Goal: Task Accomplishment & Management: Use online tool/utility

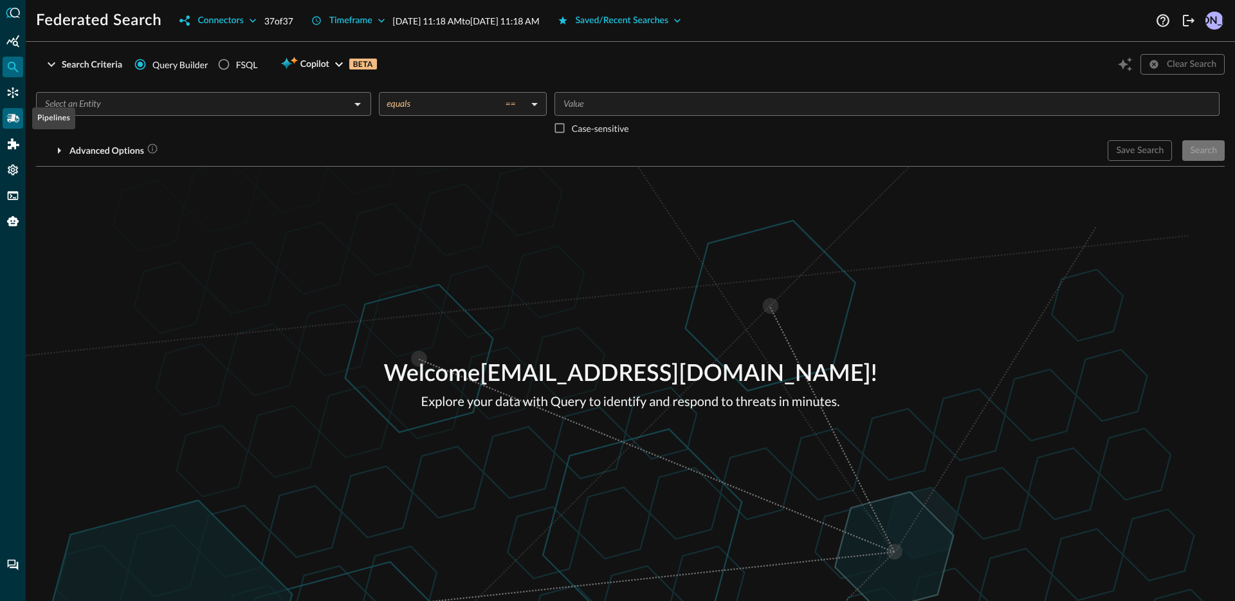
click at [17, 125] on div "Pipelines" at bounding box center [13, 118] width 21 height 21
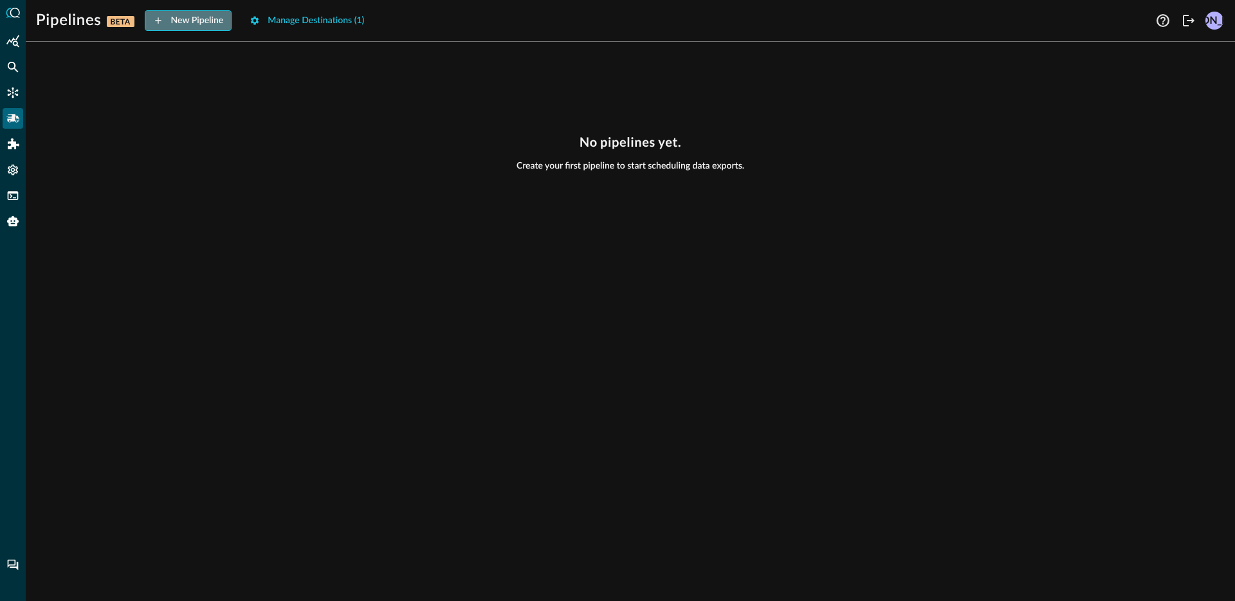
click at [214, 25] on button "New Pipeline" at bounding box center [188, 20] width 87 height 21
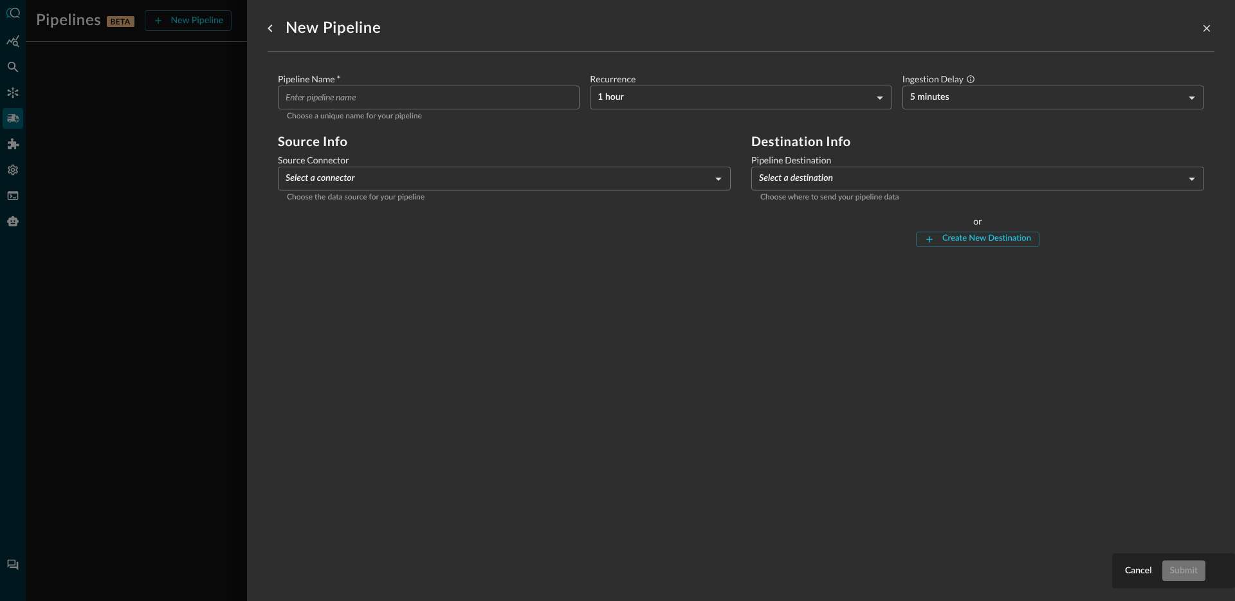
click at [414, 102] on input "Pipeline Name   *" at bounding box center [433, 98] width 294 height 24
type input "b"
type input "cbc-all-events-gcs"
click at [507, 178] on body "Pipelines BETA New Pipeline Manage Destinations ( 1 ) JO No pipelines yet. Crea…" at bounding box center [617, 300] width 1235 height 601
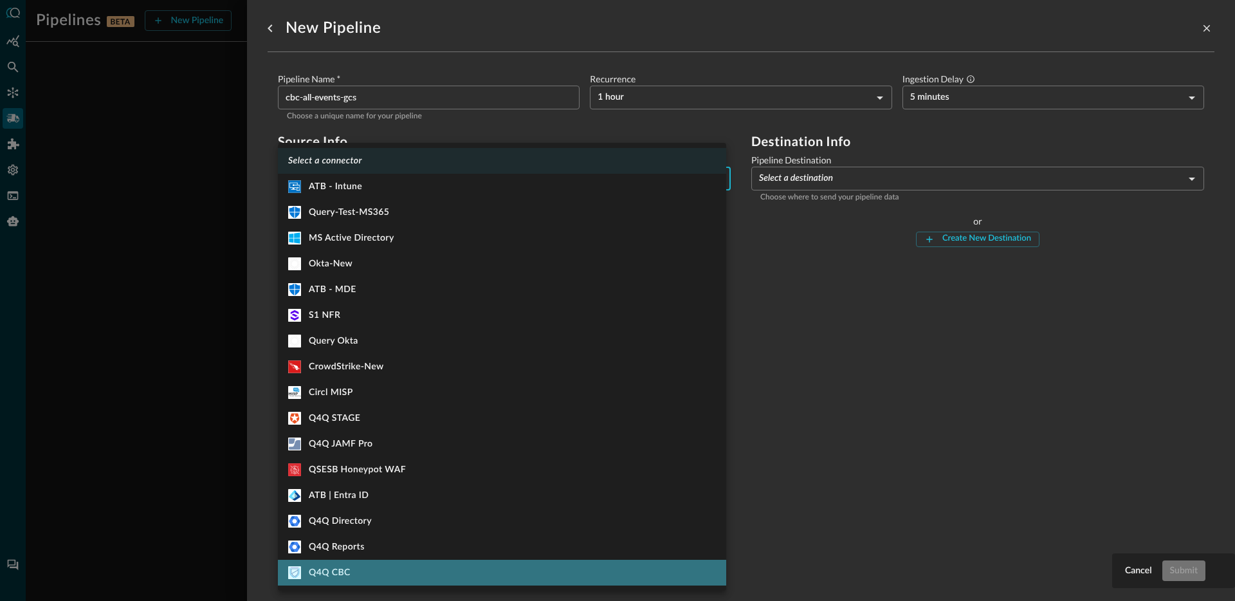
click at [408, 574] on li "Q4Q CBC" at bounding box center [502, 572] width 448 height 26
type input "915"
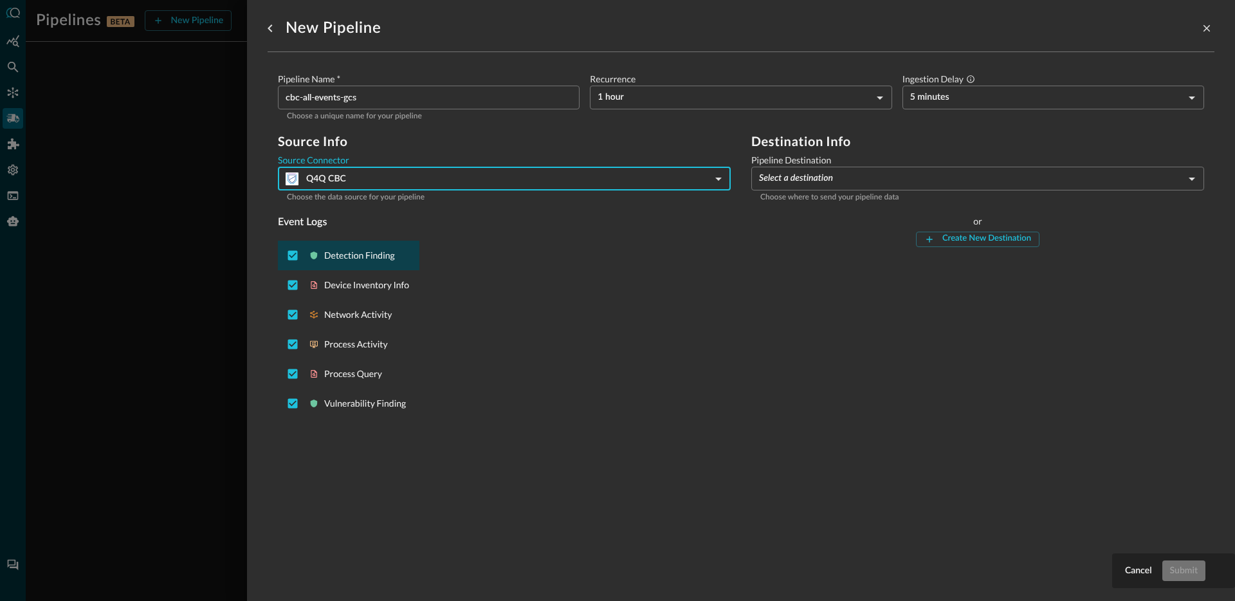
click at [361, 255] on p "Detection Finding" at bounding box center [366, 255] width 85 height 13
checkbox input "false"
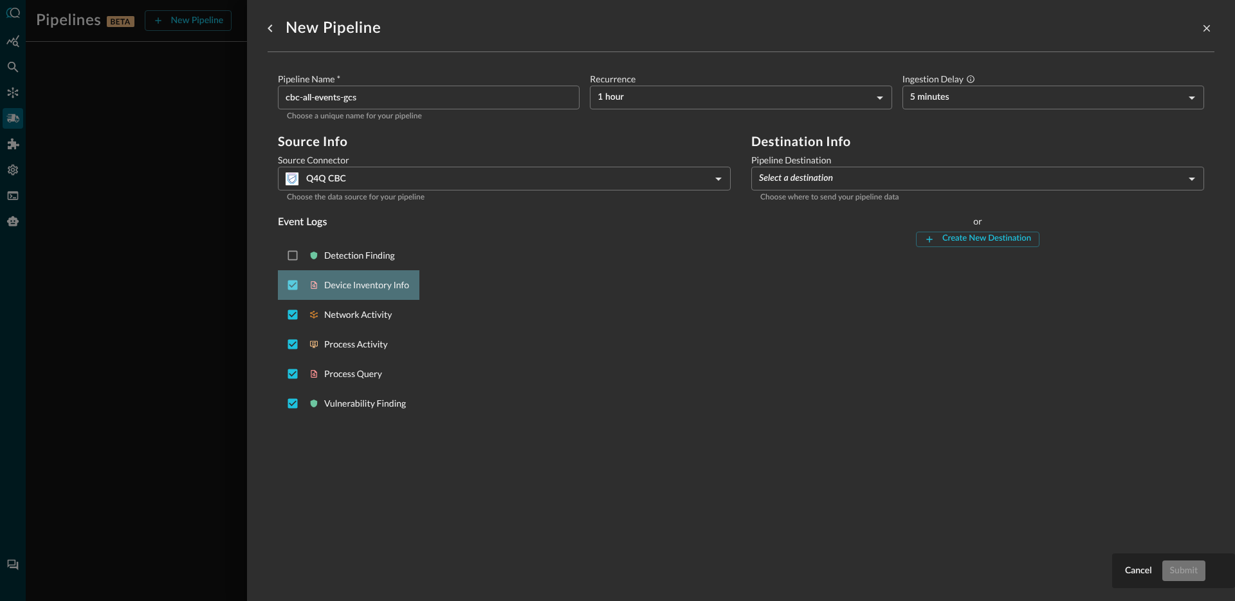
click at [375, 293] on div "Device Inventory Info" at bounding box center [348, 285] width 141 height 30
checkbox input "false"
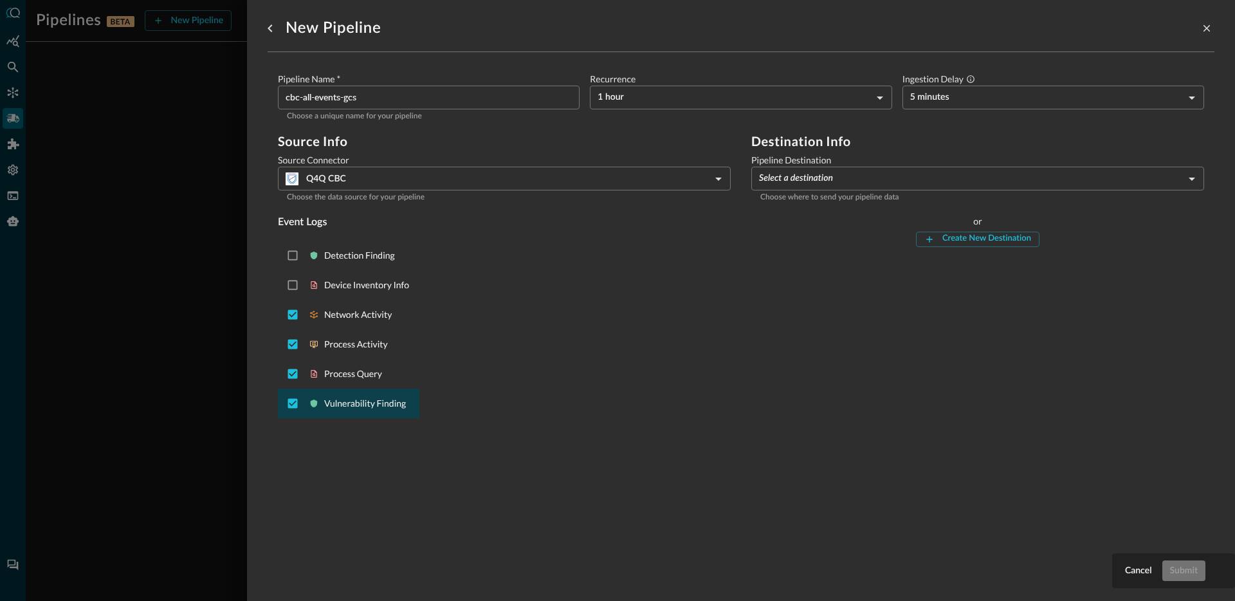
click at [379, 408] on p "Vulnerability Finding" at bounding box center [366, 403] width 85 height 13
checkbox input "false"
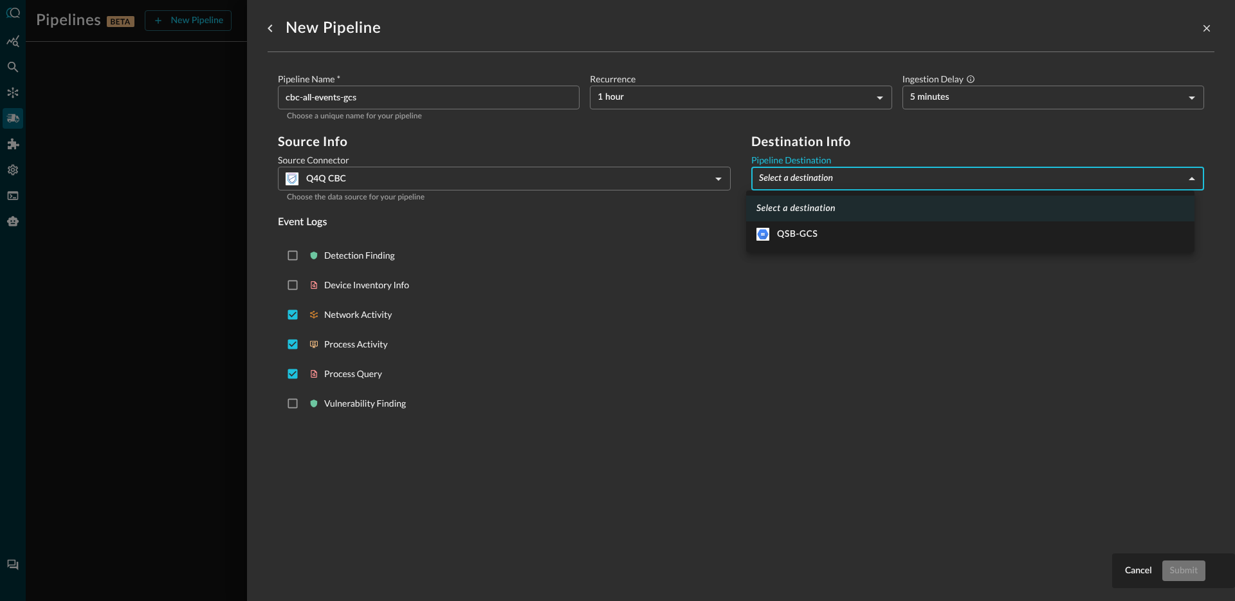
click at [867, 179] on body "Pipelines BETA New Pipeline Manage Destinations ( 1 ) JO No pipelines yet. Crea…" at bounding box center [617, 300] width 1235 height 601
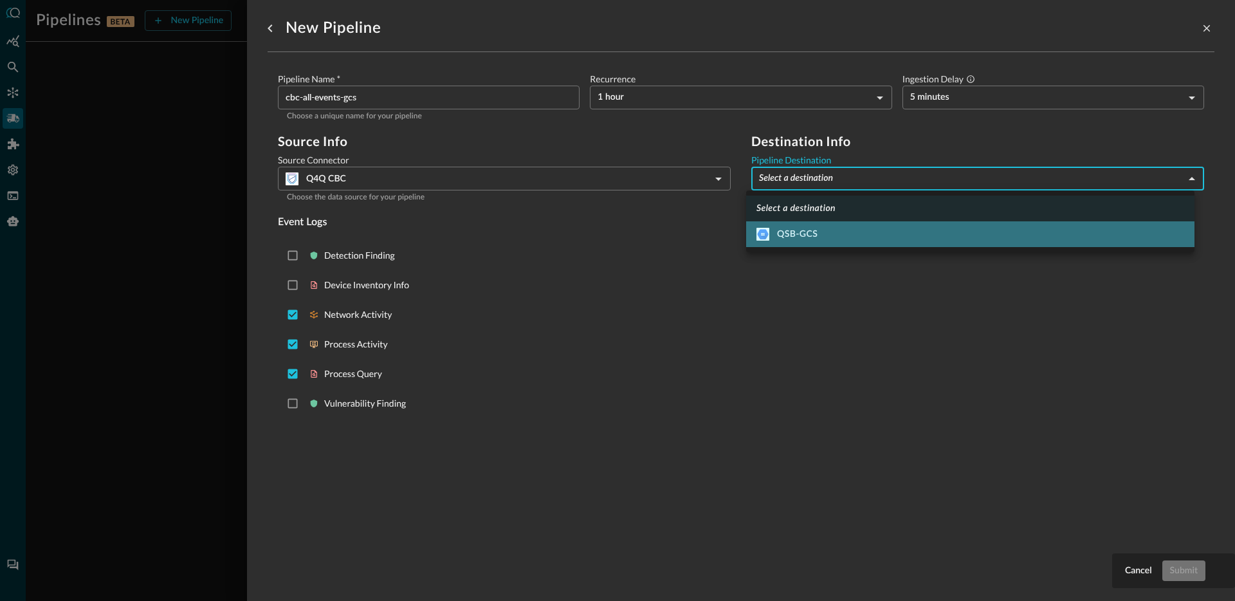
click at [846, 230] on li "QSB-GCS" at bounding box center [970, 234] width 448 height 26
type input "1"
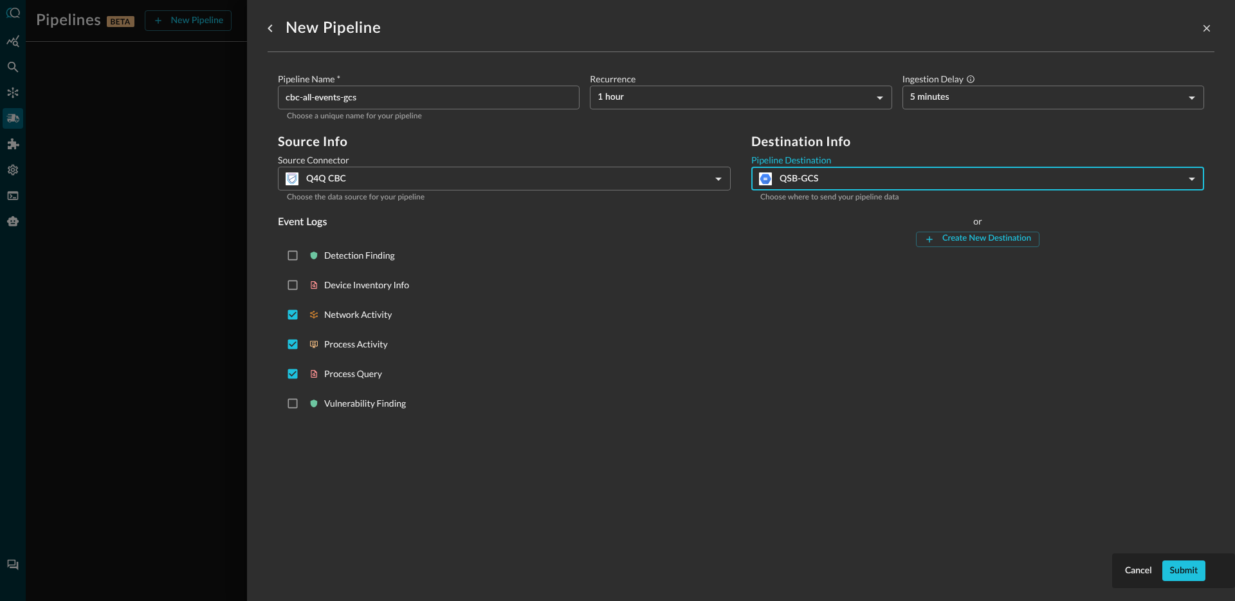
click at [960, 367] on div "Destination Info Pipeline Destination QSB-GCS 1 ​ Choose where to send your pip…" at bounding box center [977, 278] width 453 height 289
click at [1186, 570] on button "Submit" at bounding box center [1183, 570] width 43 height 21
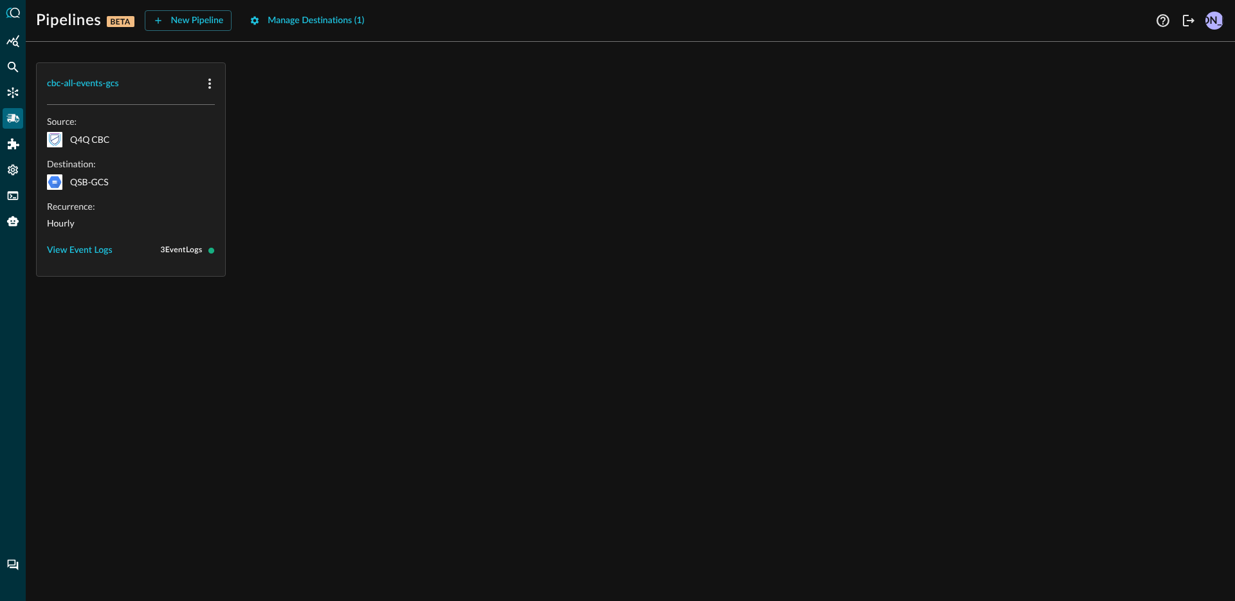
click at [545, 278] on div "cbc-all-events-gcs Source: Q4Q CBC Destination: QSB-GCS Recurrence: Hourly View…" at bounding box center [630, 326] width 1209 height 549
click at [436, 289] on div "cbc-all-events-gcs Source: Q4Q CBC Destination: QSB-GCS Recurrence: Hourly View…" at bounding box center [630, 326] width 1209 height 549
click at [98, 252] on button "View Event Logs" at bounding box center [80, 250] width 66 height 21
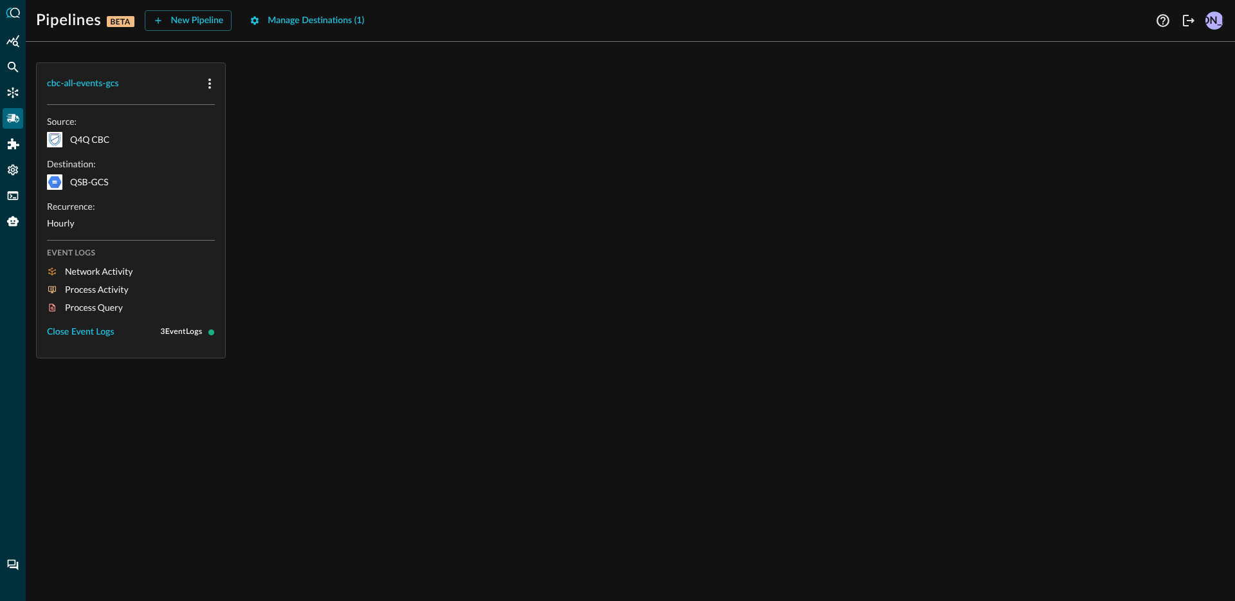
click at [347, 219] on div "cbc-all-events-gcs Source: Q4Q CBC Destination: QSB-GCS Recurrence: Hourly Even…" at bounding box center [630, 210] width 1188 height 296
click at [90, 86] on div "cbc-all-events-gcs" at bounding box center [83, 84] width 72 height 16
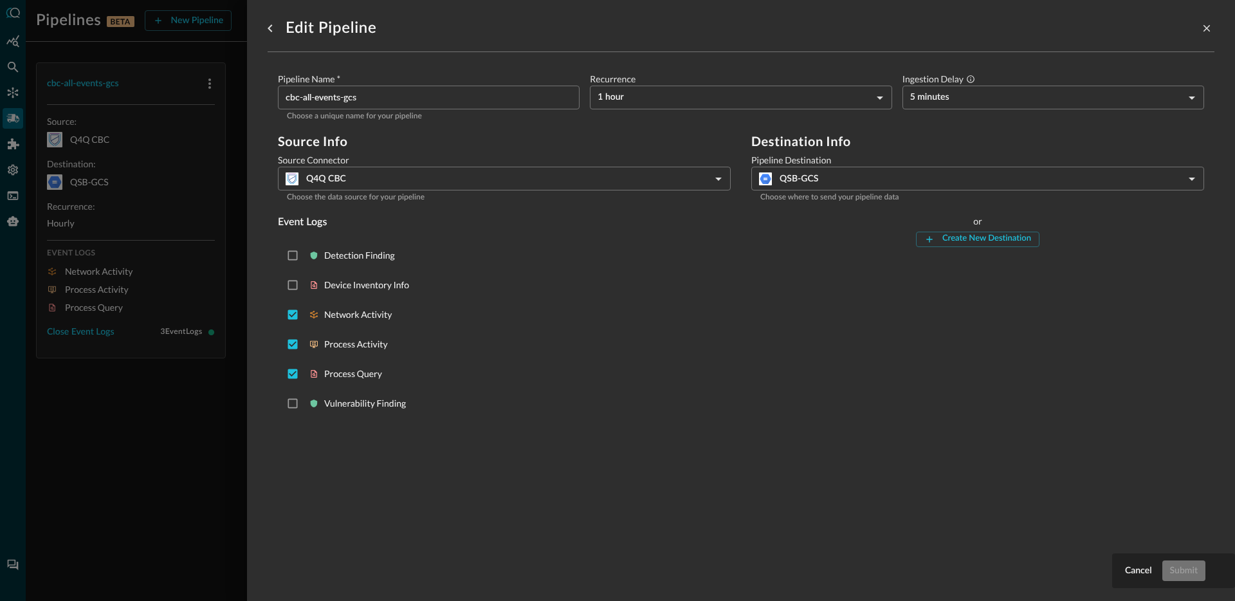
click at [849, 176] on body "Pipelines BETA New Pipeline Manage Destinations ( 1 ) JO cbc-all-events-gcs Sou…" at bounding box center [617, 300] width 1235 height 601
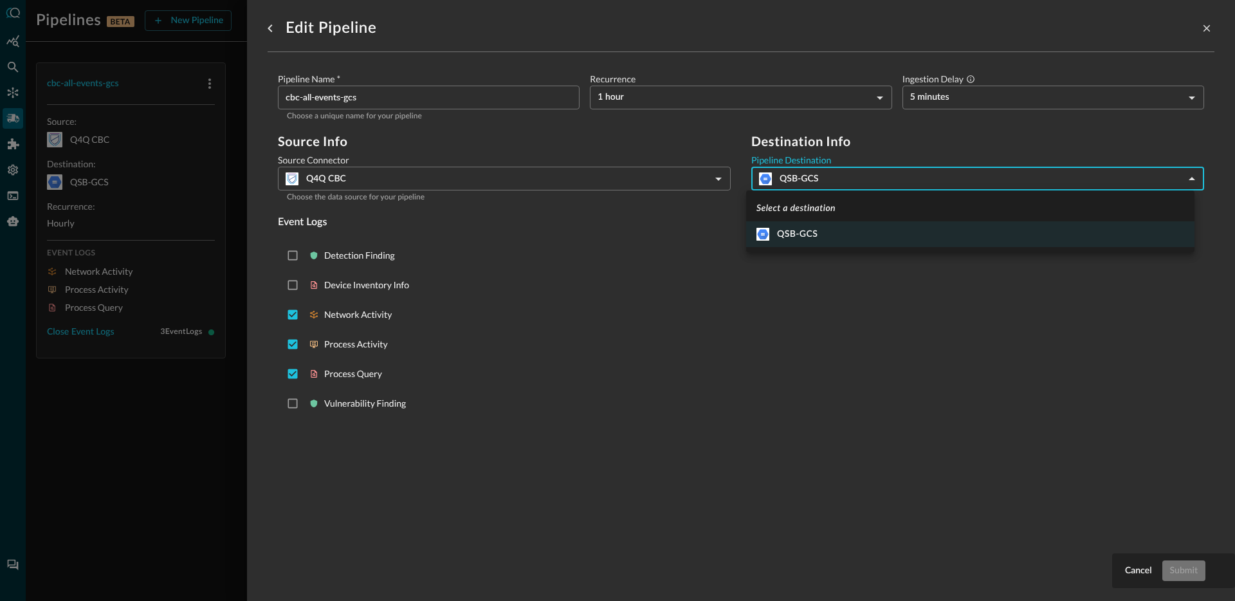
click at [622, 317] on div at bounding box center [617, 300] width 1235 height 601
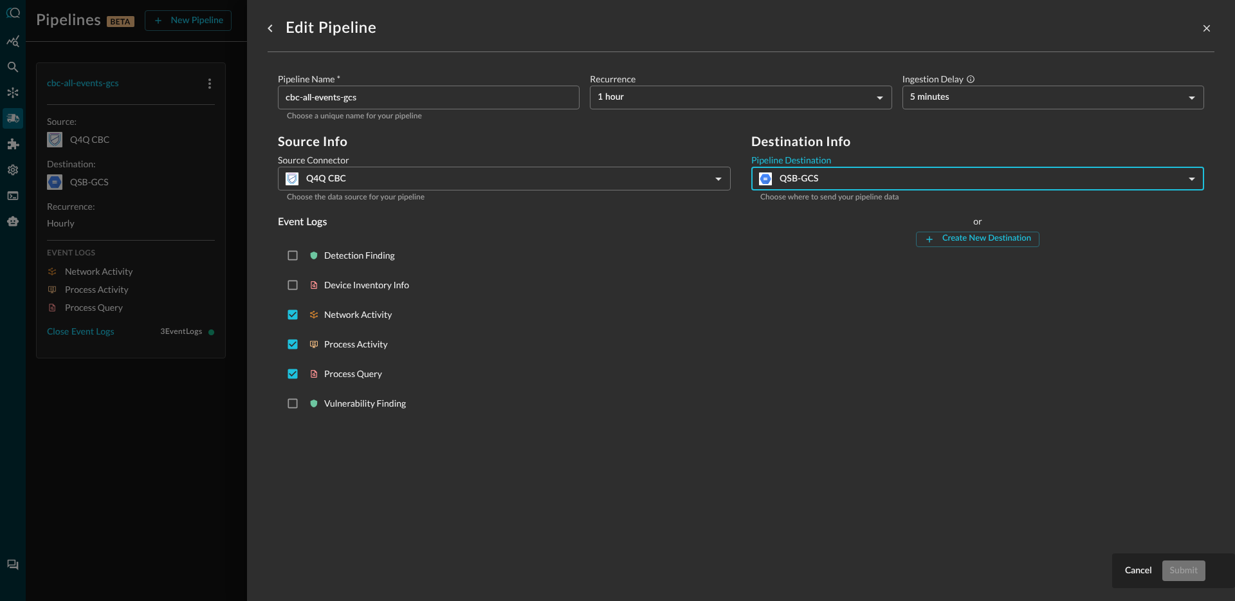
click at [169, 466] on div at bounding box center [617, 300] width 1235 height 601
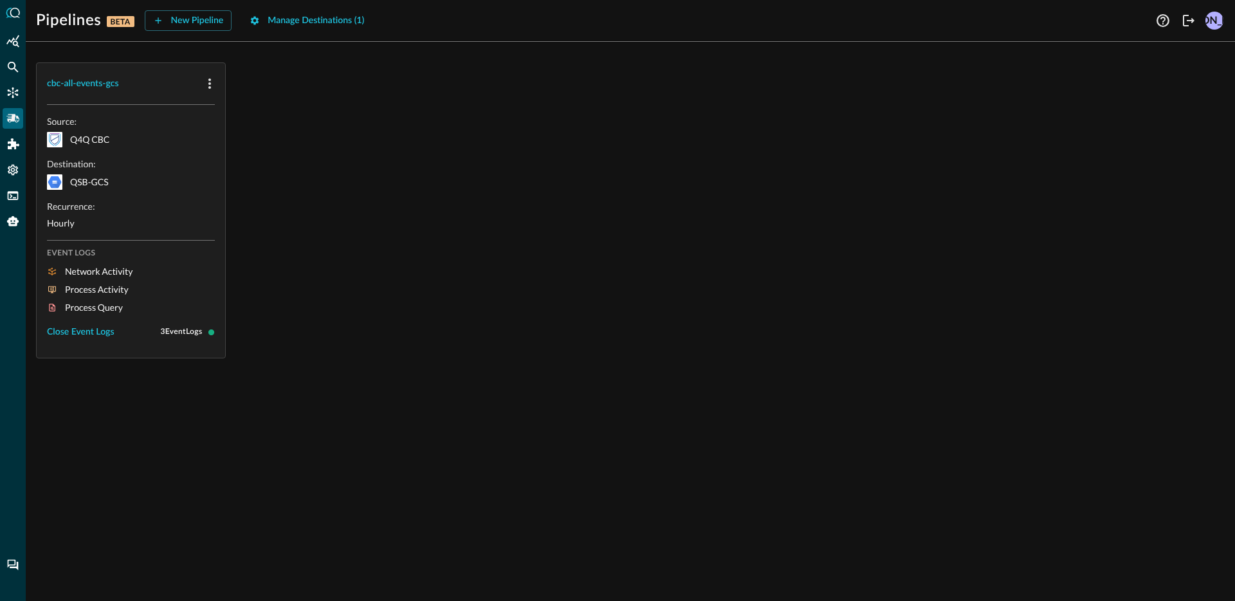
click at [407, 356] on div "cbc-all-events-gcs Source: Q4Q CBC Destination: QSB-GCS Recurrence: Hourly Even…" at bounding box center [630, 210] width 1188 height 296
click at [430, 181] on div "cbc-all-events-gcs Source: Q4Q CBC Destination: QSB-GCS Recurrence: Hourly Even…" at bounding box center [630, 210] width 1188 height 296
click at [105, 329] on button "Close Event Logs" at bounding box center [81, 332] width 68 height 21
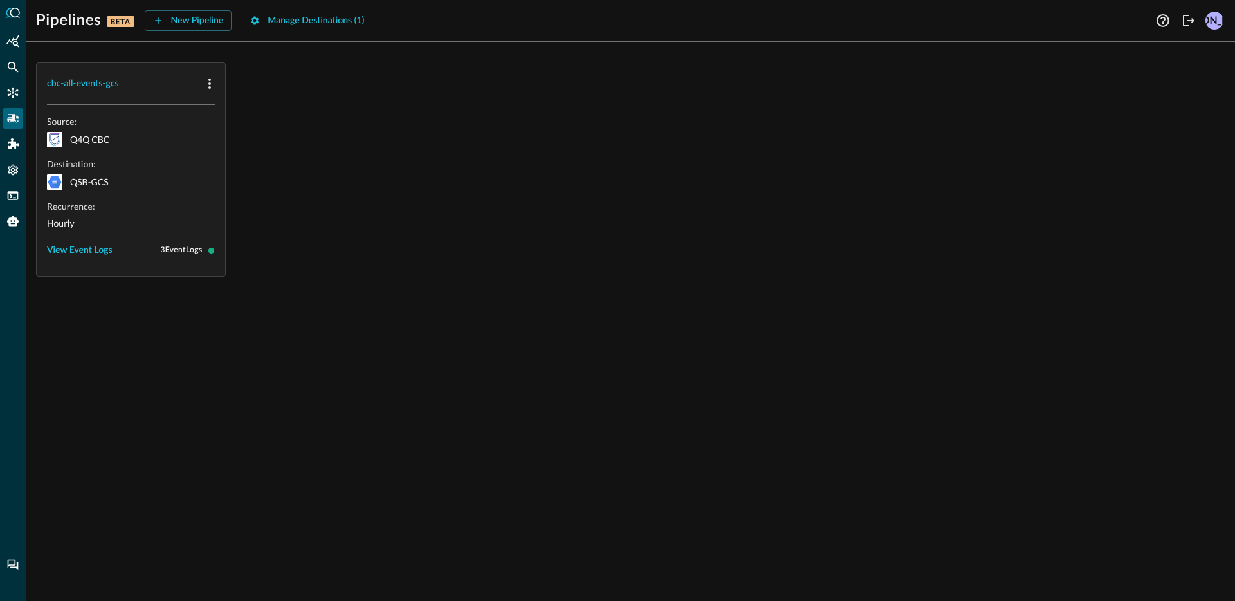
click at [482, 264] on div "cbc-all-events-gcs Source: Q4Q CBC Destination: QSB-GCS Recurrence: Hourly View…" at bounding box center [630, 169] width 1188 height 214
click at [89, 86] on div "cbc-all-events-gcs" at bounding box center [83, 84] width 72 height 16
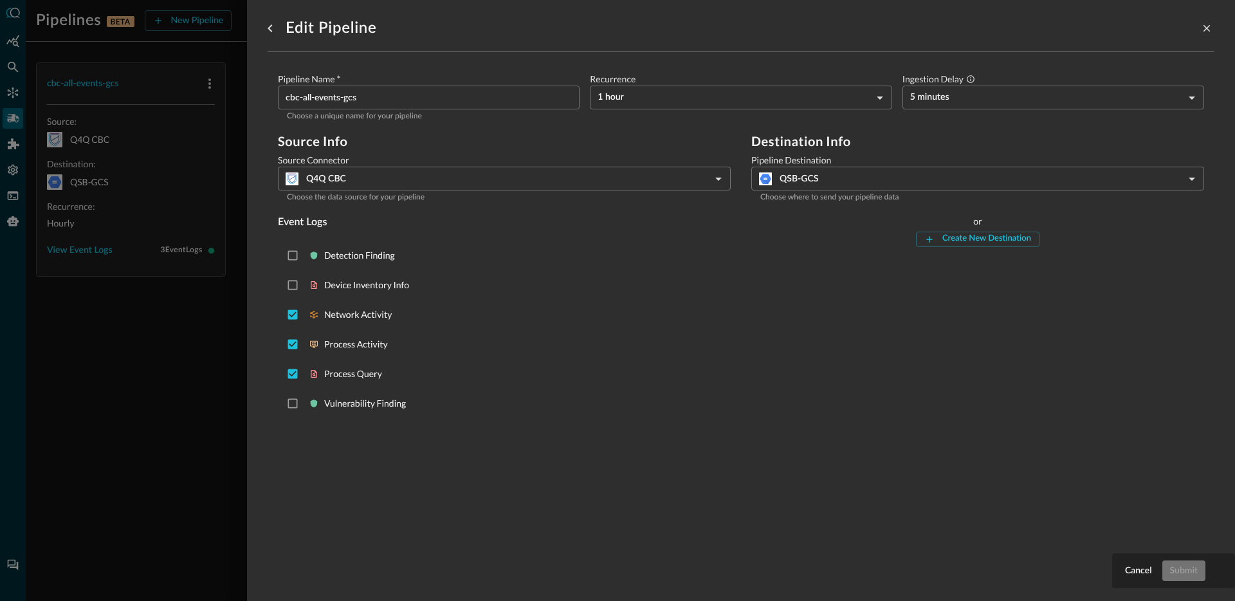
click at [302, 100] on input "cbc-all-events-gcs" at bounding box center [433, 98] width 294 height 24
click at [192, 395] on div at bounding box center [617, 300] width 1235 height 601
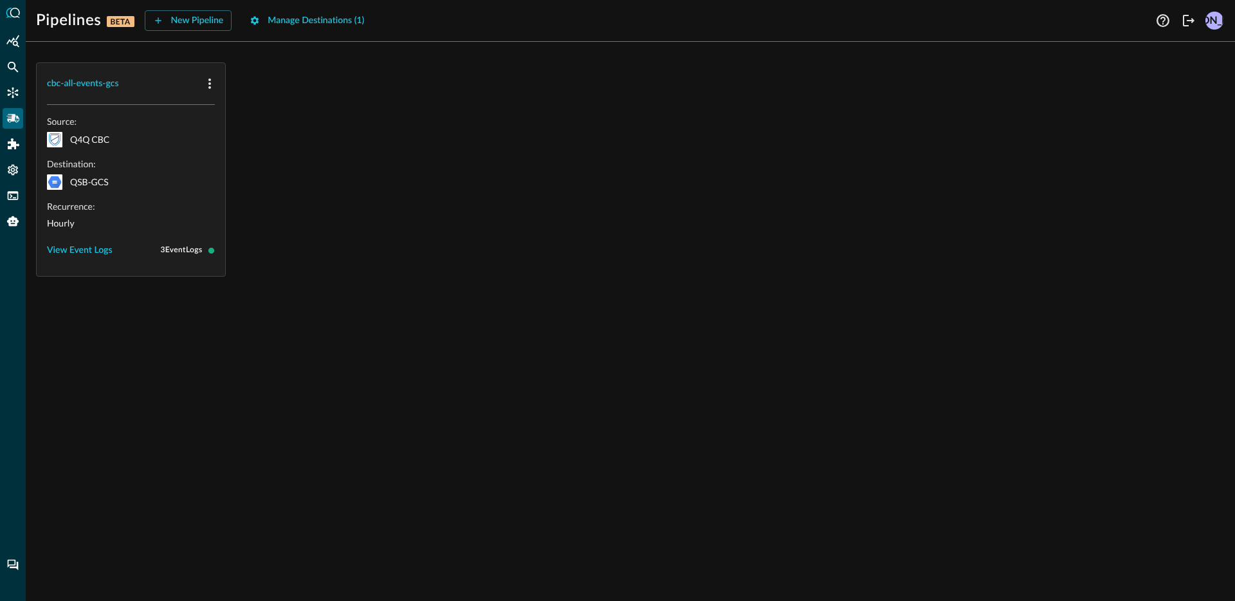
click at [431, 148] on div "cbc-all-events-gcs Source: Q4Q CBC Destination: QSB-GCS Recurrence: Hourly View…" at bounding box center [630, 169] width 1188 height 214
click at [315, 21] on button "Manage Destinations ( 1 )" at bounding box center [307, 20] width 130 height 21
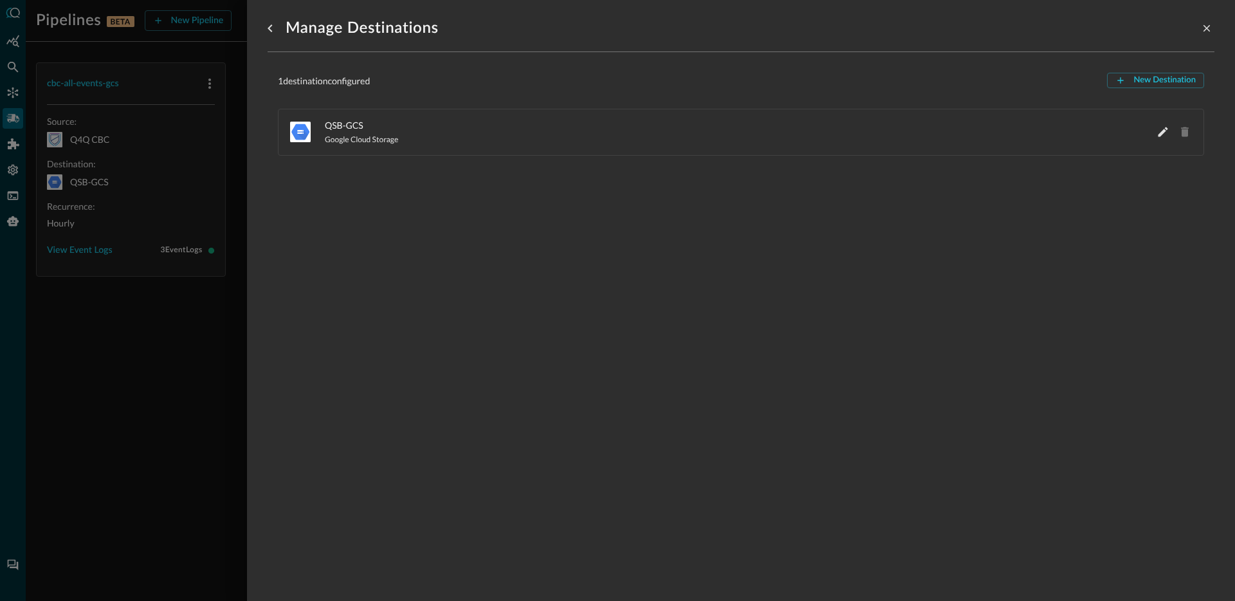
drag, startPoint x: 280, startPoint y: 122, endPoint x: 312, endPoint y: 128, distance: 32.7
click at [290, 124] on li "QSB-GCS Google Cloud Storage" at bounding box center [741, 132] width 926 height 47
click at [316, 127] on div "QSB-GCS Google Cloud Storage" at bounding box center [741, 131] width 904 height 35
click at [1154, 136] on div at bounding box center [1173, 131] width 39 height 17
click at [1156, 136] on icon "Edit QSB-GCS" at bounding box center [1162, 131] width 13 height 13
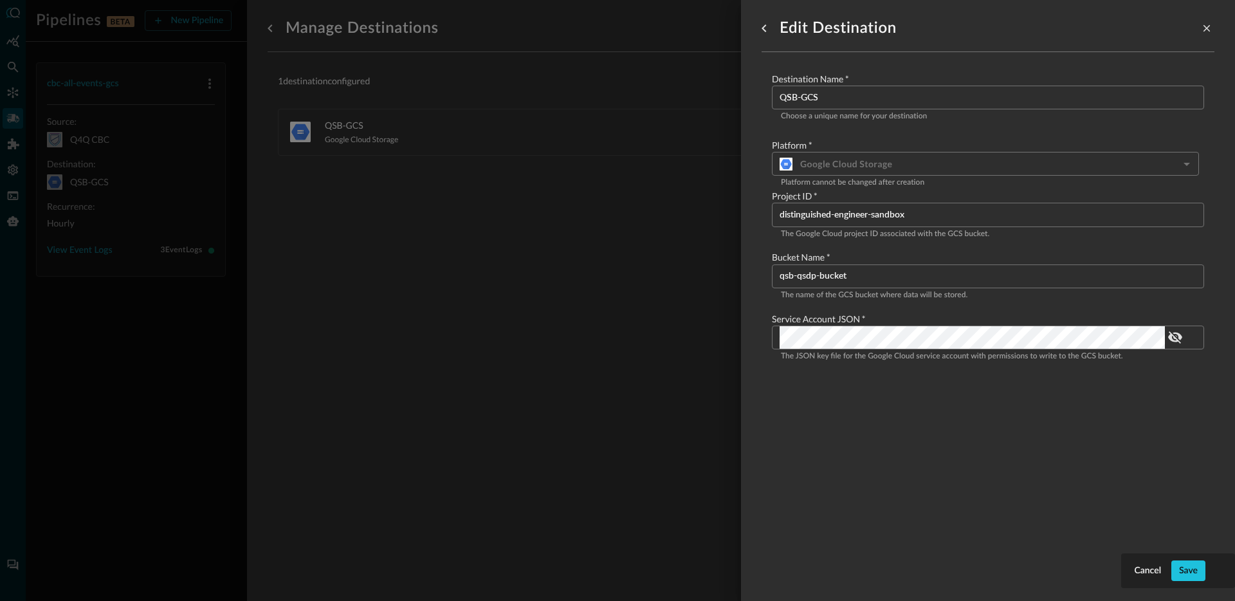
click at [504, 319] on div at bounding box center [617, 300] width 1235 height 601
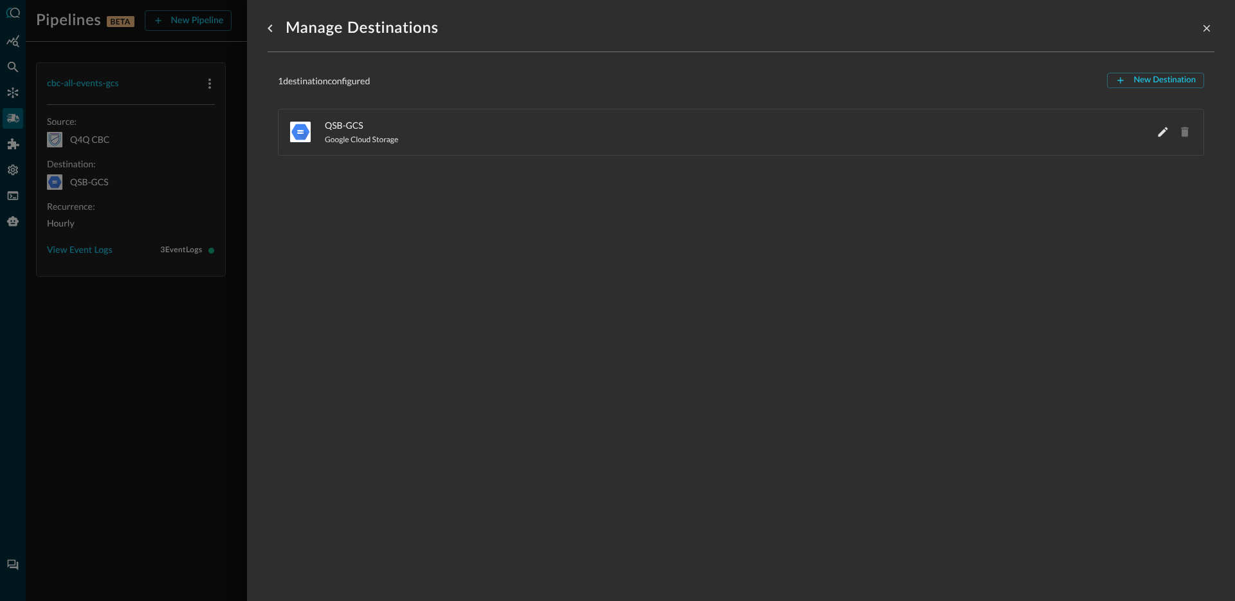
click at [158, 316] on div at bounding box center [617, 300] width 1235 height 601
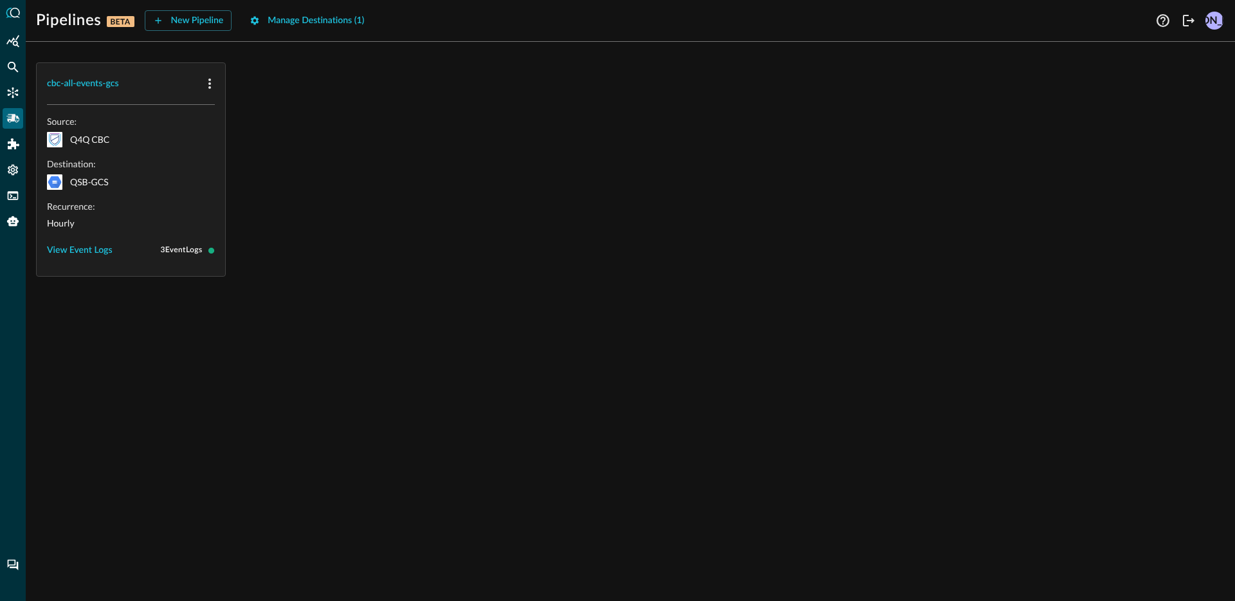
click at [352, 158] on div "cbc-all-events-gcs Source: Q4Q CBC Destination: QSB-GCS Recurrence: Hourly View…" at bounding box center [630, 169] width 1188 height 214
click at [211, 89] on icon "button" at bounding box center [209, 83] width 15 height 15
click at [246, 142] on span "Delete" at bounding box center [240, 137] width 28 height 9
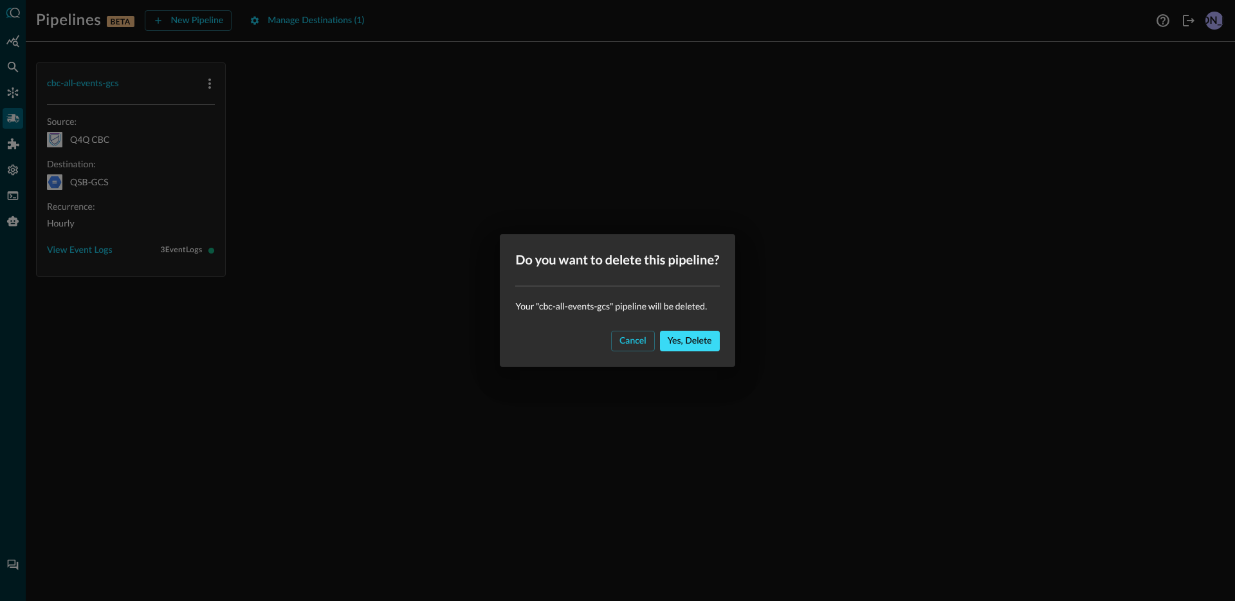
click at [684, 331] on button "Yes, delete" at bounding box center [690, 341] width 60 height 21
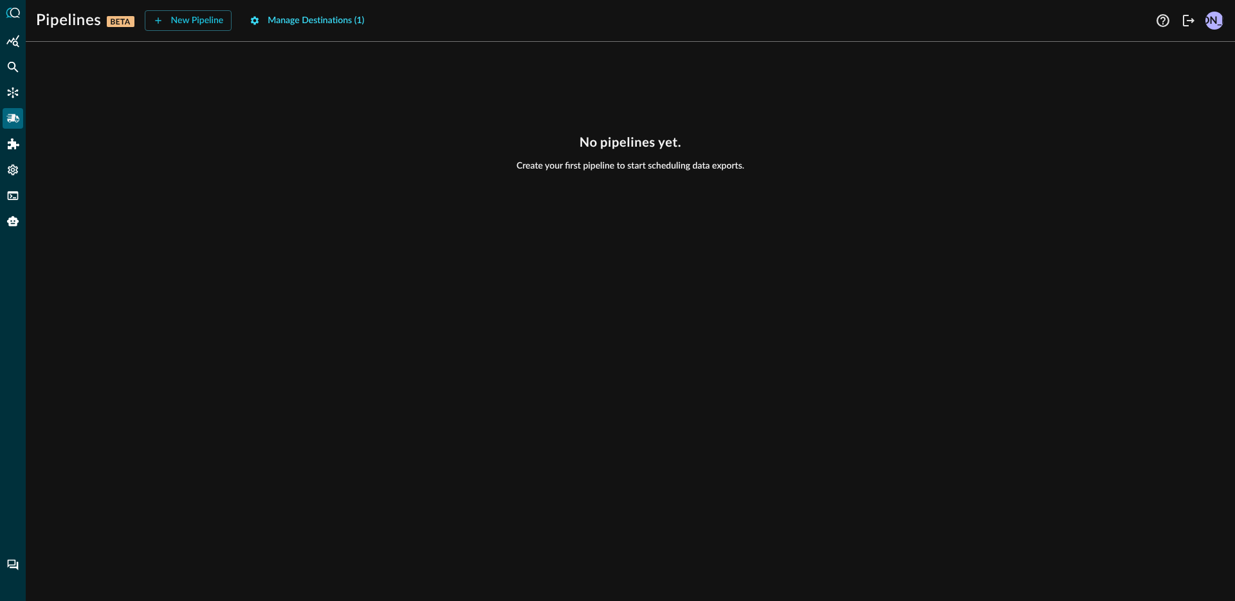
click at [316, 20] on button "Manage Destinations ( 1 )" at bounding box center [307, 20] width 130 height 21
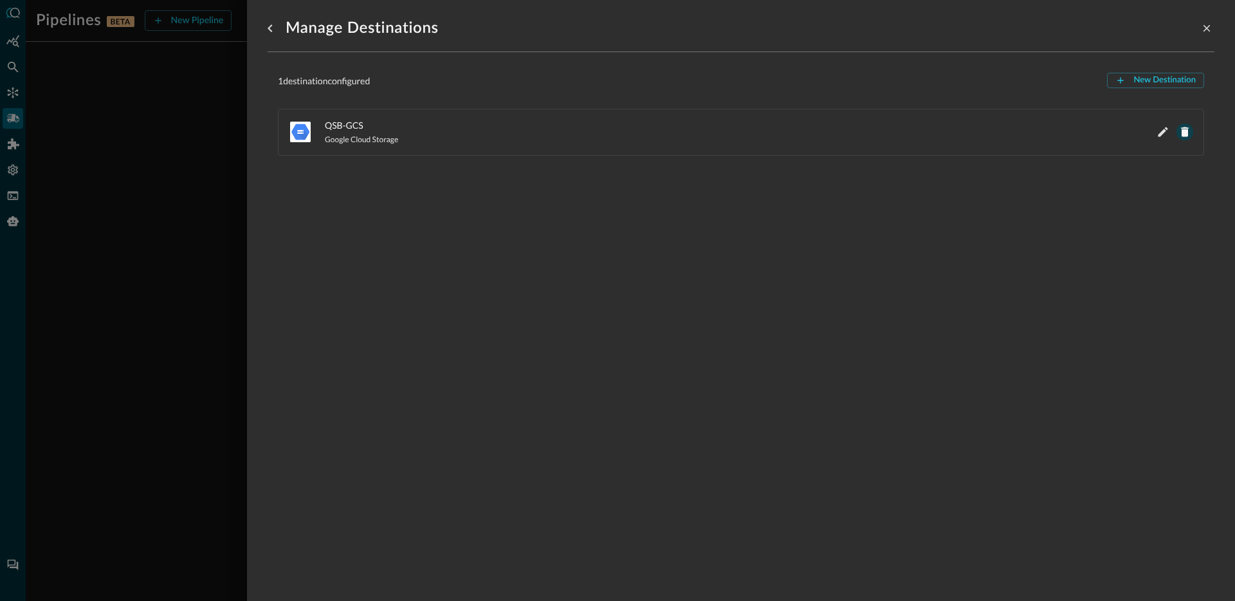
click at [1181, 135] on icon "Delete QSB-GCS" at bounding box center [1185, 132] width 8 height 10
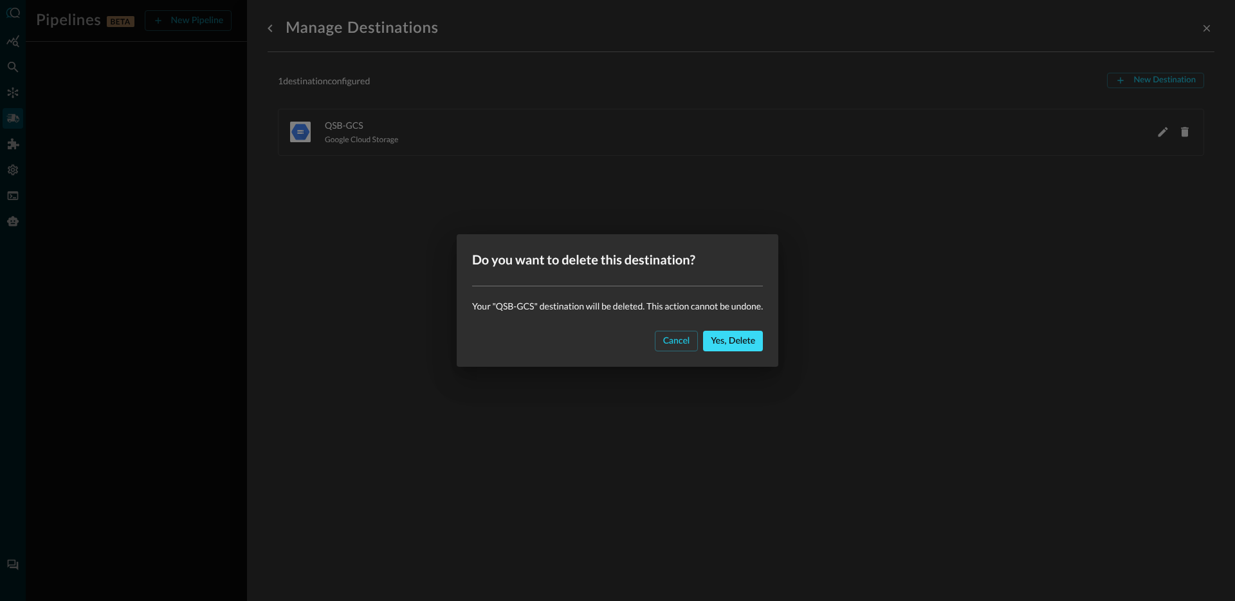
click at [744, 338] on button "Yes, delete" at bounding box center [733, 341] width 60 height 21
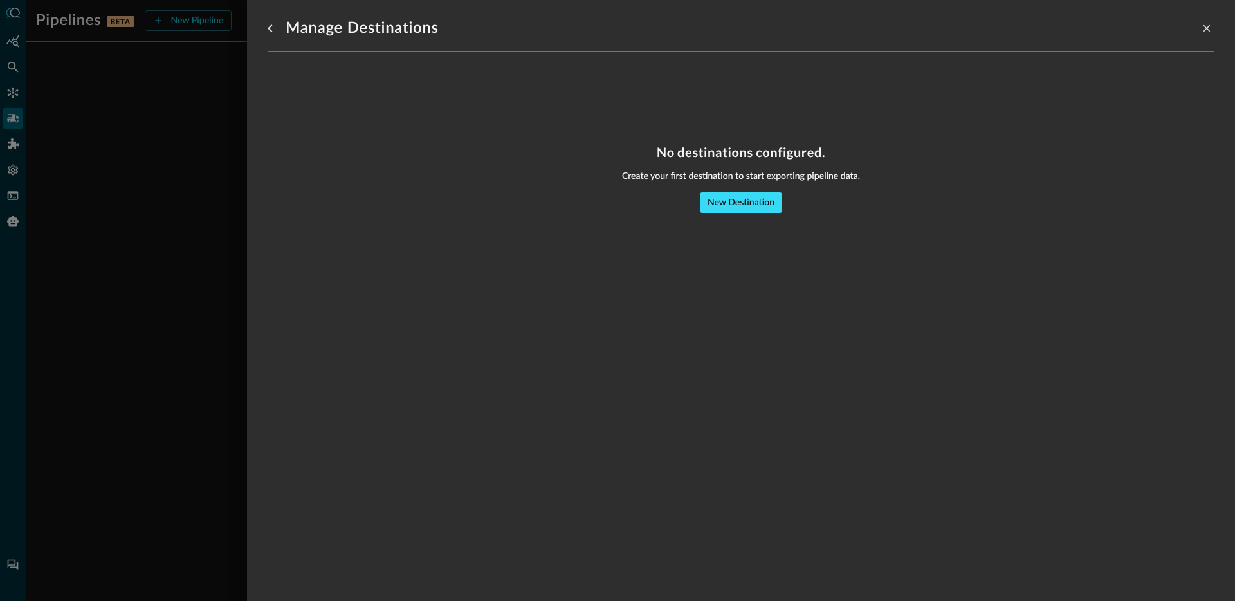
click at [770, 208] on button "New Destination" at bounding box center [741, 202] width 82 height 21
click at [727, 207] on button "New Destination" at bounding box center [741, 202] width 82 height 21
click at [630, 230] on div "No destinations configured. Create your first destination to start exporting pi…" at bounding box center [741, 142] width 947 height 181
click at [706, 205] on button "New Destination" at bounding box center [741, 202] width 82 height 21
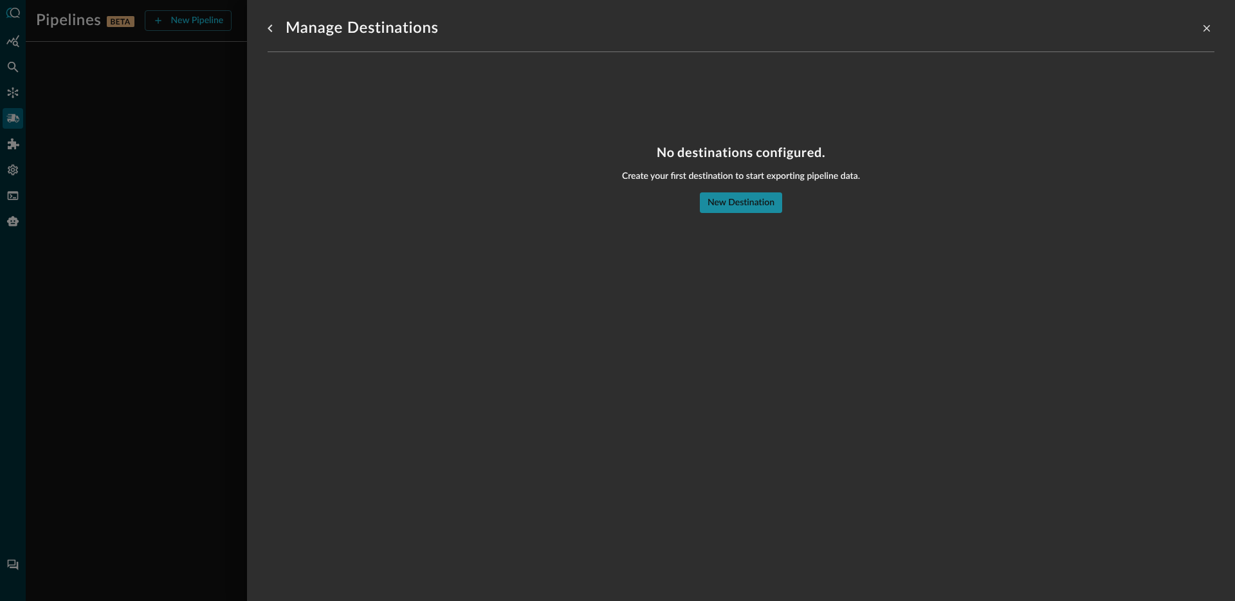
drag, startPoint x: 706, startPoint y: 205, endPoint x: 479, endPoint y: 199, distance: 227.1
click at [707, 205] on button "New Destination" at bounding box center [741, 202] width 82 height 21
click at [121, 211] on div at bounding box center [617, 300] width 1235 height 601
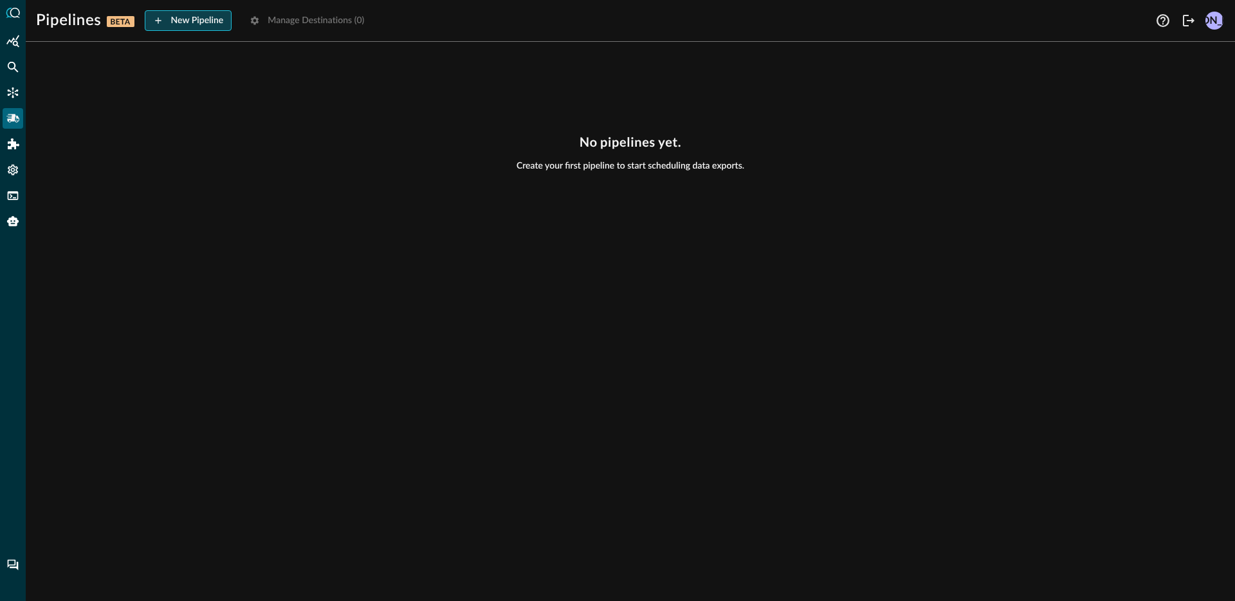
click at [194, 30] on button "New Pipeline" at bounding box center [188, 20] width 87 height 21
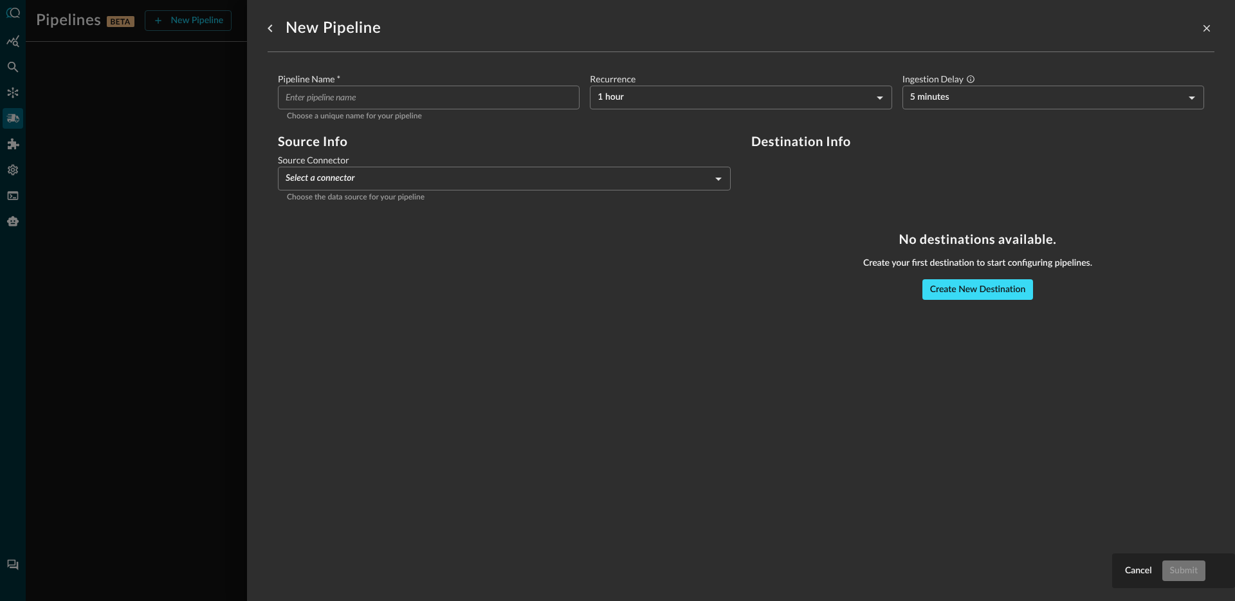
click at [953, 289] on button "Create New Destination" at bounding box center [977, 289] width 111 height 21
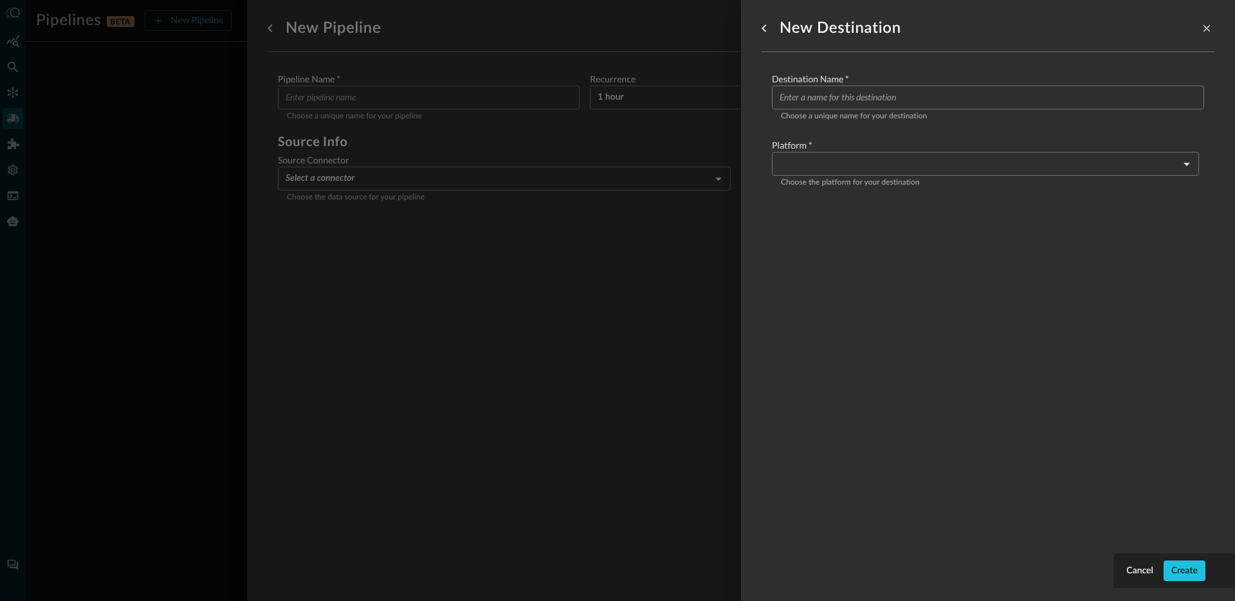
click at [909, 102] on input "Configure pipeline destination" at bounding box center [991, 98] width 424 height 24
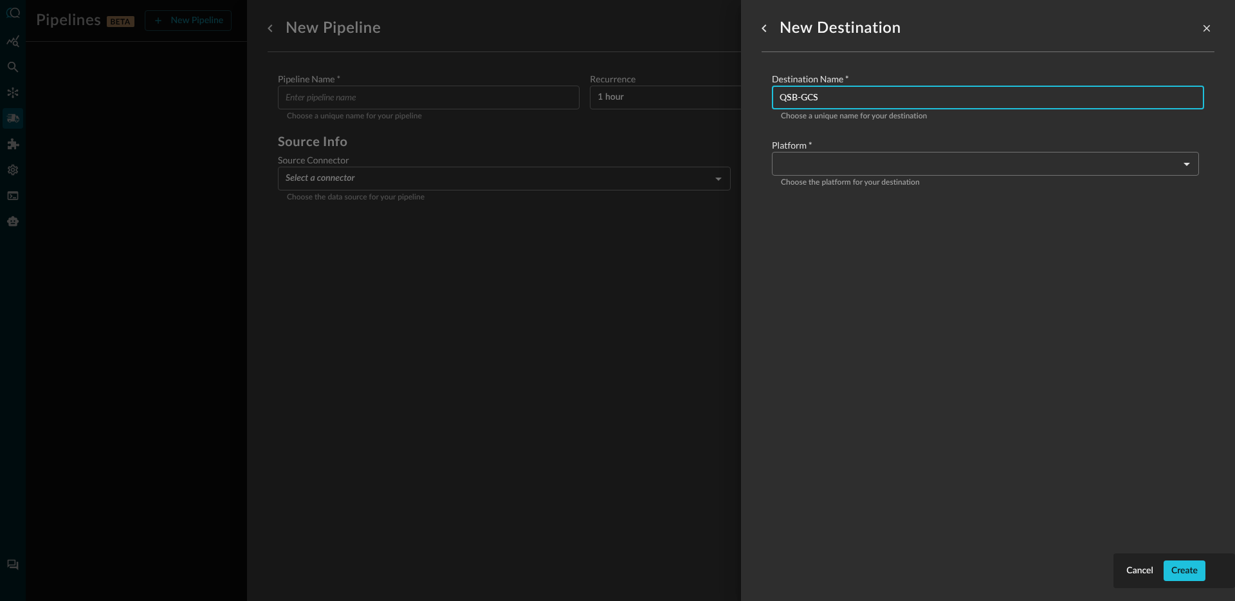
type input "QSB-GCS"
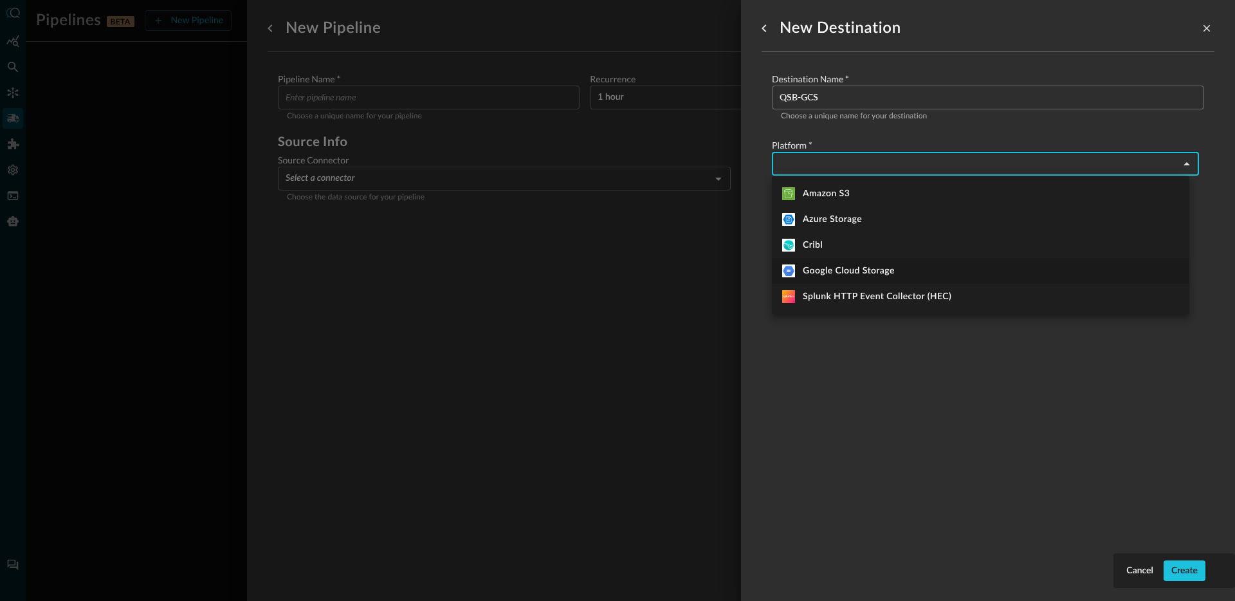
type input "google_cloud_storage"
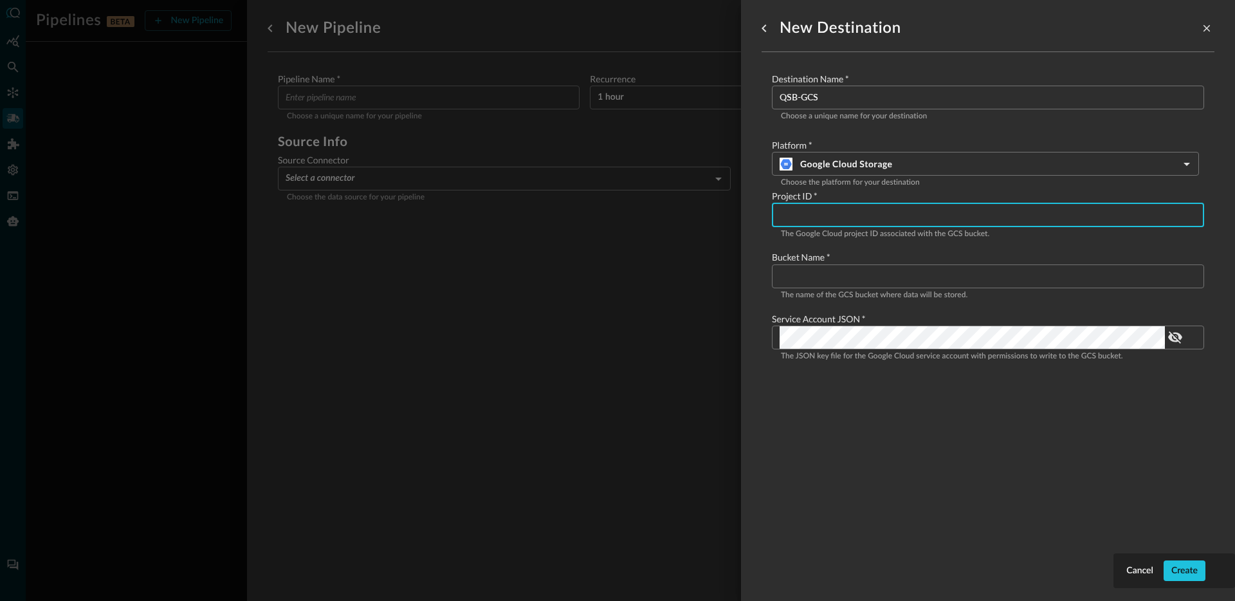
click at [819, 216] on input "Configure pipeline destination" at bounding box center [991, 215] width 424 height 24
paste input "distinguished-engineer-sandbox"
type input "distinguished-engineer-sandbox"
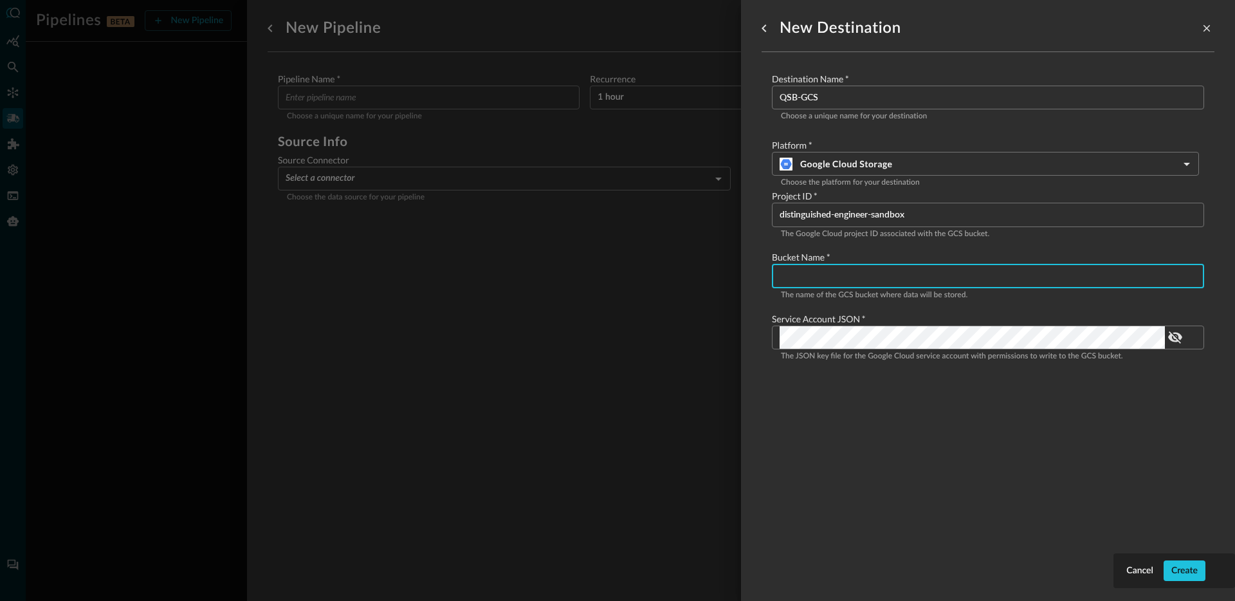
paste input "qsb-qsdp-bucket"
type input "qsb-qsdp-bucket"
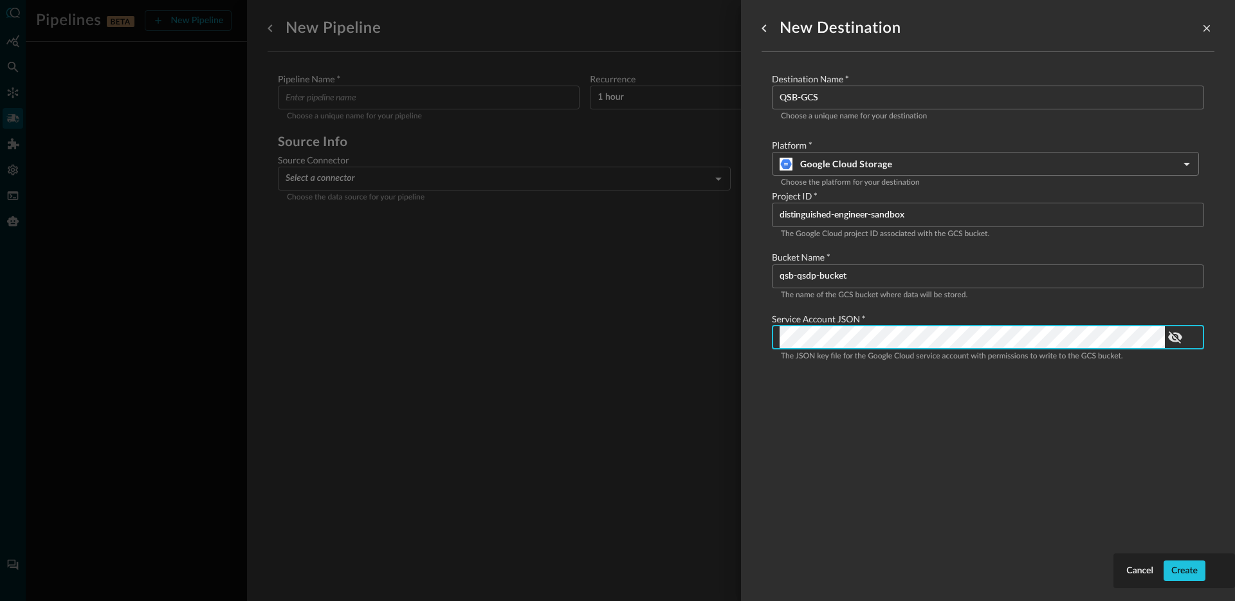
scroll to position [0, 12348]
click at [917, 462] on div "New Destination Destination Name   * QSB-GCS ​ Choose a unique name for your de…" at bounding box center [987, 292] width 453 height 585
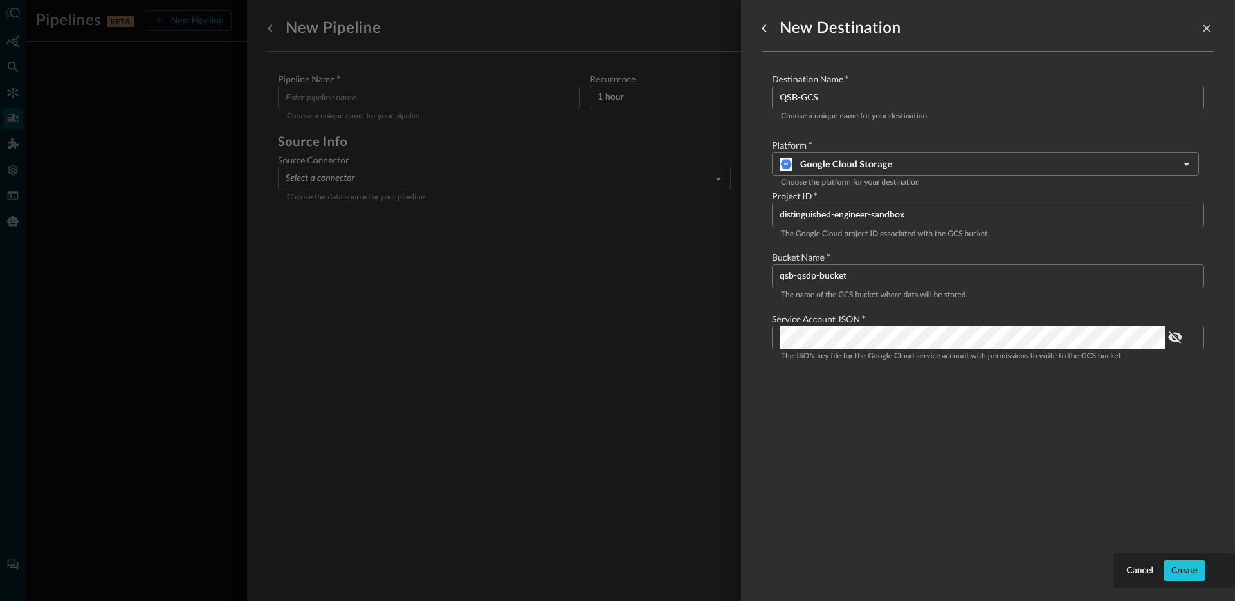
scroll to position [0, 0]
click at [1171, 568] on button "Create" at bounding box center [1184, 570] width 42 height 21
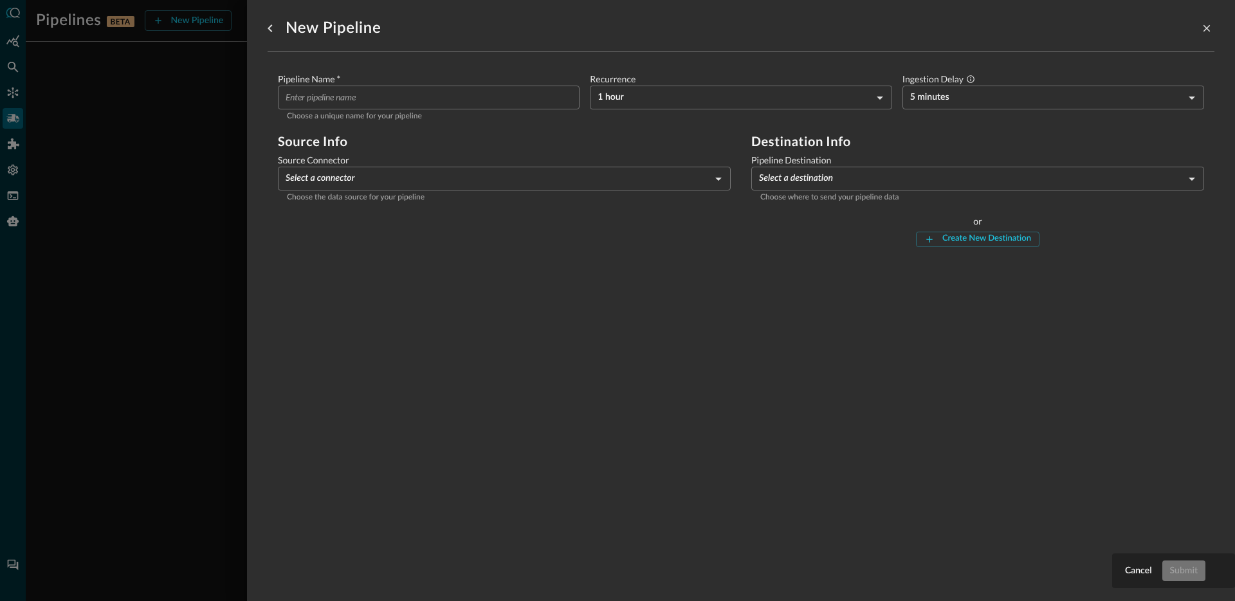
click at [599, 321] on div "New Pipeline Pipeline Name   * ​ Choose a unique name for your pipeline Recurre…" at bounding box center [741, 292] width 947 height 585
click at [462, 104] on input "Pipeline Name   *" at bounding box center [433, 98] width 294 height 24
type input "Carbon Black Host Logs to GCS"
click at [442, 155] on label "Source Connector" at bounding box center [504, 160] width 453 height 13
click at [431, 201] on p "Choose the data source for your pipeline" at bounding box center [504, 198] width 435 height 13
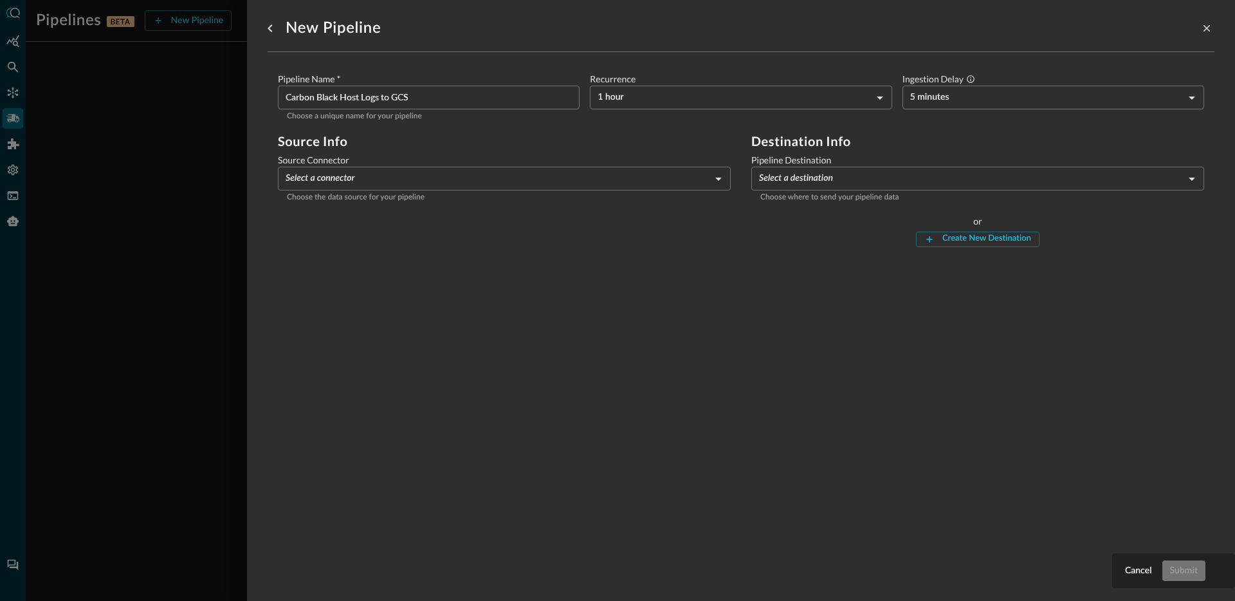
click at [437, 179] on body "Pipelines BETA New Pipeline Manage Destinations ( 1 ) JO No pipelines yet. Crea…" at bounding box center [617, 300] width 1235 height 601
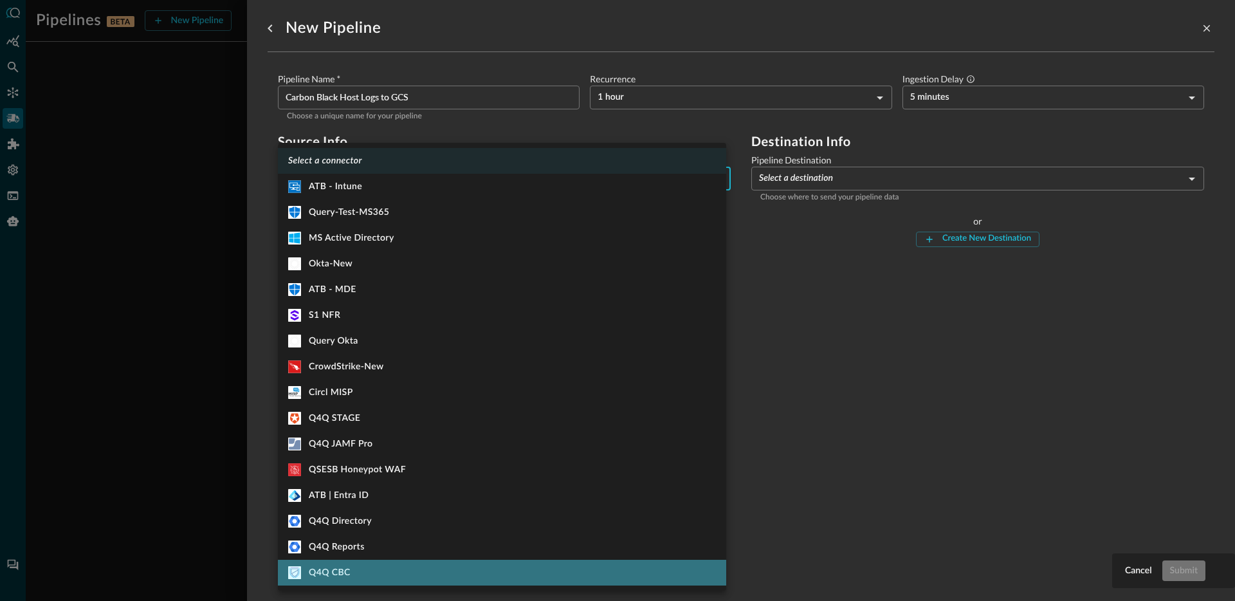
click at [343, 567] on div "Q4Q CBC" at bounding box center [319, 572] width 62 height 13
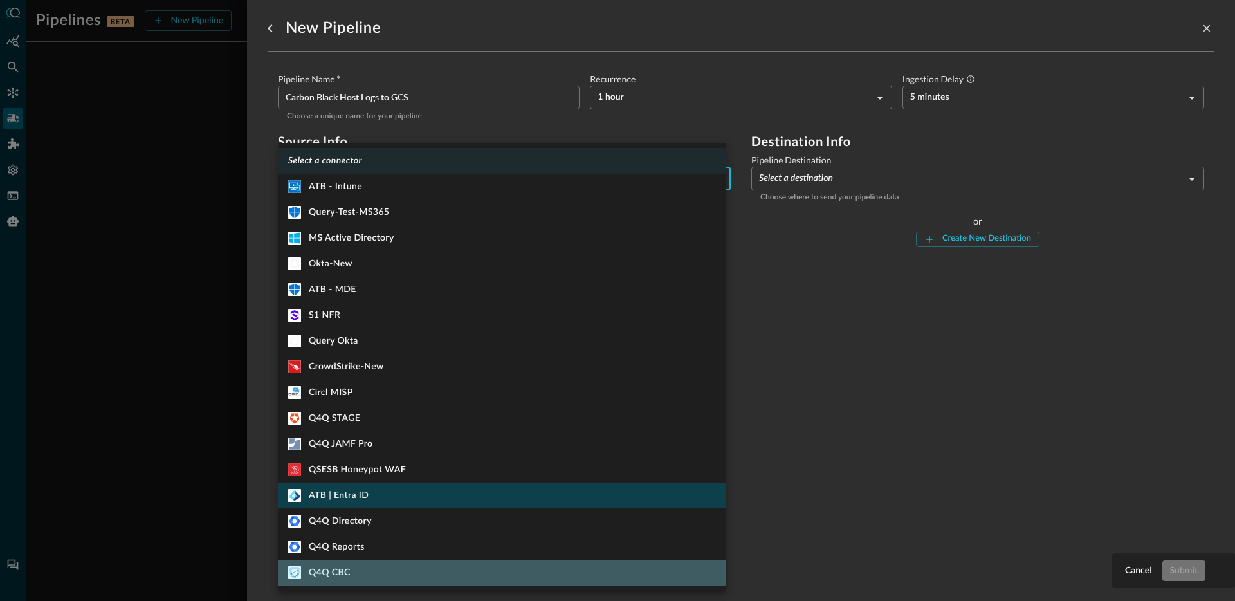
type input "915"
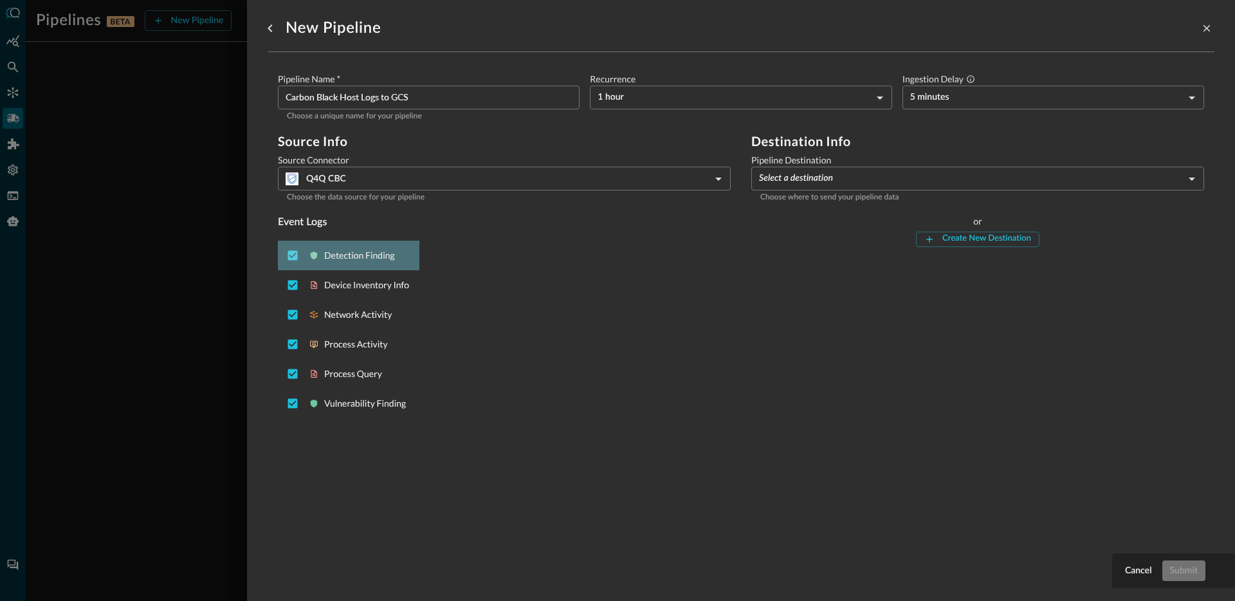
click at [354, 265] on div "Detection Finding" at bounding box center [348, 256] width 141 height 30
checkbox input "false"
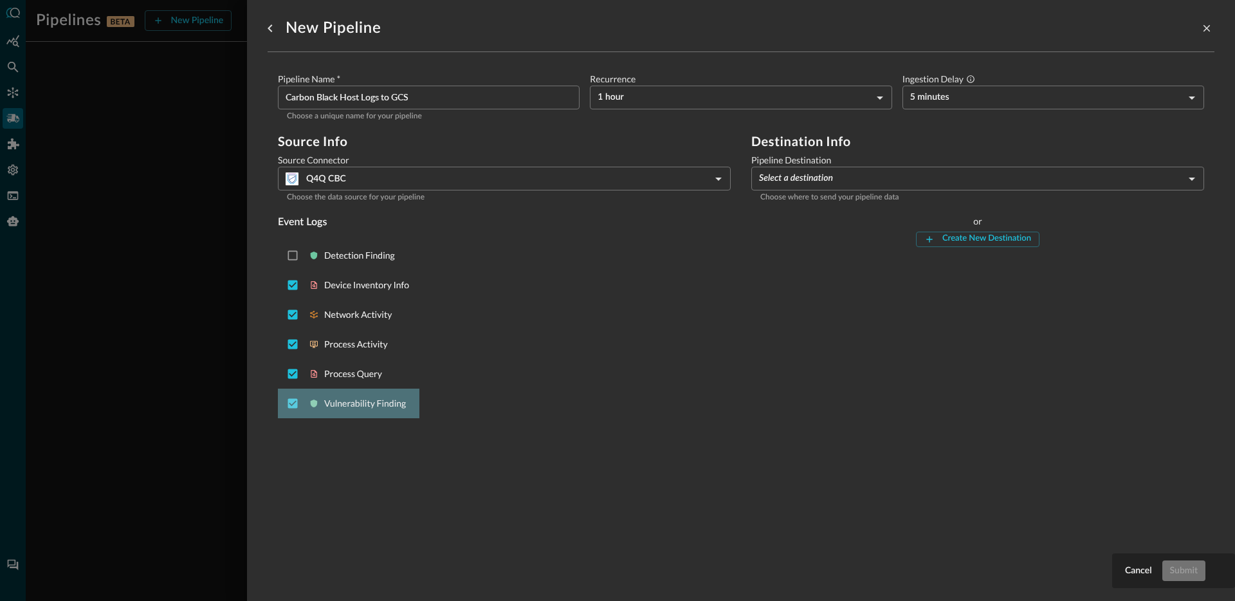
click at [358, 406] on p "Vulnerability Finding" at bounding box center [366, 403] width 85 height 13
checkbox input "false"
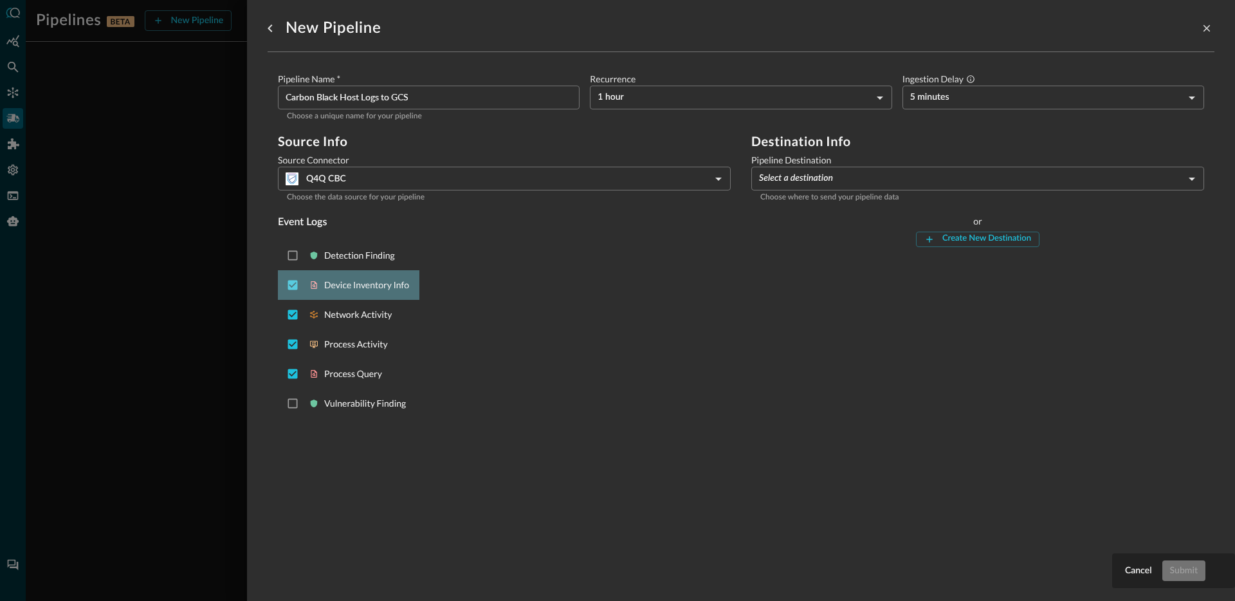
click at [378, 289] on p "Device Inventory Info" at bounding box center [366, 284] width 85 height 13
checkbox input "false"
click at [839, 358] on div "Destination Info Pipeline Destination Select a destination ​ Choose where to se…" at bounding box center [977, 278] width 453 height 289
click at [821, 175] on body "Pipelines BETA New Pipeline Manage Destinations ( 1 ) JO No pipelines yet. Crea…" at bounding box center [617, 300] width 1235 height 601
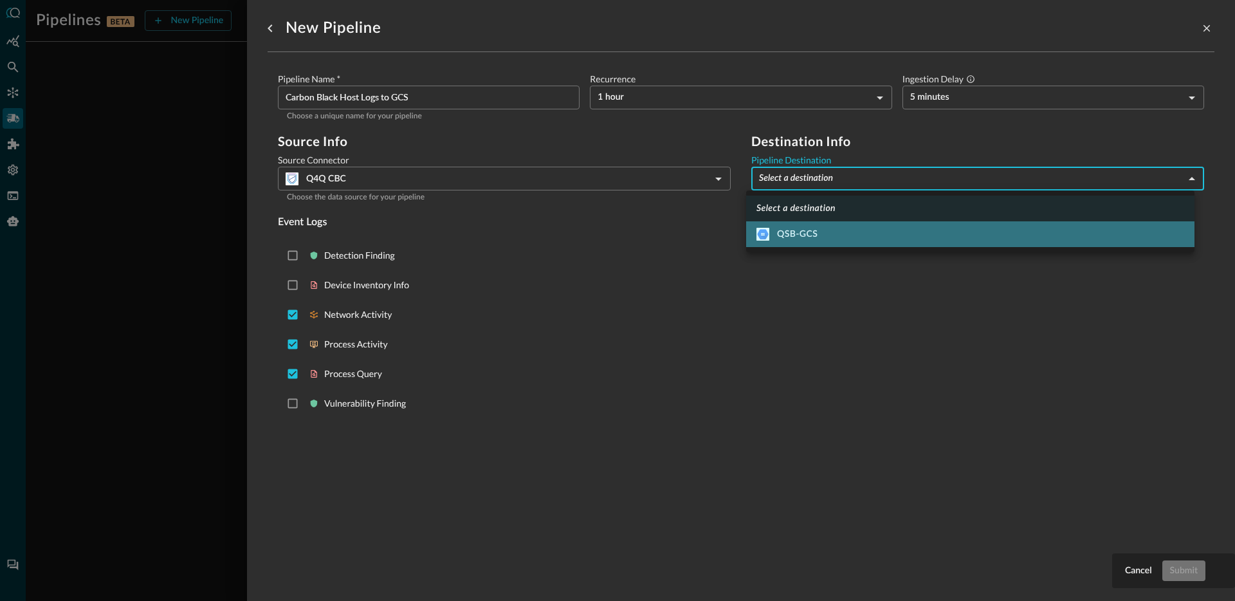
click at [800, 228] on div "QSB-GCS" at bounding box center [786, 234] width 61 height 13
type input "3"
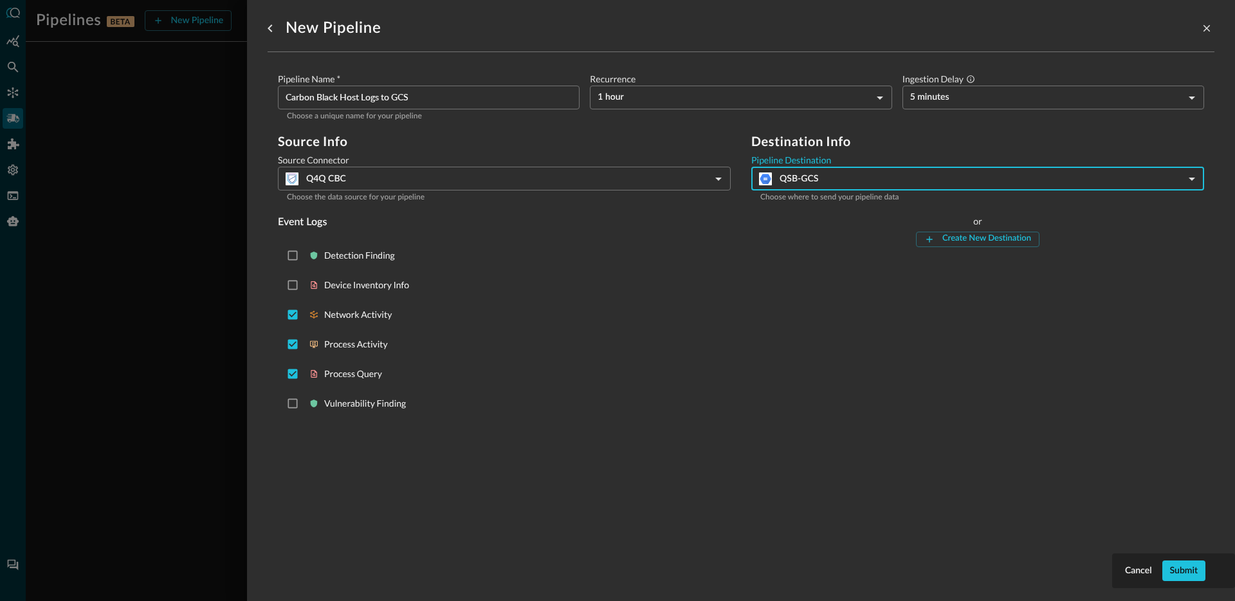
click at [701, 332] on div "Detection Finding Device Inventory Info Network Activity Process Activity Proce…" at bounding box center [504, 329] width 453 height 188
click at [1177, 568] on button "Submit" at bounding box center [1183, 570] width 43 height 21
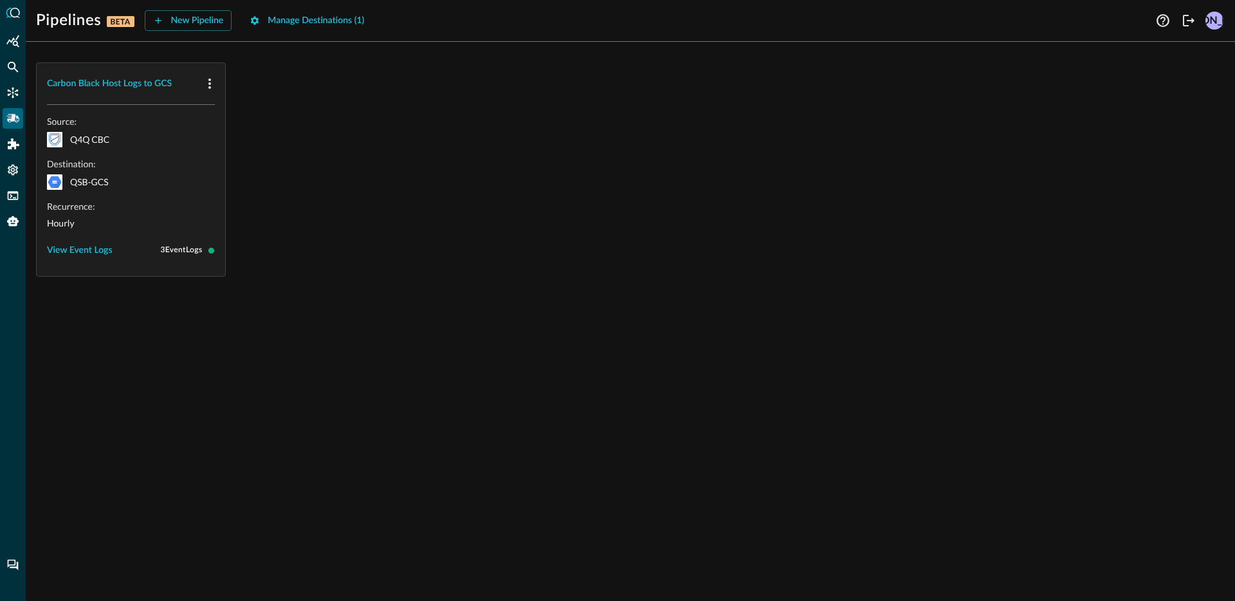
click at [592, 287] on div "Carbon Black Host Logs to GCS Source: Q4Q CBC Destination: QSB-GCS Recurrence: …" at bounding box center [630, 326] width 1209 height 549
click at [317, 26] on button "Manage Destinations ( 1 )" at bounding box center [307, 20] width 130 height 21
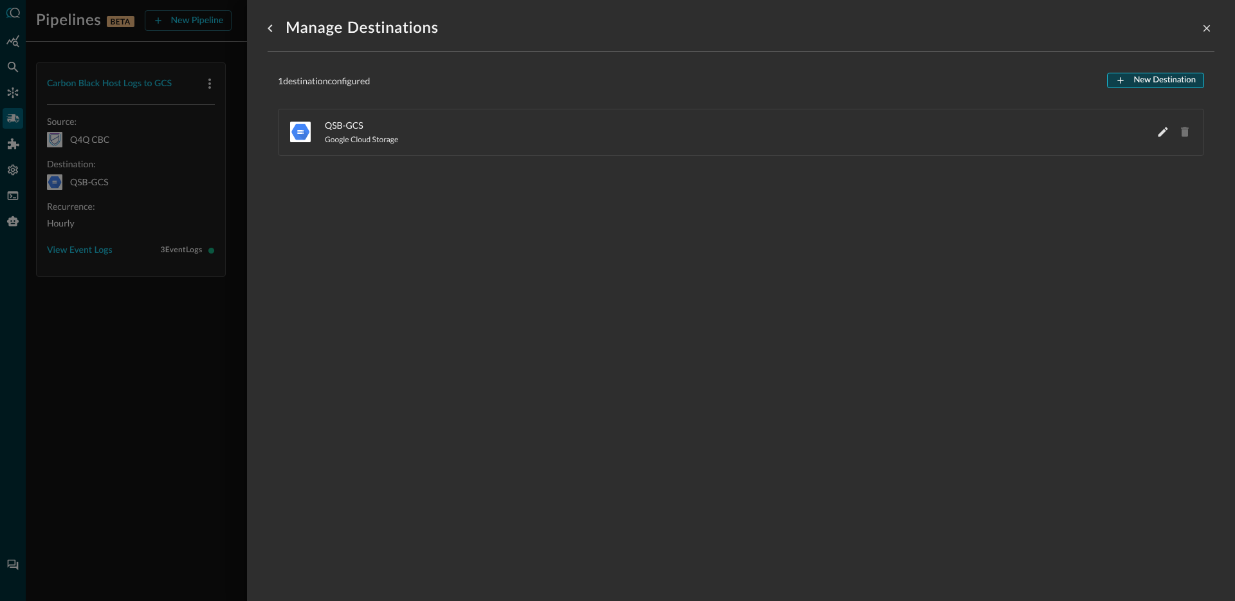
click at [1139, 84] on button "New Destination" at bounding box center [1155, 80] width 97 height 15
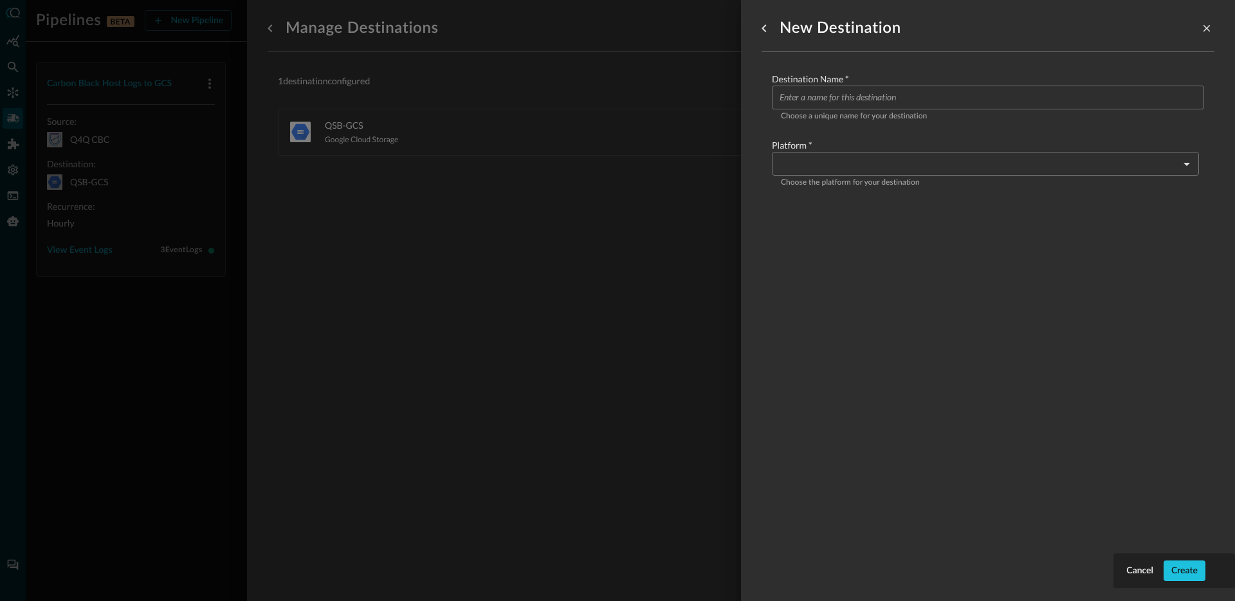
click at [879, 86] on input "Configure pipeline destination" at bounding box center [991, 98] width 424 height 24
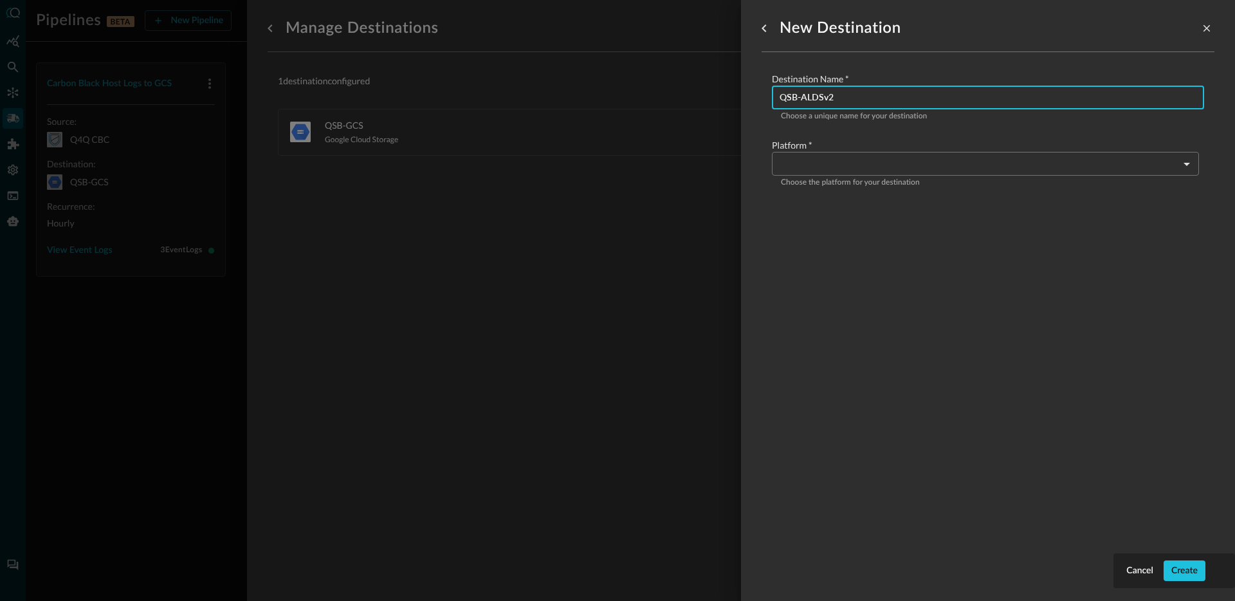
type input "QSB-ALDSv2"
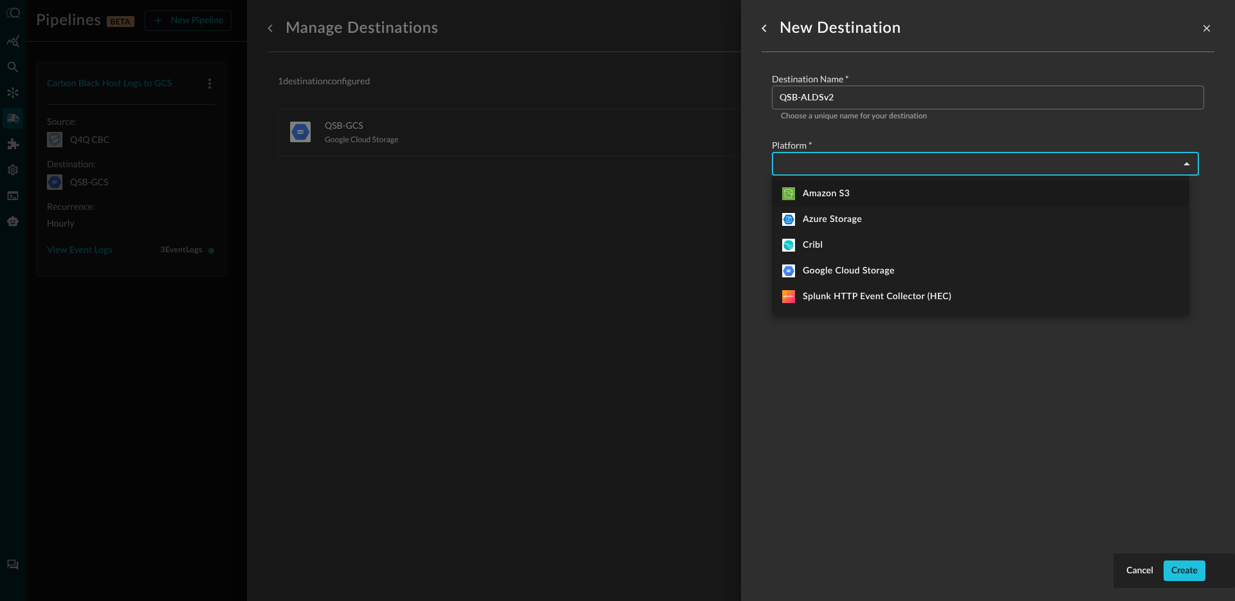
click at [874, 164] on body "Pipelines BETA New Pipeline Manage Destinations ( 1 ) JO Carbon Black Host Logs…" at bounding box center [617, 300] width 1235 height 601
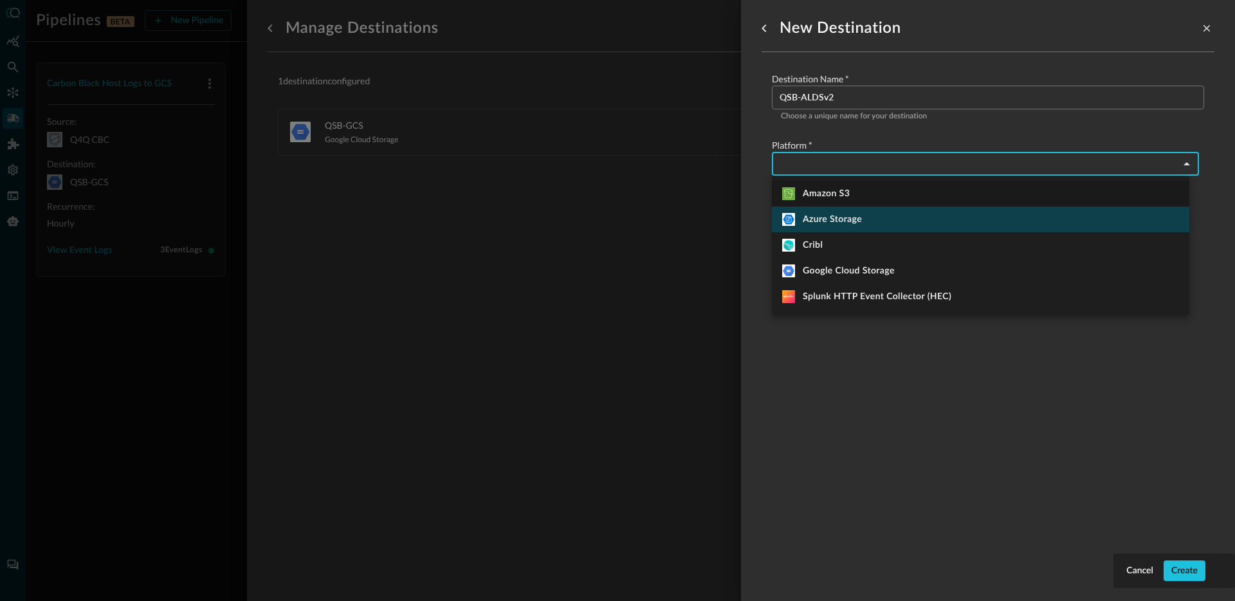
click at [850, 211] on li "Azure Storage" at bounding box center [980, 219] width 417 height 26
type input "azure_storage"
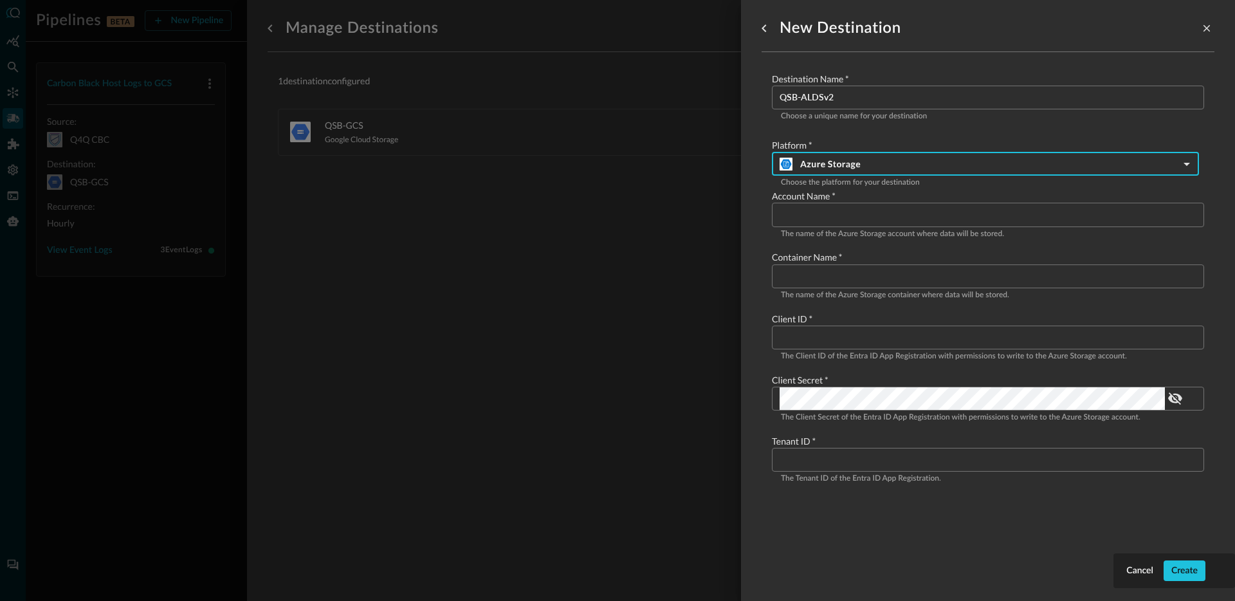
click at [863, 221] on input "Configure pipeline destination" at bounding box center [991, 215] width 424 height 24
paste input "qsdplake"
type input "qsdplake"
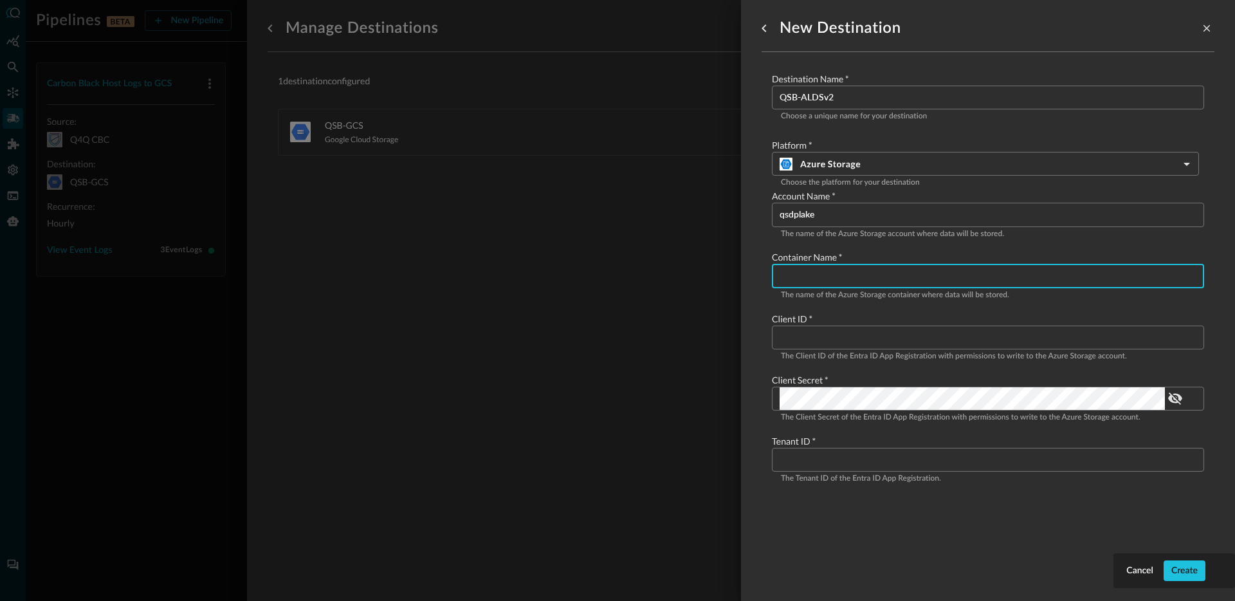
paste input "thepipelines"
type input "thepipelines"
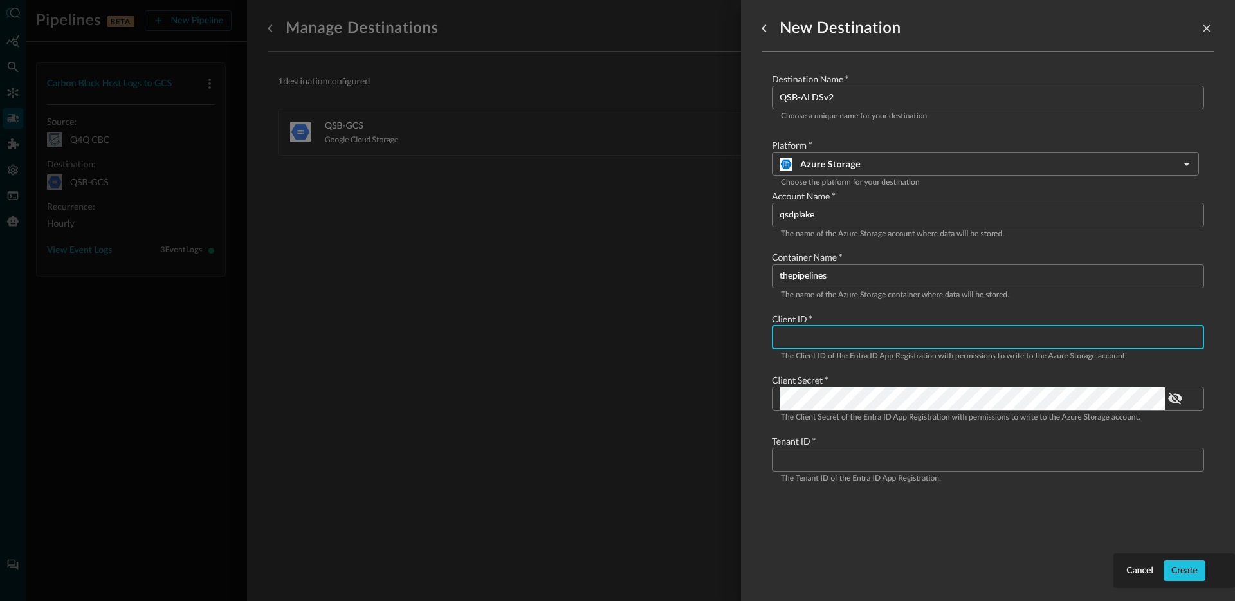
paste input "52d8ea3c-eda3-4a26-9cf8-346bbaf8fa5d"
type input "52d8ea3c-eda3-4a26-9cf8-346bbaf8fa5d"
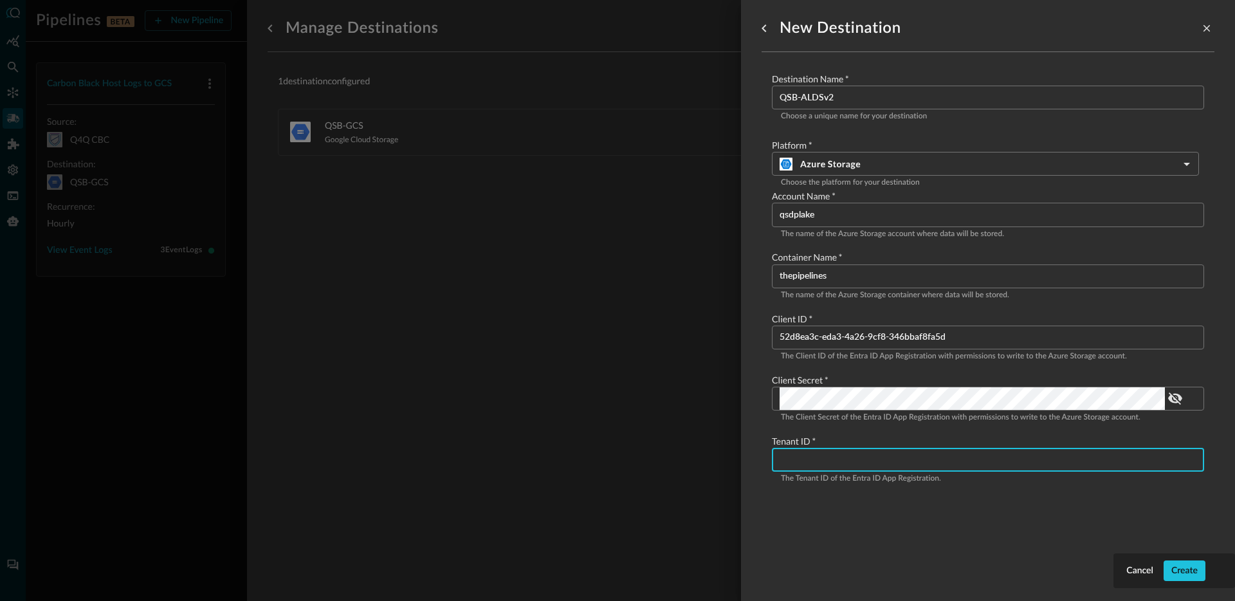
paste input "11925307-86e5-4a24-ac99-31d7c159ad2b"
type input "11925307-86e5-4a24-ac99-31d7c159ad2b"
click at [948, 574] on div "New Destination Destination Name   * QSB-ALDSv2 ​ Choose a unique name for your…" at bounding box center [987, 292] width 453 height 585
click at [1187, 572] on button "Create" at bounding box center [1184, 570] width 42 height 21
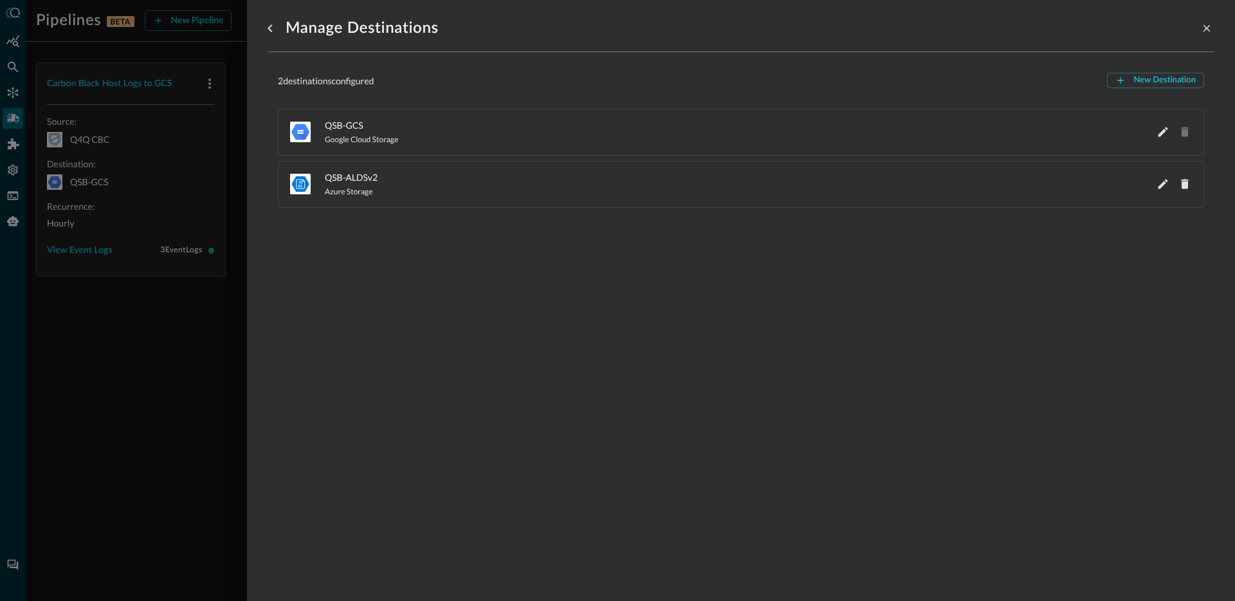
click at [516, 254] on div "Manage Destinations 2 destination s configured New Destination QSB-GCS Google C…" at bounding box center [741, 292] width 947 height 585
click at [159, 350] on div at bounding box center [617, 300] width 1235 height 601
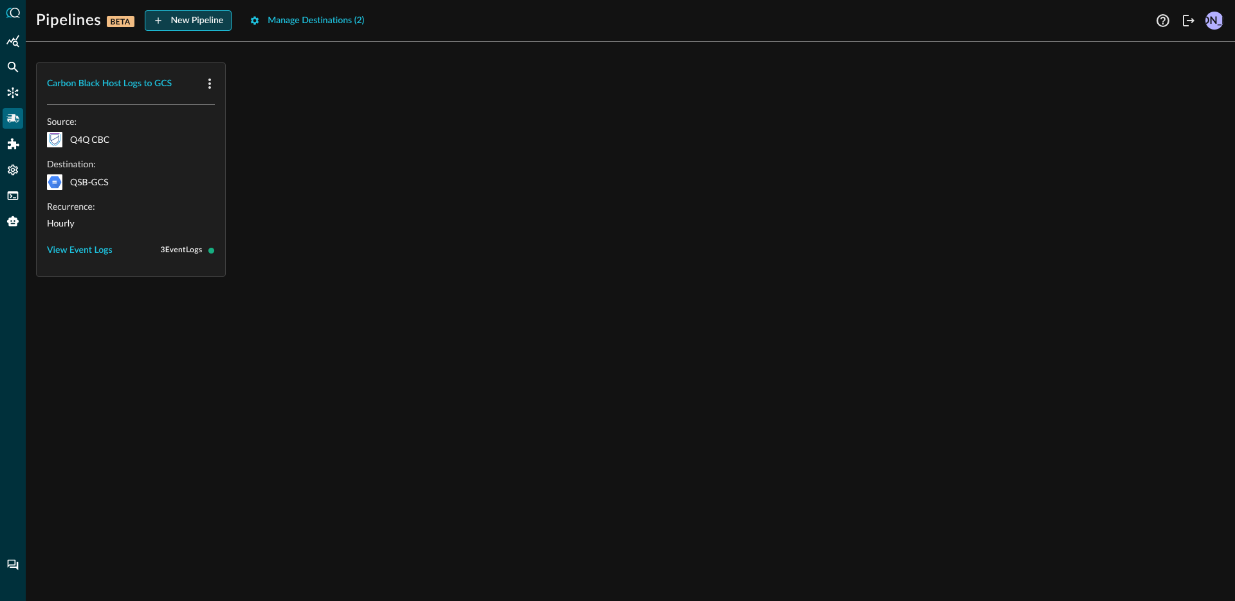
click at [210, 16] on button "New Pipeline" at bounding box center [188, 20] width 87 height 21
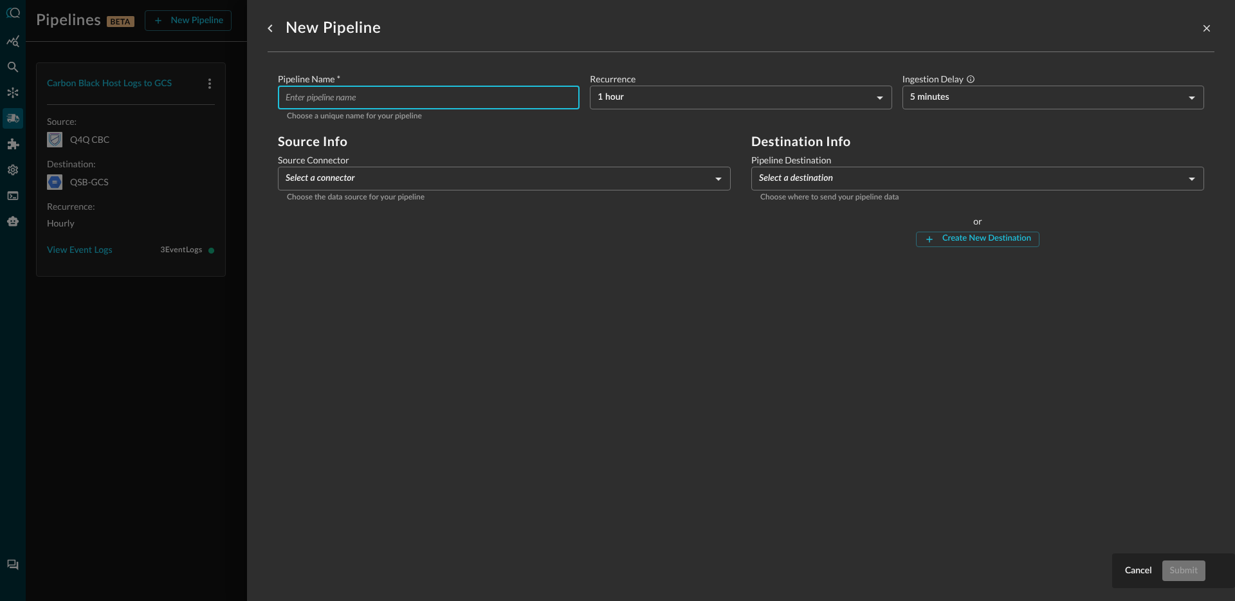
click at [373, 92] on input "Pipeline Name   *" at bounding box center [433, 98] width 294 height 24
type input "Carbon Black Vulns Azure"
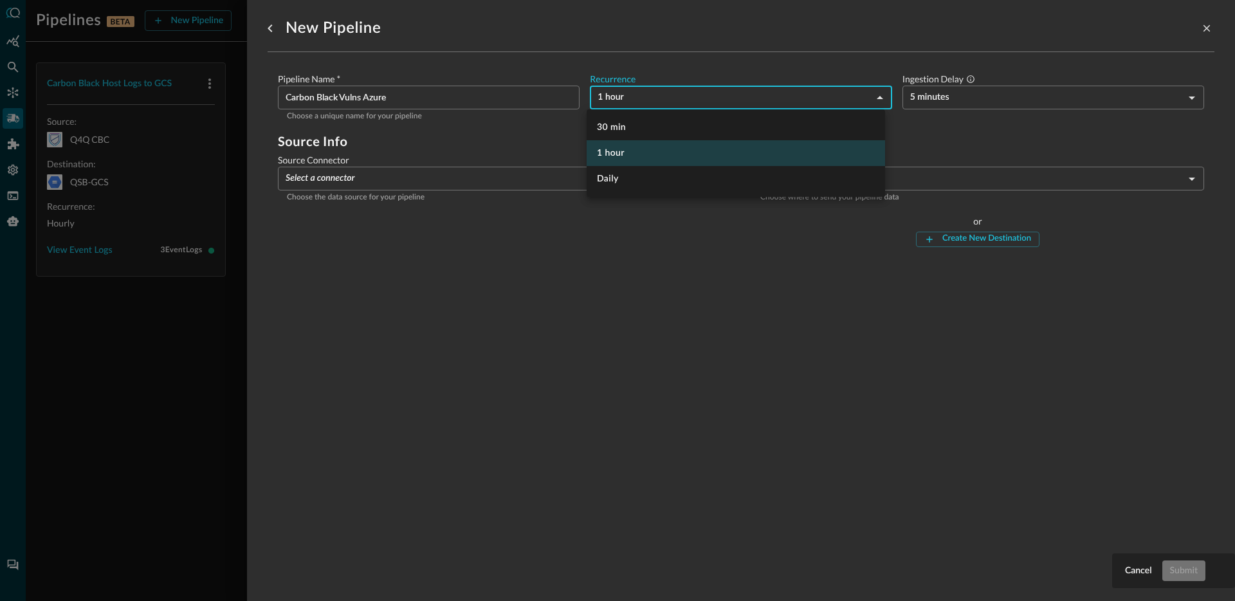
click at [622, 100] on body "Pipelines BETA New Pipeline Manage Destinations ( 2 ) JO Carbon Black Host Logs…" at bounding box center [617, 300] width 1235 height 601
drag, startPoint x: 611, startPoint y: 181, endPoint x: 624, endPoint y: 183, distance: 13.1
click at [612, 181] on li "Daily" at bounding box center [735, 179] width 298 height 26
type input "DAY_1"
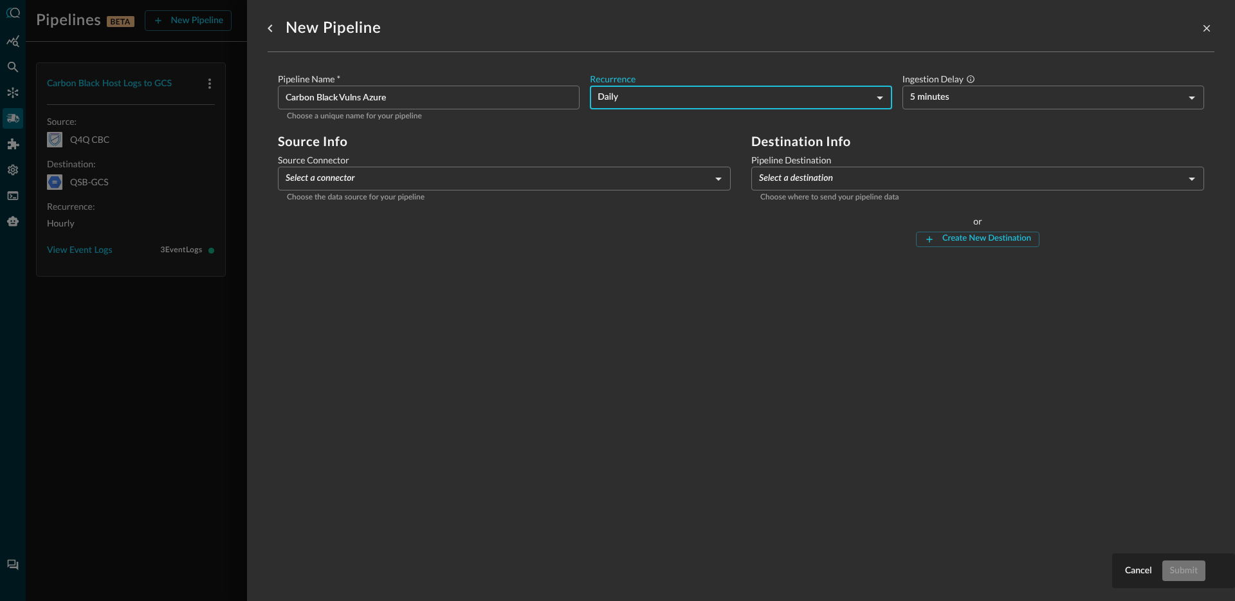
click at [976, 108] on body "Pipelines BETA New Pipeline Manage Destinations ( 2 ) JO Carbon Black Host Logs…" at bounding box center [617, 300] width 1235 height 601
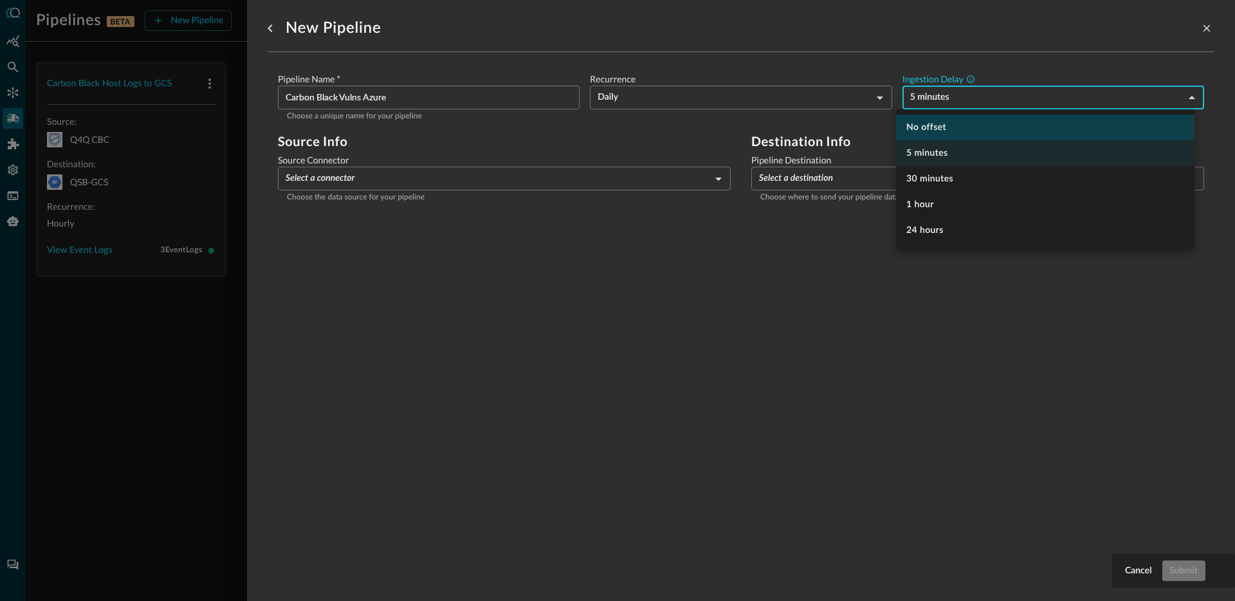
click at [930, 127] on li "No offset" at bounding box center [1045, 127] width 298 height 26
type input "0"
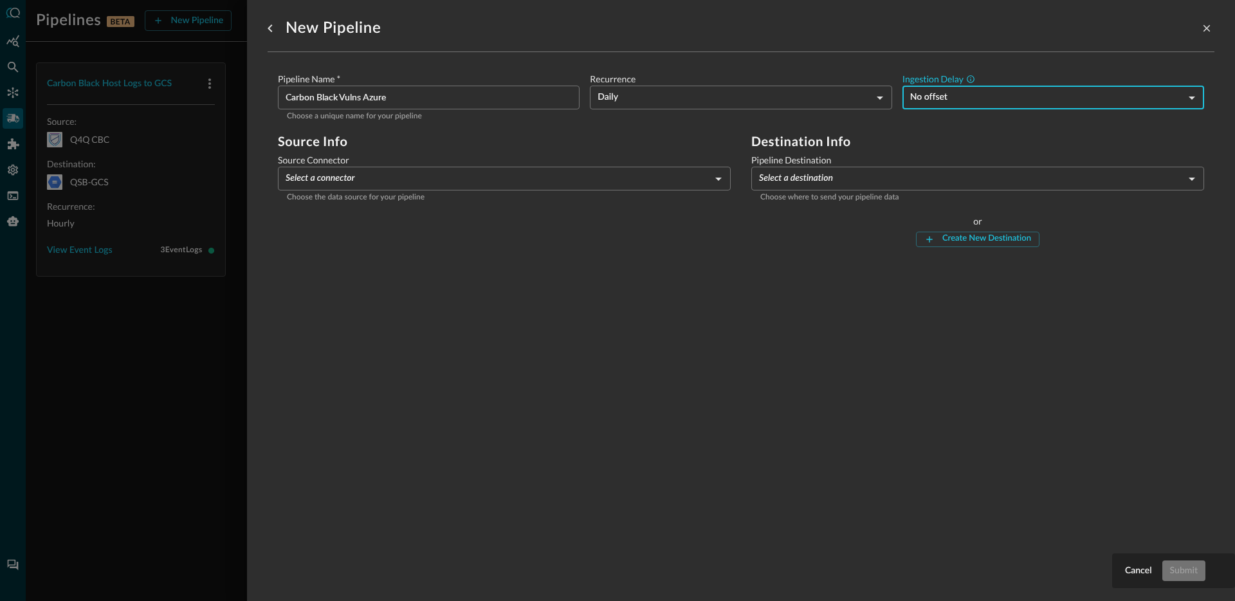
click at [404, 178] on body "Pipelines BETA New Pipeline Manage Destinations ( 2 ) JO Carbon Black Host Logs…" at bounding box center [617, 300] width 1235 height 601
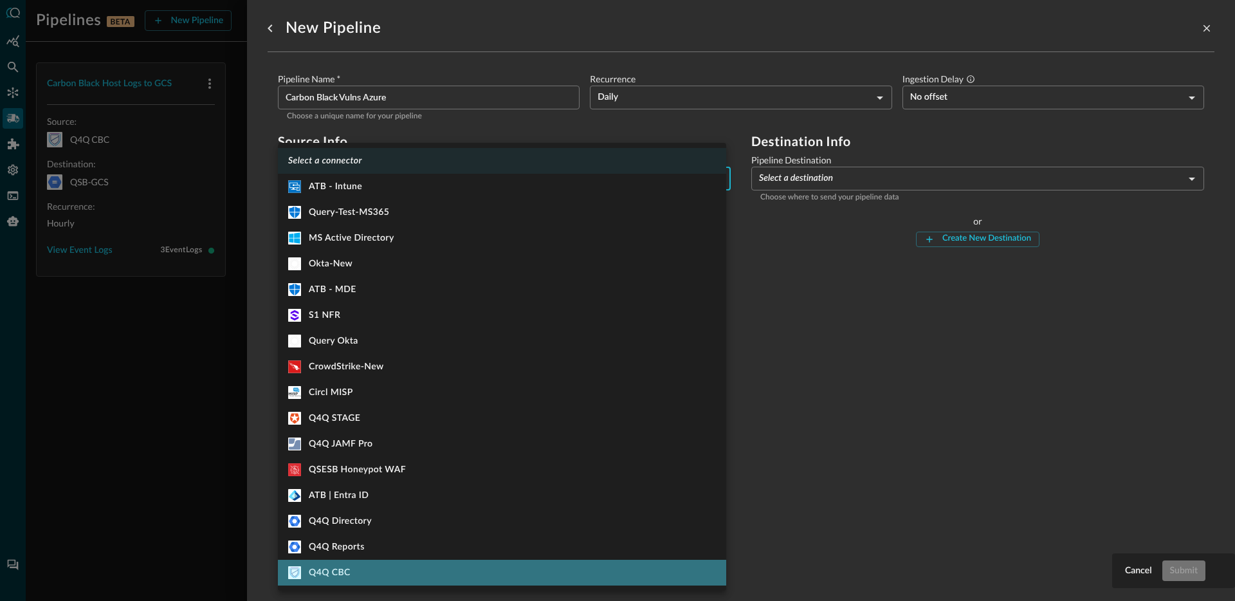
click at [372, 571] on li "Q4Q CBC" at bounding box center [502, 572] width 448 height 26
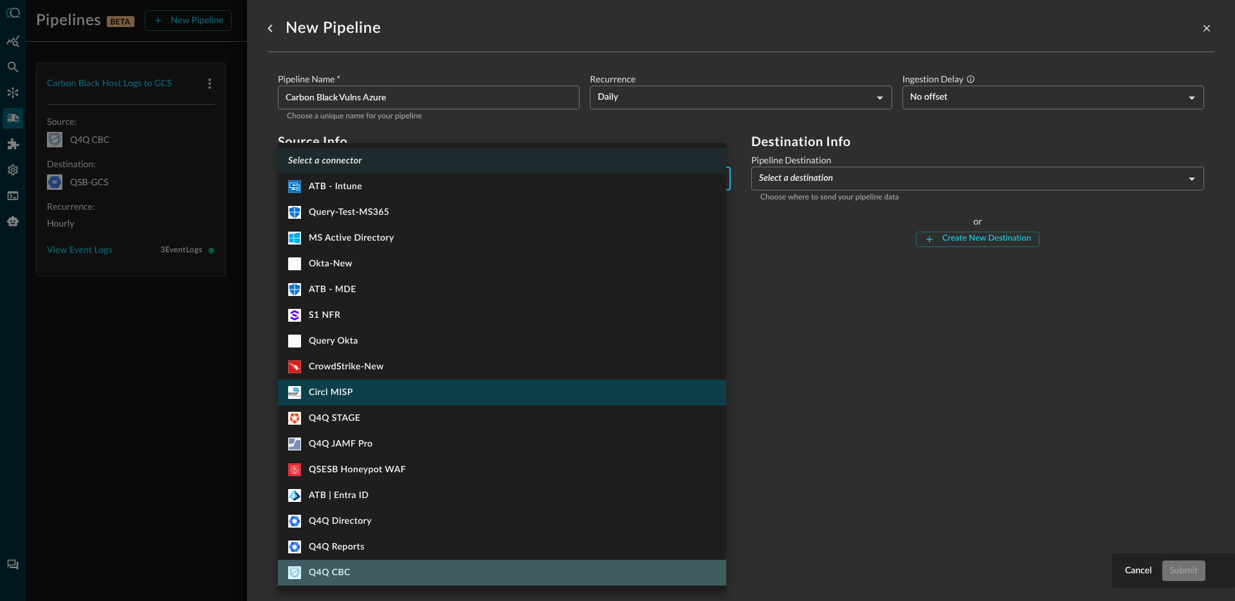
type input "915"
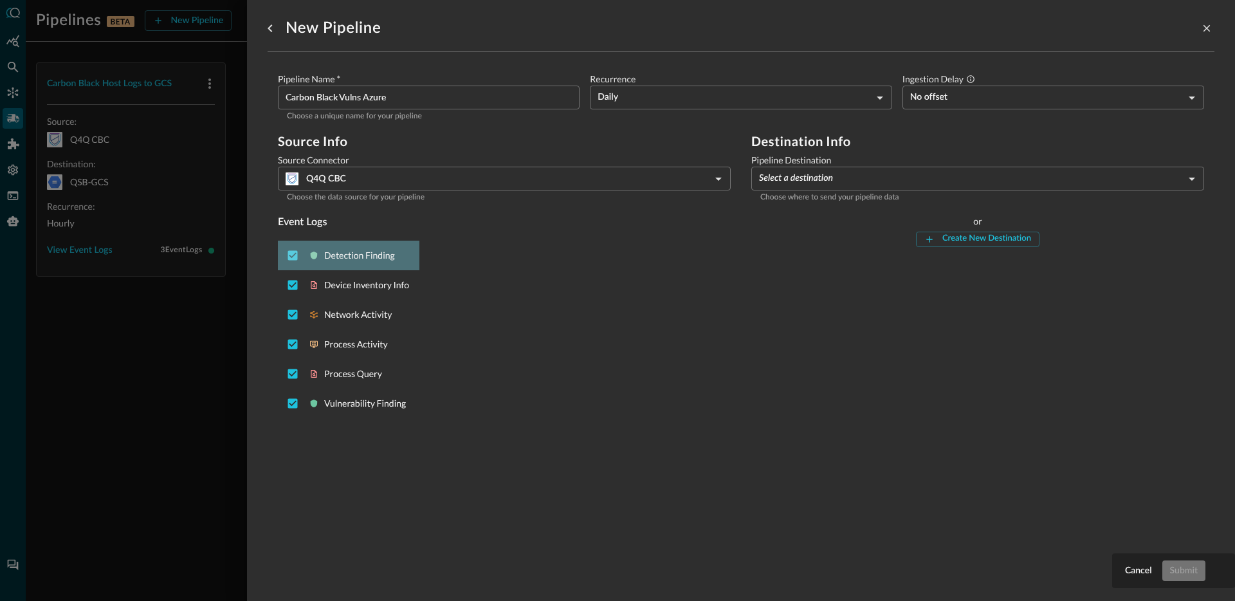
click at [361, 257] on p "Detection Finding" at bounding box center [366, 255] width 85 height 13
checkbox input "false"
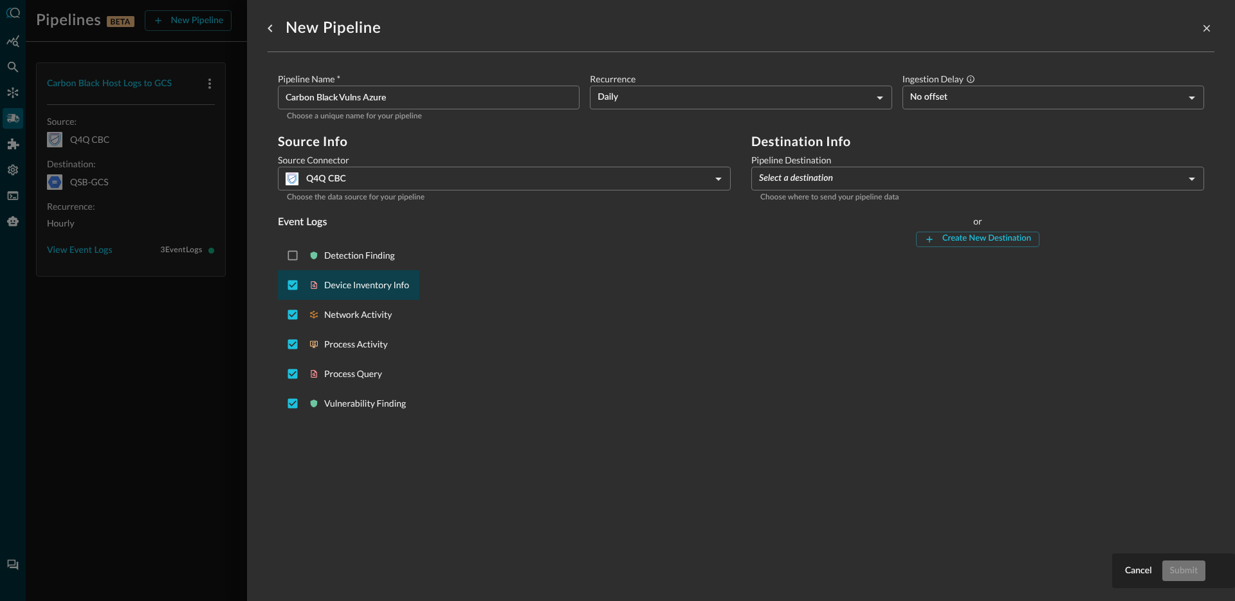
click at [368, 293] on div "Device Inventory Info" at bounding box center [348, 285] width 141 height 30
checkbox input "false"
click at [356, 322] on div "Network Activity" at bounding box center [348, 315] width 141 height 30
checkbox input "false"
click at [361, 351] on div "Process Activity" at bounding box center [348, 344] width 141 height 30
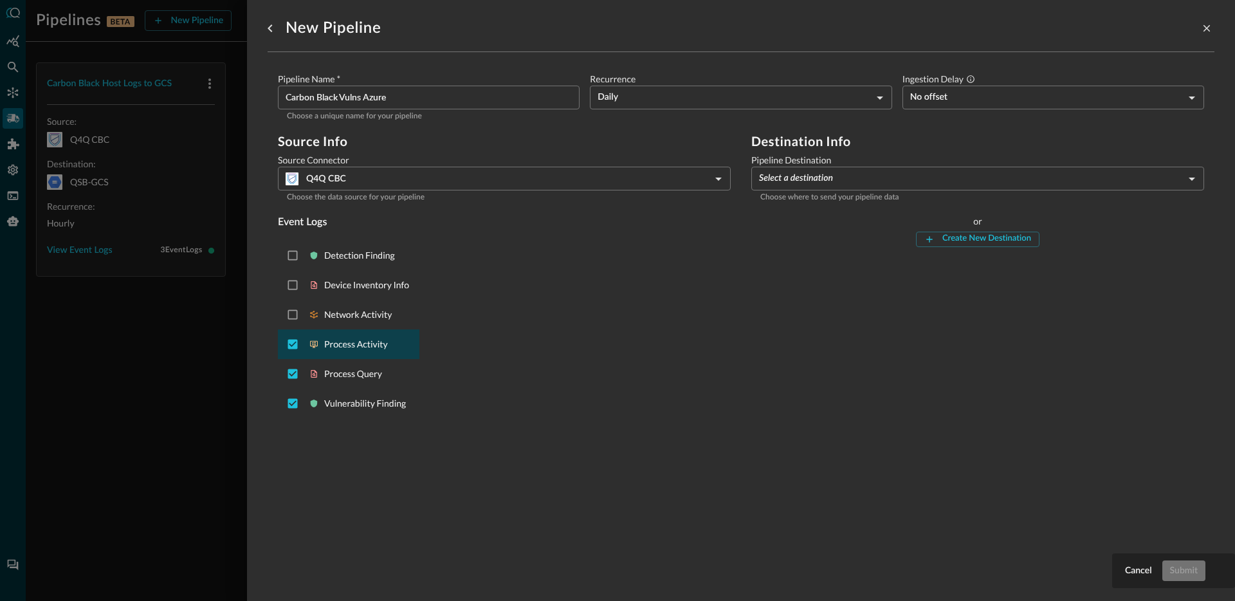
checkbox input "false"
click at [359, 374] on p "Process Query" at bounding box center [366, 373] width 85 height 13
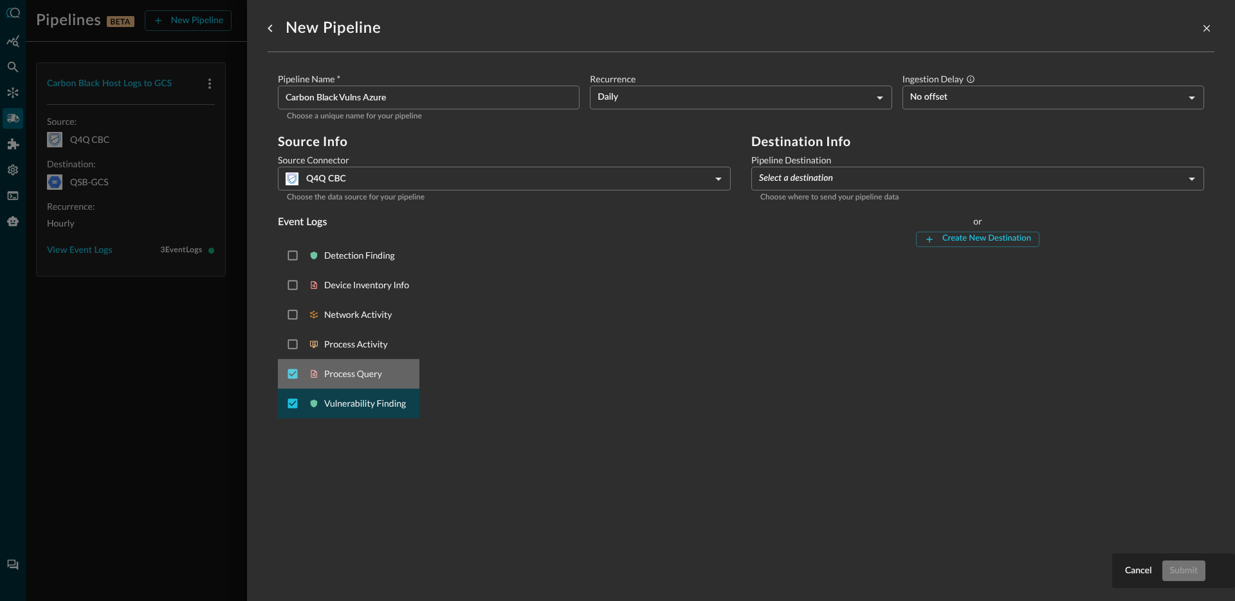
checkbox input "false"
click at [848, 171] on body "Pipelines BETA New Pipeline Manage Destinations ( 2 ) JO Carbon Black Host Logs…" at bounding box center [617, 300] width 1235 height 601
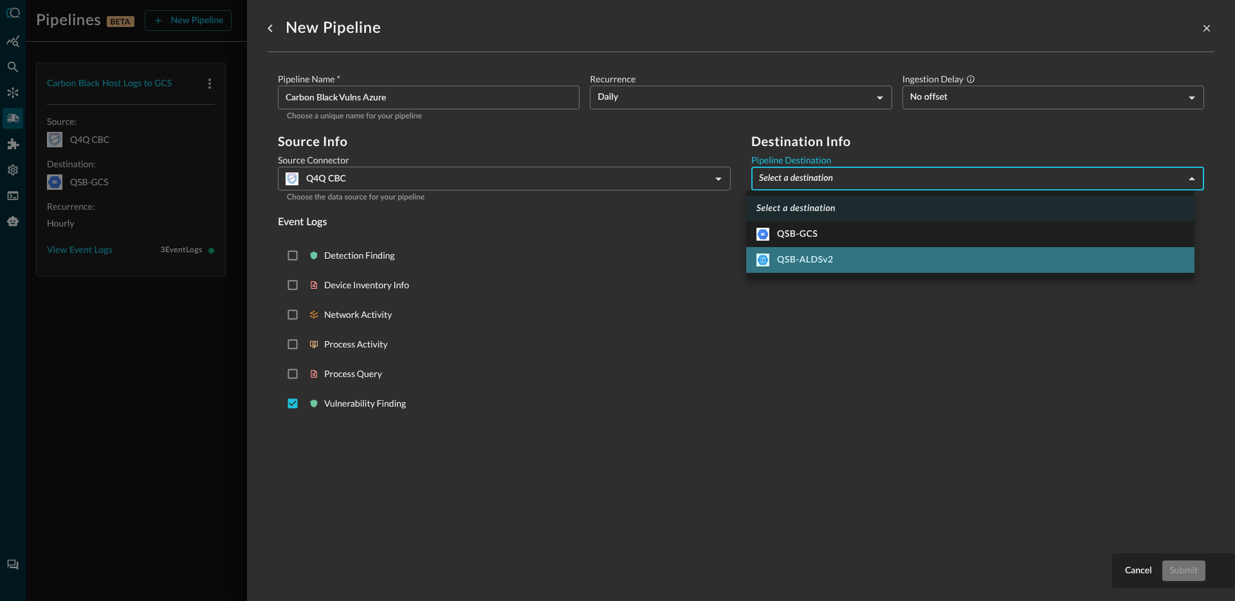
click at [818, 257] on div "QSB-ALDSv2" at bounding box center [794, 259] width 77 height 13
type input "4"
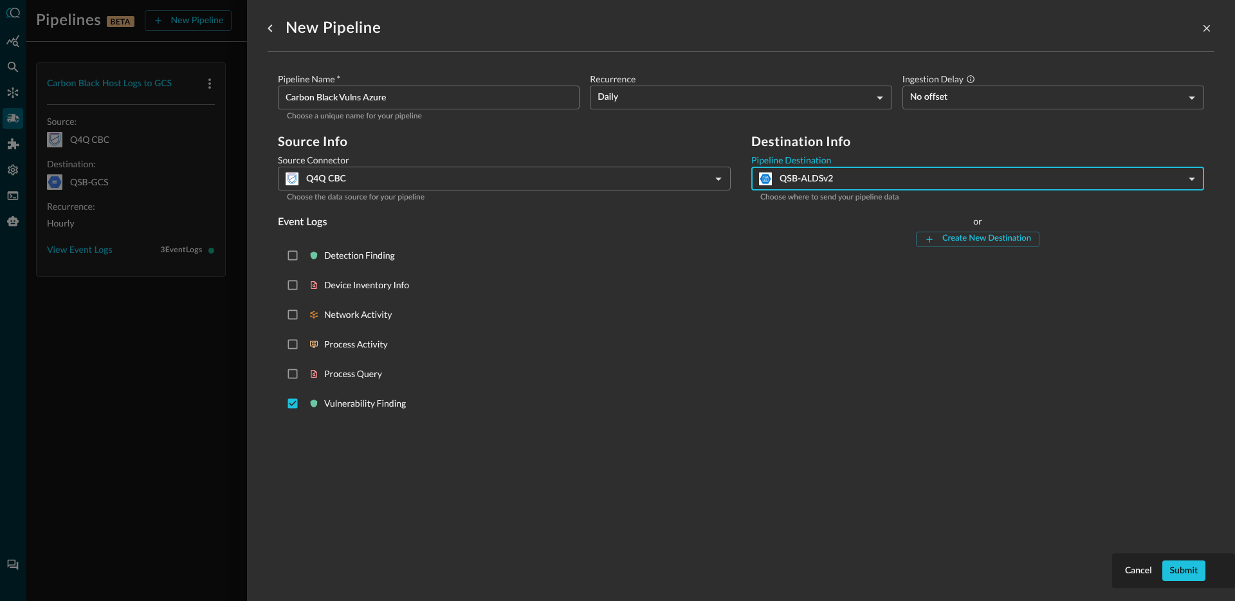
click at [822, 369] on div "Destination Info Pipeline Destination QSB-ALDSv2 4 ​ Choose where to send your …" at bounding box center [977, 278] width 453 height 289
click at [1197, 576] on button "Submit" at bounding box center [1183, 570] width 43 height 21
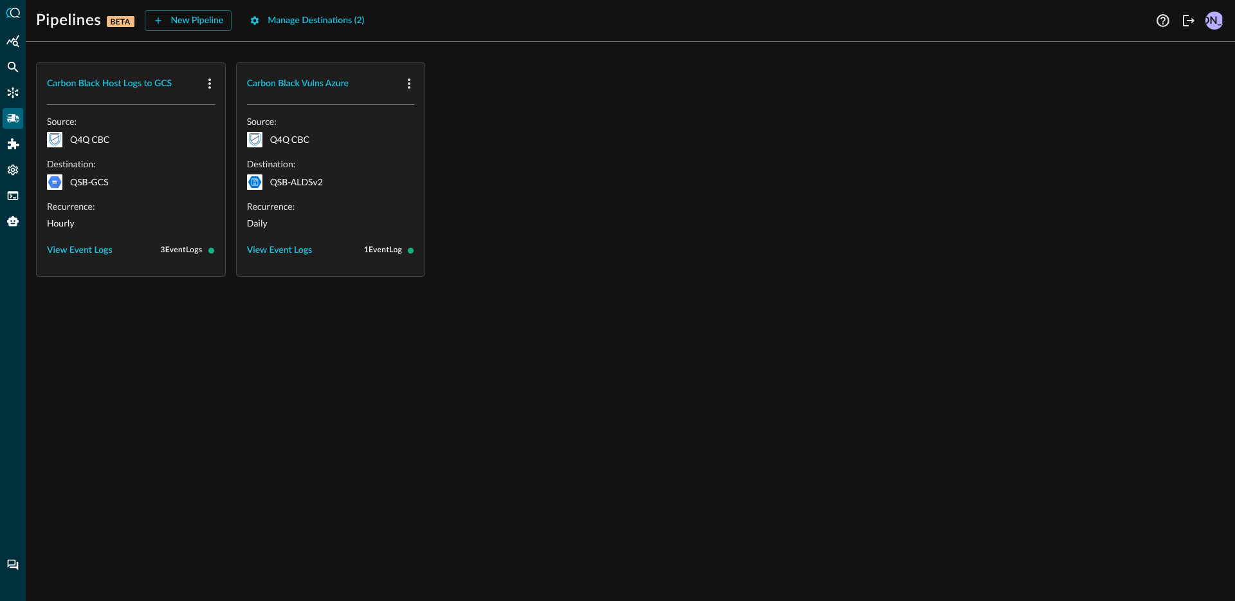
click at [495, 134] on div "Carbon Black Host Logs to GCS Source: Q4Q CBC Destination: QSB-GCS Recurrence: …" at bounding box center [630, 169] width 1188 height 214
drag, startPoint x: 492, startPoint y: 267, endPoint x: 478, endPoint y: 253, distance: 19.6
click at [492, 267] on div "Carbon Black Host Logs to GCS Source: Q4Q CBC Destination: QSB-GCS Recurrence: …" at bounding box center [630, 169] width 1188 height 214
click at [405, 85] on icon "button" at bounding box center [408, 83] width 15 height 15
click at [455, 144] on li "Delete" at bounding box center [432, 138] width 66 height 26
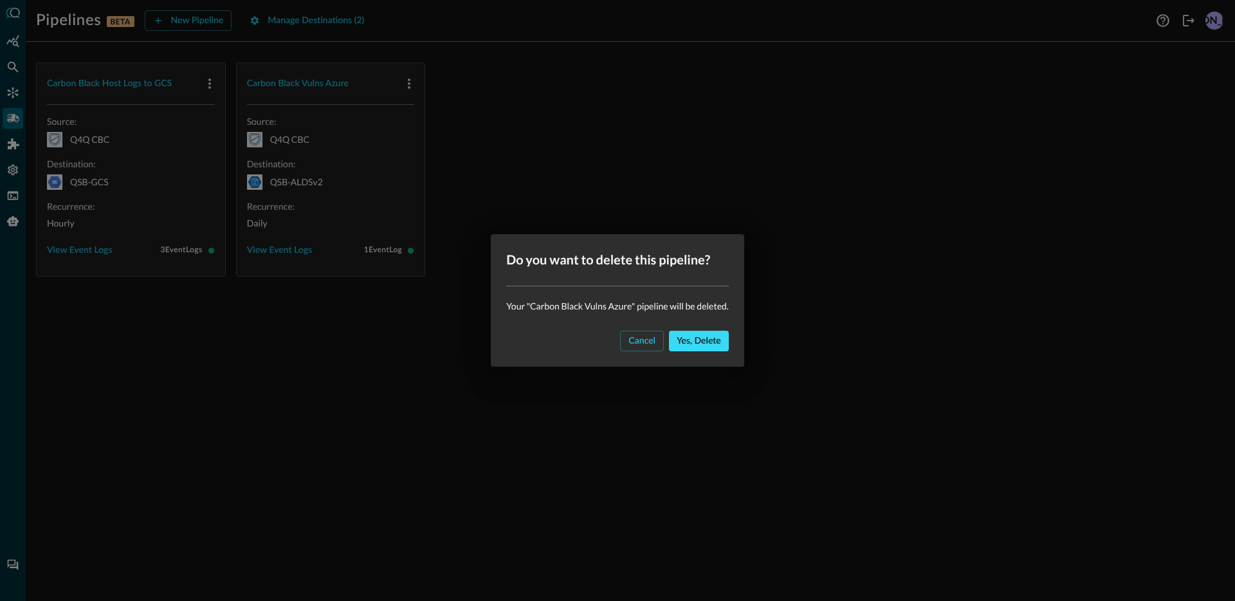
click at [709, 349] on button "Yes, delete" at bounding box center [699, 341] width 60 height 21
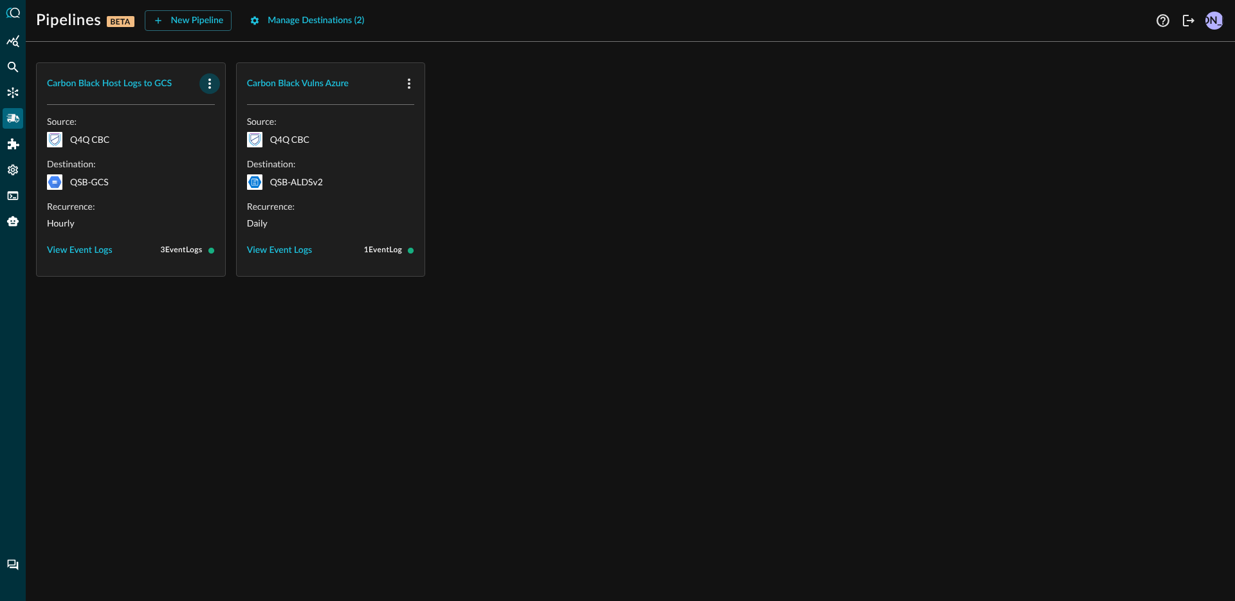
click at [213, 86] on icon "button" at bounding box center [209, 83] width 15 height 15
click at [223, 141] on div "Delete" at bounding box center [232, 138] width 45 height 16
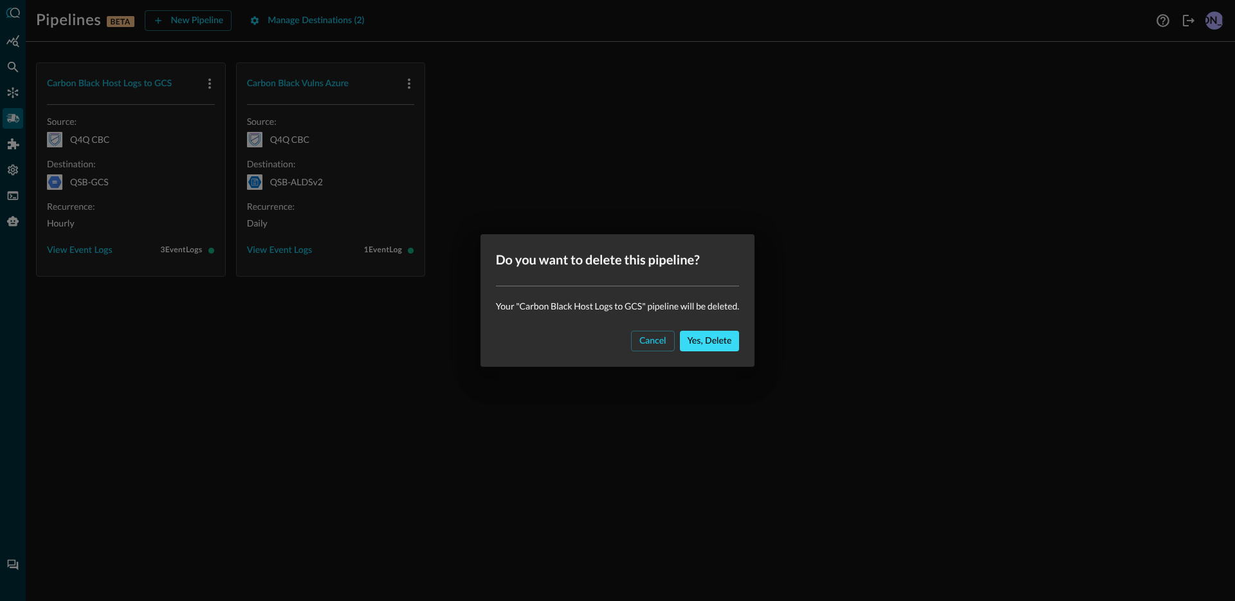
click at [697, 342] on button "Yes, delete" at bounding box center [710, 341] width 60 height 21
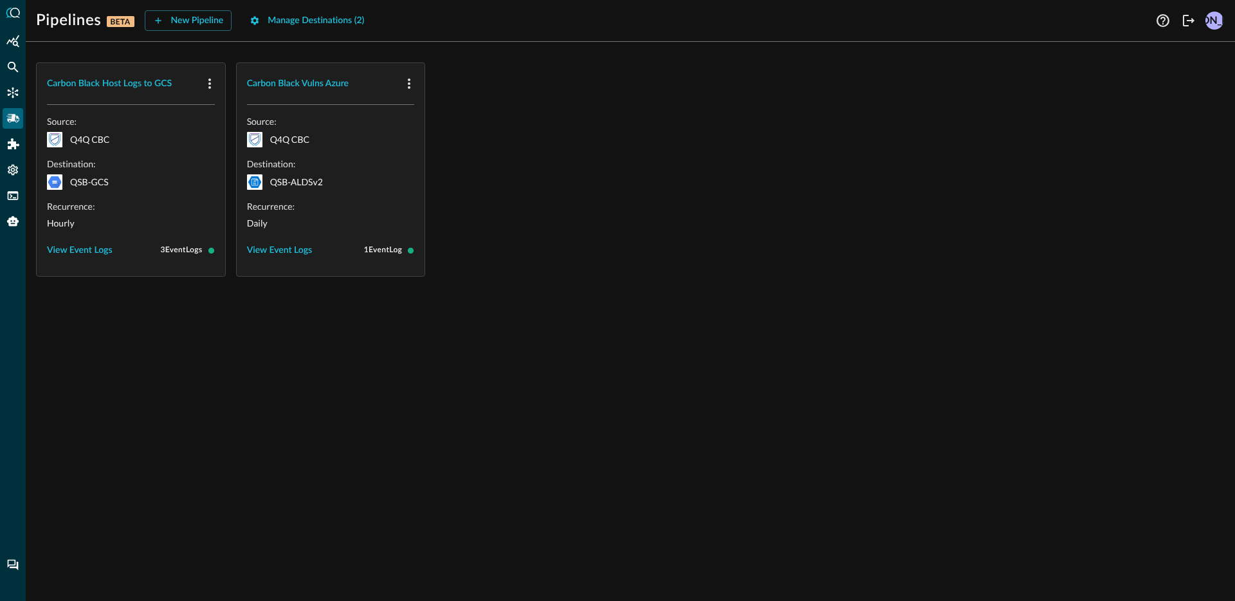
click at [554, 190] on div "Carbon Black Host Logs to GCS Source: Q4Q CBC Destination: QSB-GCS Recurrence: …" at bounding box center [630, 169] width 1188 height 214
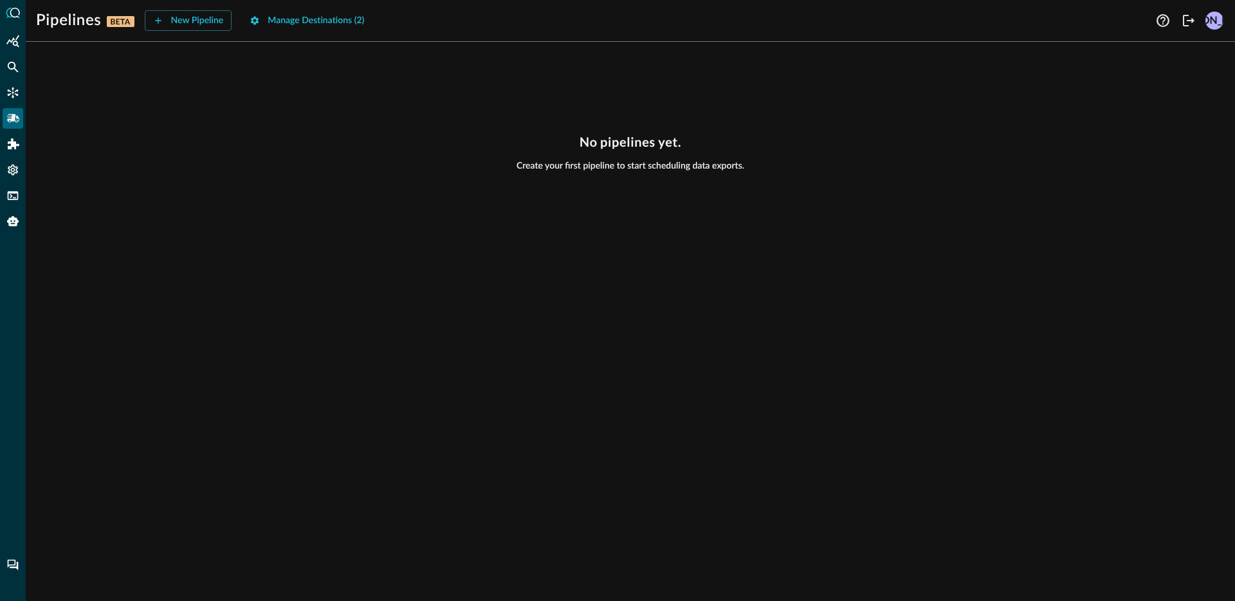
click at [444, 98] on div "No pipelines yet. Create your first pipeline to start scheduling data exports." at bounding box center [630, 326] width 1209 height 549
click at [17, 98] on icon "Connectors" at bounding box center [12, 92] width 13 height 13
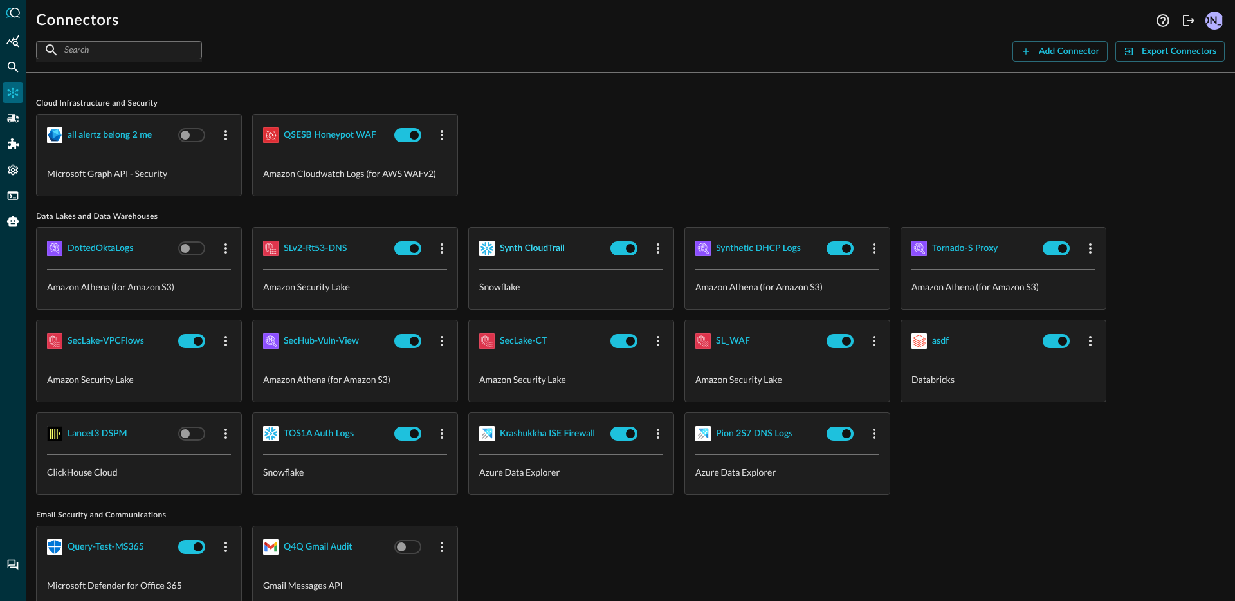
click at [538, 241] on div "Synth CloudTrail" at bounding box center [532, 249] width 65 height 16
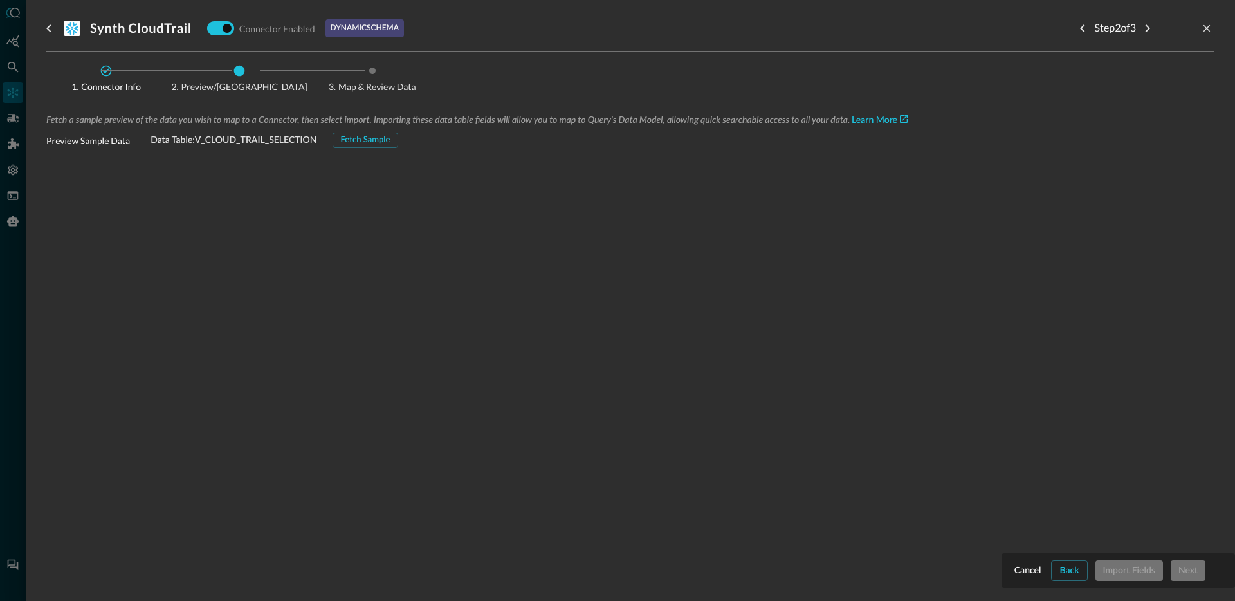
click at [371, 150] on div "Fetch a sample preview of the data you wish to map to a Connector, then select …" at bounding box center [630, 299] width 1168 height 372
click at [373, 141] on button "Fetch Sample" at bounding box center [365, 139] width 66 height 15
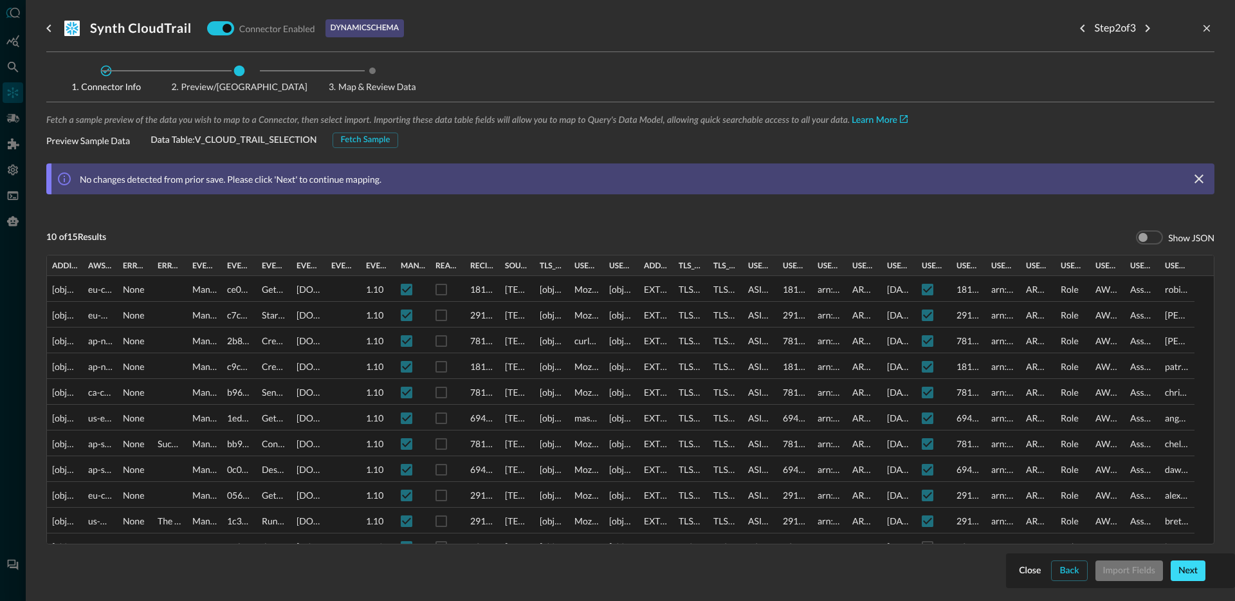
click at [1191, 574] on button "Next" at bounding box center [1187, 570] width 35 height 21
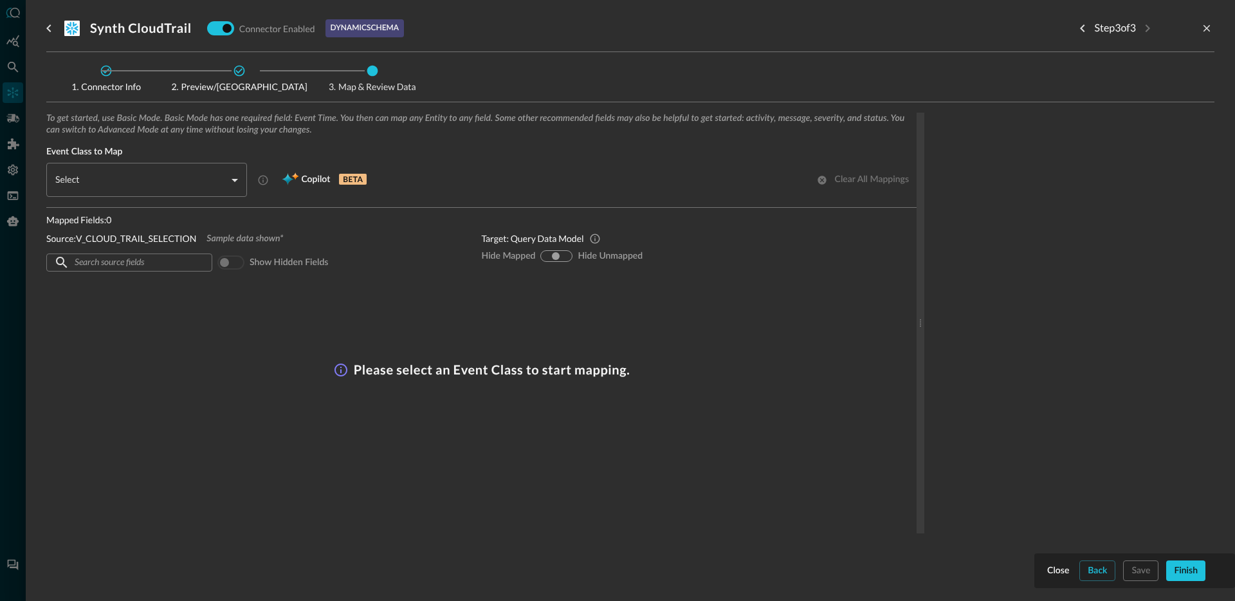
click at [197, 186] on body "Connectors JO ​ ​ Add Connector Export Connectors Cloud Infrastructure and Secu…" at bounding box center [617, 300] width 1235 height 601
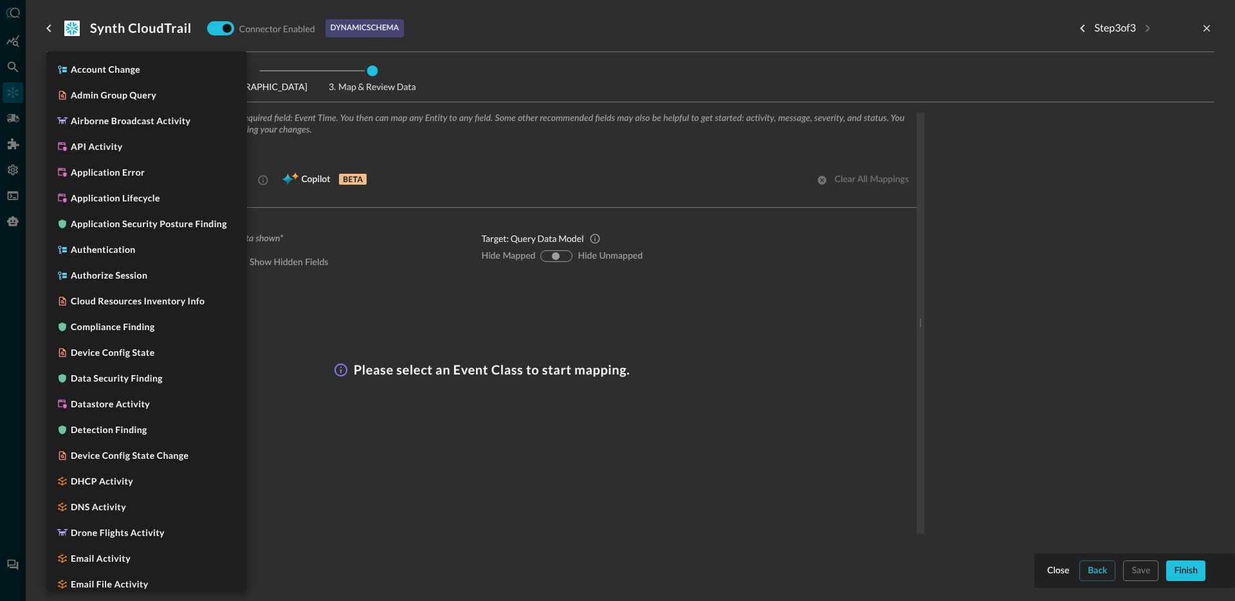
click at [700, 145] on div at bounding box center [617, 300] width 1235 height 601
click at [149, 180] on body "Connectors JO ​ ​ Add Connector Export Connectors Cloud Infrastructure and Secu…" at bounding box center [617, 300] width 1235 height 601
click at [147, 149] on li "API Activity" at bounding box center [146, 147] width 201 height 26
type input "CLASS_API_ACTIVITY"
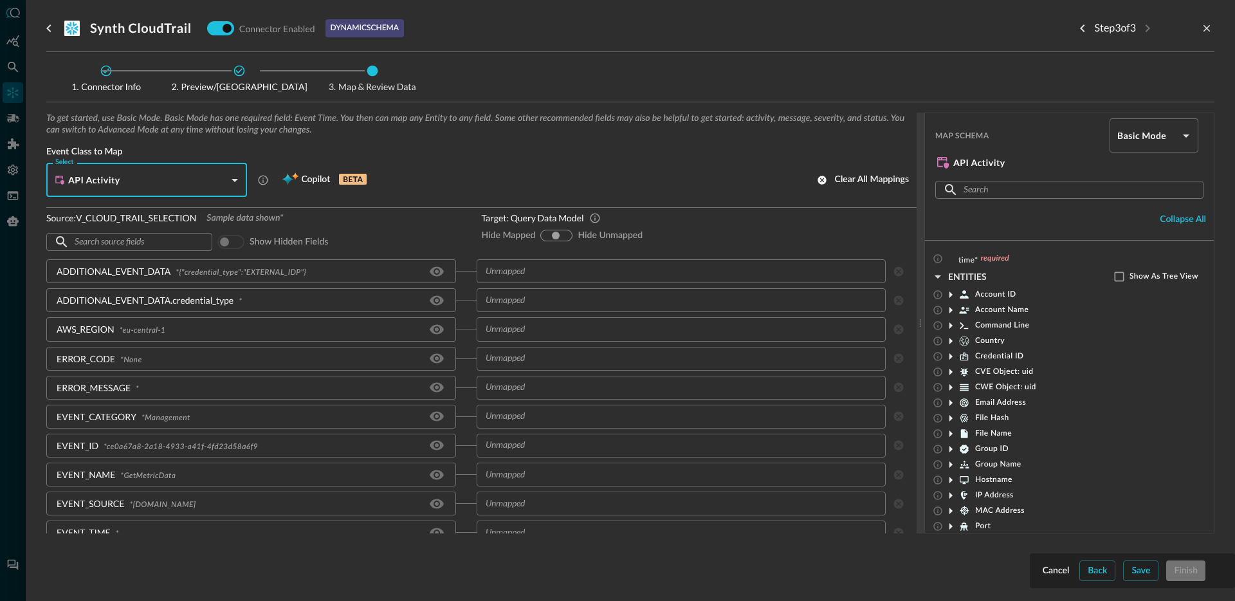
scroll to position [21, 0]
click at [430, 272] on icon "Hide/Show source field" at bounding box center [437, 271] width 14 height 10
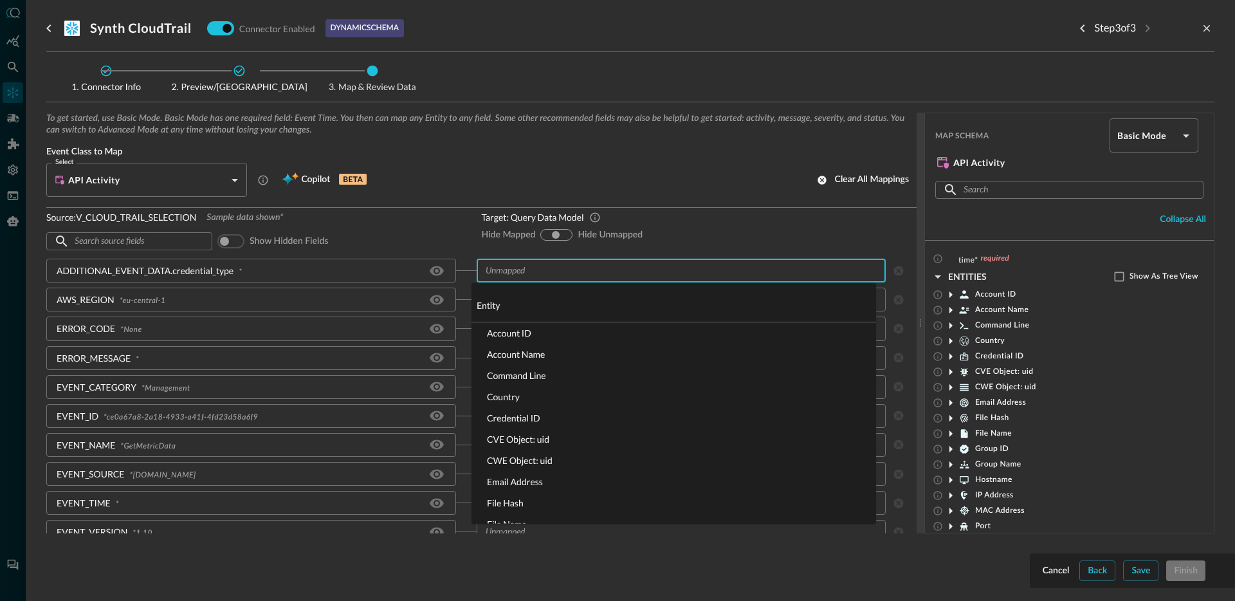
click at [572, 274] on input "text" at bounding box center [670, 270] width 381 height 16
type input "idp."
click at [581, 418] on li "actor.idp.protocol_name" at bounding box center [673, 417] width 404 height 21
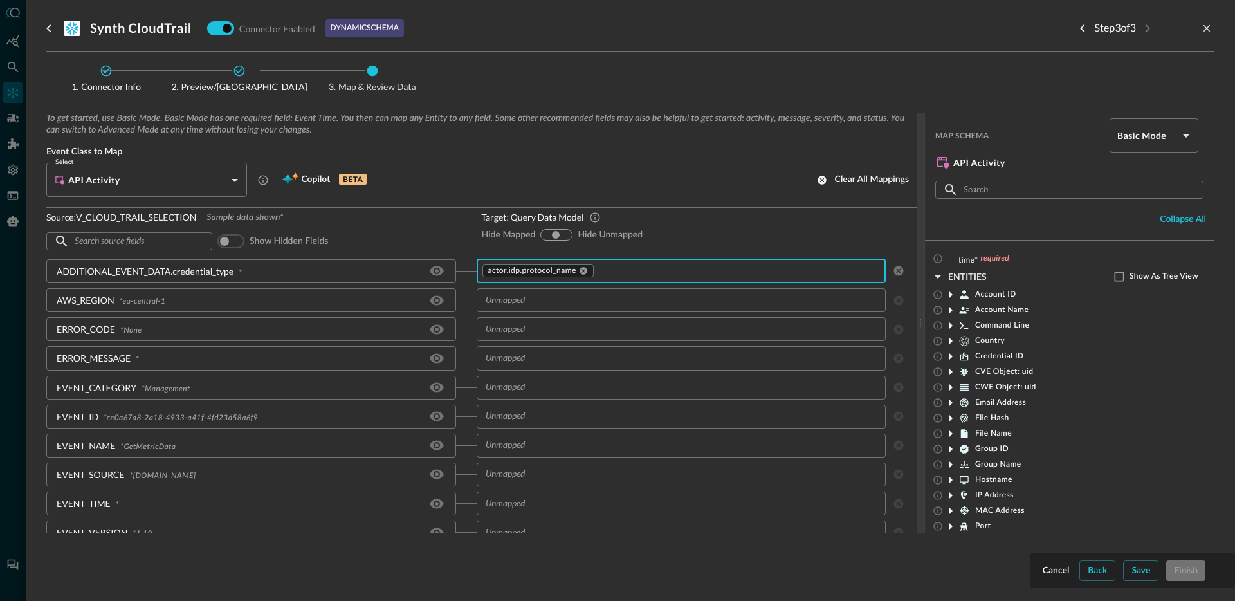
click at [516, 304] on input "text" at bounding box center [670, 300] width 381 height 16
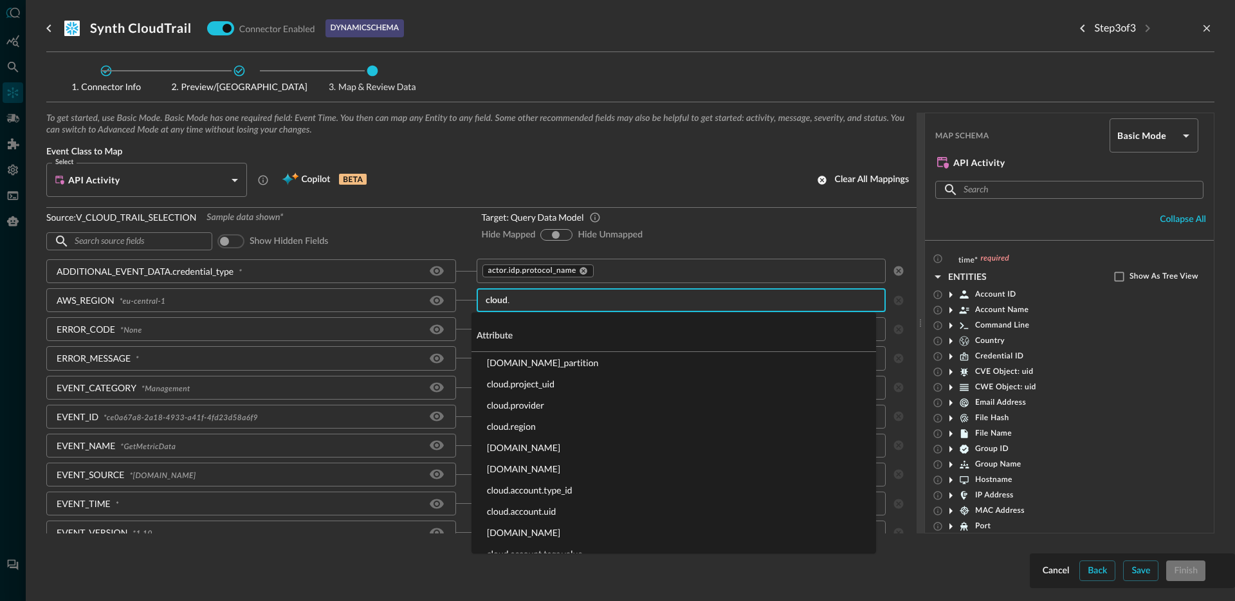
type input "cloud.r"
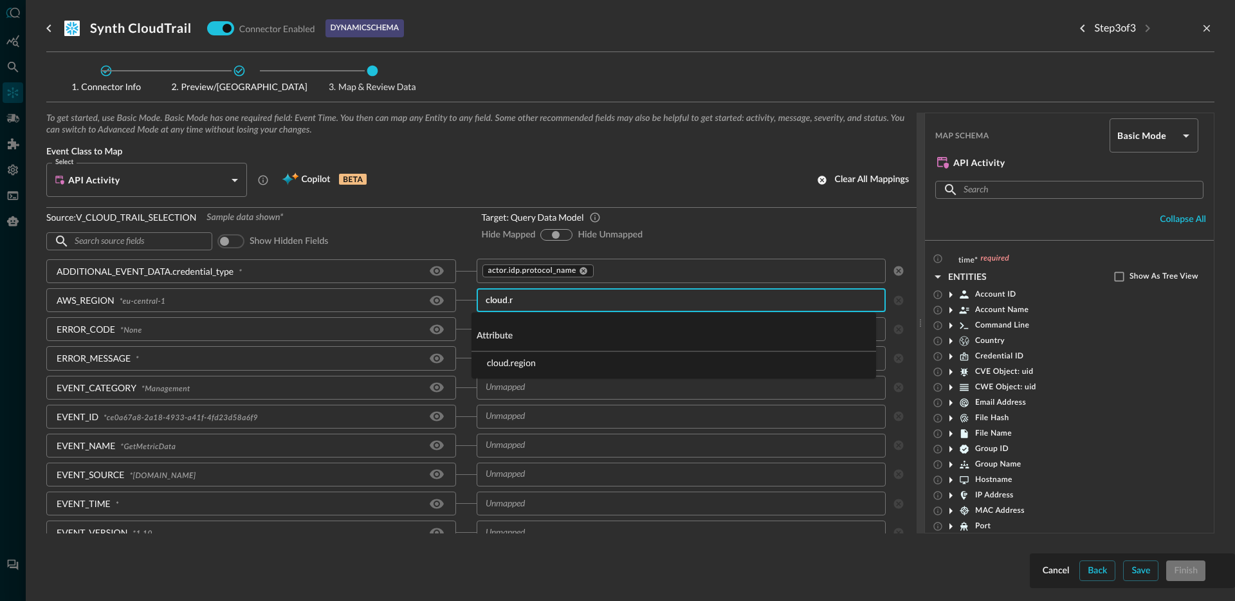
click at [513, 363] on li "cloud.region" at bounding box center [673, 362] width 404 height 21
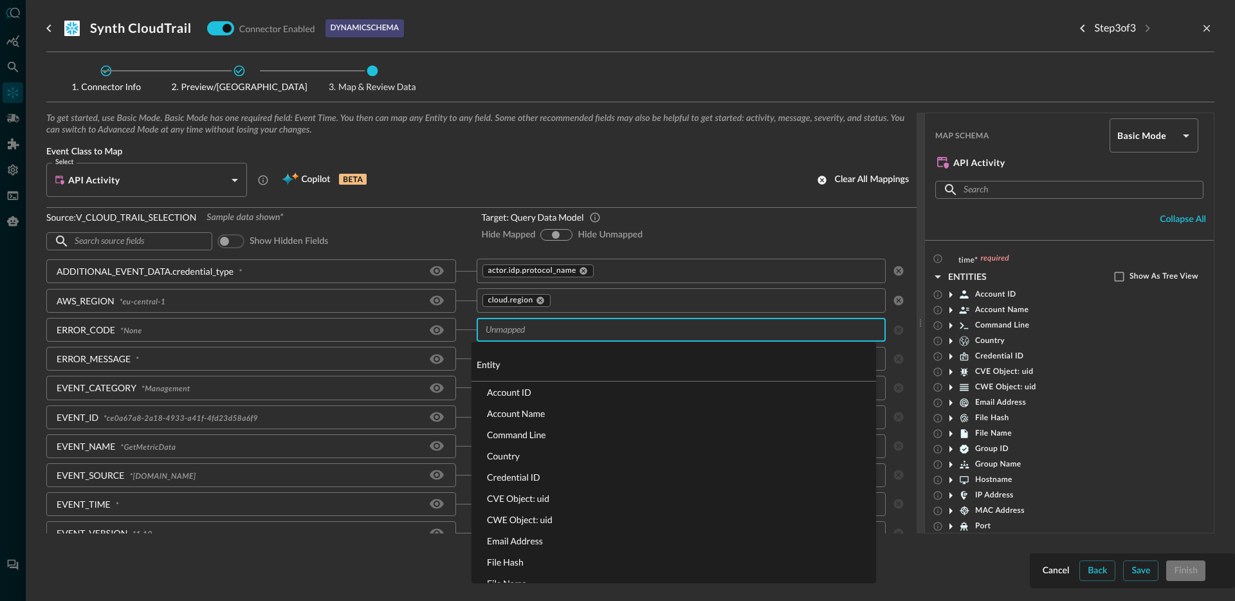
click at [541, 334] on input "text" at bounding box center [670, 330] width 381 height 16
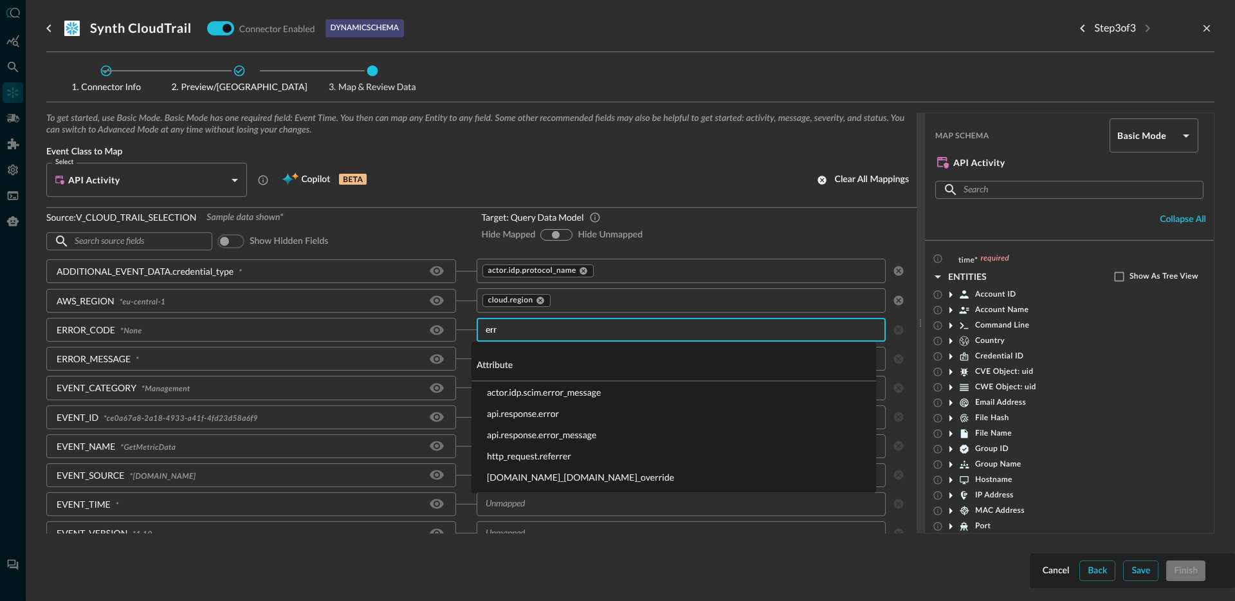
type input "erro"
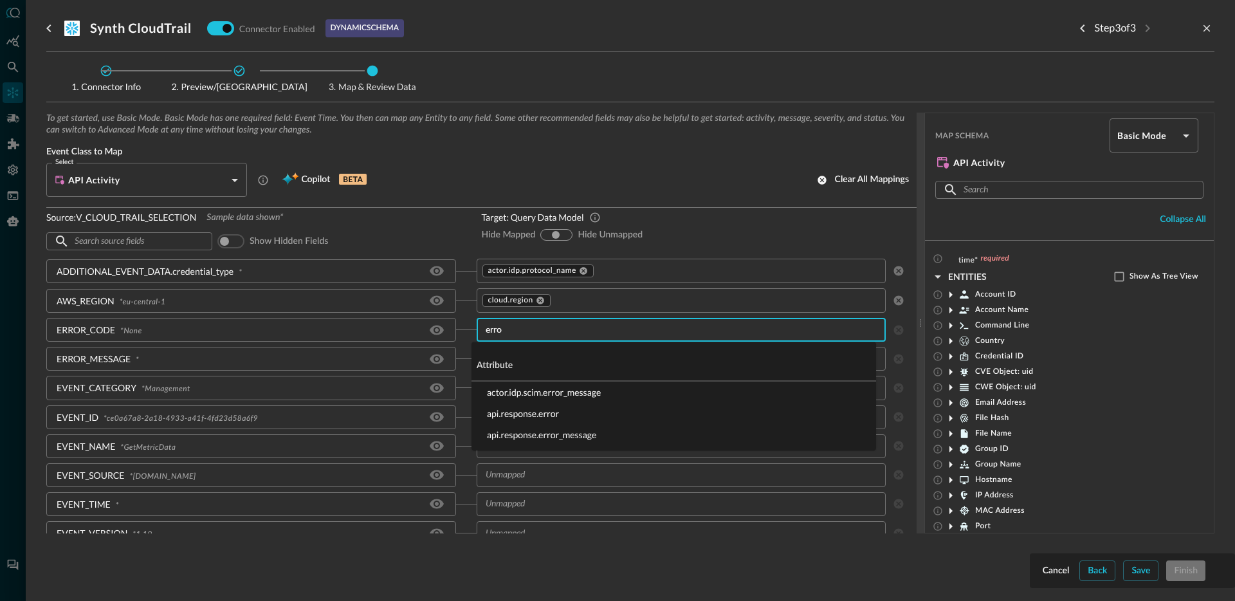
click at [543, 415] on li "api.response.error" at bounding box center [673, 413] width 404 height 21
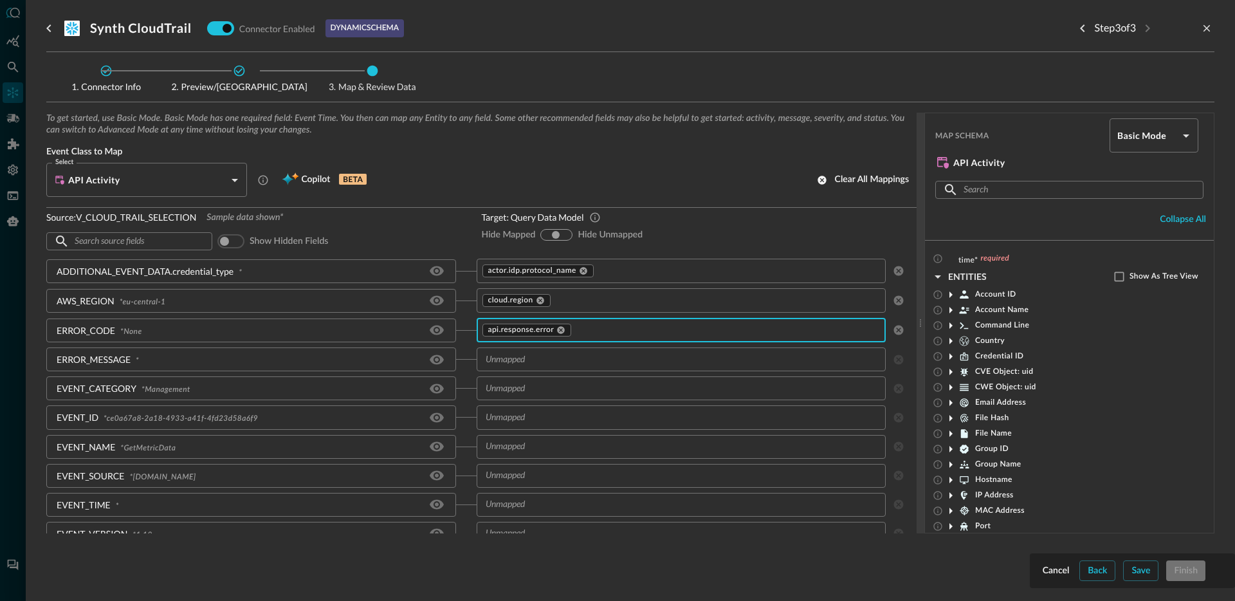
click at [543, 364] on input "text" at bounding box center [670, 359] width 381 height 16
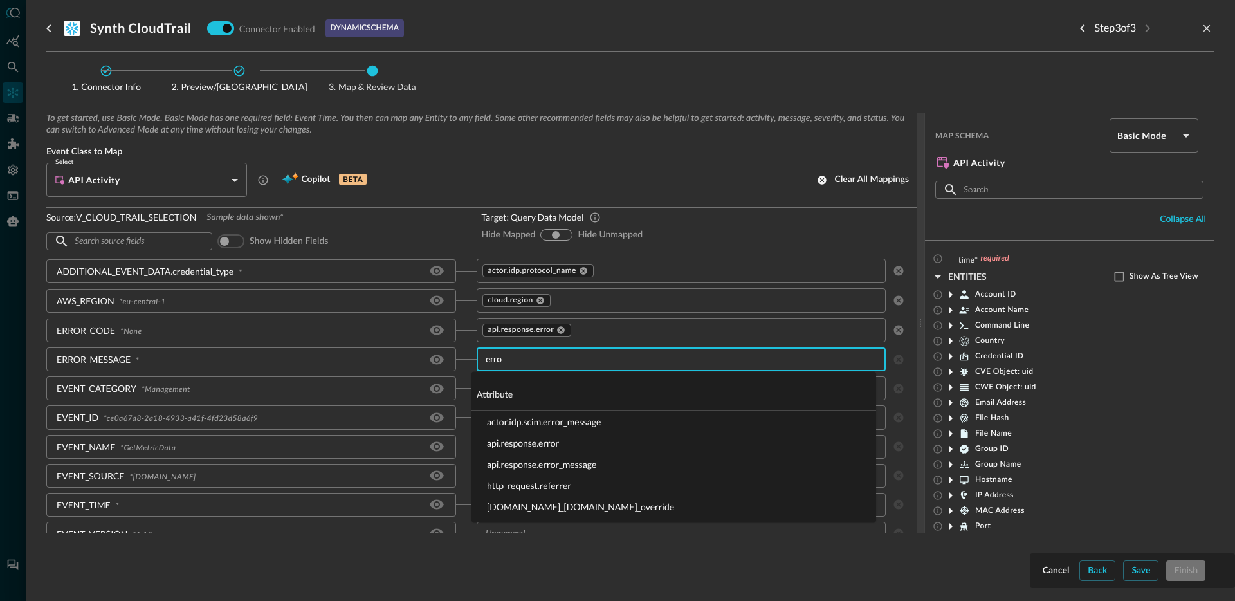
type input "error"
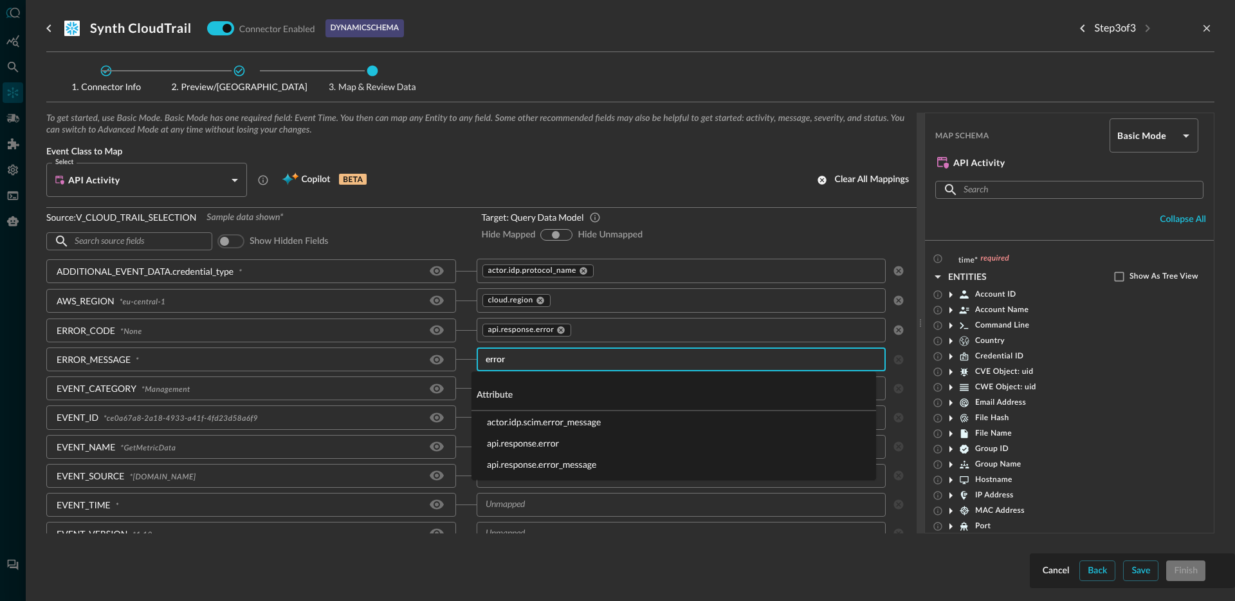
click at [644, 454] on li "api.response.error_message" at bounding box center [673, 463] width 404 height 21
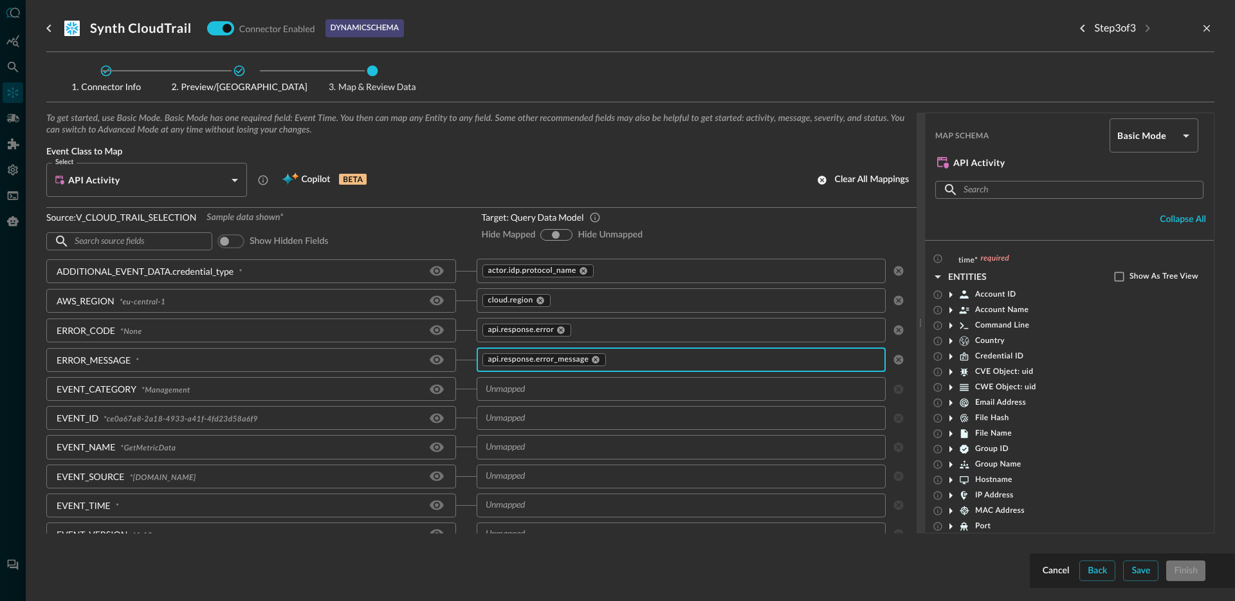
click at [641, 338] on div "api.response.error ​" at bounding box center [681, 330] width 410 height 24
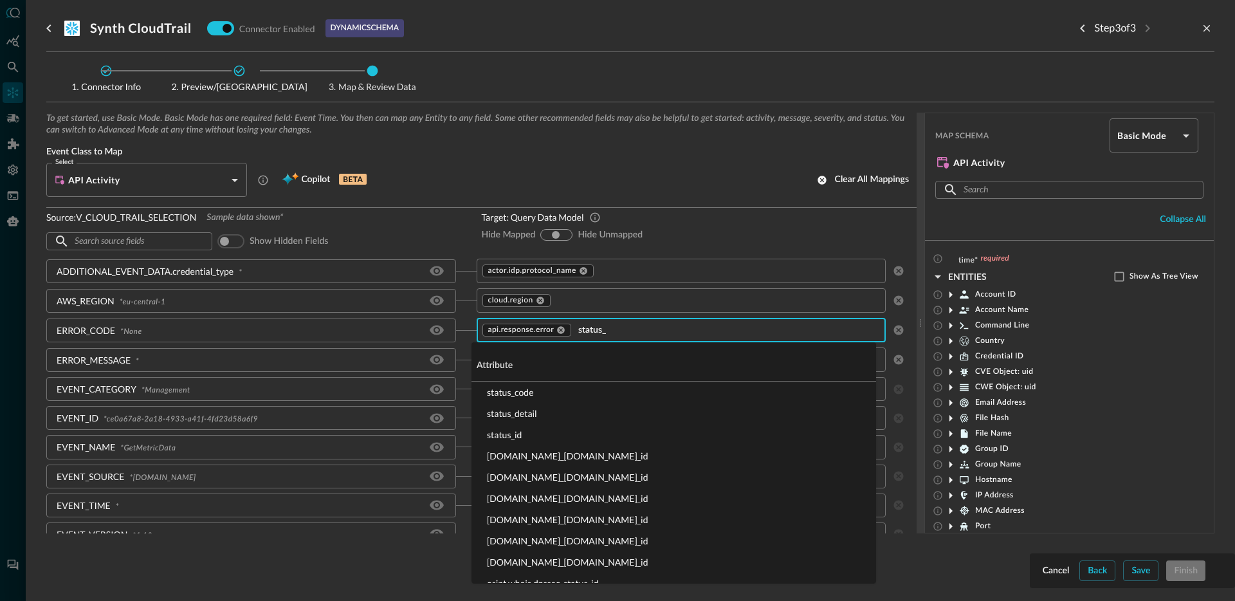
type input "status_c"
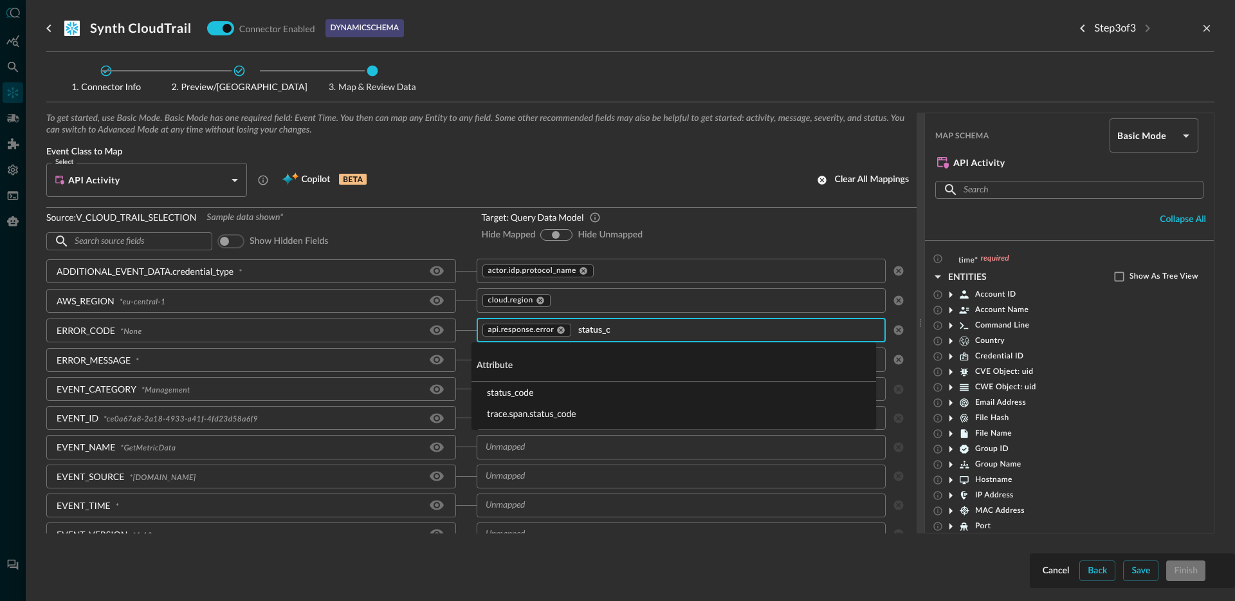
click at [523, 390] on li "status_code" at bounding box center [673, 391] width 404 height 21
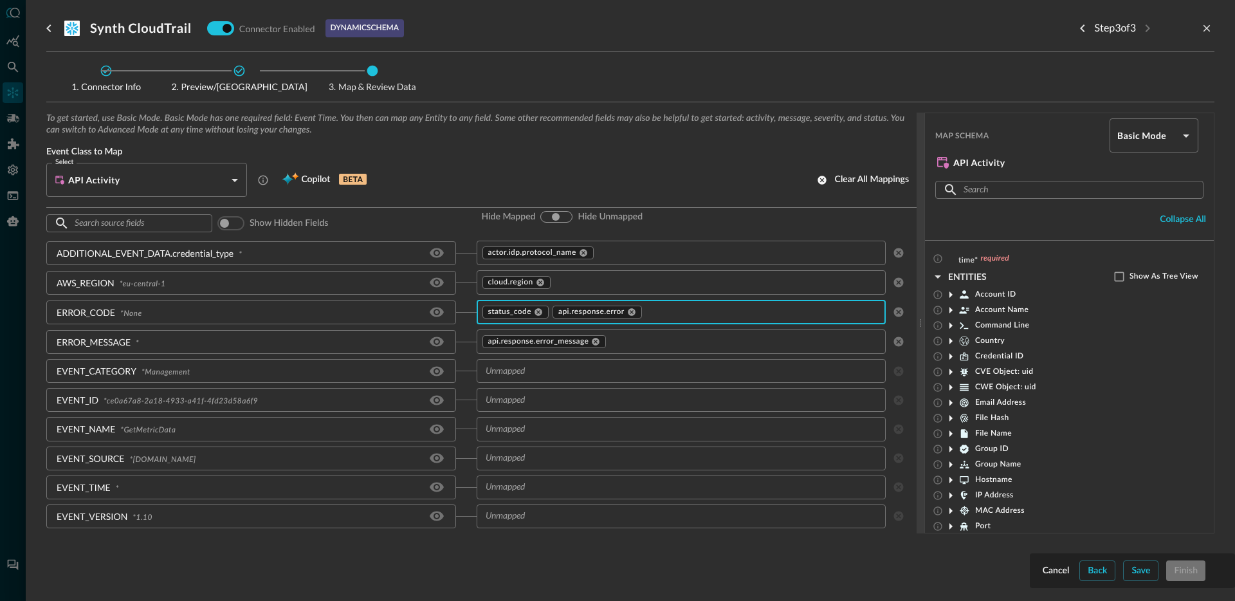
scroll to position [40, 0]
click at [565, 377] on input "text" at bounding box center [670, 370] width 381 height 16
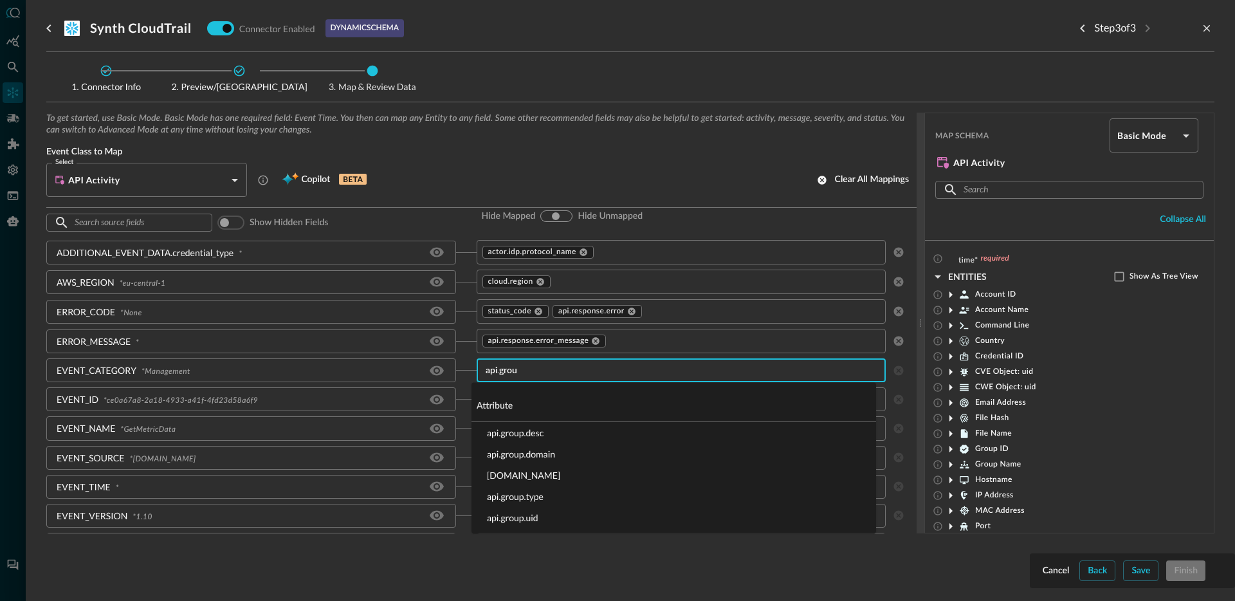
type input "api.group"
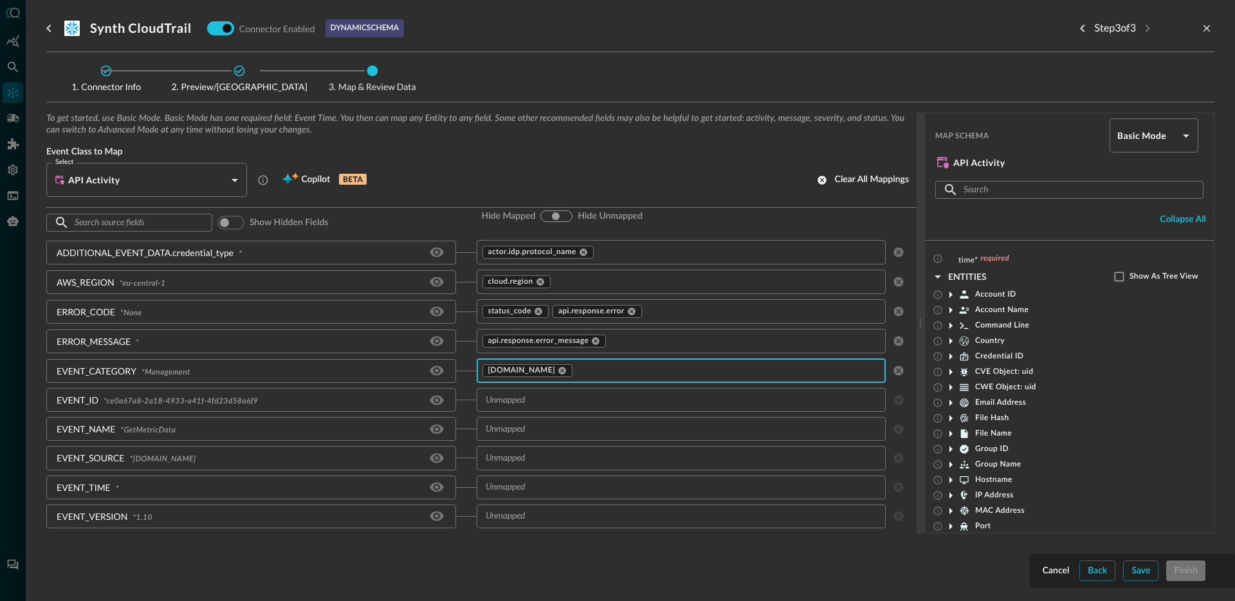
click at [556, 404] on input "text" at bounding box center [670, 400] width 381 height 16
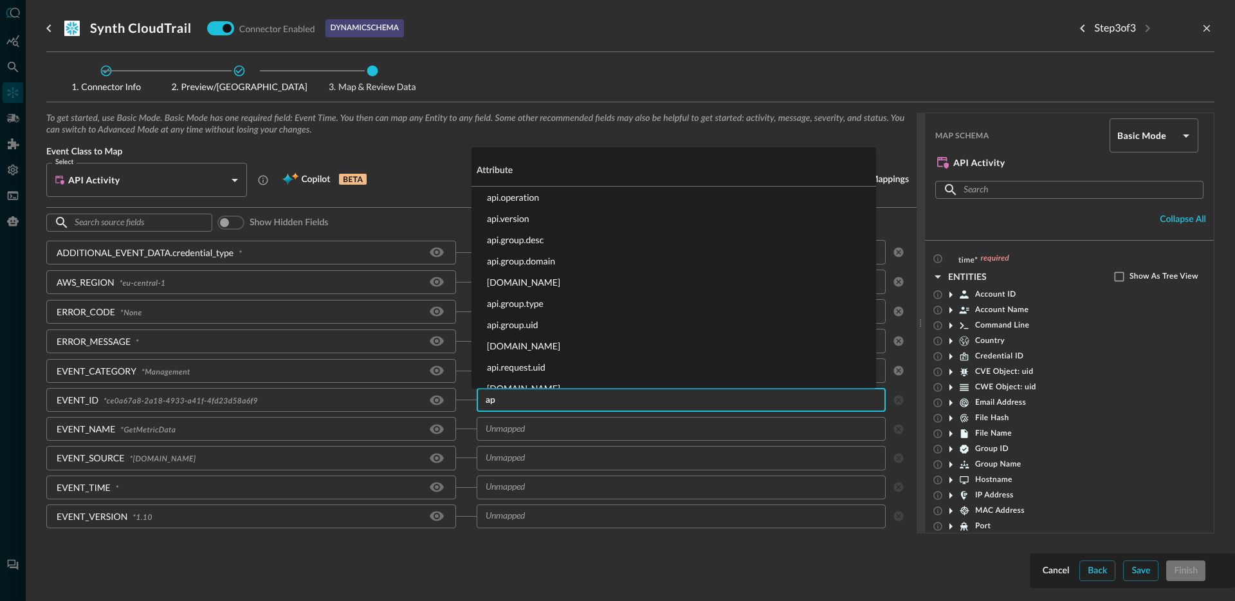
type input "a"
type input "."
type input "api.r"
click at [540, 222] on li "api.request.uid" at bounding box center [673, 218] width 404 height 21
type input "metadata.u"
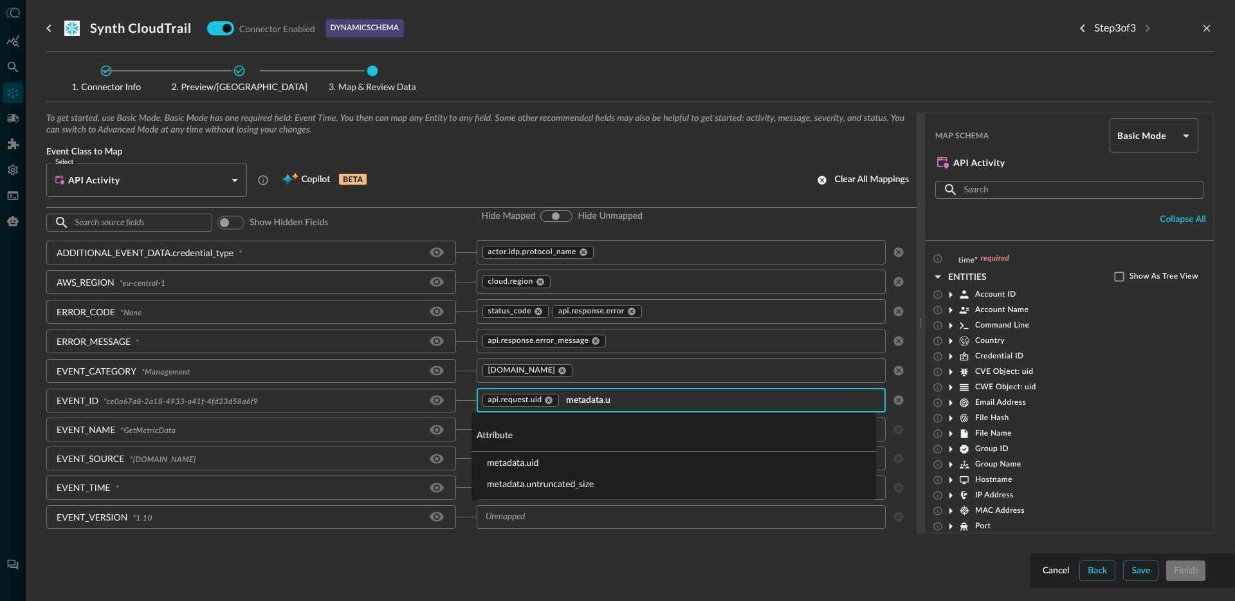
click at [518, 461] on li "metadata.uid" at bounding box center [673, 461] width 404 height 21
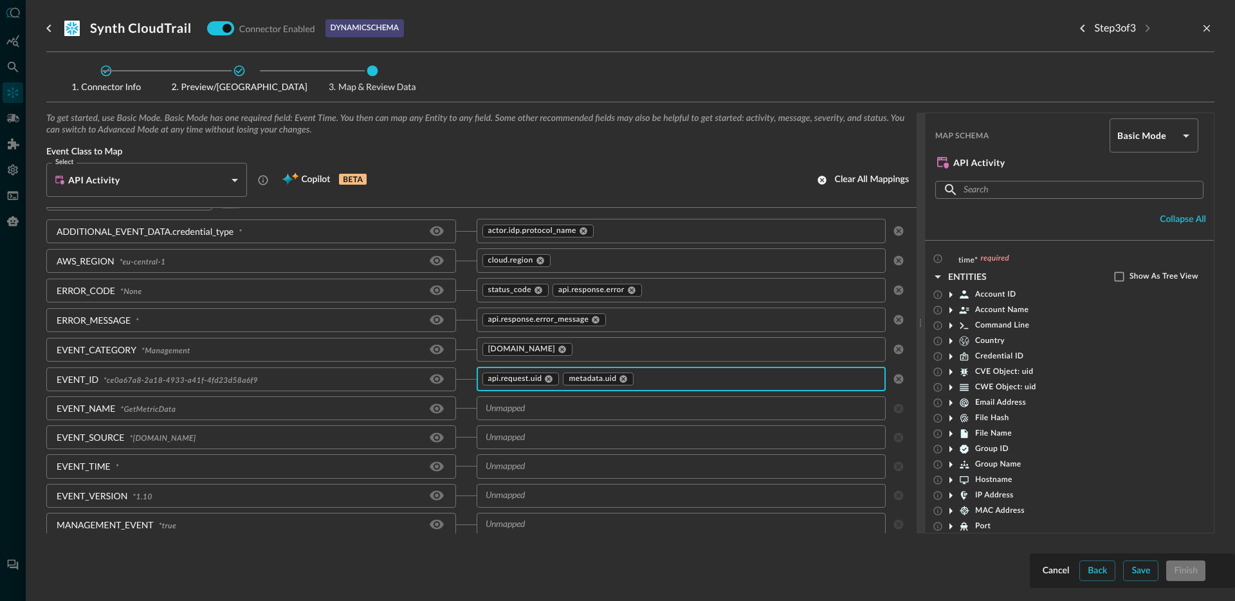
scroll to position [78, 0]
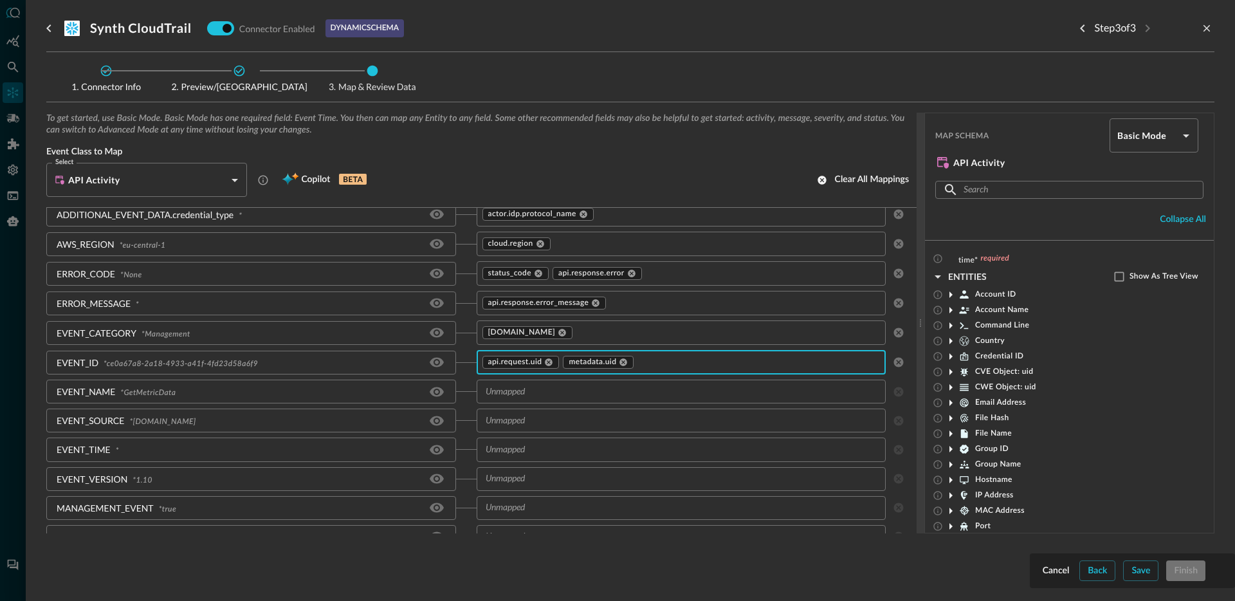
click at [543, 397] on input "text" at bounding box center [670, 391] width 381 height 16
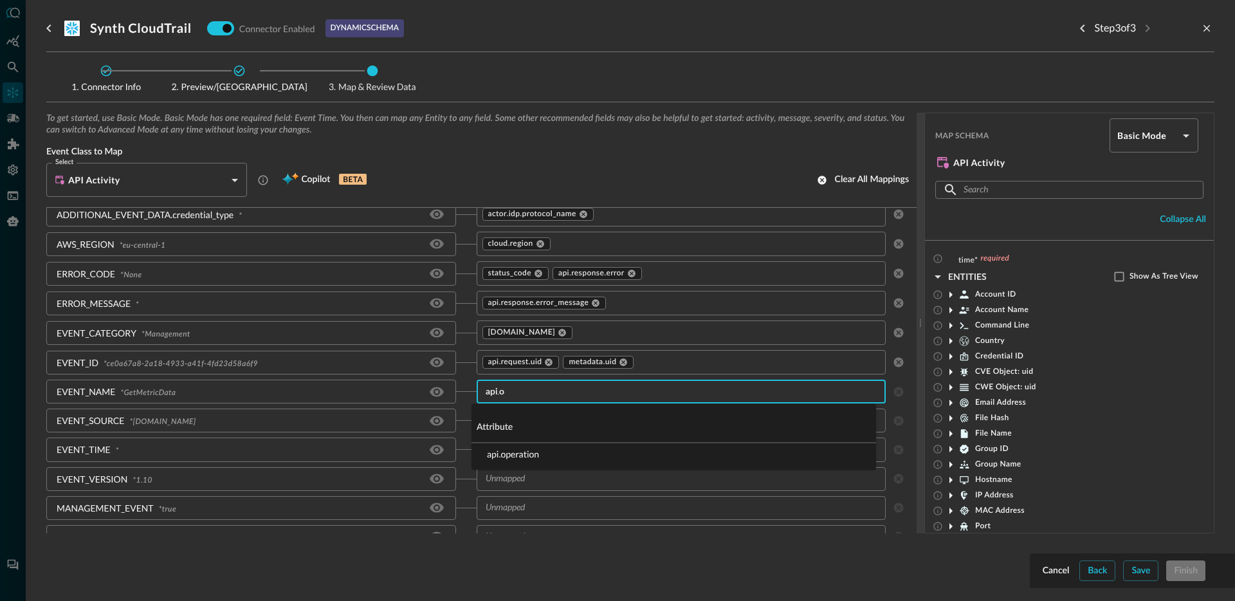
type input "api.op"
click at [535, 454] on li "api.operation" at bounding box center [673, 453] width 404 height 21
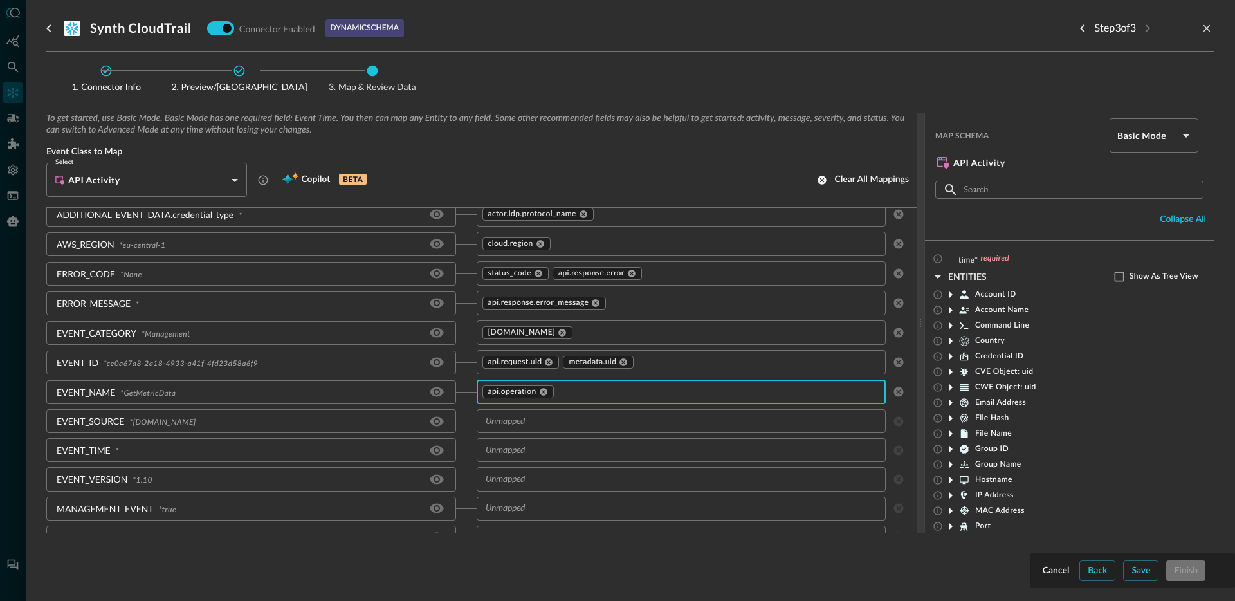
type input "e"
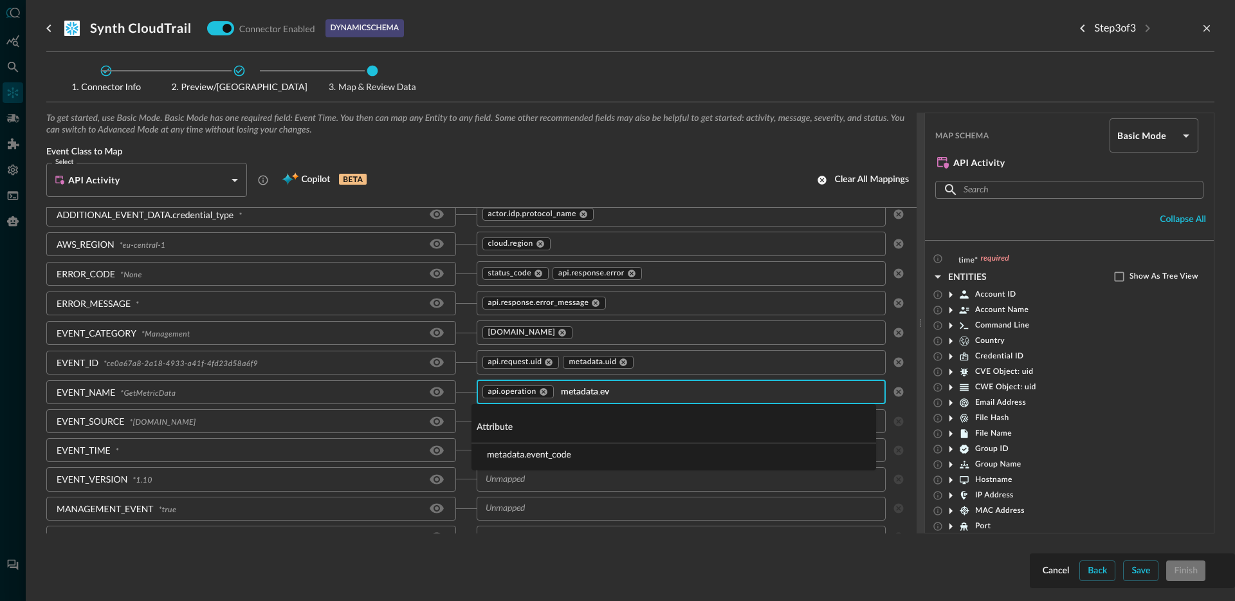
type input "metadata.eve"
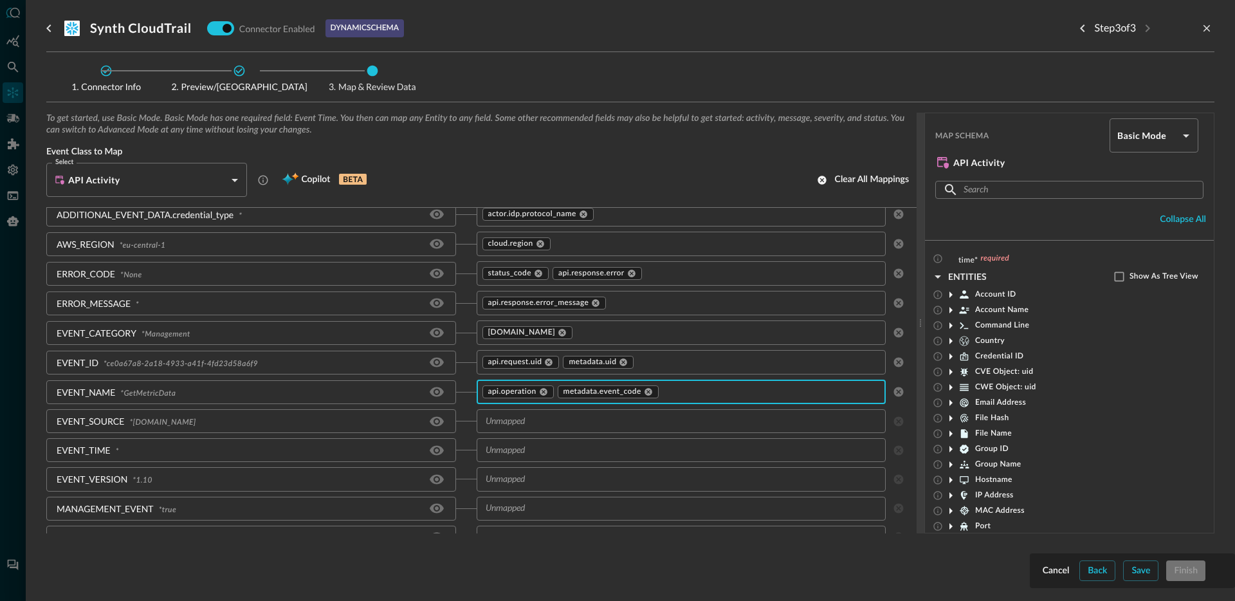
click at [559, 418] on input "text" at bounding box center [670, 421] width 381 height 16
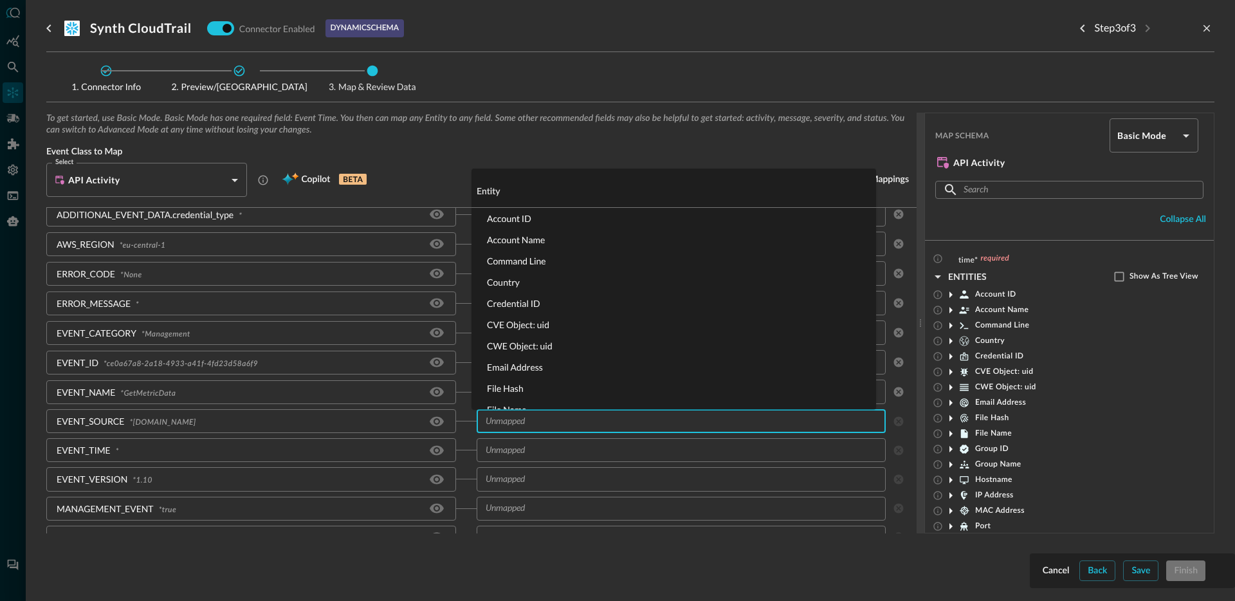
type input "s"
type input "dst_e"
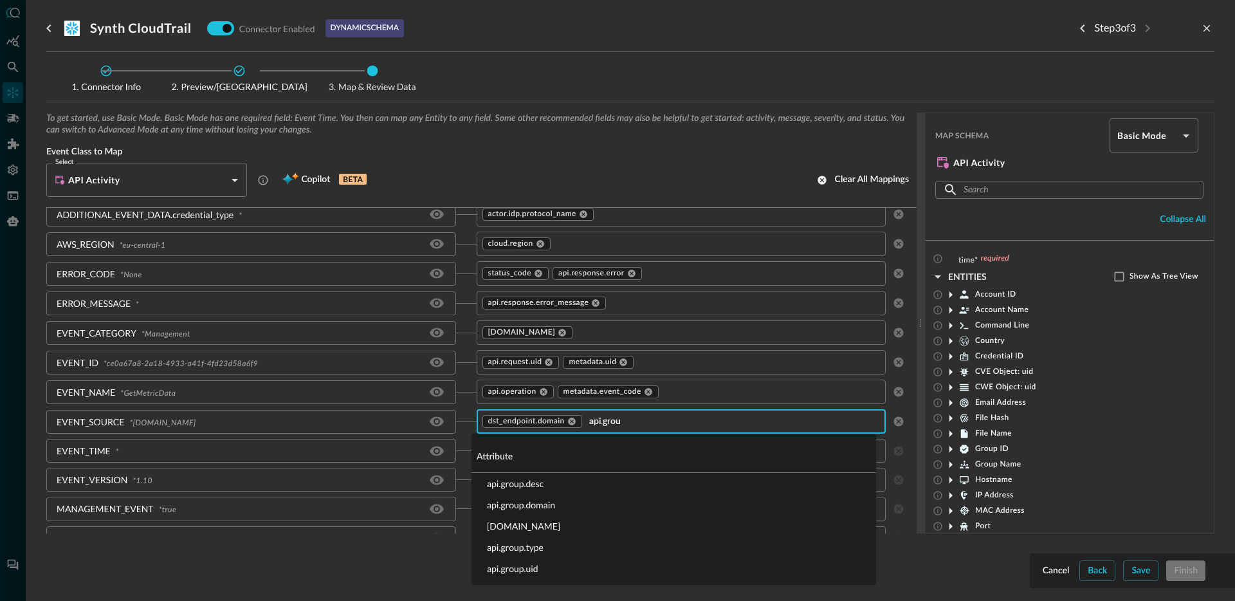
type input "api.group"
click at [566, 502] on li "api.group.domain" at bounding box center [673, 504] width 404 height 21
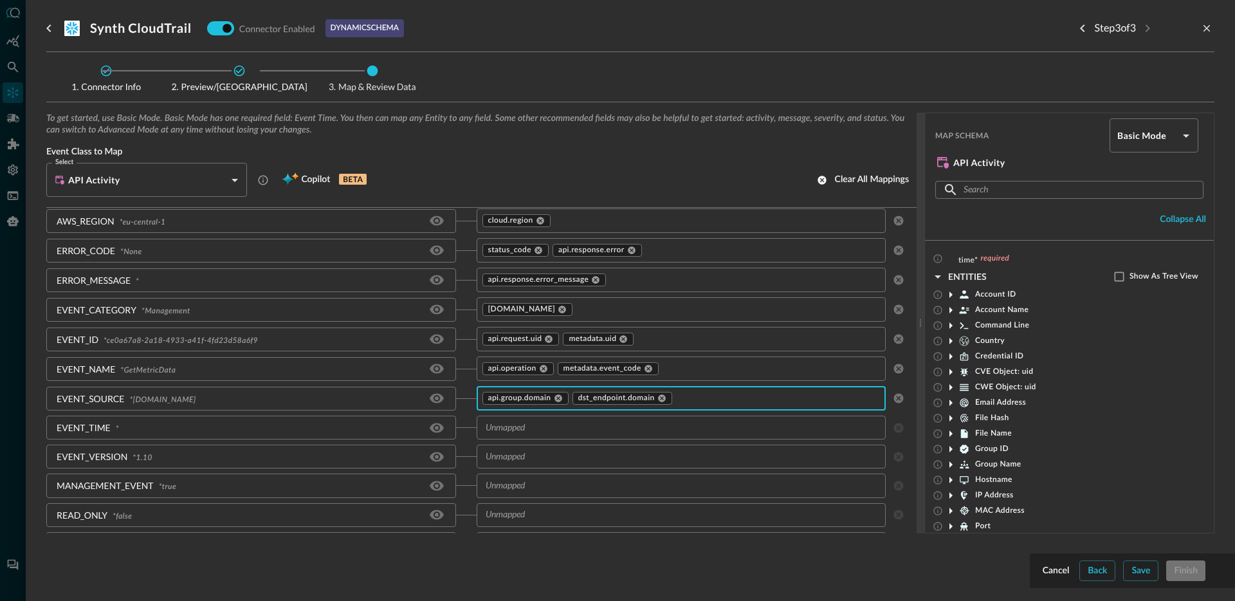
scroll to position [109, 0]
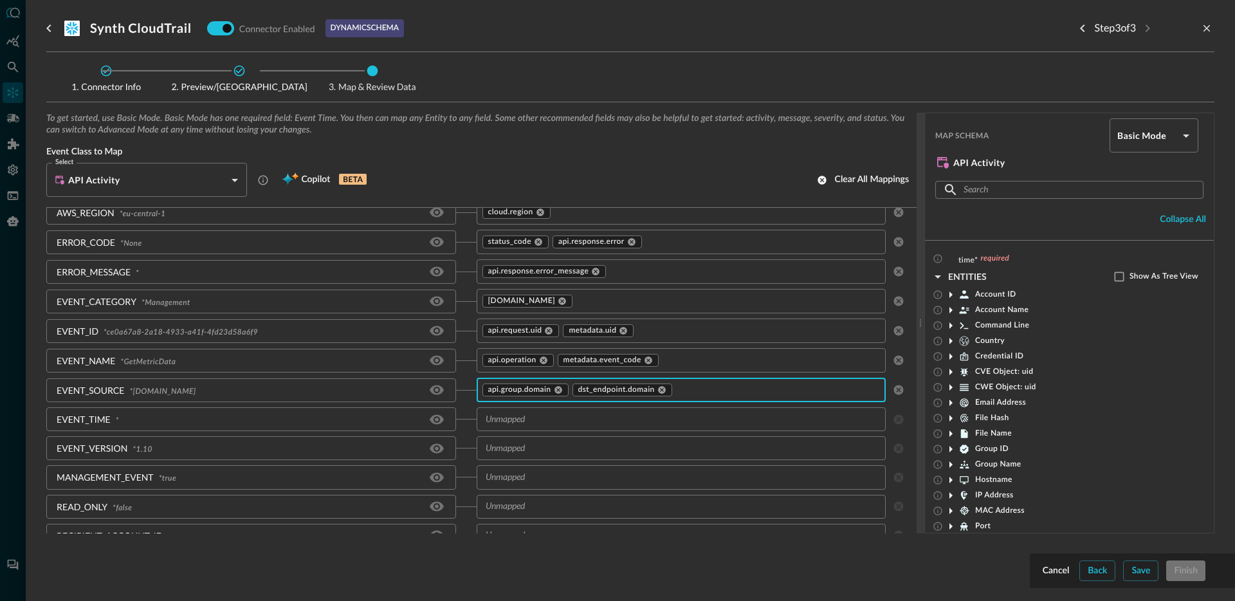
click at [546, 427] on div "​" at bounding box center [681, 419] width 410 height 24
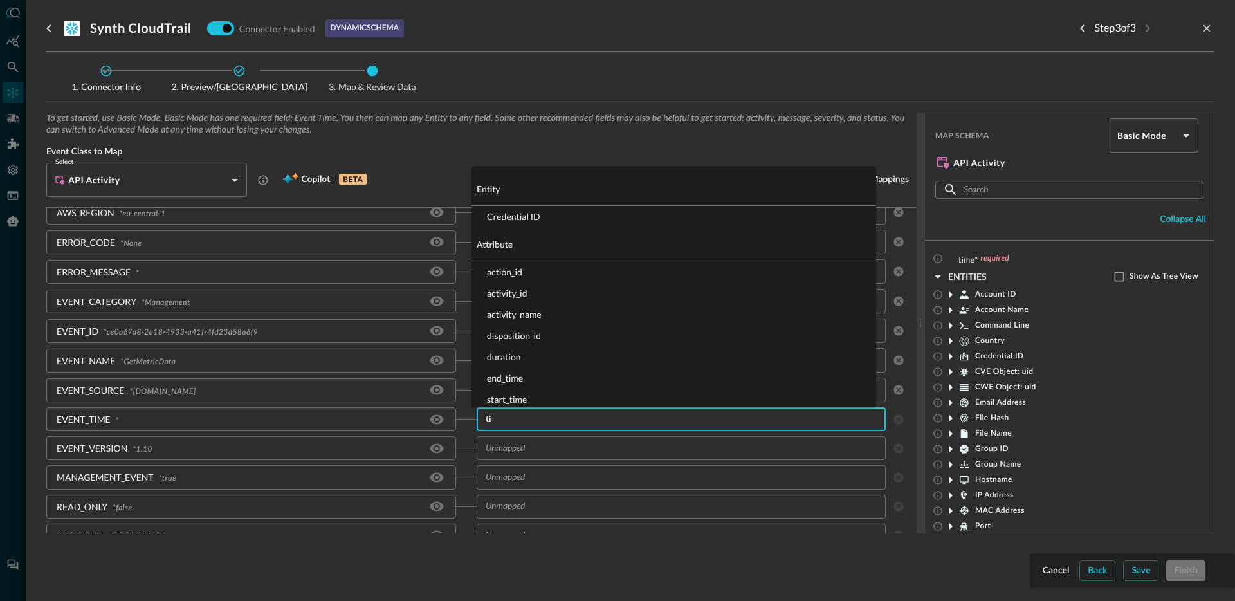
type input "tim"
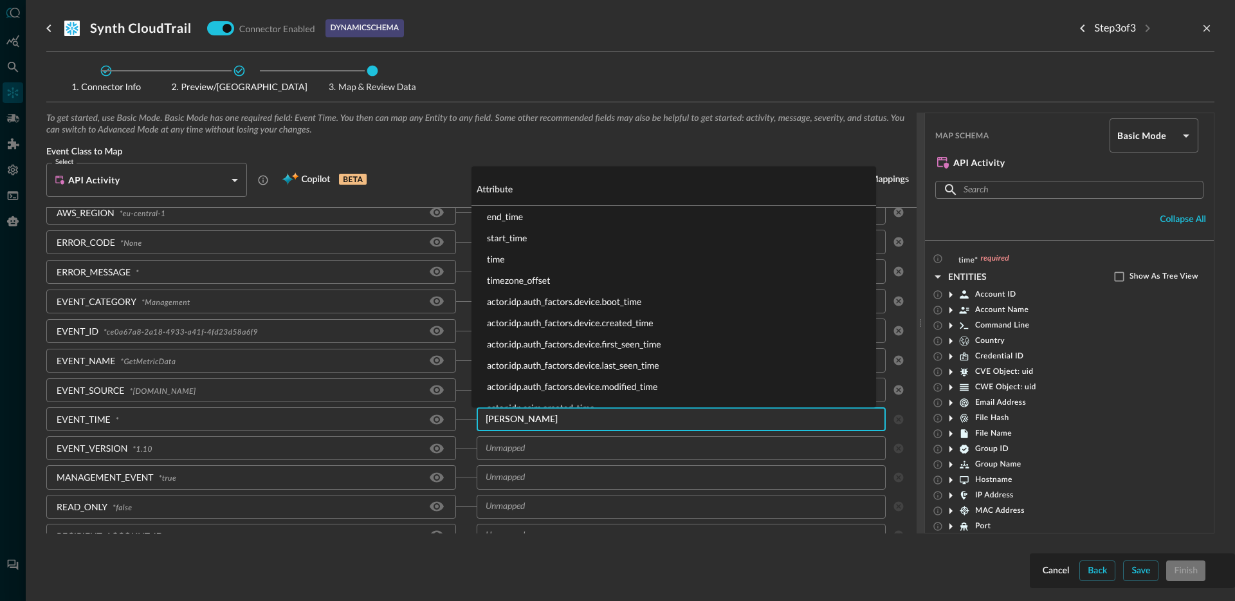
click at [515, 260] on li "time" at bounding box center [673, 258] width 404 height 21
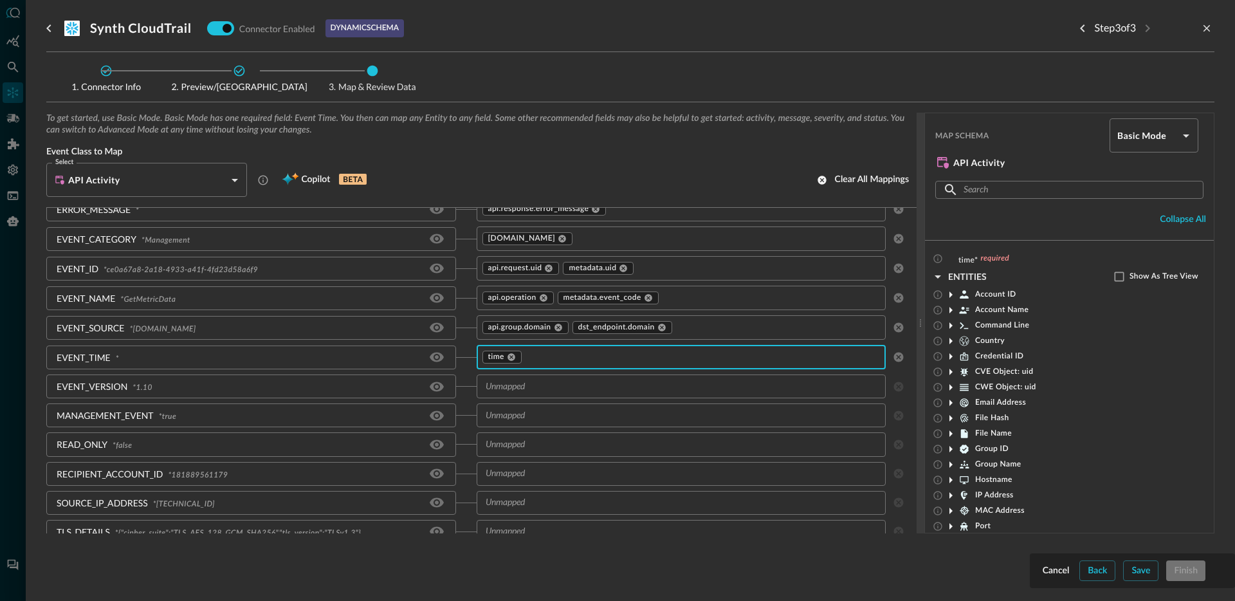
scroll to position [233, 0]
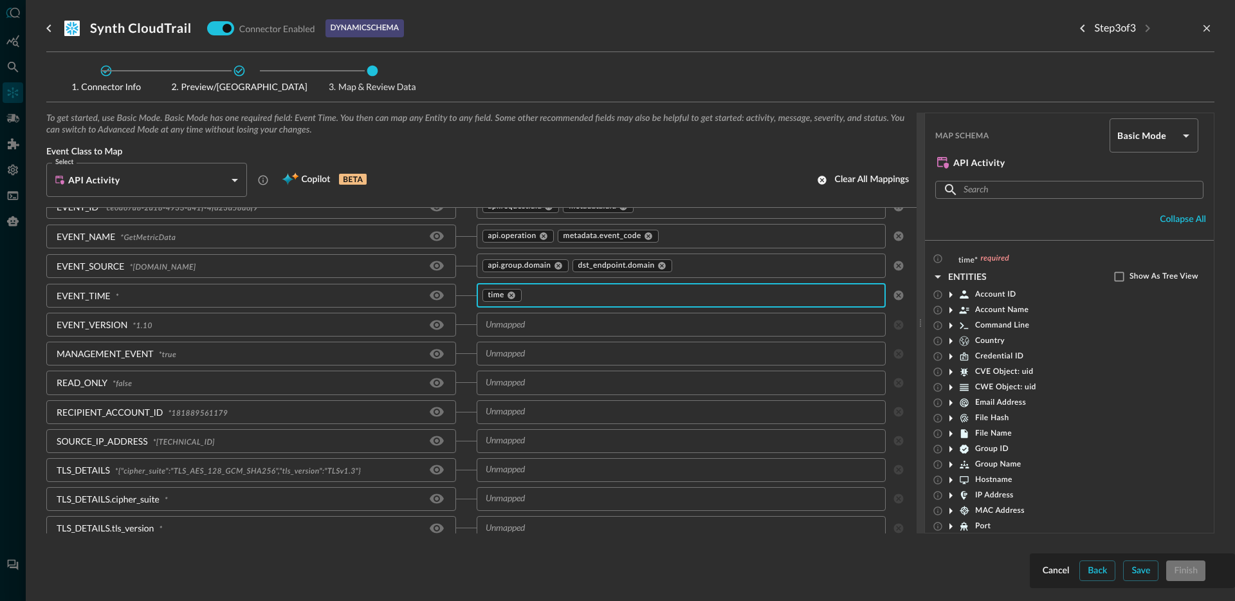
click at [600, 330] on input "text" at bounding box center [670, 324] width 381 height 16
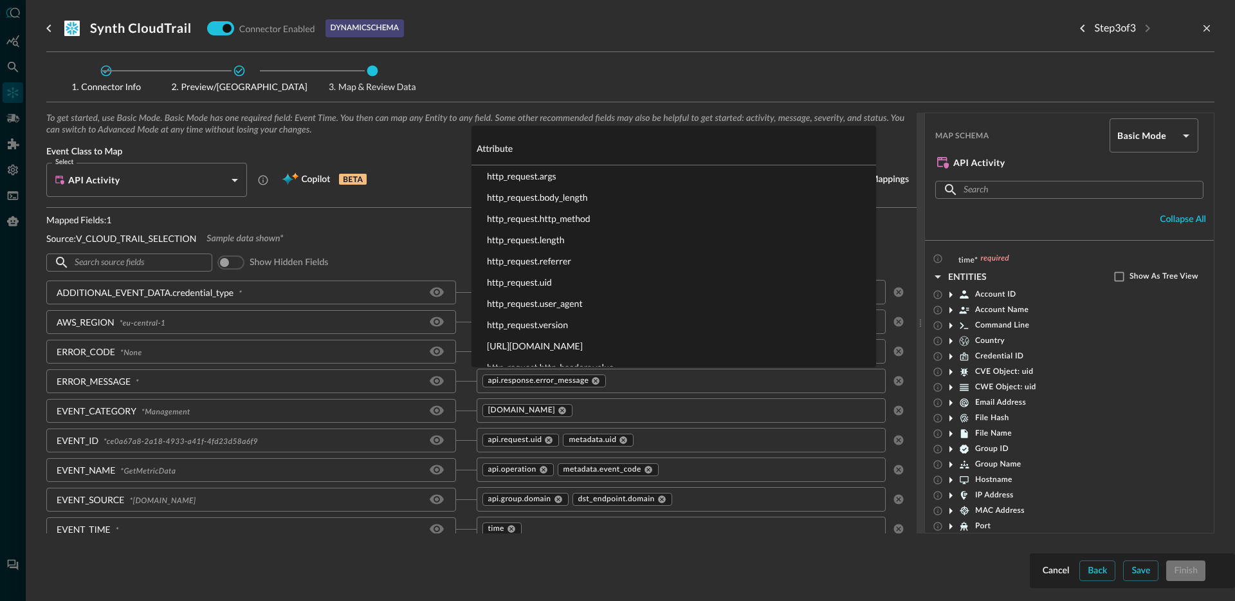
scroll to position [400, 0]
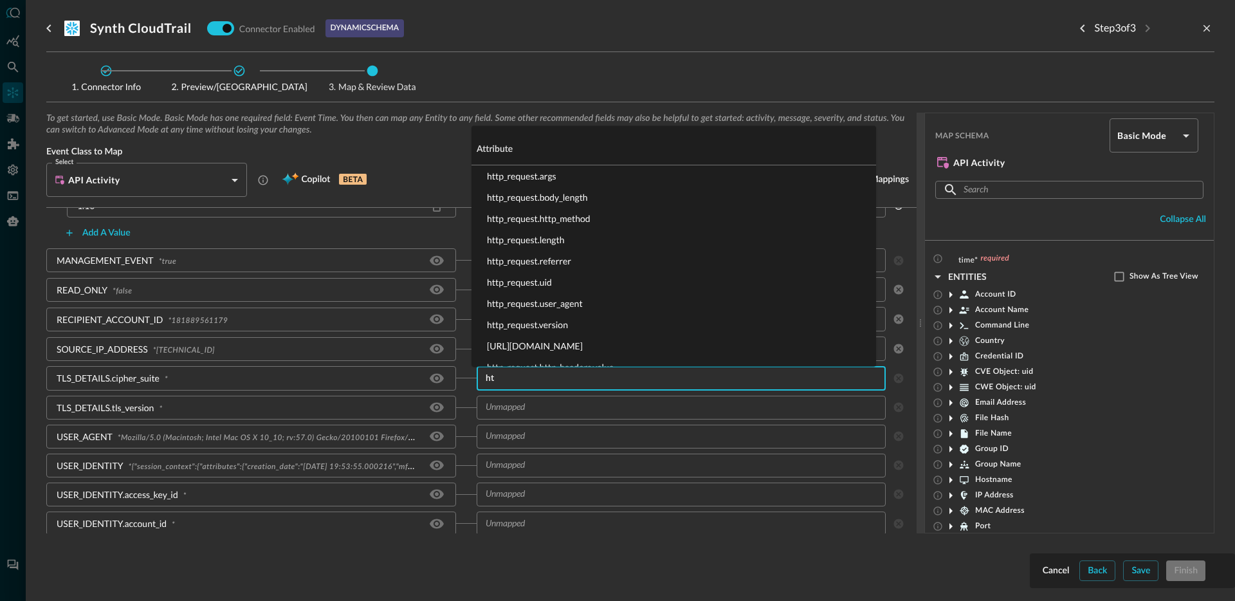
type input "h"
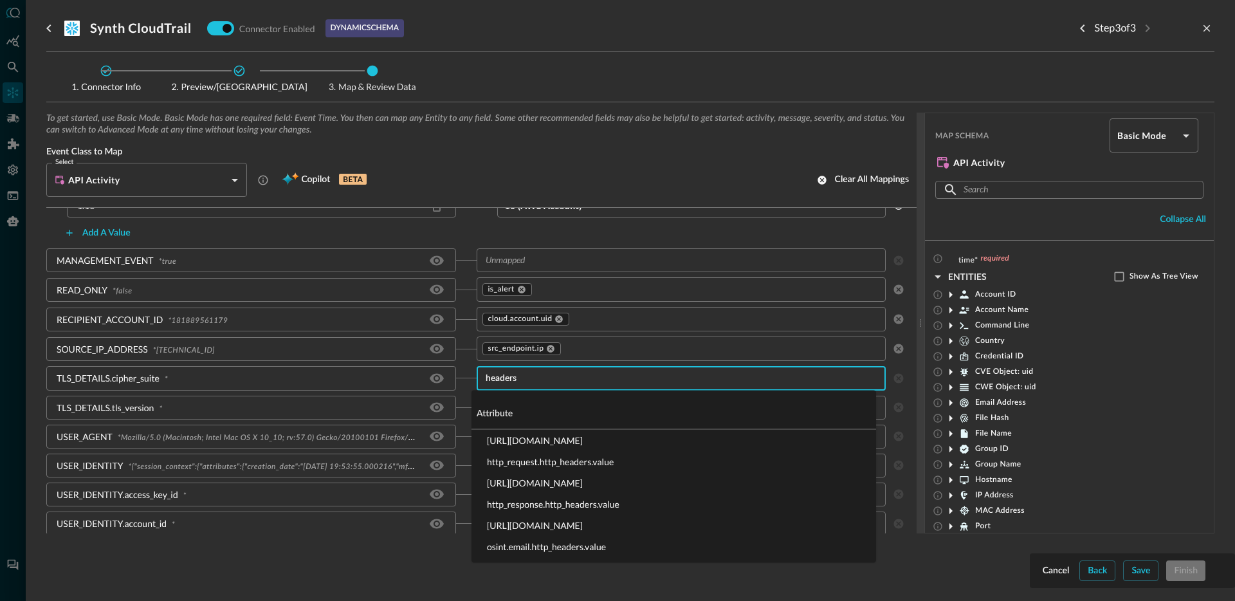
type input "headers."
click at [627, 460] on li "http_request.http_headers.value" at bounding box center [673, 461] width 404 height 21
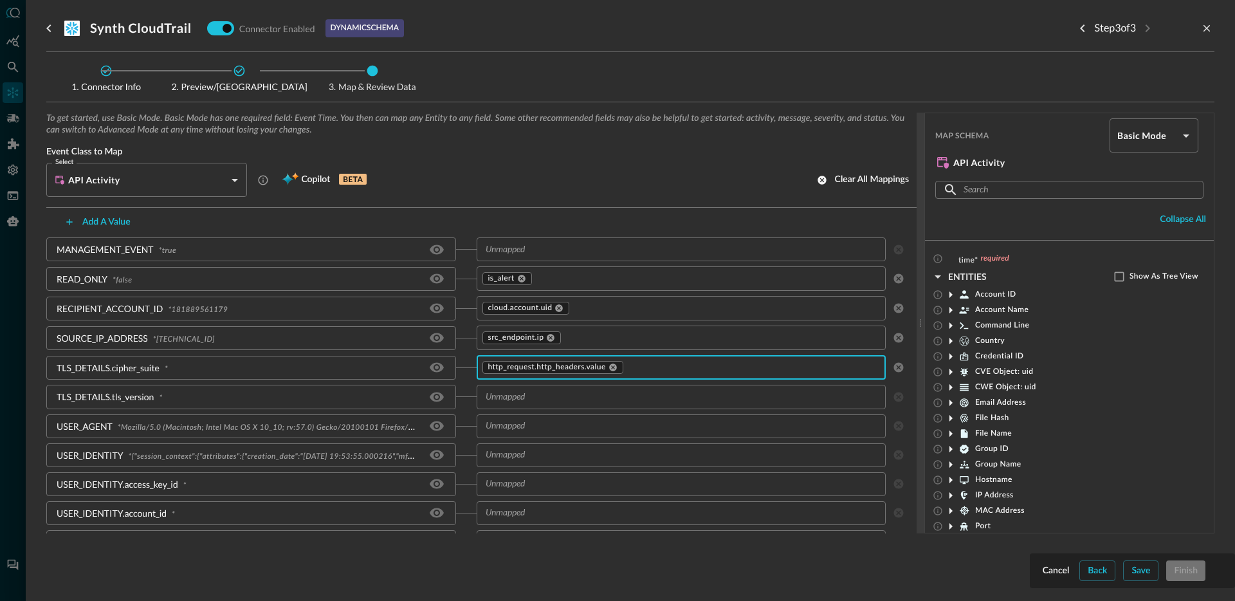
scroll to position [413, 0]
click at [541, 398] on input "text" at bounding box center [670, 394] width 381 height 16
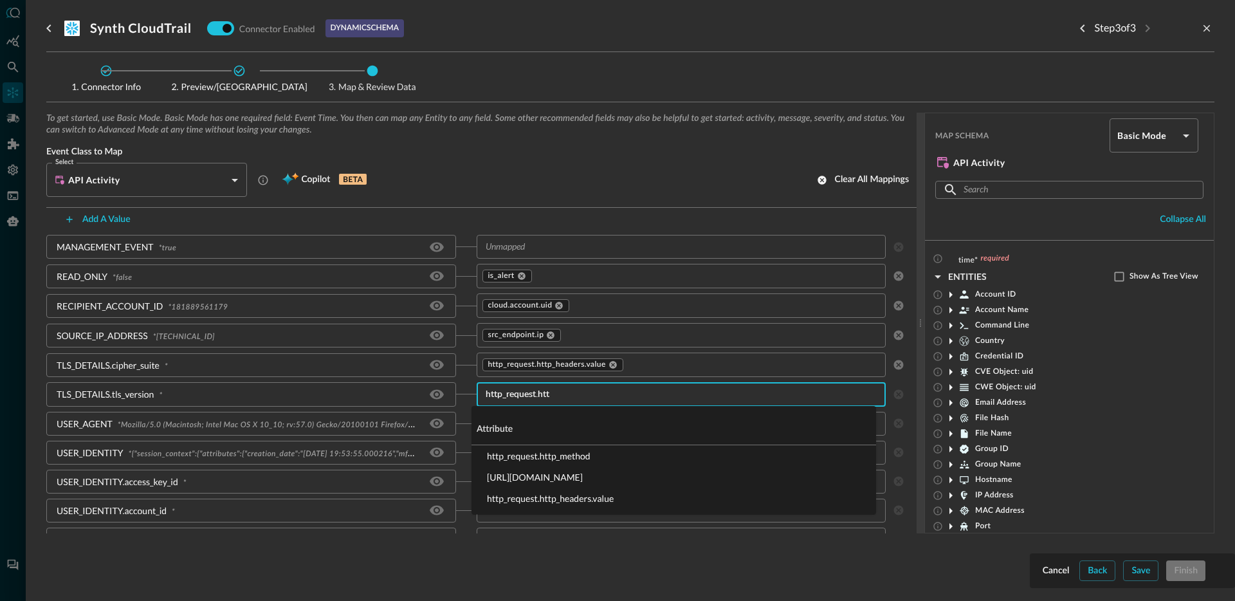
type input "http_request.http"
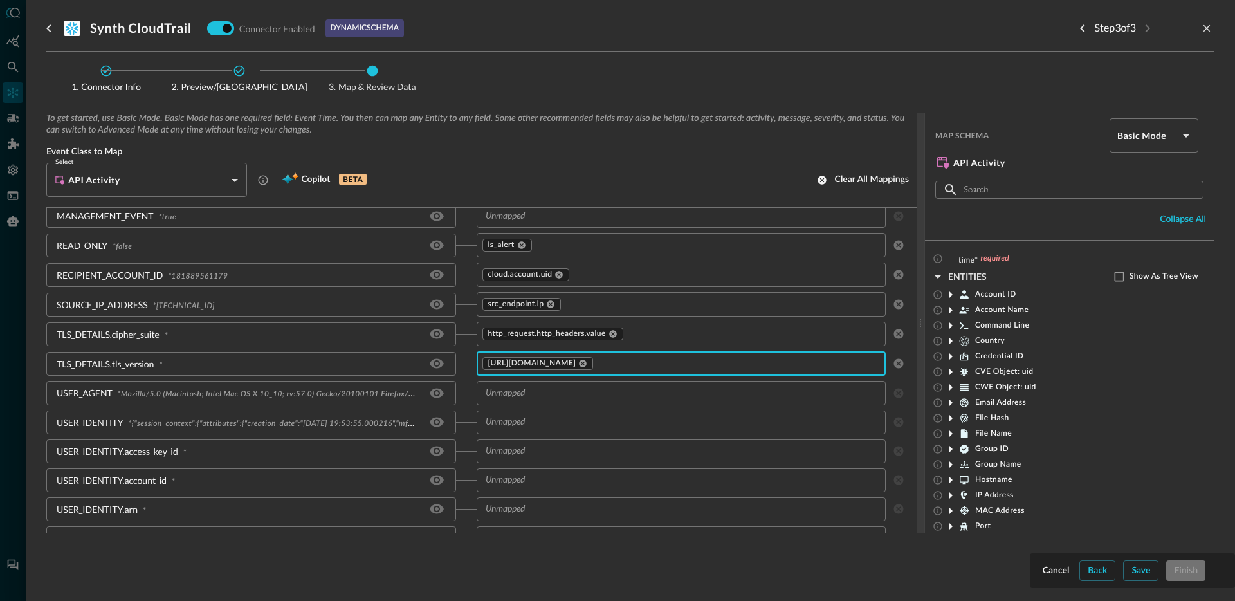
scroll to position [448, 0]
click at [568, 395] on input "text" at bounding box center [670, 389] width 381 height 16
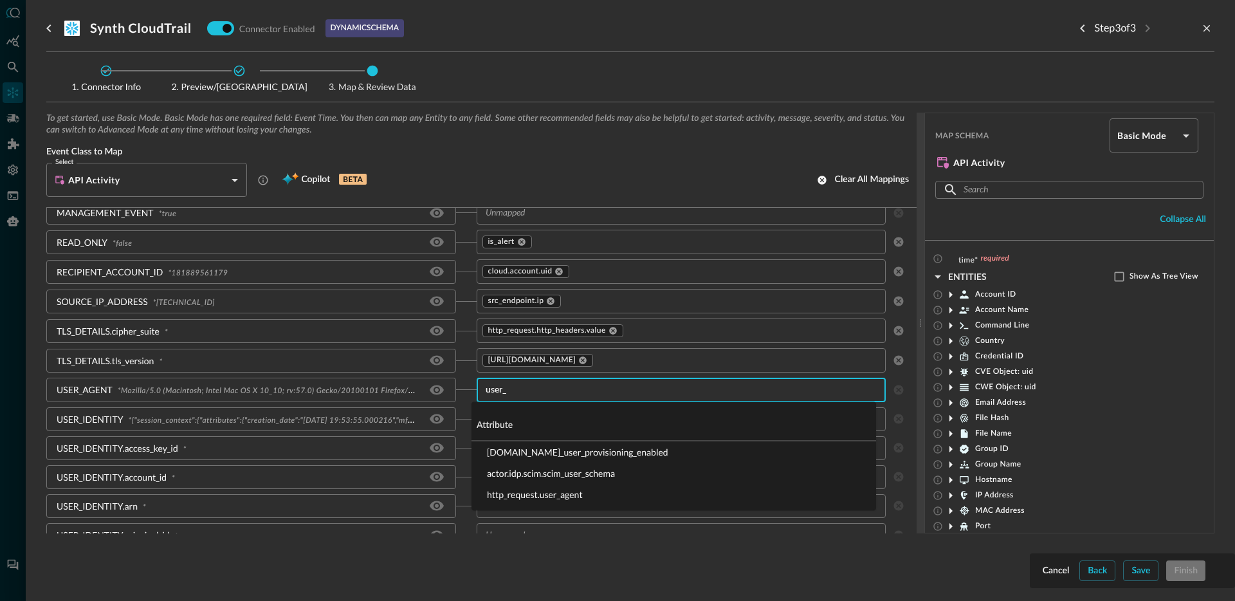
type input "user_a"
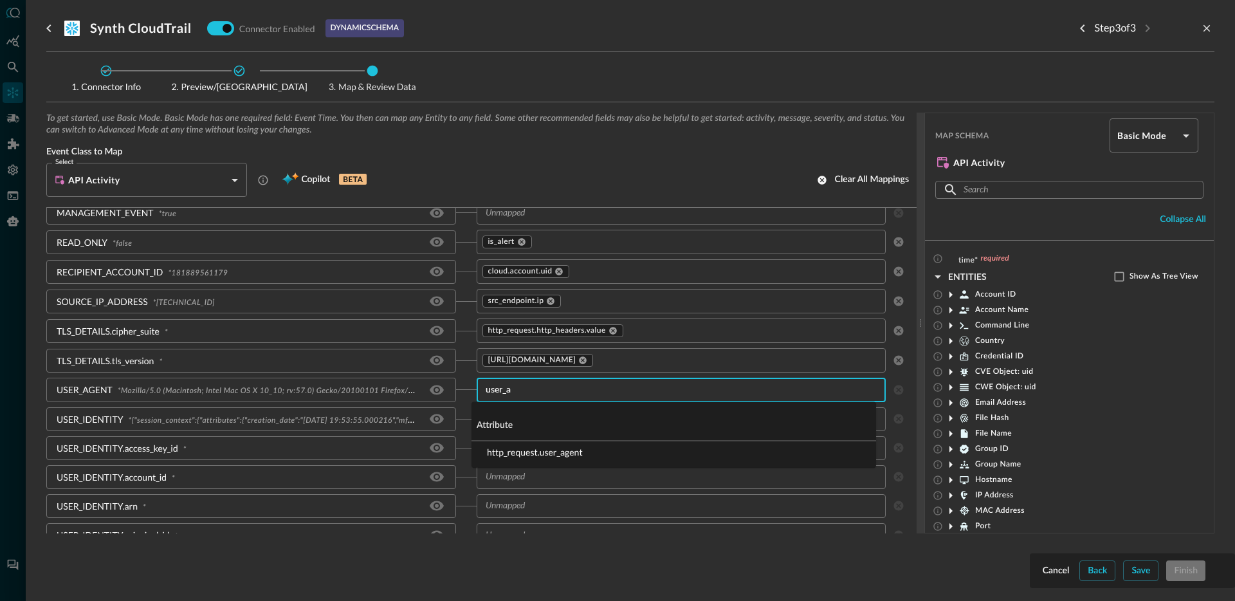
click at [587, 455] on li "http_request.user_agent" at bounding box center [673, 451] width 404 height 21
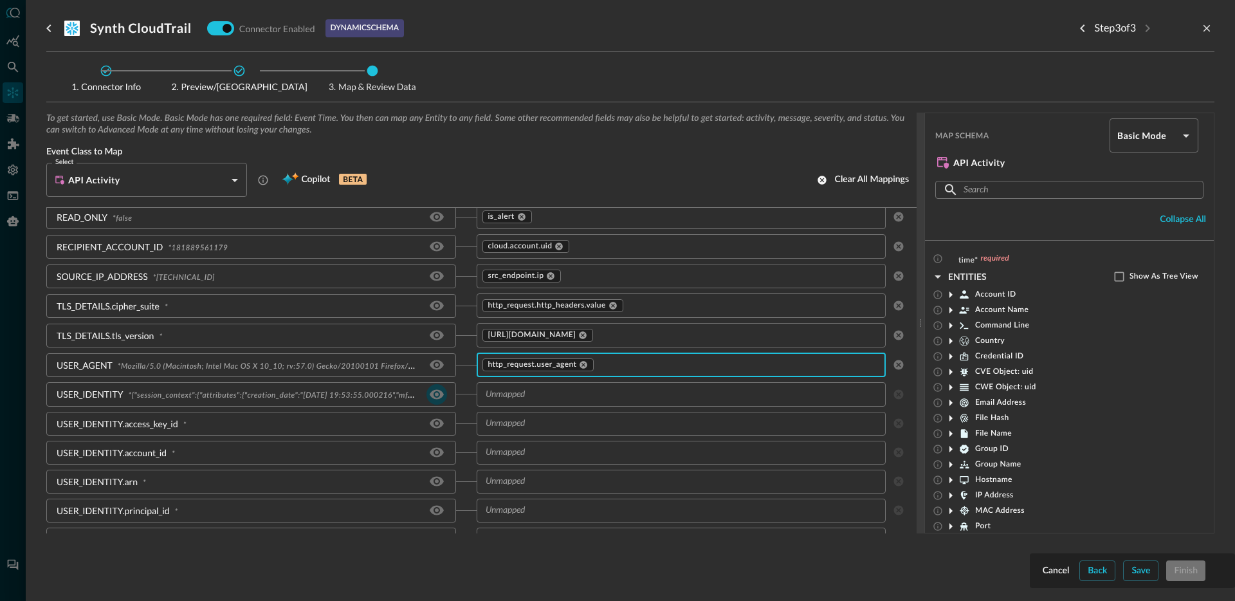
click at [430, 393] on icon "Hide/Show source field" at bounding box center [437, 394] width 14 height 10
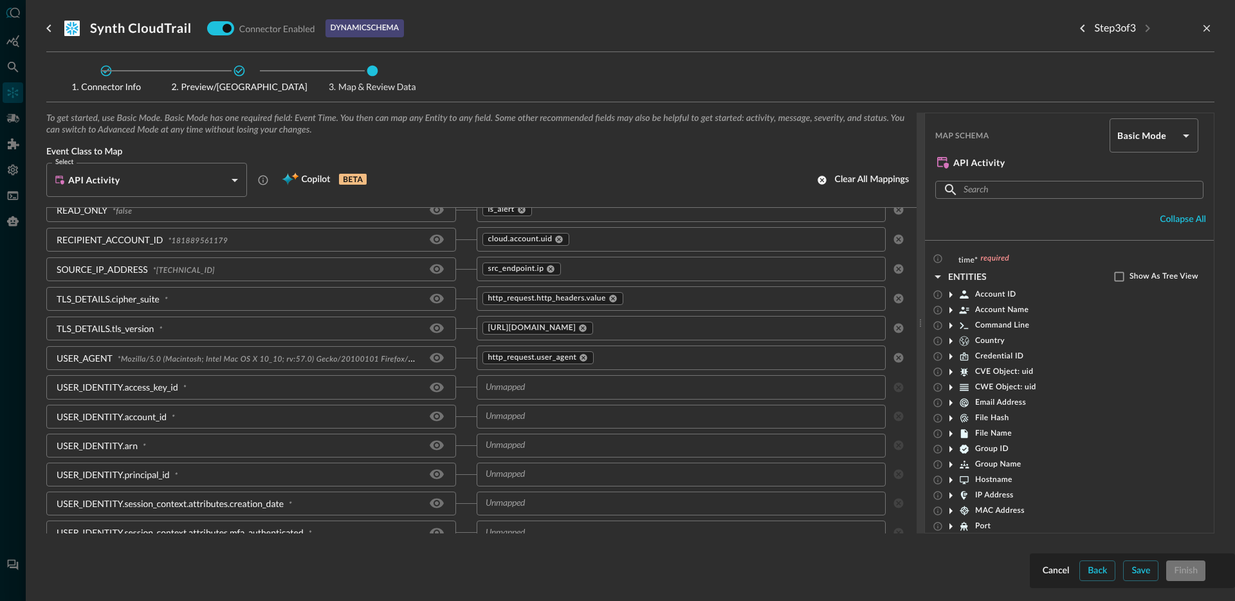
scroll to position [489, 0]
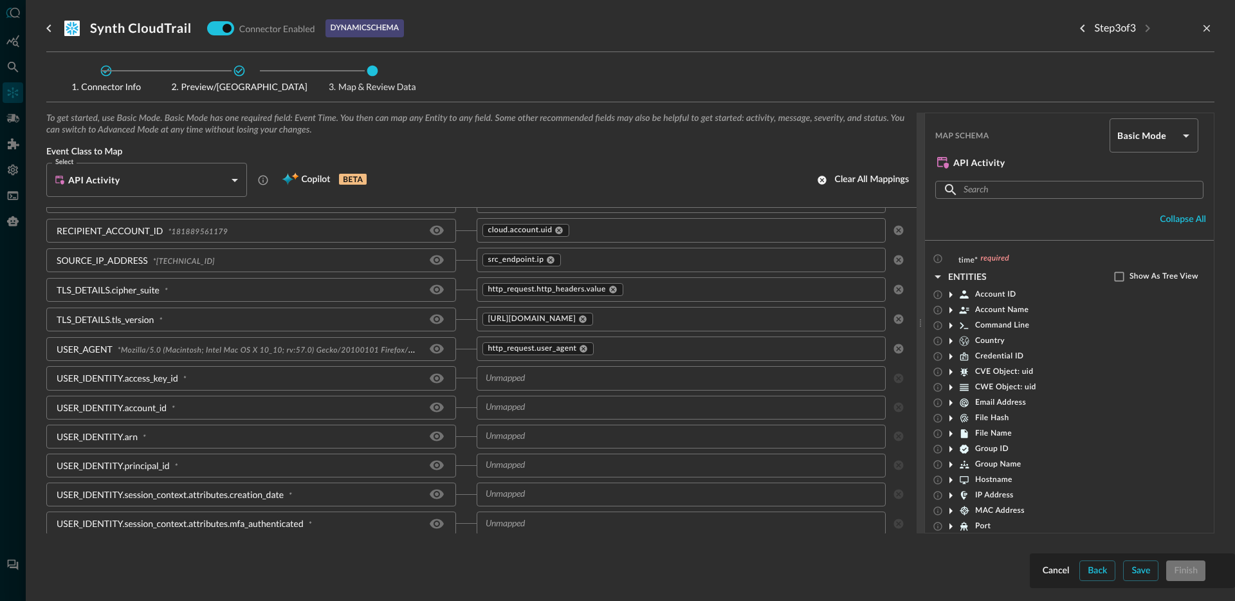
click at [565, 379] on input "text" at bounding box center [670, 378] width 381 height 16
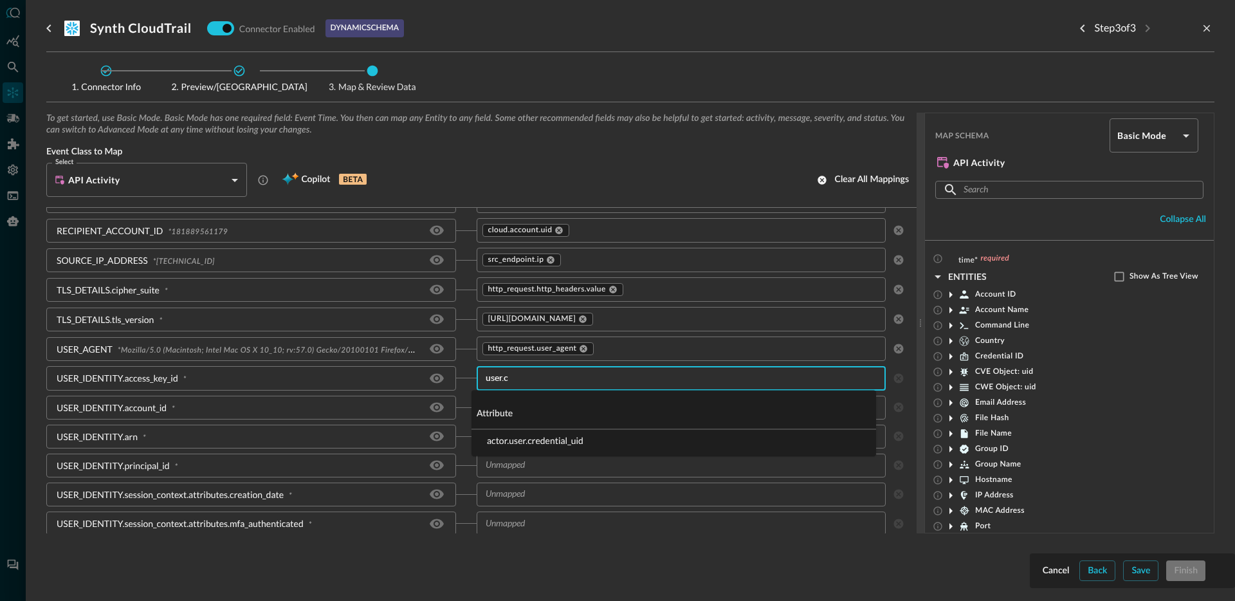
type input "user.cr"
click at [534, 439] on li "actor.user.credential_uid" at bounding box center [673, 440] width 404 height 21
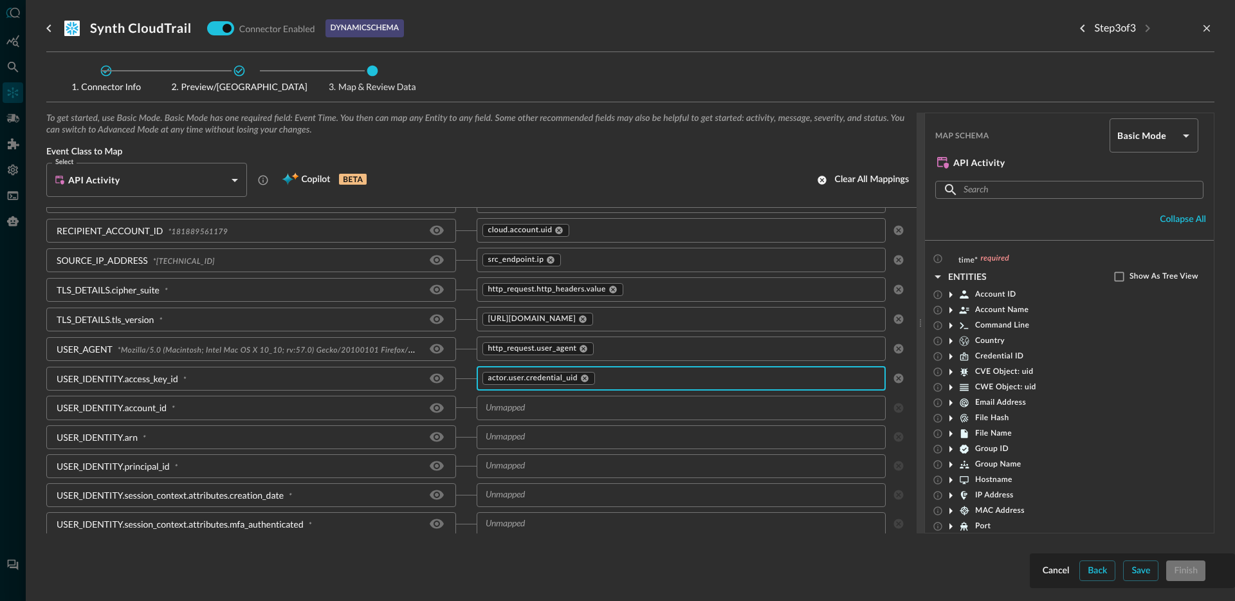
click at [563, 411] on input "text" at bounding box center [670, 407] width 381 height 16
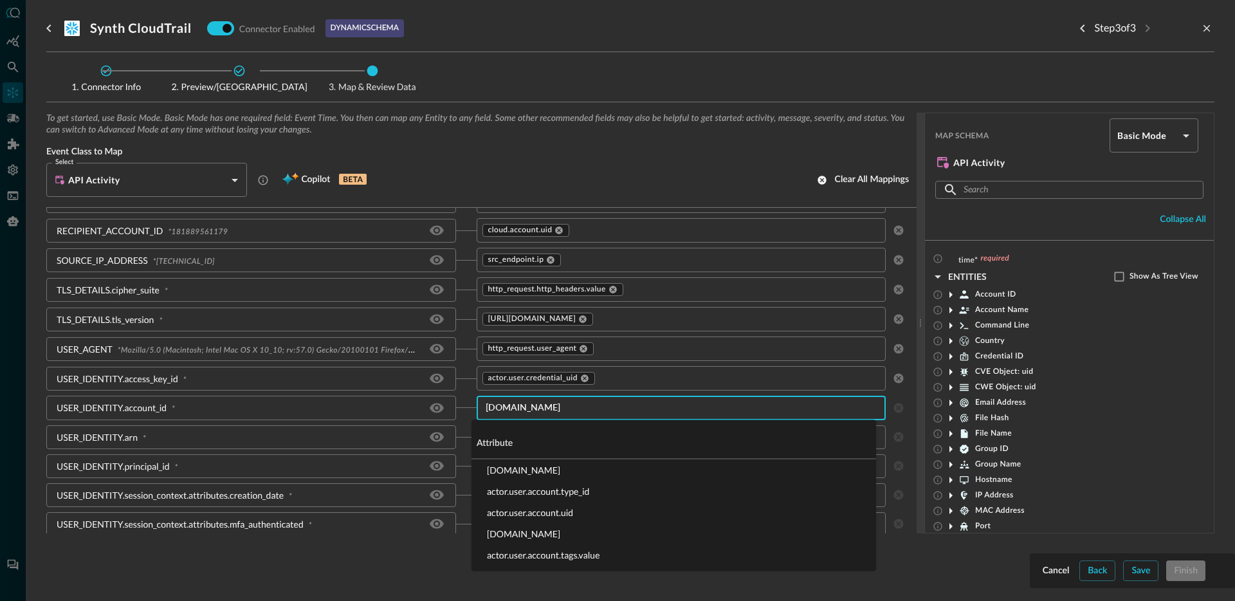
type input "actor.user.acc"
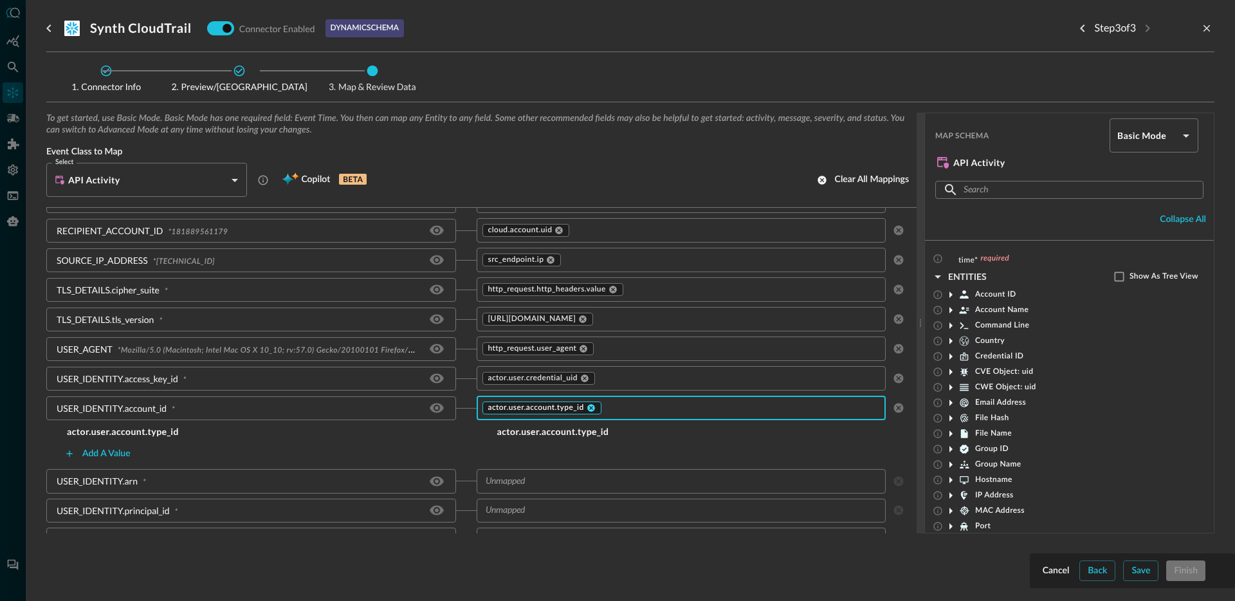
click at [587, 408] on icon at bounding box center [591, 408] width 8 height 8
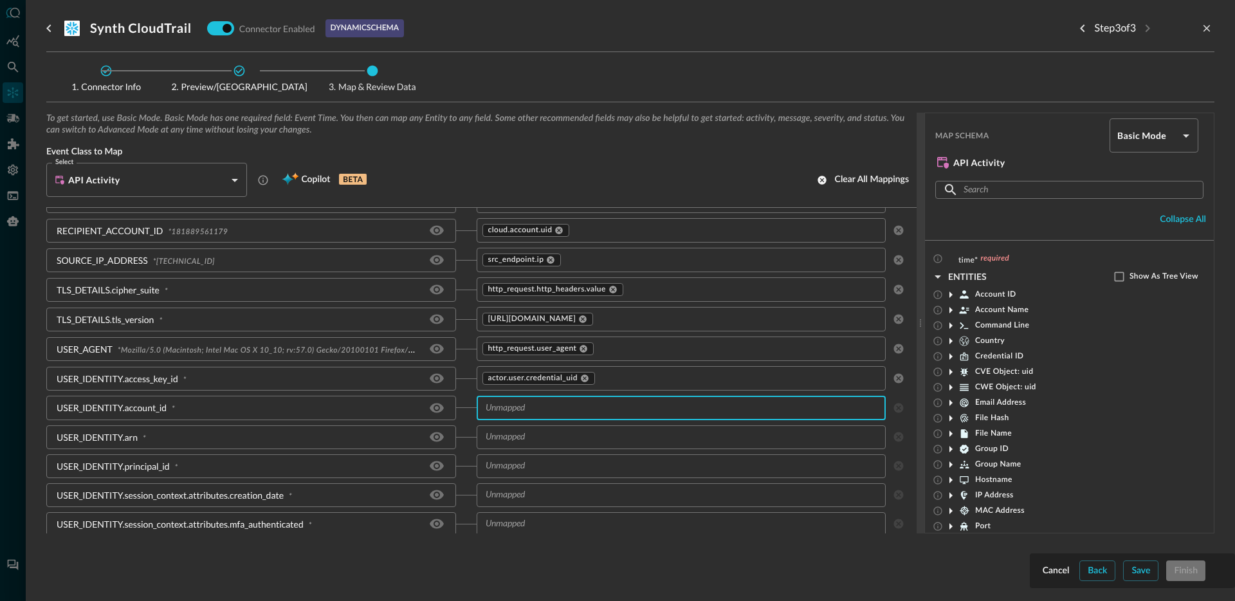
click at [593, 408] on input "text" at bounding box center [670, 407] width 381 height 16
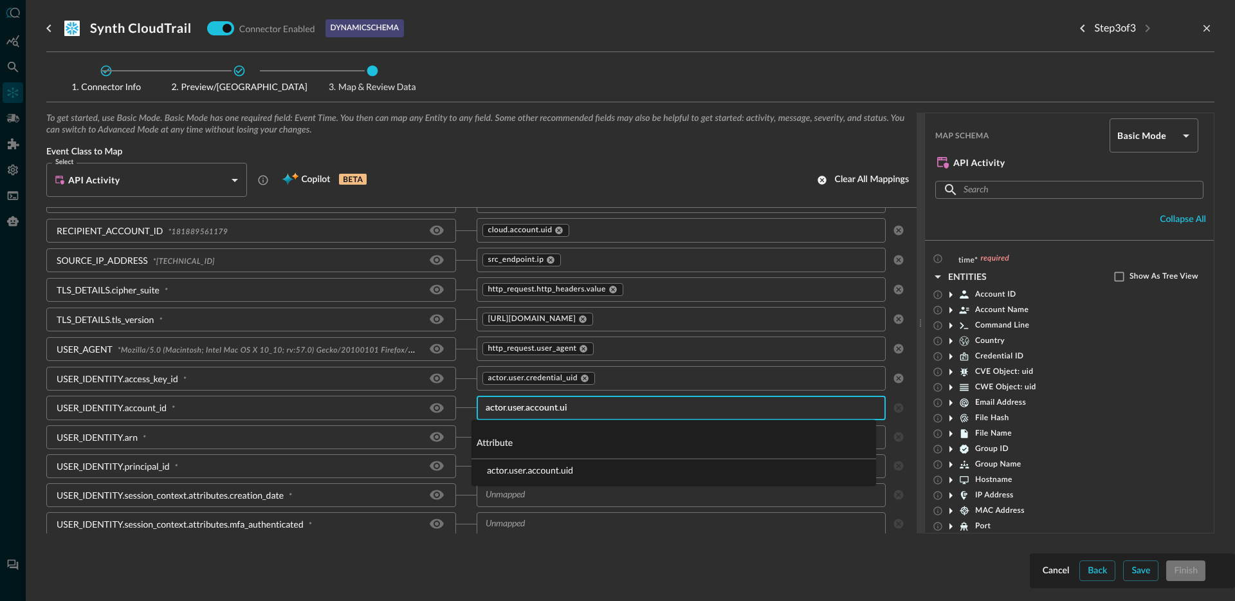
type input "actor.user.account.uid"
click at [562, 471] on li "actor.user.account.uid" at bounding box center [673, 469] width 404 height 21
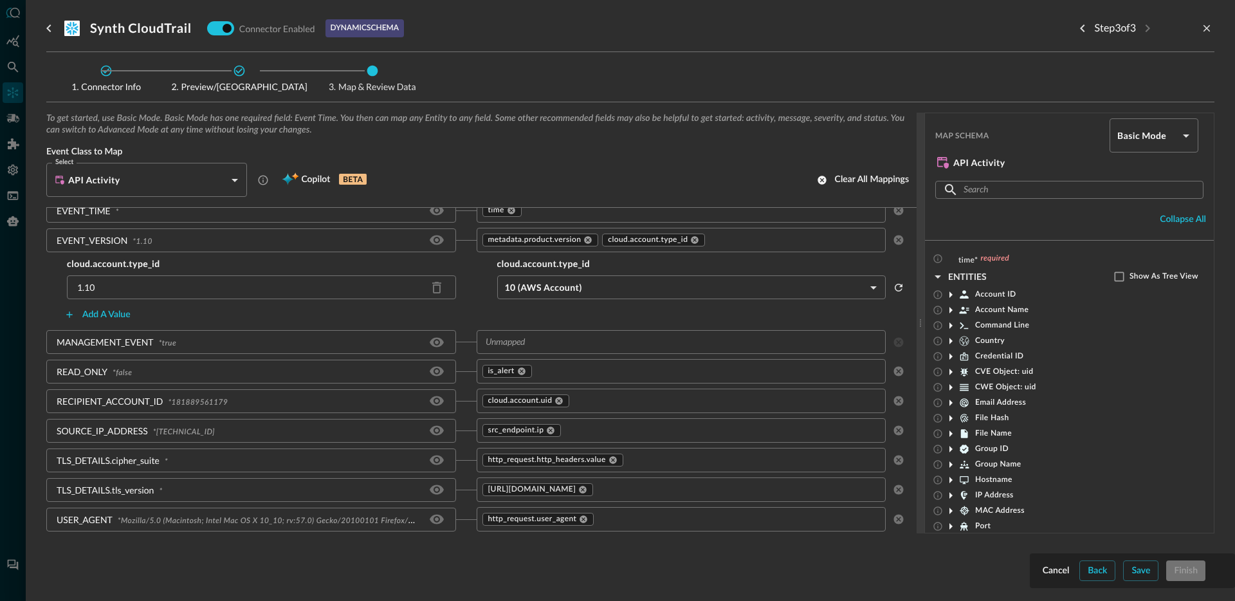
scroll to position [258, 0]
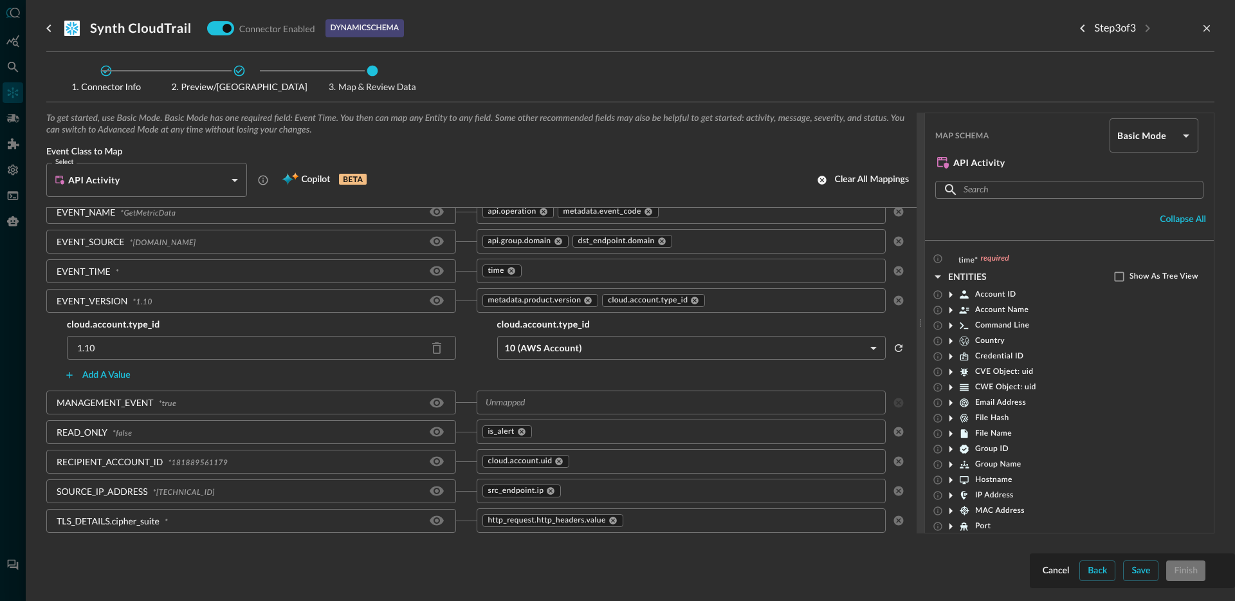
click at [732, 305] on input "text" at bounding box center [784, 301] width 154 height 16
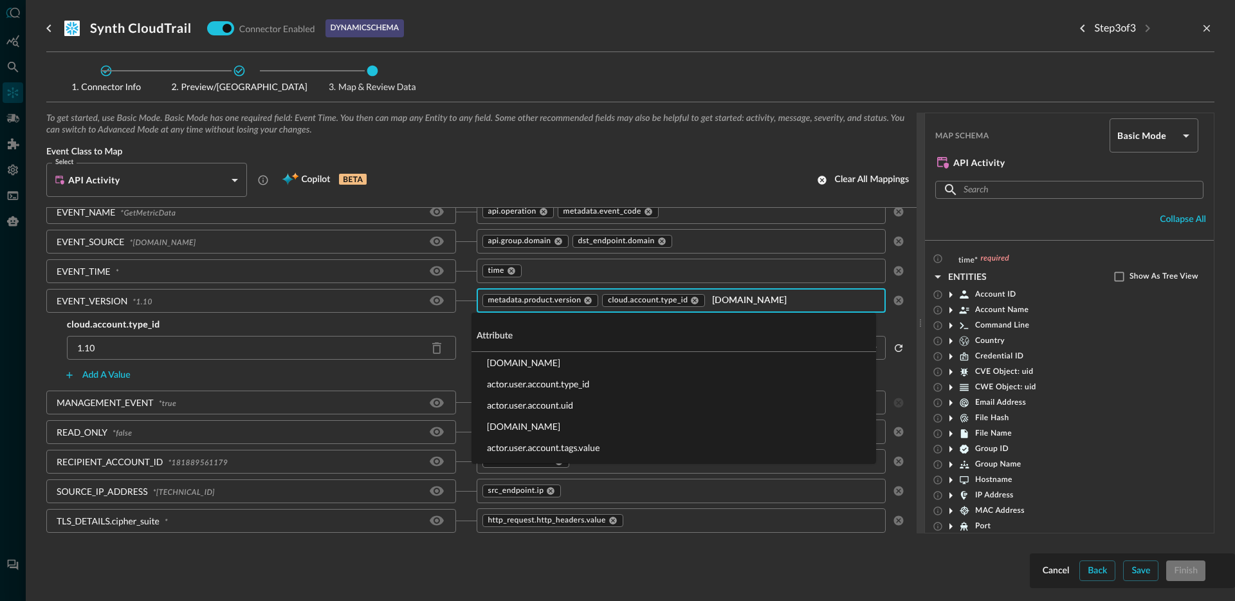
type input "actor.user.acc"
click at [574, 380] on li "actor.user.account.type_id" at bounding box center [673, 383] width 404 height 21
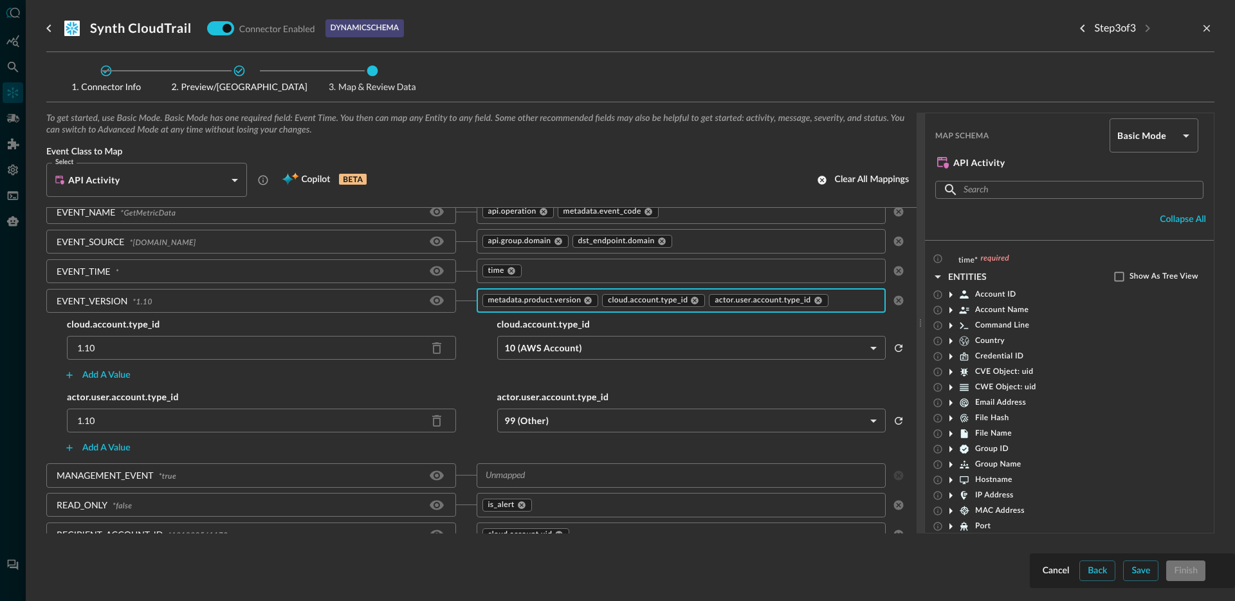
click at [639, 439] on body "Connectors JO ​ ​ Add Connector Export Connectors Cloud Infrastructure and Secu…" at bounding box center [617, 300] width 1235 height 601
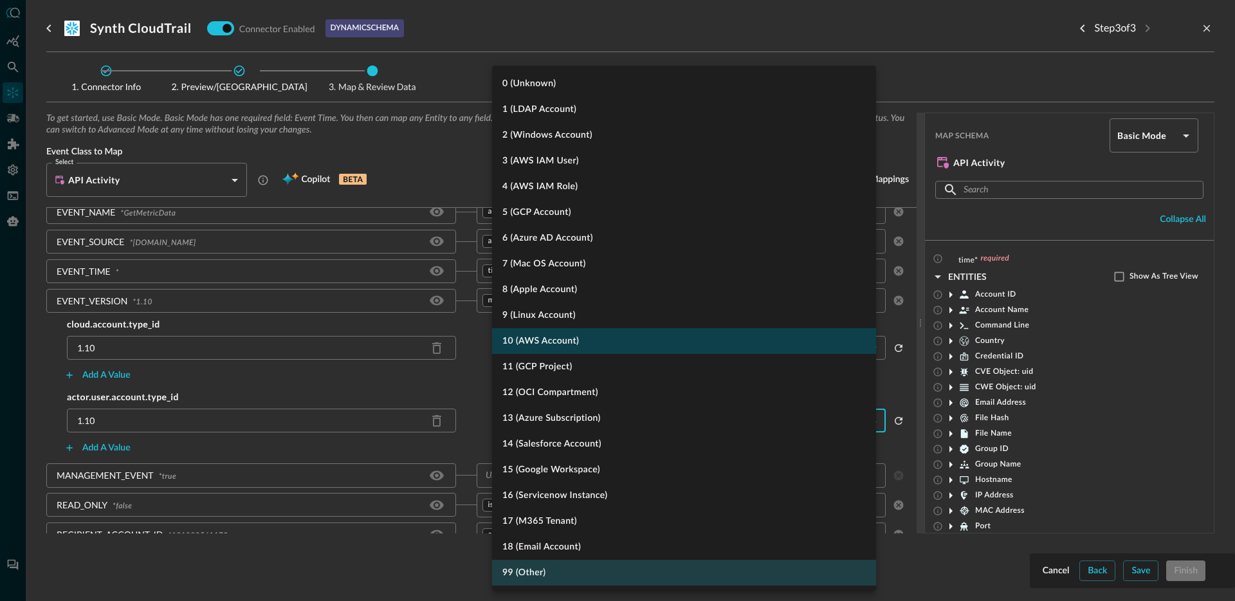
click at [584, 338] on li "10 (AWS Account)" at bounding box center [684, 341] width 384 height 26
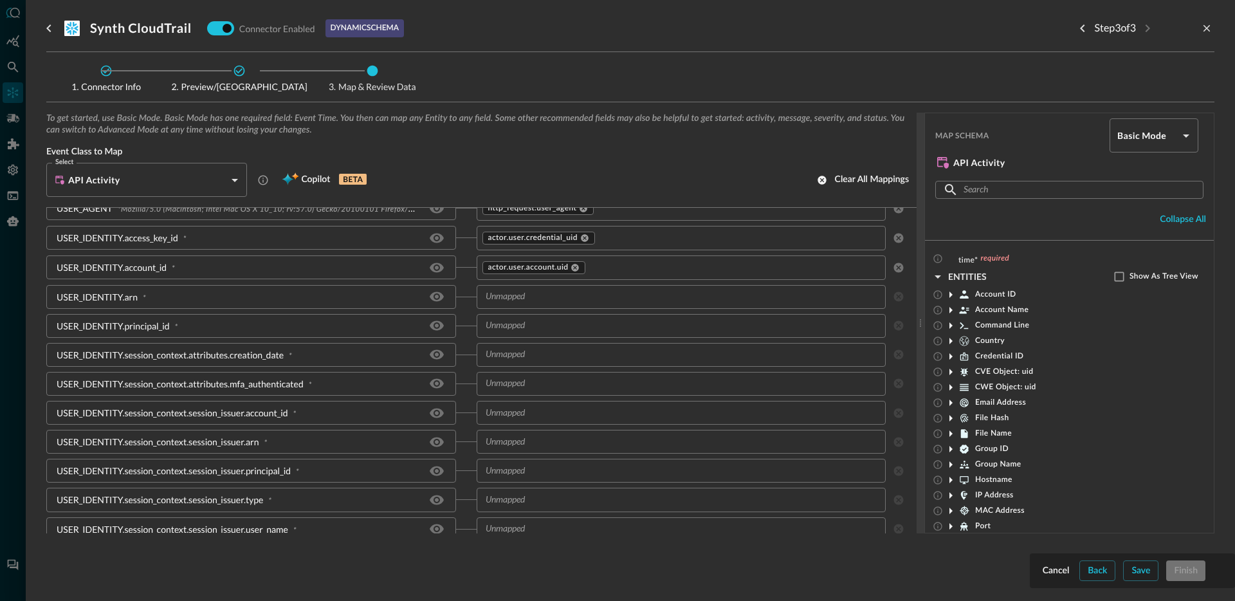
scroll to position [721, 0]
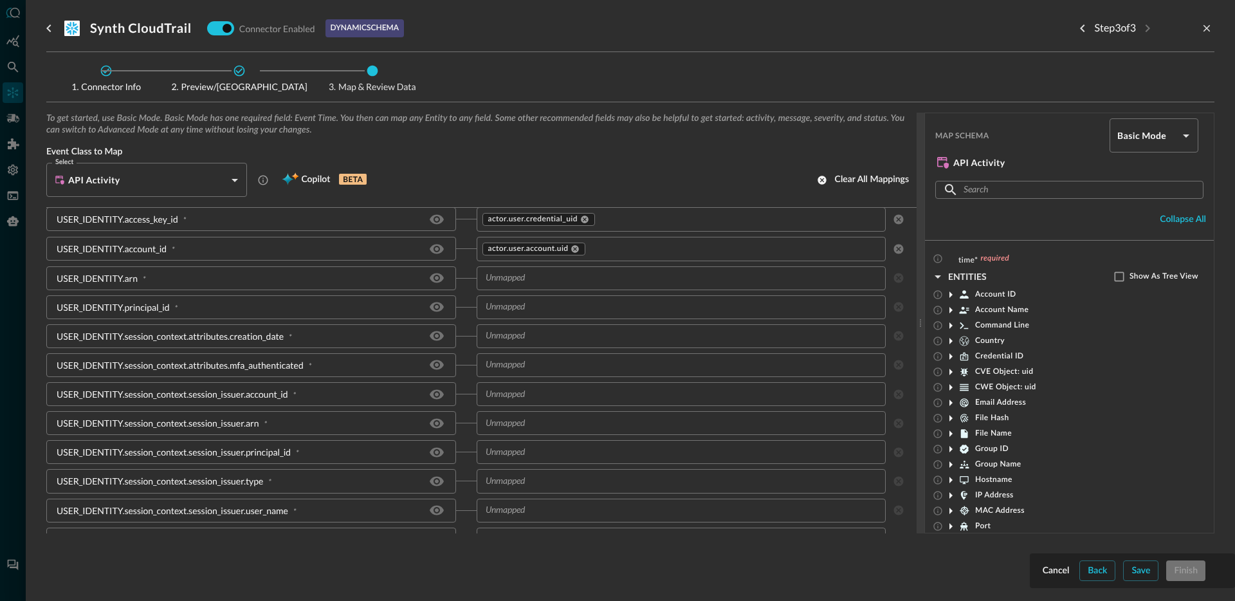
click at [565, 286] on input "text" at bounding box center [670, 278] width 381 height 16
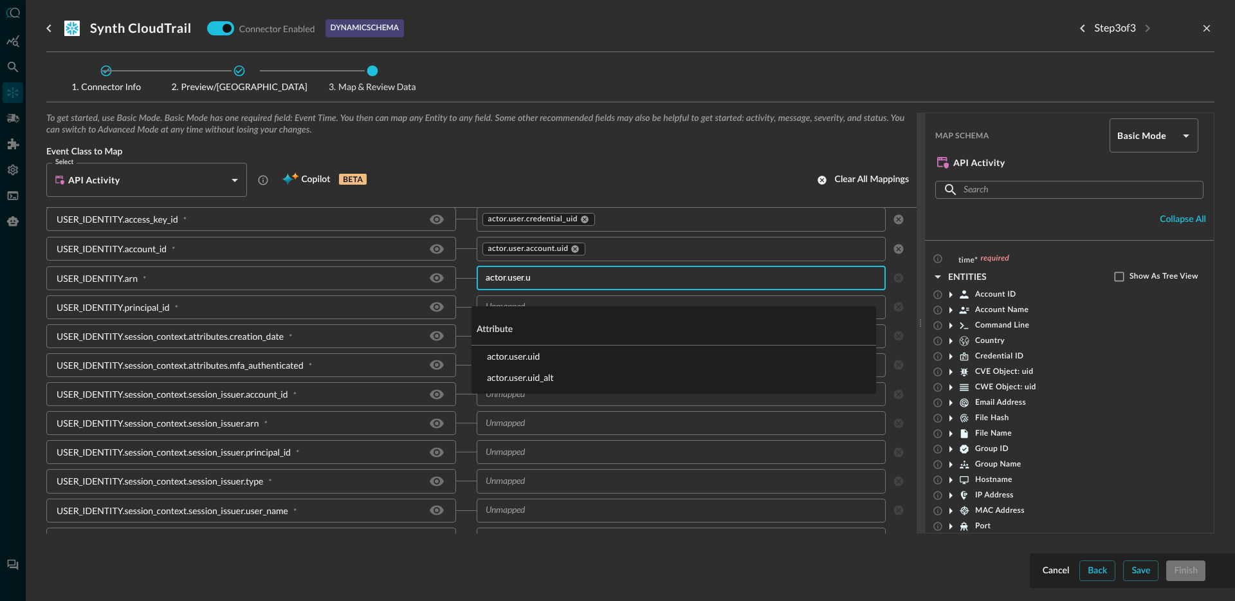
type input "actor.user.ui"
click at [532, 359] on li "actor.user.uid" at bounding box center [673, 355] width 404 height 21
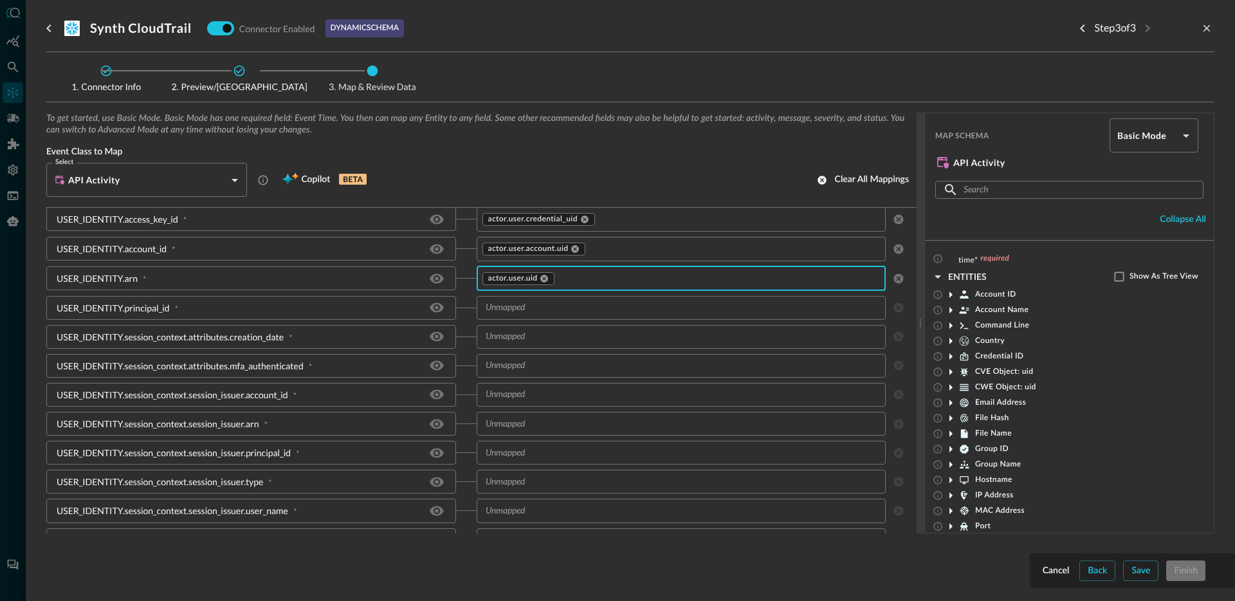
click at [549, 320] on div "​" at bounding box center [681, 308] width 410 height 24
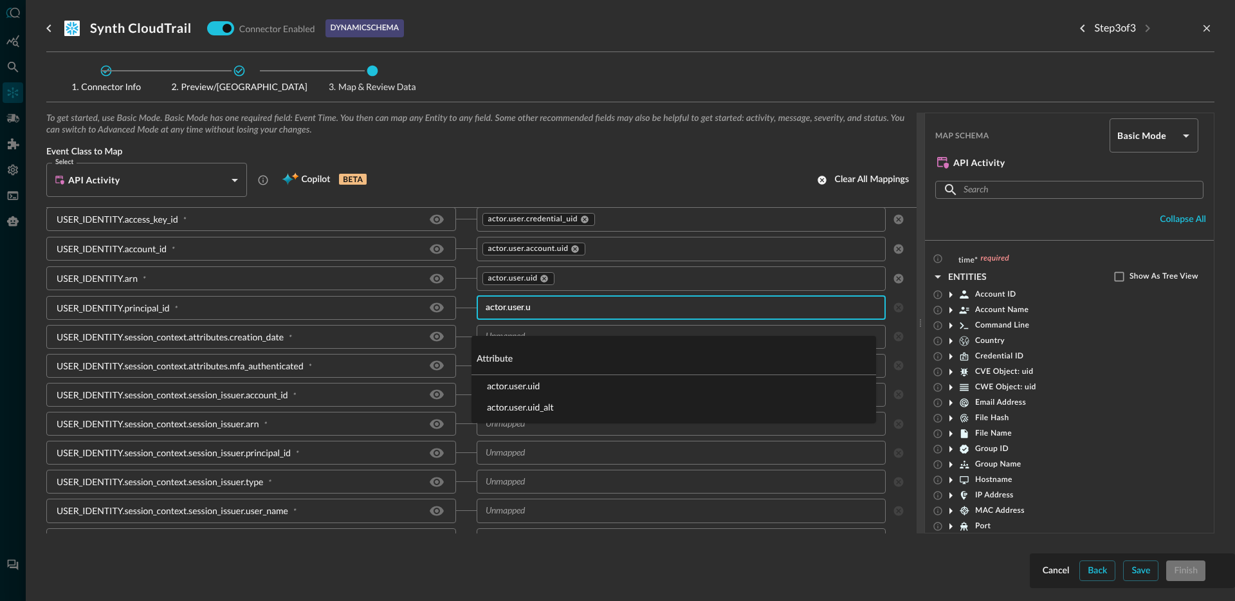
type input "actor.user.ui"
click at [520, 410] on li "actor.user.uid_alt" at bounding box center [673, 406] width 404 height 21
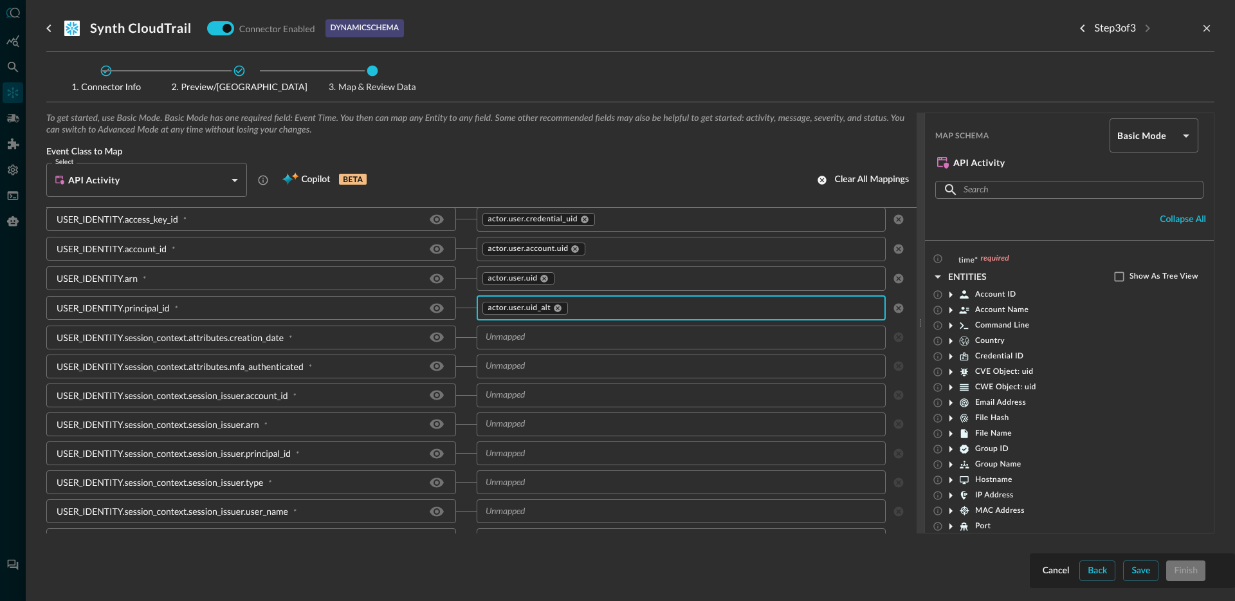
click at [543, 345] on input "text" at bounding box center [670, 337] width 381 height 16
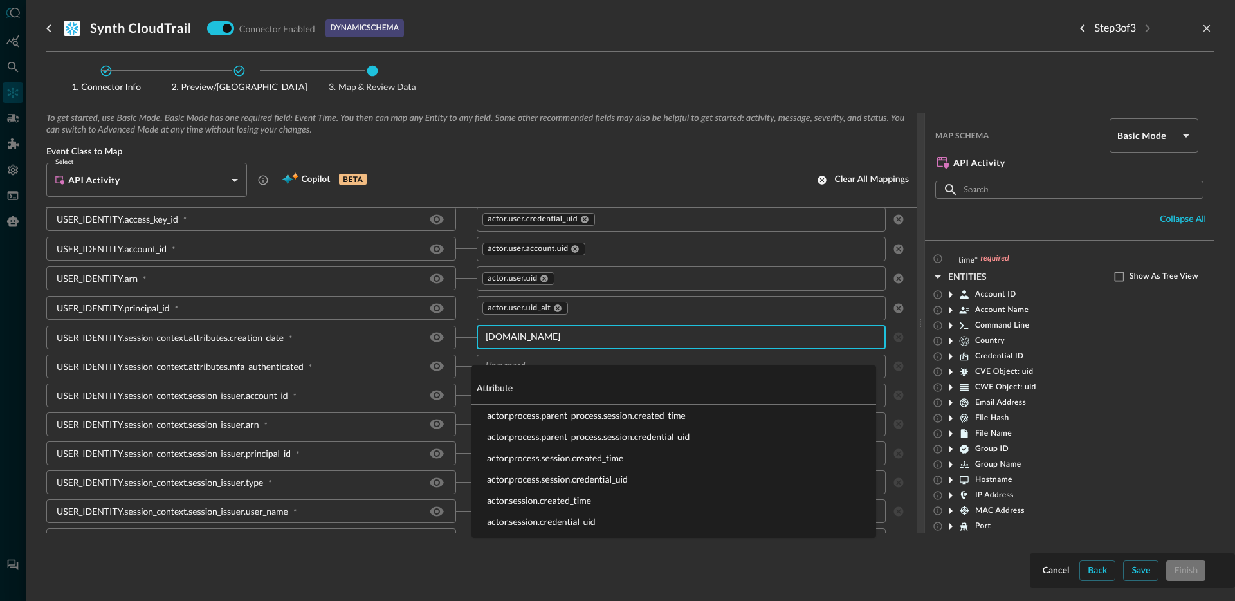
type input "session.cre"
click at [532, 460] on li "actor.process.session.created_time" at bounding box center [673, 457] width 404 height 21
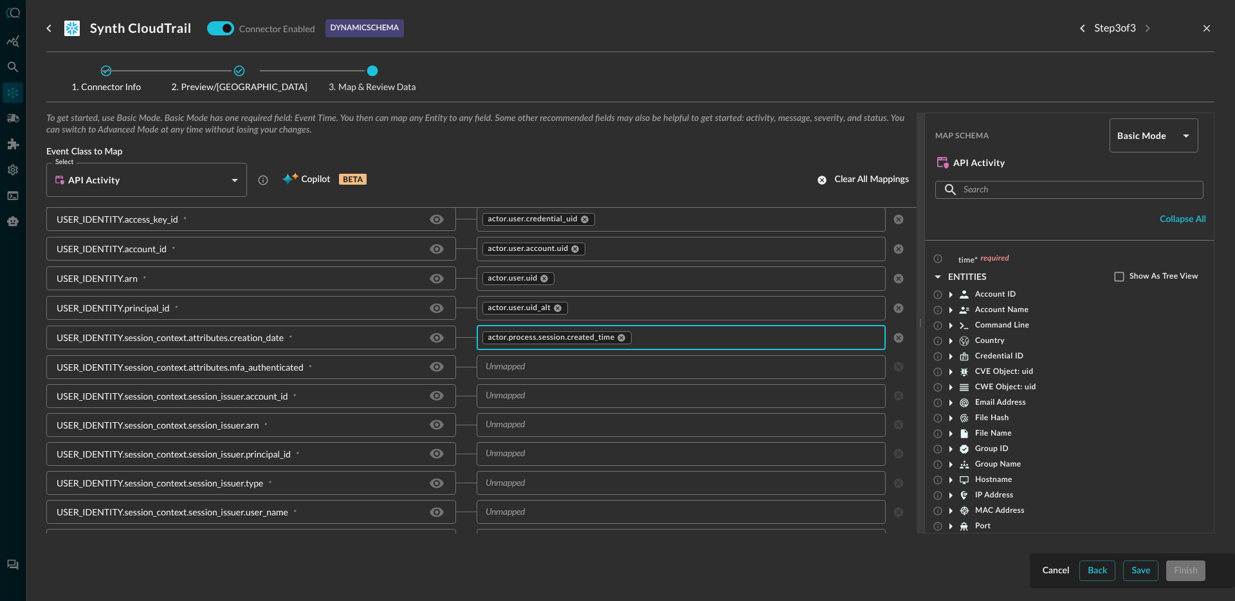
click at [552, 375] on input "text" at bounding box center [670, 367] width 381 height 16
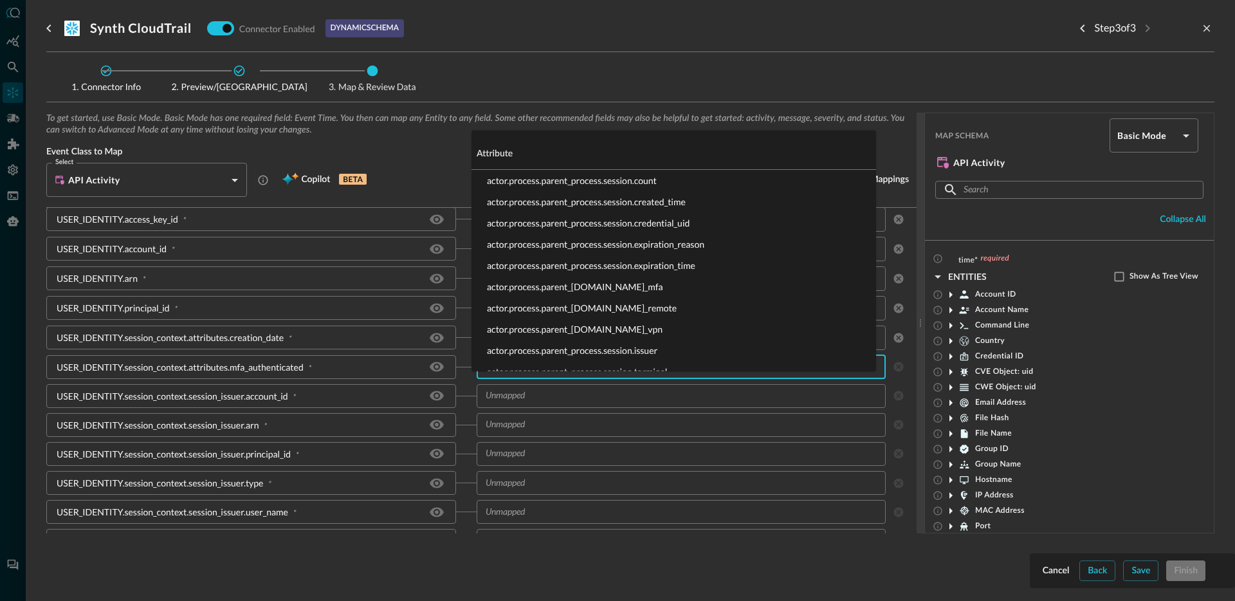
type input "session.is"
click at [529, 355] on li "[DOMAIN_NAME]_mfa" at bounding box center [673, 350] width 404 height 21
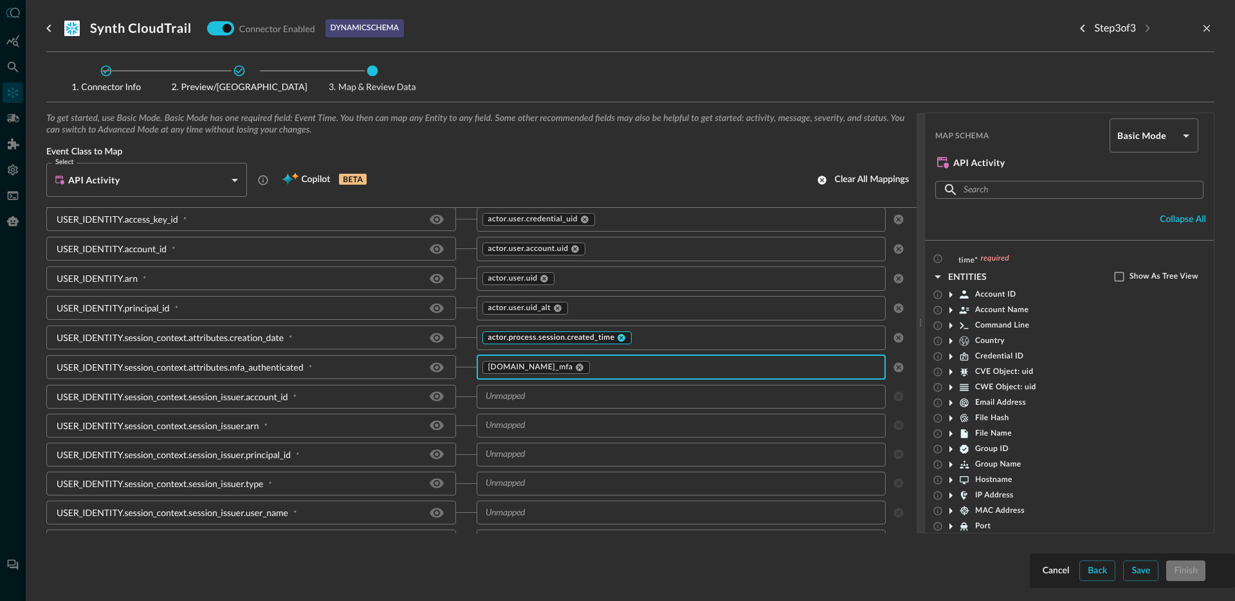
click at [618, 342] on icon at bounding box center [621, 337] width 9 height 9
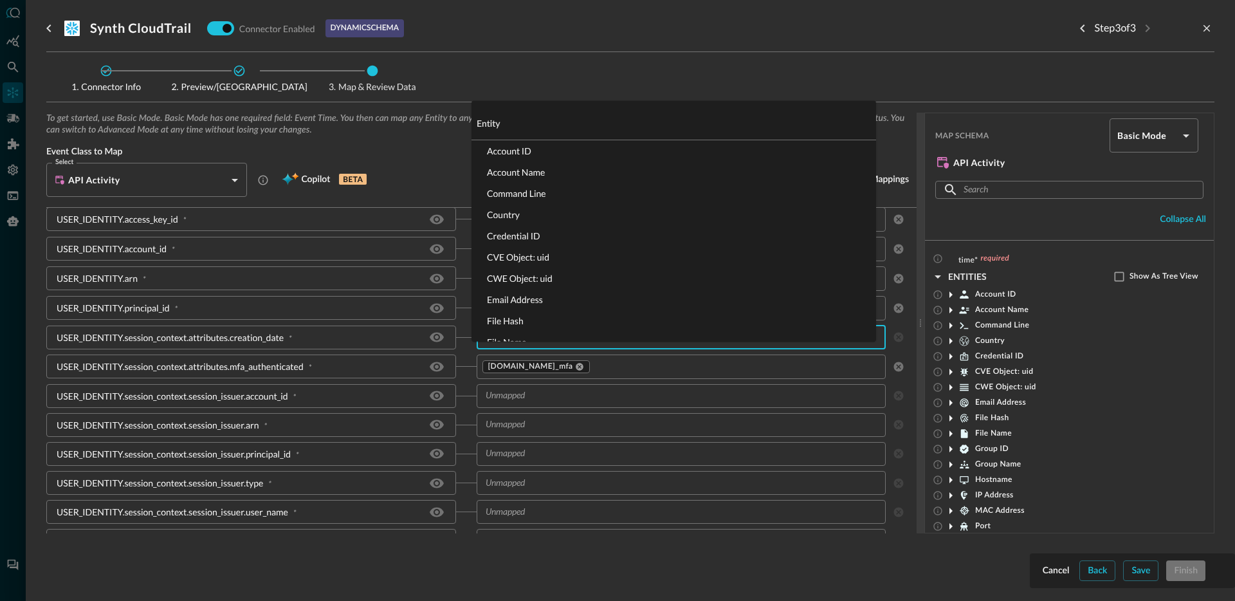
click at [611, 345] on input "text" at bounding box center [670, 337] width 381 height 16
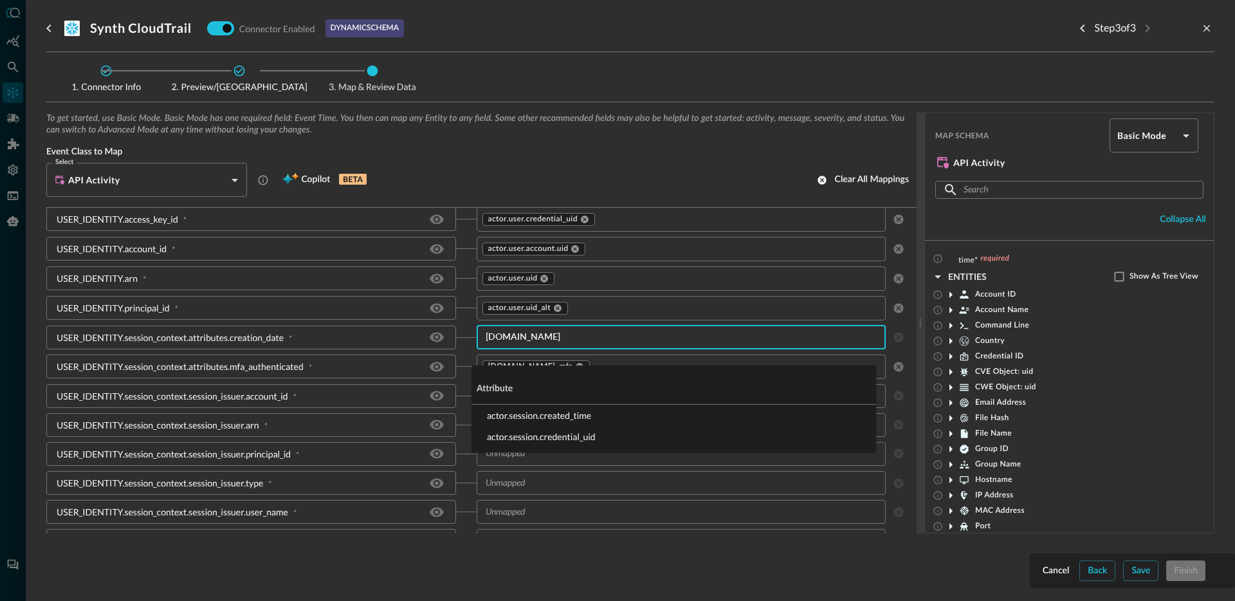
type input "actor.session.cre"
click at [581, 414] on li "actor.session.created_time" at bounding box center [673, 414] width 404 height 21
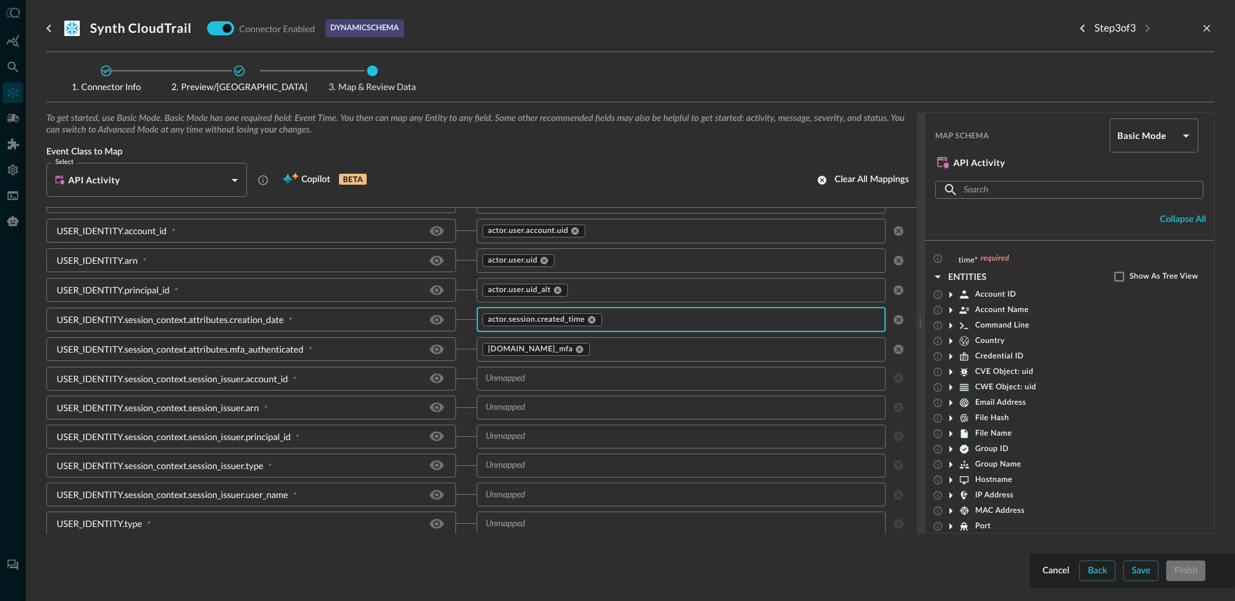
scroll to position [740, 0]
click at [558, 386] on input "text" at bounding box center [670, 378] width 381 height 16
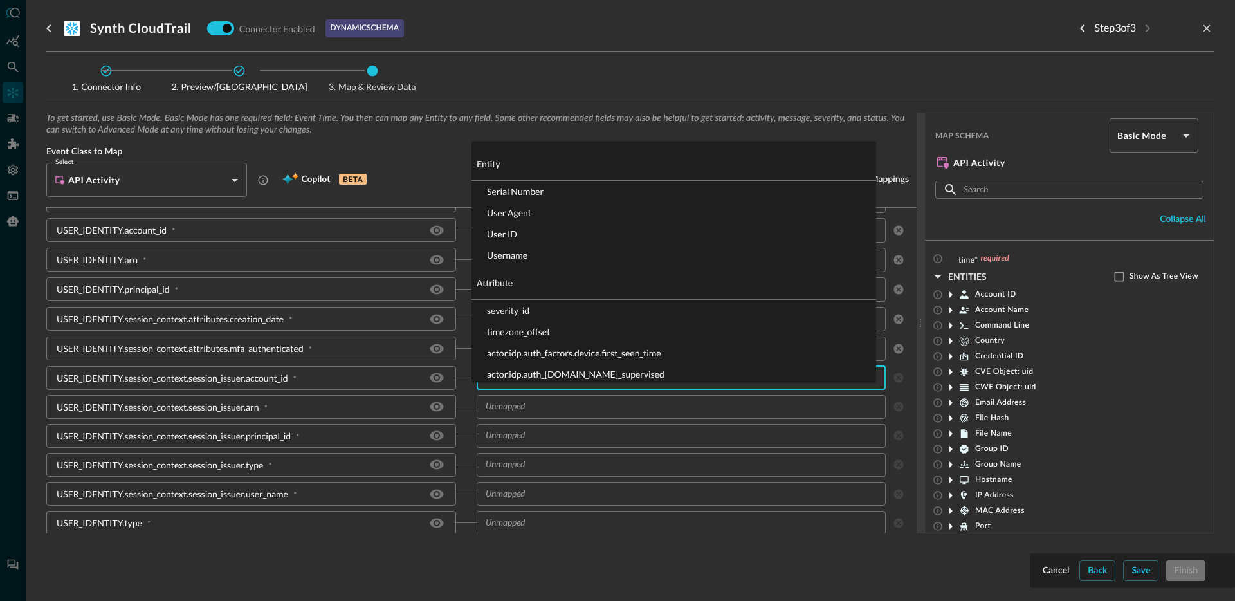
type input "s"
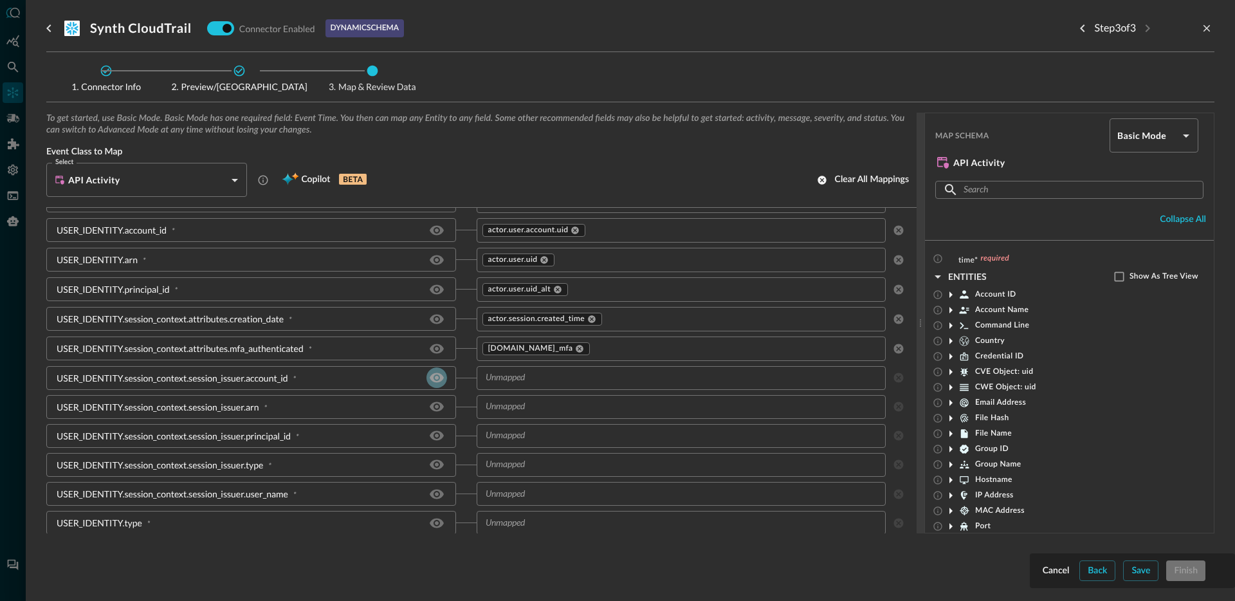
click at [437, 385] on icon "Hide/Show source field" at bounding box center [436, 377] width 15 height 15
click at [585, 386] on input "text" at bounding box center [670, 378] width 381 height 16
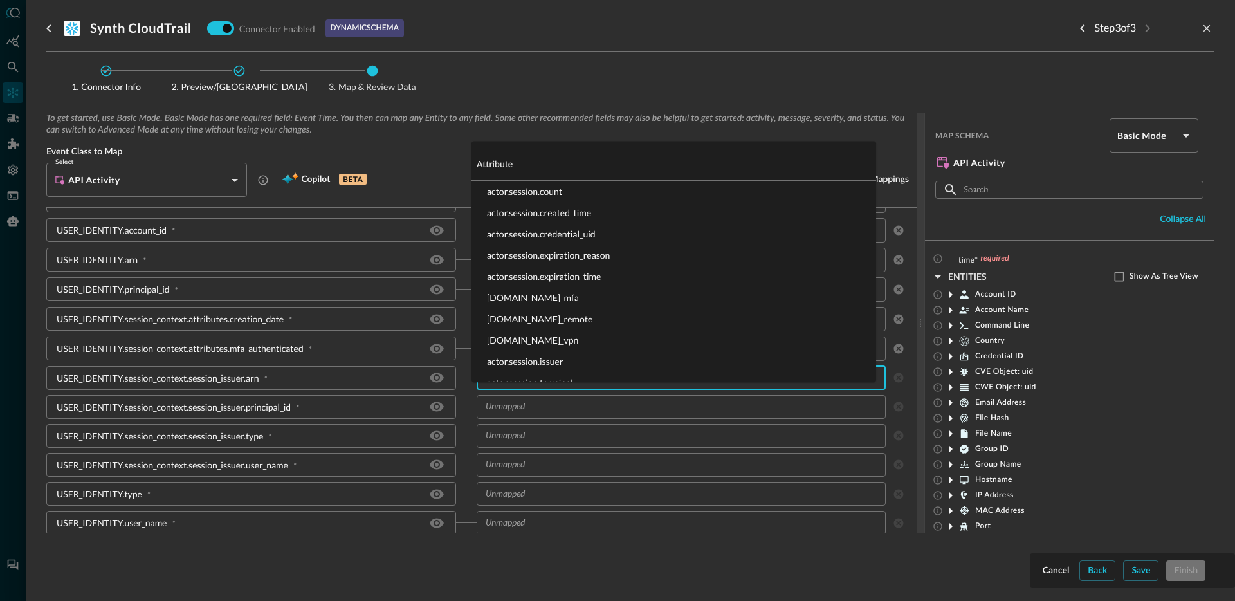
type input "actor.session."
click at [534, 324] on li "actor.session.uid" at bounding box center [673, 323] width 404 height 21
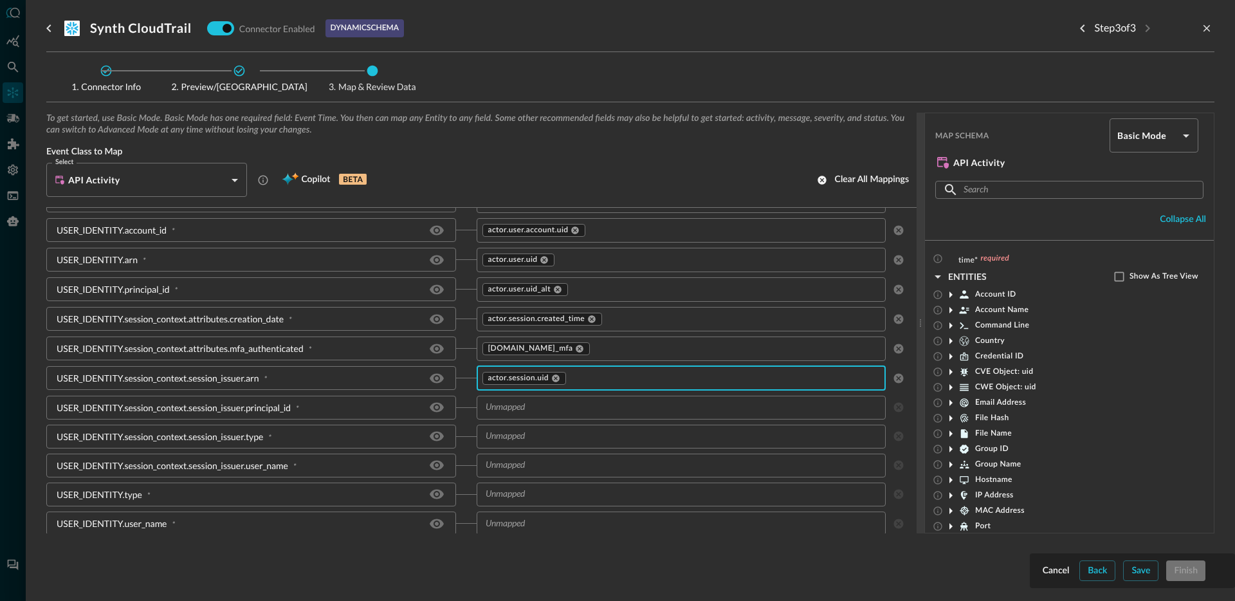
click at [552, 415] on input "text" at bounding box center [670, 407] width 381 height 16
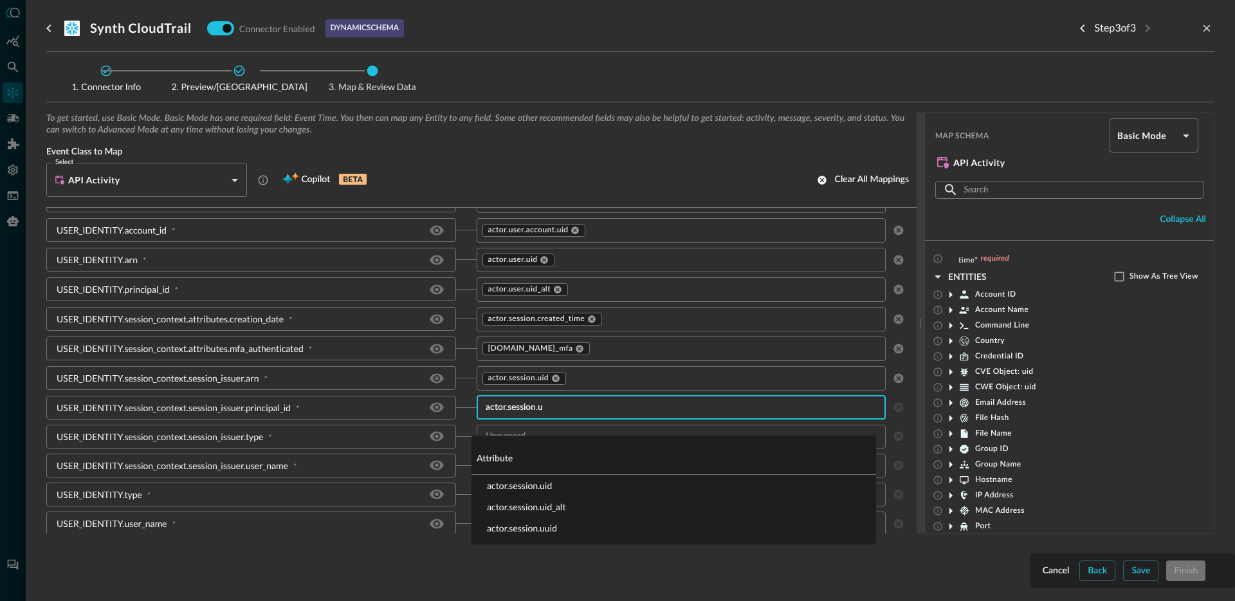
type input "actor.session.ui"
click at [526, 504] on li "actor.session.uid_alt" at bounding box center [673, 506] width 404 height 21
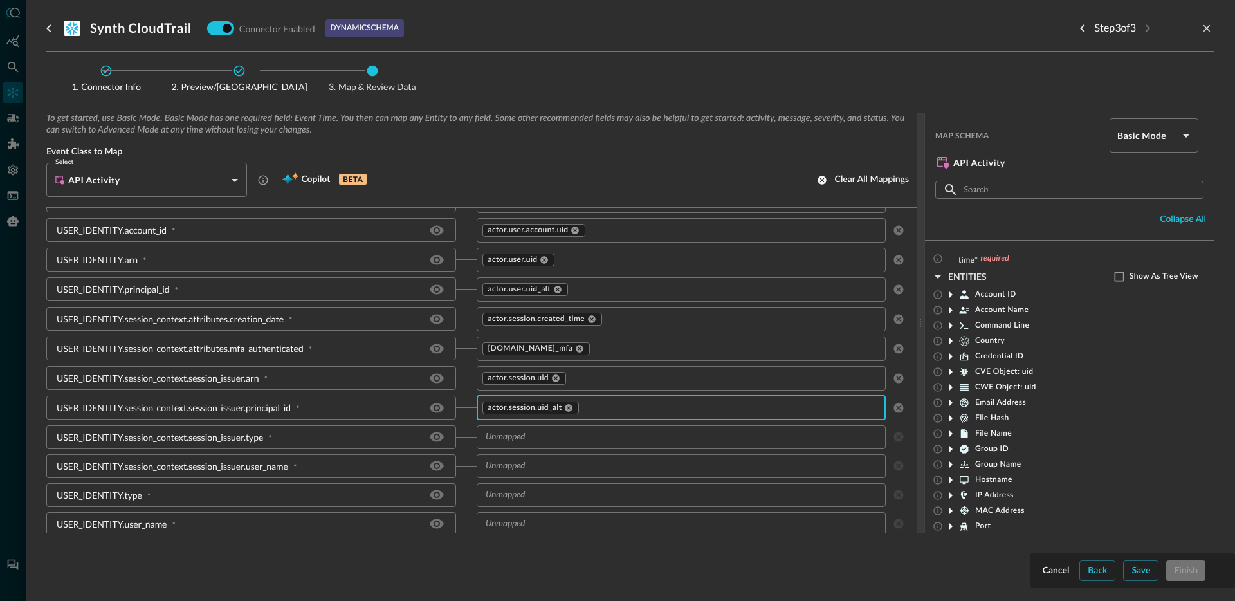
scroll to position [758, 0]
click at [570, 439] on input "text" at bounding box center [670, 434] width 381 height 16
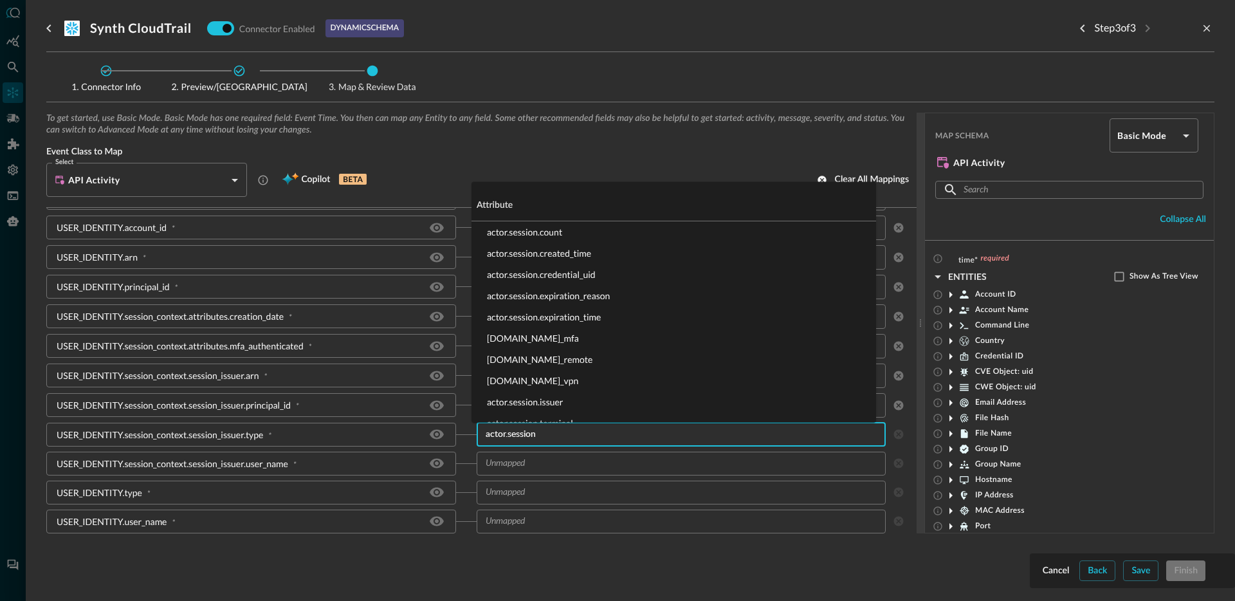
type input "actor.session."
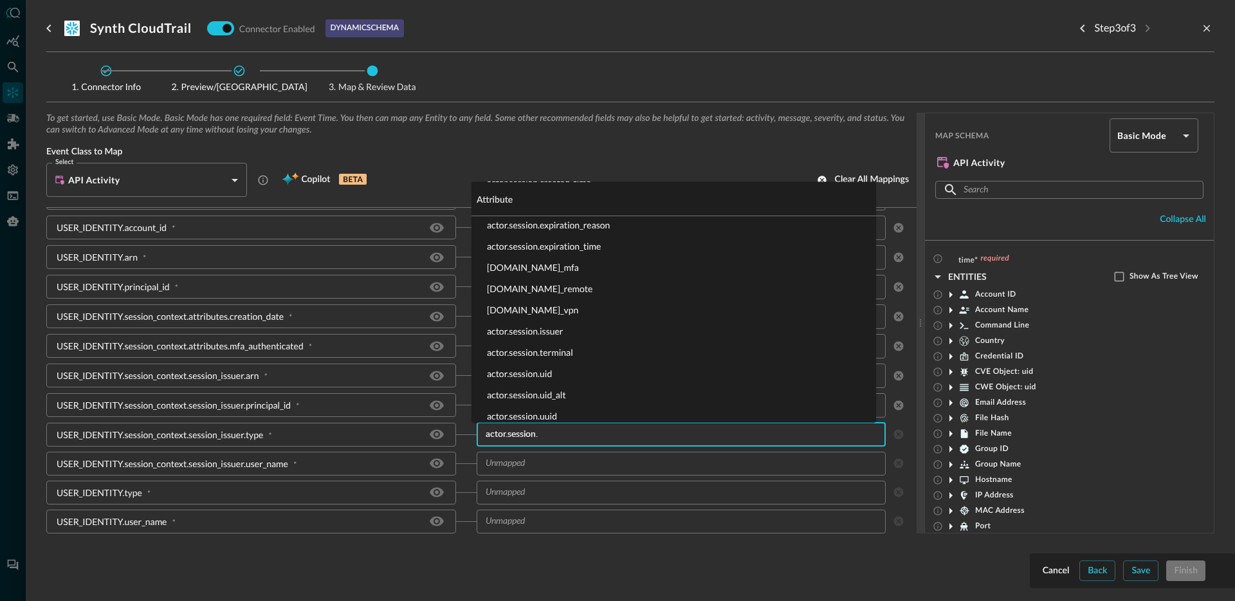
scroll to position [80, 0]
click at [554, 325] on li "actor.session.issuer" at bounding box center [673, 321] width 404 height 21
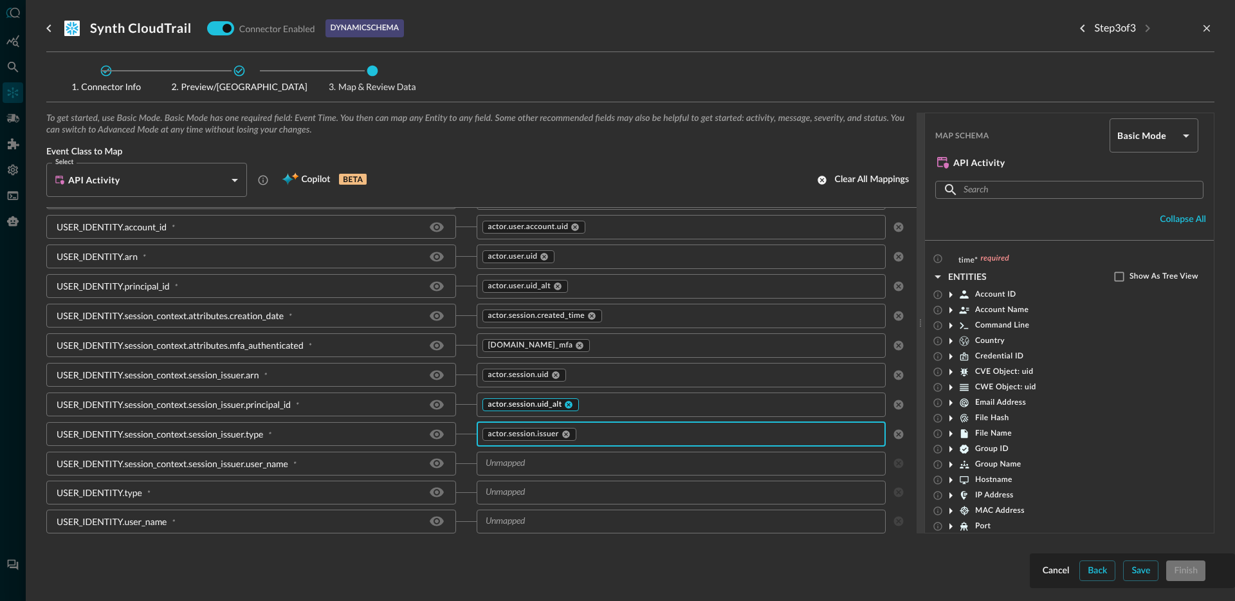
scroll to position [759, 0]
click at [555, 464] on input "text" at bounding box center [670, 463] width 381 height 16
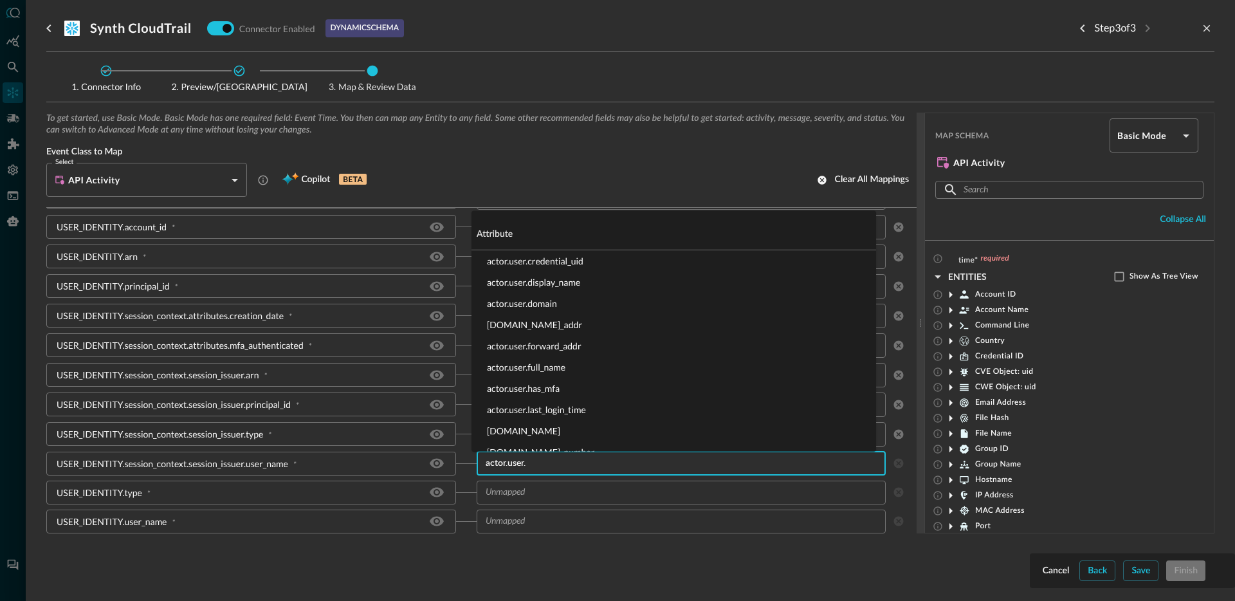
type input "actor.user.n"
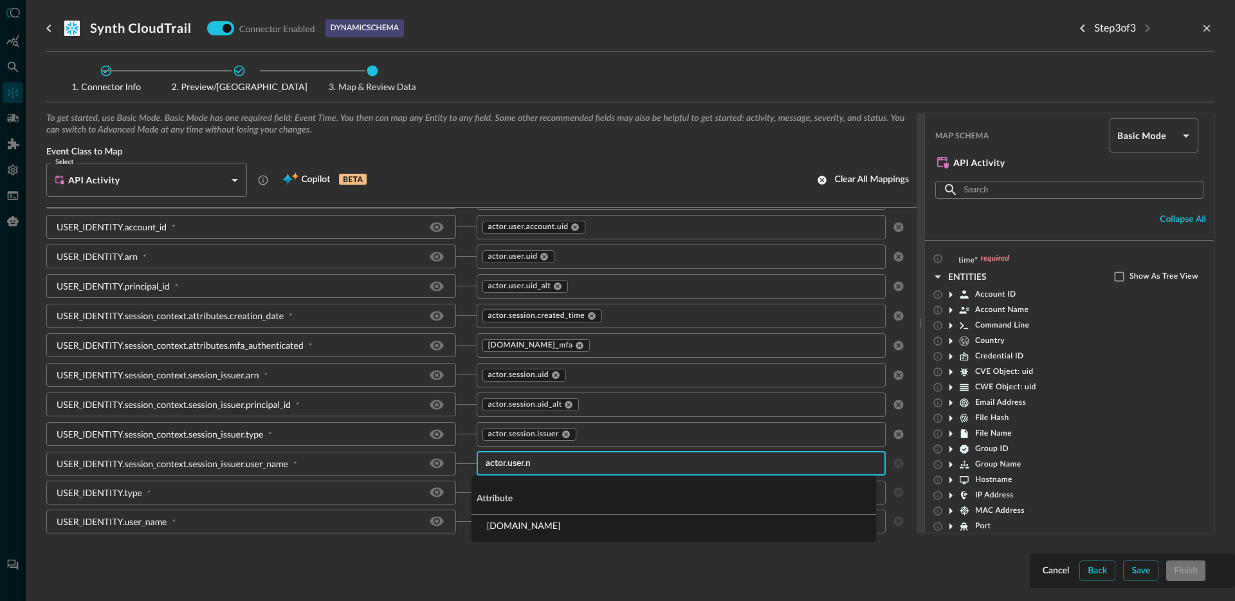
click at [525, 524] on li "actor.user.name" at bounding box center [673, 524] width 404 height 21
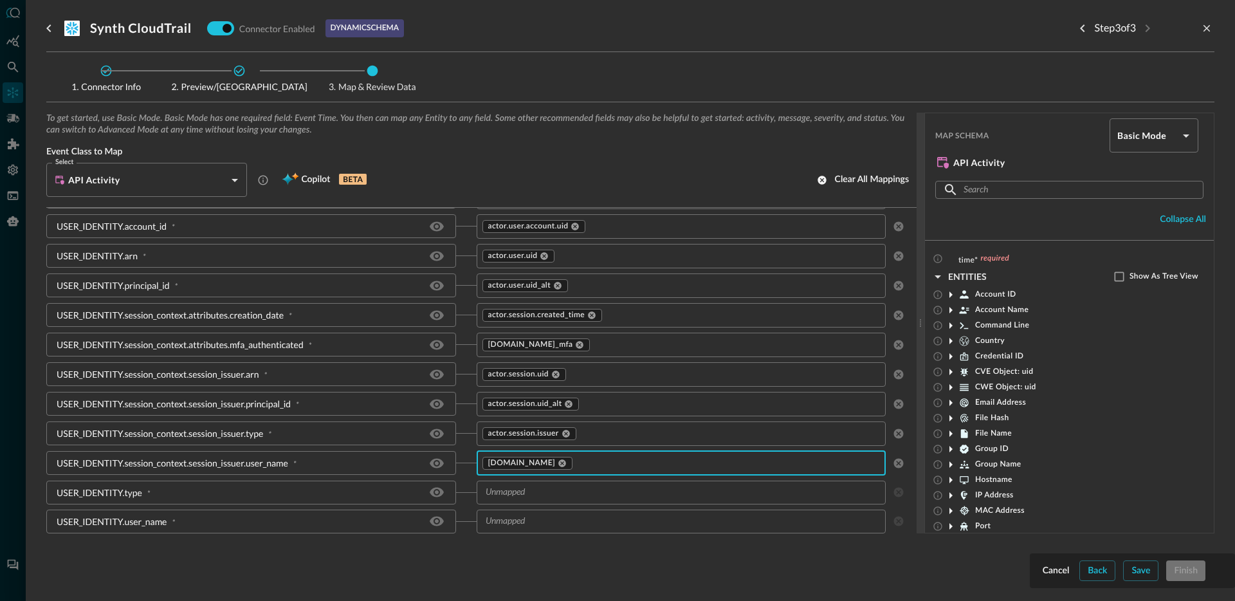
scroll to position [759, 0]
click at [558, 462] on icon at bounding box center [562, 462] width 9 height 9
click at [544, 525] on input "text" at bounding box center [670, 521] width 381 height 16
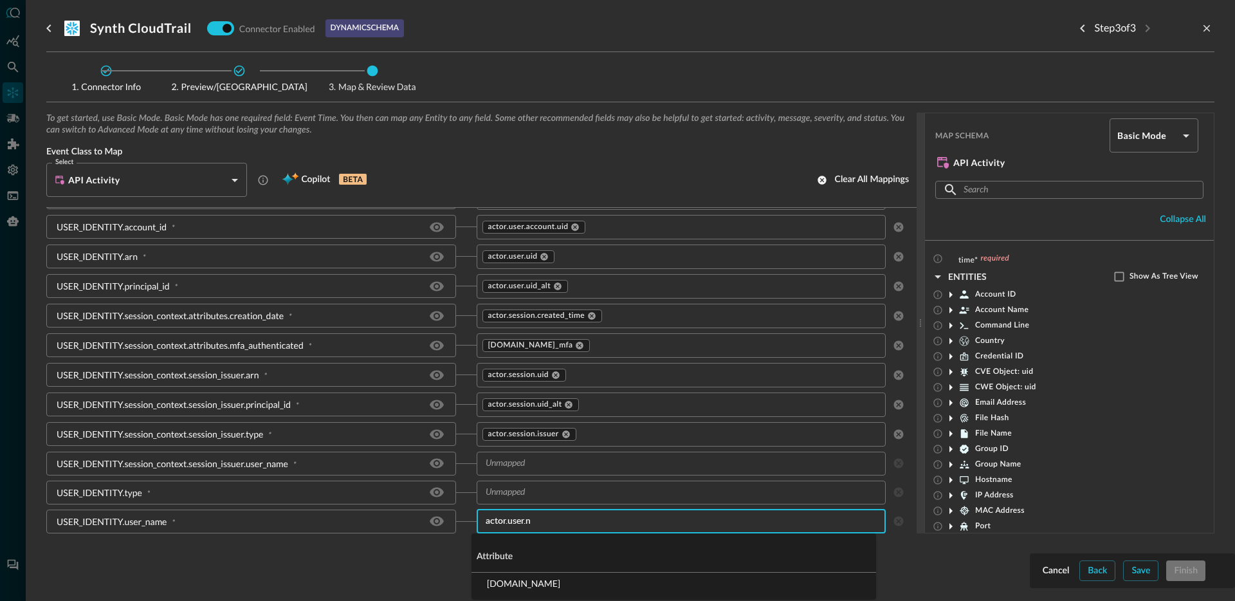
type input "actor.user.na"
click at [523, 579] on li "actor.user.name" at bounding box center [673, 582] width 404 height 21
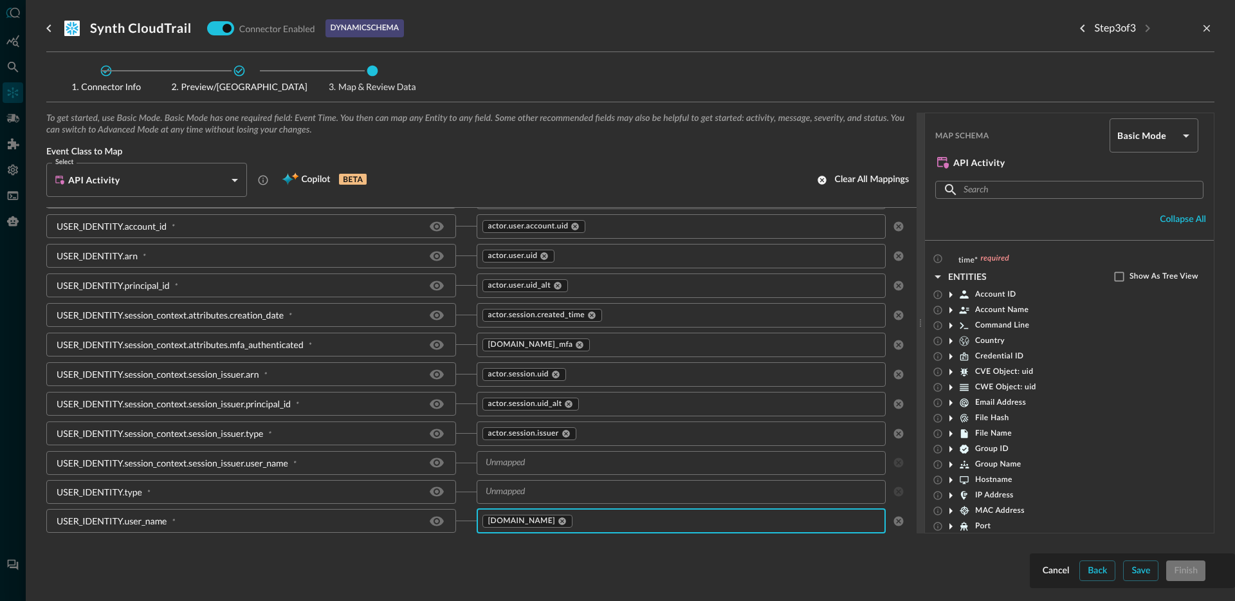
scroll to position [759, 0]
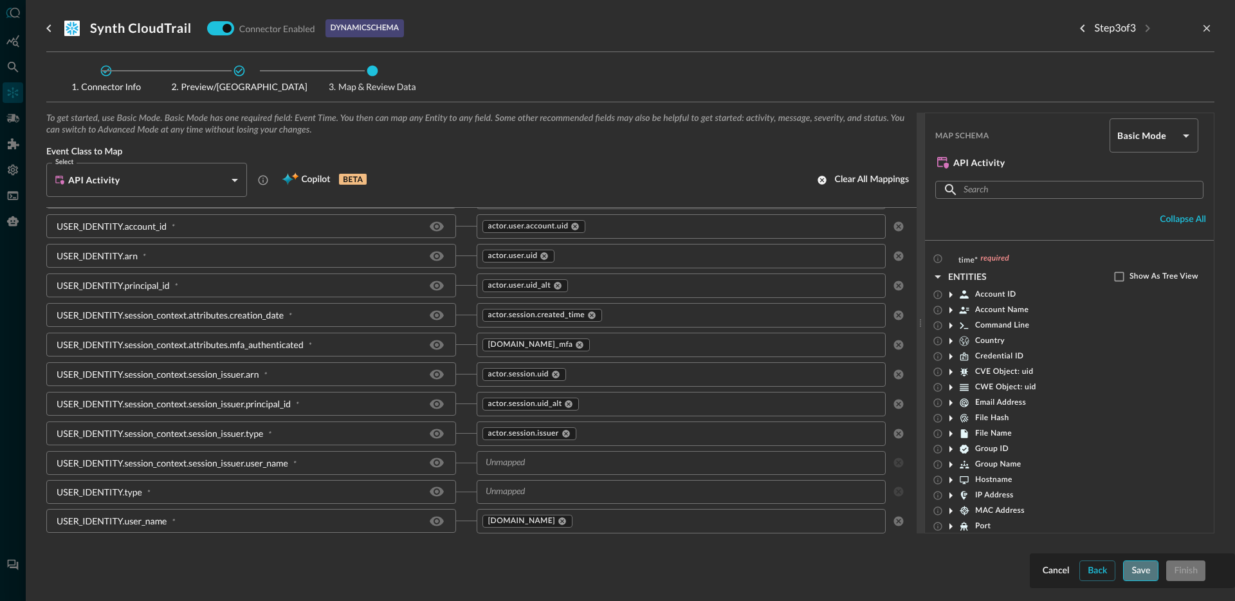
click at [1143, 568] on button "Save" at bounding box center [1140, 570] width 35 height 21
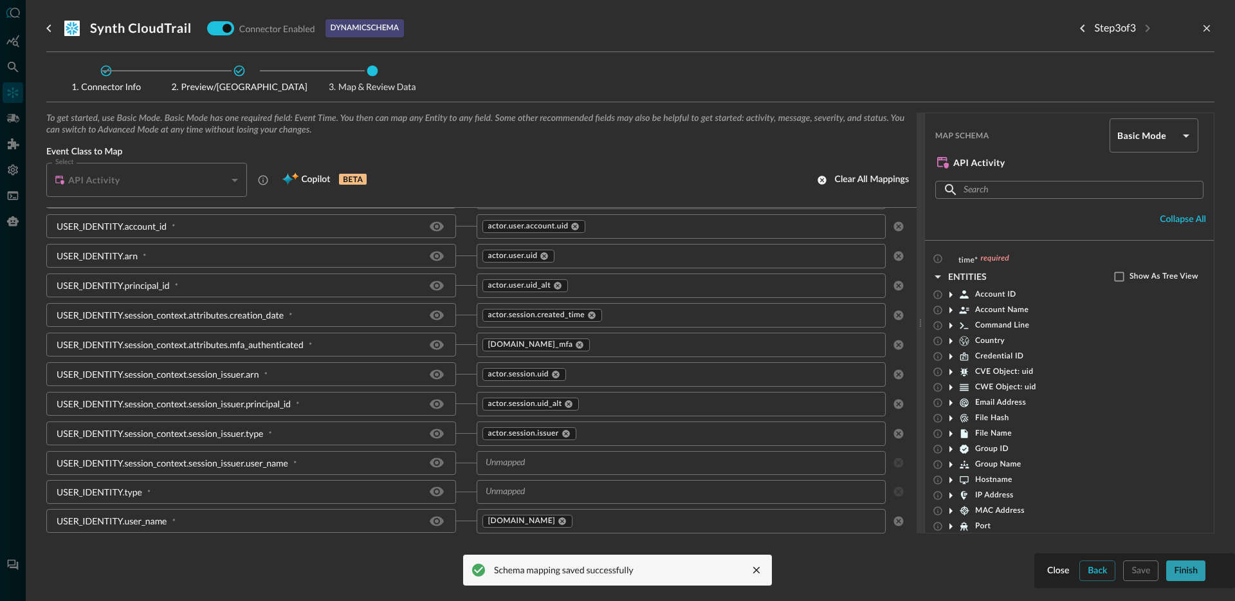
click at [1189, 575] on button "Finish" at bounding box center [1185, 570] width 39 height 21
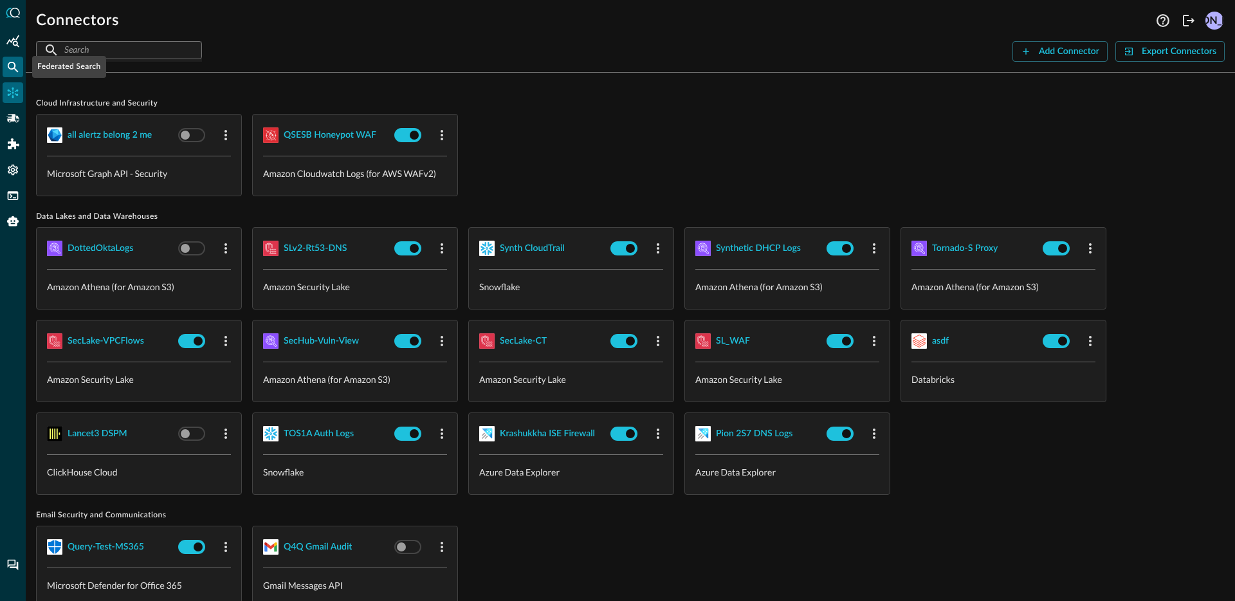
click at [14, 72] on icon "Federated Search" at bounding box center [12, 66] width 13 height 13
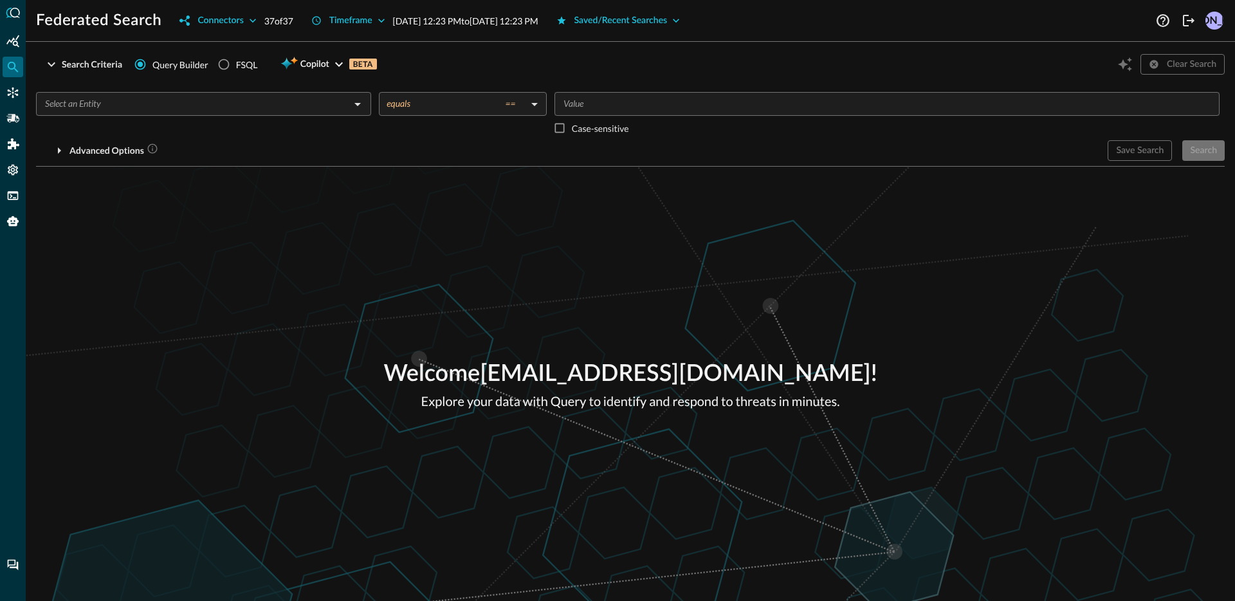
click at [204, 107] on input "text" at bounding box center [193, 104] width 306 height 16
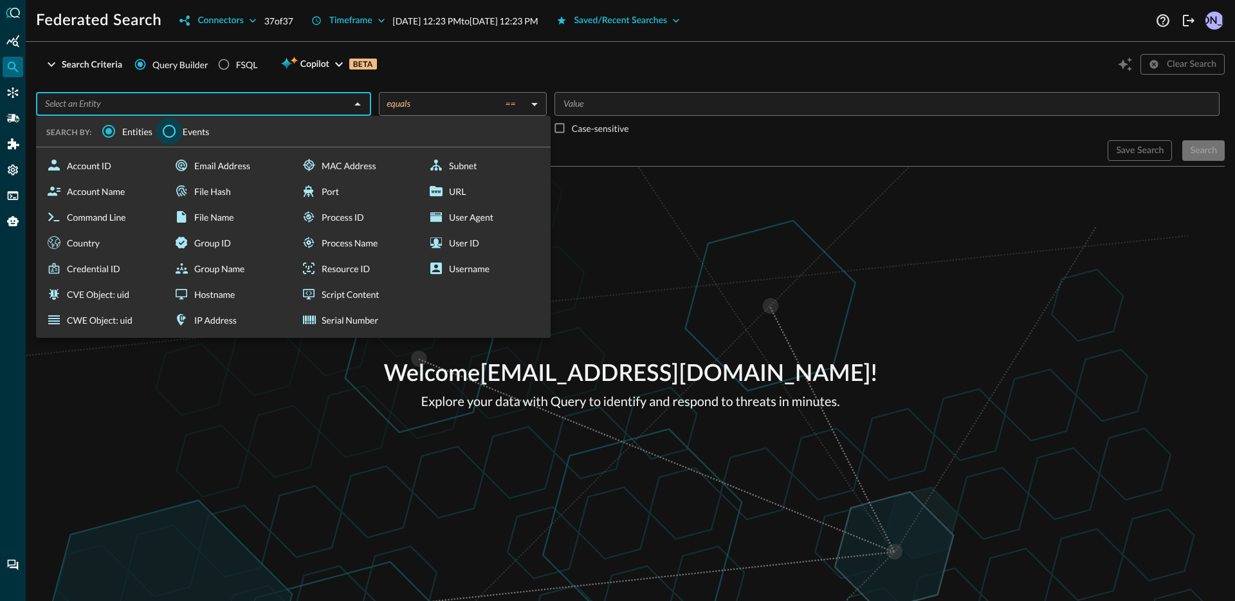
click at [174, 130] on input "Events" at bounding box center [169, 131] width 27 height 27
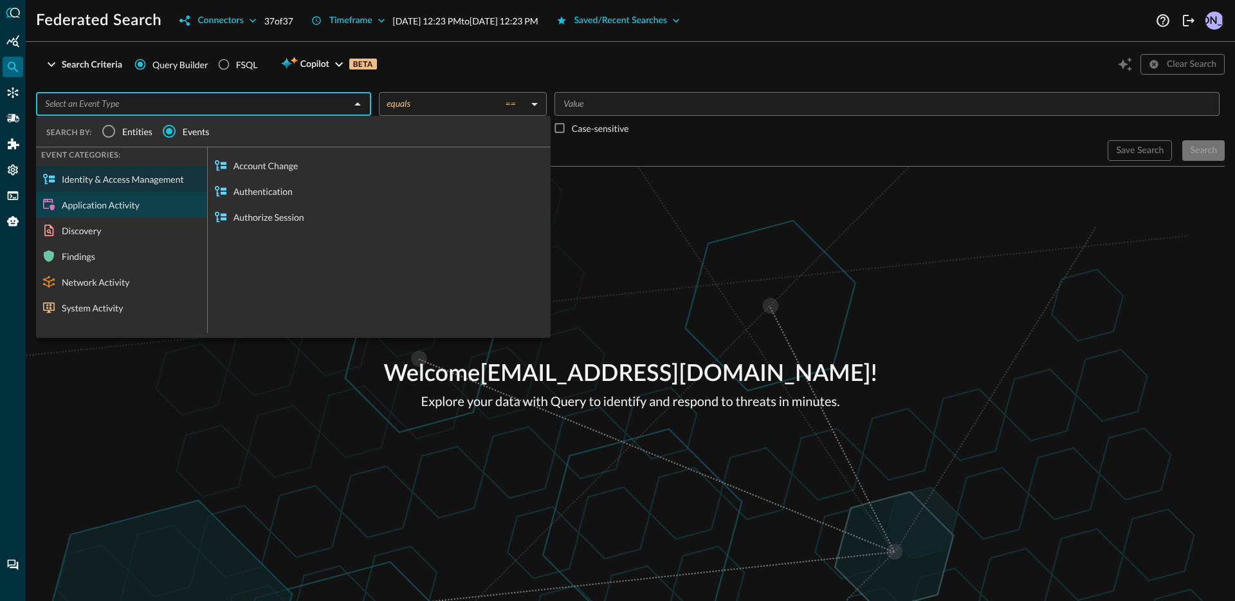
click at [116, 200] on div "Application Activity" at bounding box center [121, 205] width 171 height 26
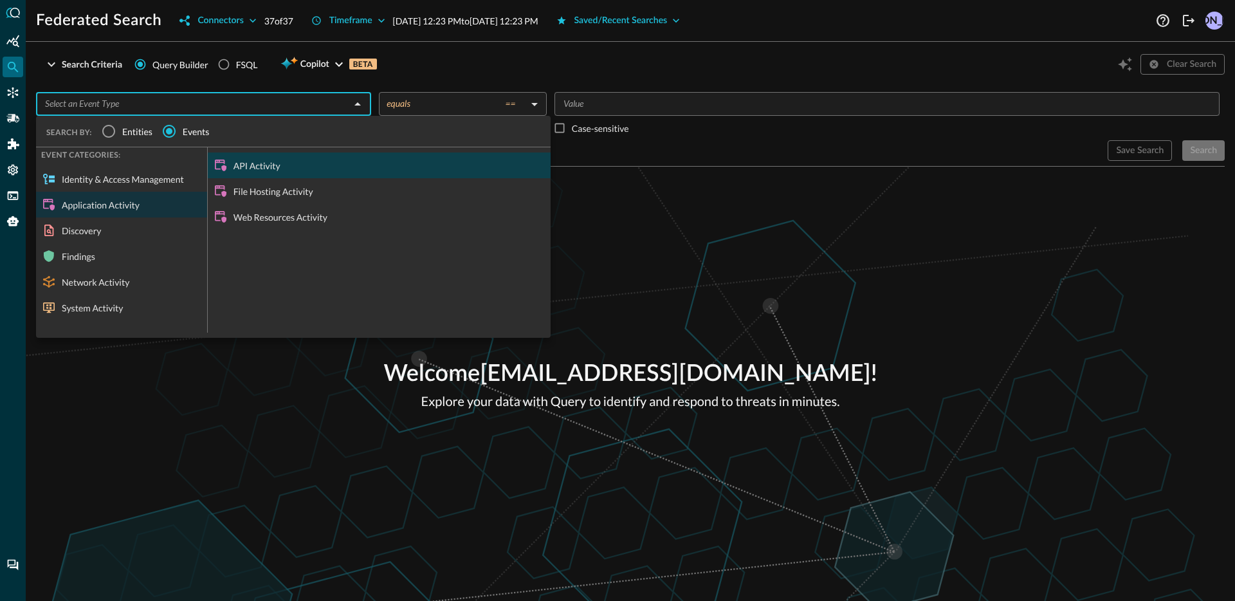
click at [291, 170] on div "API Activity" at bounding box center [379, 165] width 343 height 26
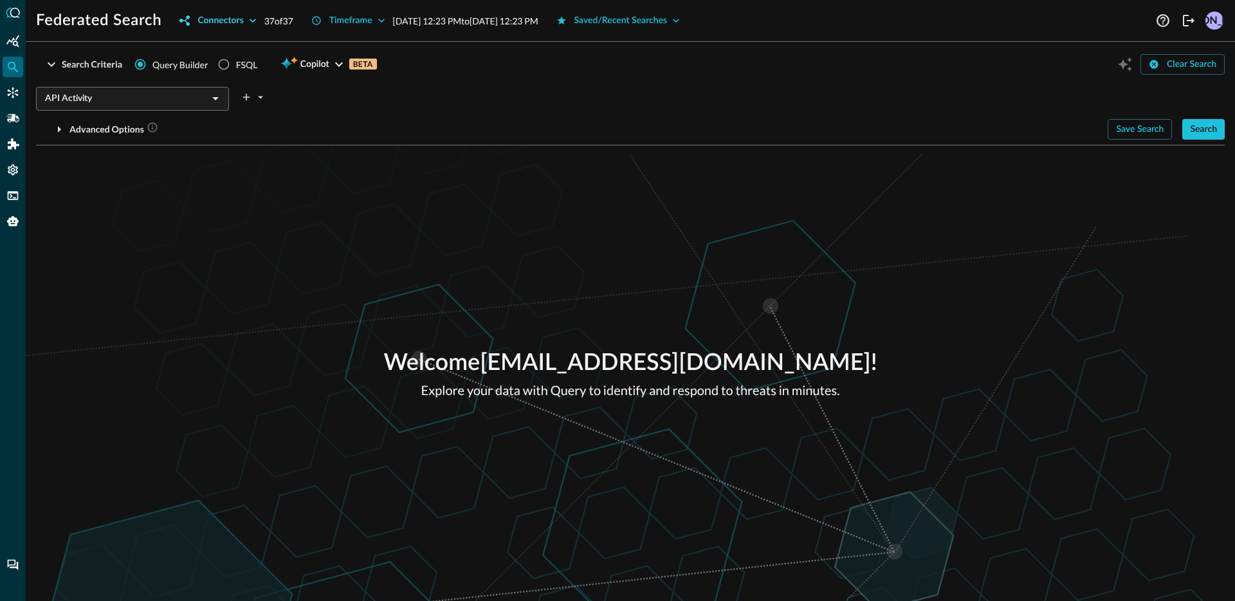
click at [208, 18] on button "Connectors" at bounding box center [218, 20] width 92 height 21
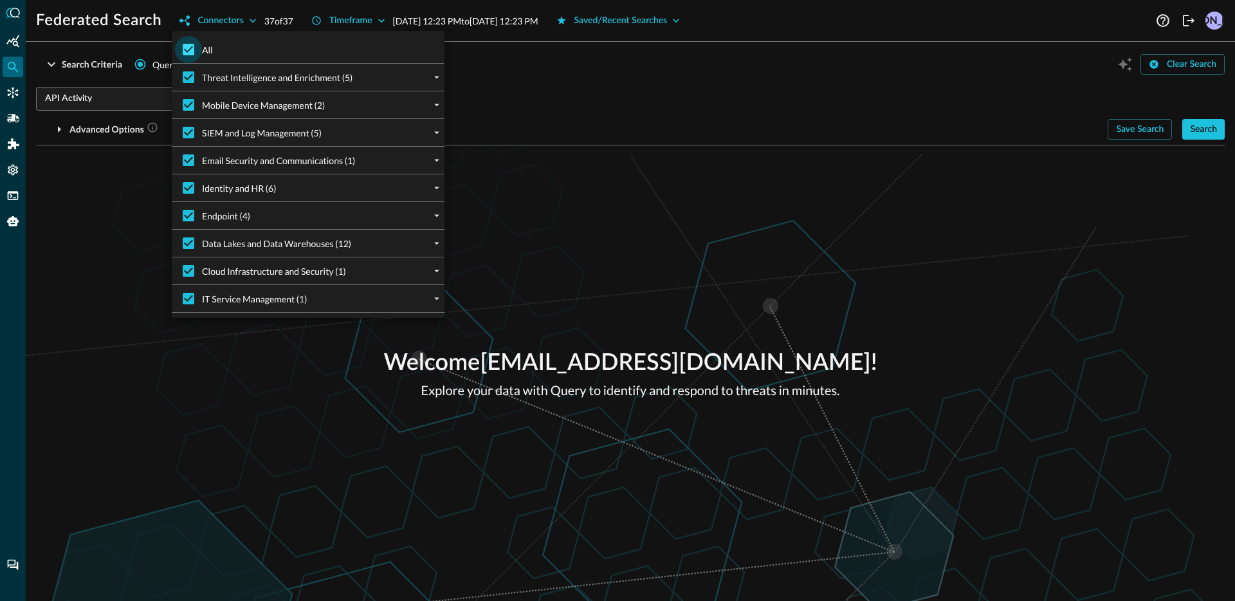
click at [188, 55] on input "All" at bounding box center [188, 49] width 27 height 27
checkbox input "false"
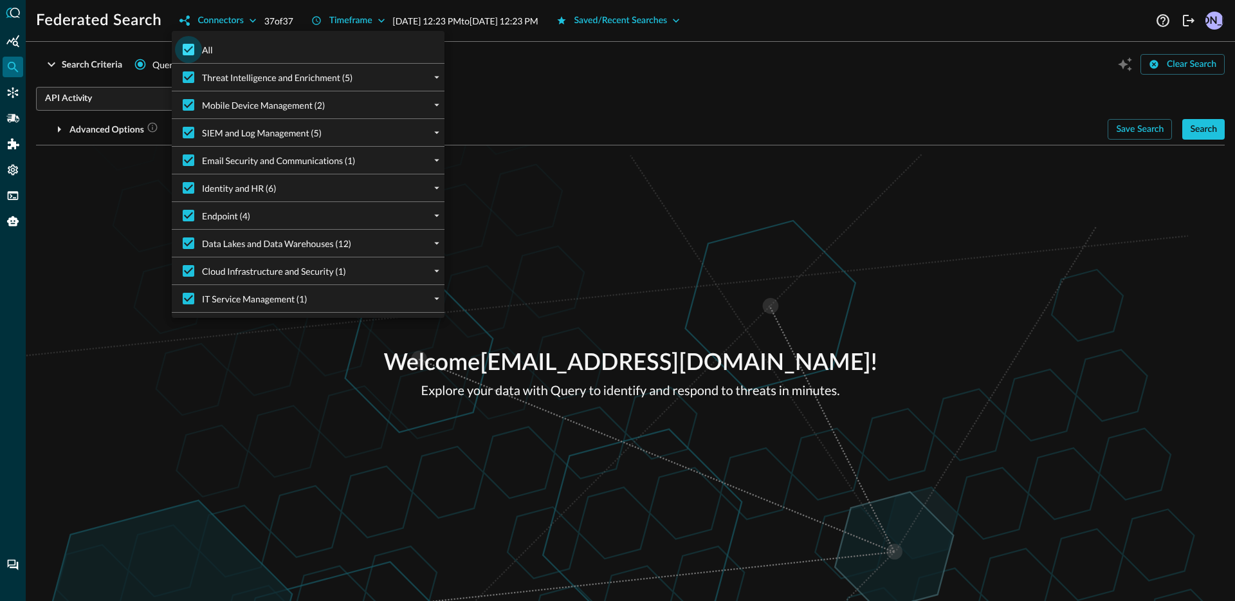
checkbox input "false"
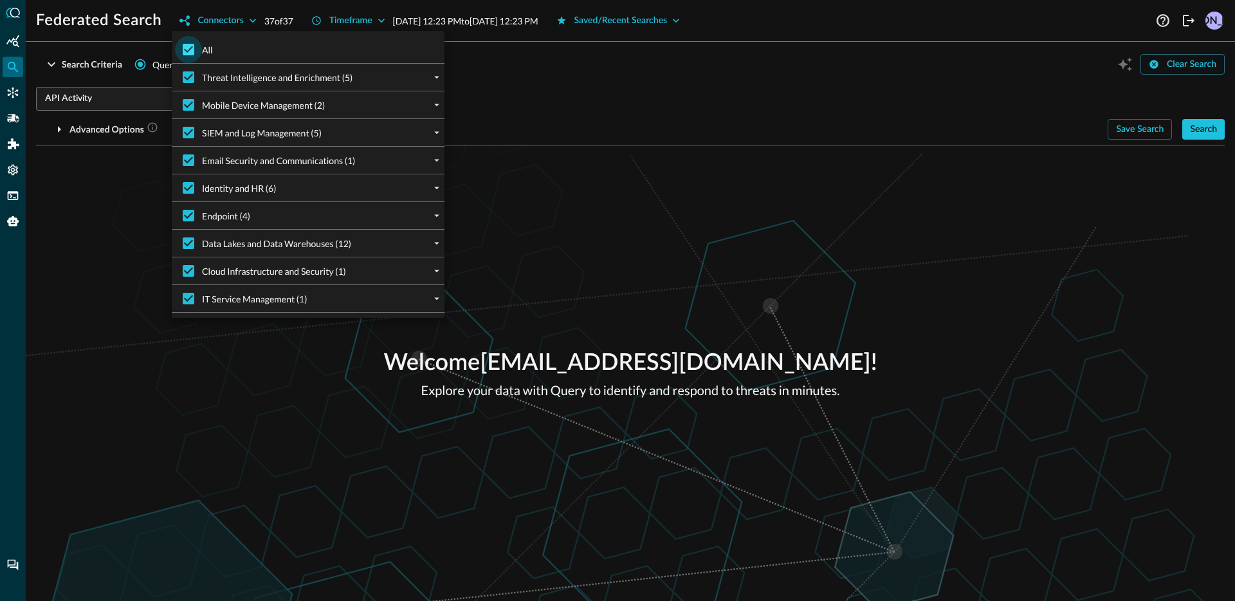
checkbox input "false"
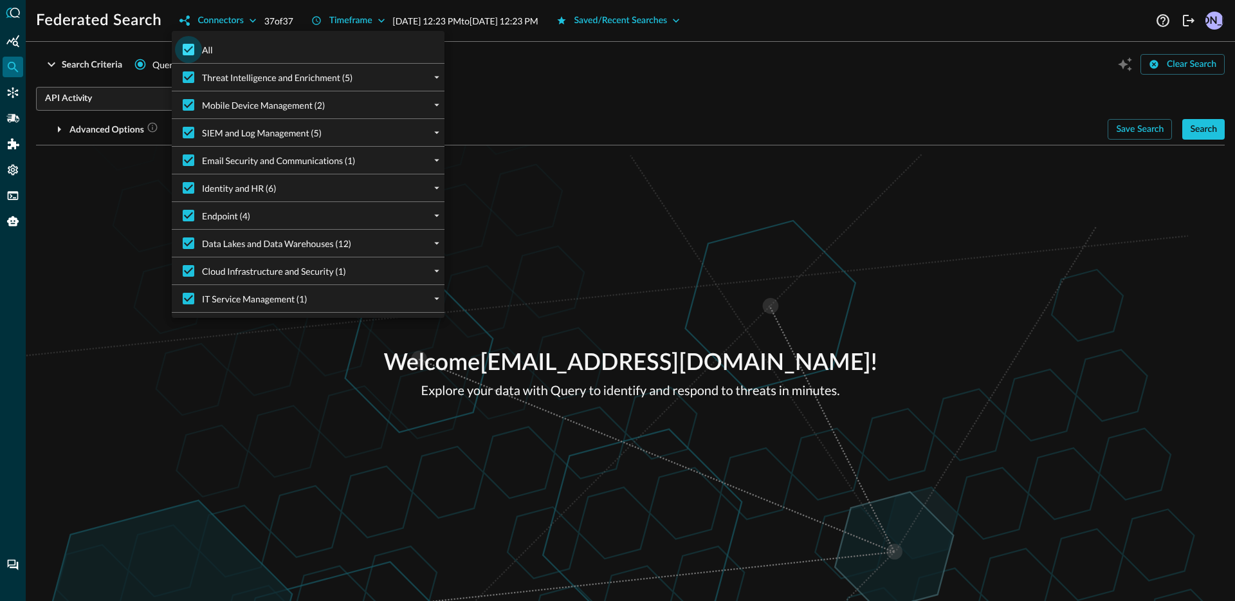
checkbox input "false"
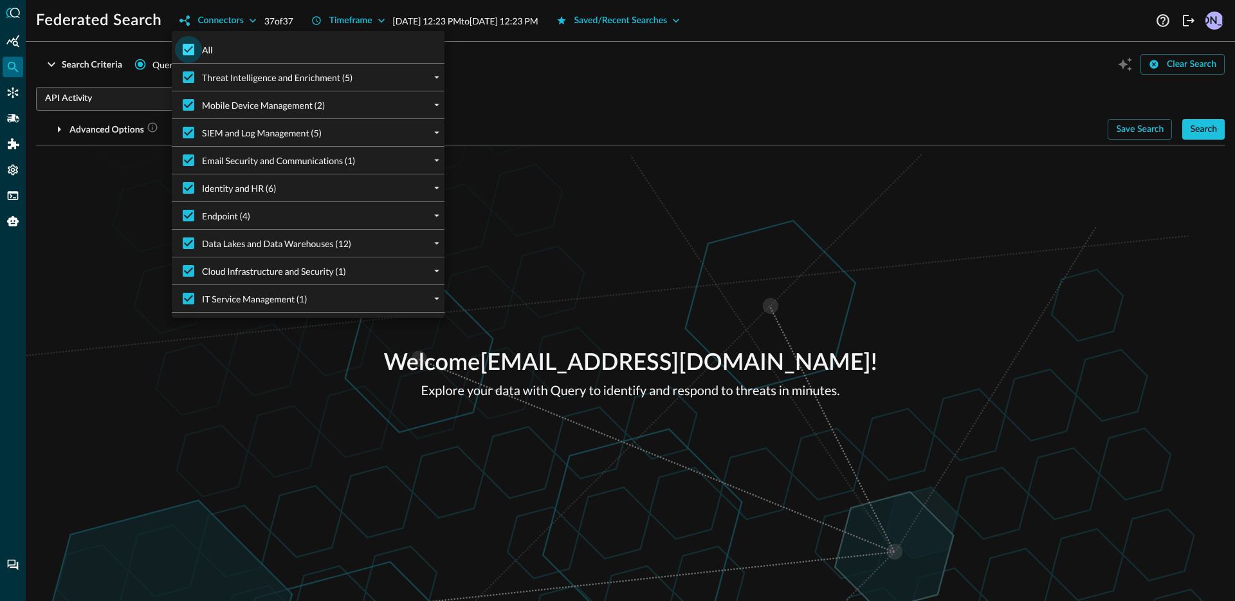
checkbox input "false"
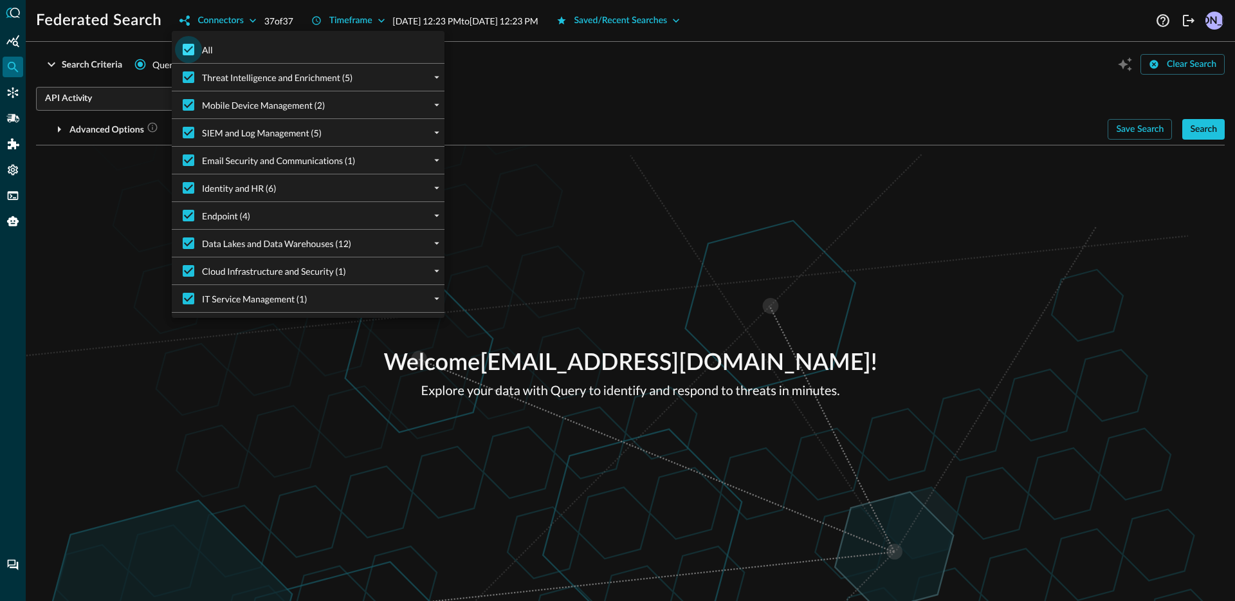
checkbox input "false"
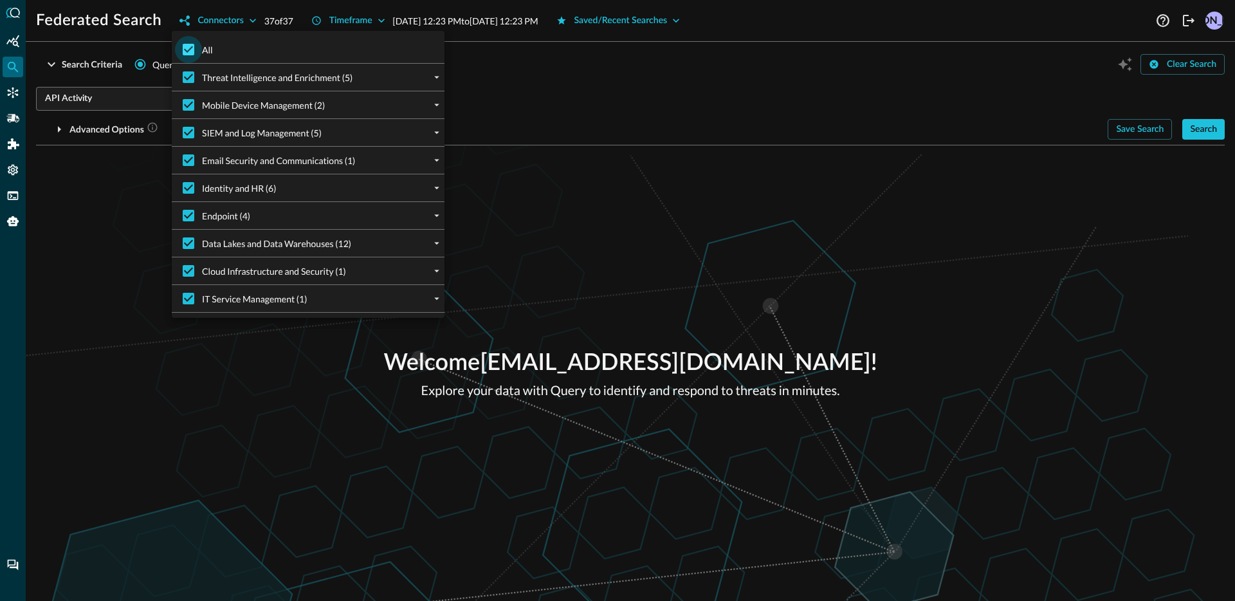
checkbox input "false"
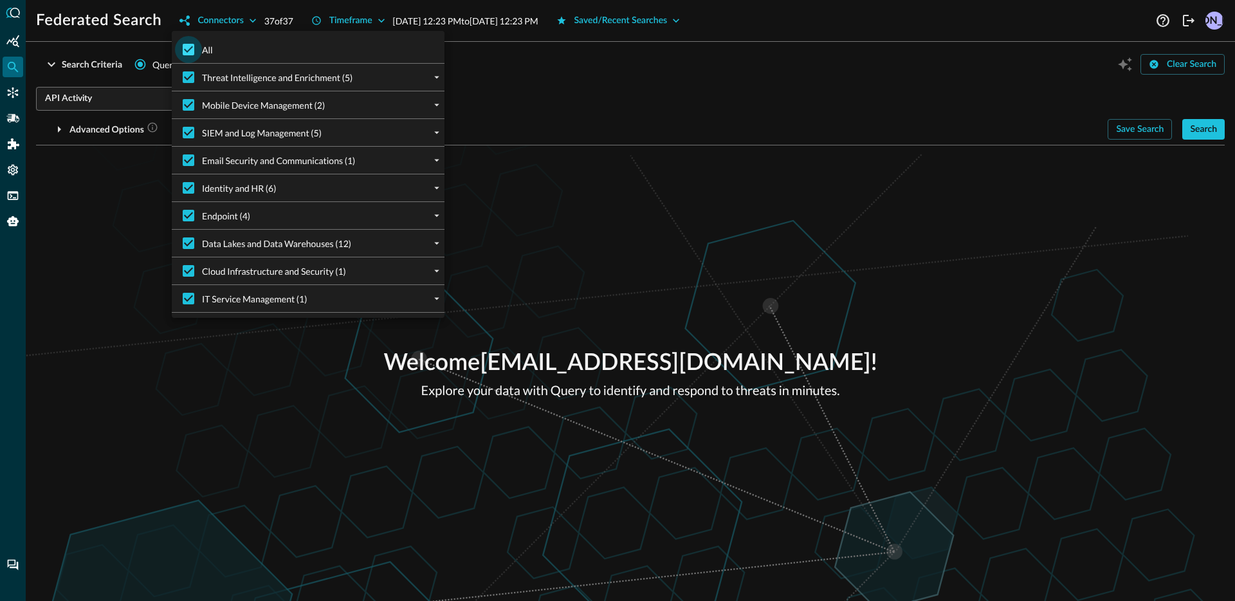
checkbox input "false"
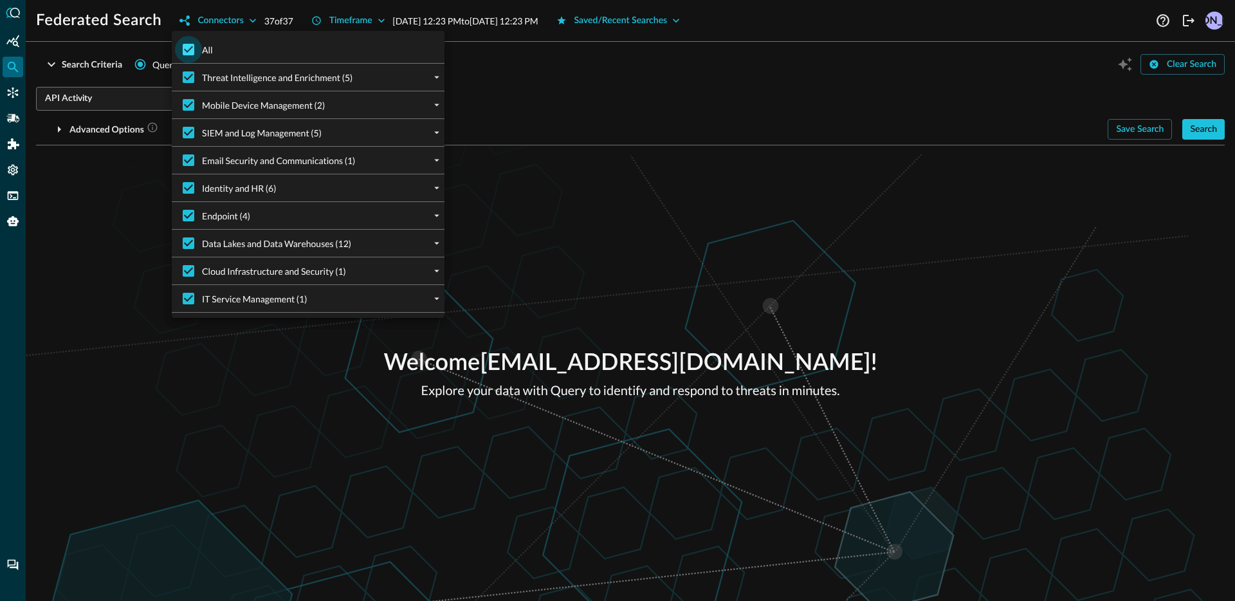
checkbox input "false"
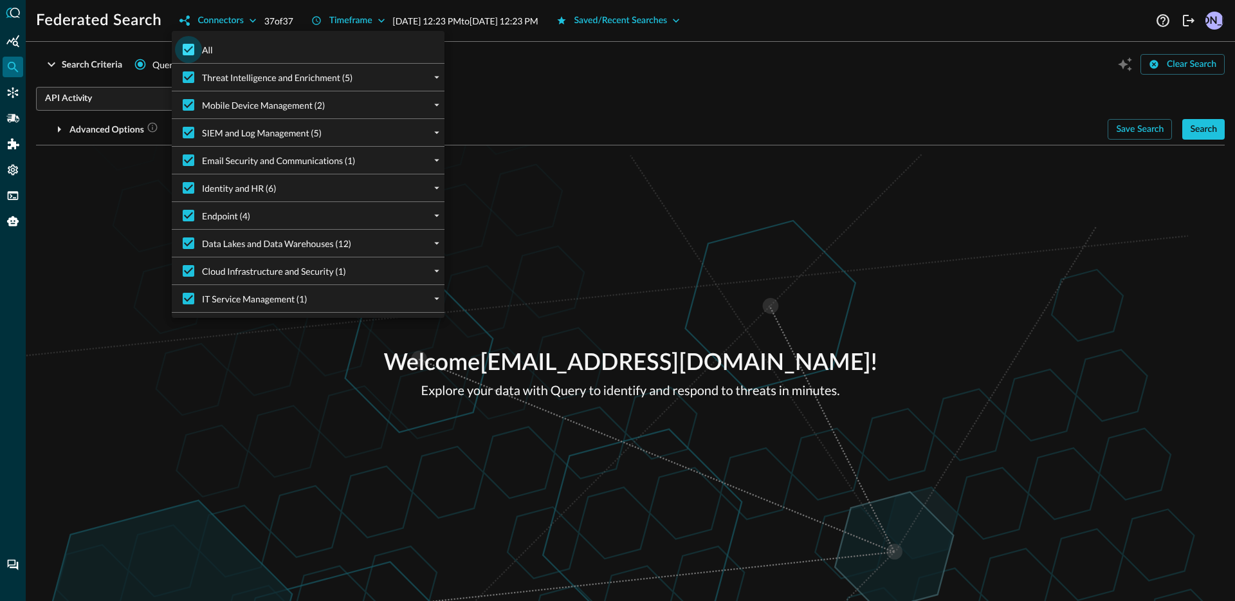
checkbox input "false"
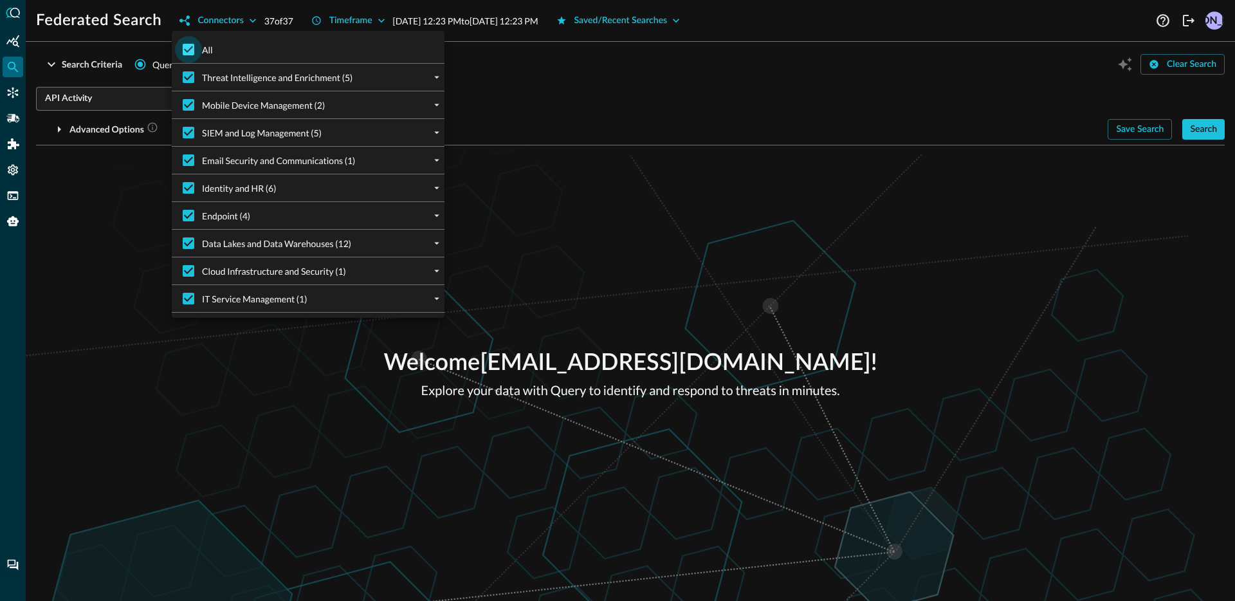
checkbox input "false"
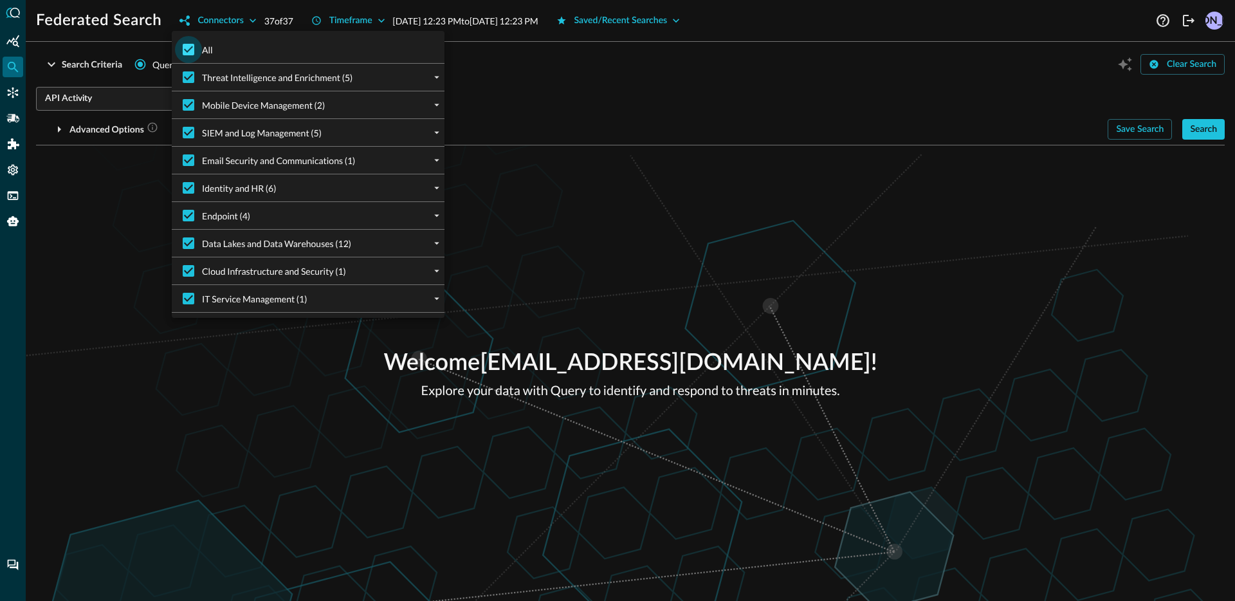
checkbox input "false"
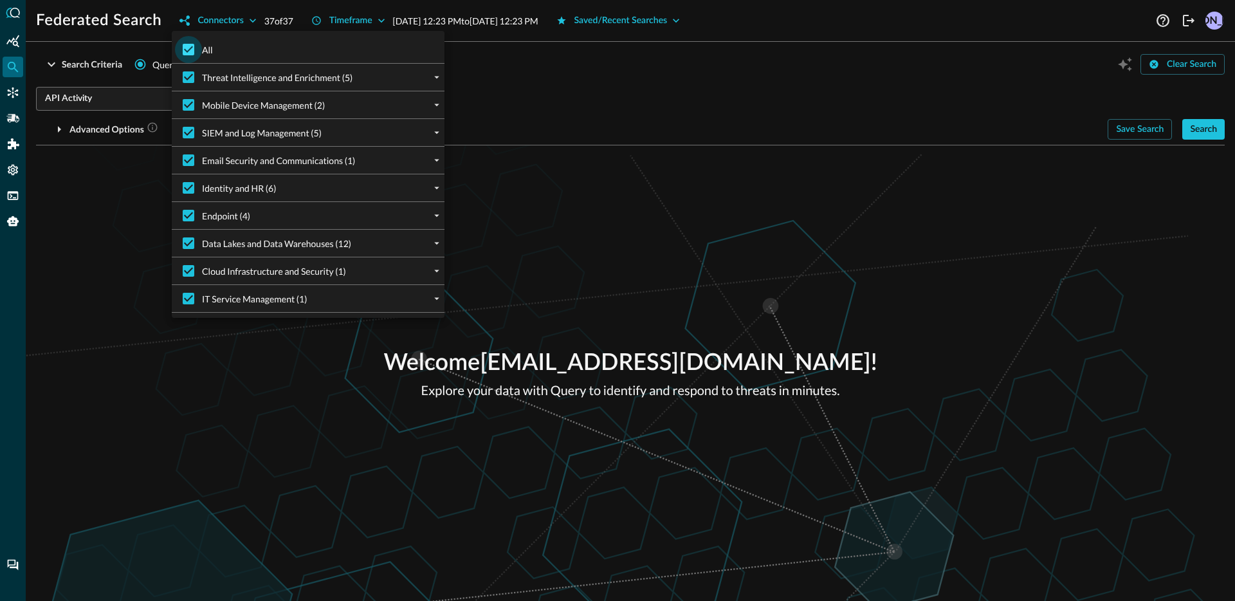
checkbox input "false"
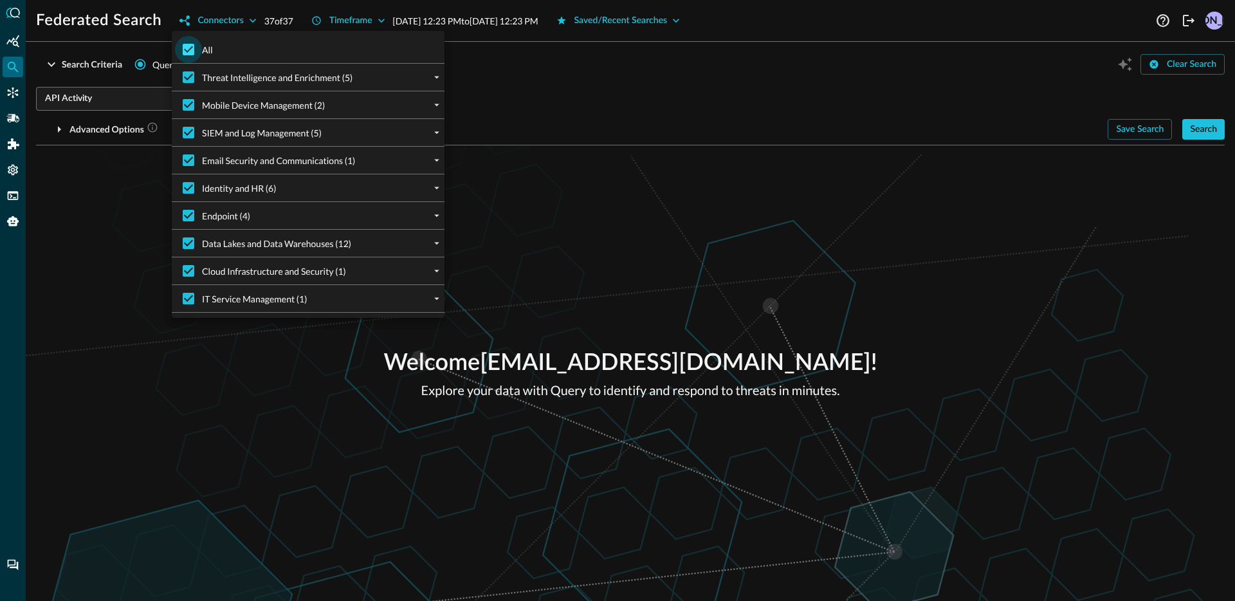
checkbox input "false"
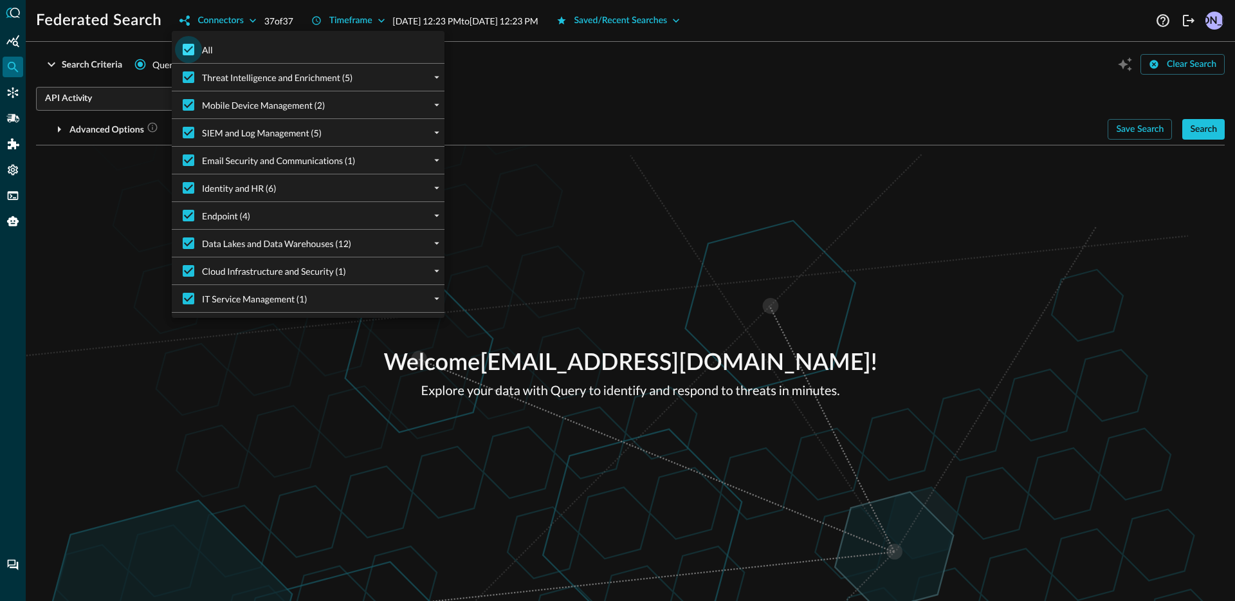
checkbox input "false"
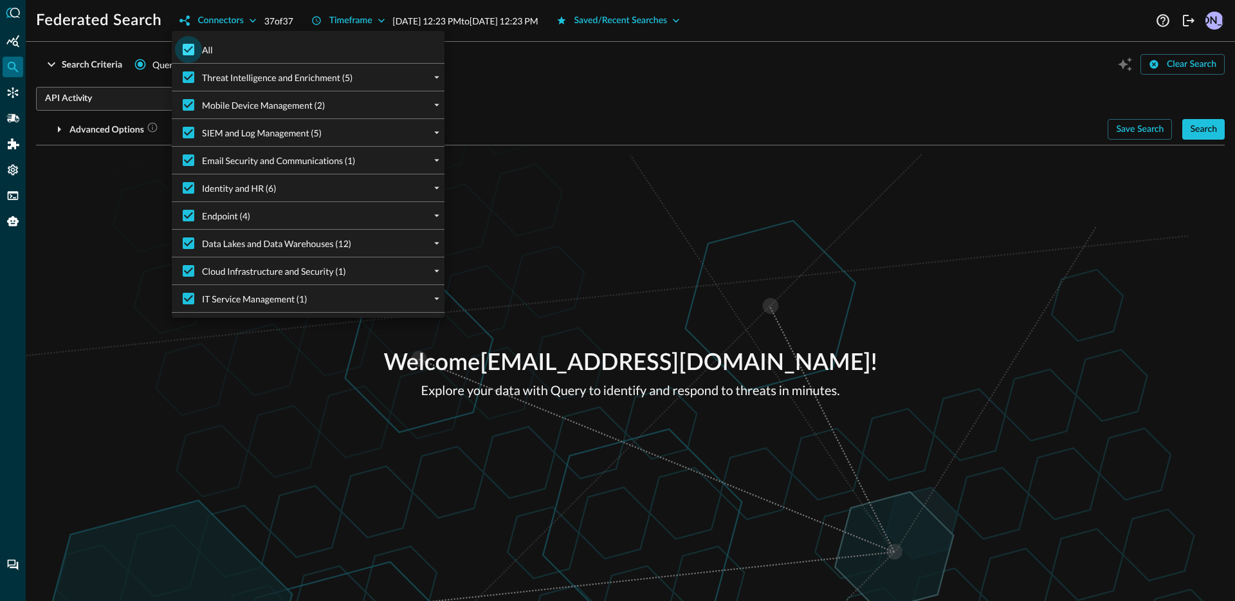
checkbox input "false"
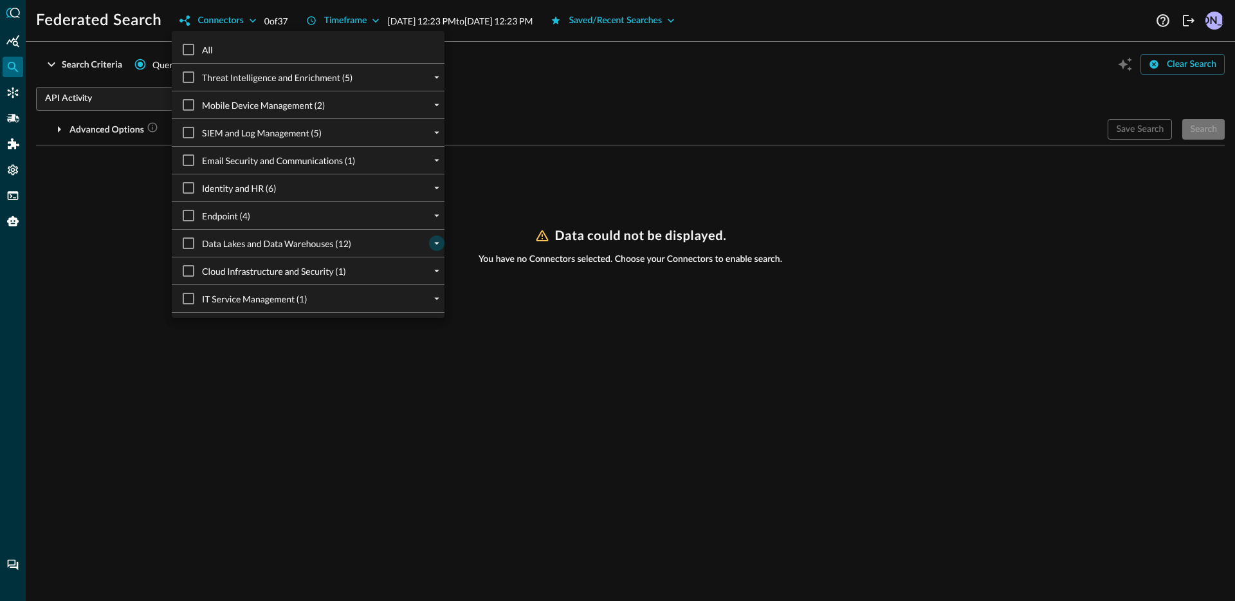
click at [431, 241] on icon "expand" at bounding box center [437, 243] width 12 height 12
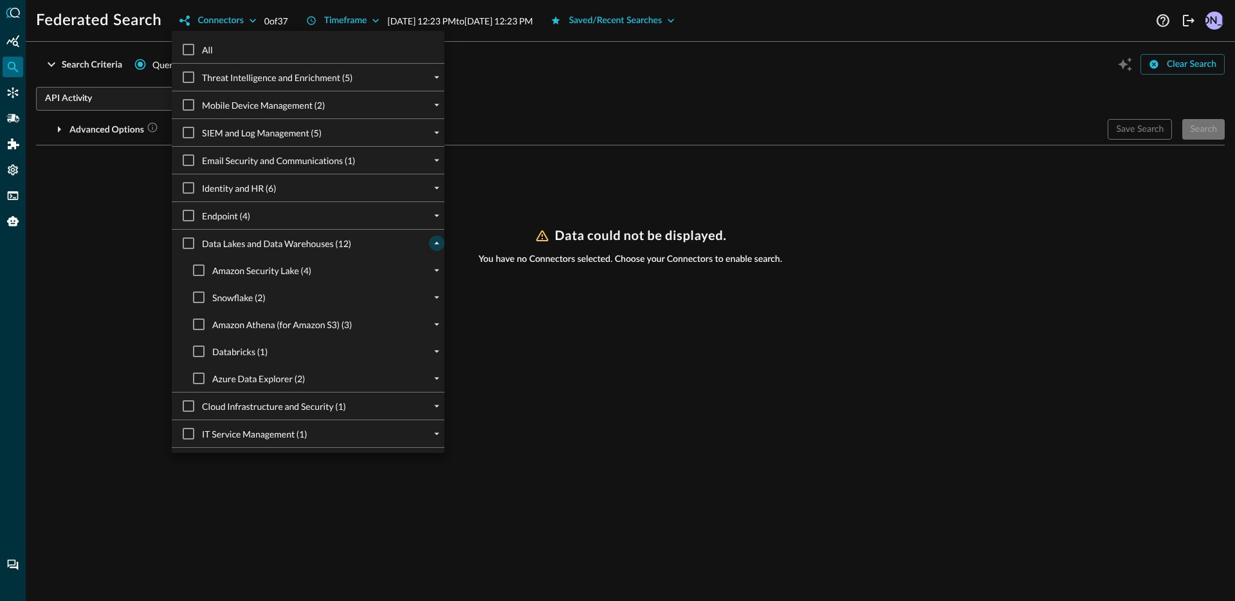
click at [427, 305] on div "Snowflake (2)" at bounding box center [318, 297] width 252 height 27
click at [431, 300] on icon "expand" at bounding box center [437, 297] width 12 height 12
drag, startPoint x: 215, startPoint y: 326, endPoint x: 155, endPoint y: 313, distance: 61.2
click at [215, 326] on input "Synth CloudTrail" at bounding box center [208, 324] width 27 height 27
checkbox input "true"
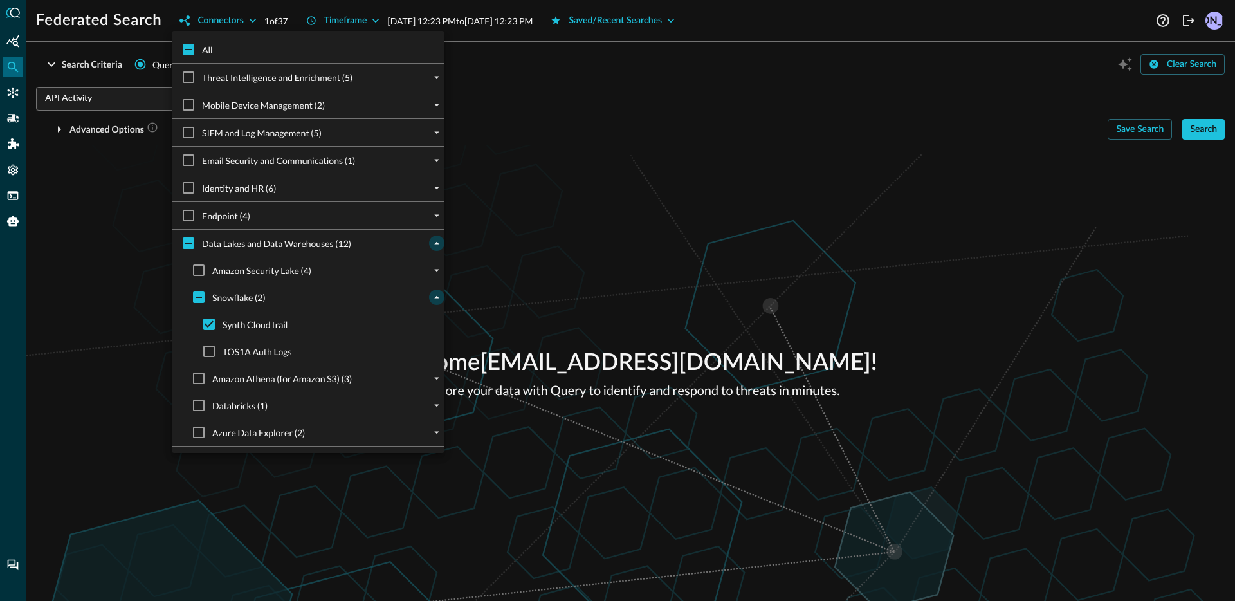
click at [48, 284] on div at bounding box center [617, 300] width 1235 height 601
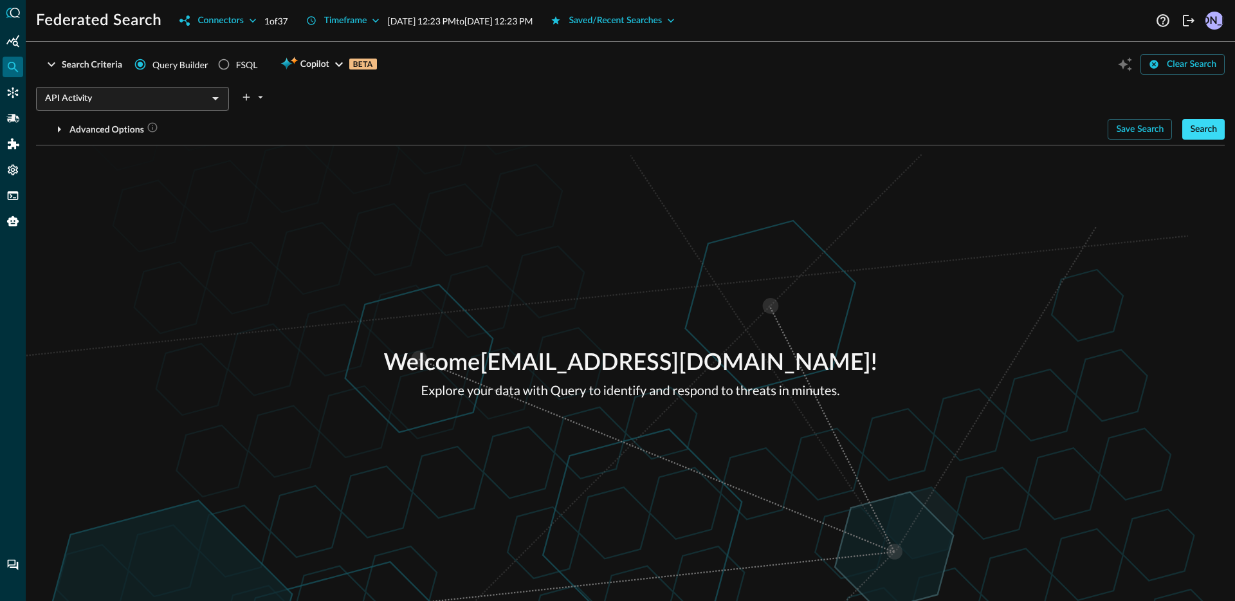
click at [1194, 131] on button "Search" at bounding box center [1203, 129] width 42 height 21
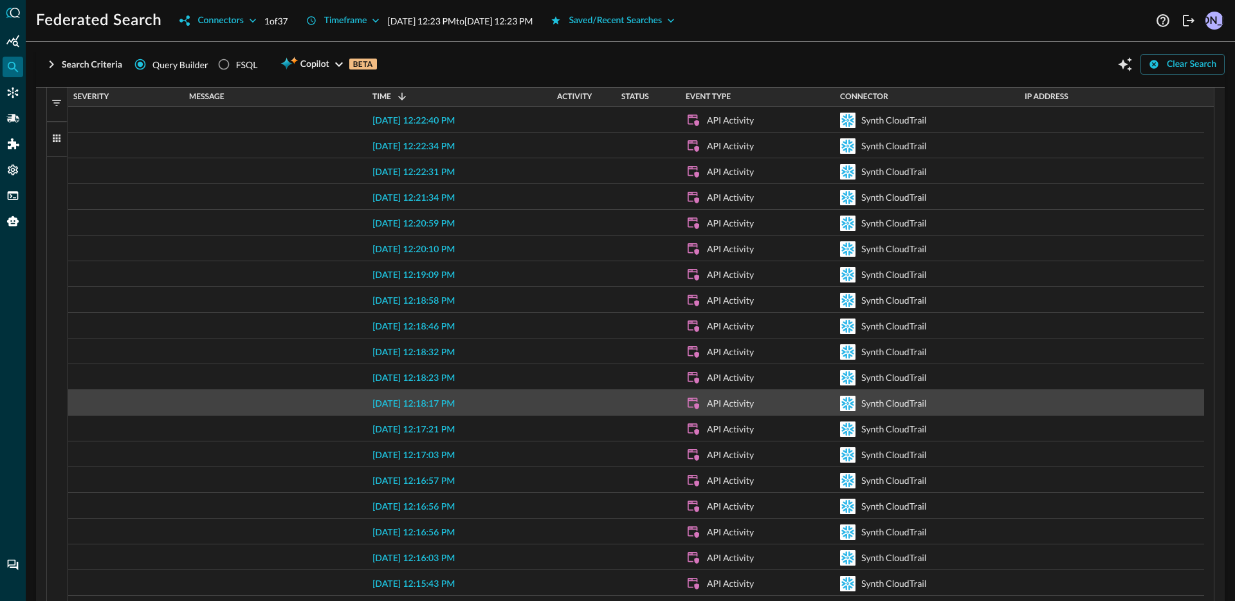
scroll to position [24, 0]
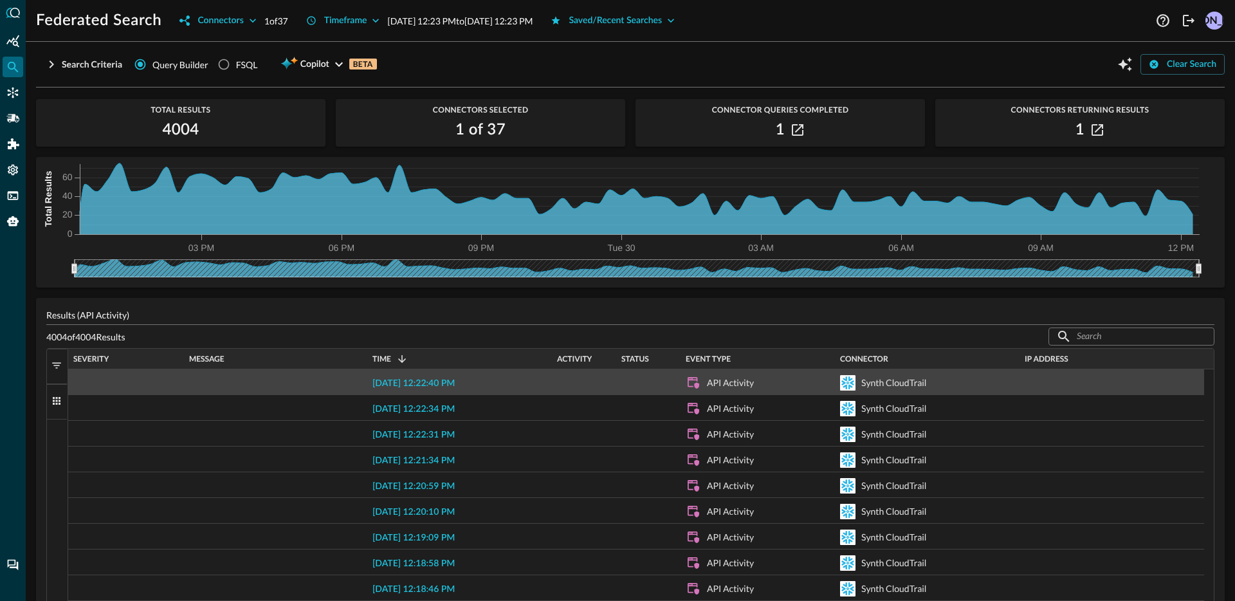
click at [454, 385] on span "2025-09-30 12:22:40 PM" at bounding box center [413, 383] width 82 height 9
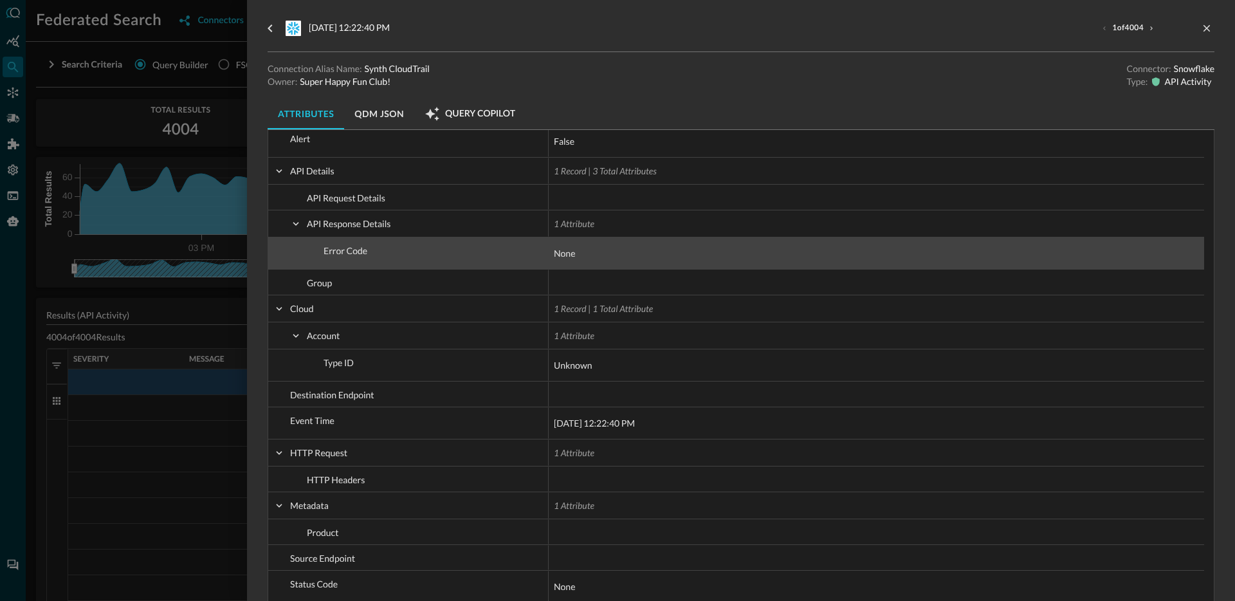
scroll to position [246, 0]
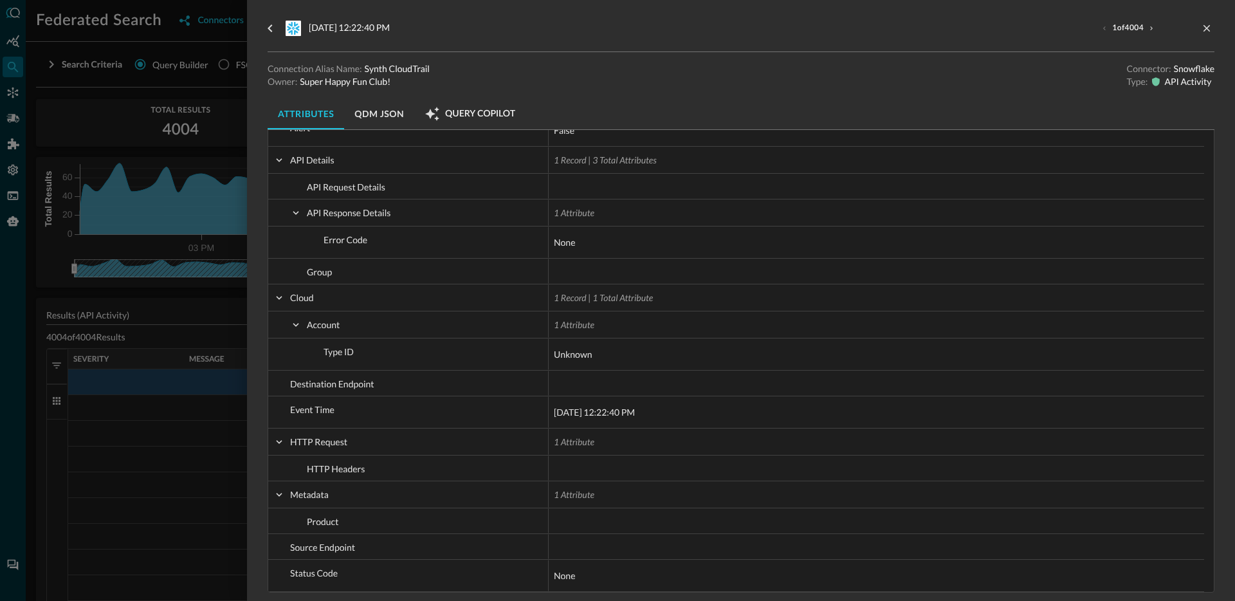
click at [108, 127] on div at bounding box center [617, 300] width 1235 height 601
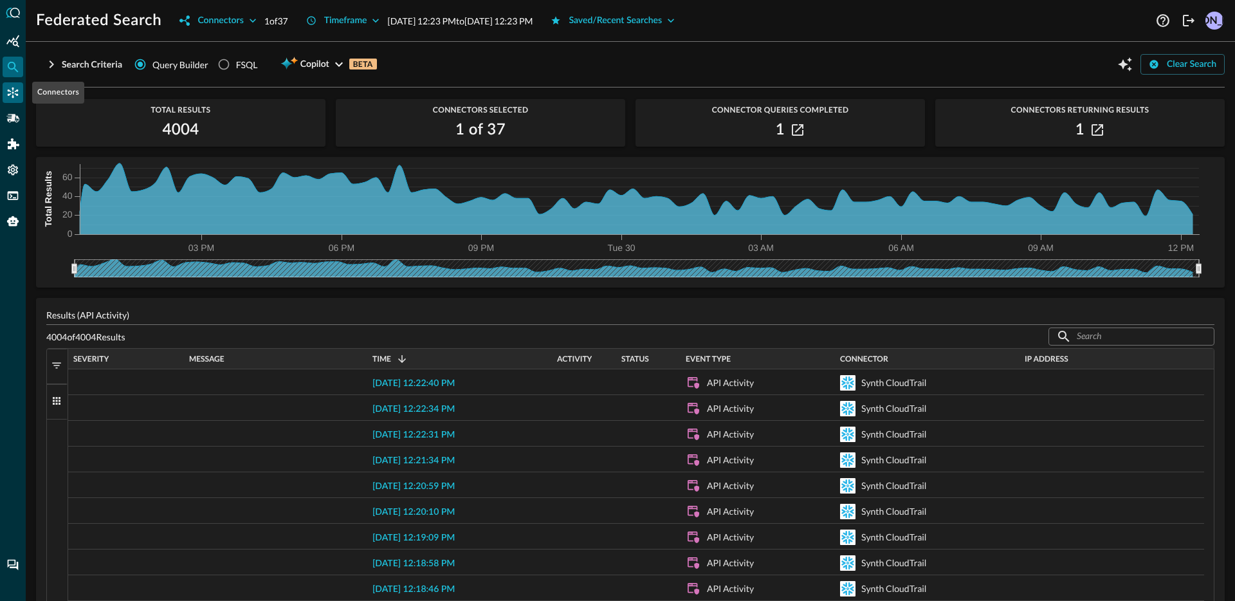
click at [14, 92] on icon "Connectors" at bounding box center [12, 92] width 13 height 13
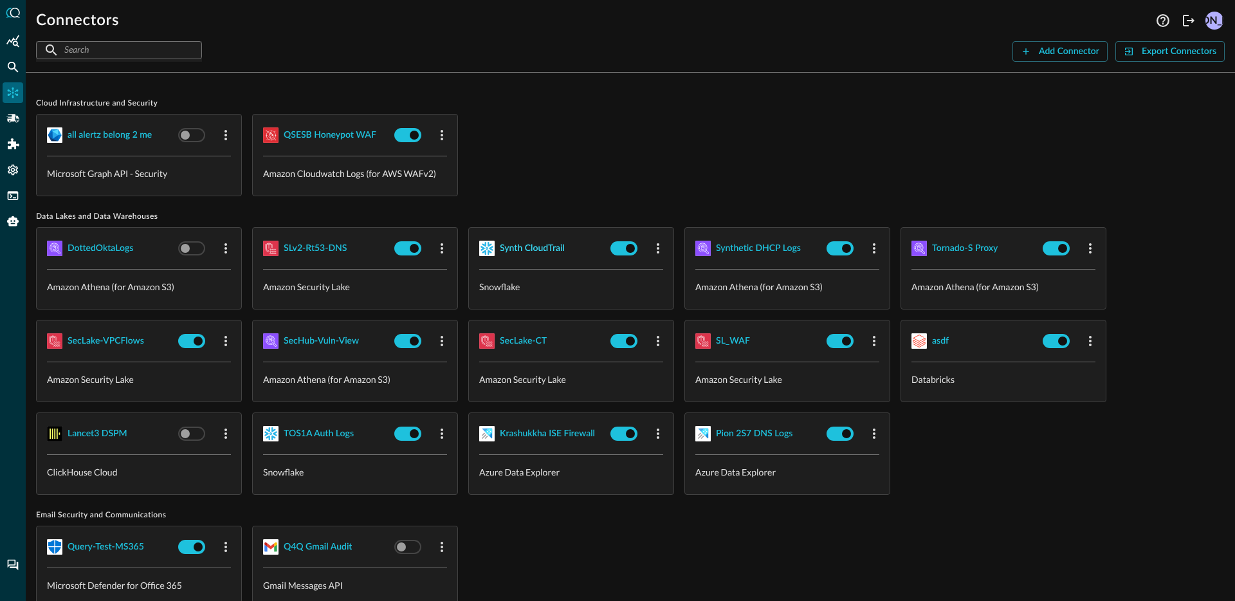
click at [526, 243] on div "Synth CloudTrail" at bounding box center [532, 249] width 65 height 16
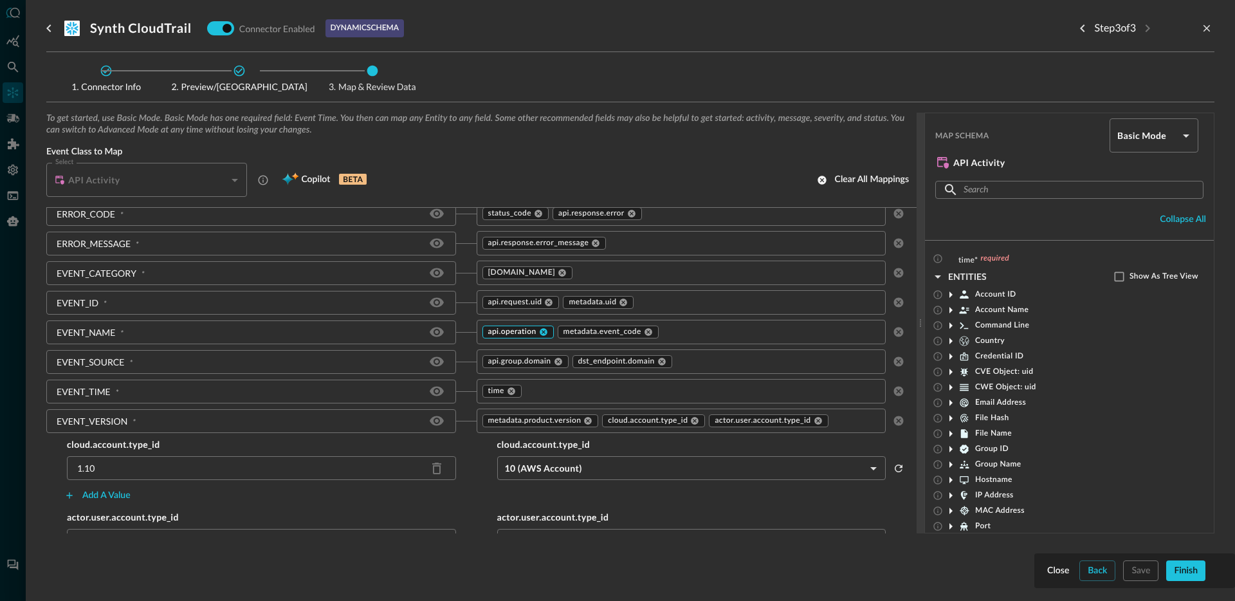
scroll to position [169, 0]
click at [723, 334] on input "text" at bounding box center [760, 330] width 200 height 16
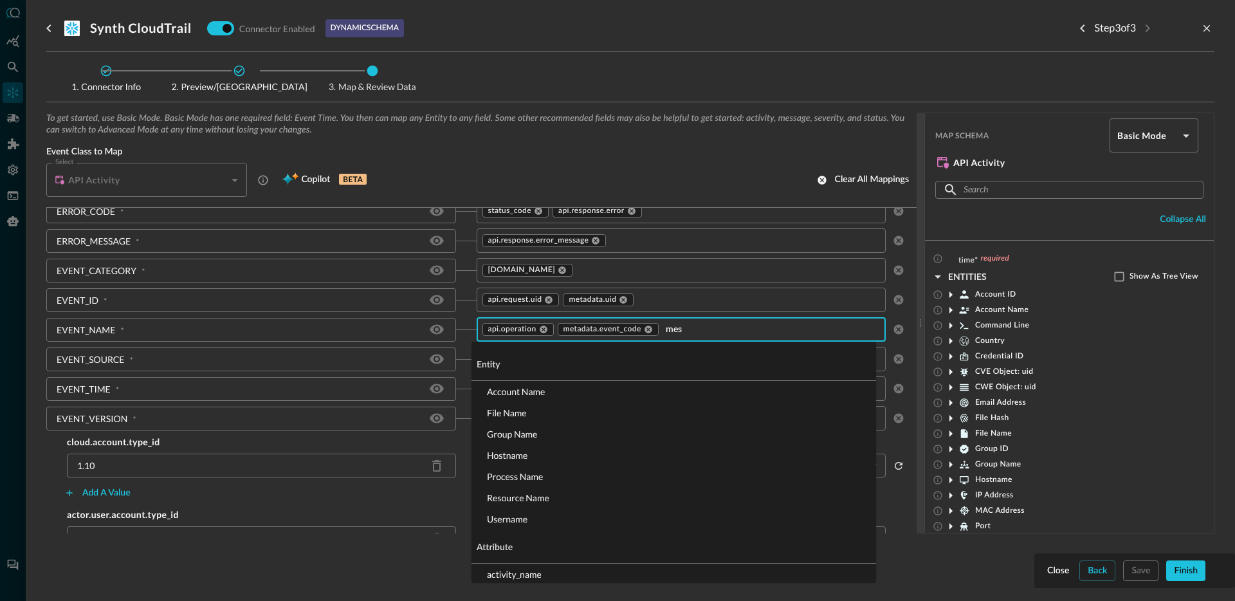
type input "mess"
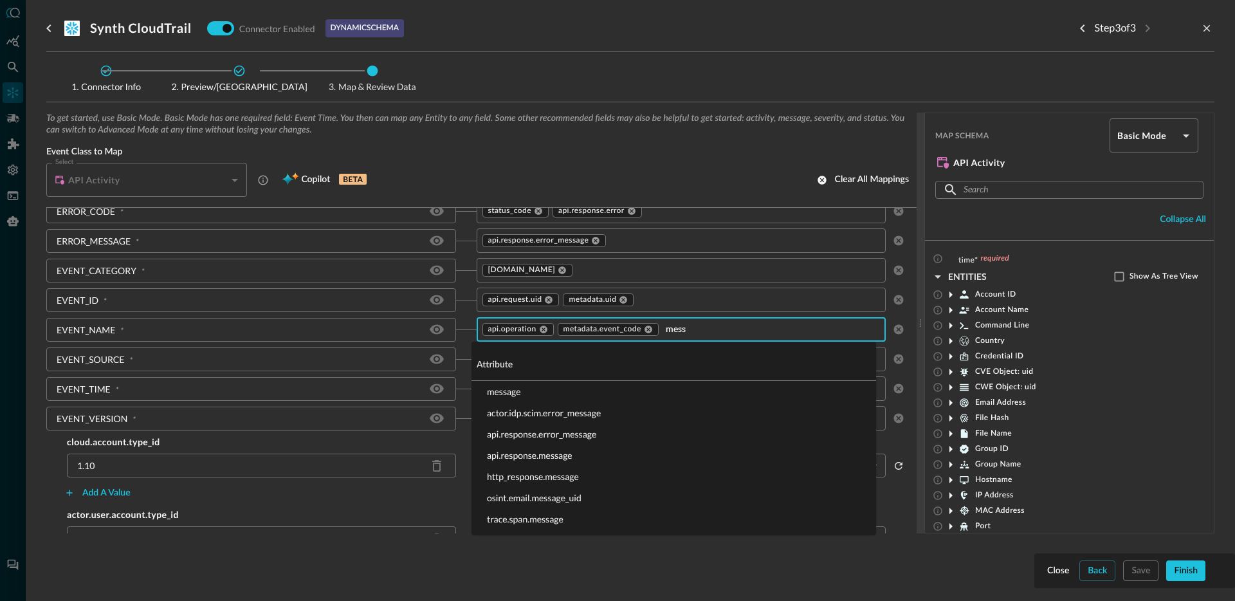
click at [514, 393] on li "message" at bounding box center [673, 391] width 404 height 21
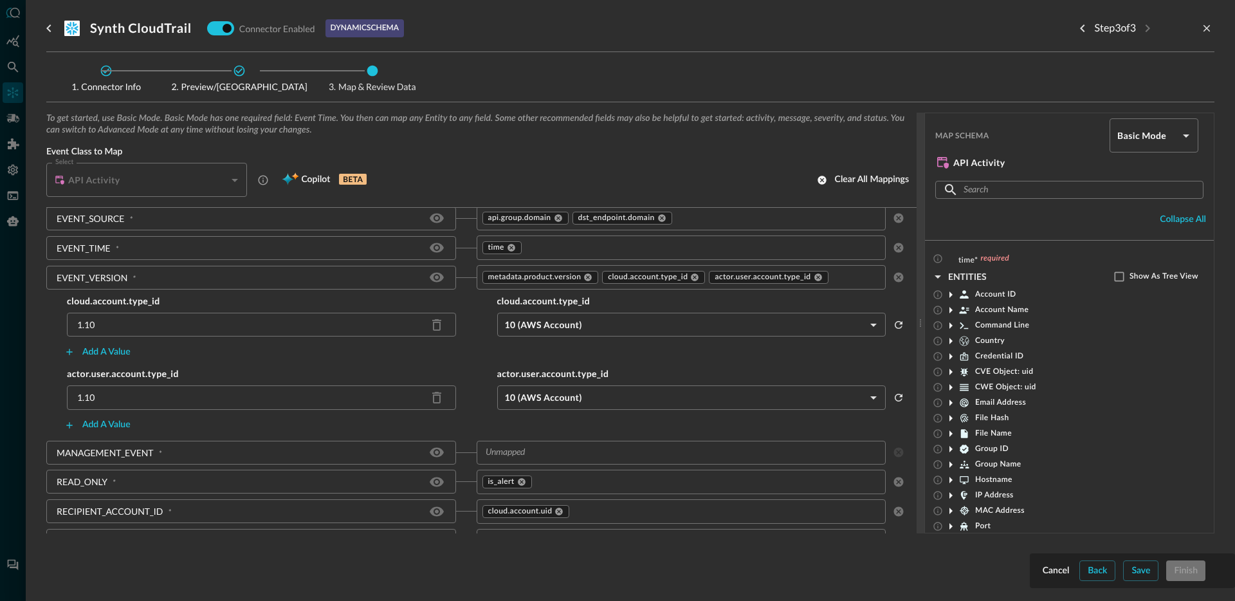
scroll to position [310, 0]
click at [830, 286] on input "text" at bounding box center [845, 277] width 30 height 16
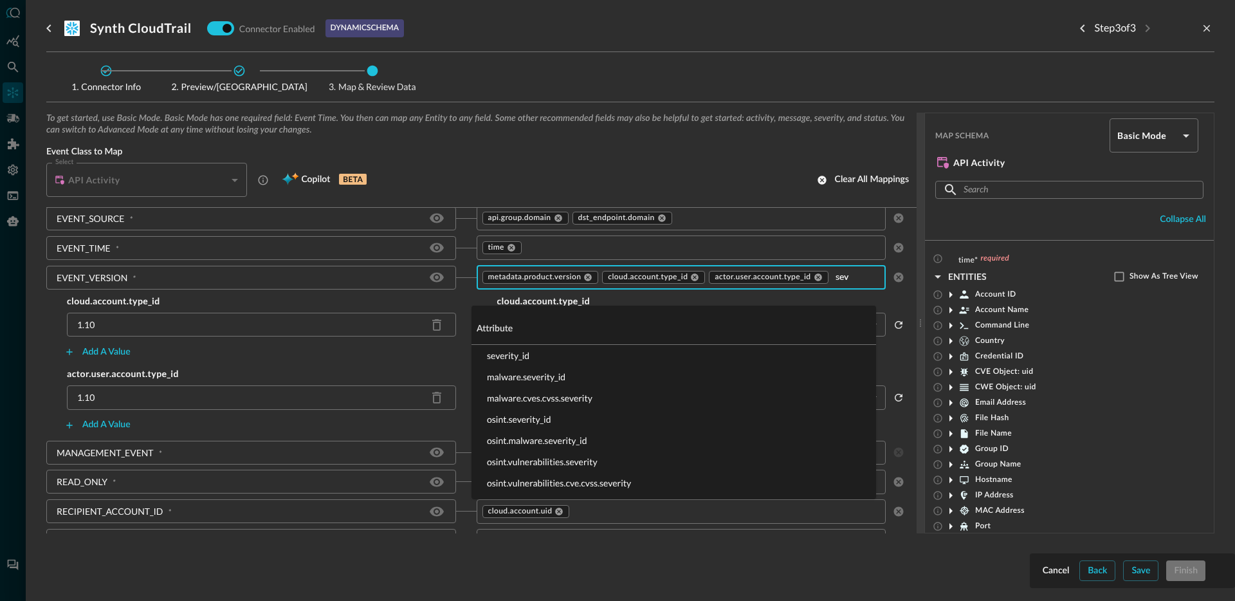
type input "seve"
click at [531, 354] on li "severity_id" at bounding box center [673, 355] width 404 height 21
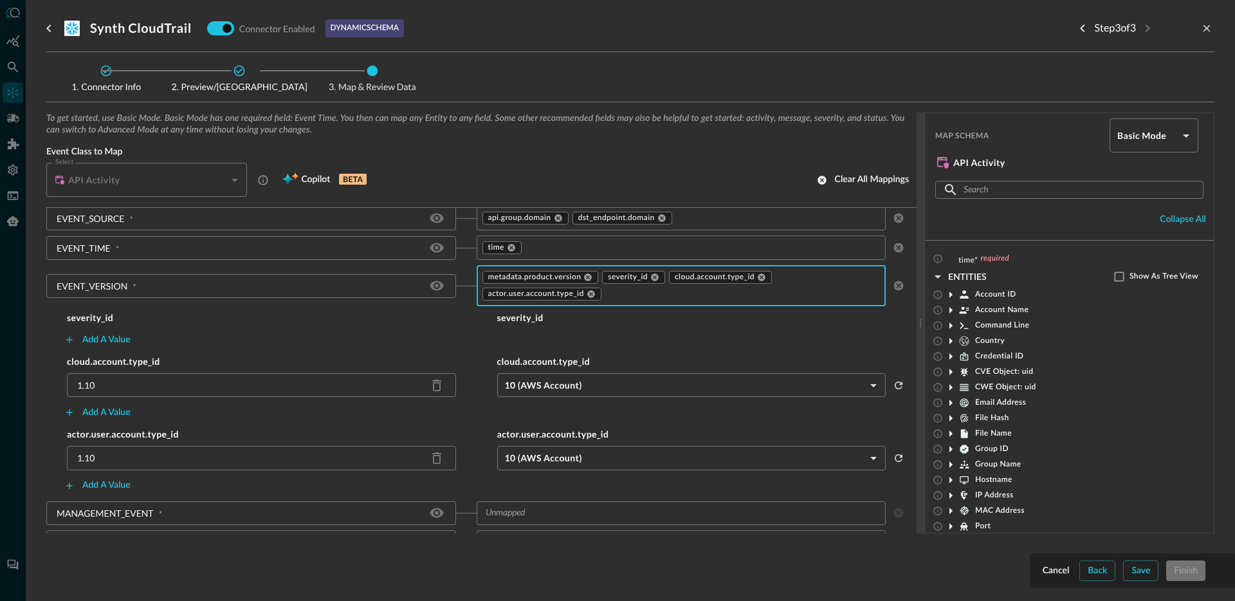
click at [96, 385] on div "1.10" at bounding box center [88, 385] width 23 height 14
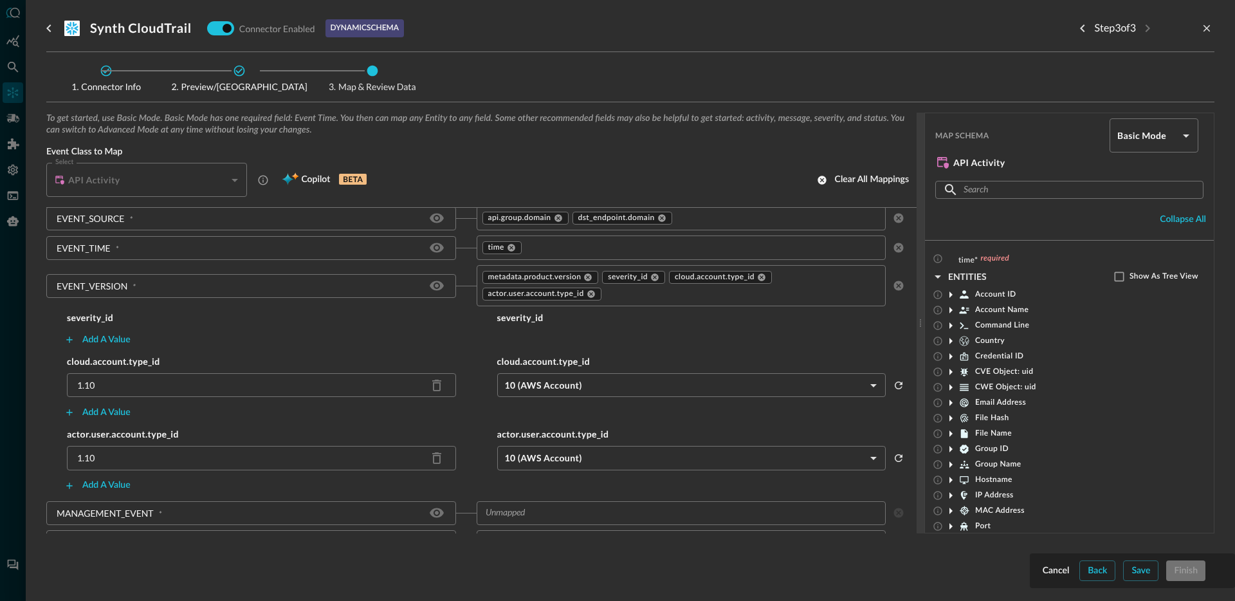
click at [96, 385] on div "1.10" at bounding box center [88, 385] width 23 height 14
copy div "1.10"
click at [107, 340] on button "Add a value" at bounding box center [98, 339] width 82 height 21
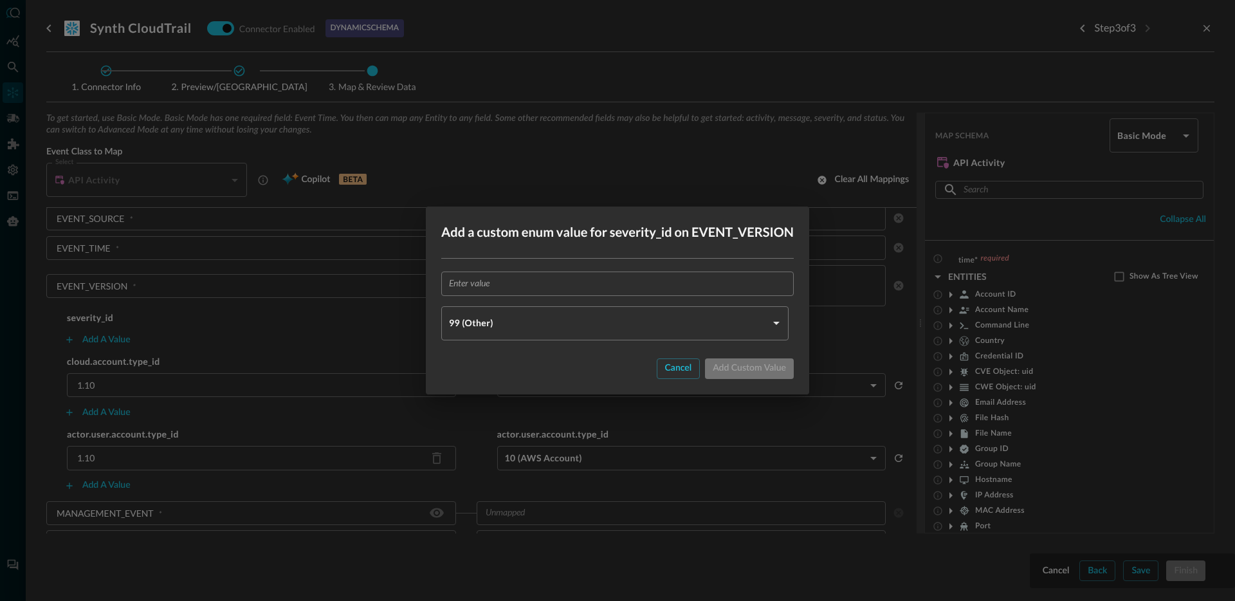
click at [535, 287] on input "text" at bounding box center [621, 283] width 345 height 24
paste input "1.10"
type input "1.10"
click at [500, 325] on body "Connectors JO ​ ​ Add Connector Export Connectors Cloud Infrastructure and Secu…" at bounding box center [617, 300] width 1235 height 601
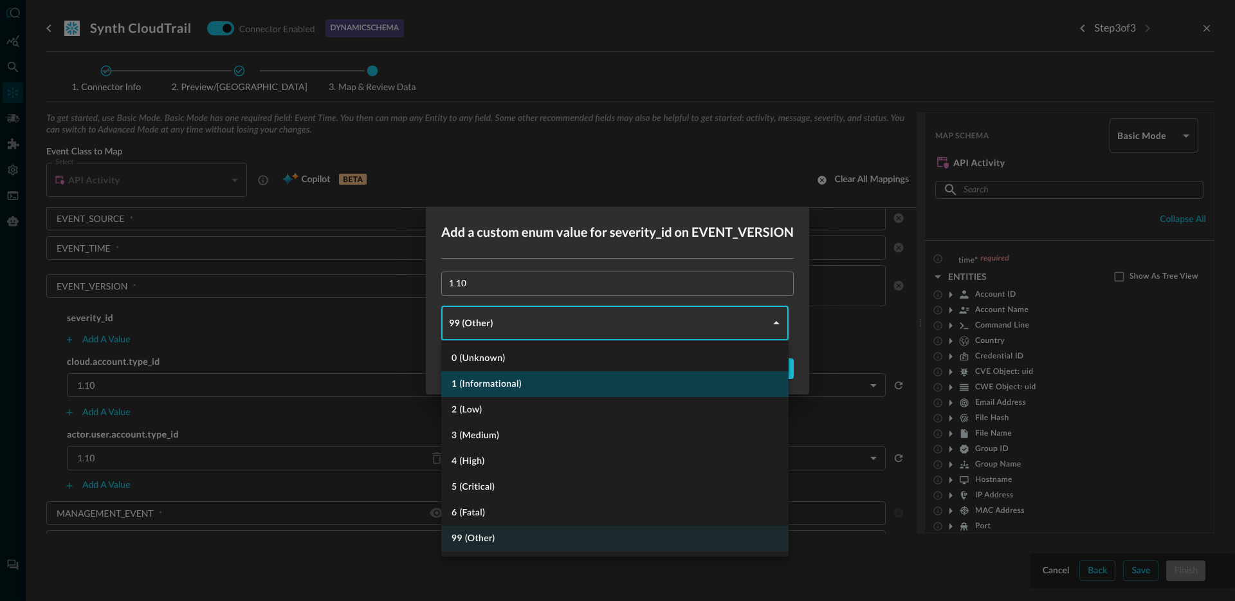
click at [500, 382] on li "1 (Informational)" at bounding box center [614, 384] width 347 height 26
type input "INFORMATIONAL"
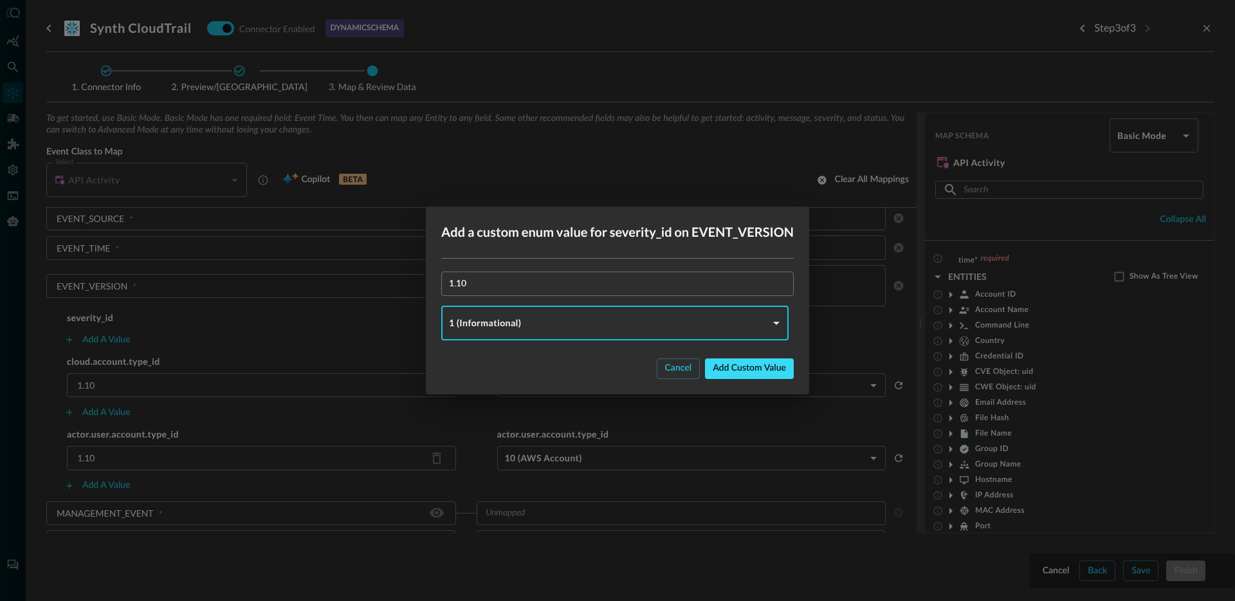
click at [781, 372] on button "Add custom value" at bounding box center [749, 368] width 89 height 21
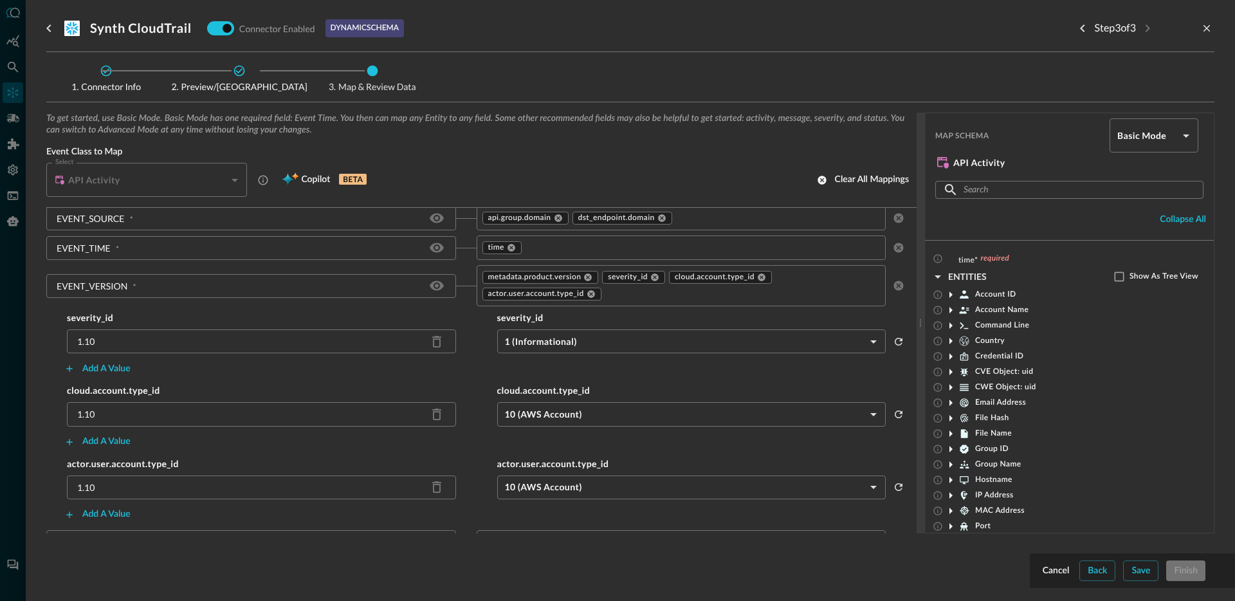
click at [691, 293] on input "text" at bounding box center [731, 294] width 257 height 16
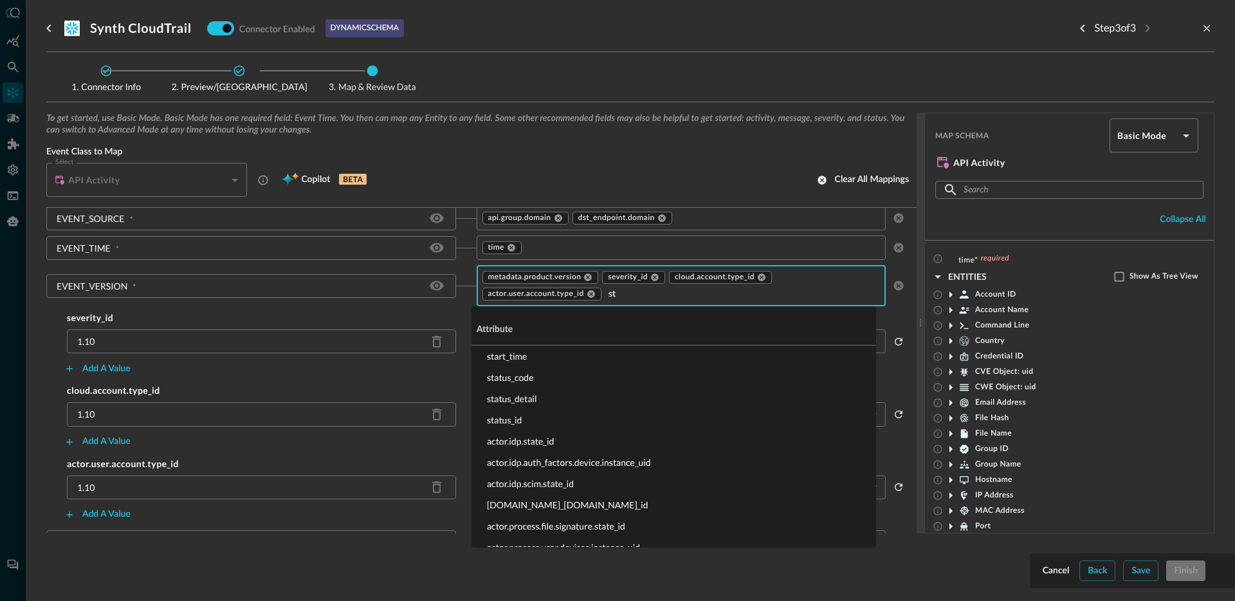
type input "s"
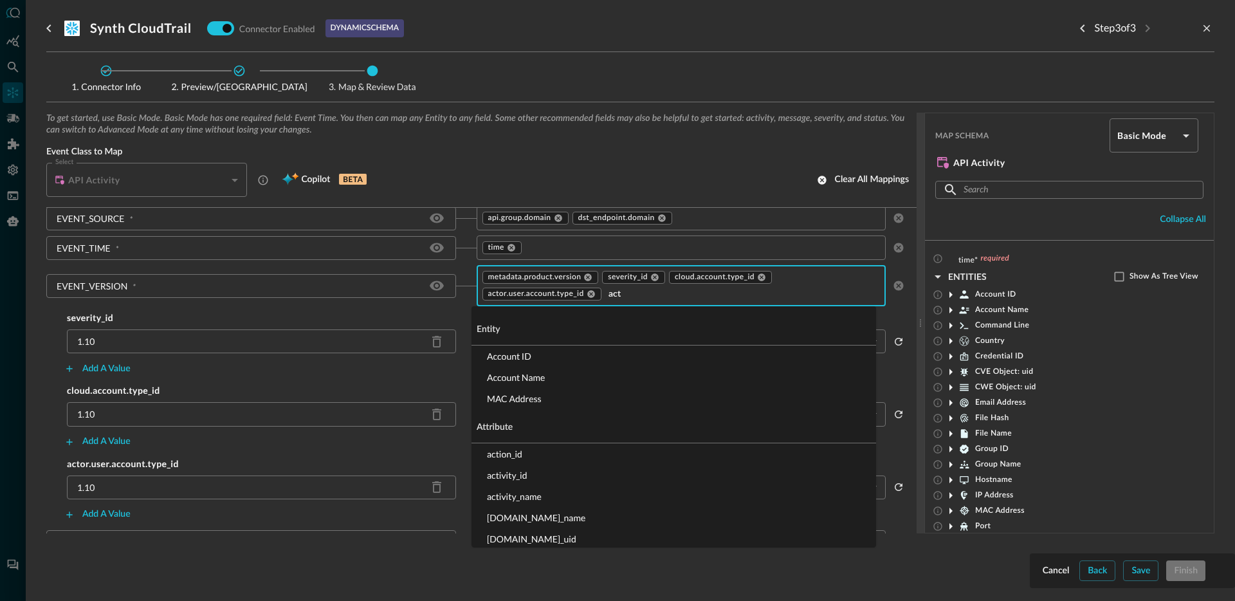
type input "acti"
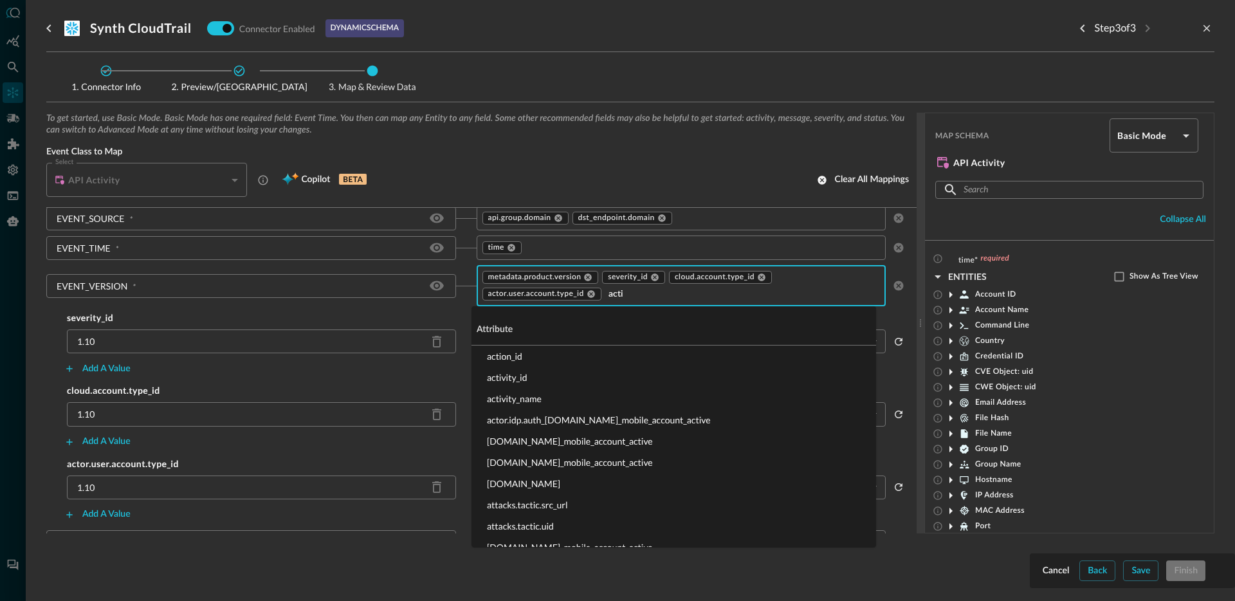
click at [527, 380] on li "activity_id" at bounding box center [673, 377] width 404 height 21
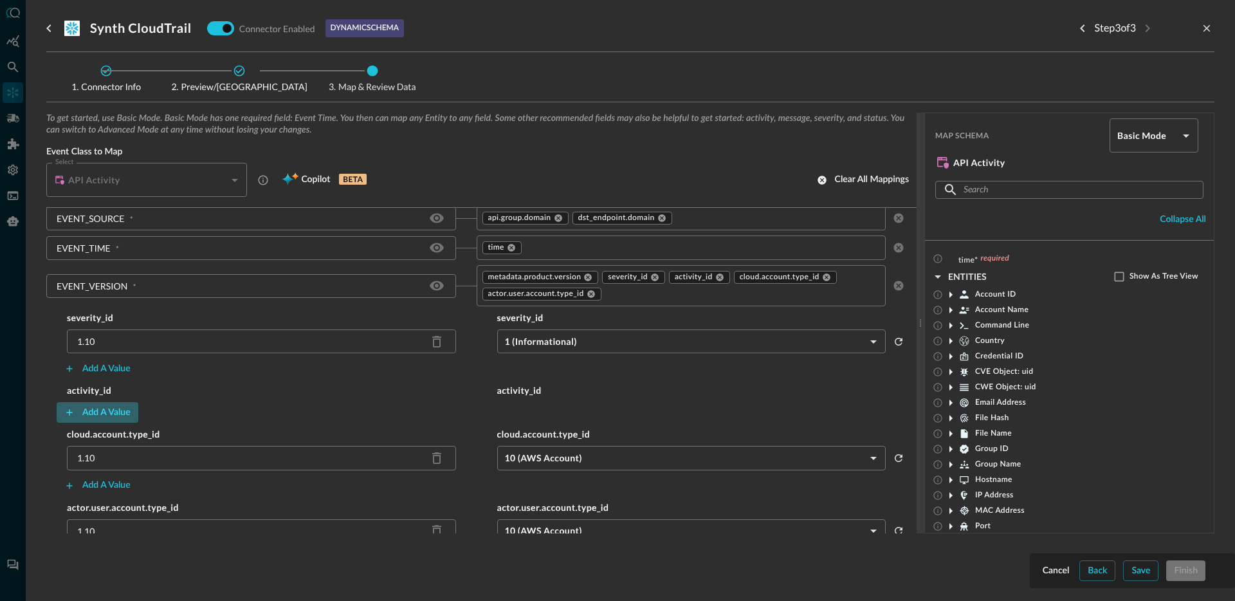
click at [94, 417] on button "Add a value" at bounding box center [98, 412] width 82 height 21
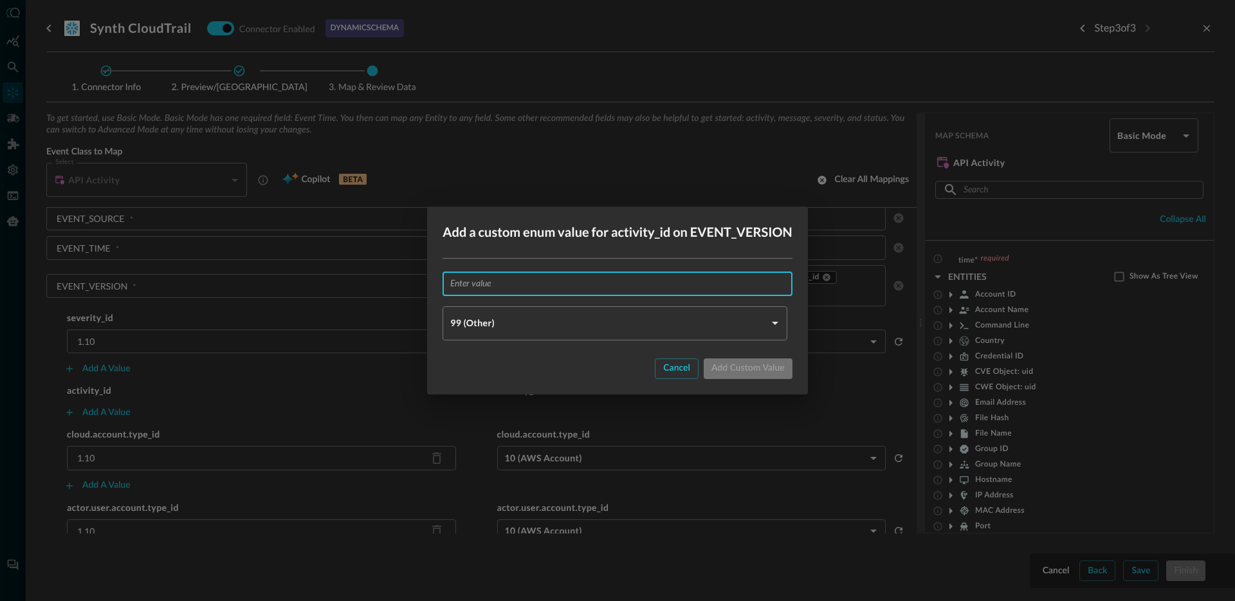
click at [504, 293] on input "text" at bounding box center [620, 283] width 341 height 24
paste input "1.10"
type input "1.10"
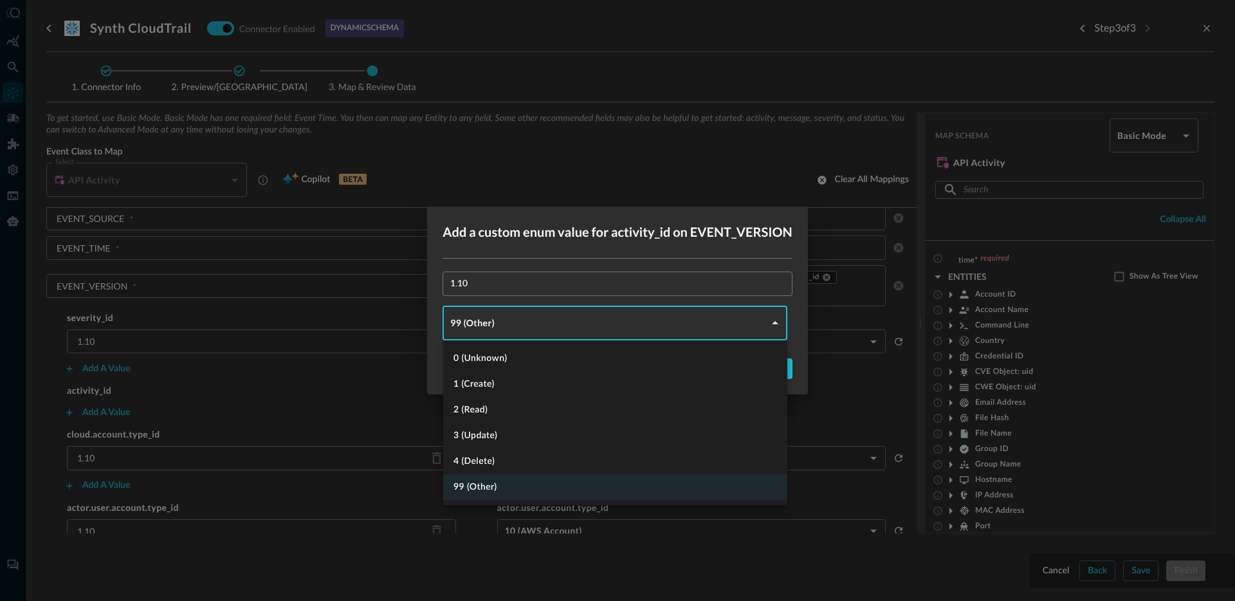
click at [505, 331] on body "Connectors JO ​ ​ Add Connector Export Connectors Cloud Infrastructure and Secu…" at bounding box center [617, 300] width 1235 height 601
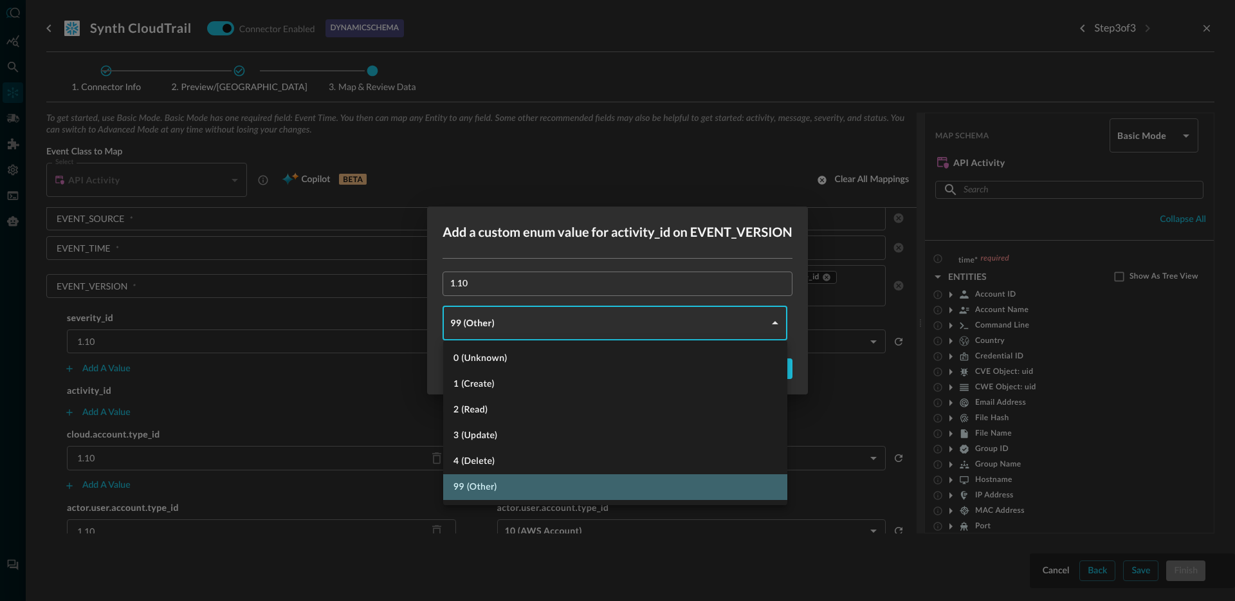
click at [469, 482] on li "99 (Other)" at bounding box center [615, 487] width 344 height 26
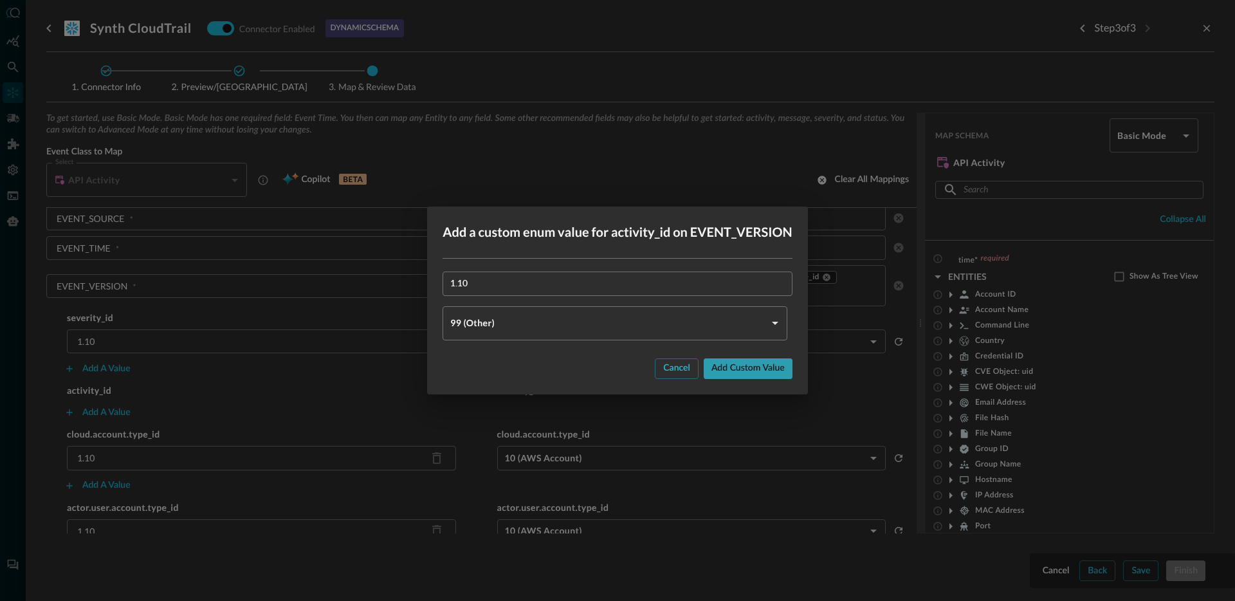
click at [733, 370] on button "Add custom value" at bounding box center [747, 368] width 89 height 21
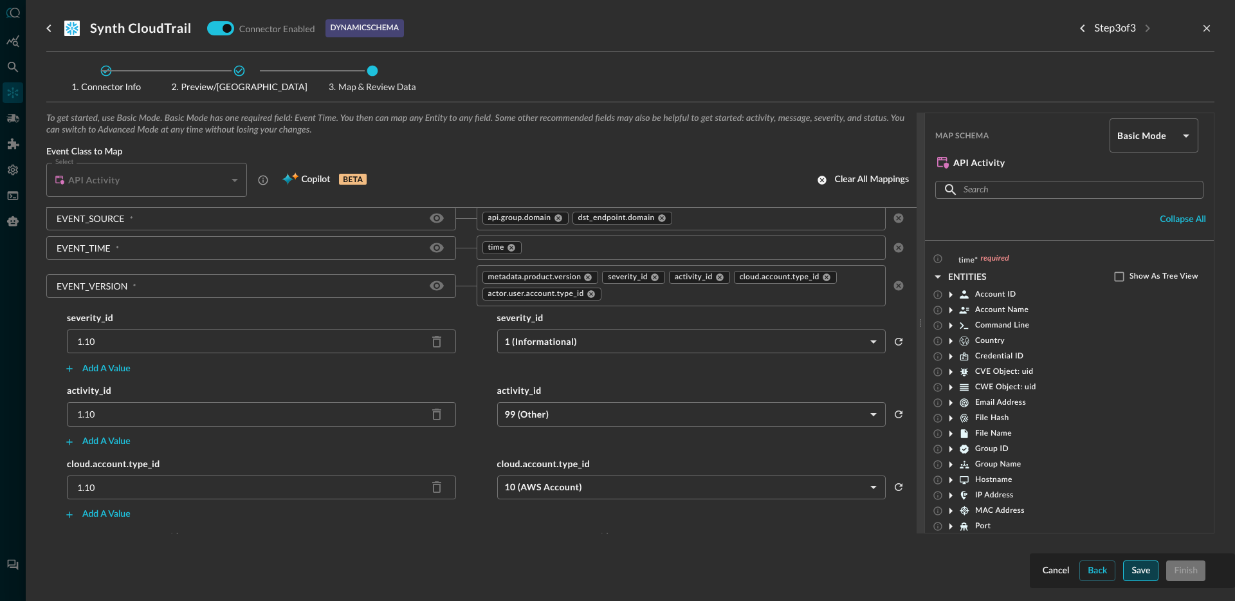
click at [1156, 572] on button "Save" at bounding box center [1140, 570] width 35 height 21
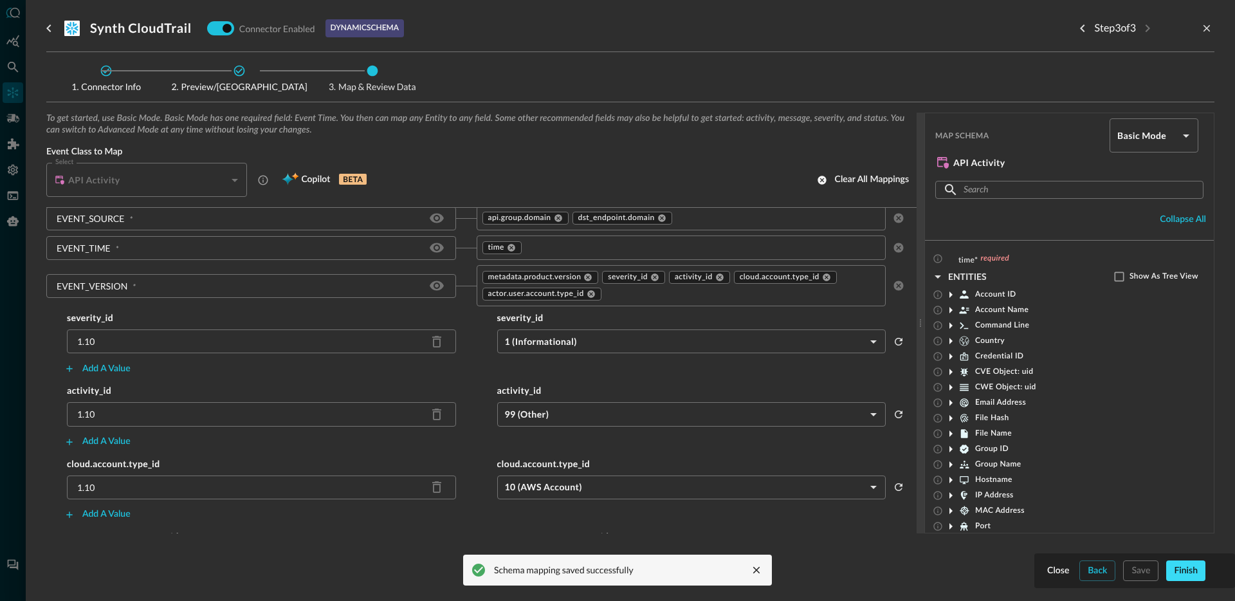
click at [1184, 572] on button "Finish" at bounding box center [1185, 570] width 39 height 21
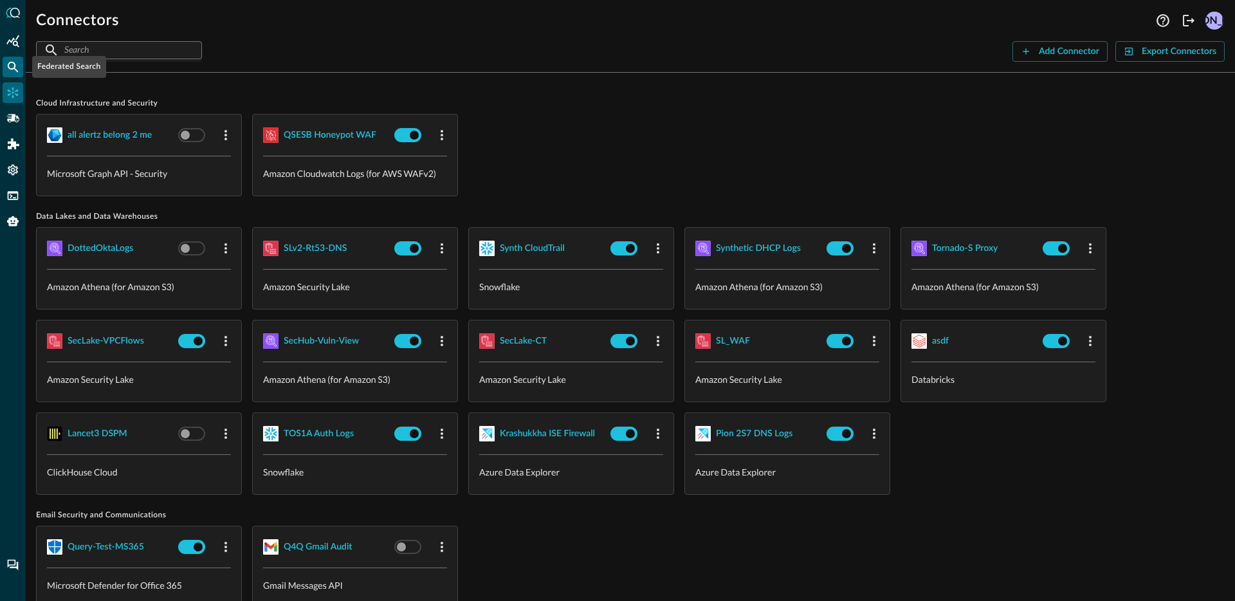
click at [13, 60] on icon "Federated Search" at bounding box center [12, 66] width 13 height 13
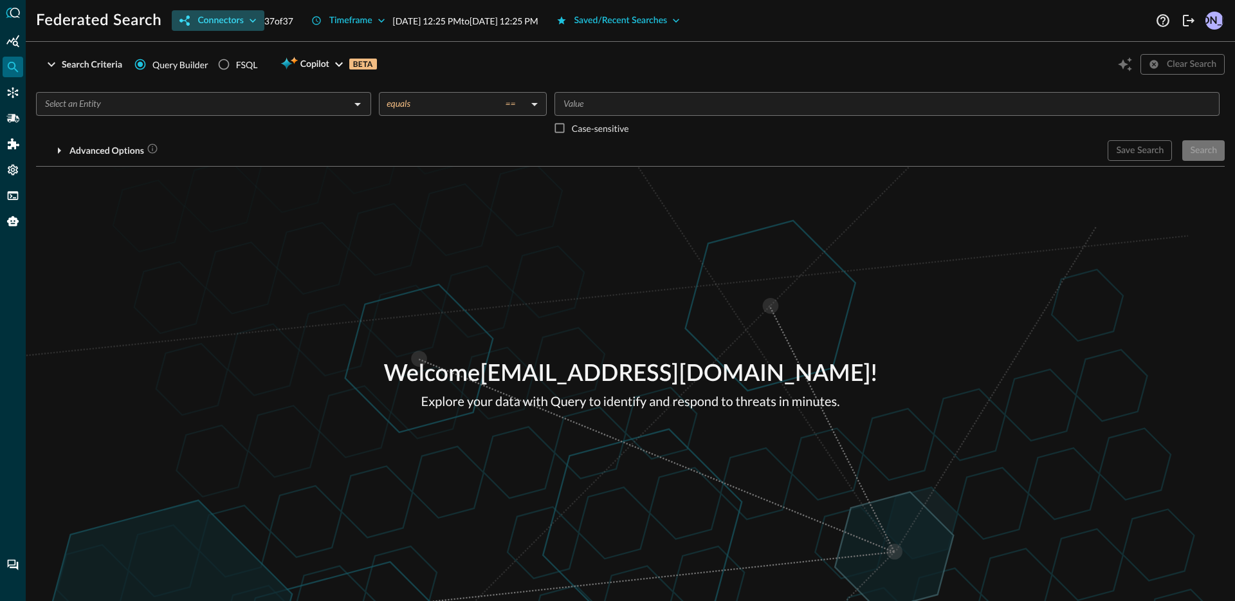
click at [221, 18] on button "Connectors" at bounding box center [218, 20] width 92 height 21
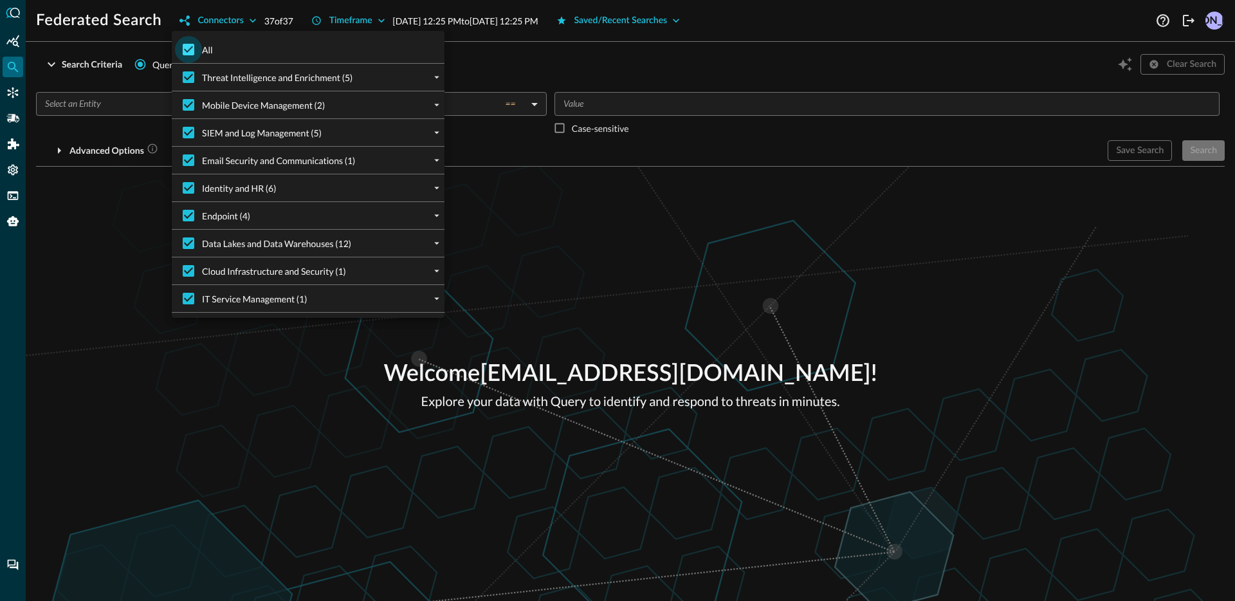
click at [181, 48] on input "All" at bounding box center [188, 49] width 27 height 27
checkbox input "false"
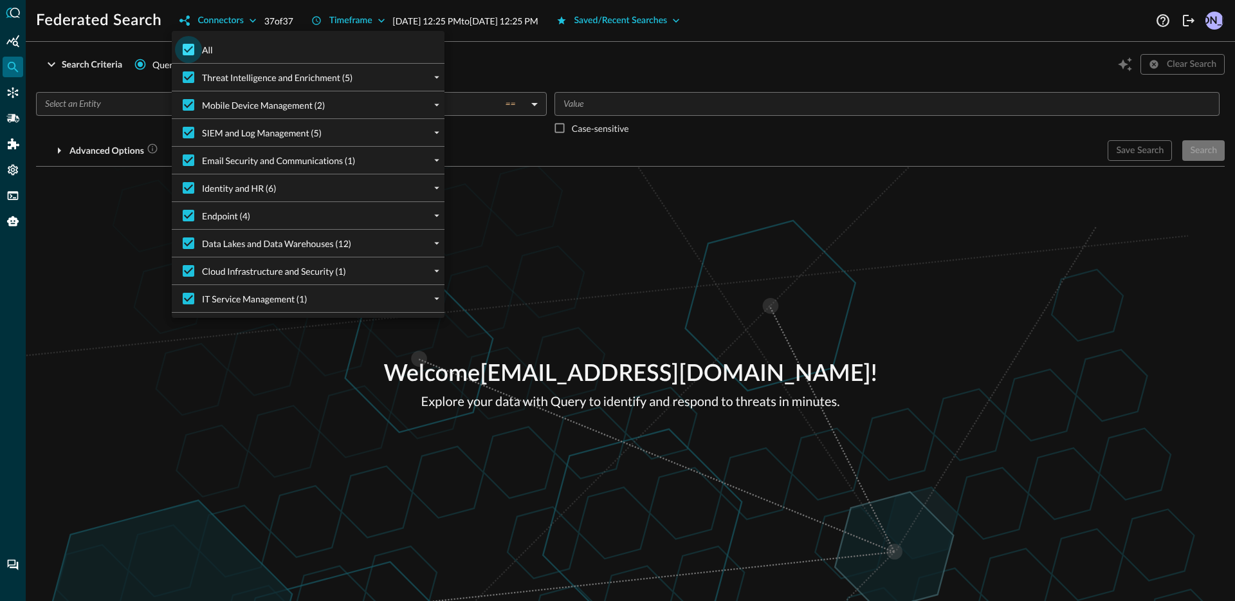
checkbox input "false"
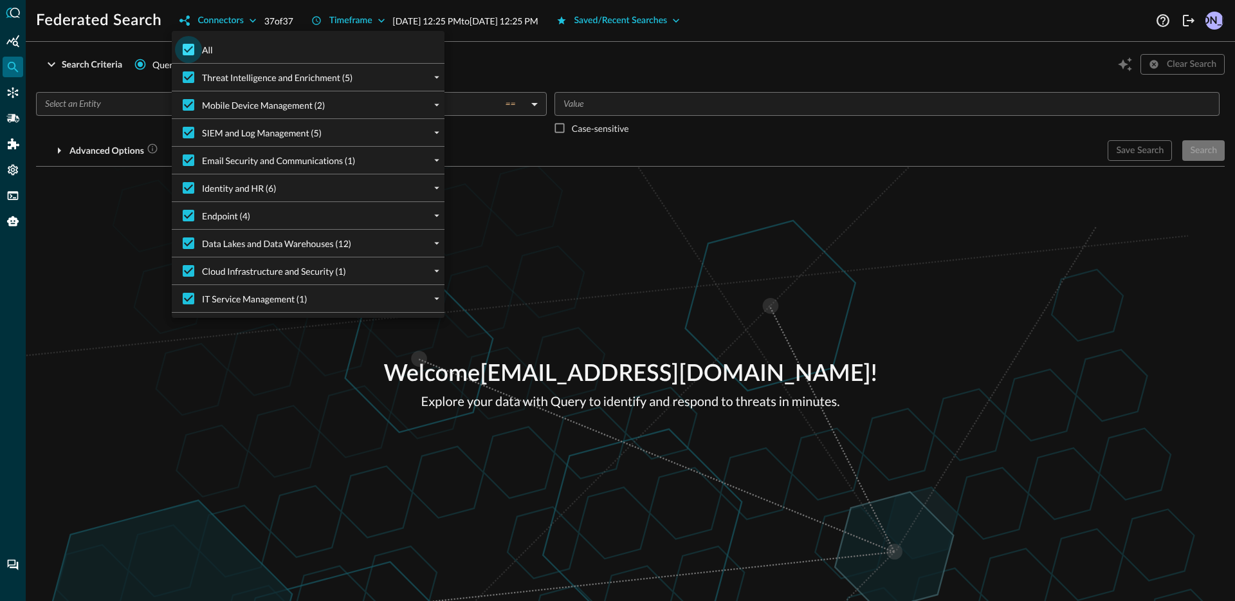
checkbox input "false"
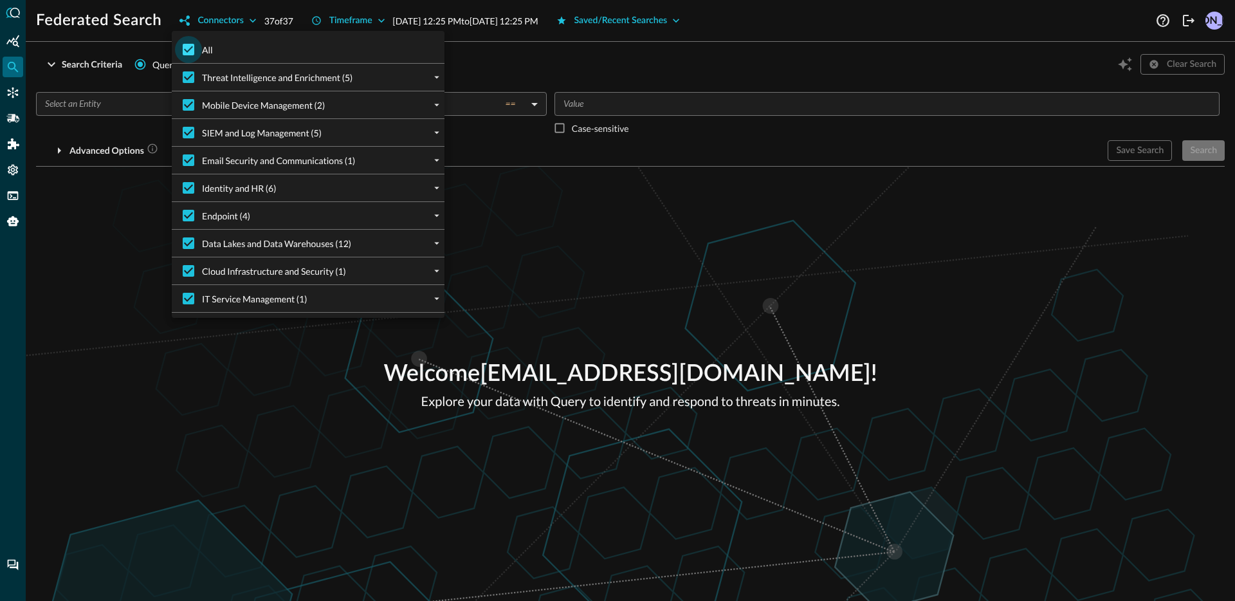
checkbox input "false"
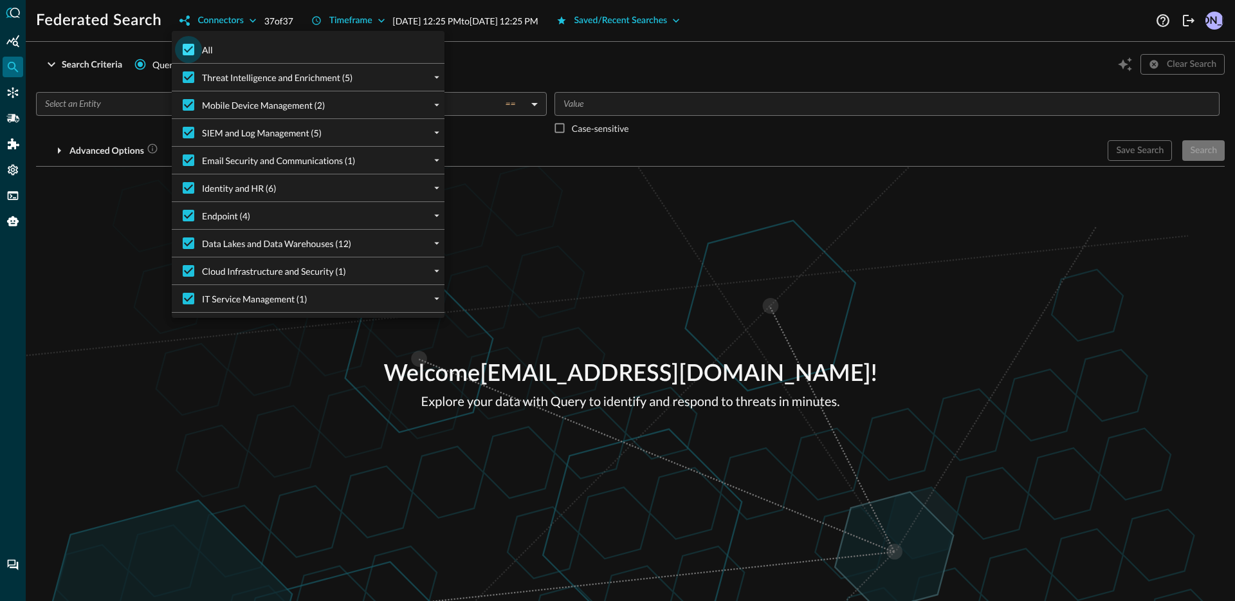
checkbox input "false"
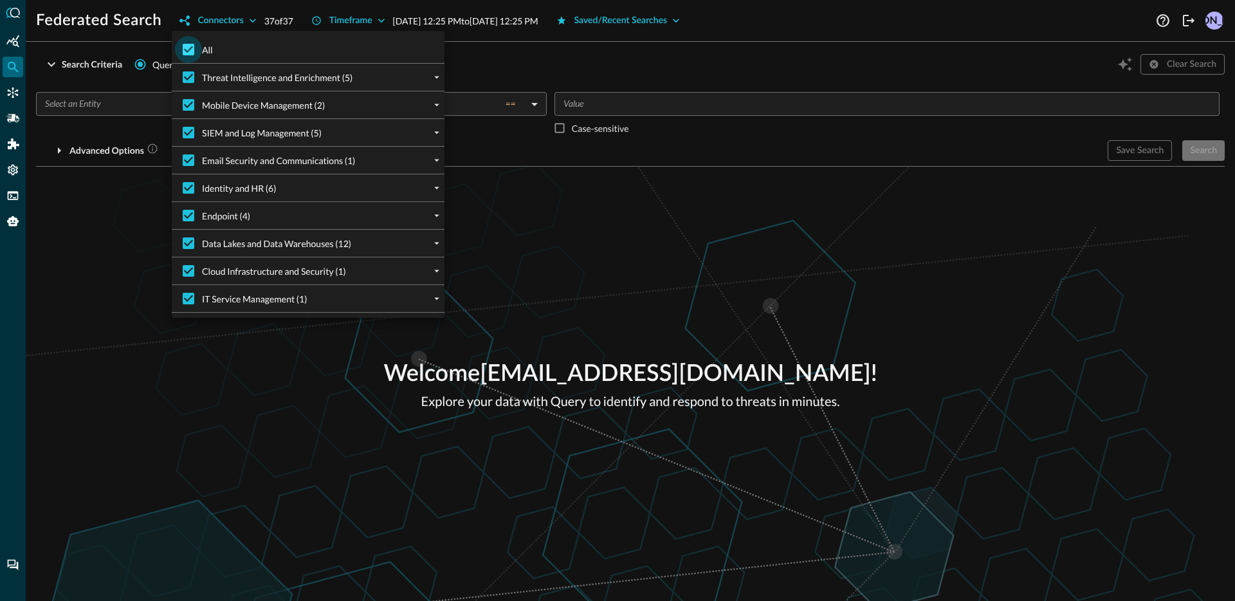
checkbox input "false"
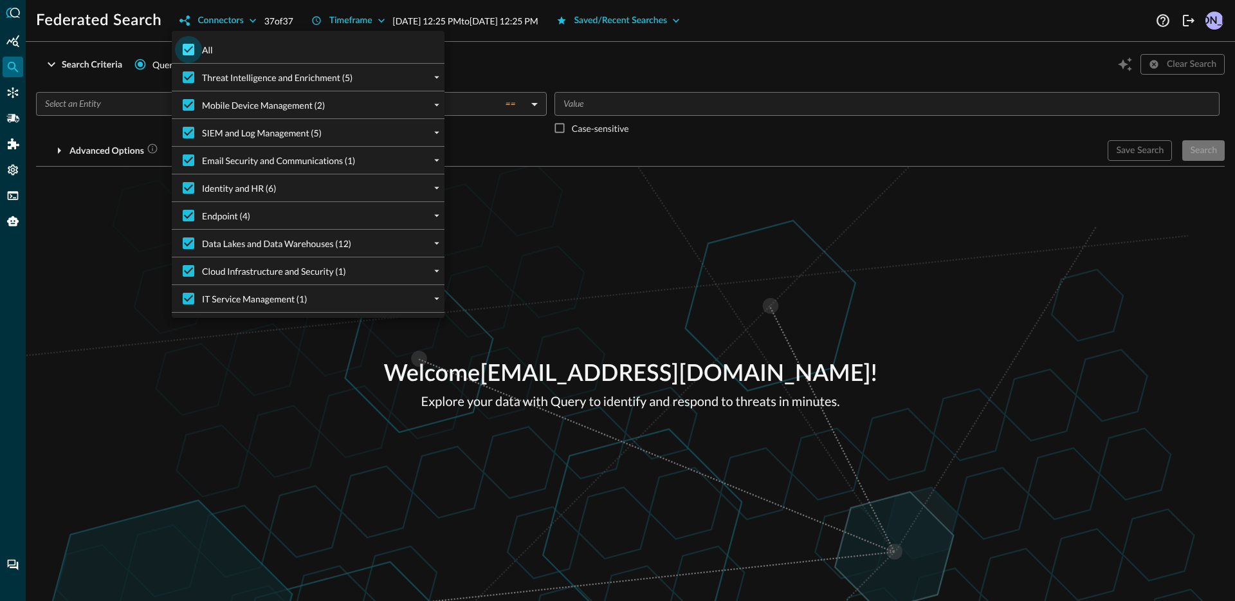
checkbox input "false"
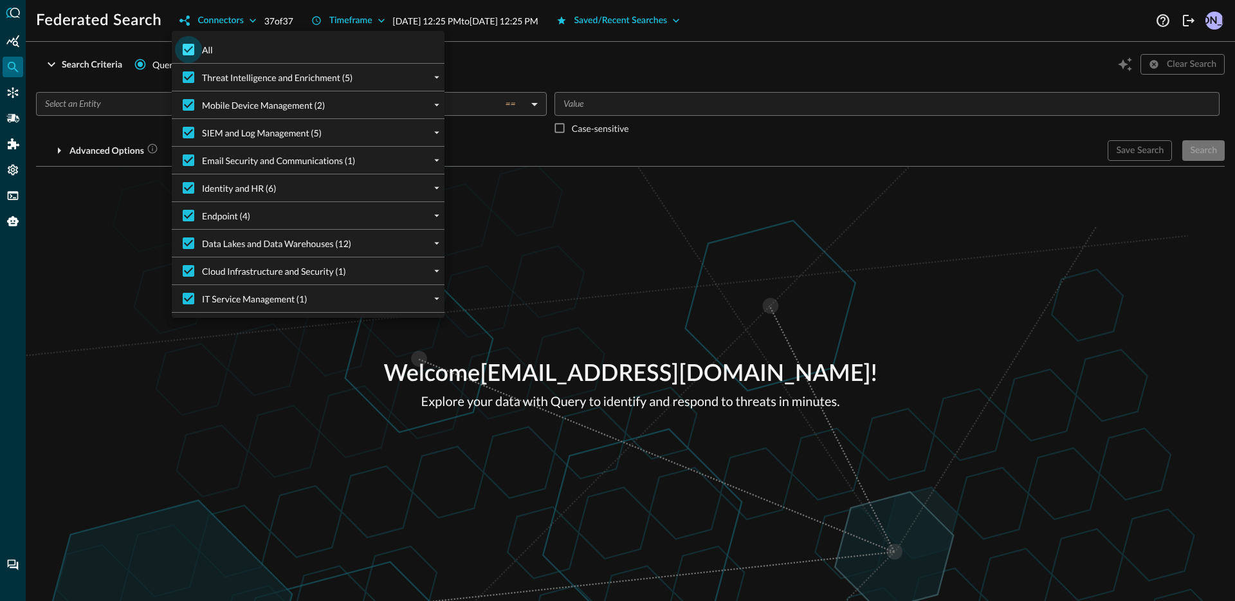
checkbox input "false"
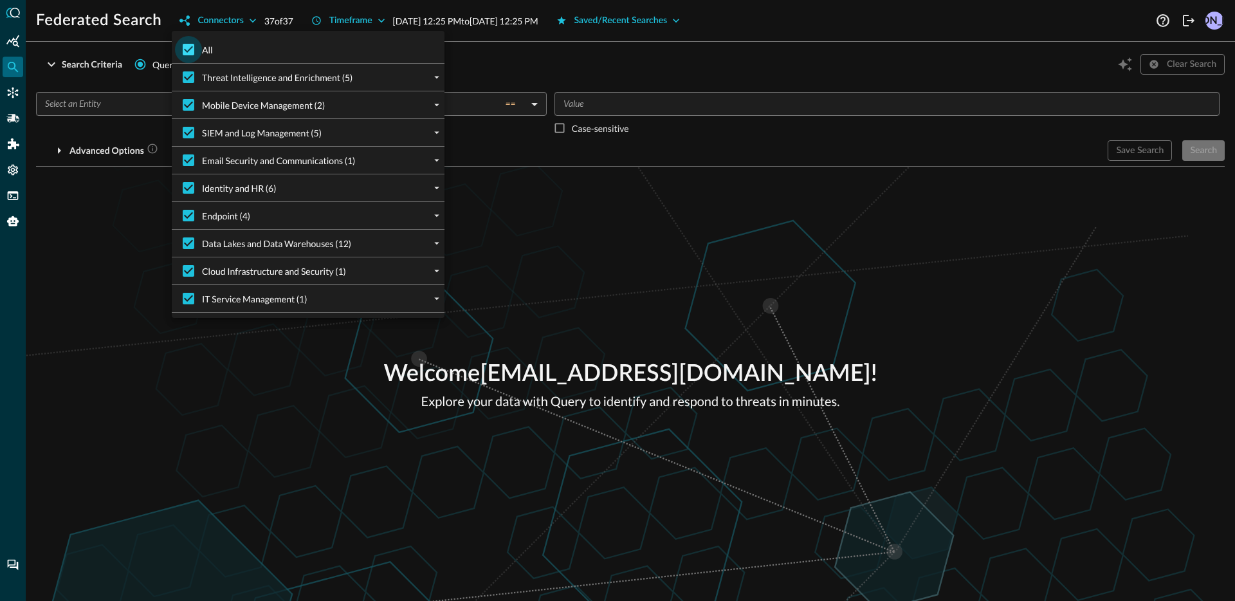
checkbox input "false"
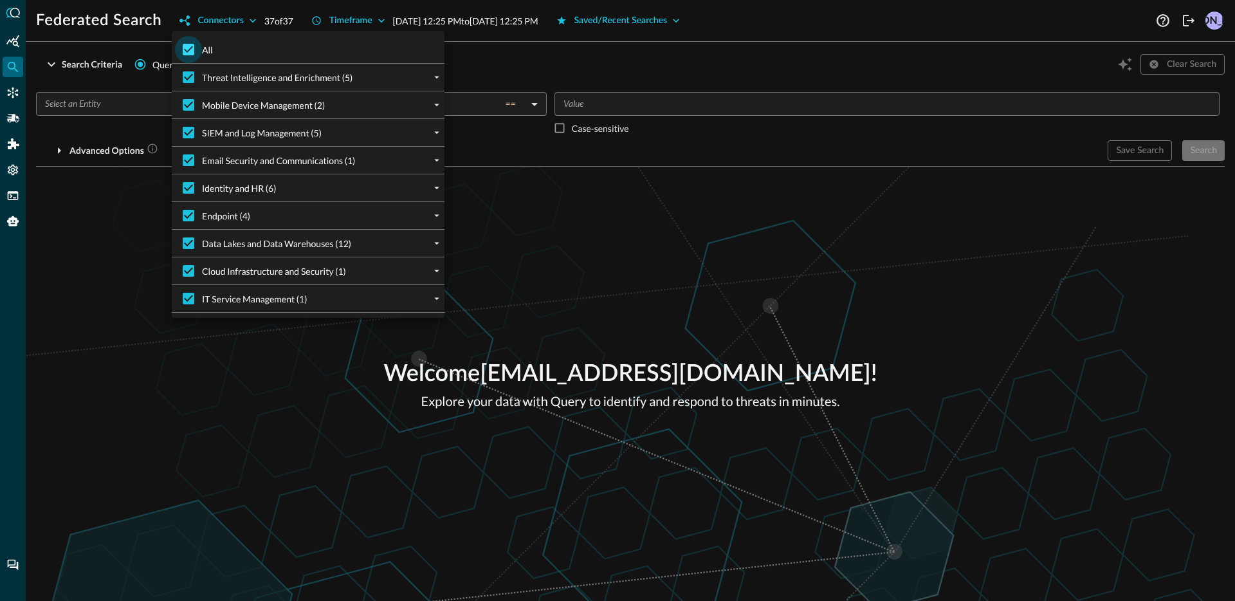
checkbox input "false"
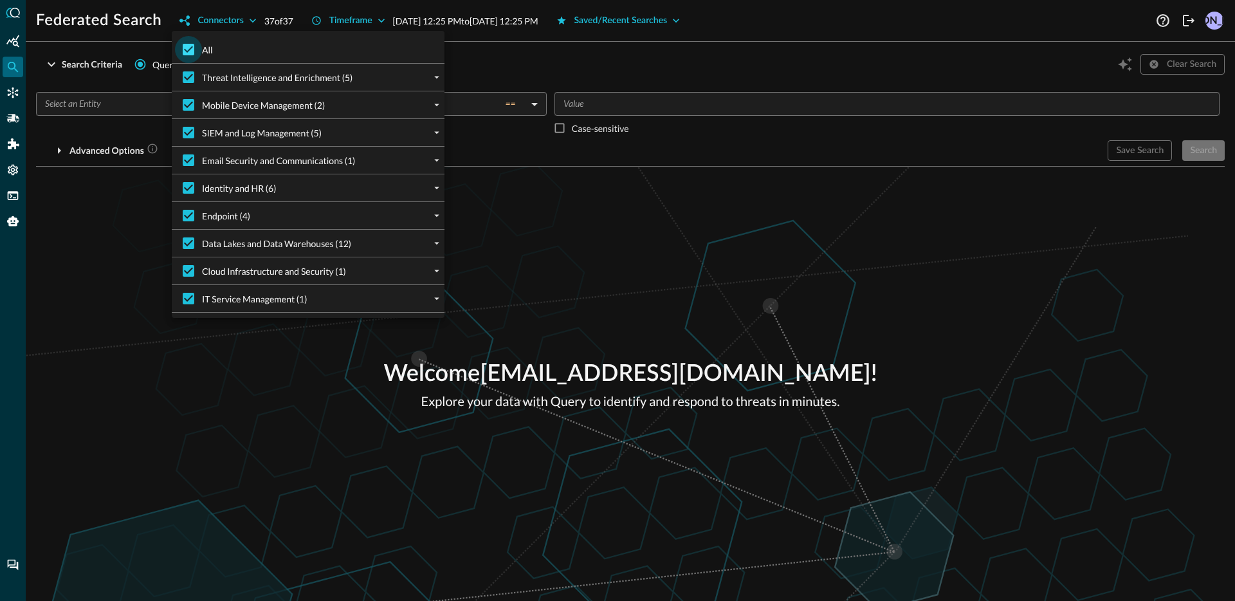
checkbox input "false"
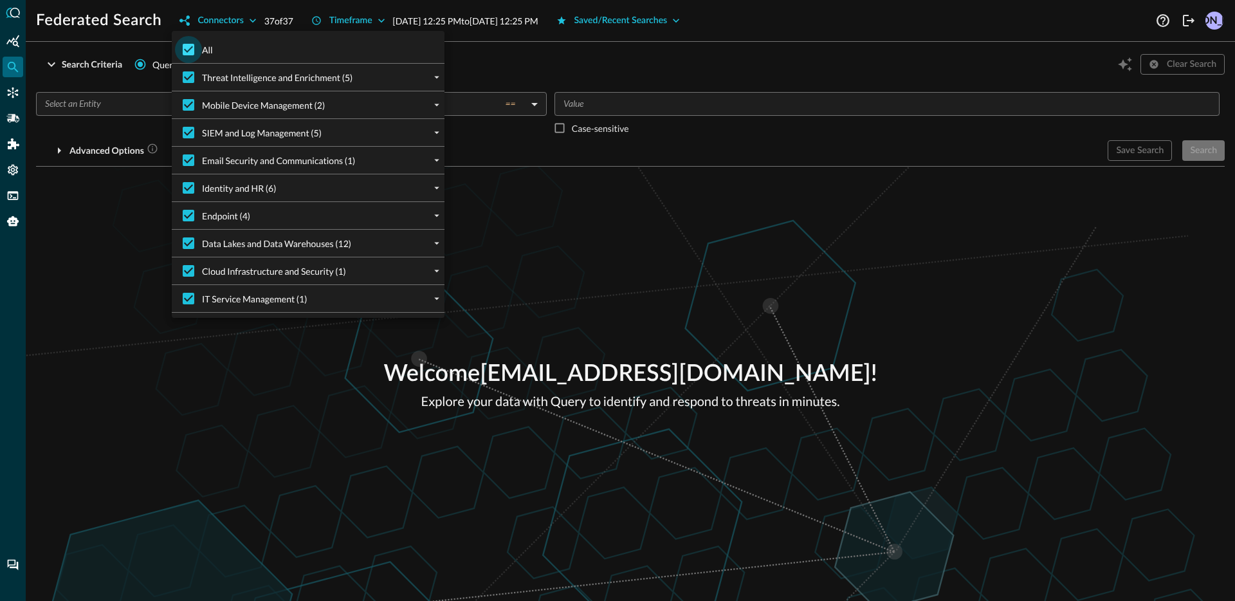
checkbox input "false"
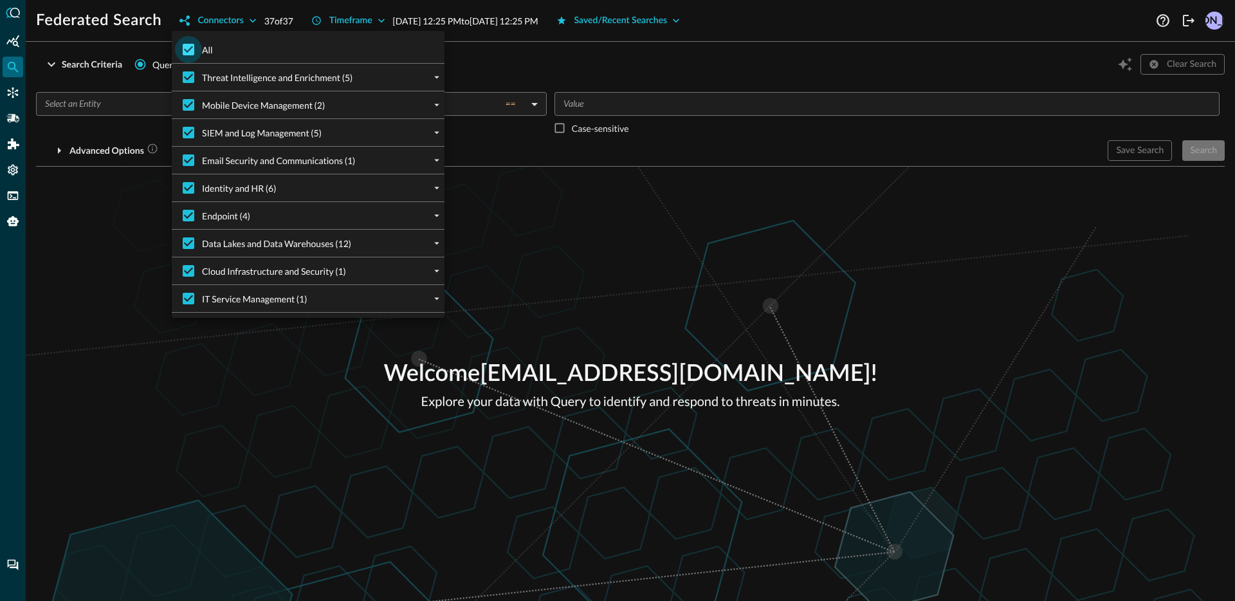
checkbox input "false"
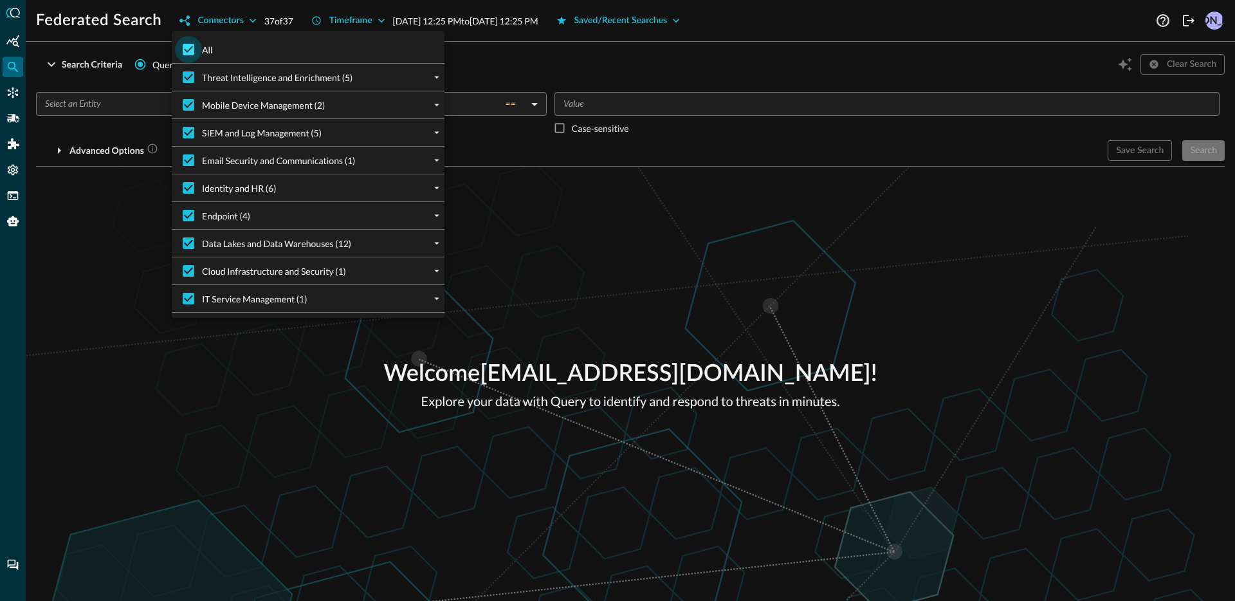
checkbox input "false"
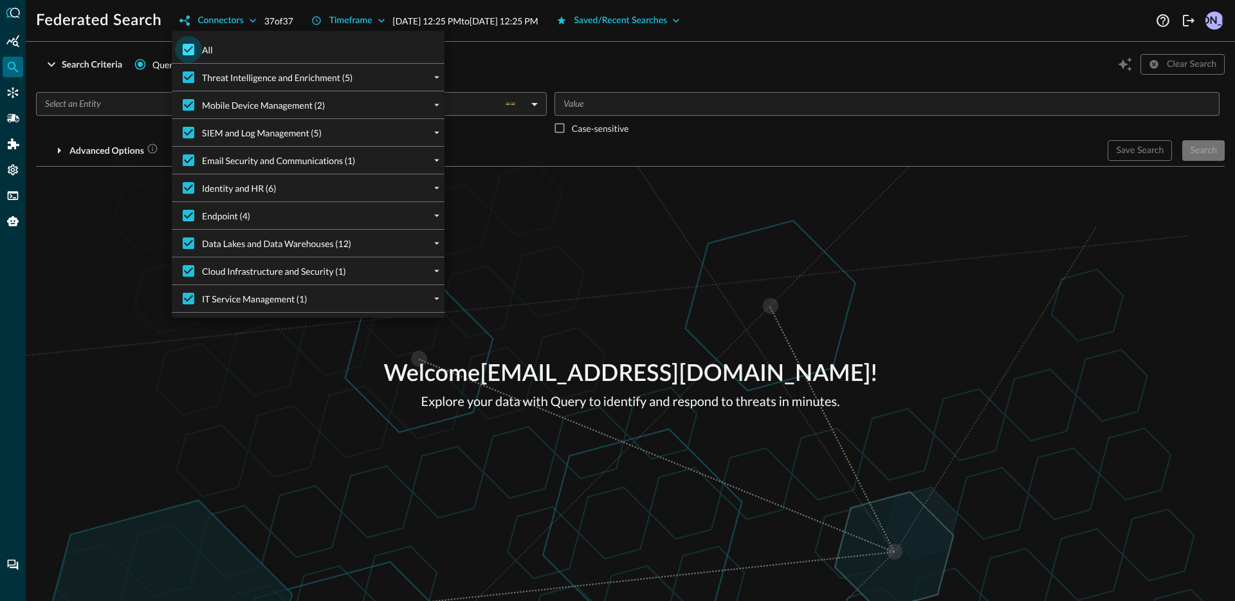
checkbox input "false"
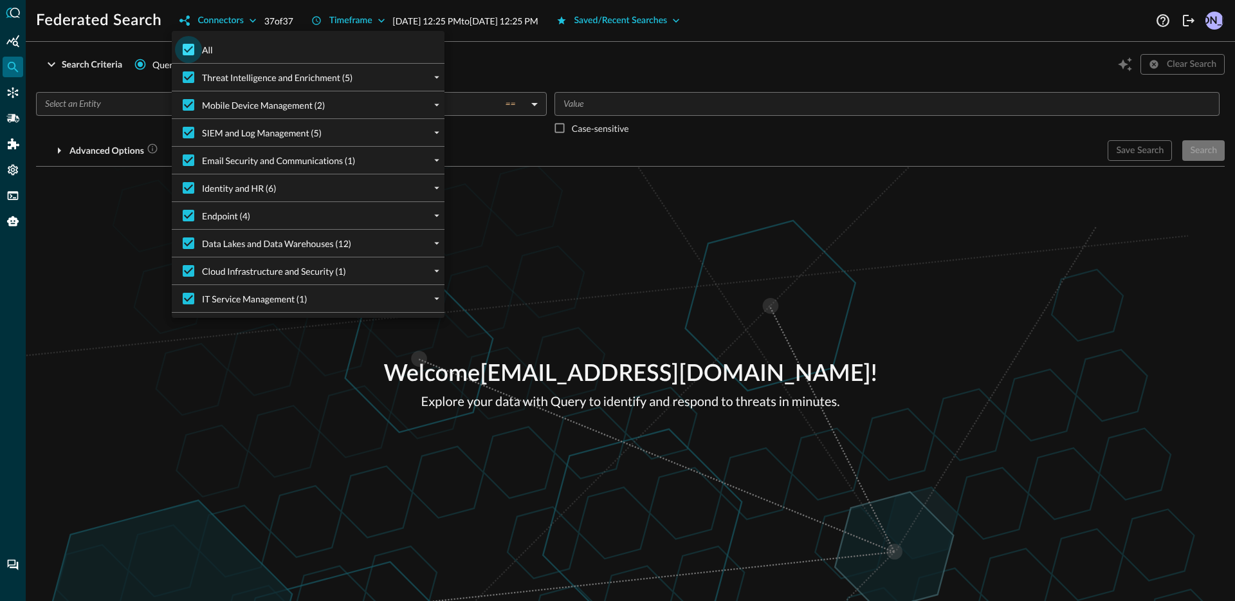
checkbox input "false"
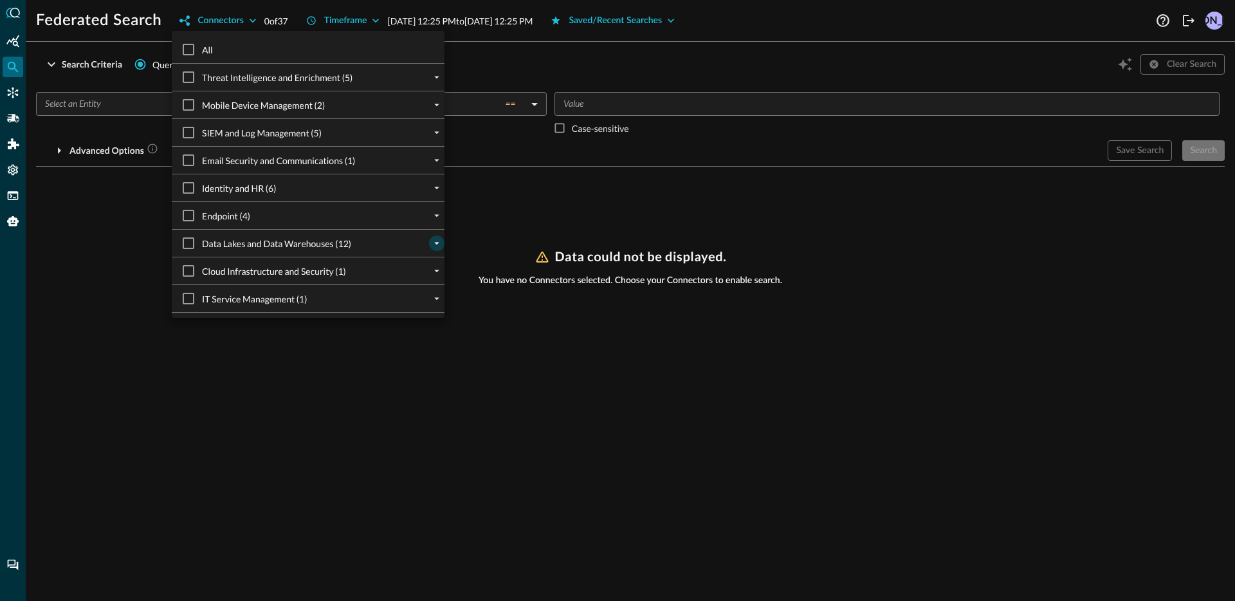
click at [431, 244] on icon "expand" at bounding box center [437, 243] width 12 height 12
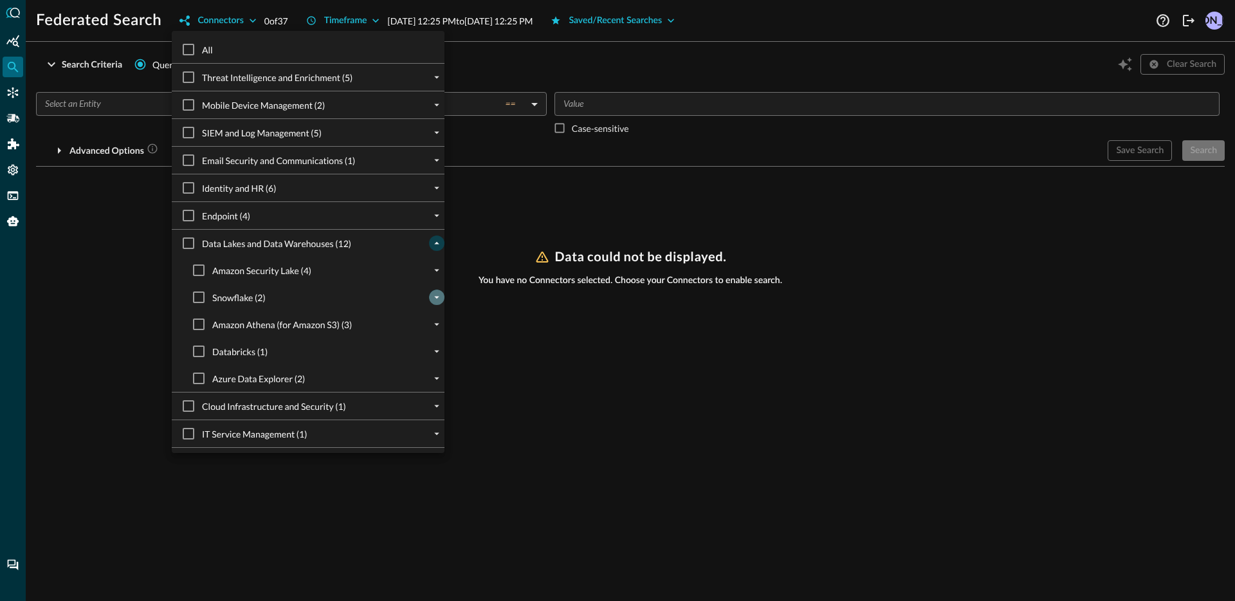
click at [431, 296] on icon "expand" at bounding box center [437, 297] width 12 height 12
click at [217, 326] on input "Synth CloudTrail" at bounding box center [208, 324] width 27 height 27
checkbox input "true"
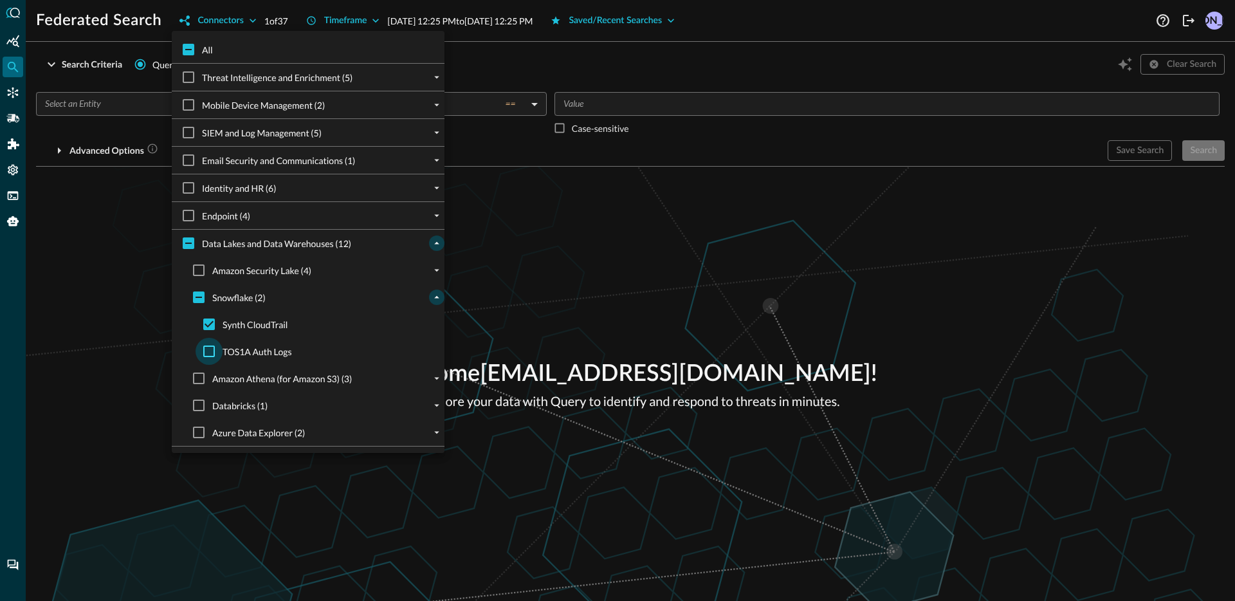
click at [207, 347] on input "TOS1A Auth Logs" at bounding box center [208, 351] width 27 height 27
checkbox input "true"
click at [95, 276] on div at bounding box center [617, 300] width 1235 height 601
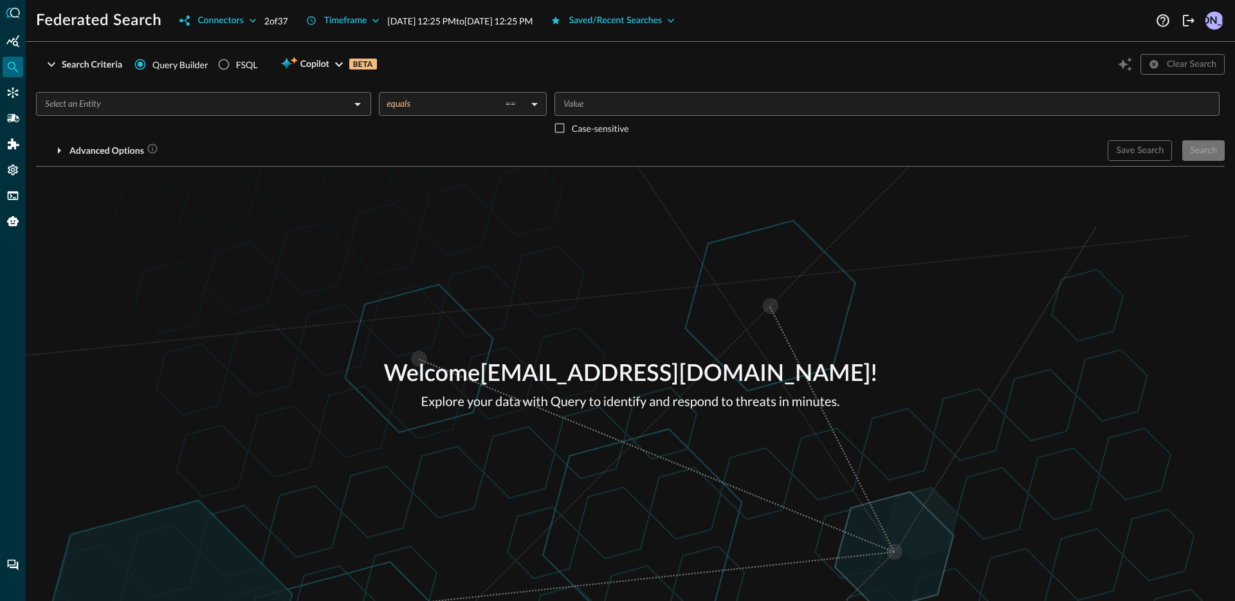
click at [152, 93] on div "​" at bounding box center [203, 104] width 335 height 24
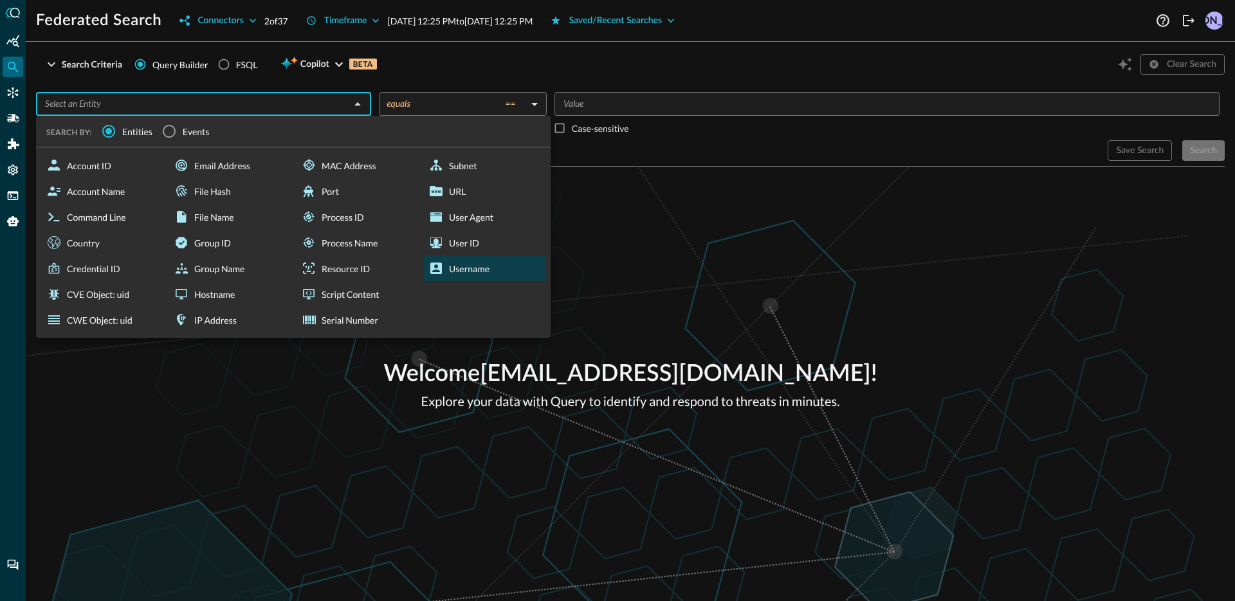
click at [458, 271] on div "Username" at bounding box center [484, 268] width 122 height 26
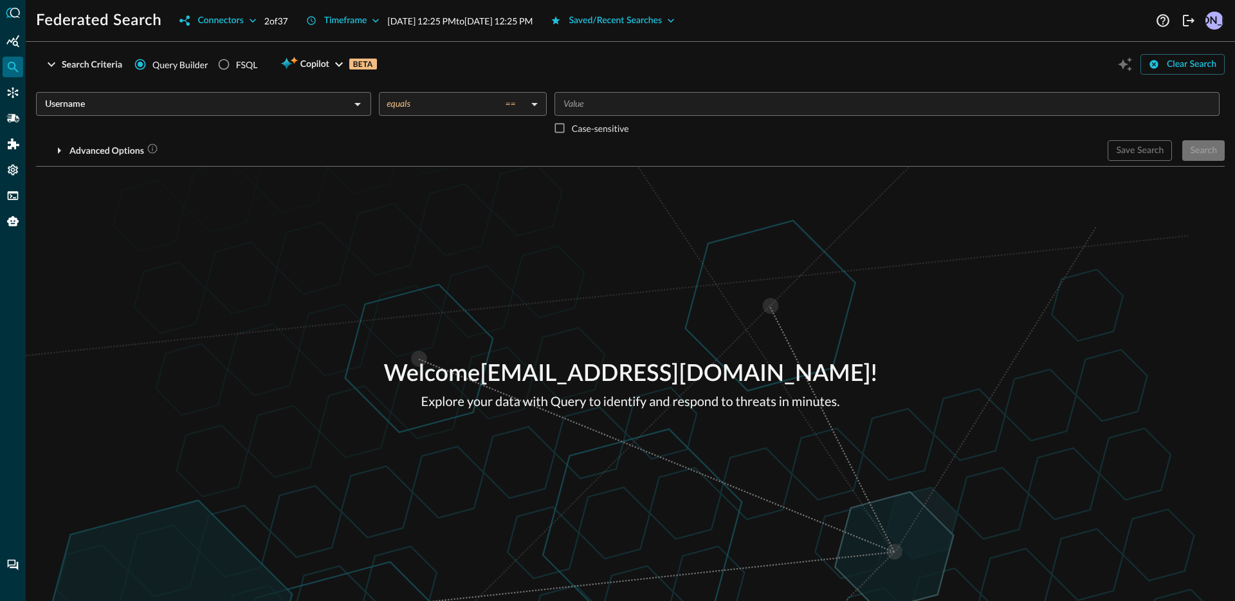
click at [419, 97] on body "Federated Search Connectors 2 of 37 Timeframe Sep 29, 2025 12:25 PM to Sep 30, …" at bounding box center [617, 300] width 1235 height 601
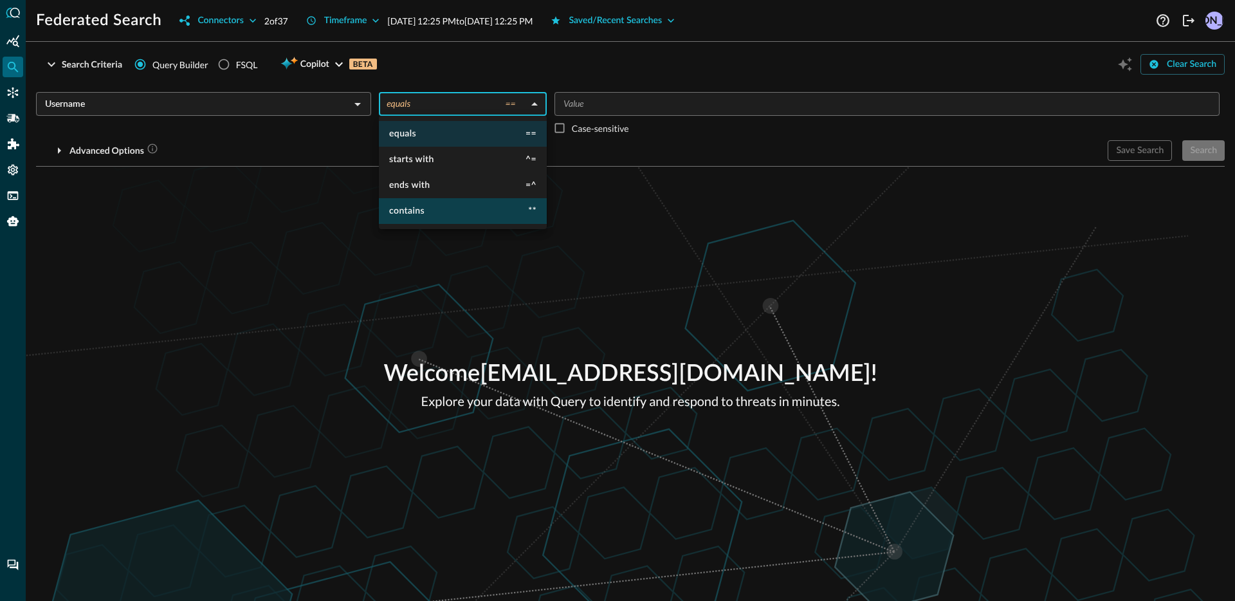
click at [417, 221] on li "contains **" at bounding box center [463, 211] width 168 height 26
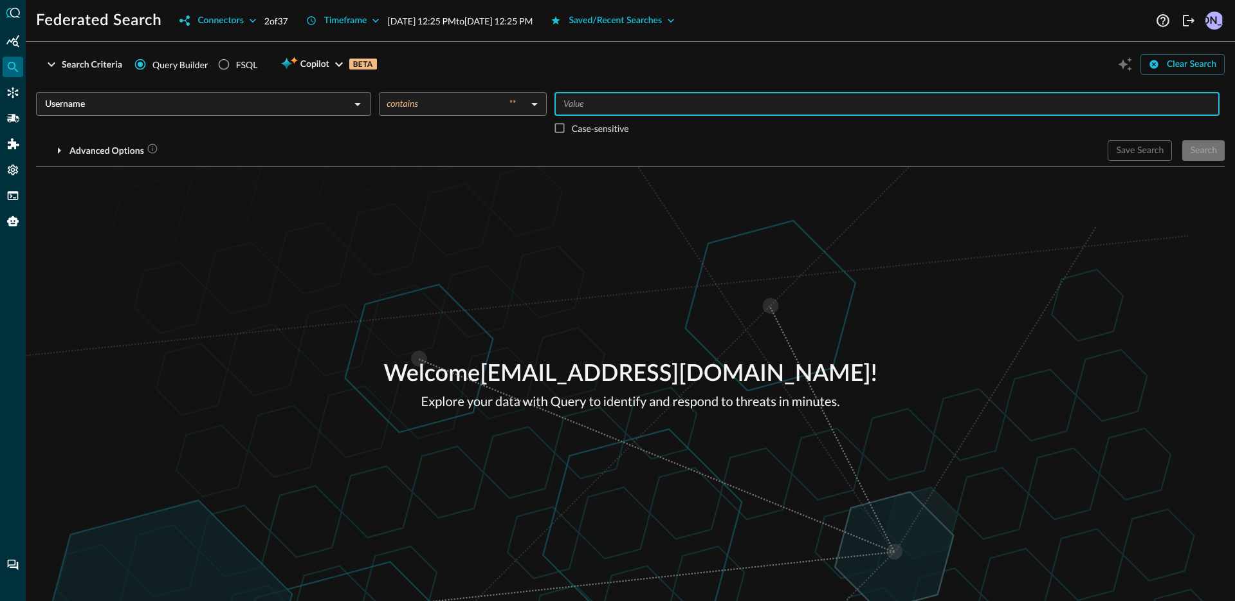
click at [649, 106] on input "Value" at bounding box center [885, 104] width 655 height 16
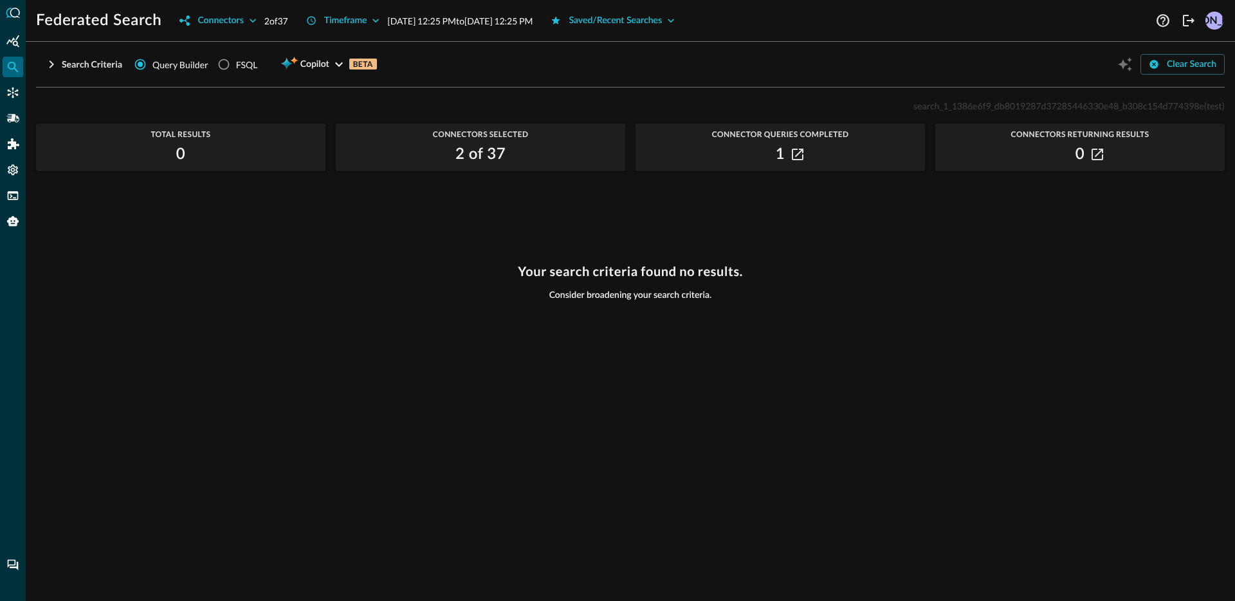
click at [632, 242] on div "search_1_1386e6f9_db8019287d37285446330e48_b308c154d774398e (test) Total Result…" at bounding box center [630, 341] width 1188 height 487
click at [78, 70] on button "Search Criteria" at bounding box center [83, 64] width 94 height 21
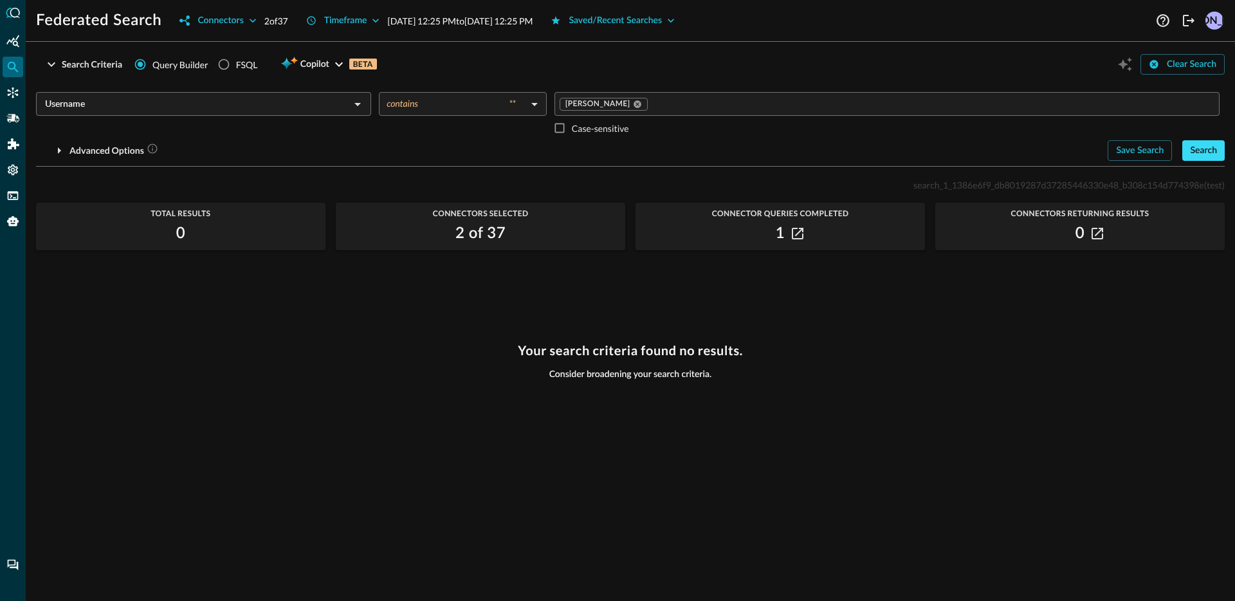
click at [1202, 156] on button "Search" at bounding box center [1203, 150] width 42 height 21
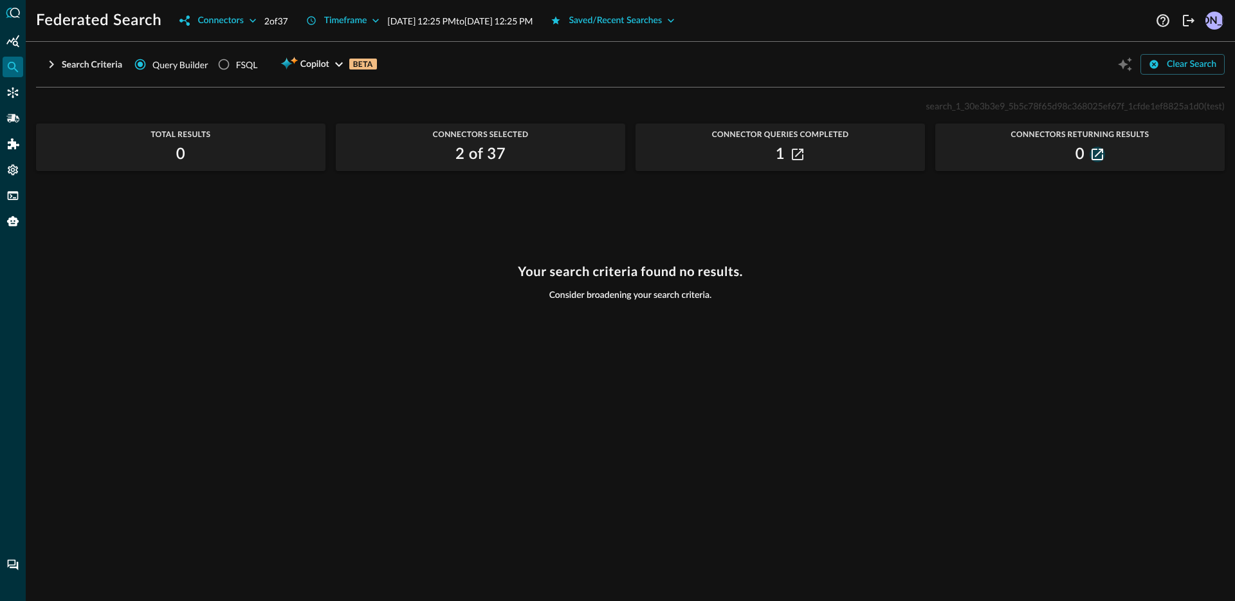
click at [1093, 153] on icon "button" at bounding box center [1097, 155] width 12 height 12
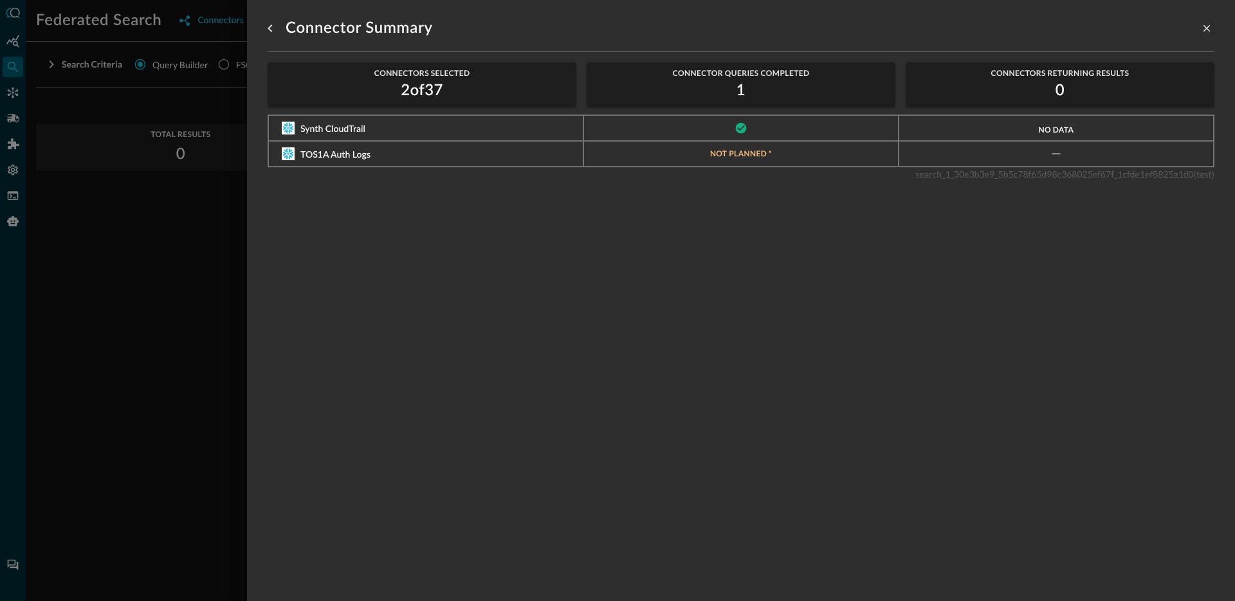
click at [212, 233] on div at bounding box center [617, 300] width 1235 height 601
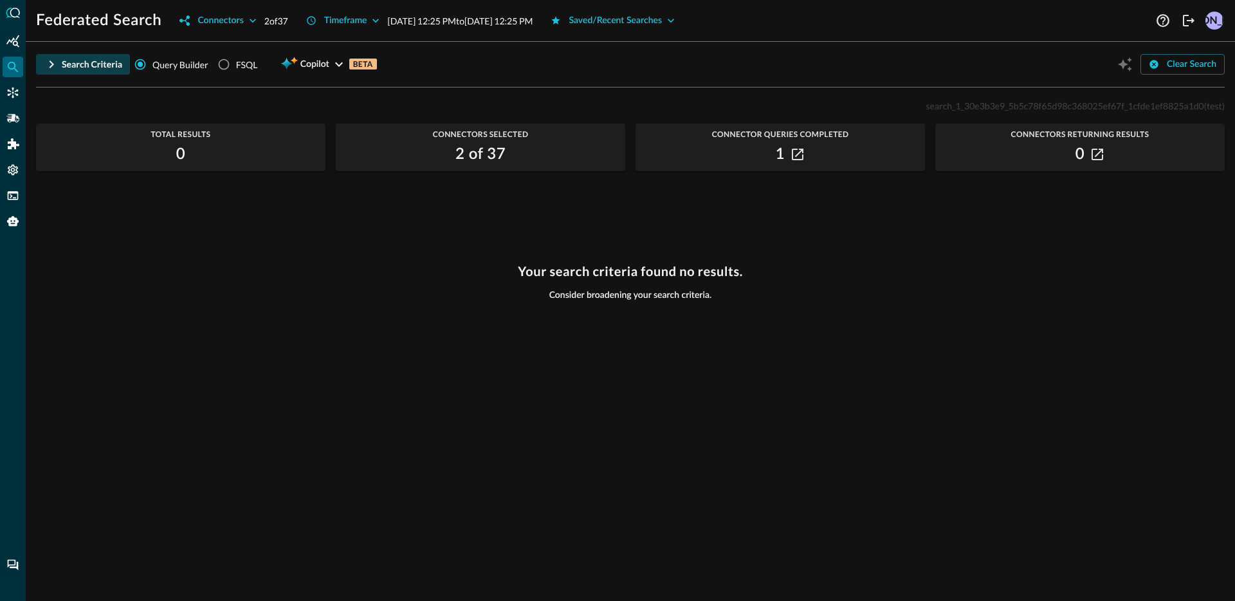
click at [87, 71] on button "Search Criteria" at bounding box center [83, 64] width 94 height 21
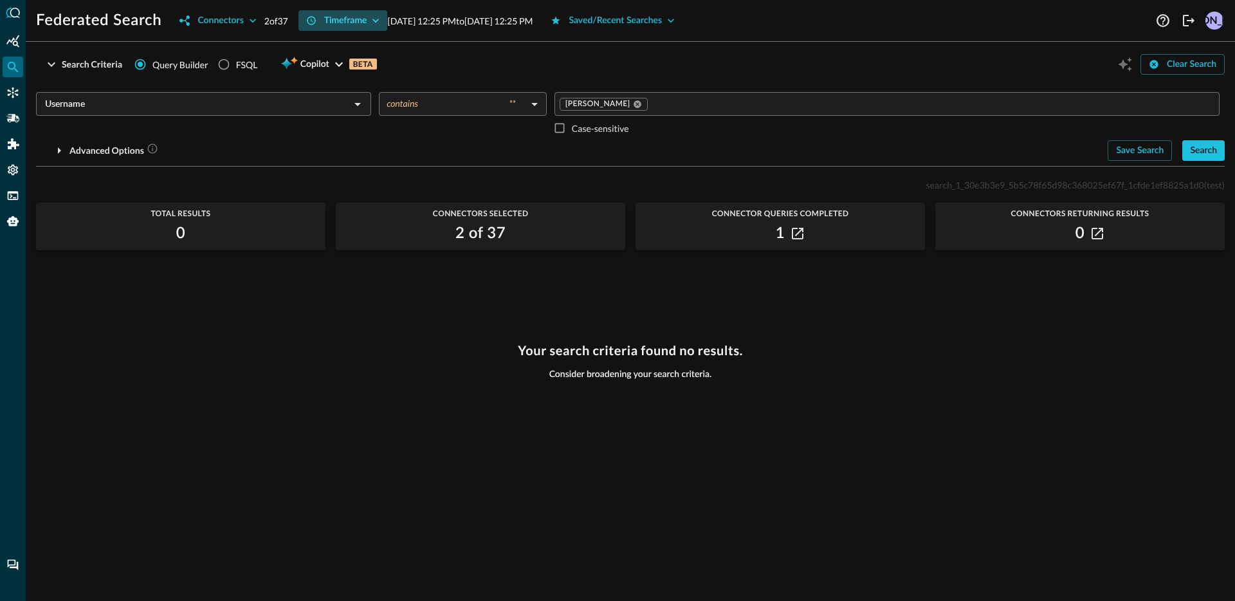
click at [365, 21] on button "Timeframe" at bounding box center [342, 20] width 89 height 21
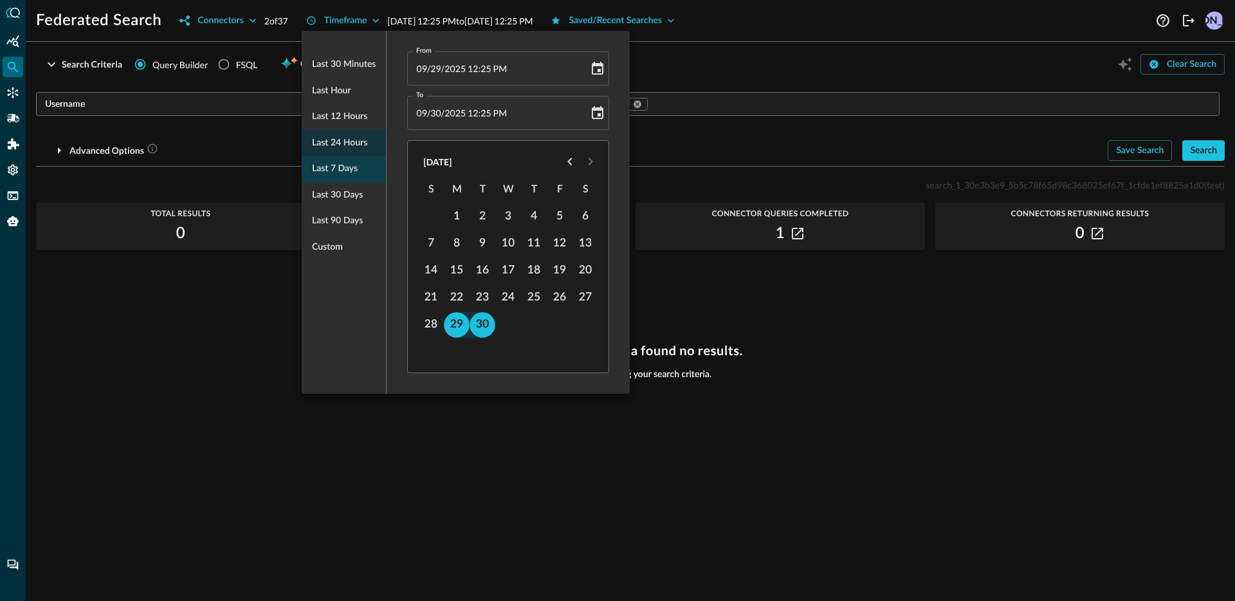
click at [332, 171] on span "Last 7 days" at bounding box center [335, 169] width 46 height 16
click at [988, 331] on div at bounding box center [617, 300] width 1235 height 601
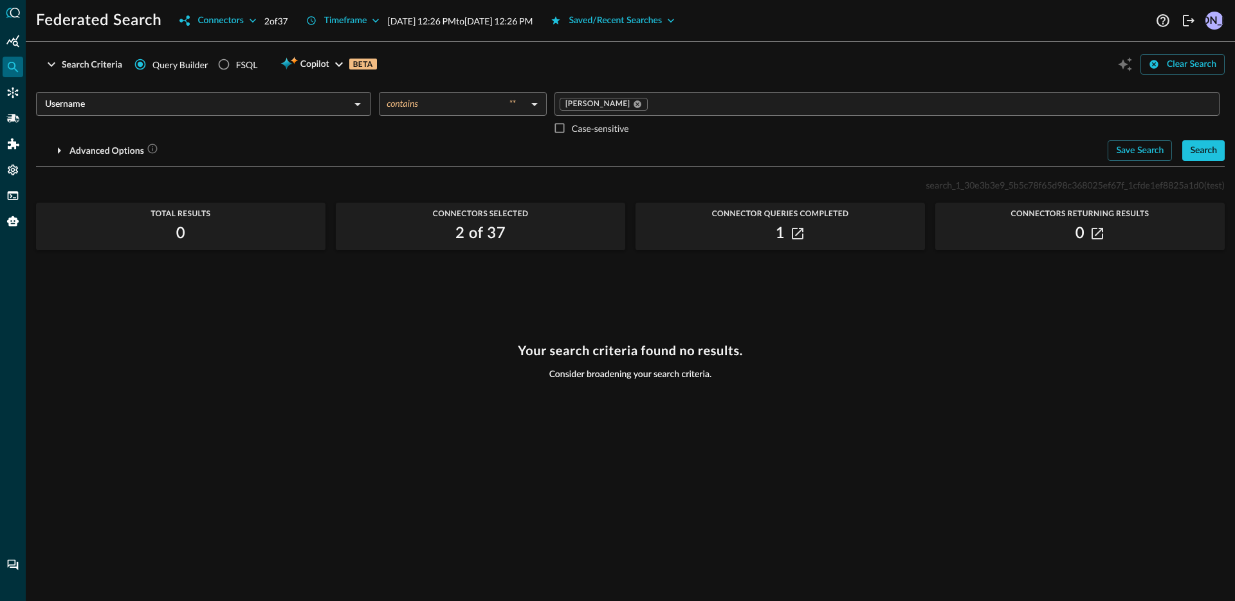
click at [1188, 149] on button "Search" at bounding box center [1203, 150] width 42 height 21
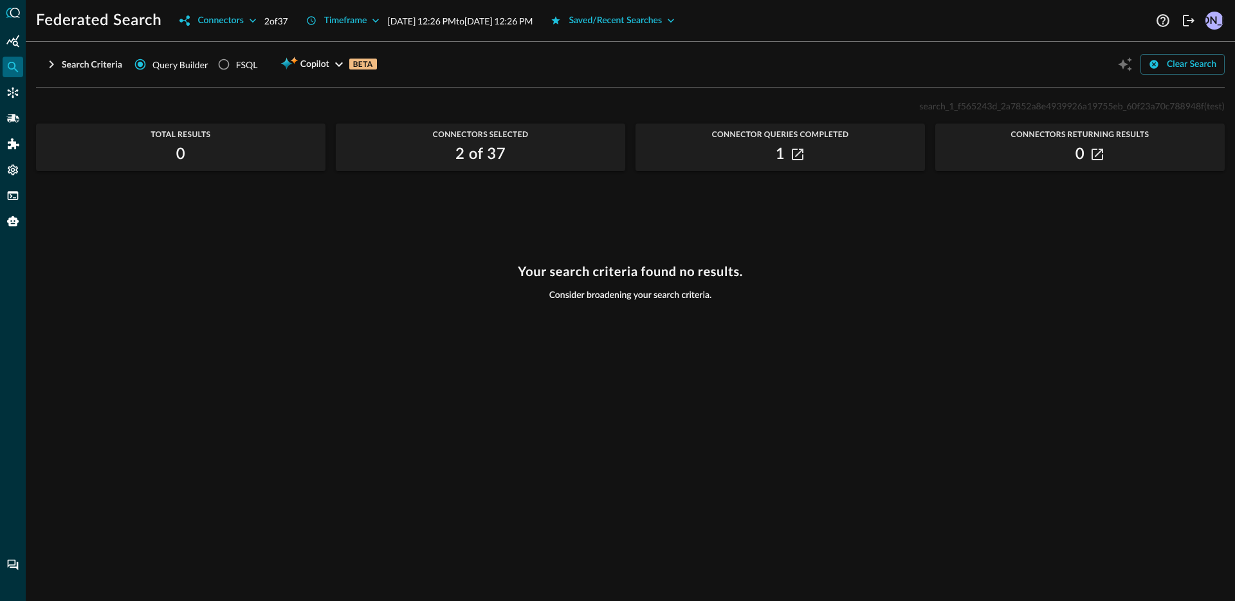
click at [363, 230] on div "search_1_f565243d_2a7852a8e4939926a19755eb_60f23a70c788948f (test) Total Result…" at bounding box center [630, 341] width 1188 height 487
click at [18, 98] on icon "Connectors" at bounding box center [12, 92] width 13 height 13
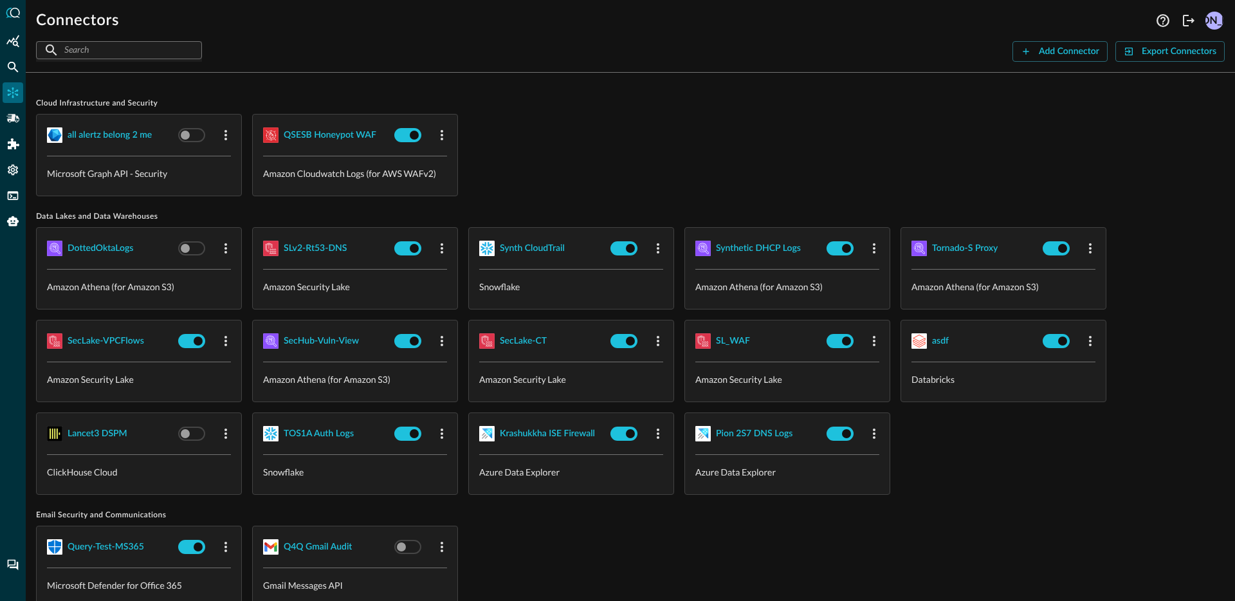
click at [635, 157] on div "all alertz belong 2 me Microsoft Graph API - Security QSESB Honeypot WAF Amazon…" at bounding box center [630, 155] width 1188 height 82
click at [607, 146] on div "all alertz belong 2 me Microsoft Graph API - Security QSESB Honeypot WAF Amazon…" at bounding box center [630, 155] width 1188 height 82
click at [15, 59] on div "Federated Search" at bounding box center [13, 67] width 21 height 21
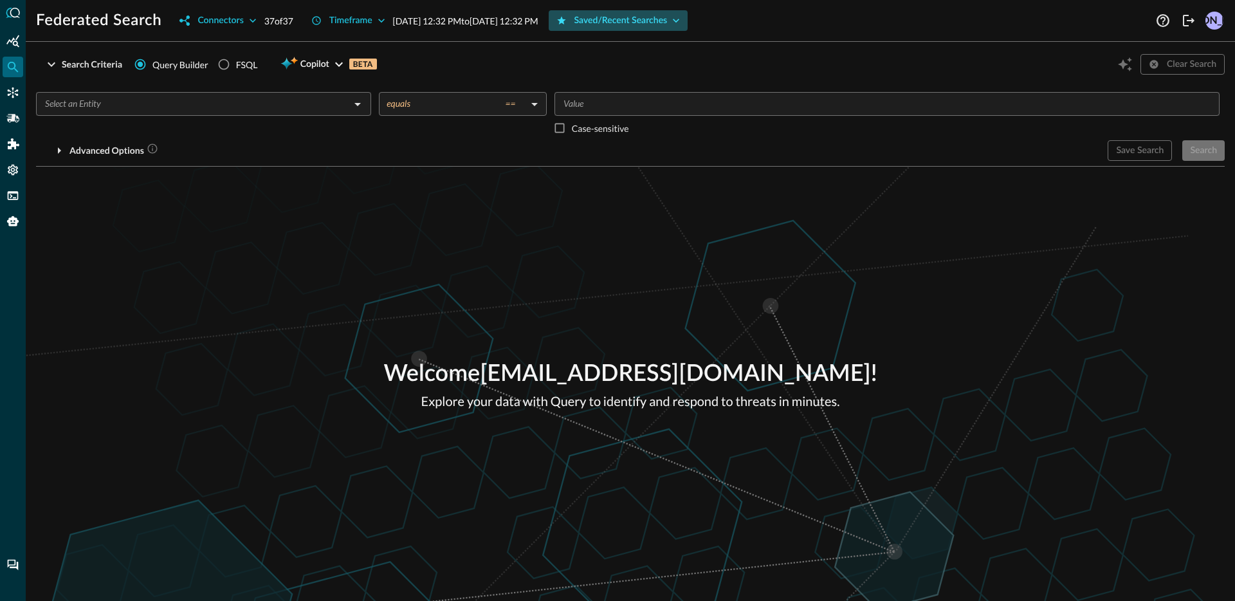
click at [665, 19] on button "Saved/Recent Searches" at bounding box center [619, 20] width 140 height 21
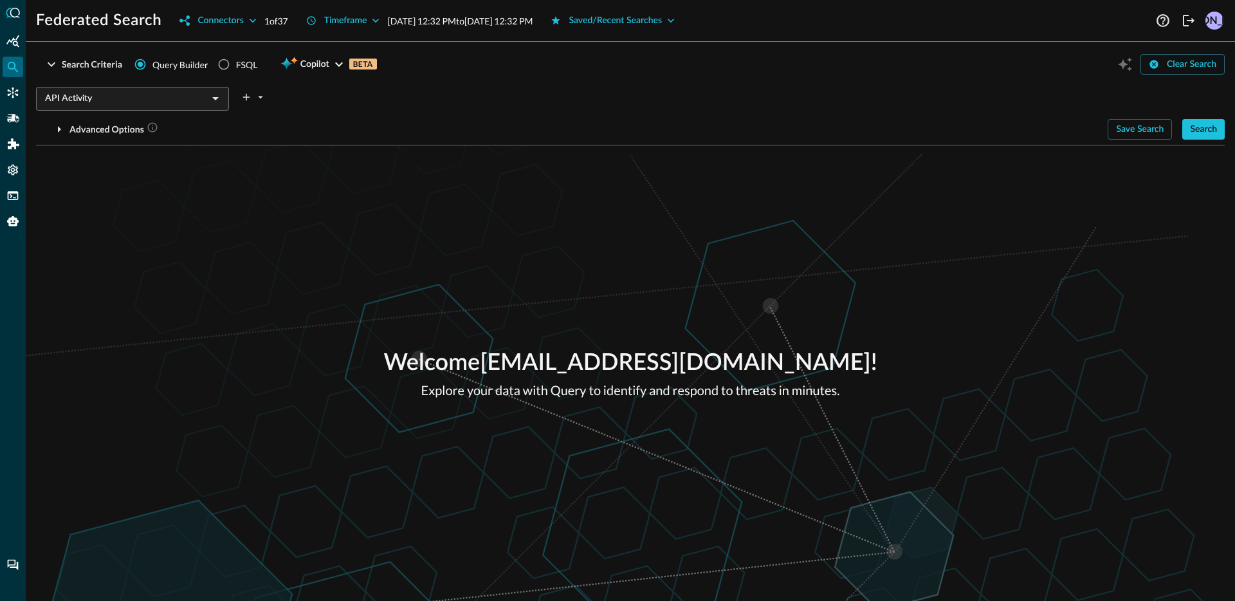
click at [1188, 132] on button "Search" at bounding box center [1203, 129] width 42 height 21
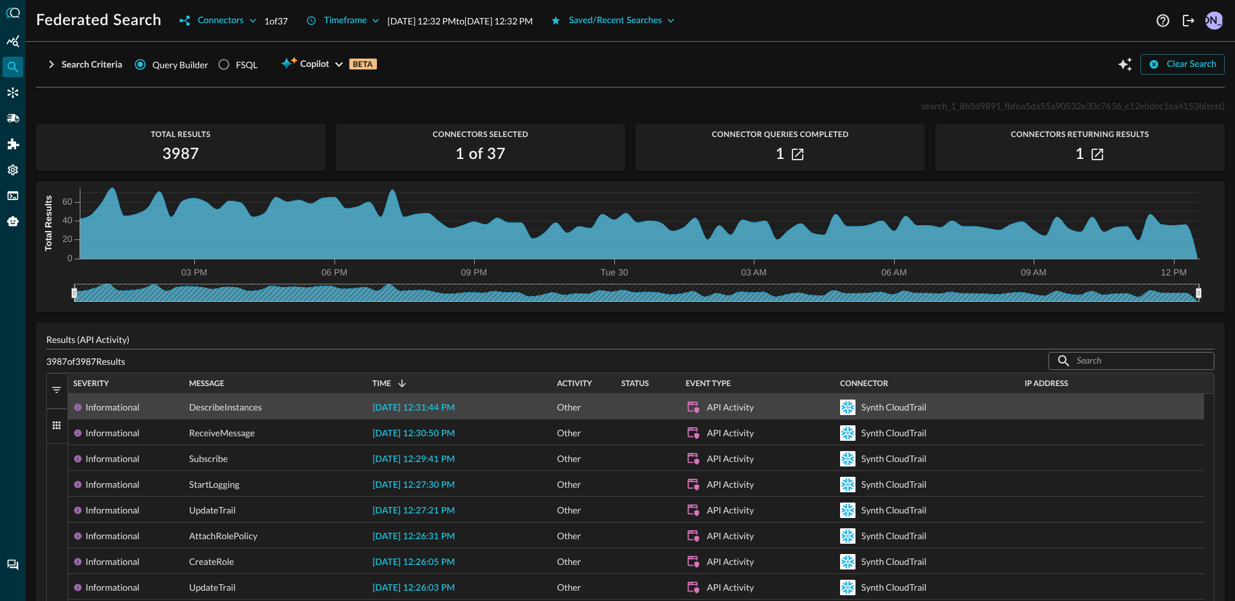
click at [432, 408] on span "2025-09-30 12:31:44 PM" at bounding box center [413, 407] width 82 height 9
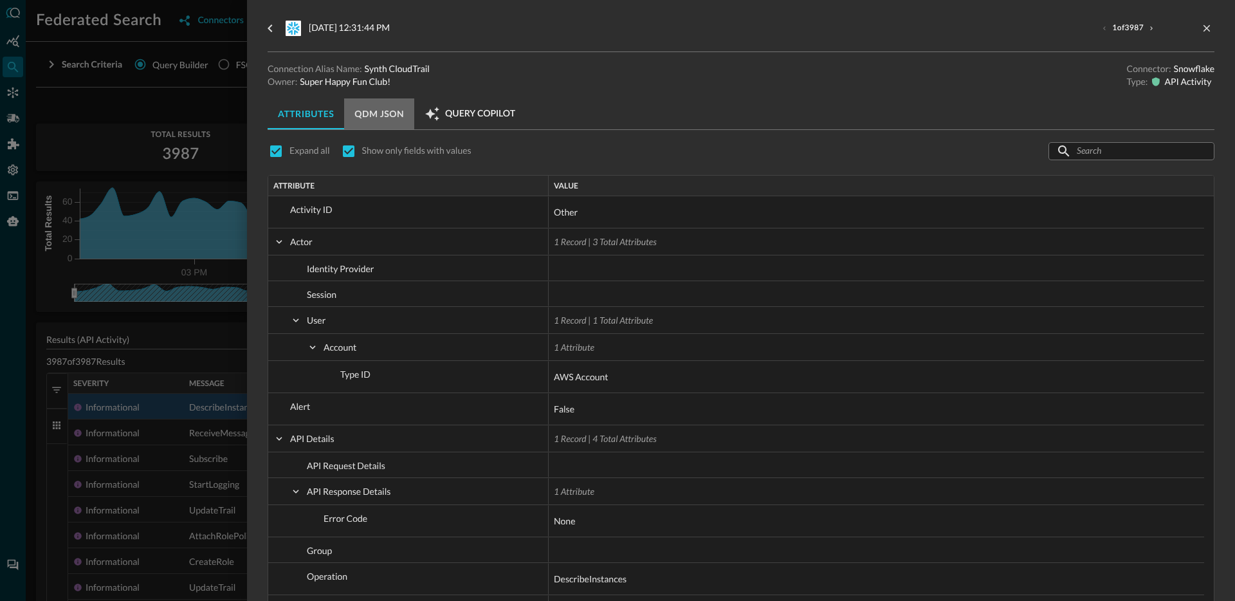
click at [384, 114] on button "QDM JSON" at bounding box center [379, 113] width 70 height 31
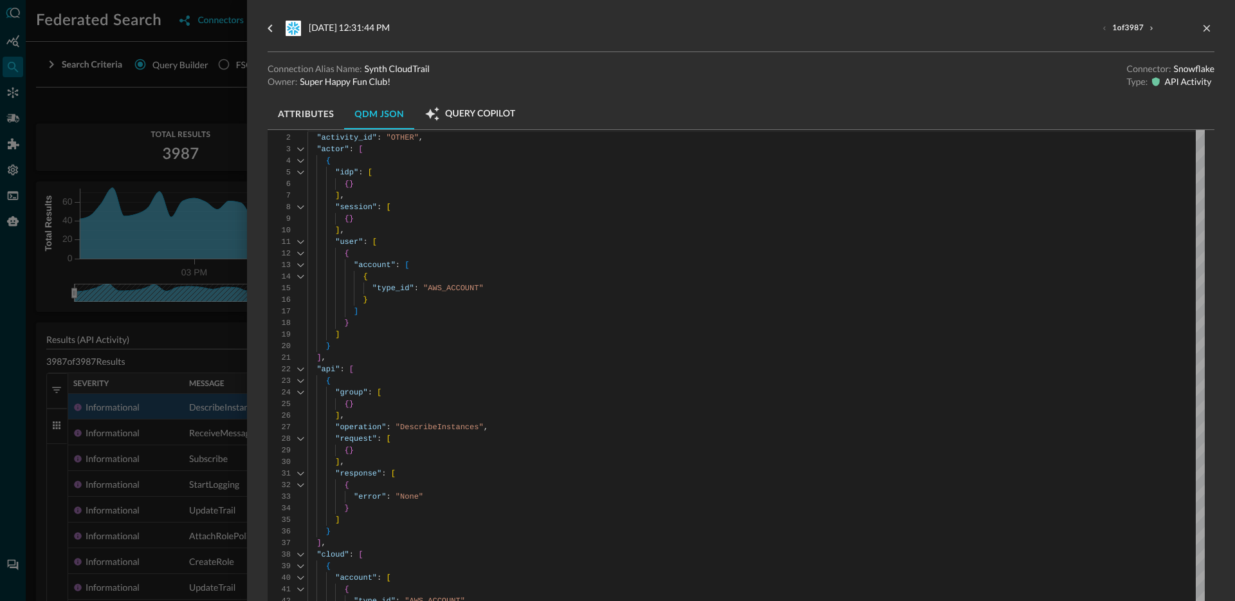
scroll to position [49, 0]
click at [1201, 33] on icon "close-drawer" at bounding box center [1207, 29] width 12 height 12
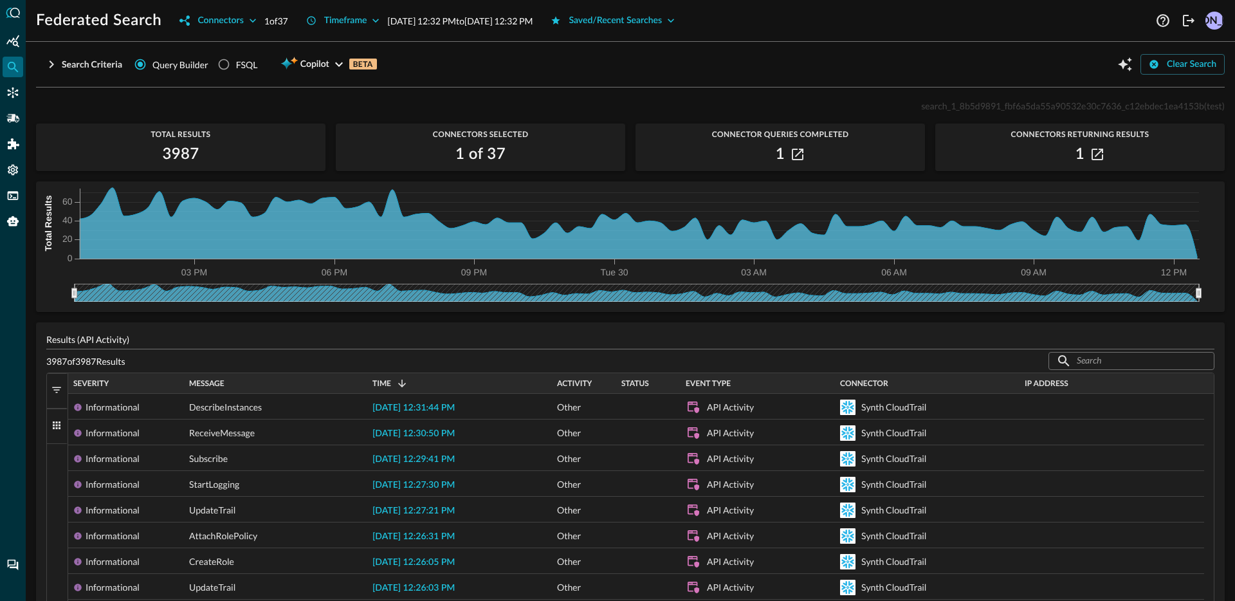
click at [1087, 100] on span "search_1_8b5d9891_fbf6a5da55a90532e30c7636_c12ebdec1ea4153b" at bounding box center [1062, 105] width 283 height 11
copy p "search_1_8b5d9891_fbf6a5da55a90532e30c7636_c12ebdec1ea4153b (test)"
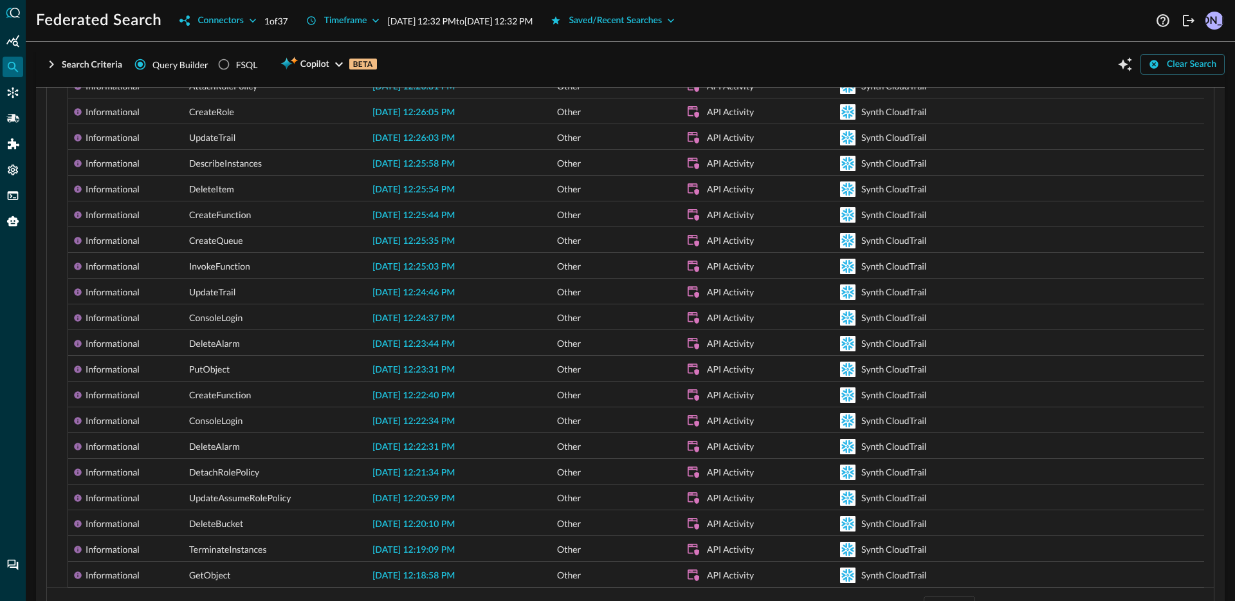
scroll to position [493, 0]
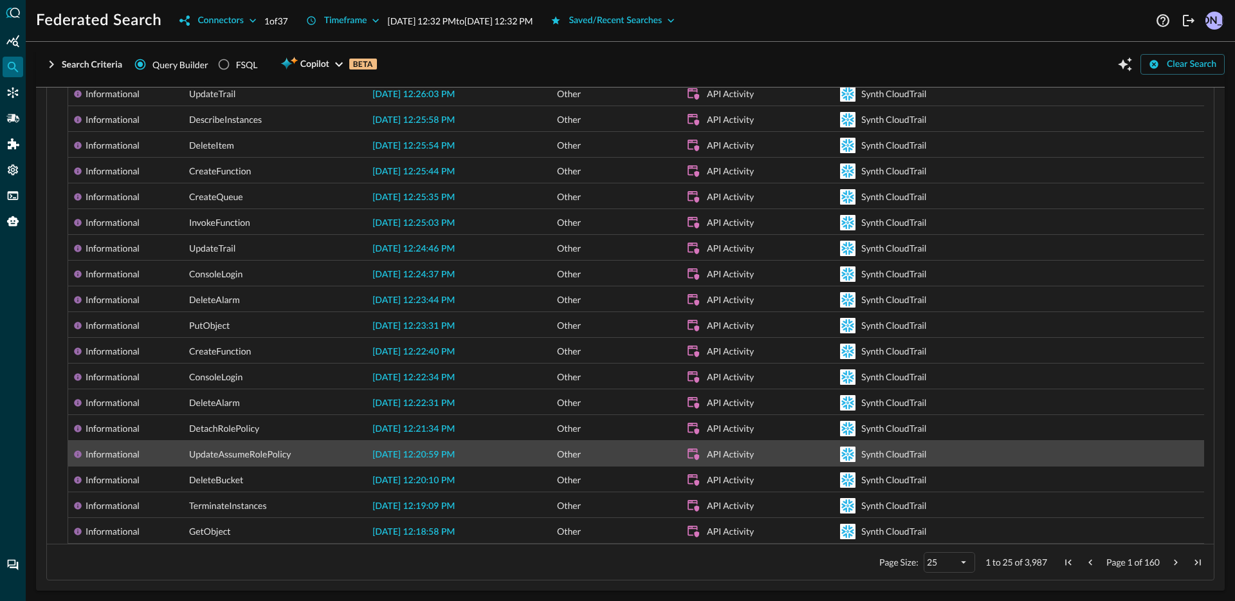
click at [455, 454] on span "2025-09-30 12:20:59 PM" at bounding box center [413, 454] width 82 height 9
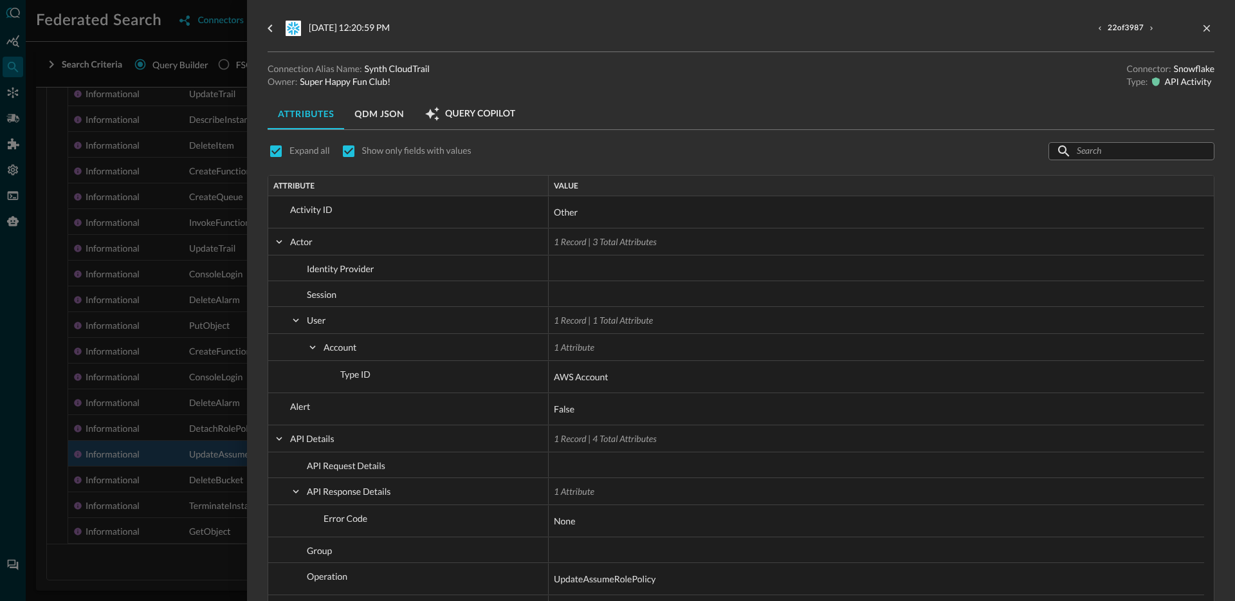
click at [369, 114] on button "QDM JSON" at bounding box center [379, 113] width 70 height 31
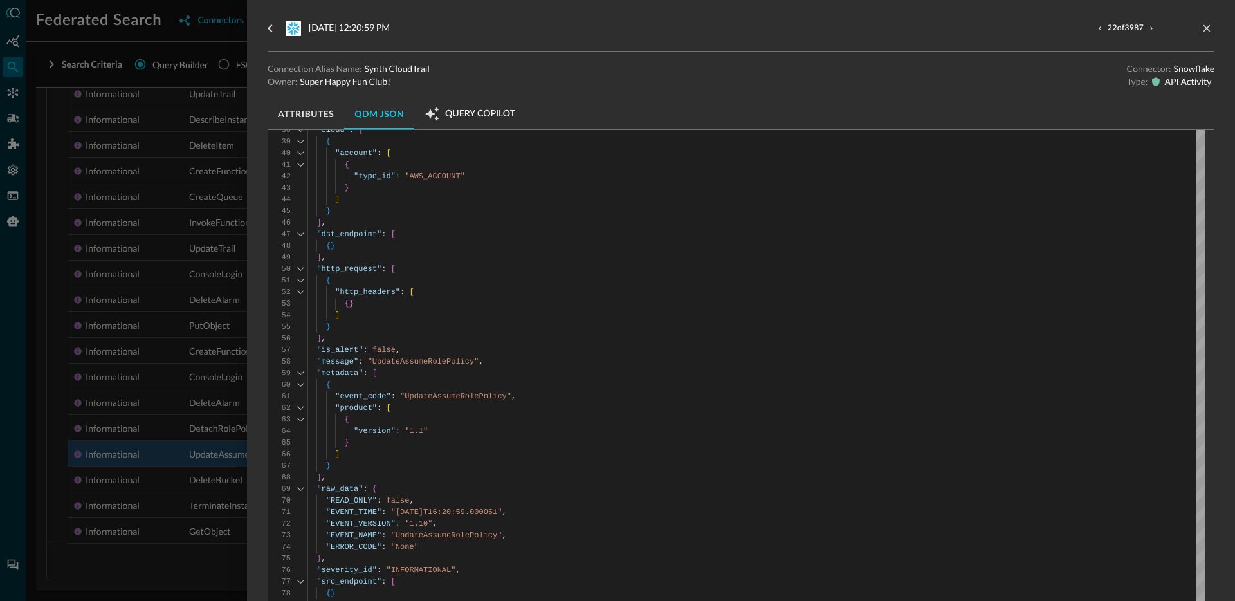
scroll to position [553, 0]
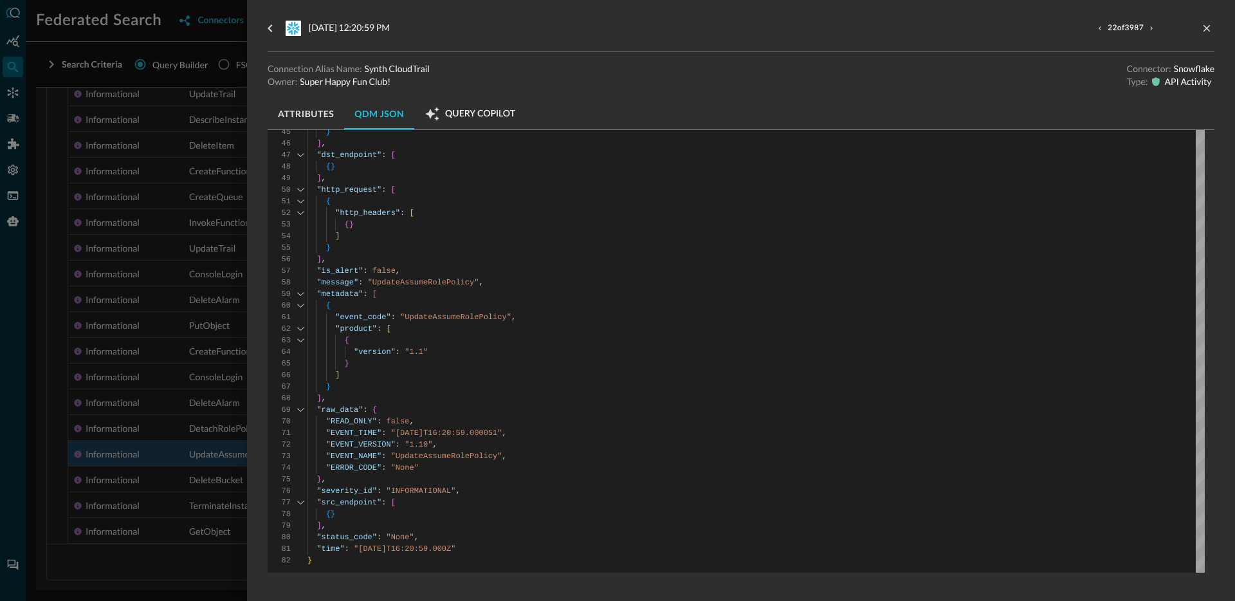
click at [154, 370] on div at bounding box center [617, 300] width 1235 height 601
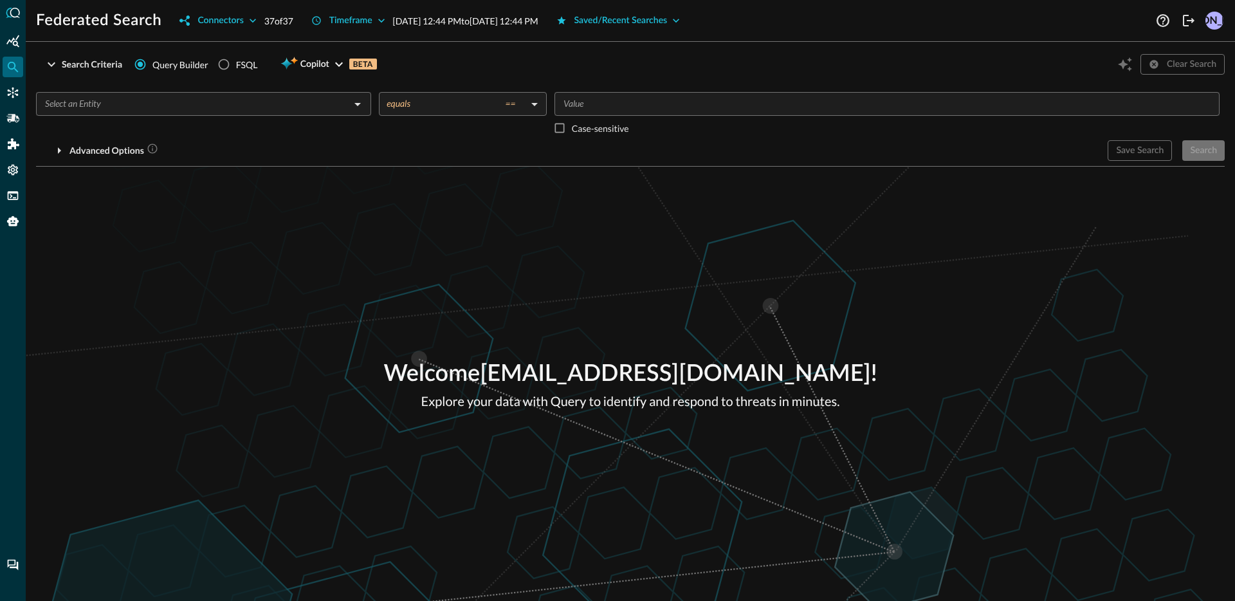
click at [693, 33] on div "Federated Search Connectors 37 of 37 Timeframe [DATE] 12:44 PM to [DATE] 12:44 …" at bounding box center [630, 300] width 1209 height 601
click at [688, 30] on button "Saved/Recent Searches" at bounding box center [619, 20] width 140 height 21
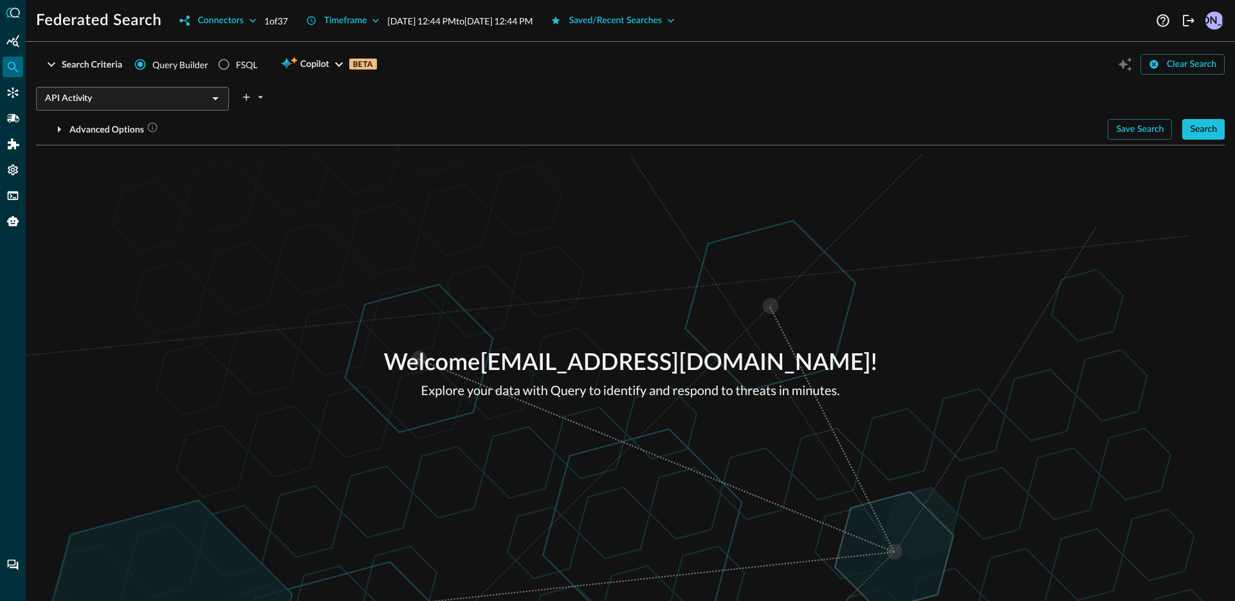
click at [439, 197] on div "Welcome [EMAIL_ADDRESS][DOMAIN_NAME] ! Explore your data with Query to identify…" at bounding box center [630, 372] width 1209 height 455
click at [1211, 134] on button "Search" at bounding box center [1203, 129] width 42 height 21
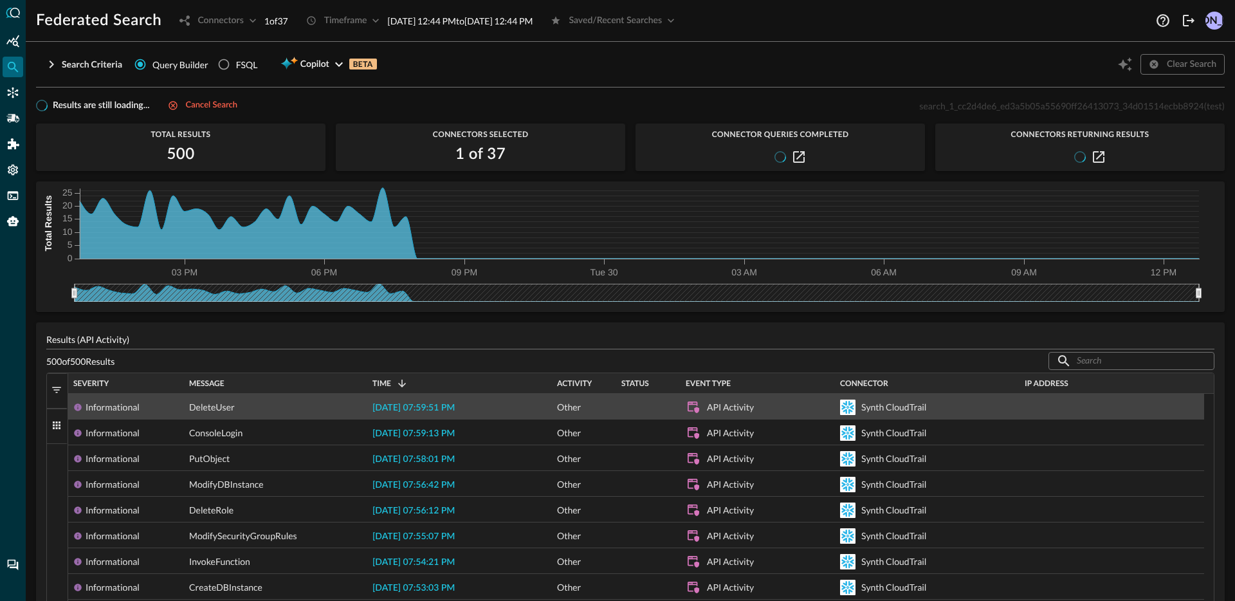
click at [434, 405] on span "[DATE] 07:59:51 PM" at bounding box center [413, 407] width 82 height 9
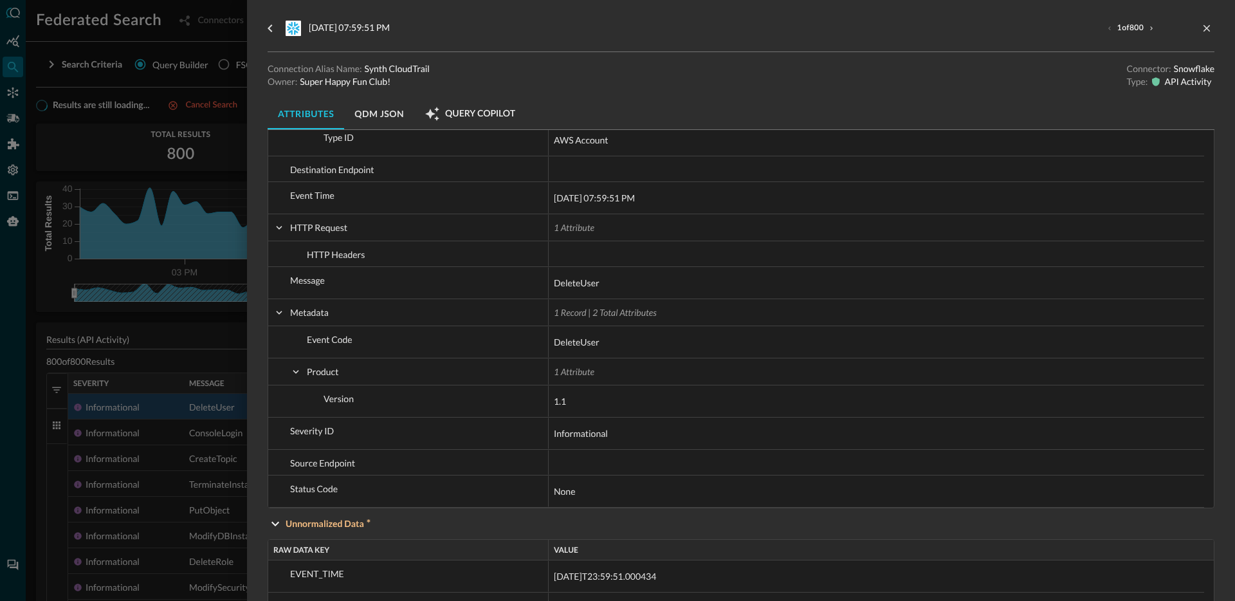
scroll to position [610, 0]
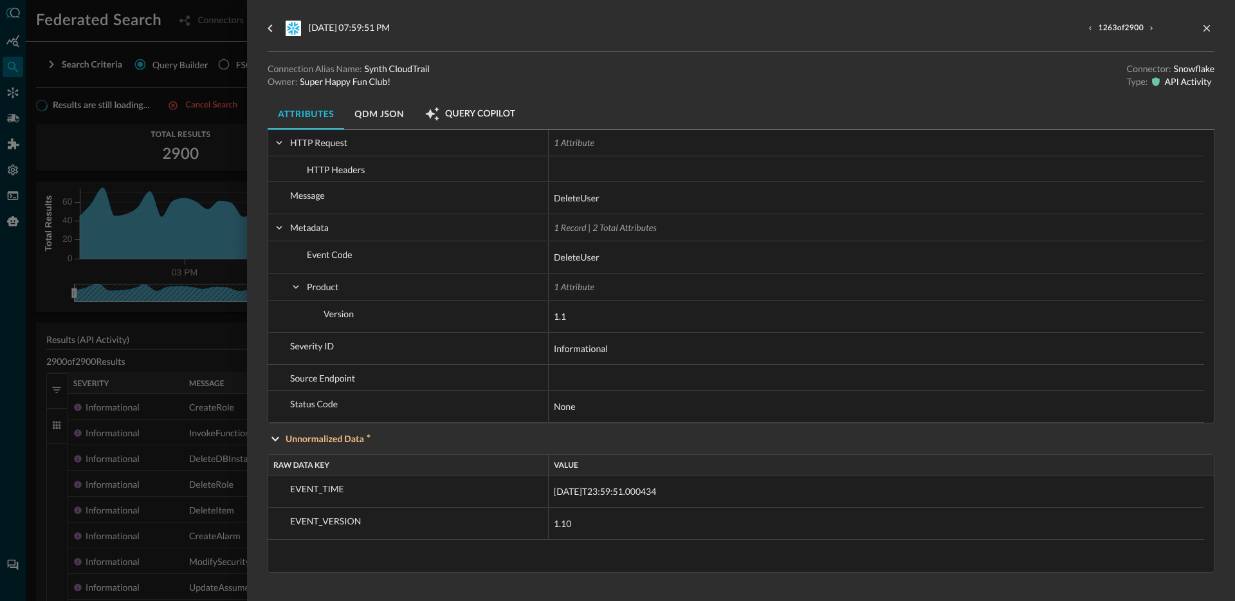
click at [194, 118] on div at bounding box center [617, 300] width 1235 height 601
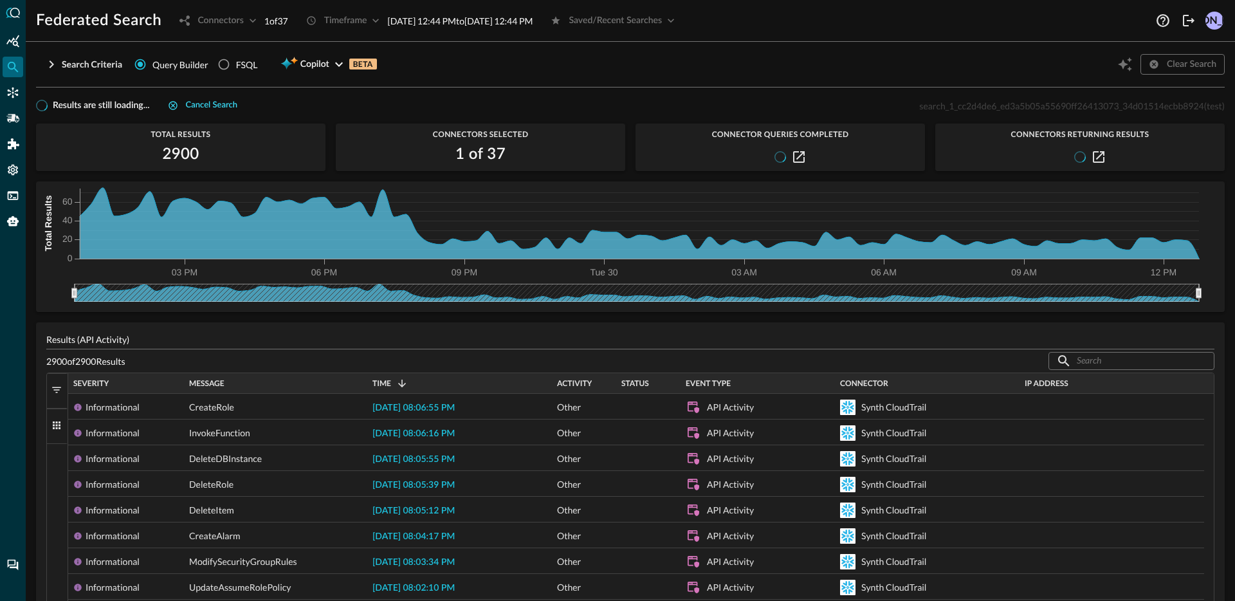
click at [208, 105] on button "Cancel search" at bounding box center [202, 105] width 85 height 15
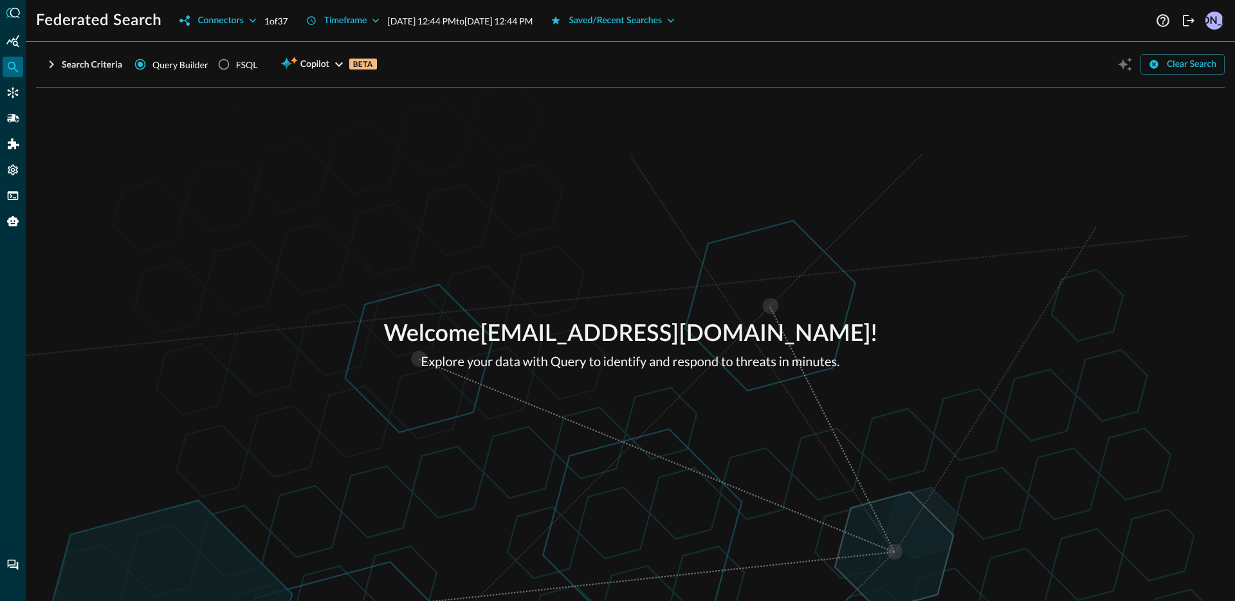
drag, startPoint x: 15, startPoint y: 94, endPoint x: 169, endPoint y: 156, distance: 166.2
click at [15, 94] on icon "Connectors" at bounding box center [12, 92] width 13 height 13
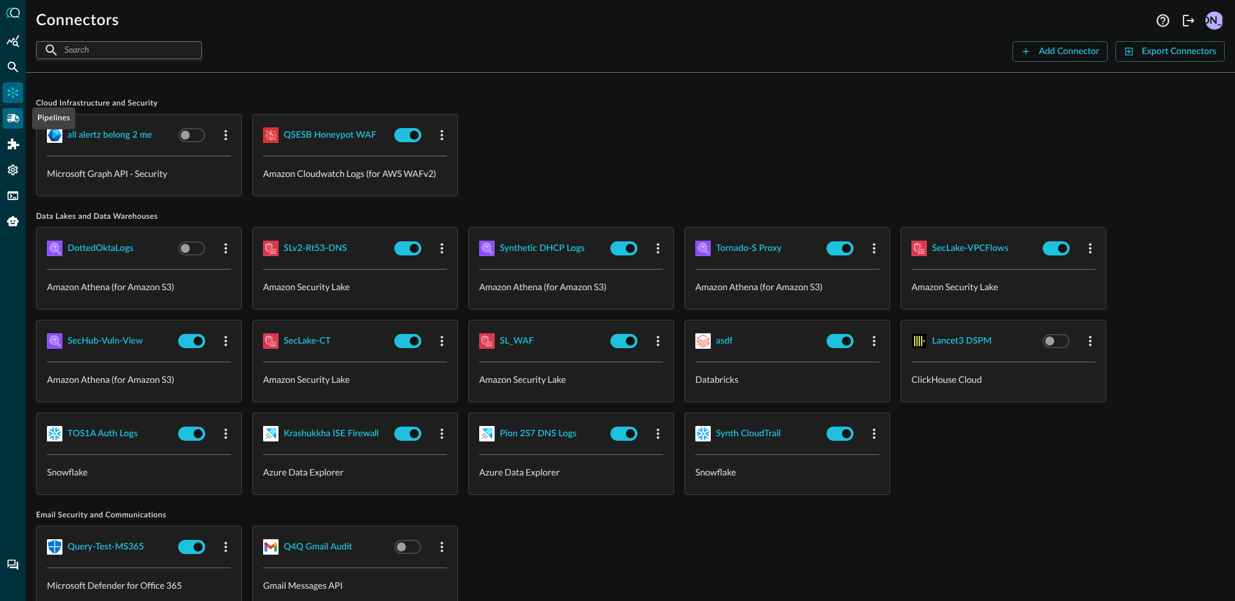
click at [9, 123] on icon "Pipelines" at bounding box center [12, 118] width 13 height 13
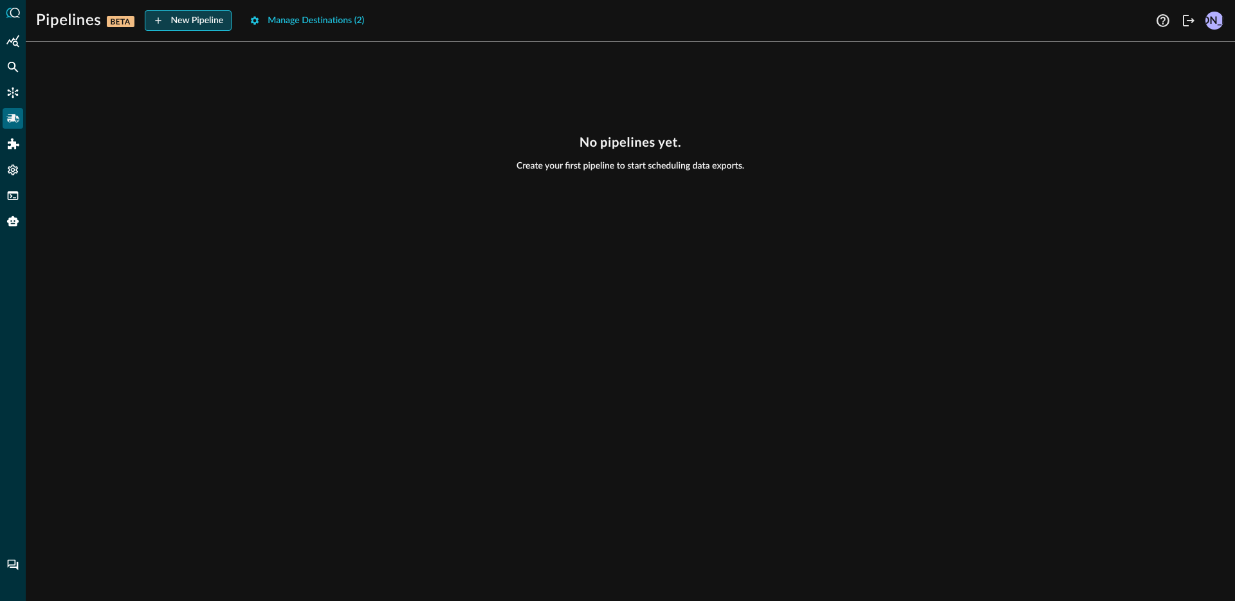
click at [190, 28] on button "New Pipeline" at bounding box center [188, 20] width 87 height 21
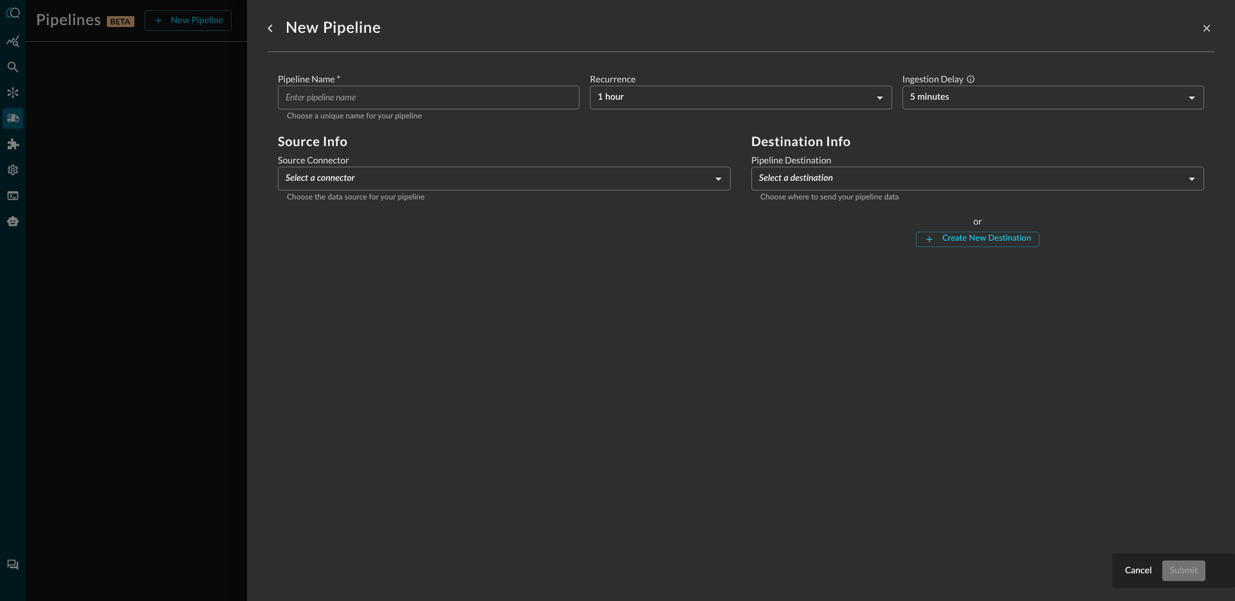
click at [415, 98] on input "Pipeline Name   *" at bounding box center [433, 98] width 294 height 24
type input "cbc-events-gcs"
click at [392, 186] on body "Pipelines BETA New Pipeline Manage Destinations ( 2 ) JO No pipelines yet. Crea…" at bounding box center [617, 300] width 1235 height 601
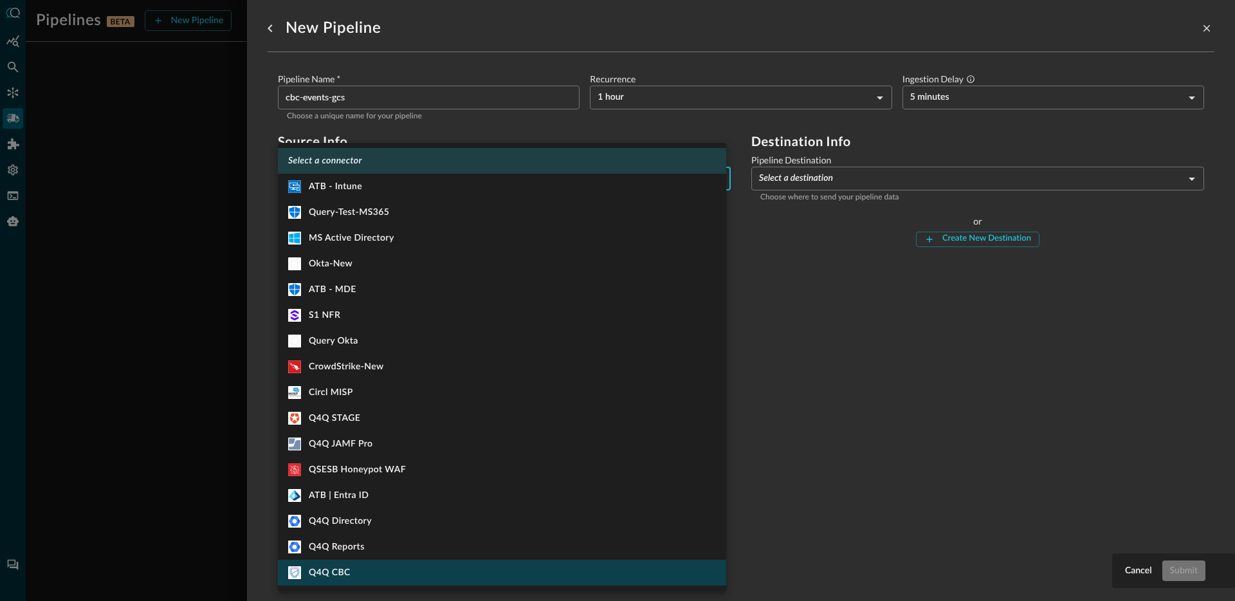
click at [382, 568] on li "Q4Q CBC" at bounding box center [502, 572] width 448 height 26
type input "915"
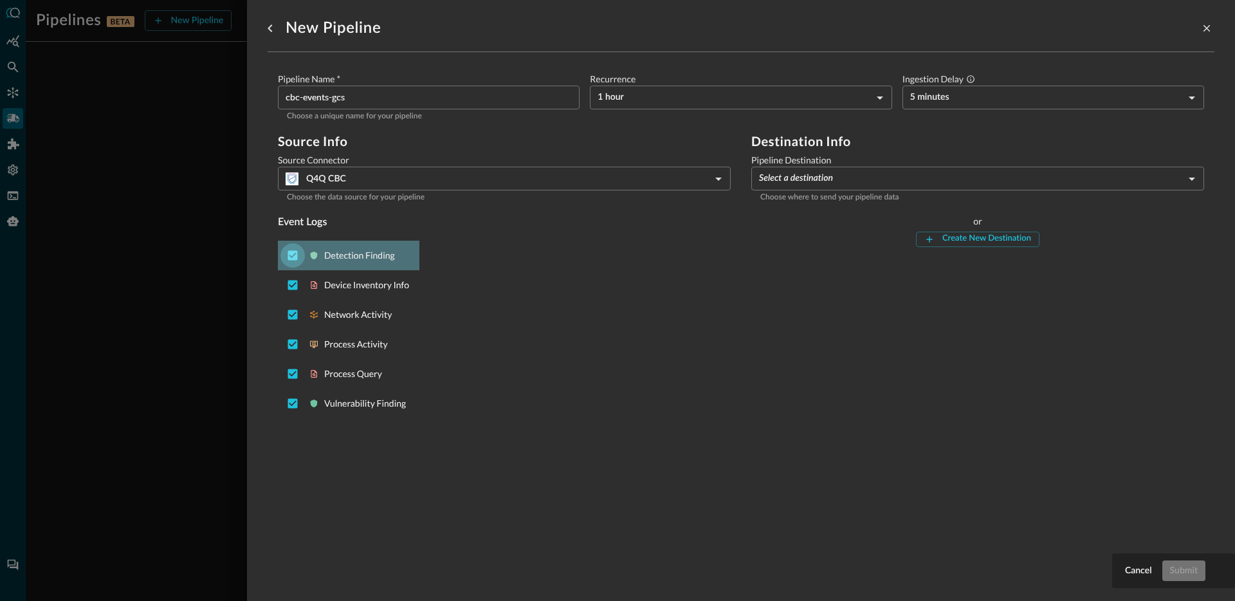
click at [287, 255] on input "Deselect Detection Finding event type" at bounding box center [292, 255] width 24 height 24
checkbox input "false"
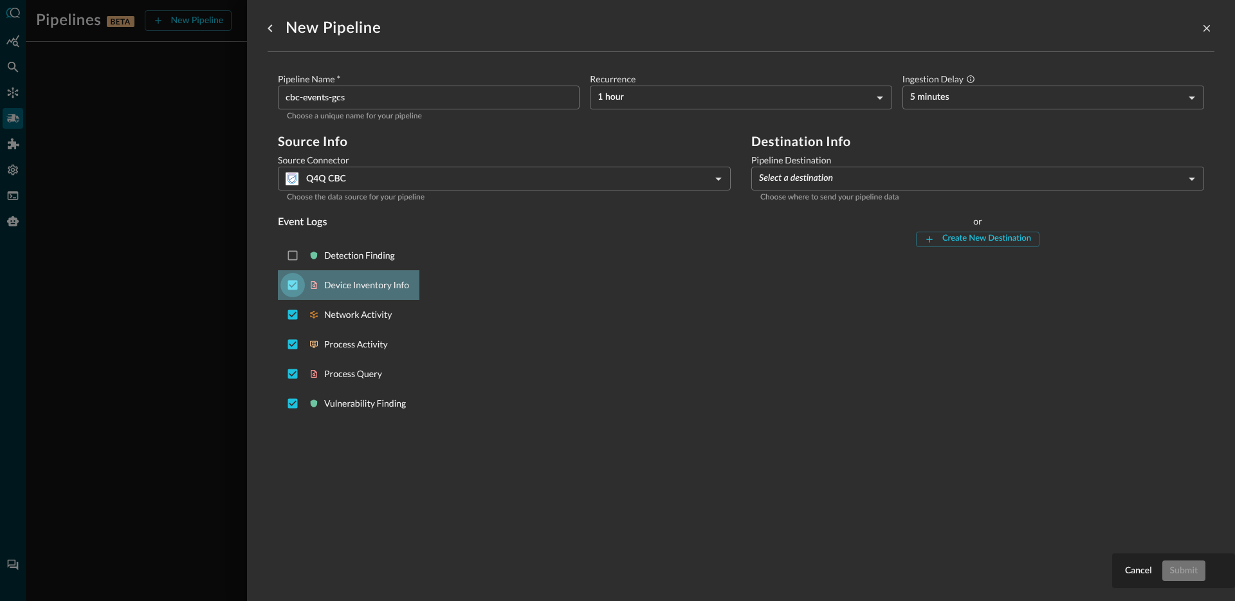
click at [292, 291] on input "Deselect Device Inventory Info event type" at bounding box center [292, 285] width 24 height 24
checkbox input "false"
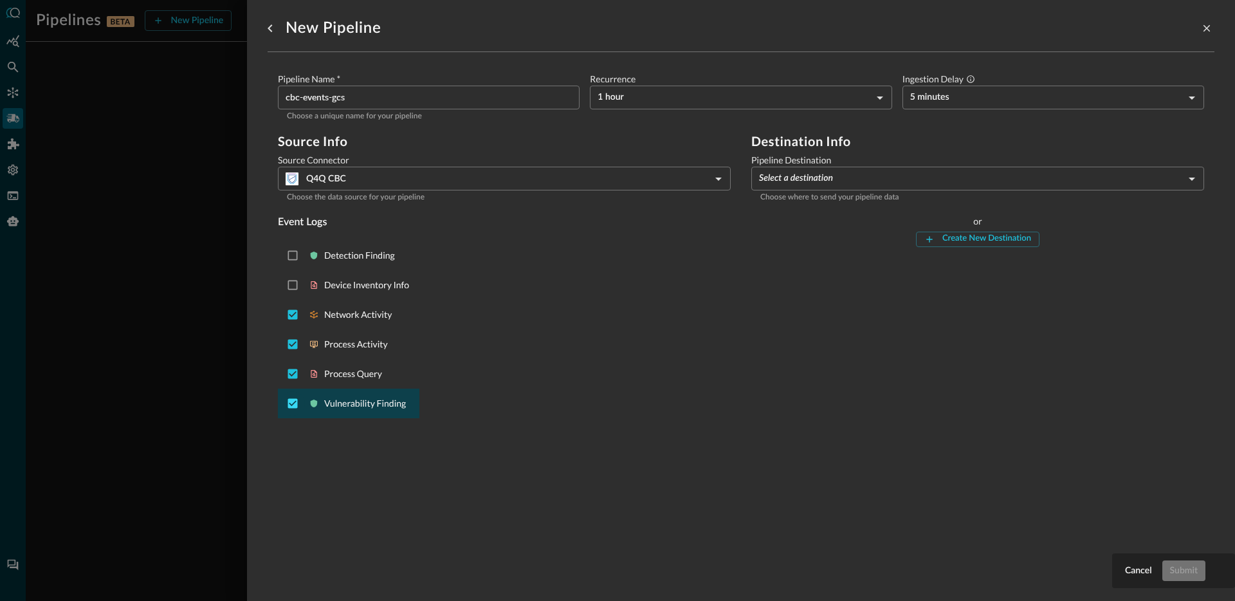
click at [293, 408] on input "Deselect Vulnerability Finding event type" at bounding box center [292, 403] width 24 height 24
checkbox input "false"
click at [290, 377] on input "Deselect Process Query event type" at bounding box center [292, 373] width 24 height 24
checkbox input "false"
click at [324, 102] on input "cbc-events-gcs" at bounding box center [433, 98] width 294 height 24
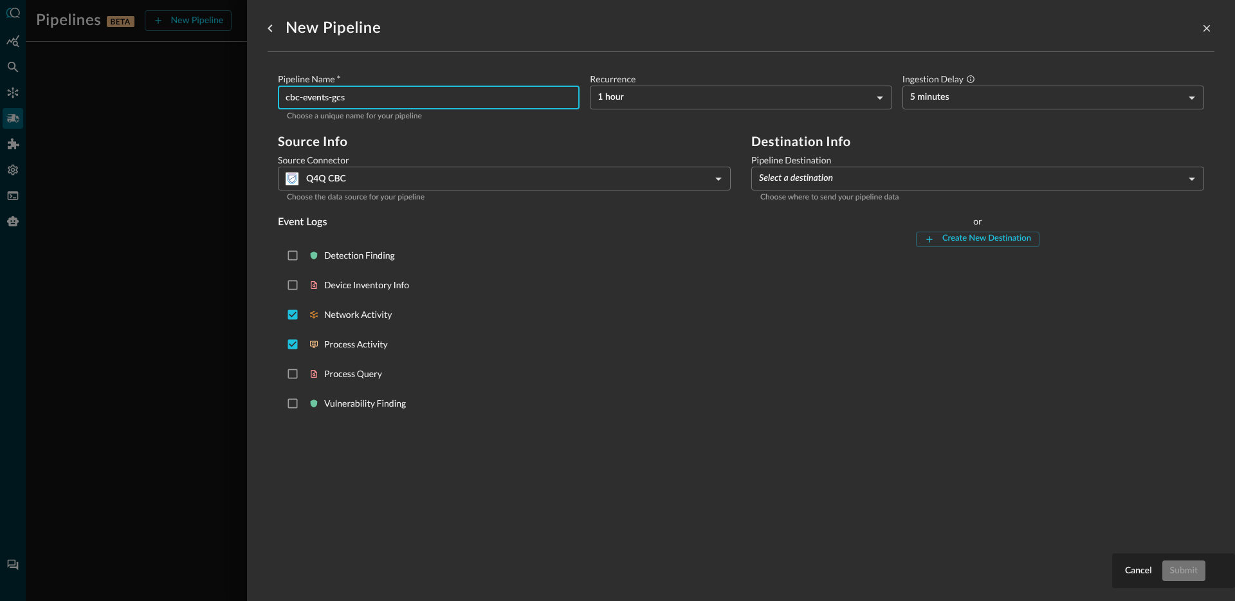
click at [324, 102] on input "cbc-events-gcs" at bounding box center [433, 98] width 294 height 24
type input "cbc-activity-gcs"
click at [824, 180] on body "Pipelines BETA New Pipeline Manage Destinations ( 2 ) JO No pipelines yet. Crea…" at bounding box center [617, 300] width 1235 height 601
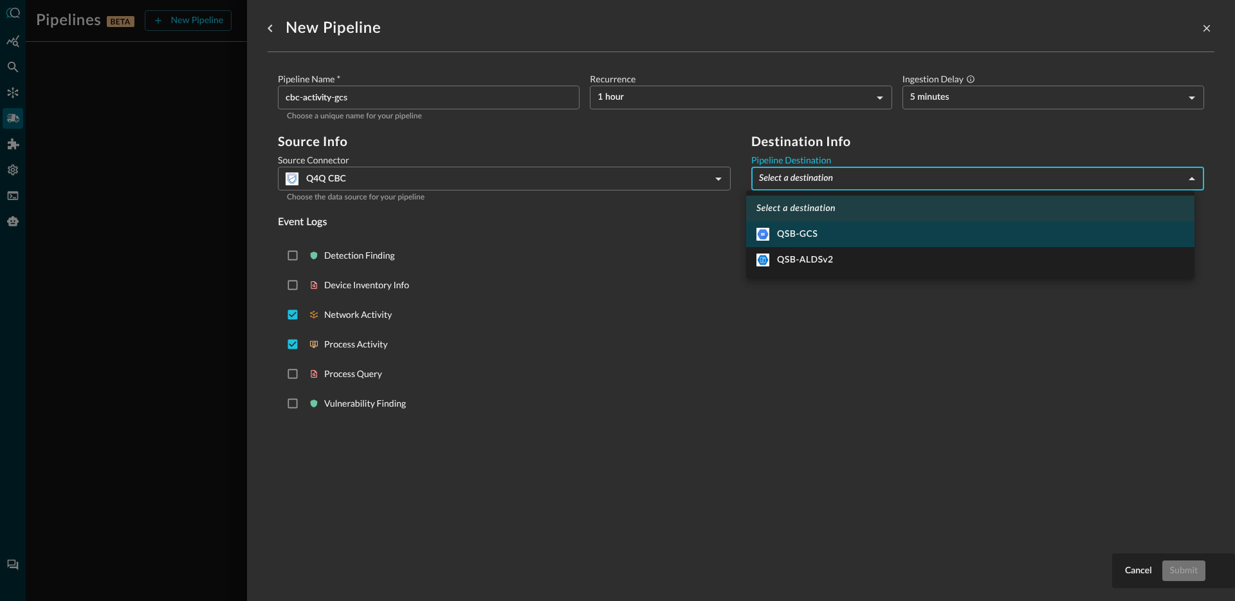
click at [822, 230] on li "QSB-GCS" at bounding box center [970, 234] width 448 height 26
type input "3"
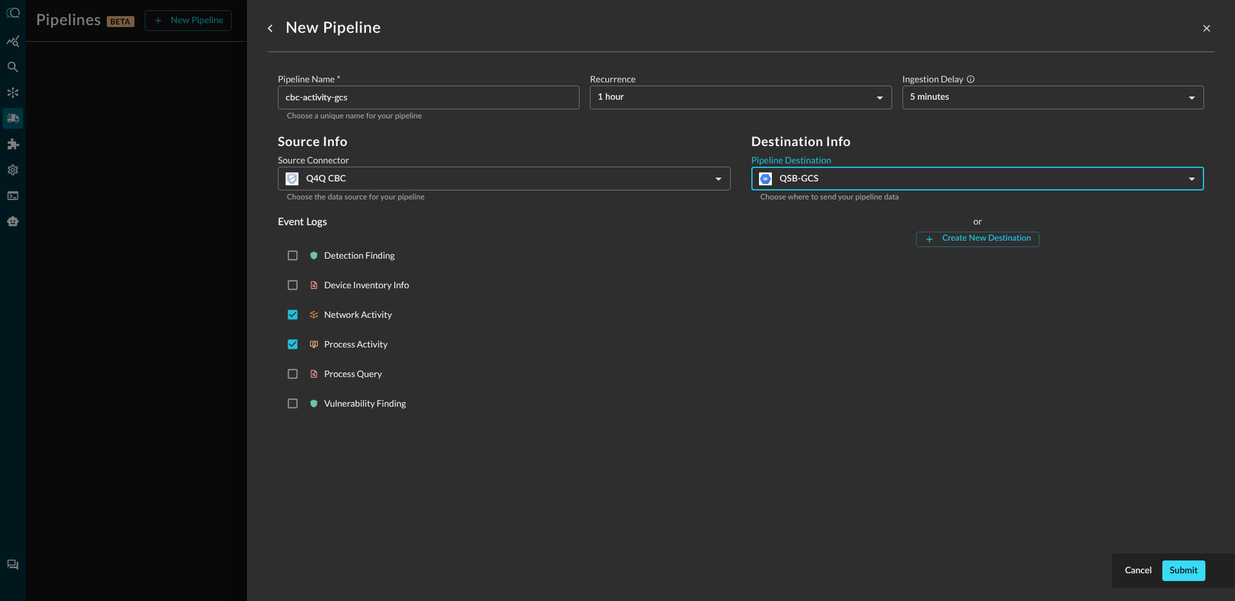
click at [1200, 570] on button "Submit" at bounding box center [1183, 570] width 43 height 21
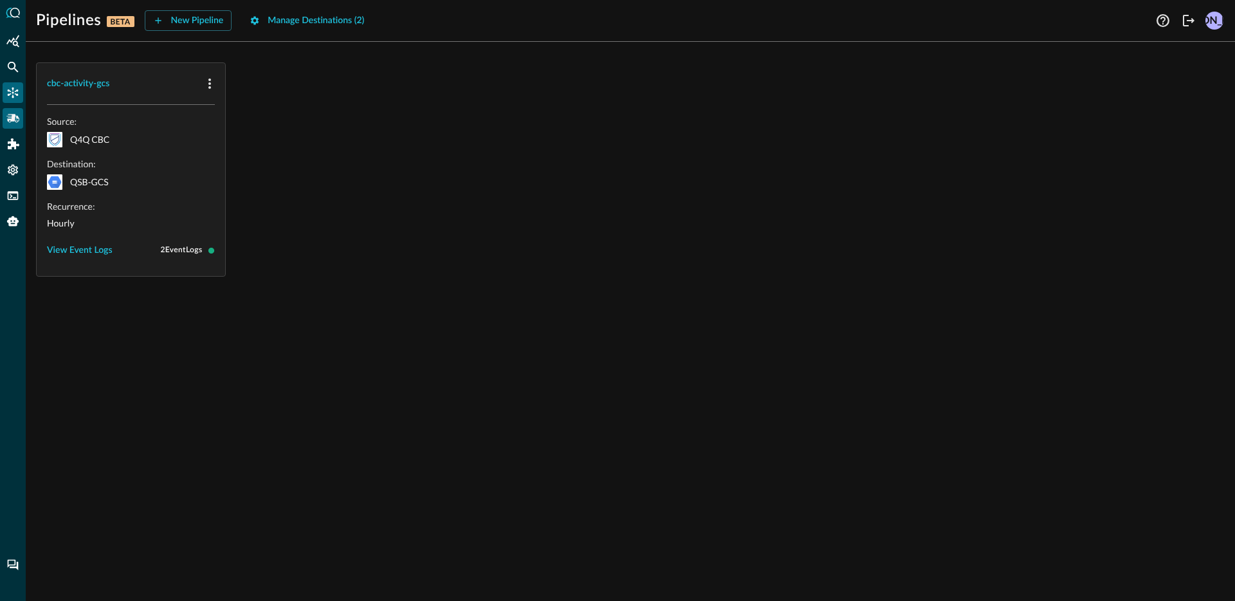
click at [16, 93] on icon "Connectors" at bounding box center [12, 92] width 13 height 13
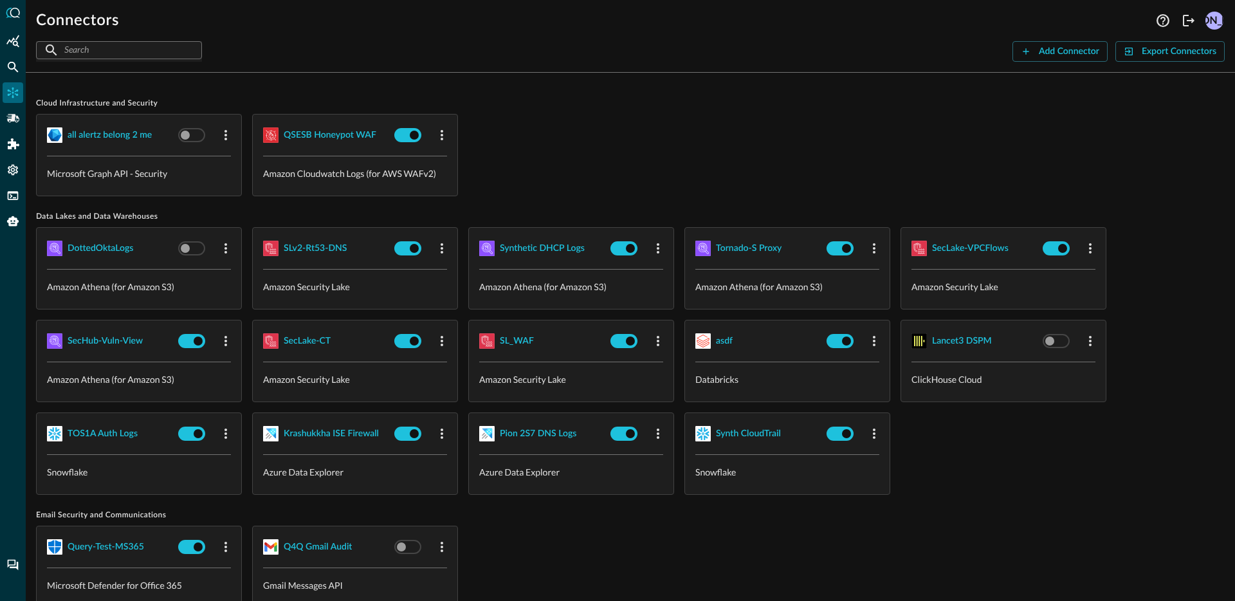
click at [667, 521] on div "Email Security and Communications Query-Test-MS365 Microsoft Defender for Offic…" at bounding box center [630, 559] width 1188 height 98
click at [767, 432] on div "Synth CloudTrail" at bounding box center [748, 434] width 65 height 16
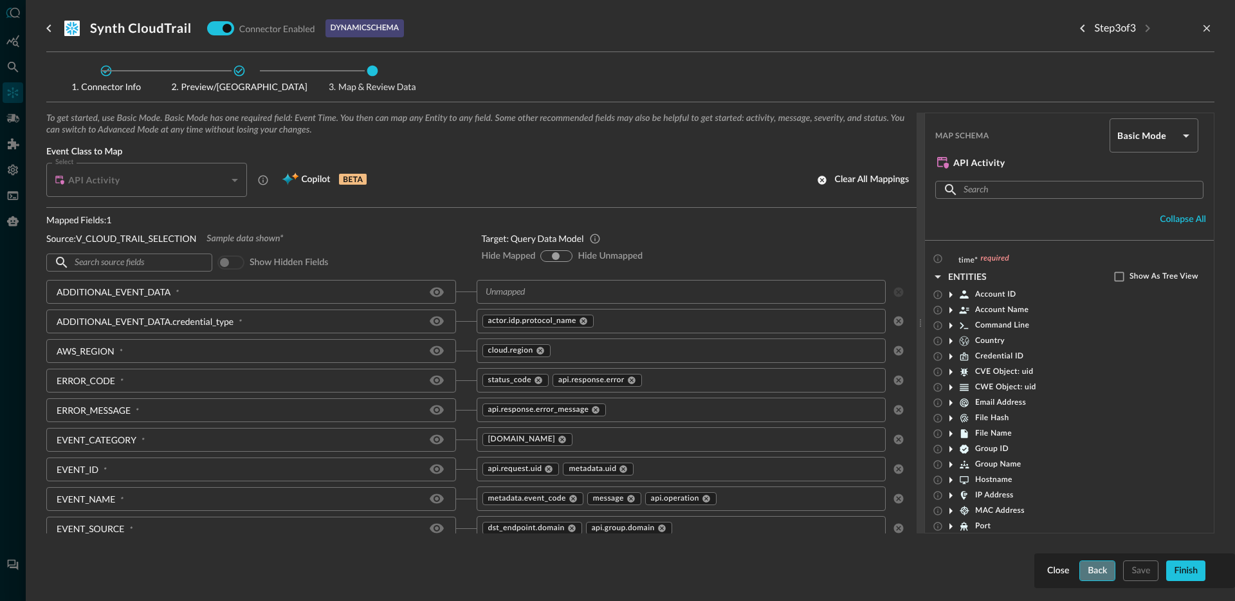
click at [1109, 565] on button "Back" at bounding box center [1097, 570] width 36 height 21
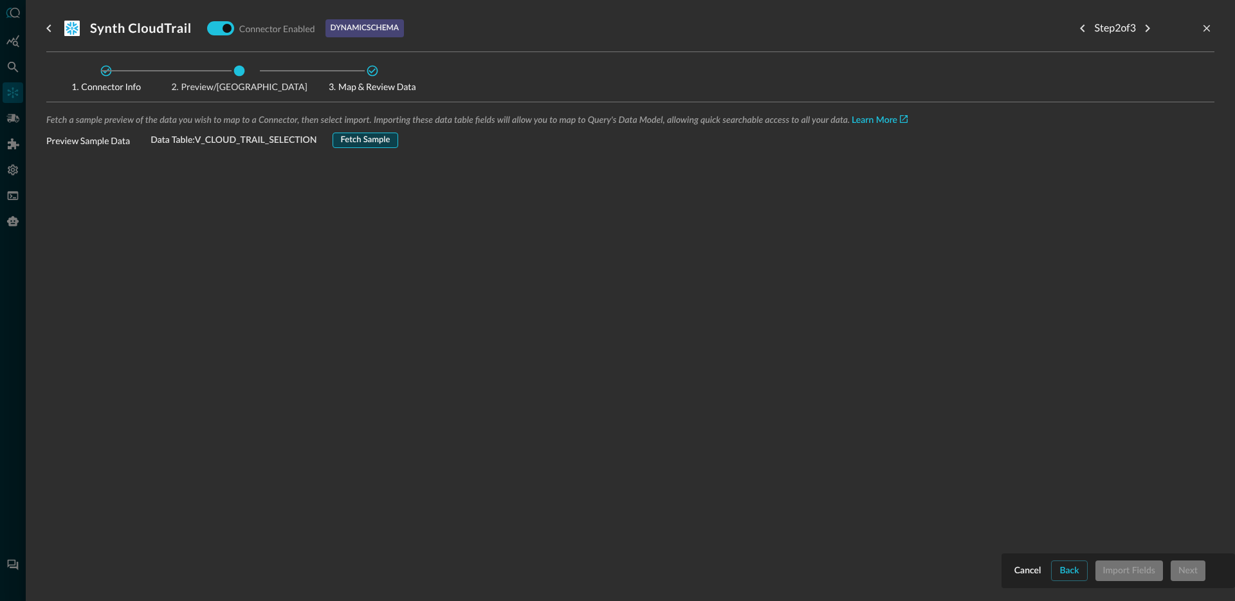
click at [357, 141] on button "Fetch Sample" at bounding box center [365, 139] width 66 height 15
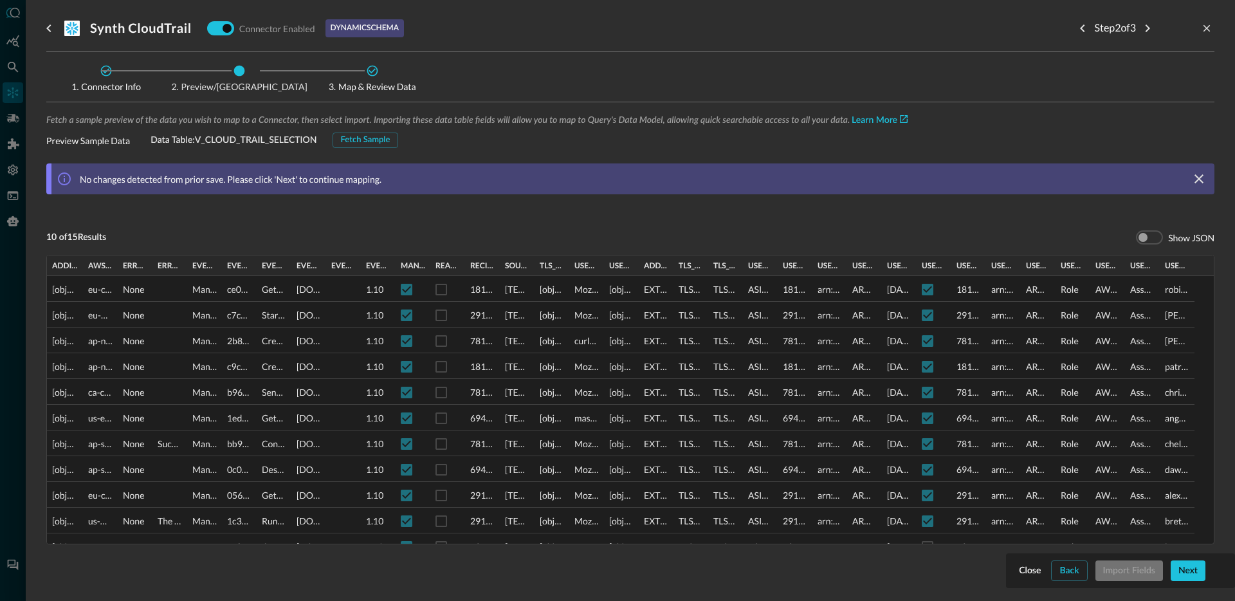
click at [1138, 570] on div "Close Back Import Fields Next" at bounding box center [1120, 570] width 208 height 21
click at [1198, 571] on button "Next" at bounding box center [1187, 570] width 35 height 21
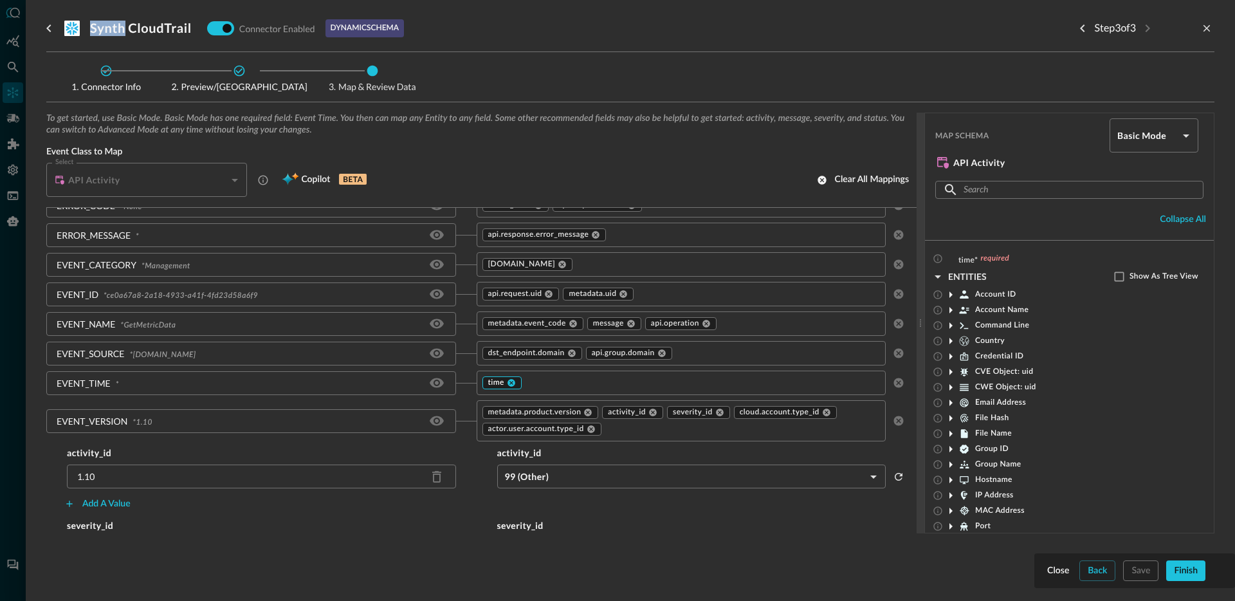
scroll to position [176, 0]
click at [533, 382] on input "text" at bounding box center [691, 382] width 337 height 16
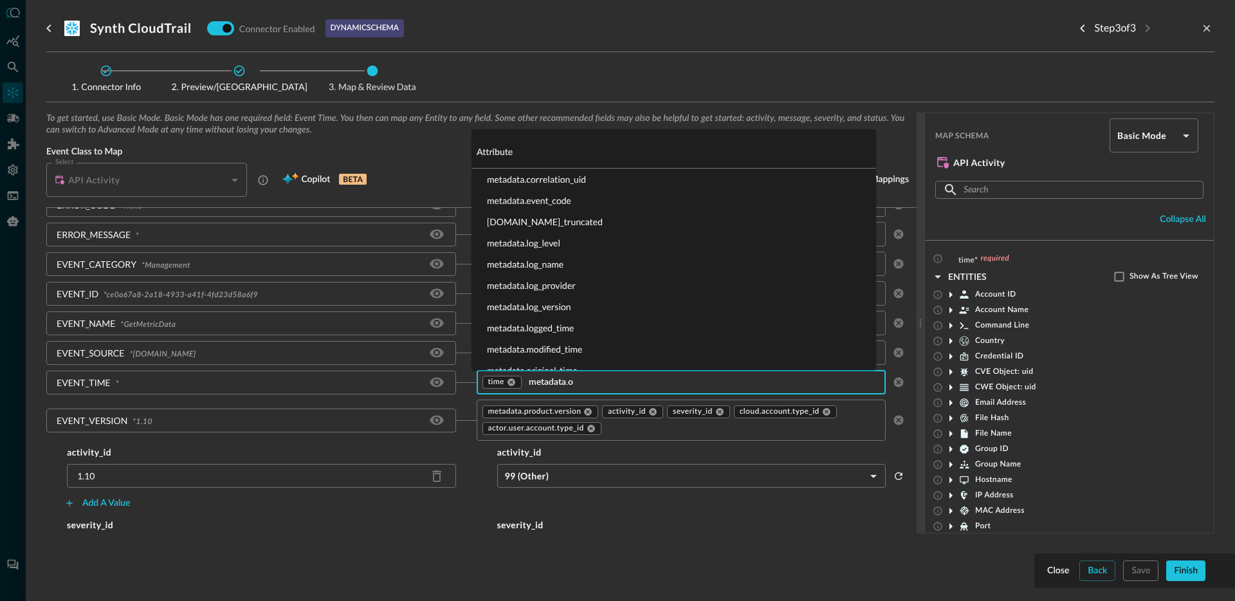
type input "metadata.or"
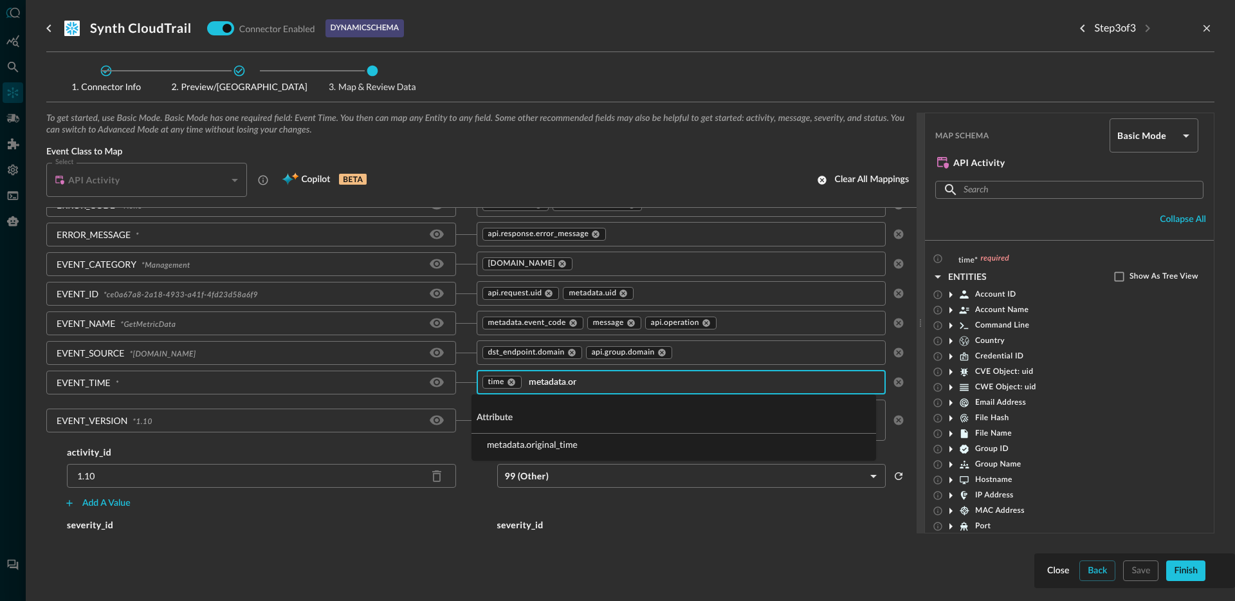
click at [534, 440] on li "metadata.original_time" at bounding box center [673, 443] width 404 height 21
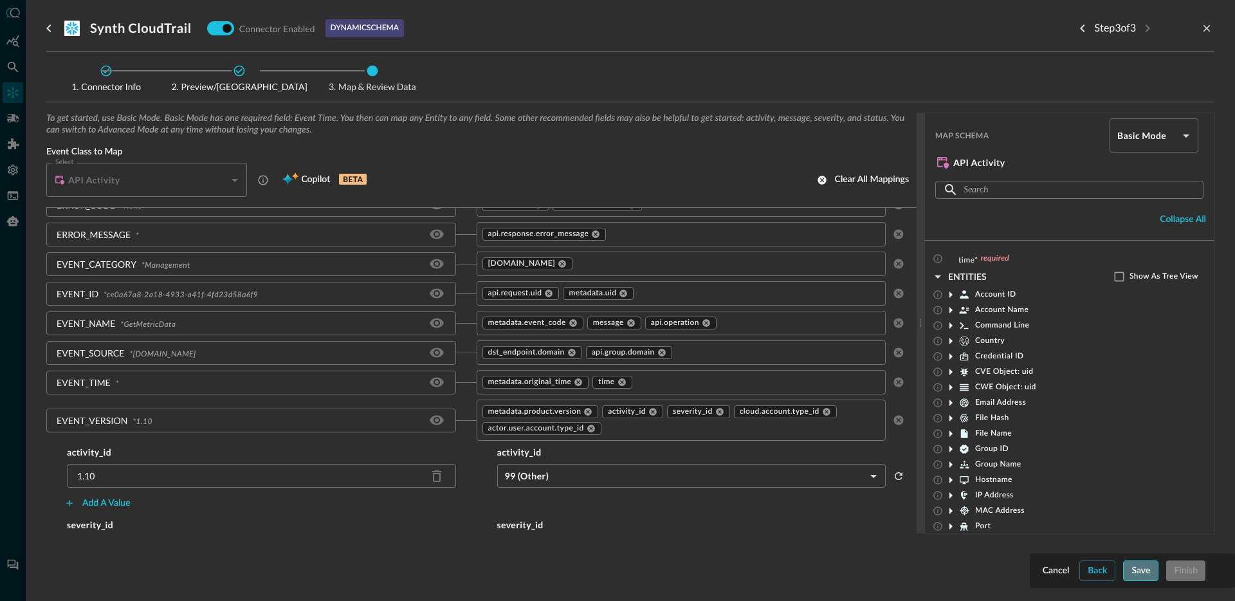
click at [1148, 575] on button "Save" at bounding box center [1140, 570] width 35 height 21
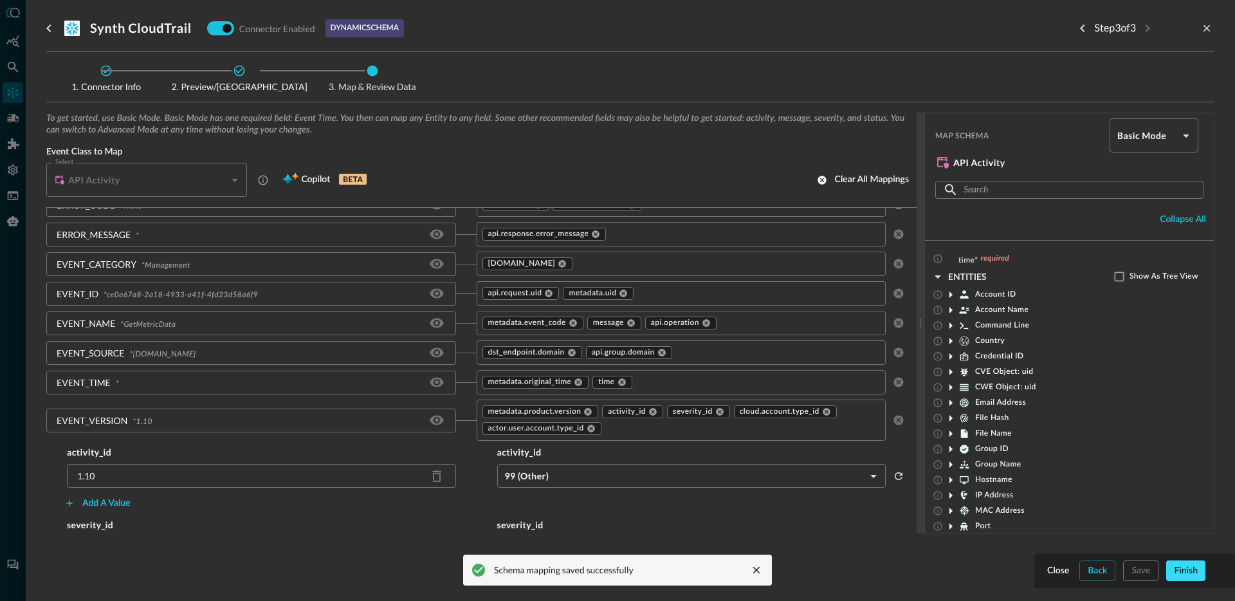
click at [1180, 576] on button "Finish" at bounding box center [1185, 570] width 39 height 21
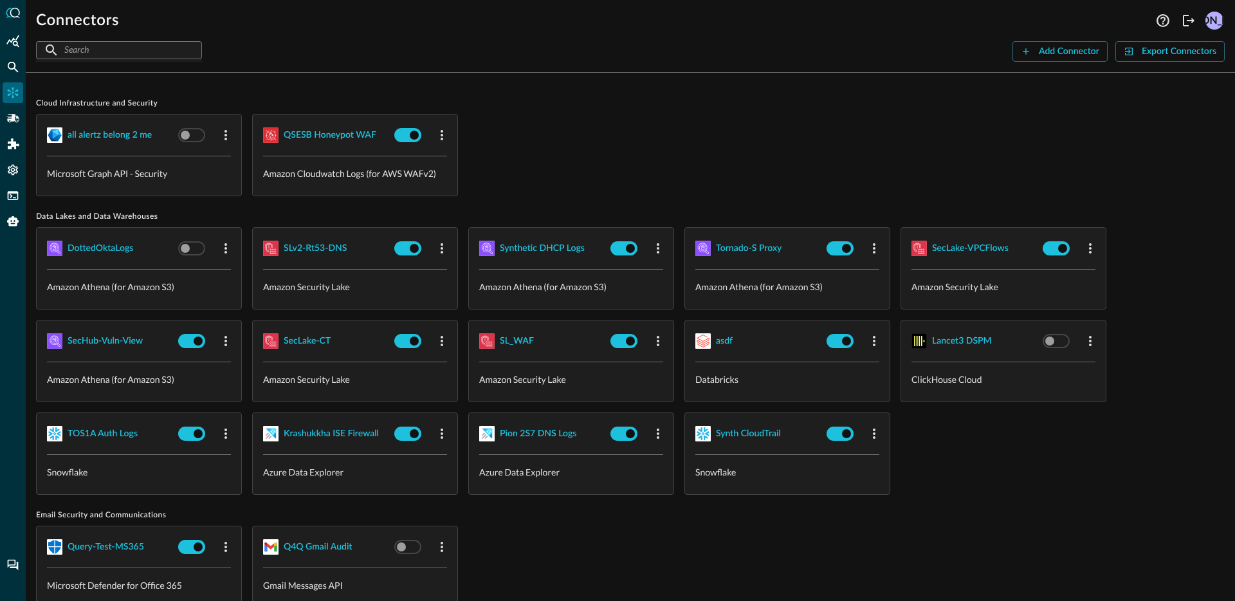
click at [6, 53] on div at bounding box center [13, 300] width 26 height 601
click at [8, 67] on icon "Federated Search" at bounding box center [12, 66] width 13 height 13
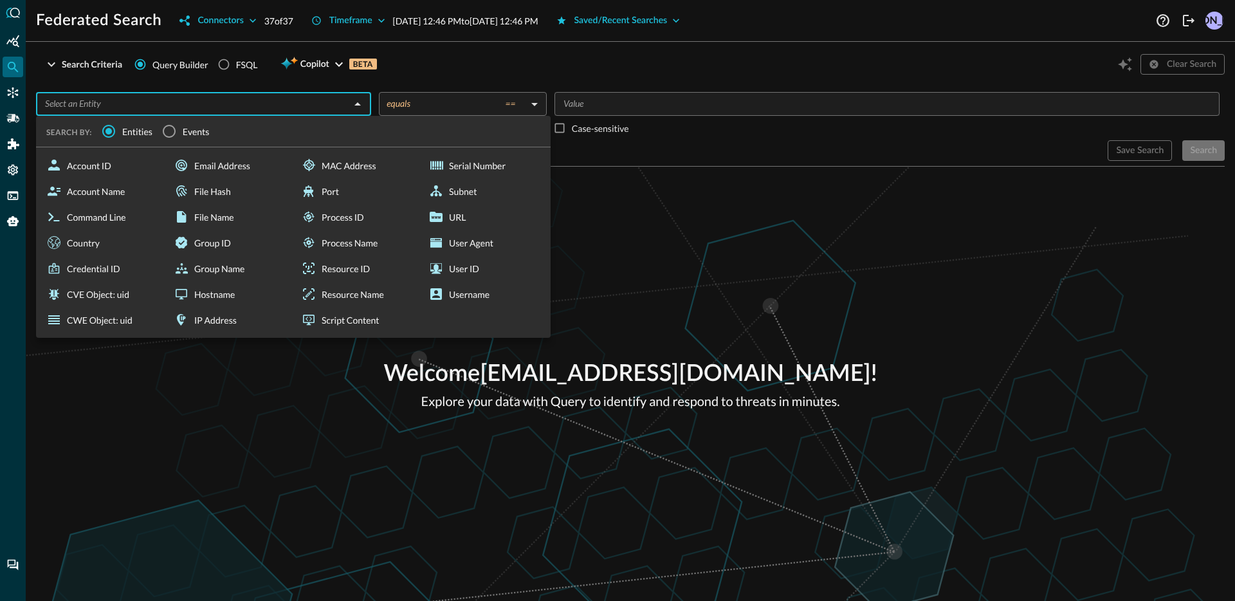
click at [212, 103] on input "text" at bounding box center [193, 104] width 306 height 16
click at [164, 133] on input "Events" at bounding box center [169, 131] width 27 height 27
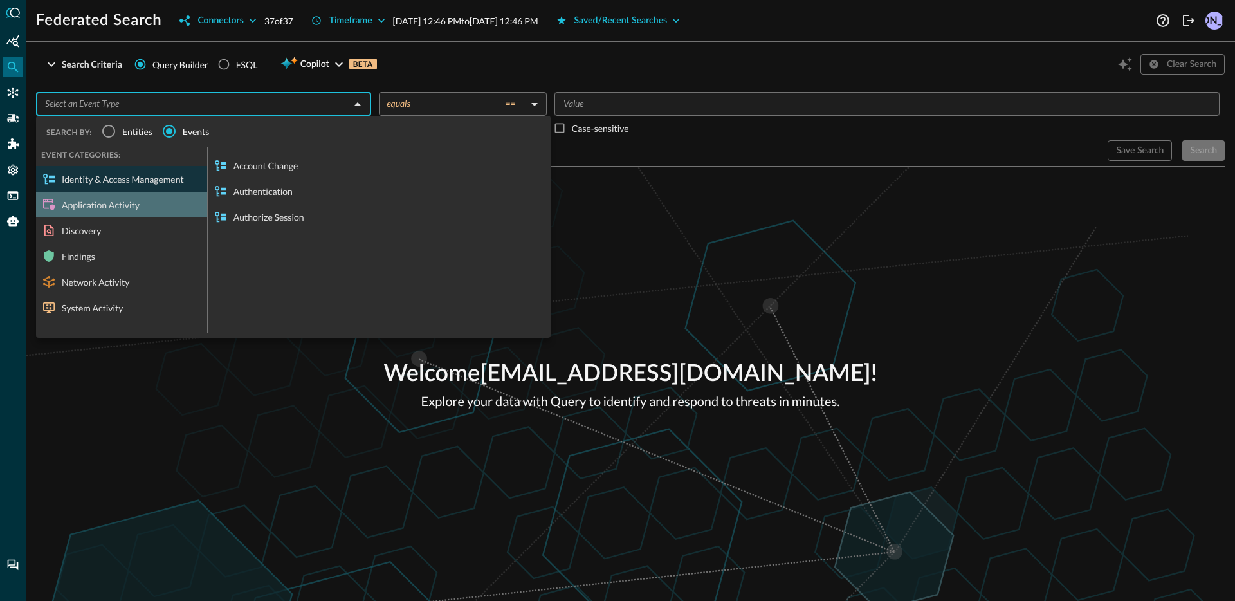
click at [114, 204] on div "Application Activity" at bounding box center [121, 205] width 171 height 26
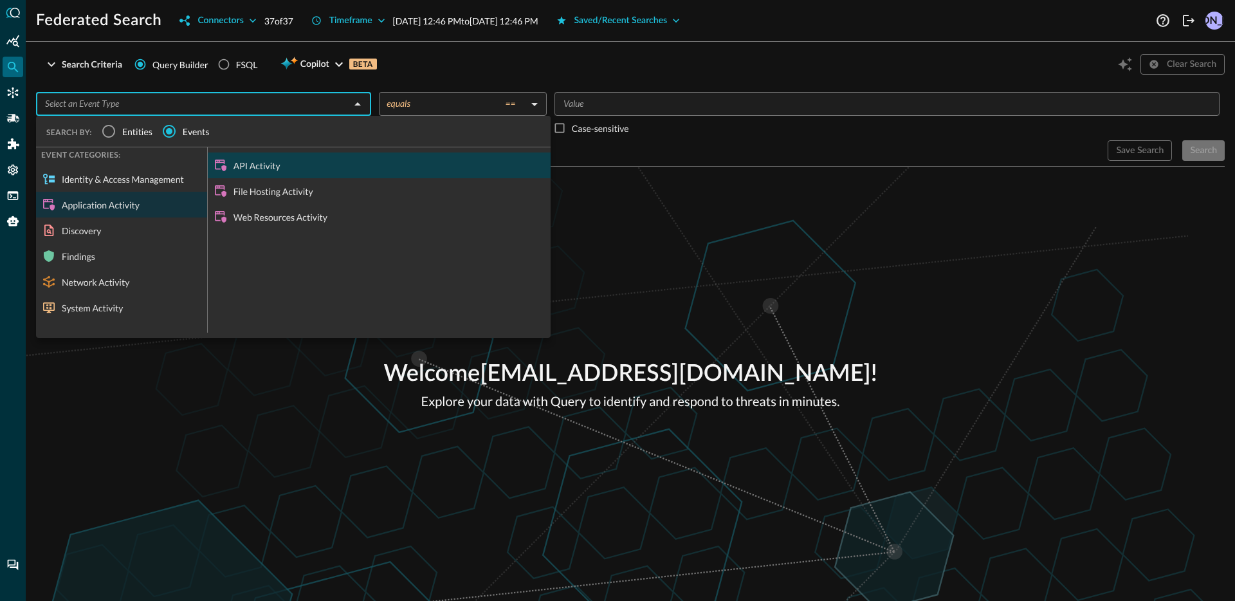
click at [250, 164] on div "API Activity" at bounding box center [379, 165] width 343 height 26
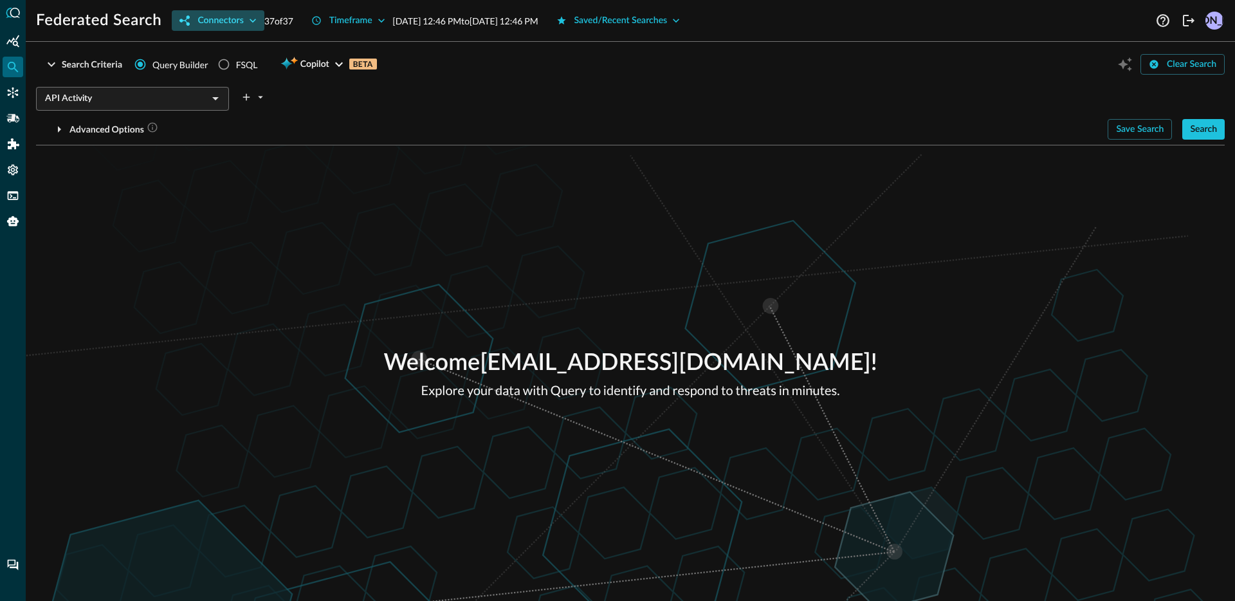
click at [218, 26] on button "Connectors" at bounding box center [218, 20] width 92 height 21
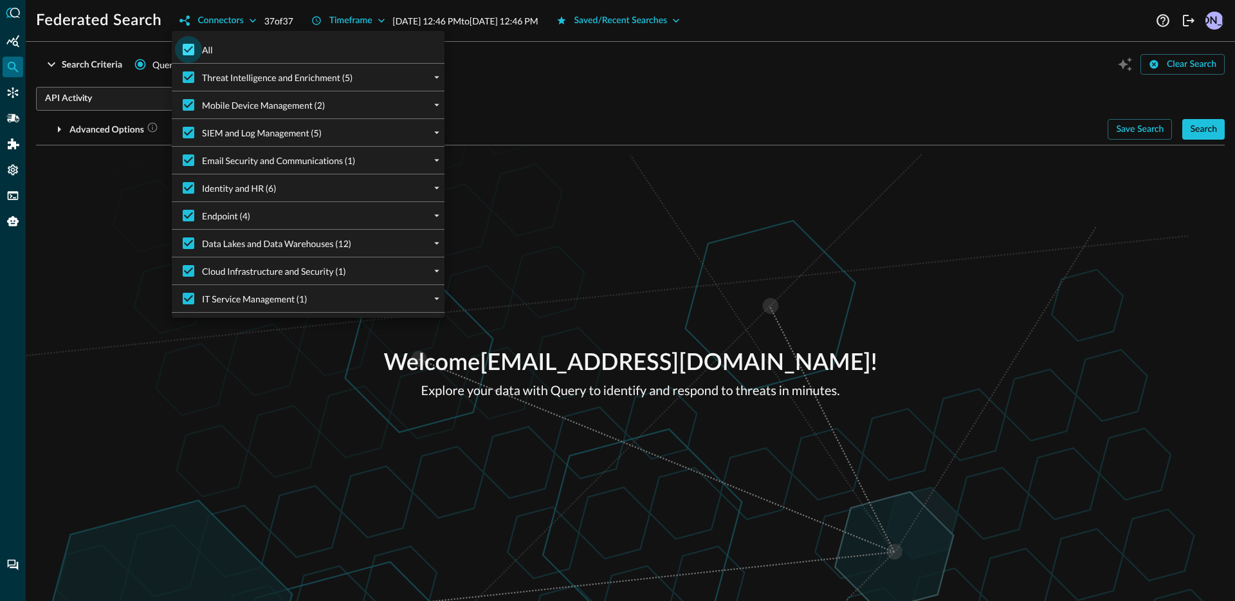
click at [192, 57] on input "All" at bounding box center [188, 49] width 27 height 27
checkbox input "false"
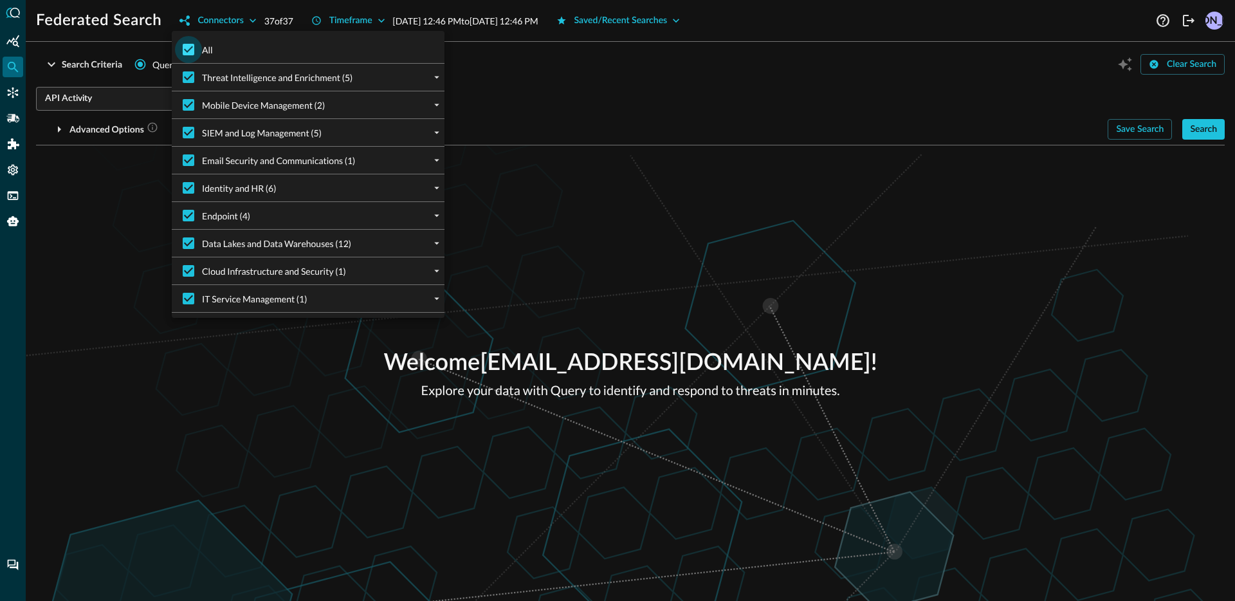
checkbox input "false"
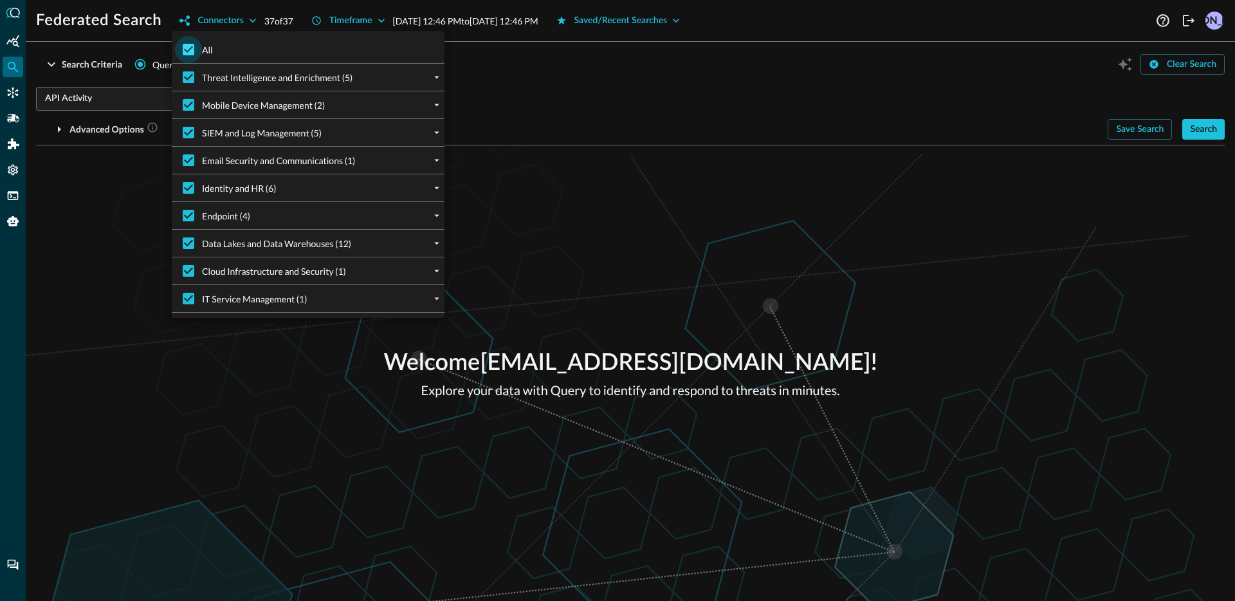
checkbox input "false"
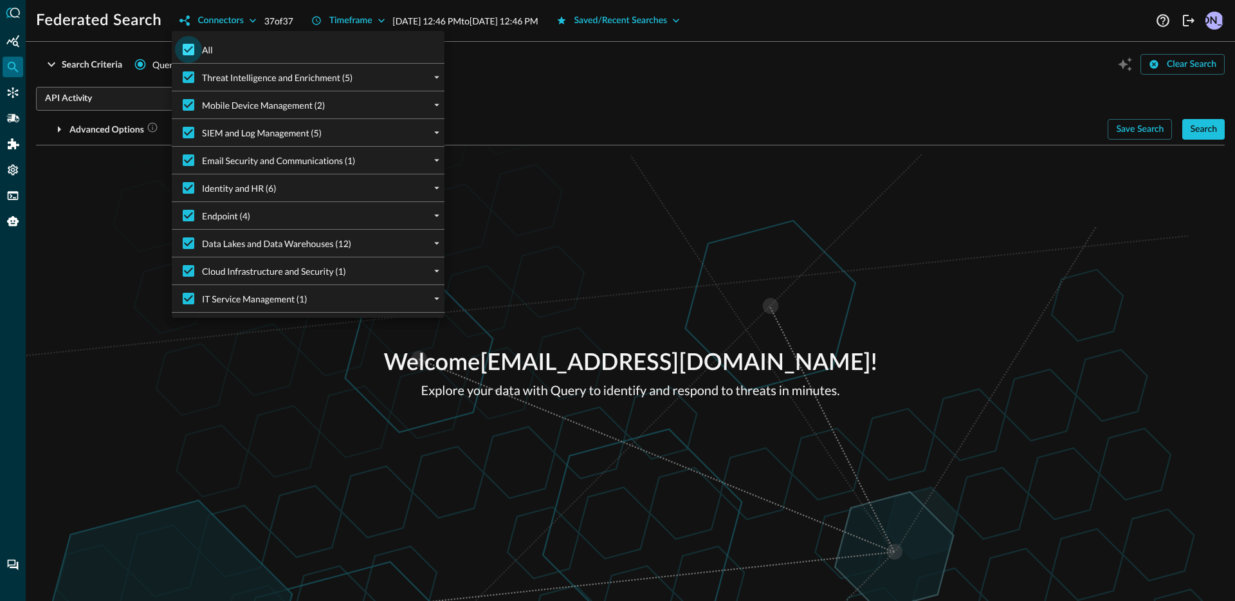
checkbox input "false"
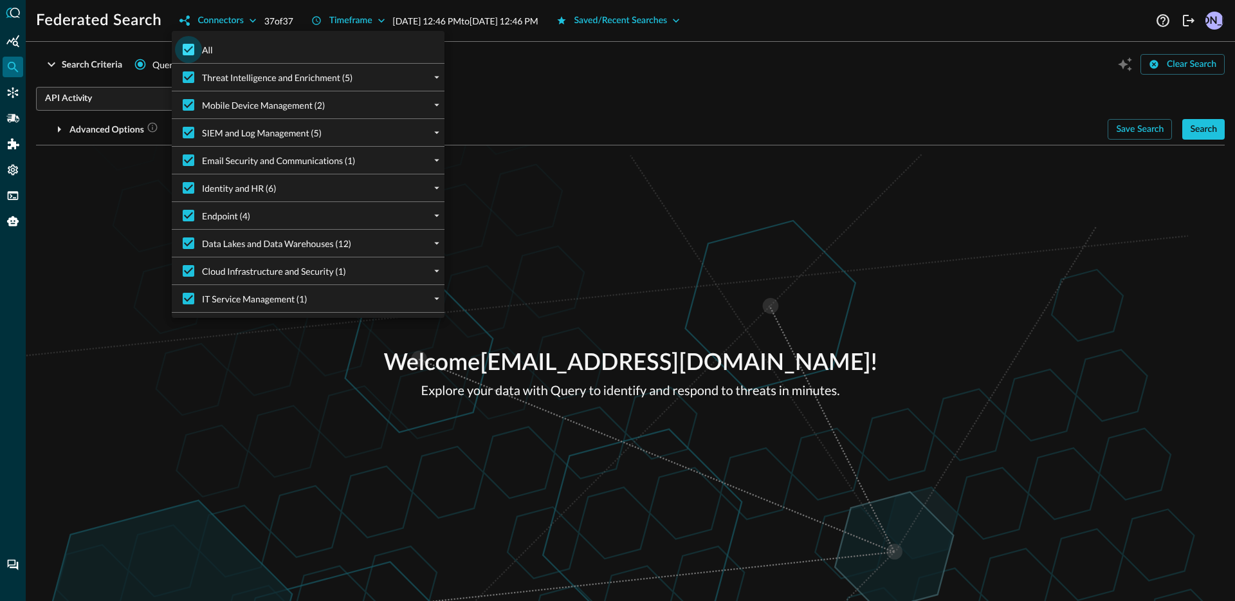
checkbox input "false"
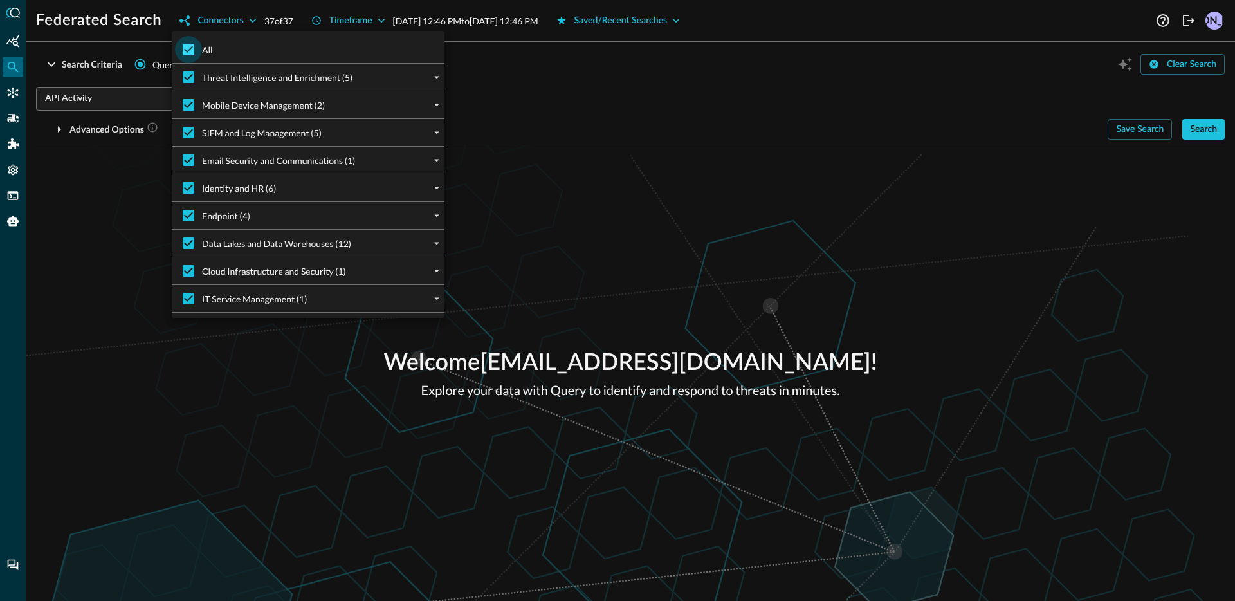
checkbox input "false"
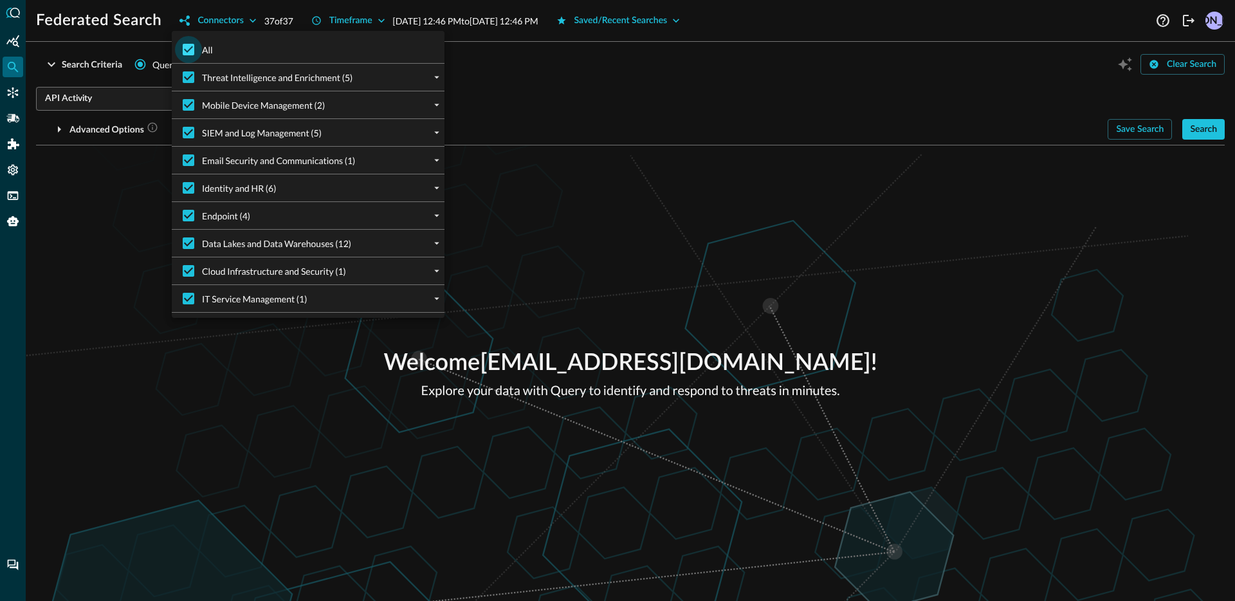
checkbox input "false"
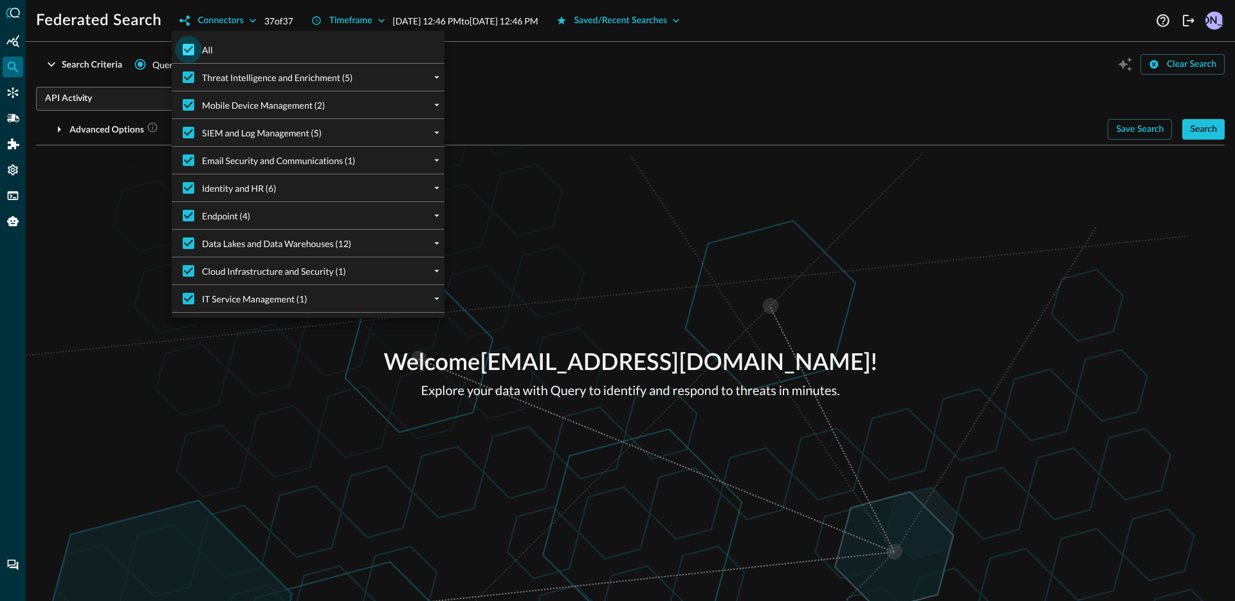
checkbox input "false"
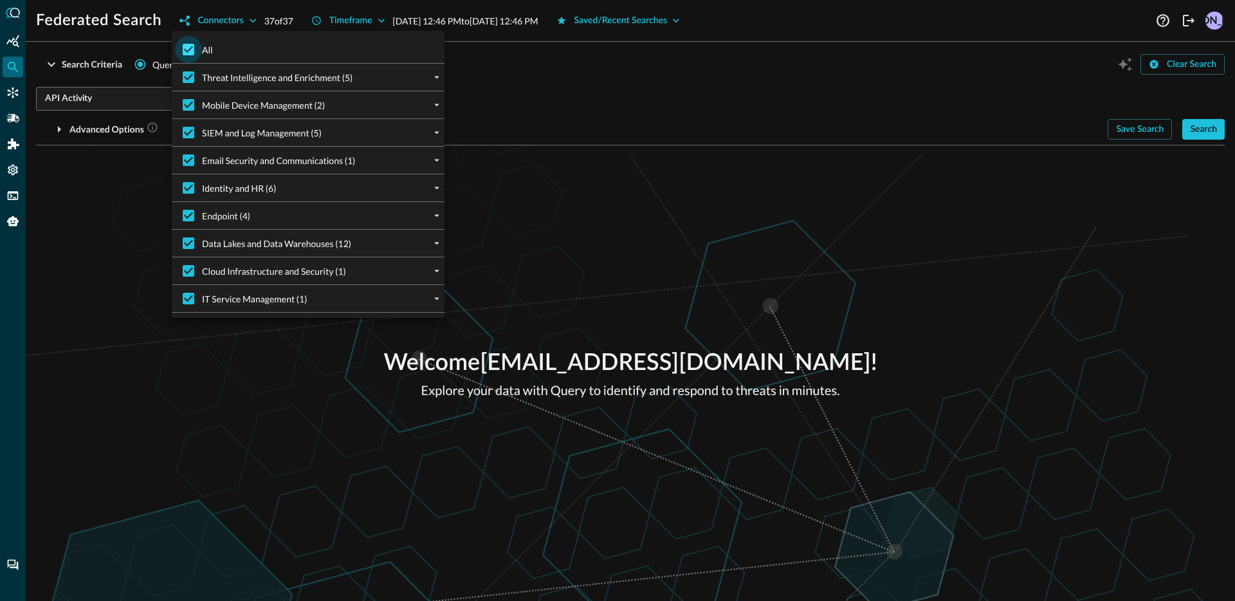
checkbox input "false"
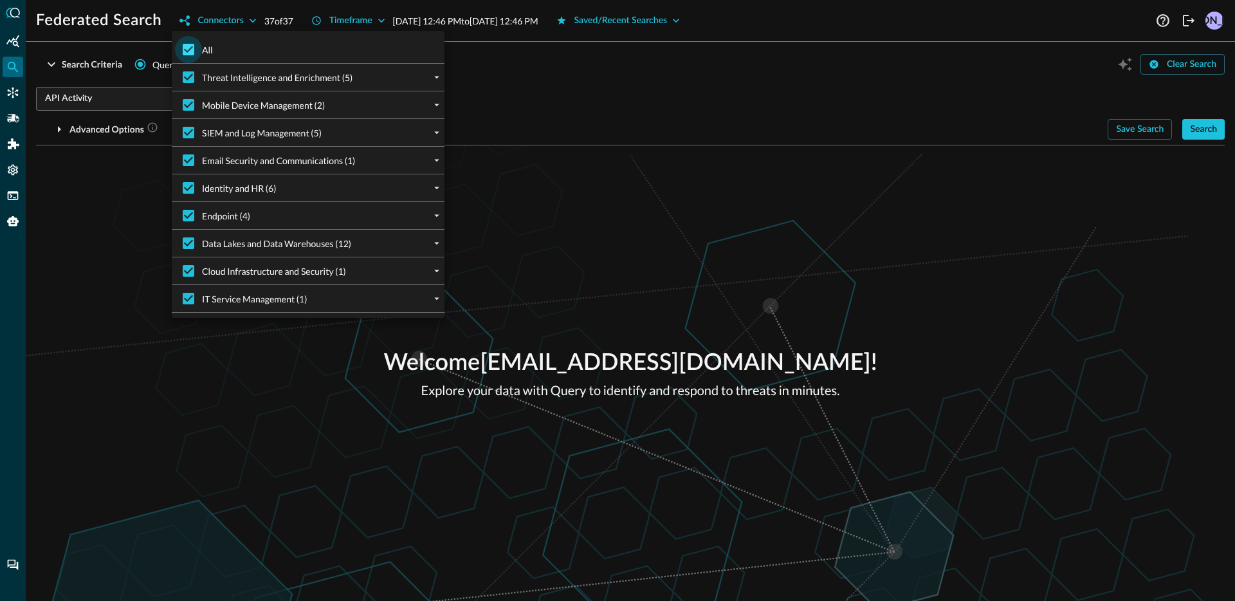
checkbox input "false"
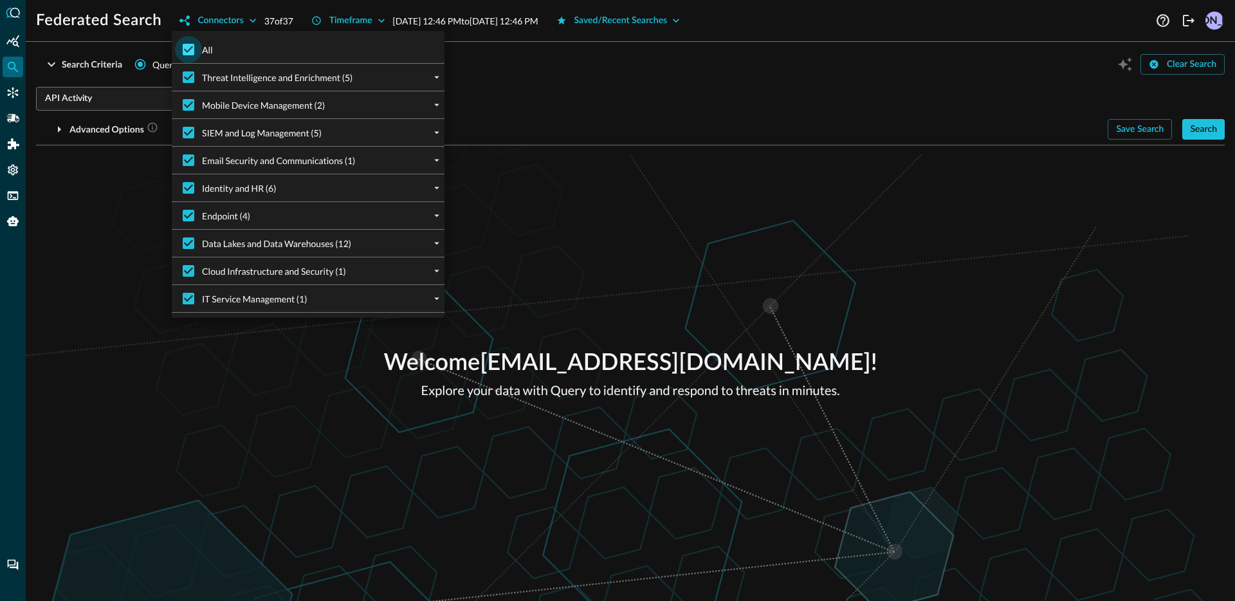
checkbox input "false"
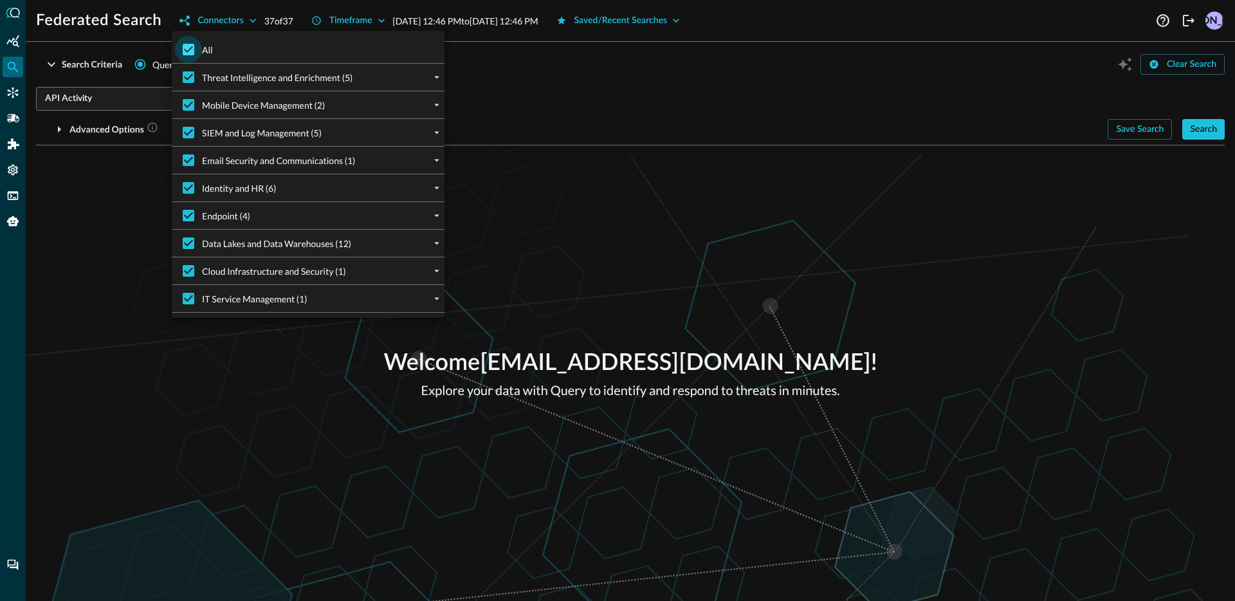
checkbox input "false"
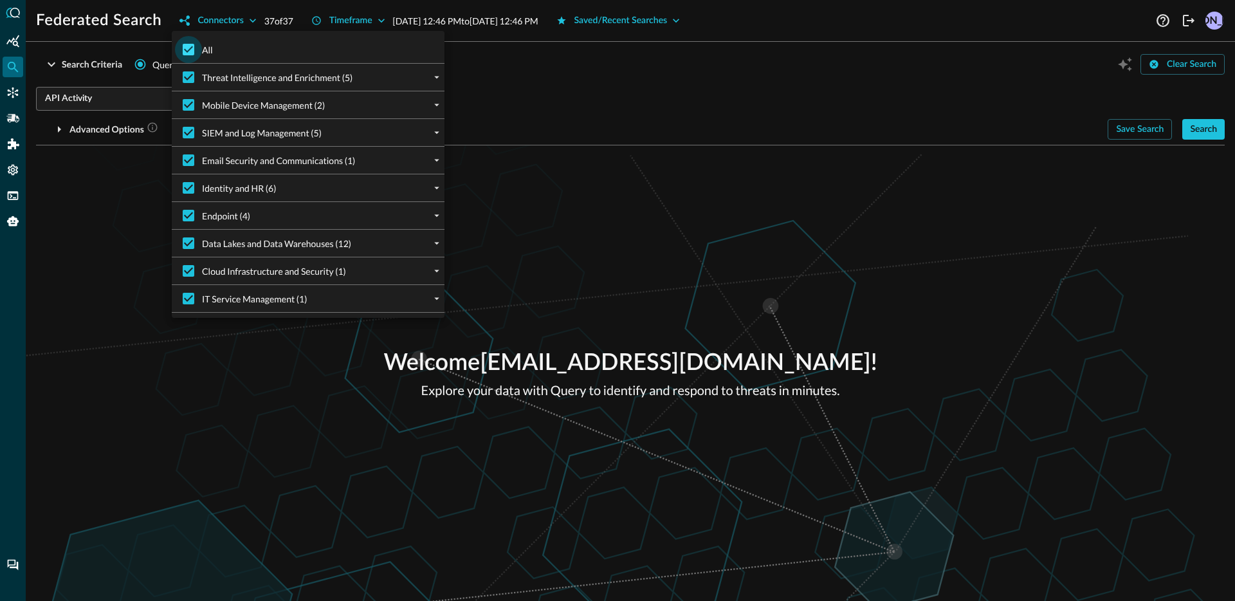
checkbox input "false"
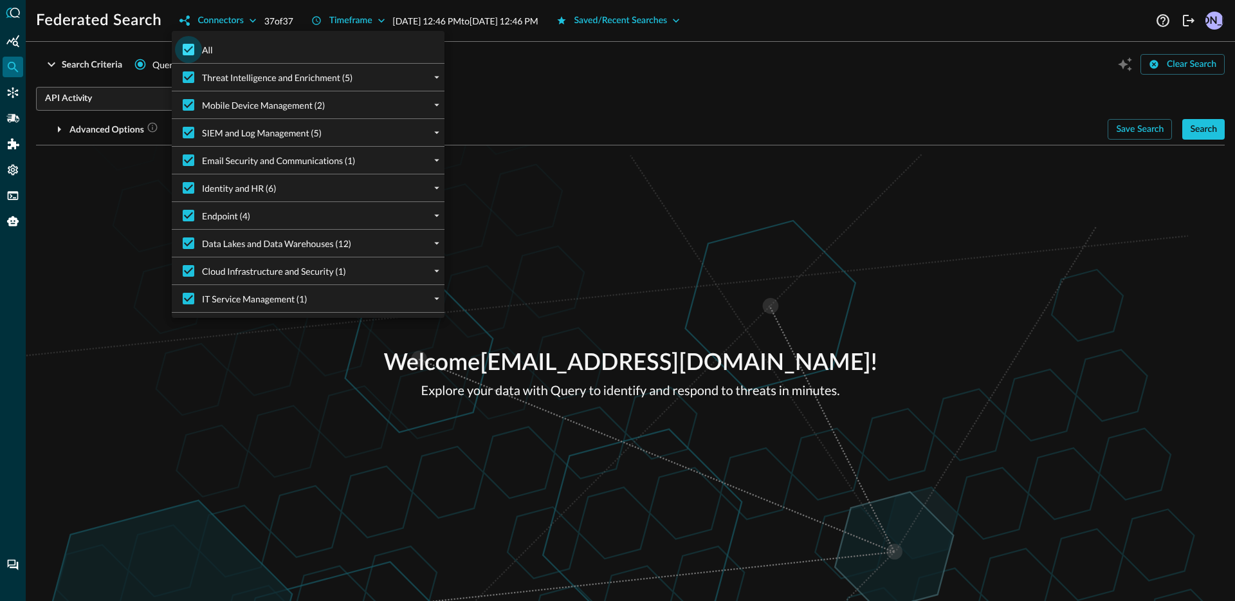
checkbox input "false"
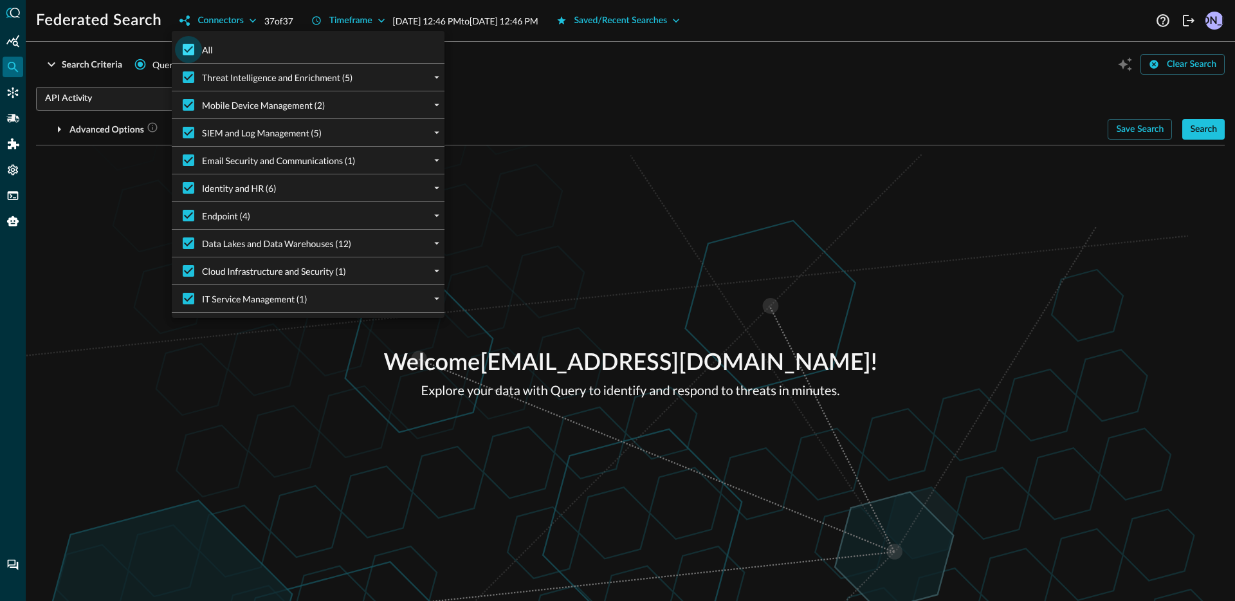
checkbox input "false"
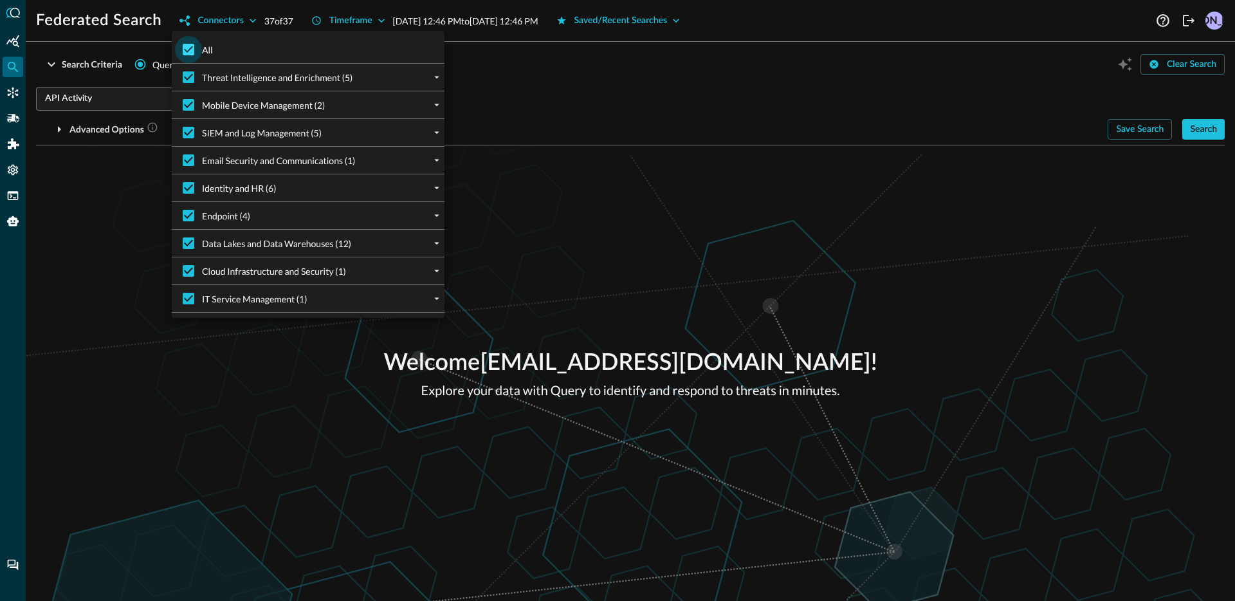
checkbox input "false"
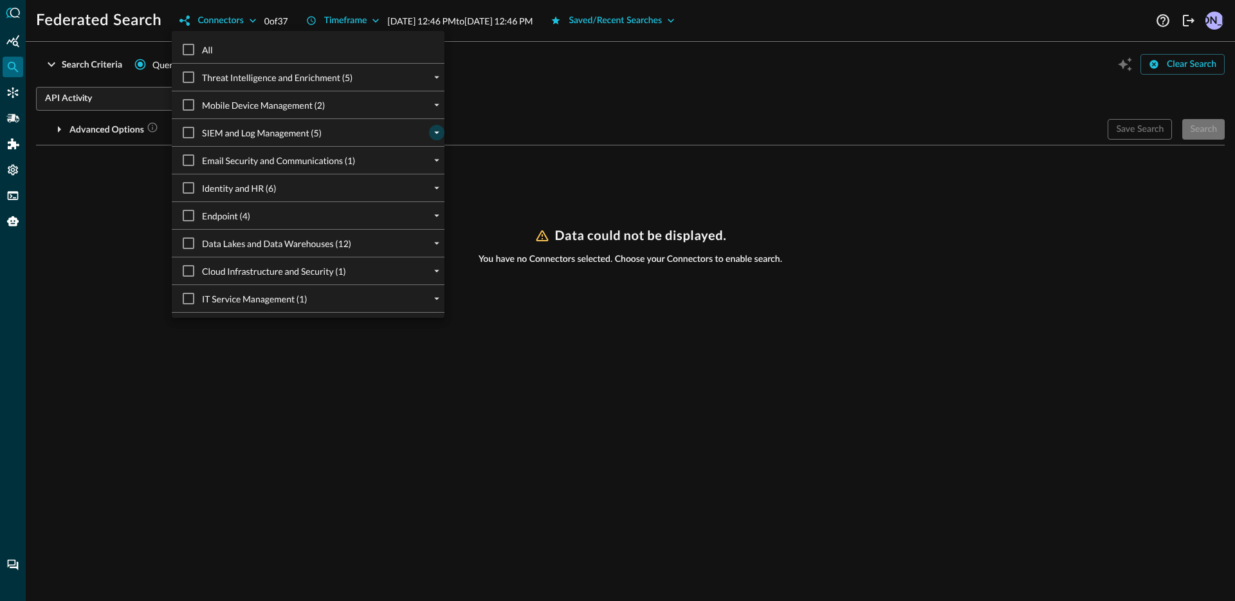
click at [431, 134] on icon "expand" at bounding box center [437, 133] width 12 height 12
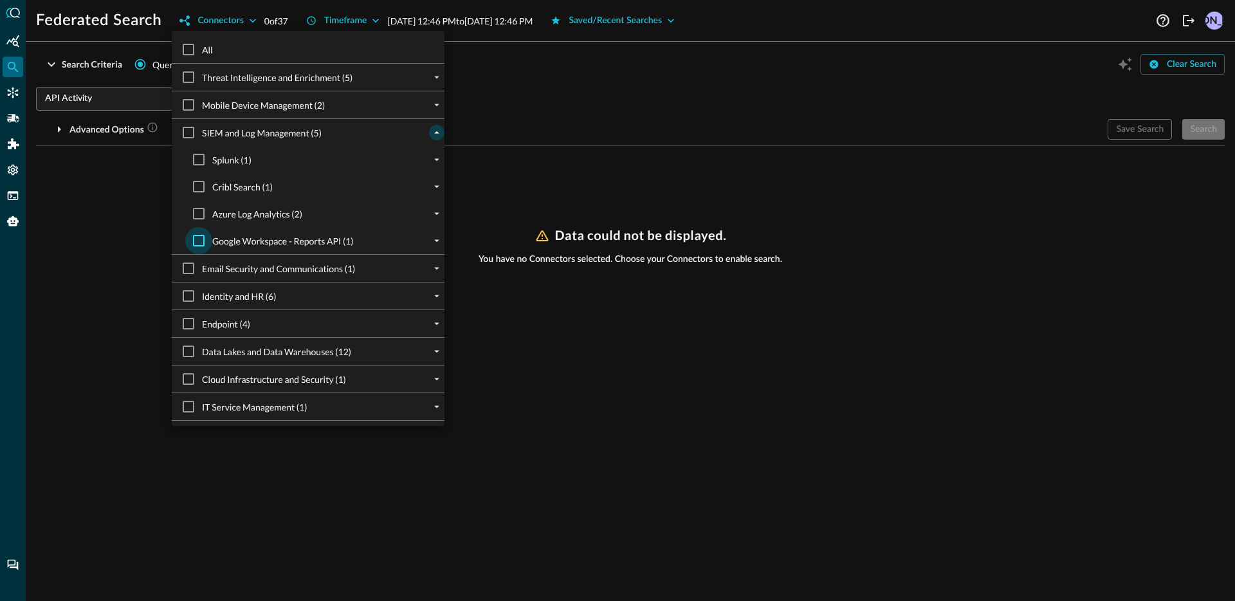
click at [199, 241] on input "Google Workspace - Reports API (1)" at bounding box center [198, 240] width 27 height 27
checkbox input "true"
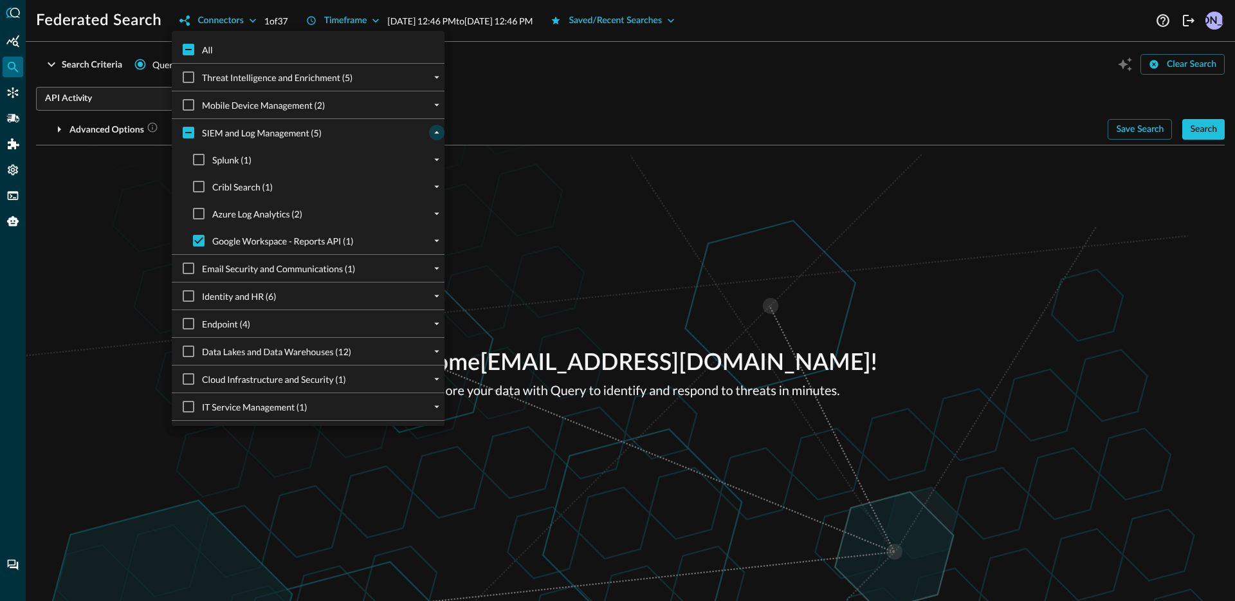
click at [114, 235] on div at bounding box center [617, 300] width 1235 height 601
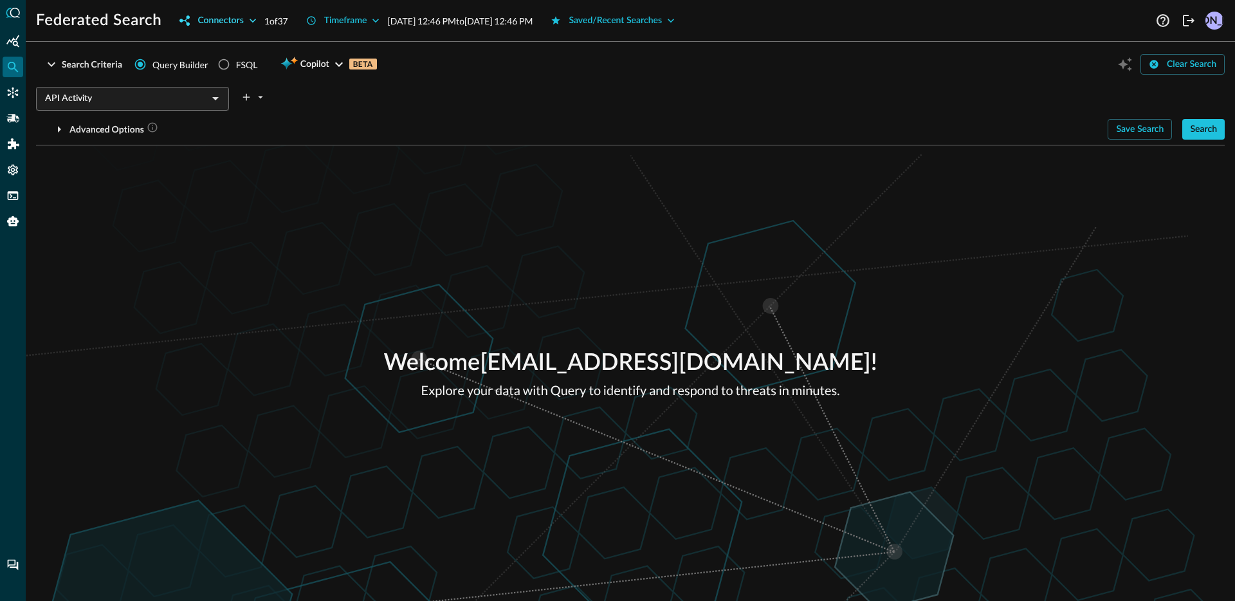
click at [238, 23] on button "Connectors" at bounding box center [218, 20] width 92 height 21
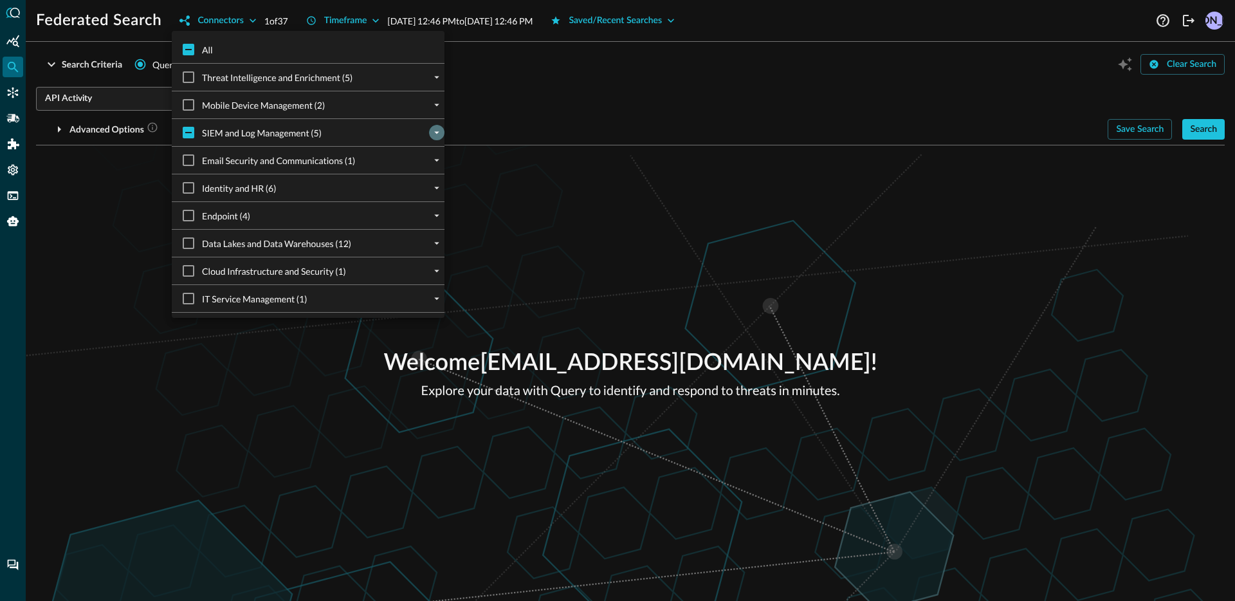
click at [431, 130] on icon "expand" at bounding box center [437, 133] width 12 height 12
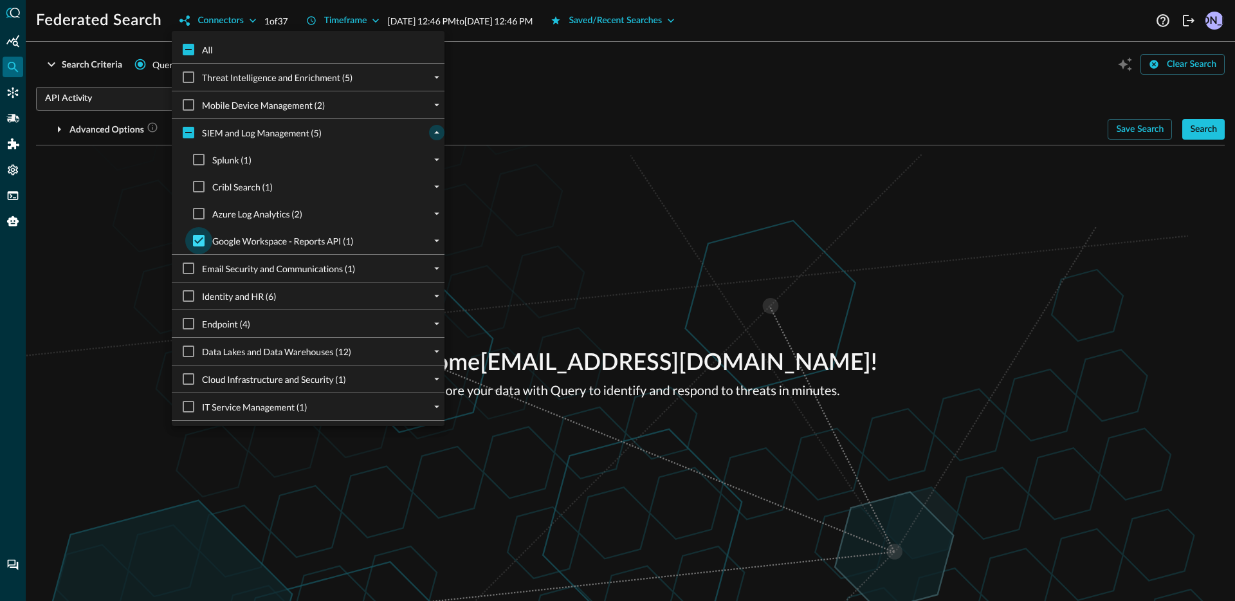
click at [205, 243] on input "Google Workspace - Reports API (1)" at bounding box center [198, 240] width 27 height 27
checkbox input "false"
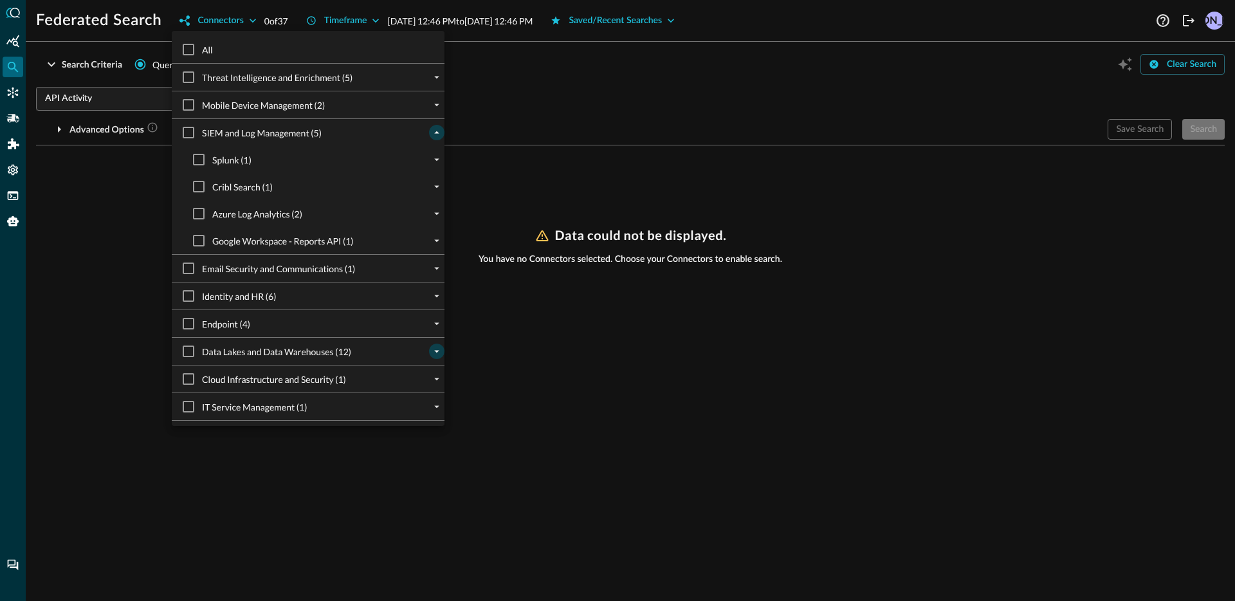
click at [431, 348] on icon "expand" at bounding box center [437, 351] width 12 height 12
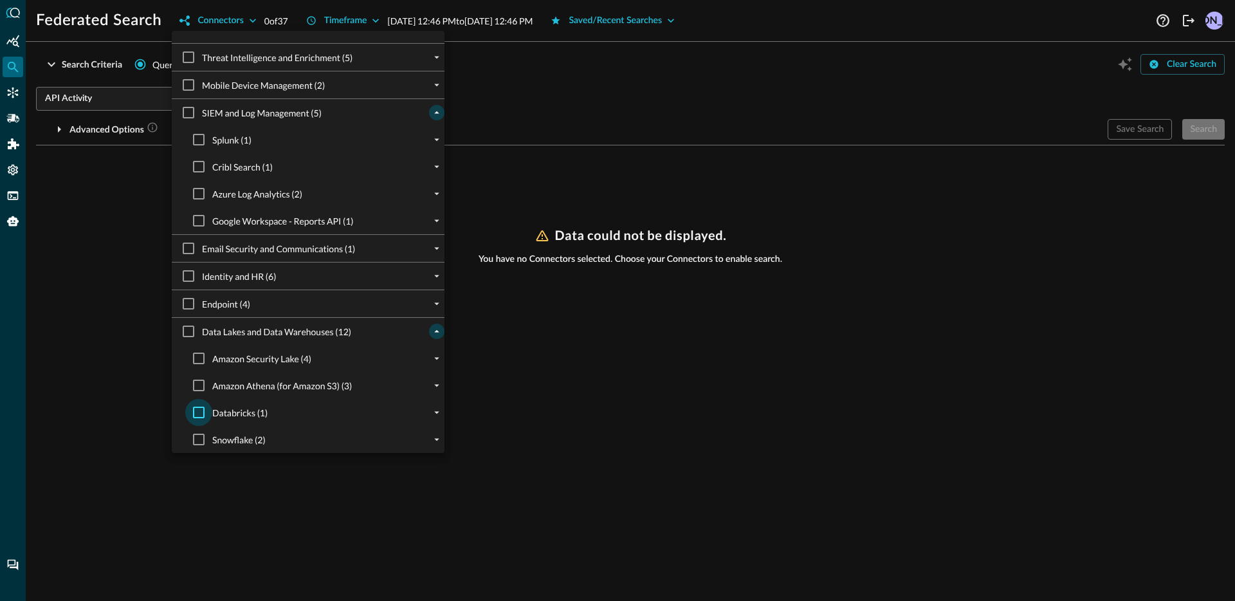
scroll to position [21, 0]
click at [192, 444] on input "Snowflake (2)" at bounding box center [198, 438] width 27 height 27
checkbox input "true"
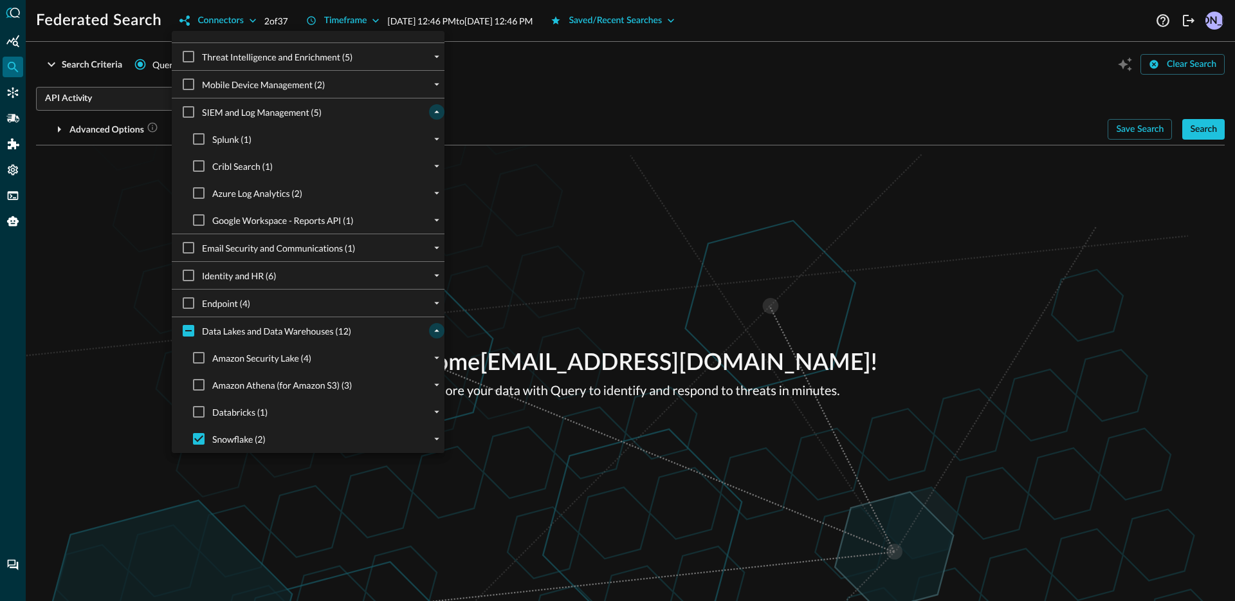
click at [123, 384] on div at bounding box center [617, 300] width 1235 height 601
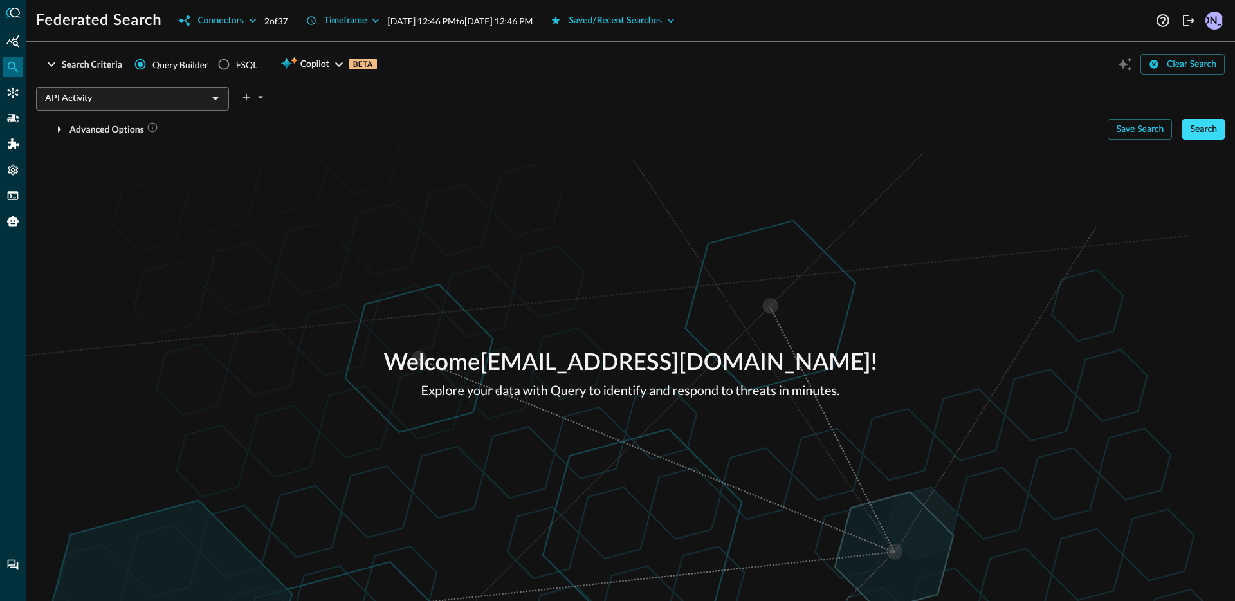
click at [1218, 131] on button "Search" at bounding box center [1203, 129] width 42 height 21
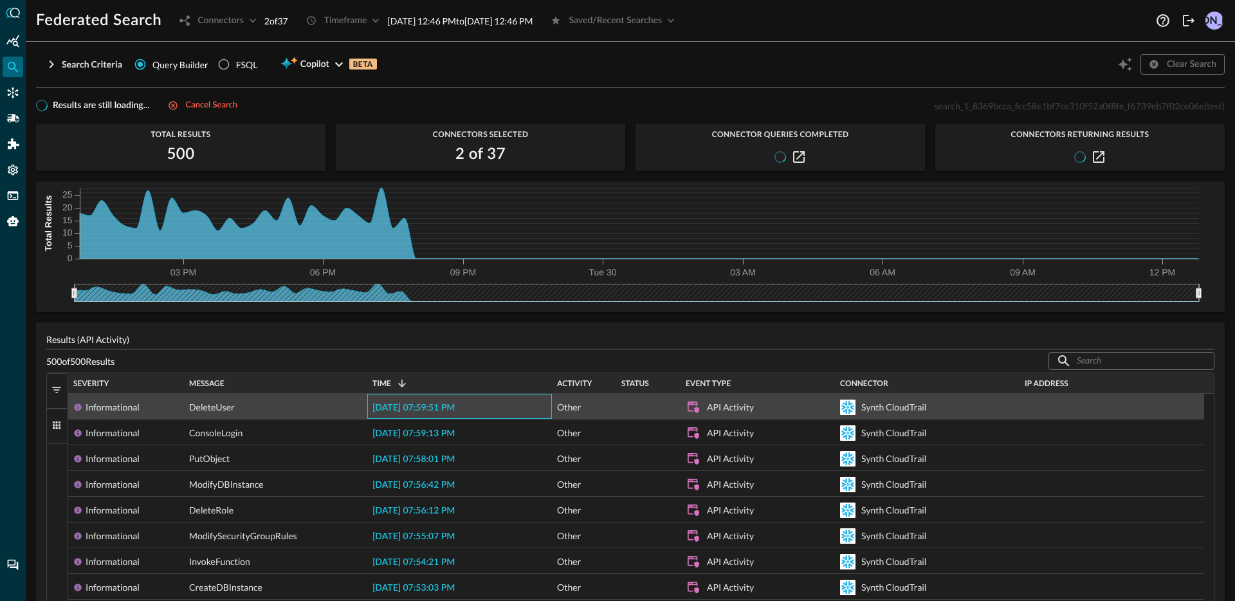
click at [428, 406] on span "2025-09-29 07:59:51 PM" at bounding box center [413, 407] width 82 height 9
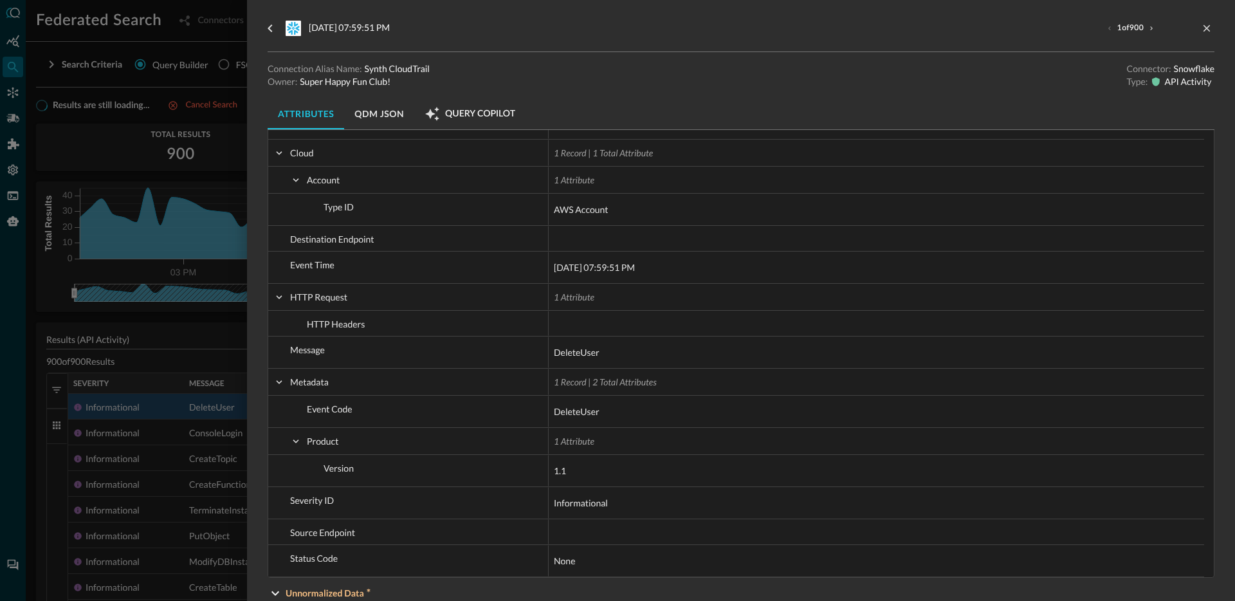
scroll to position [610, 0]
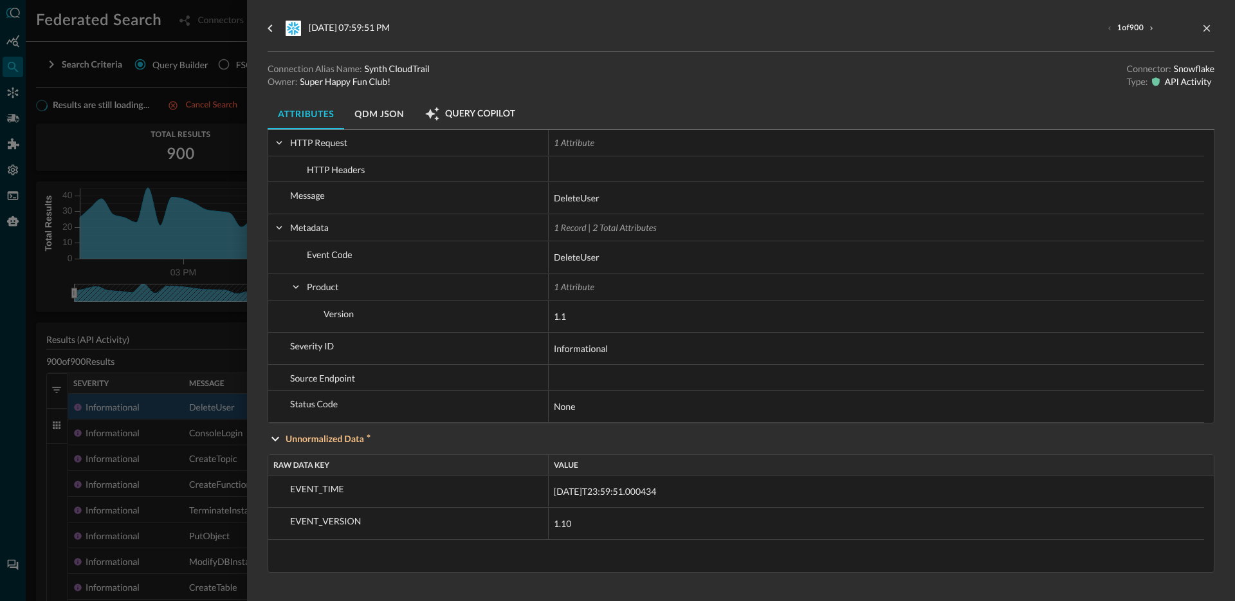
click at [185, 358] on div at bounding box center [617, 300] width 1235 height 601
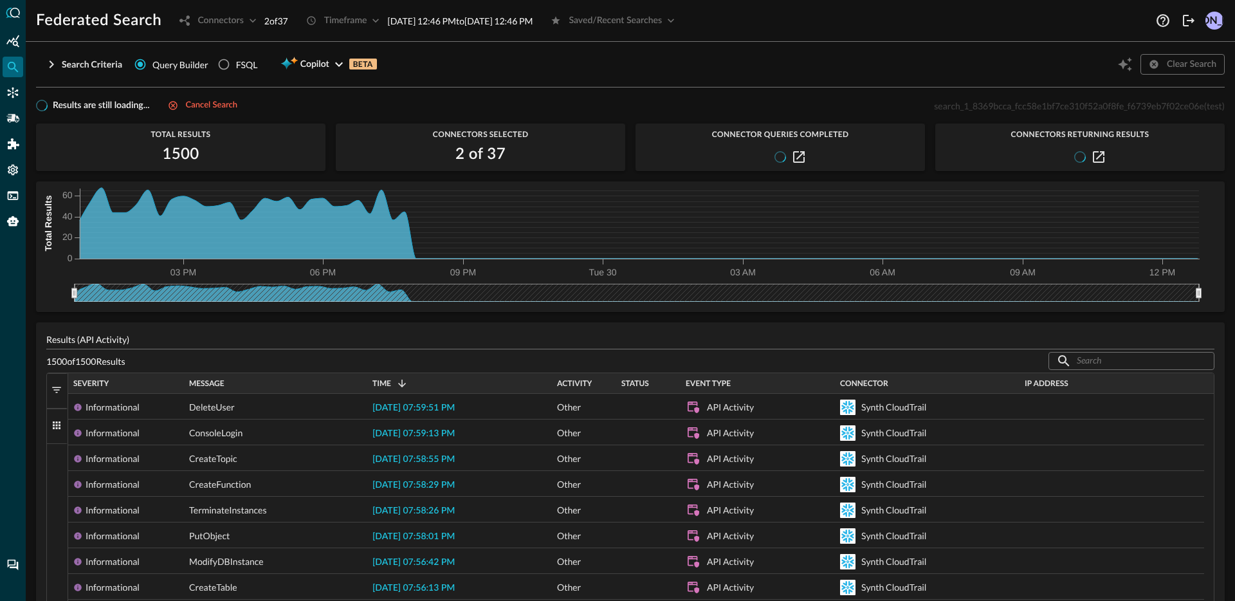
click at [1048, 108] on span "search_1_8369bcca_fcc58e1bf7ce310f52a0f8fe_f6739eb7f02ce06e" at bounding box center [1068, 105] width 269 height 11
copy span "search_1_8369bcca_fcc58e1bf7ce310f52a0f8fe_f6739eb7f02ce06e"
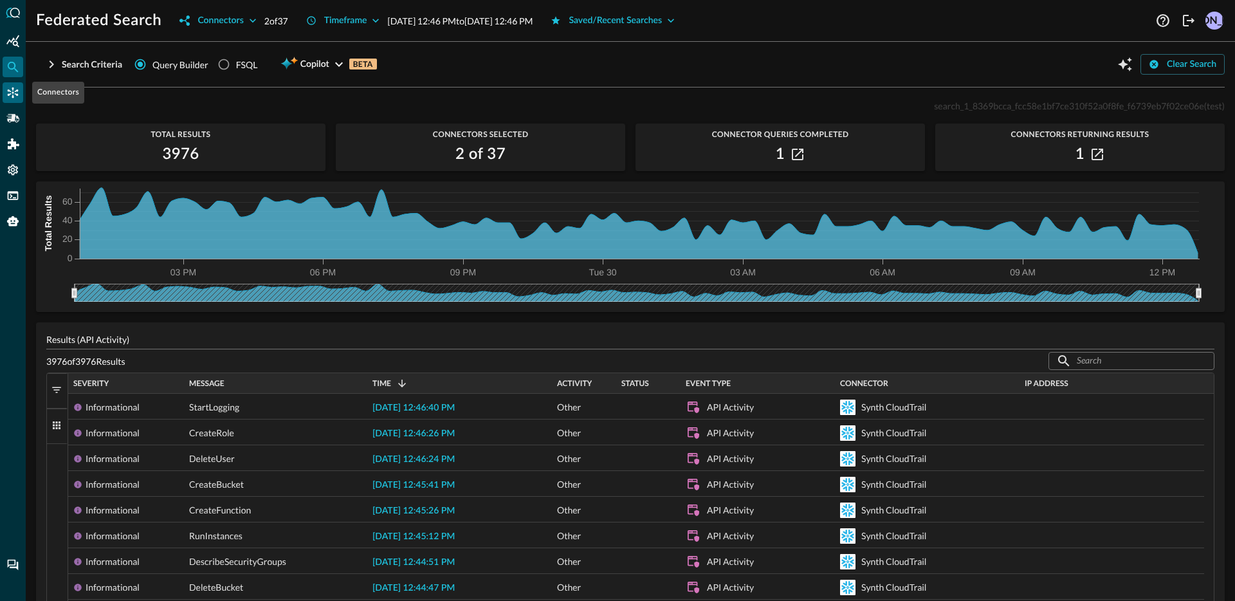
click at [19, 97] on div "Connectors" at bounding box center [13, 92] width 21 height 21
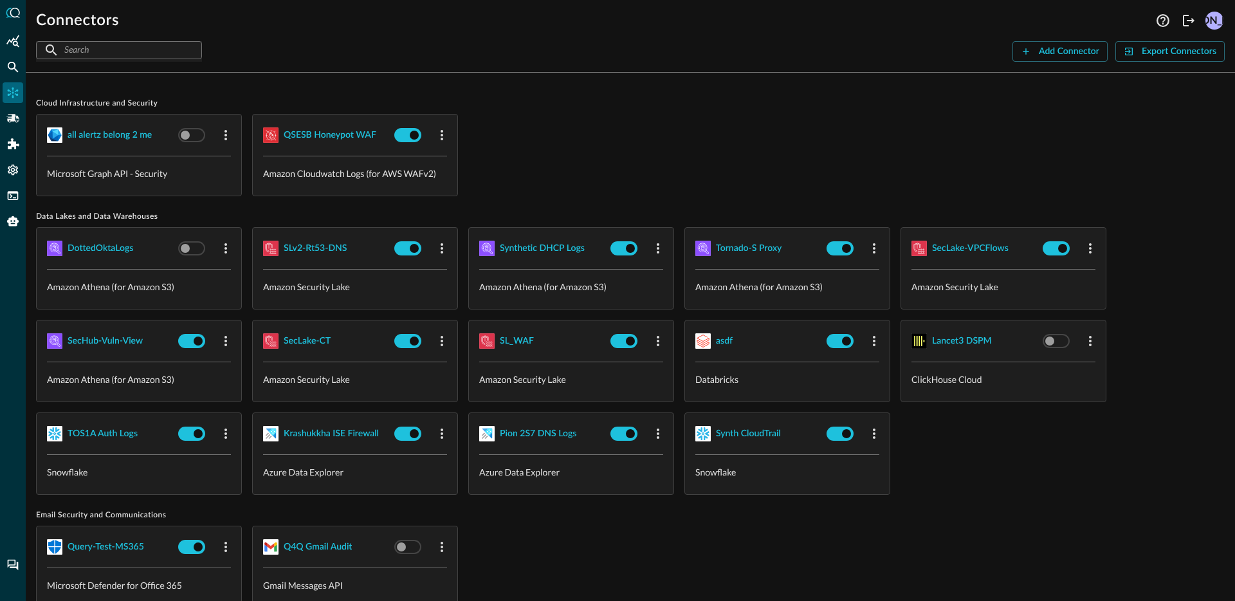
scroll to position [3, 0]
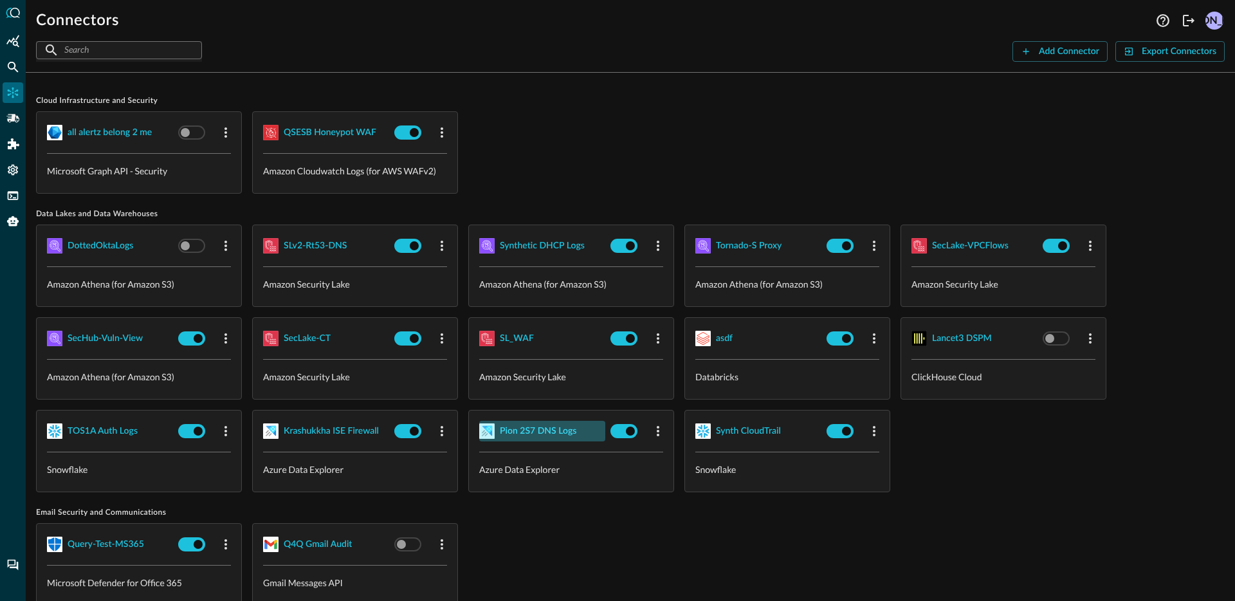
click at [551, 431] on div "Pion 2S7 DNS Logs" at bounding box center [538, 431] width 77 height 16
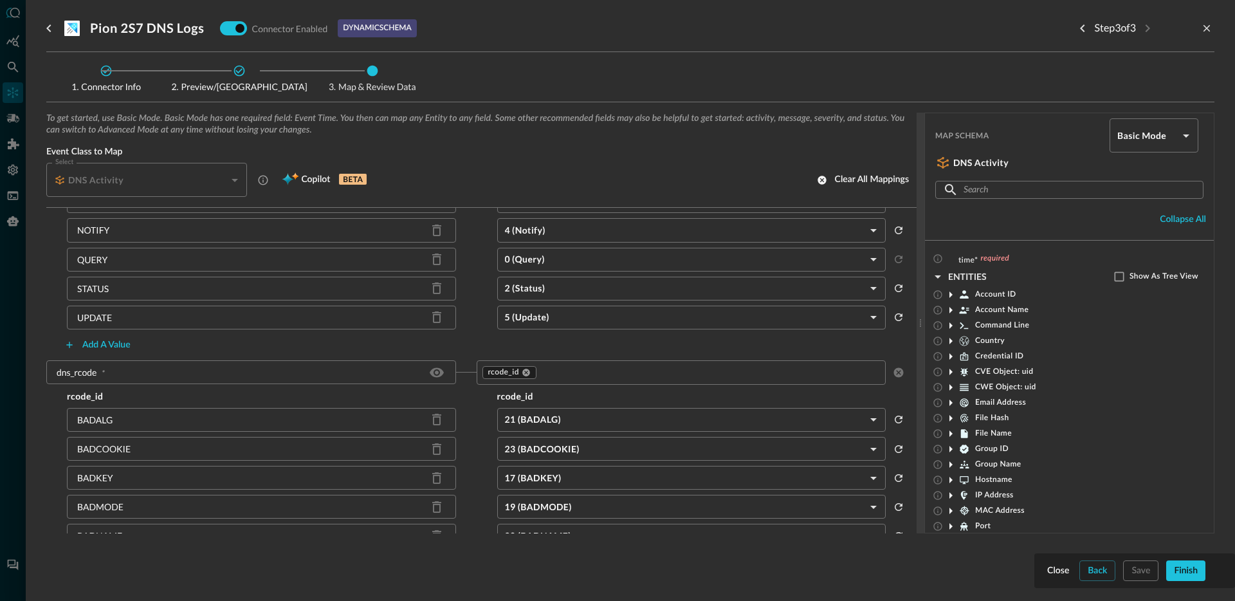
scroll to position [109, 0]
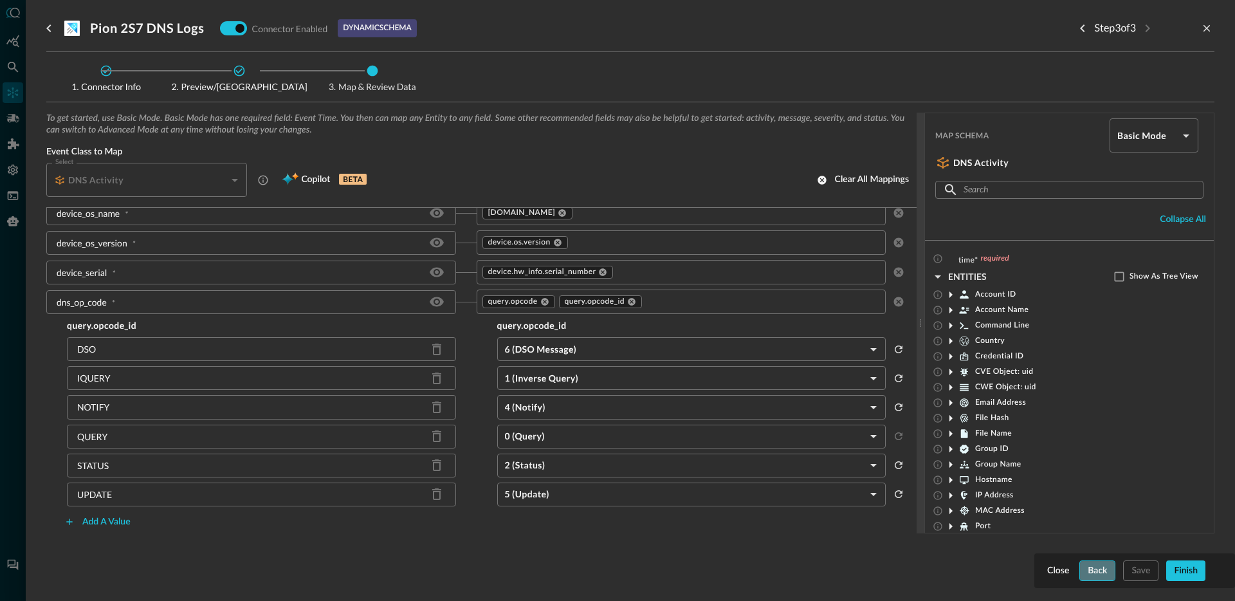
click at [1094, 564] on button "Back" at bounding box center [1097, 570] width 36 height 21
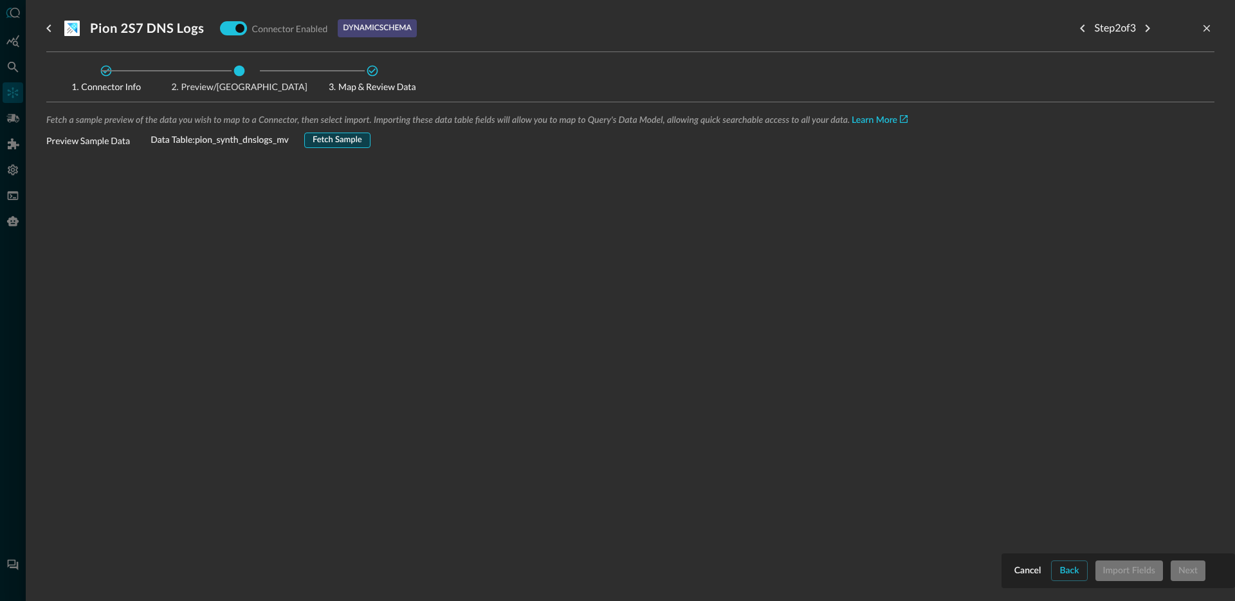
click at [343, 142] on button "Fetch Sample" at bounding box center [337, 139] width 66 height 15
click at [1069, 435] on div at bounding box center [630, 307] width 1168 height 289
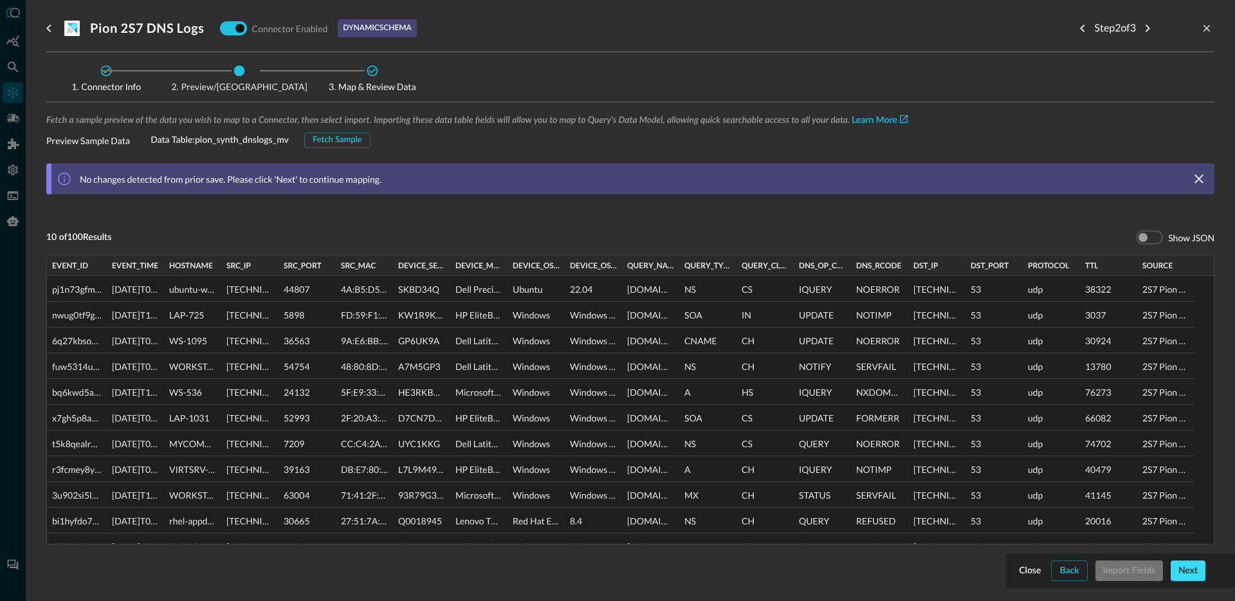
click at [1180, 575] on button "Next" at bounding box center [1187, 570] width 35 height 21
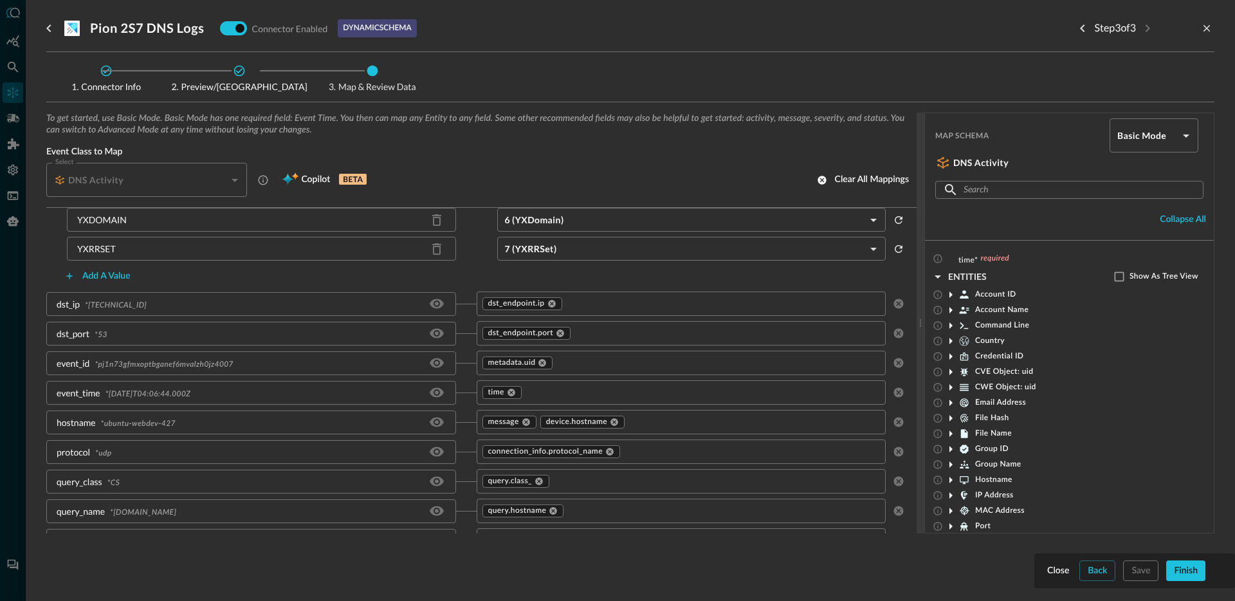
scroll to position [1015, 0]
click at [705, 447] on input "text" at bounding box center [741, 445] width 239 height 16
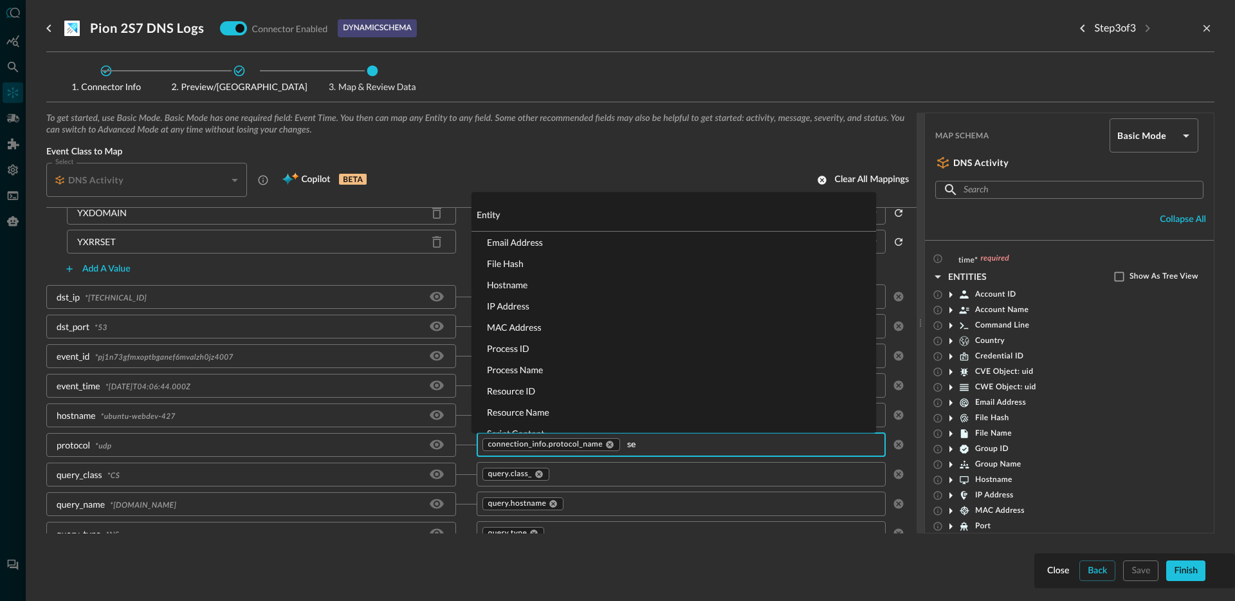
type input "sev"
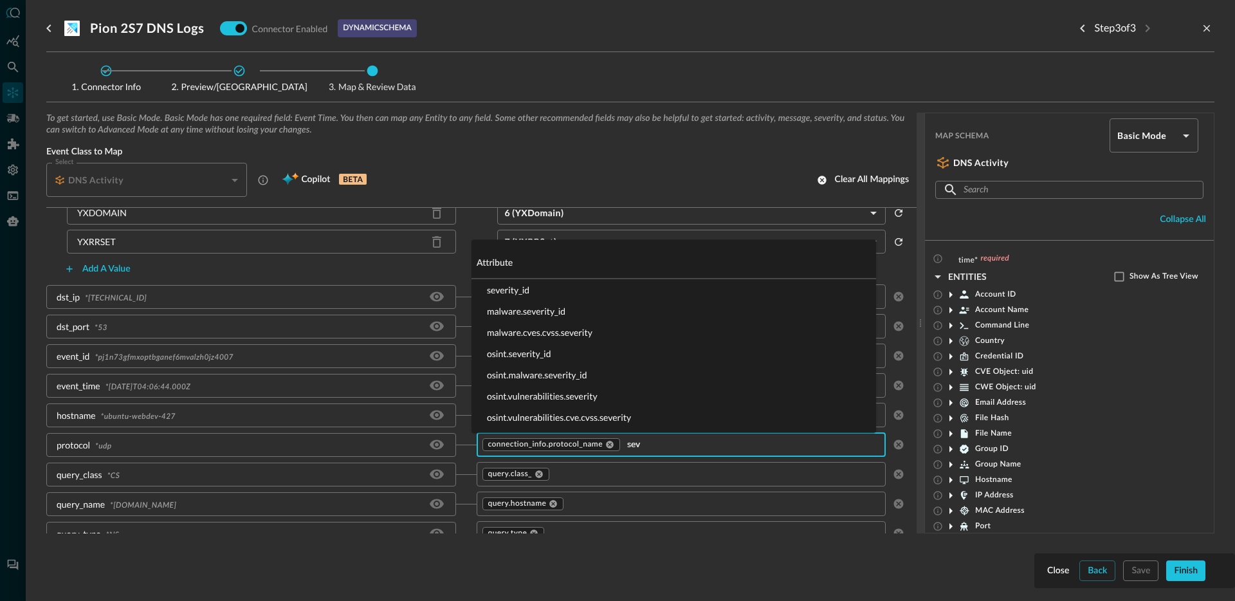
click at [537, 287] on li "severity_id" at bounding box center [673, 289] width 404 height 21
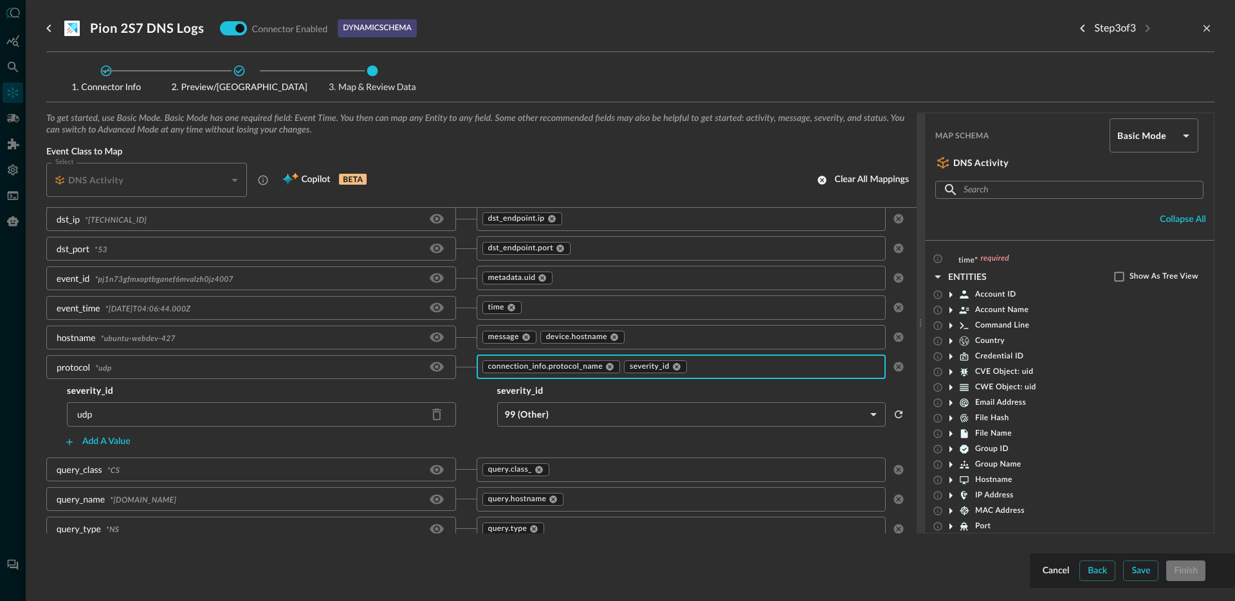
scroll to position [1095, 0]
click at [556, 413] on body "Connectors JO ​ ​ Add Connector Export Connectors Cloud Infrastructure and Secu…" at bounding box center [617, 300] width 1235 height 601
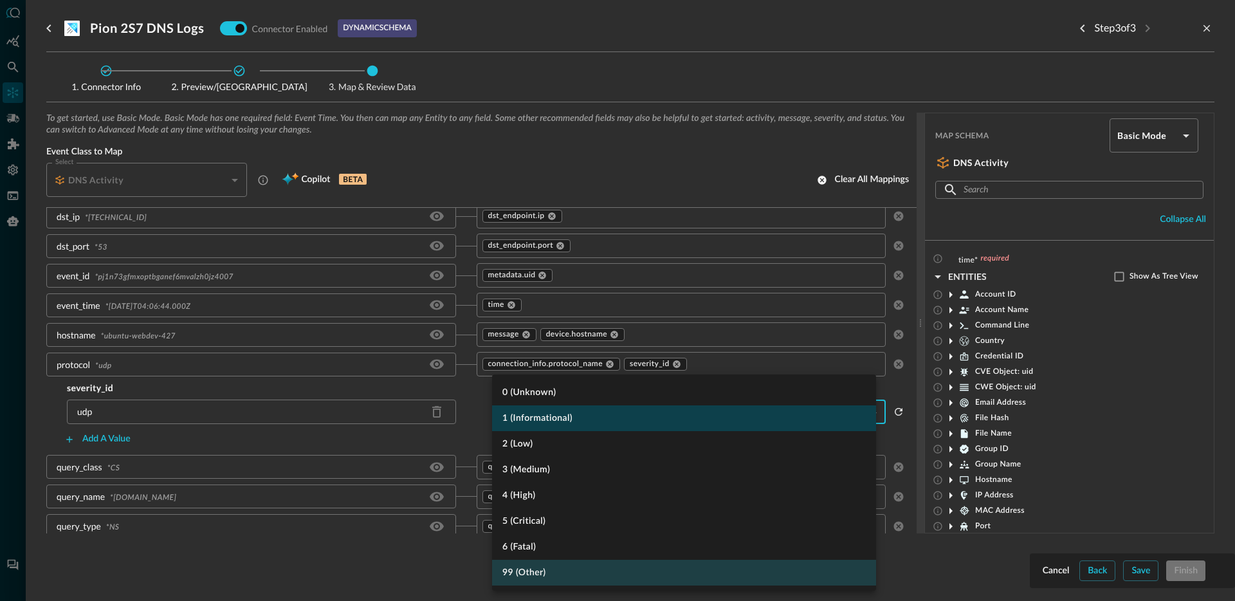
click at [578, 424] on li "1 (Informational)" at bounding box center [684, 418] width 384 height 26
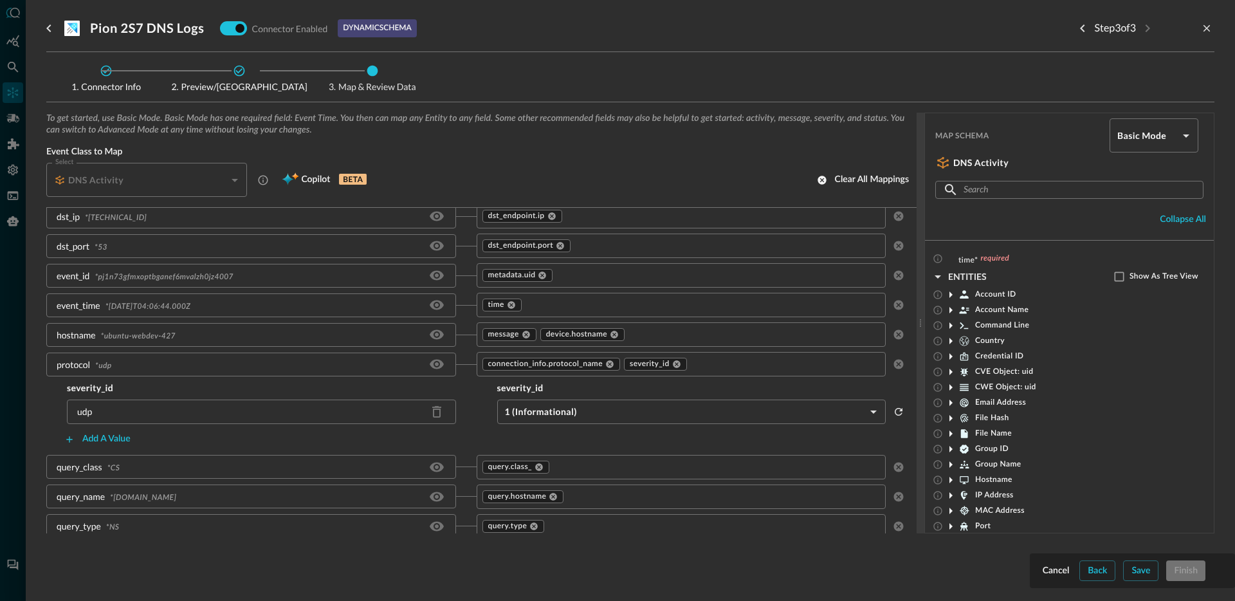
click at [720, 370] on input "text" at bounding box center [775, 364] width 172 height 16
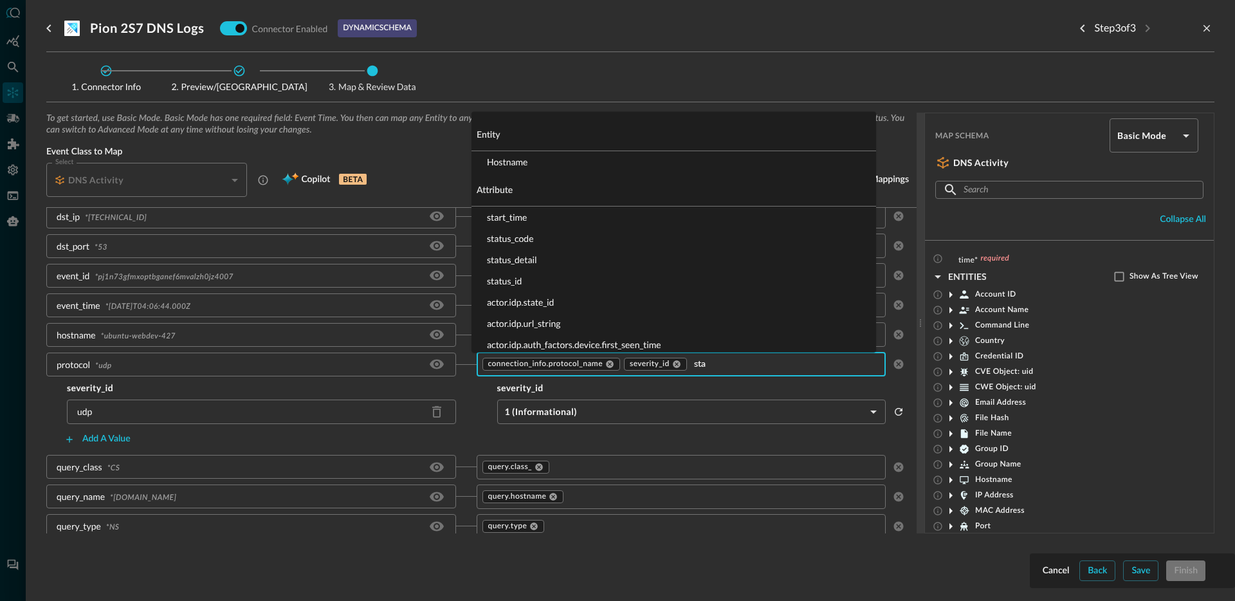
type input "stat"
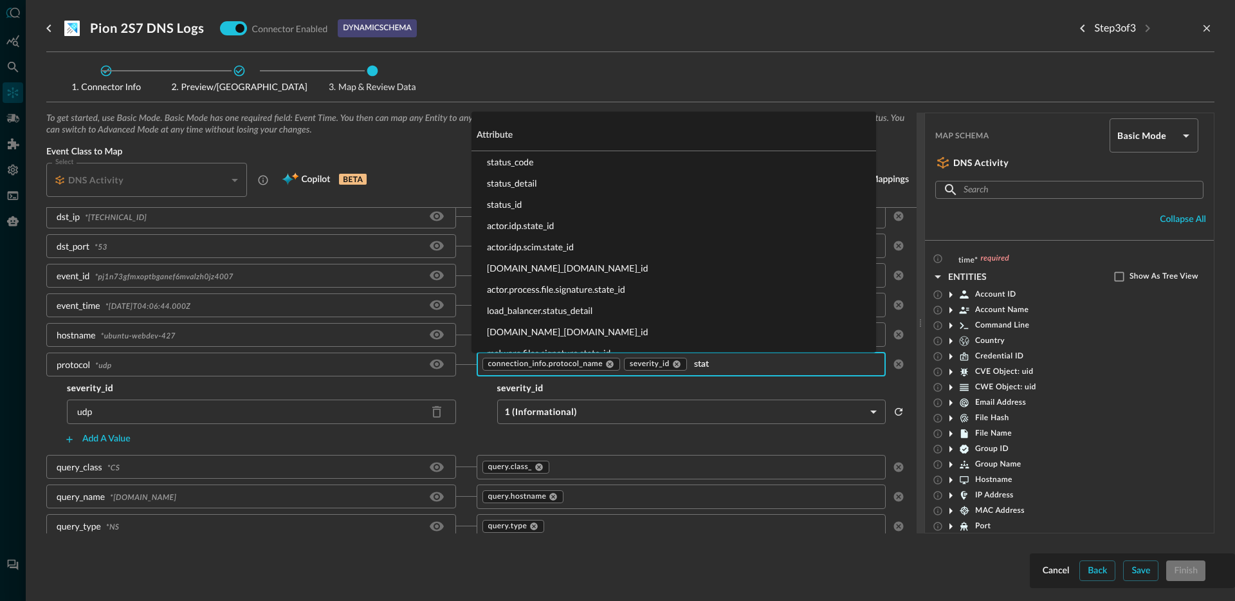
click at [530, 210] on li "status_id" at bounding box center [673, 204] width 404 height 21
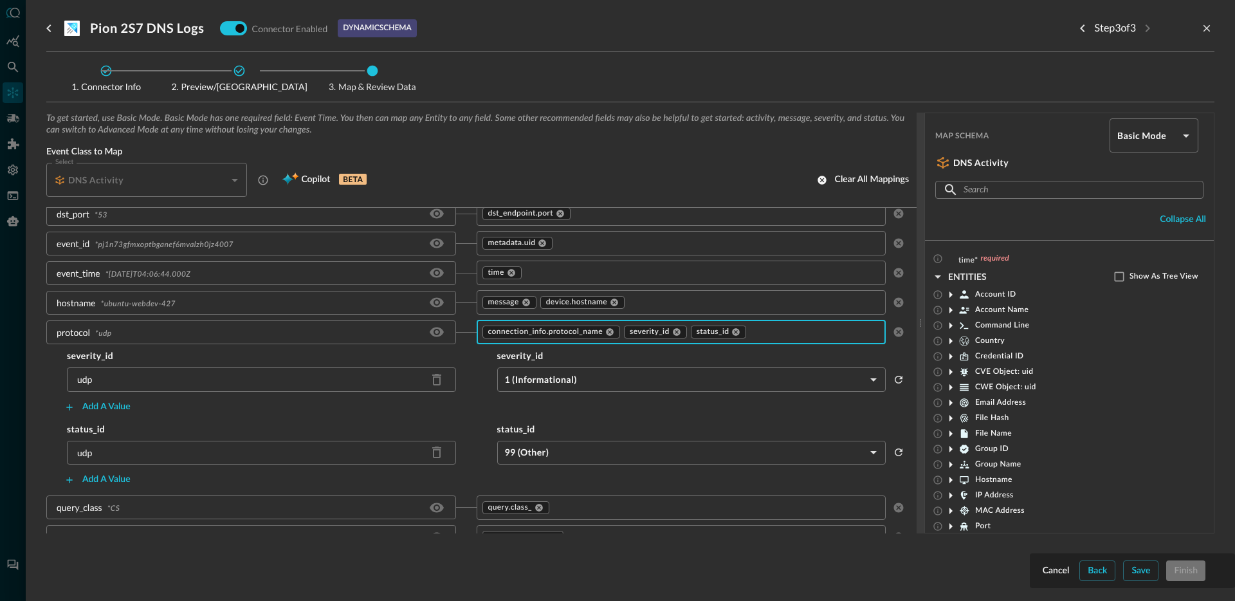
scroll to position [1130, 0]
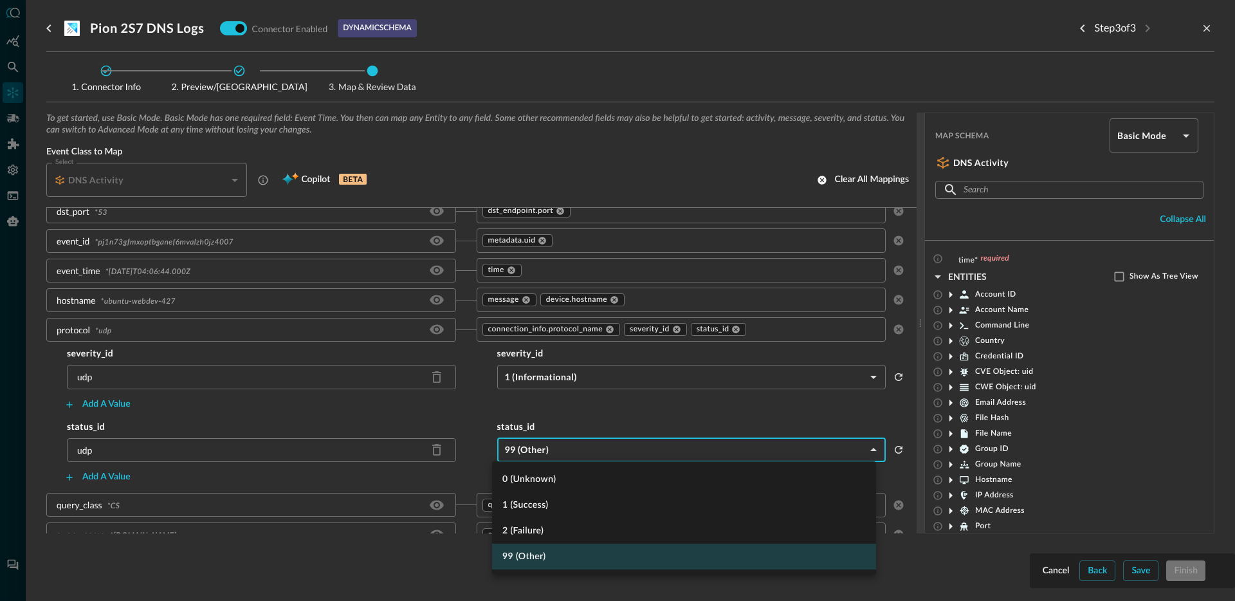
click at [548, 449] on body "Connectors JO ​ ​ Add Connector Export Connectors Cloud Infrastructure and Secu…" at bounding box center [617, 300] width 1235 height 601
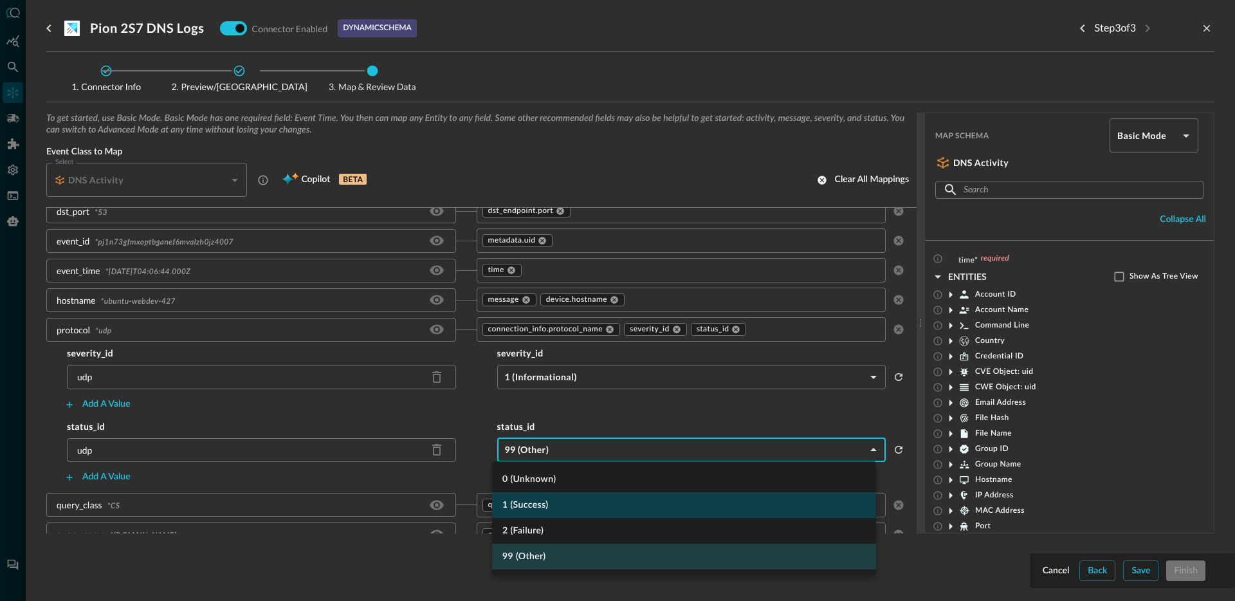
click at [558, 504] on li "1 (Success)" at bounding box center [684, 505] width 384 height 26
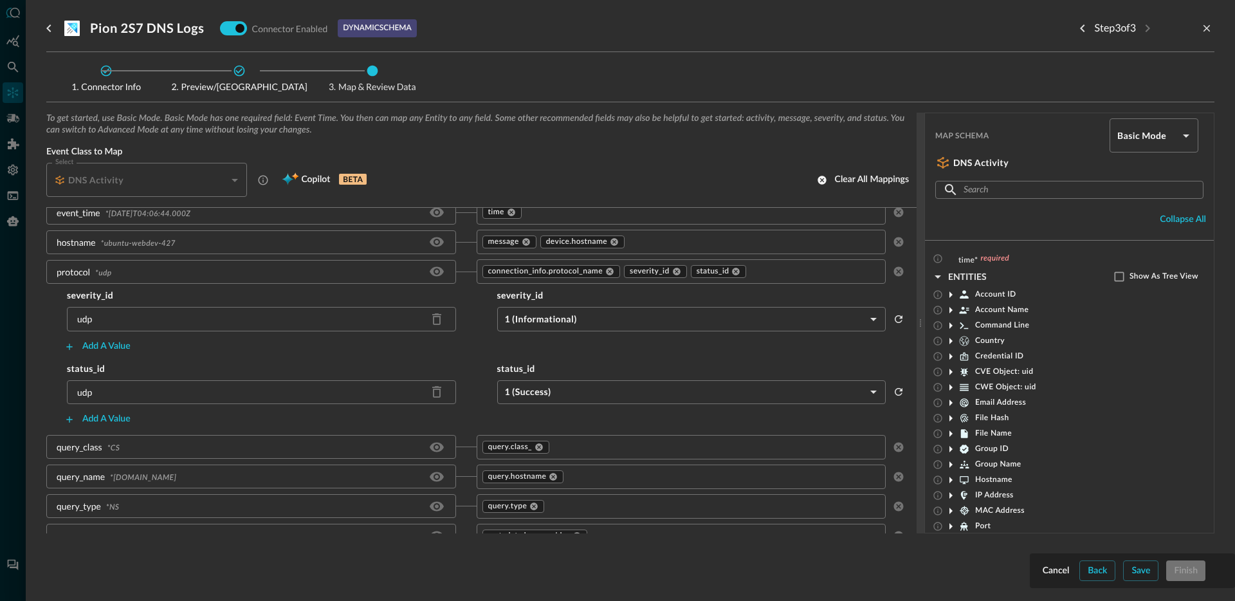
scroll to position [1190, 0]
click at [783, 265] on input "text" at bounding box center [804, 269] width 113 height 16
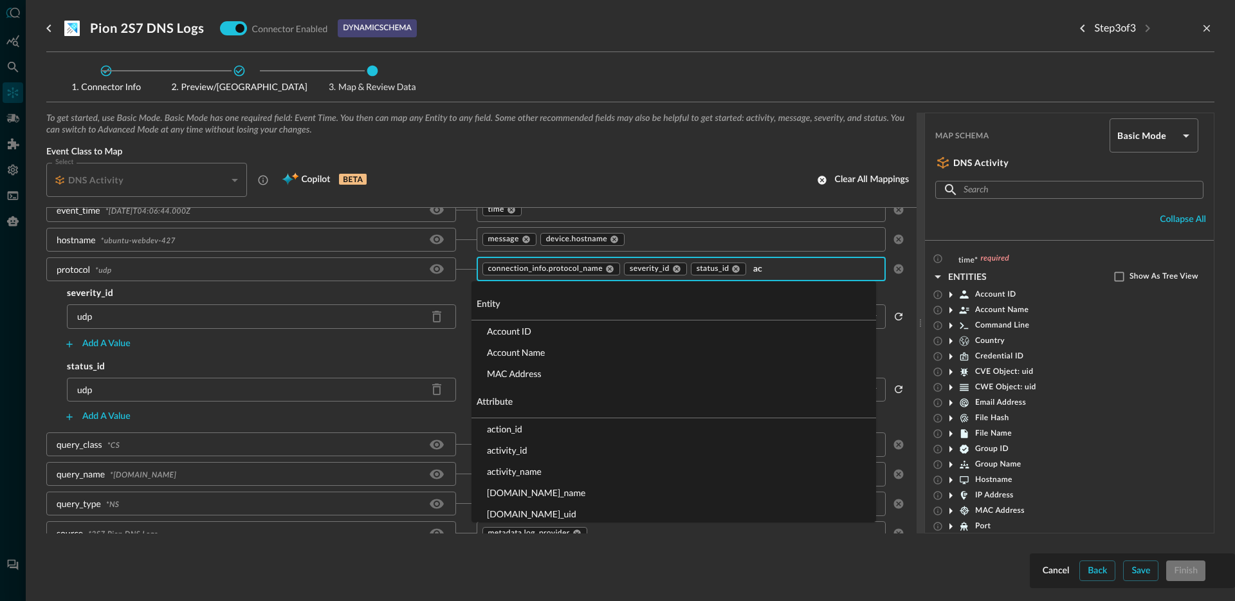
type input "act"
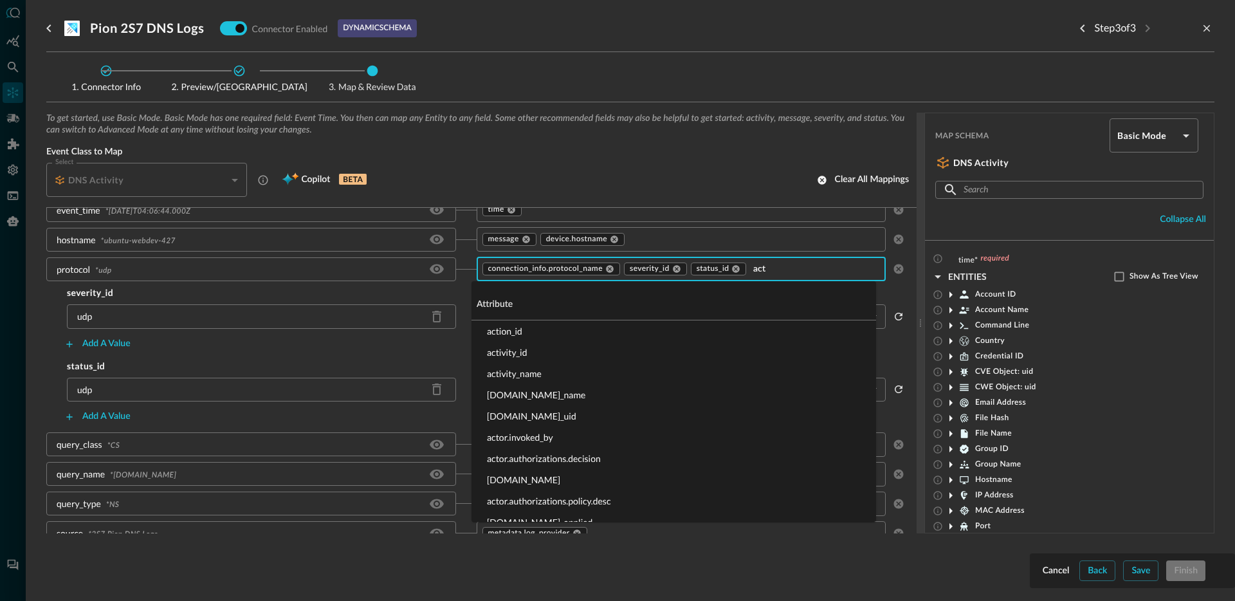
click at [532, 350] on li "activity_id" at bounding box center [673, 351] width 404 height 21
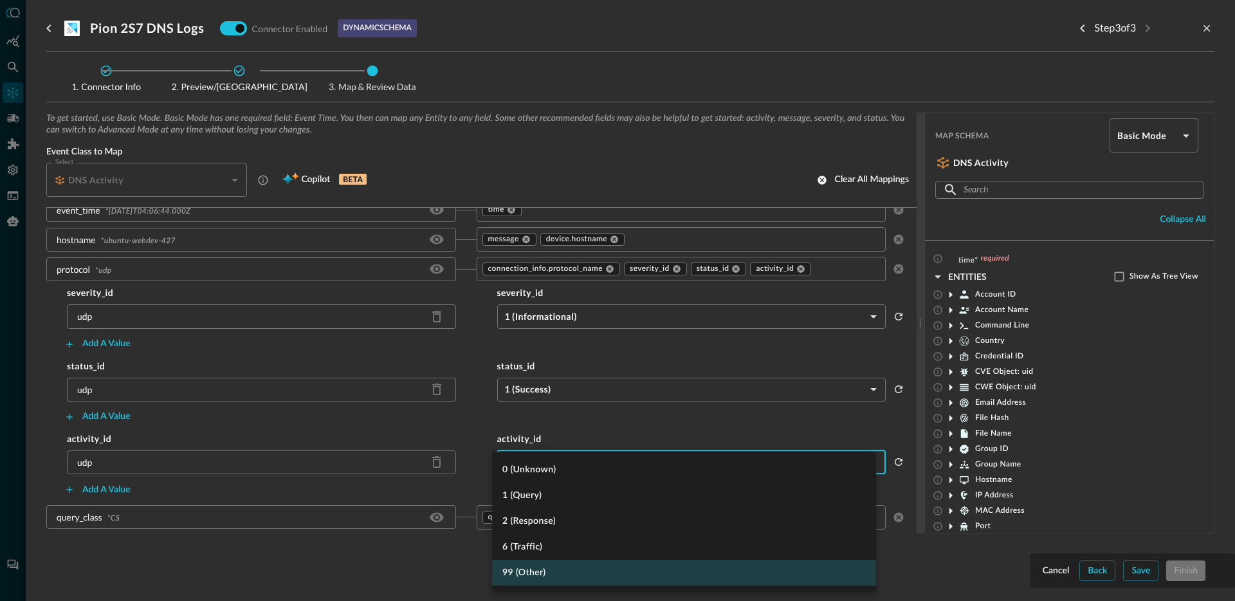
click at [567, 466] on body "Connectors JO ​ ​ Add Connector Export Connectors Cloud Infrastructure and Secu…" at bounding box center [617, 300] width 1235 height 601
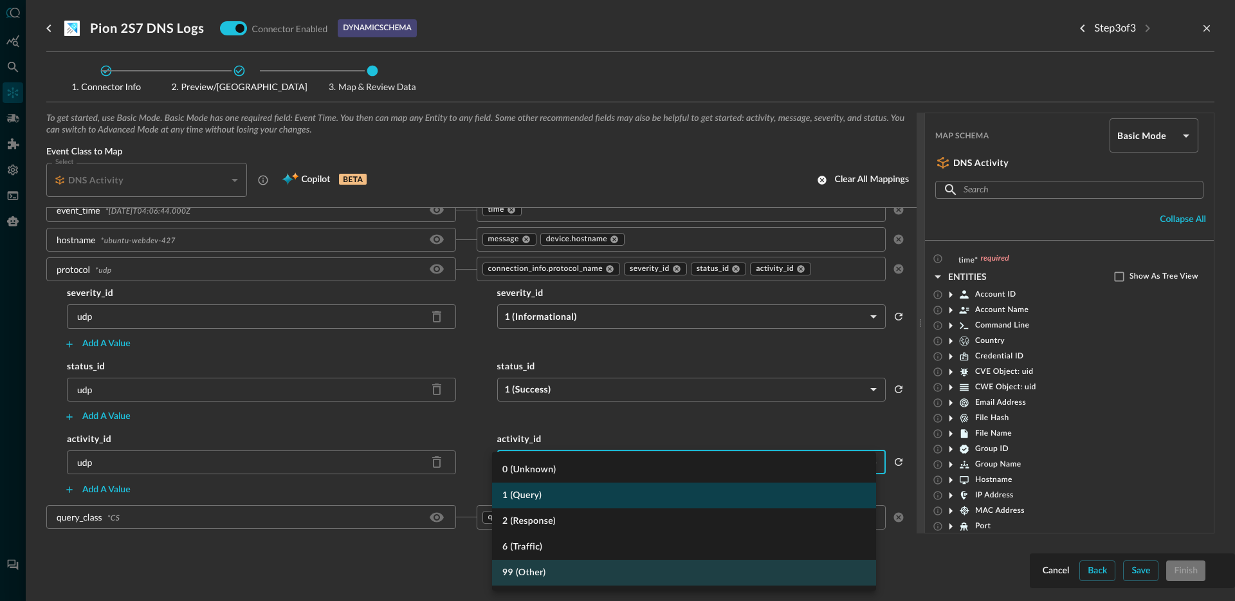
click at [567, 495] on li "1 (Query)" at bounding box center [684, 495] width 384 height 26
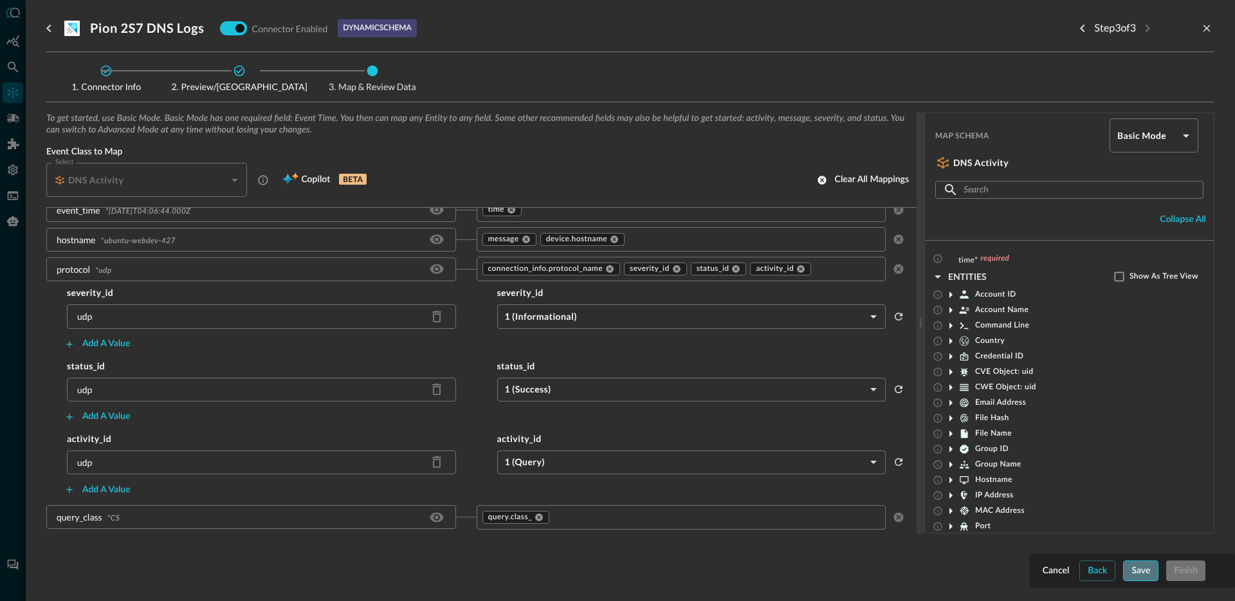
click at [1128, 575] on button "Save" at bounding box center [1140, 570] width 35 height 21
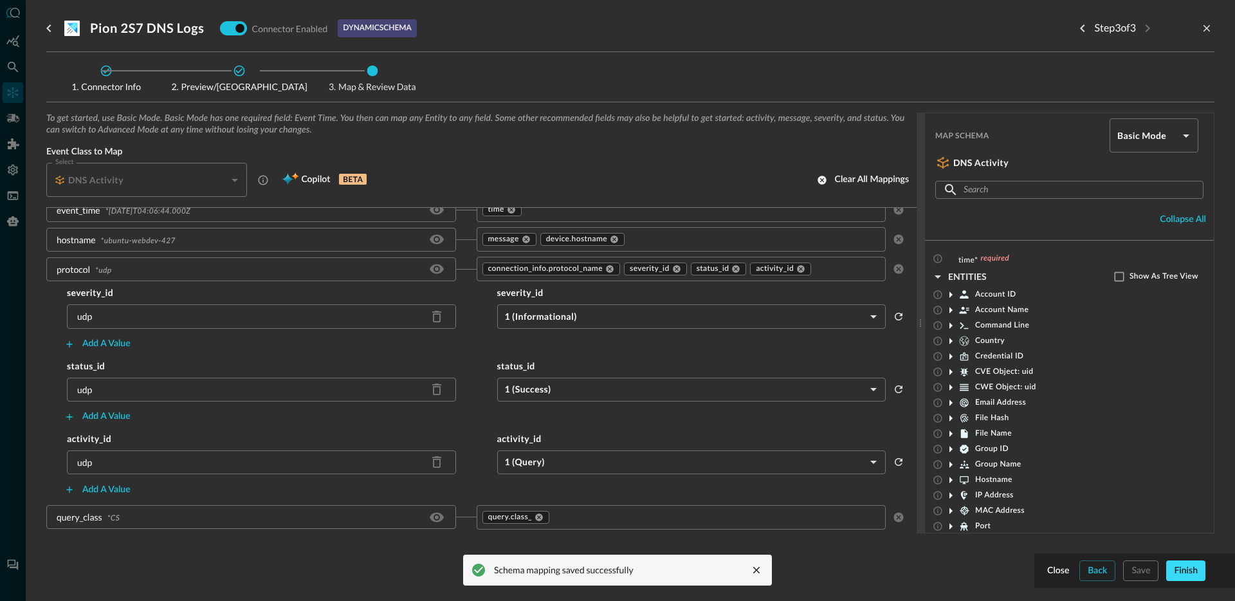
click at [1183, 576] on button "Finish" at bounding box center [1185, 570] width 39 height 21
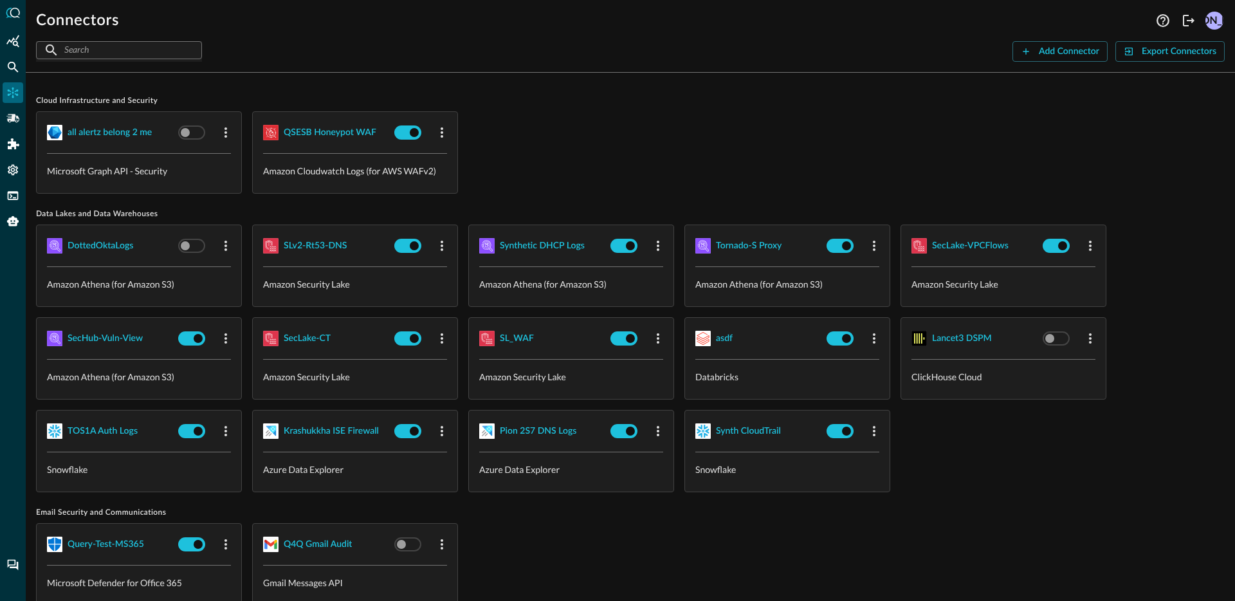
click at [0, 60] on div at bounding box center [13, 300] width 26 height 601
click at [9, 67] on icon "Federated Search" at bounding box center [12, 66] width 13 height 13
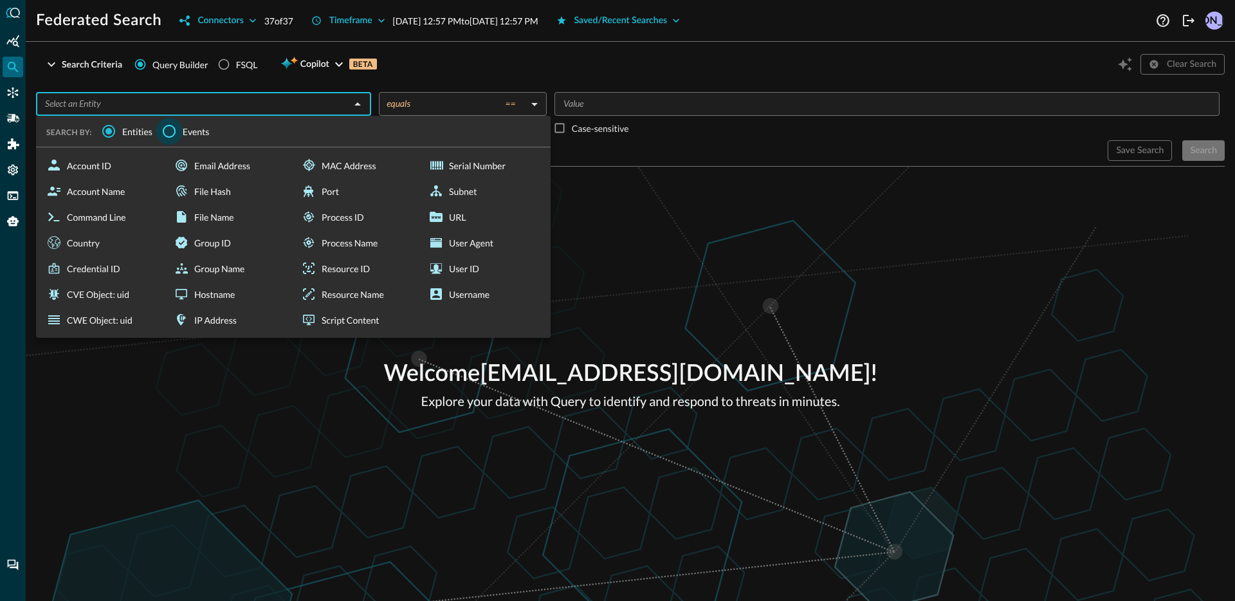
click at [164, 122] on input "Events" at bounding box center [169, 131] width 27 height 27
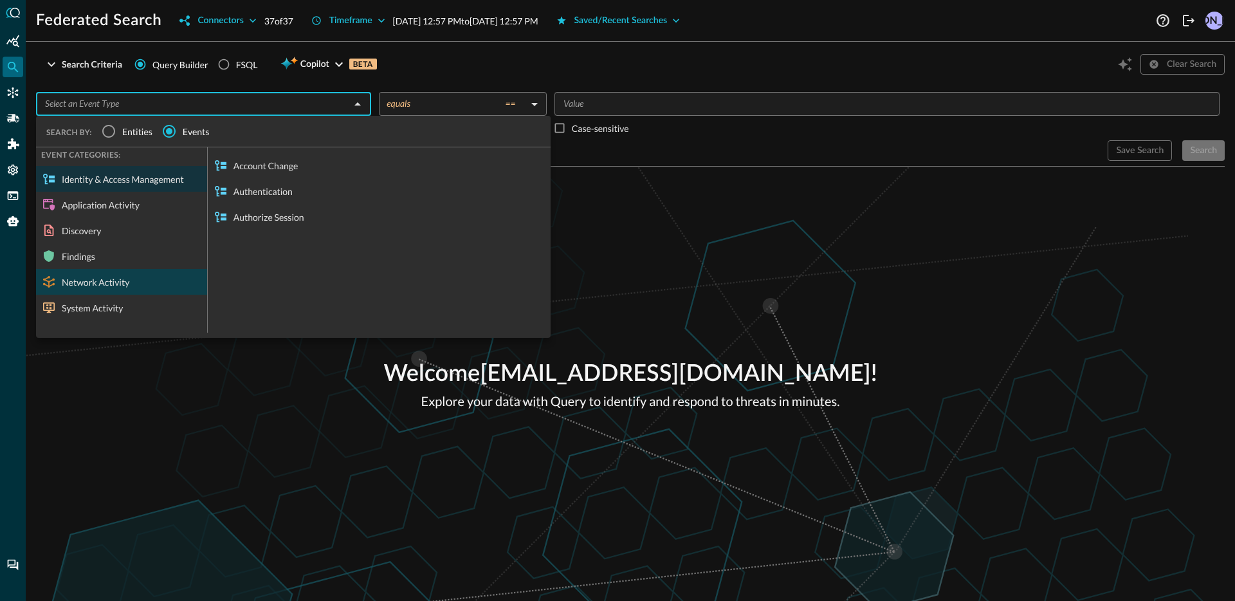
click at [141, 289] on div "Network Activity" at bounding box center [121, 282] width 171 height 26
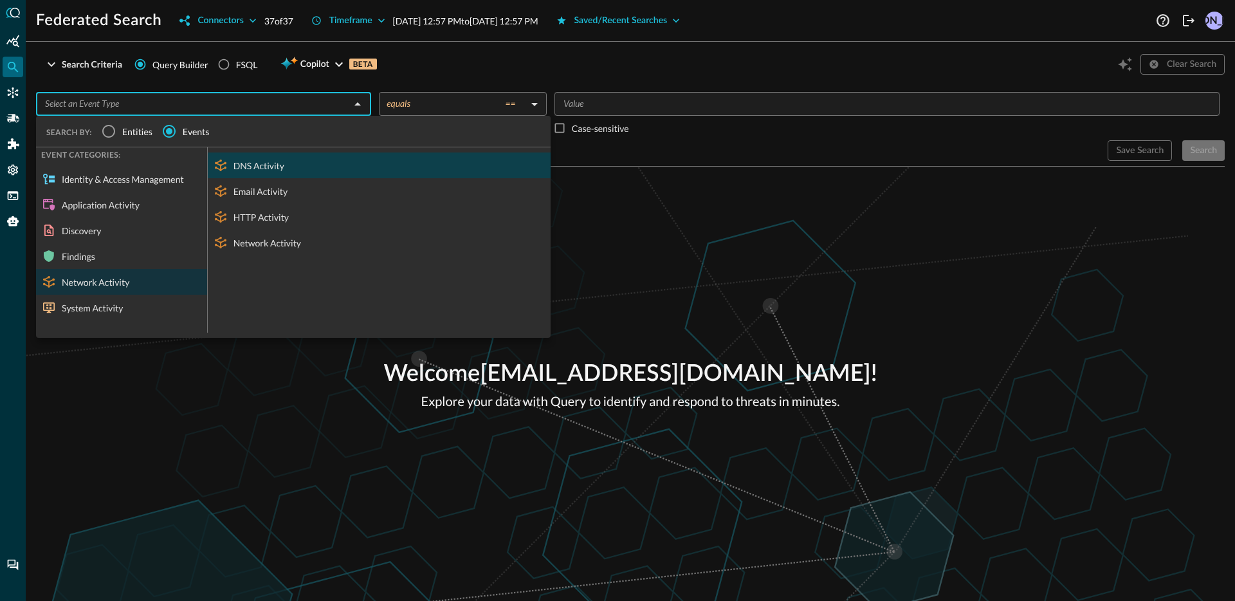
click at [296, 161] on div "DNS Activity" at bounding box center [379, 165] width 343 height 26
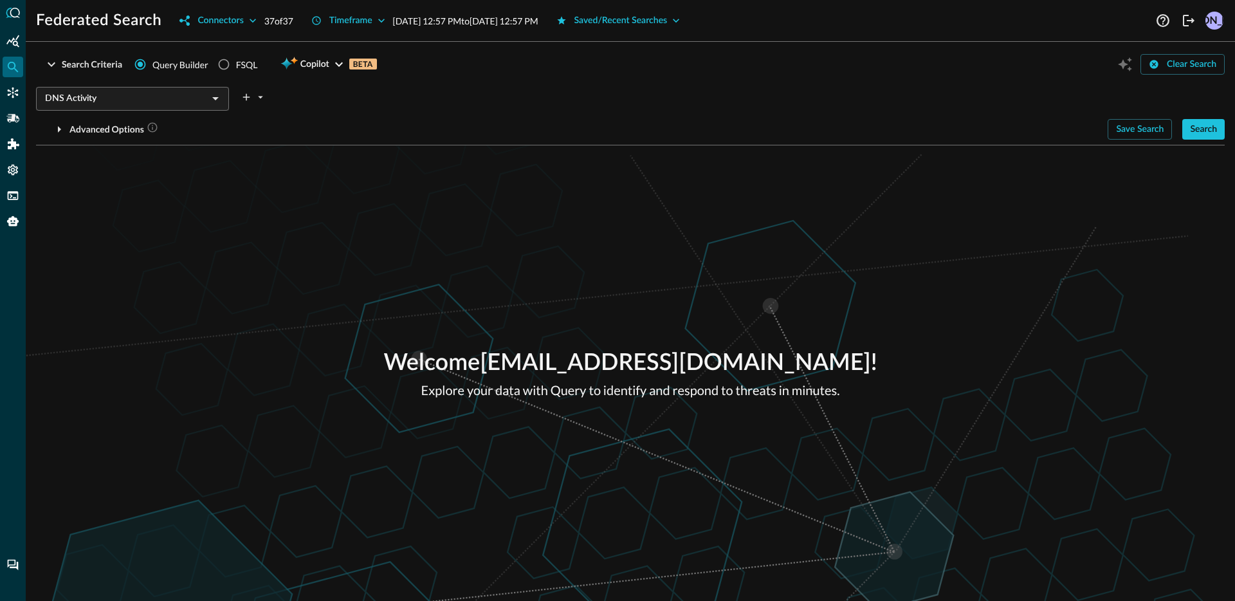
drag, startPoint x: 704, startPoint y: 260, endPoint x: 734, endPoint y: 260, distance: 30.2
click at [709, 260] on div "Welcome jonrau1@electriceye.cloud ! Explore your data with Query to identify an…" at bounding box center [630, 372] width 1209 height 455
click at [1181, 135] on div "Save Search Search" at bounding box center [1165, 129] width 117 height 21
click at [1186, 135] on button "Search" at bounding box center [1203, 129] width 42 height 21
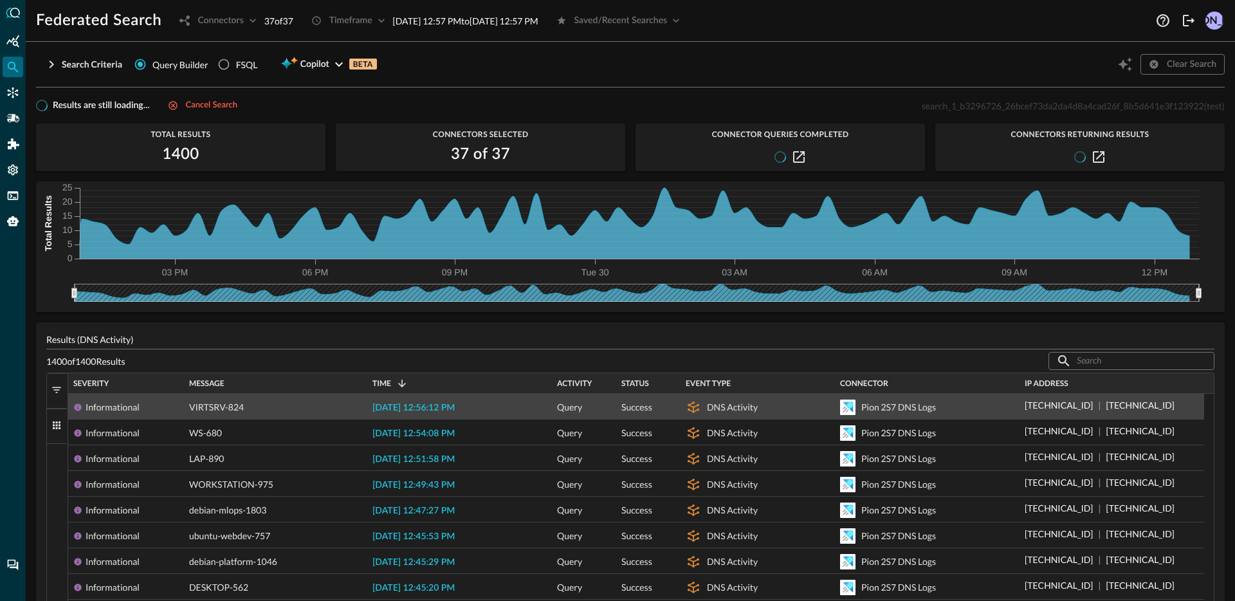
click at [430, 412] on span "[DATE] 12:56:12 PM" at bounding box center [413, 407] width 82 height 9
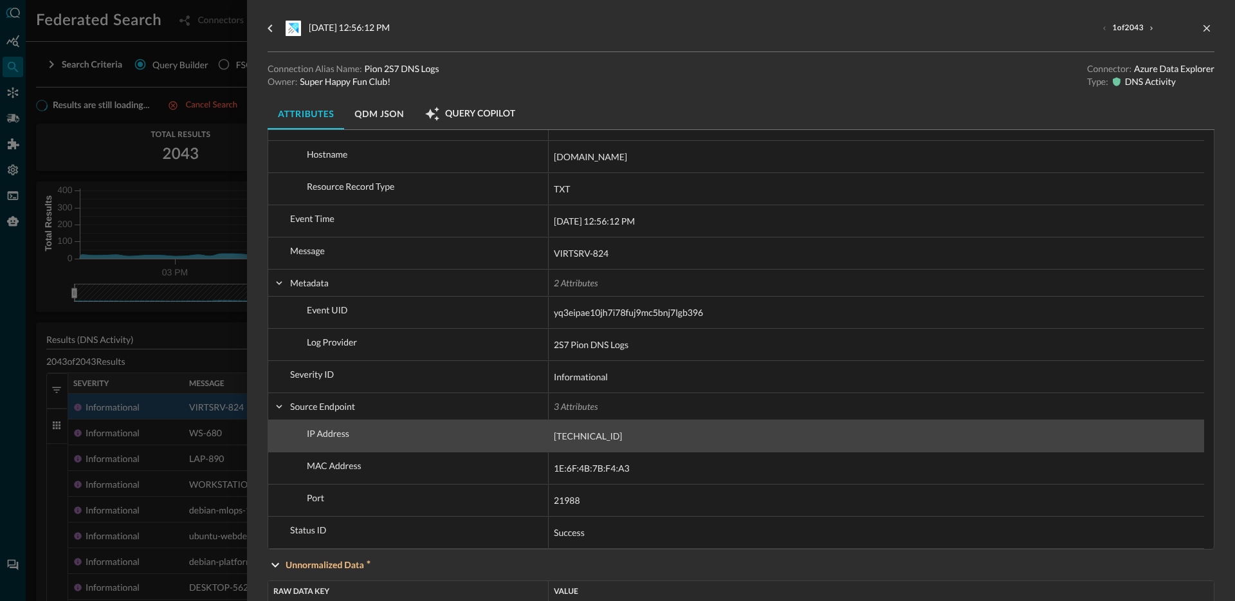
scroll to position [853, 0]
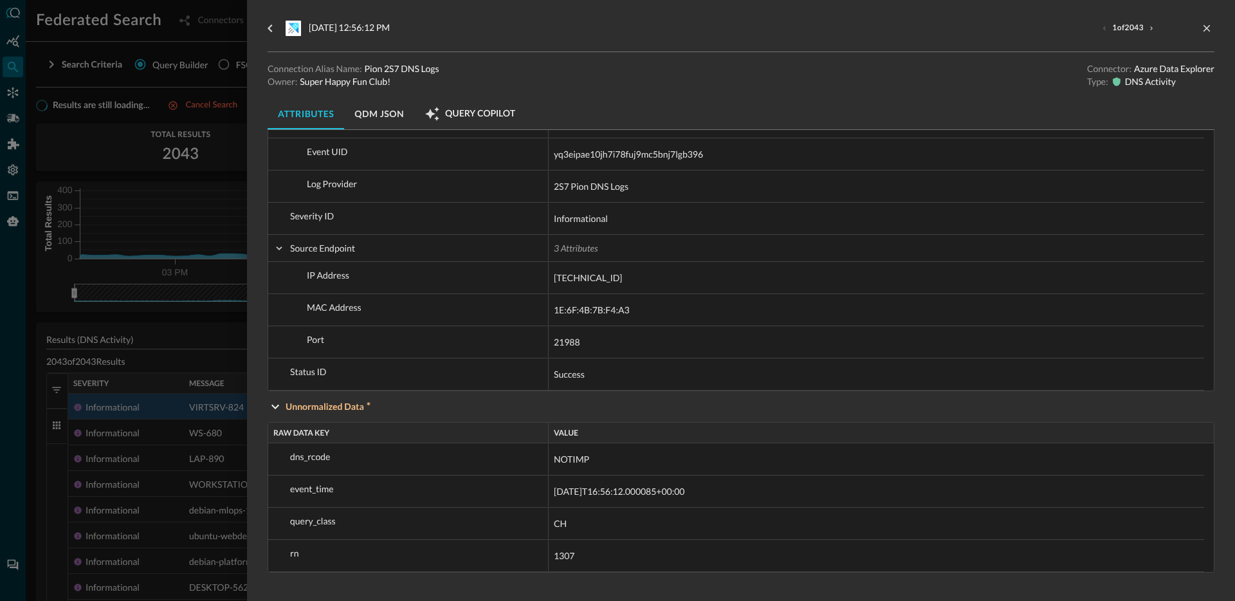
click at [181, 328] on div at bounding box center [617, 300] width 1235 height 601
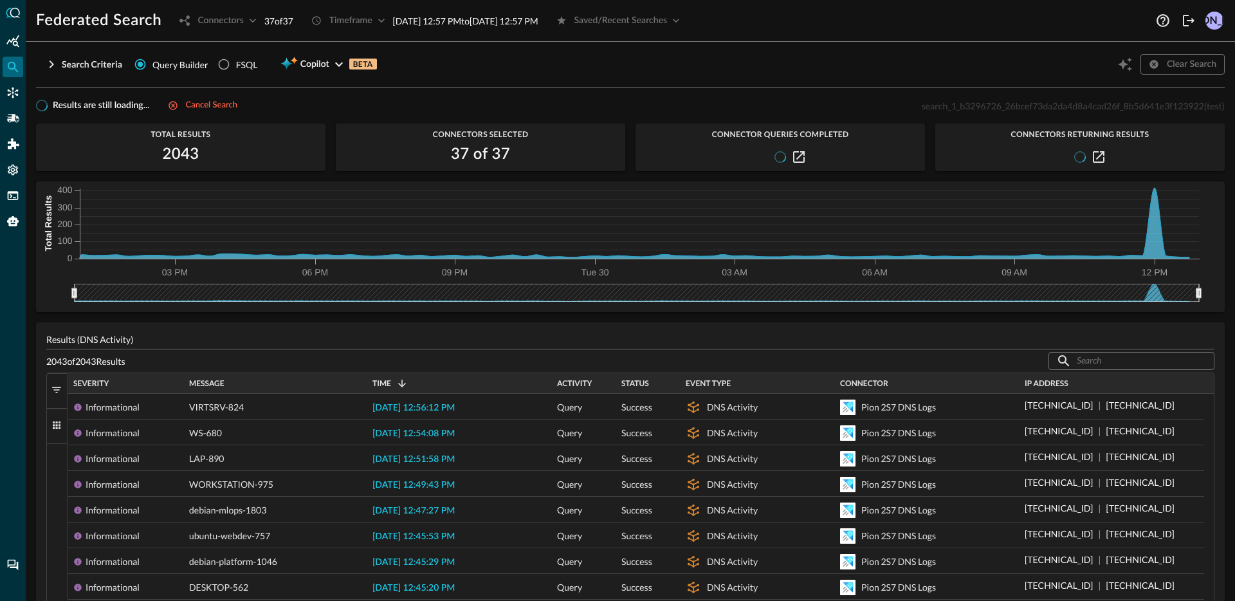
click at [1074, 94] on div "Search Criteria Query Builder FSQL Copilot BETA Clear Search DNS Activity ​ Adv…" at bounding box center [630, 326] width 1188 height 549
click at [1067, 104] on span "search_1_b3296726_26bcef73da2da4d8a4cad26f_8b5d641e3f123922" at bounding box center [1062, 105] width 282 height 11
copy span "search_1_b3296726_26bcef73da2da4d8a4cad26f_8b5d641e3f123922"
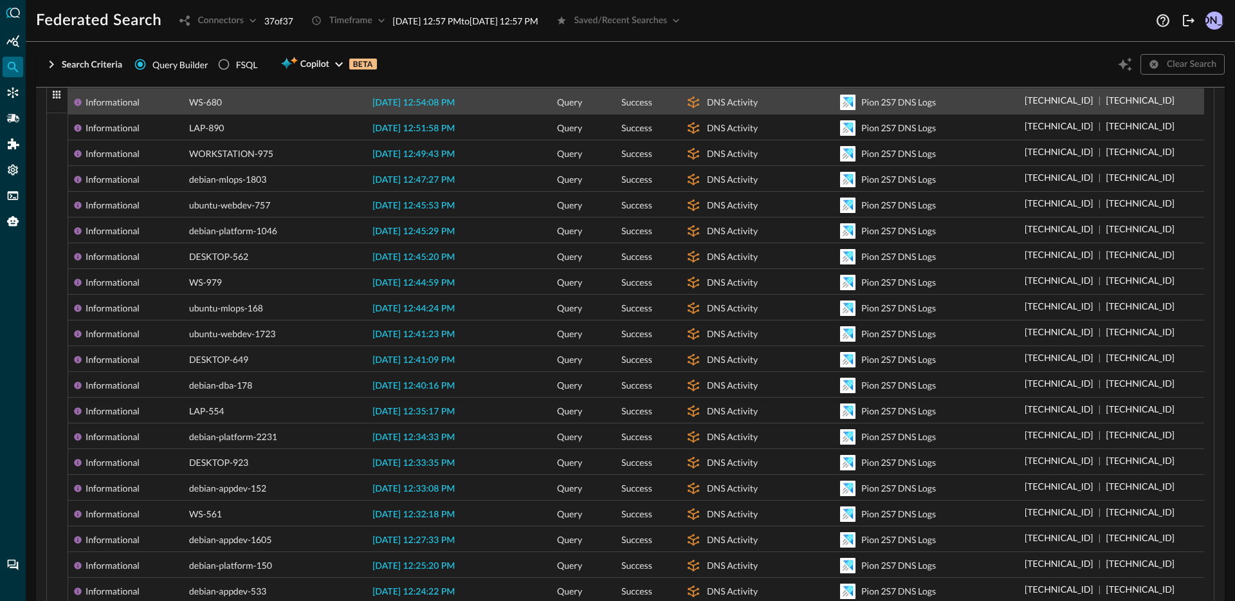
scroll to position [493, 0]
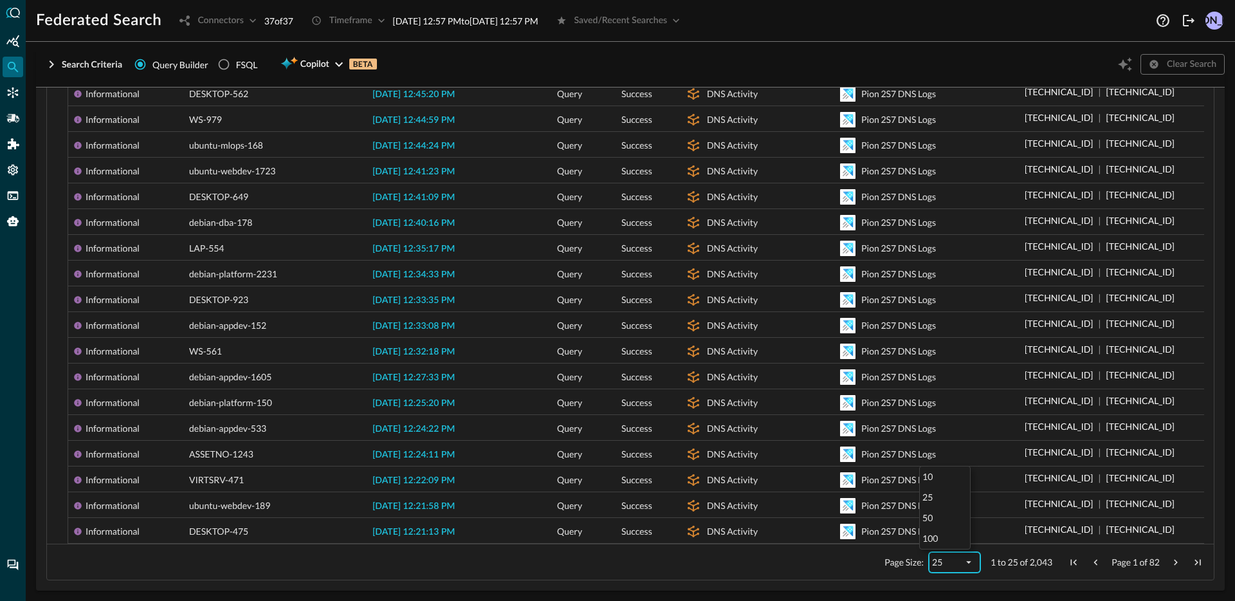
click at [932, 563] on div "25" at bounding box center [947, 561] width 31 height 11
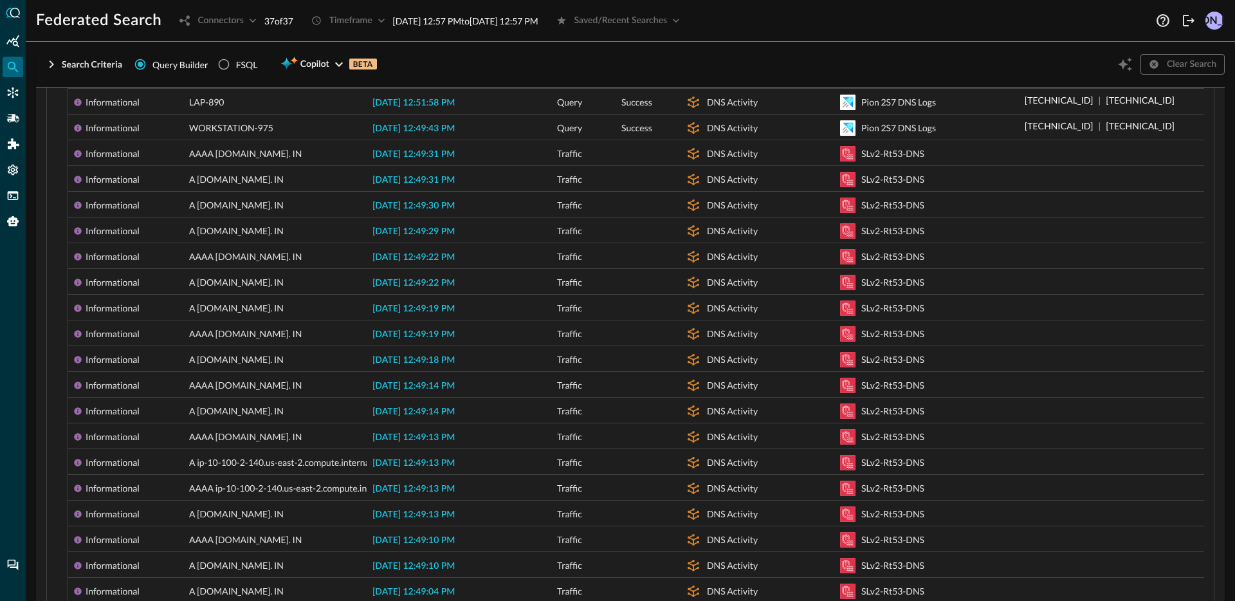
scroll to position [0, 0]
